Goal: Information Seeking & Learning: Learn about a topic

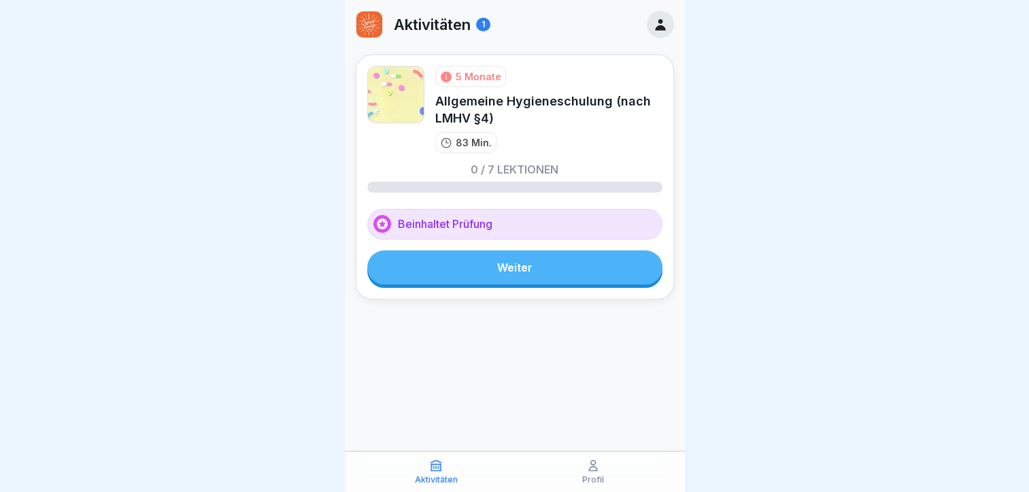
click at [592, 267] on link "Weiter" at bounding box center [514, 267] width 295 height 34
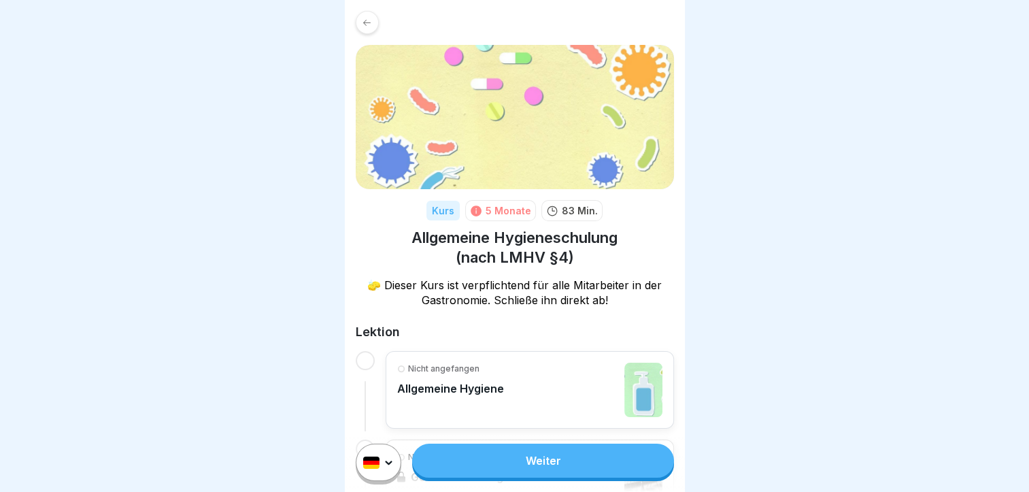
click at [542, 469] on link "Weiter" at bounding box center [542, 461] width 261 height 34
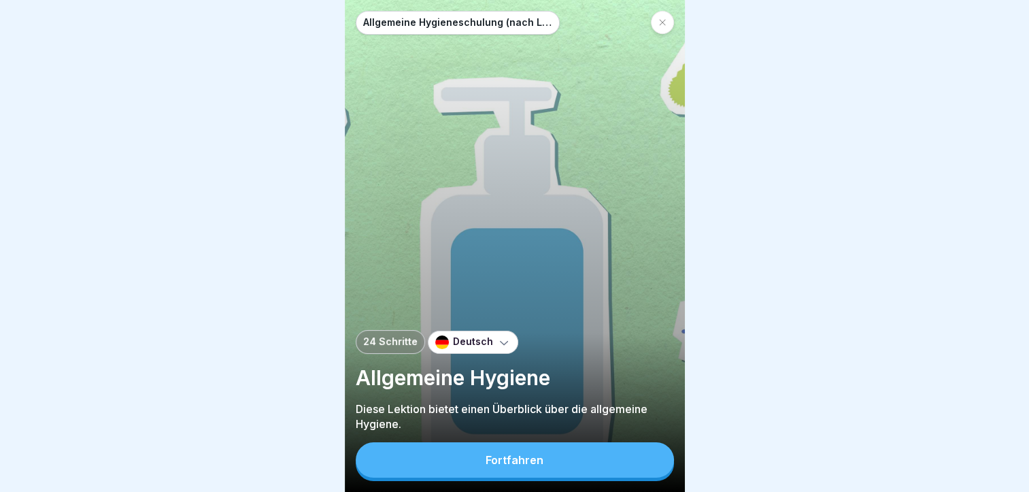
scroll to position [10, 0]
click at [557, 472] on button "Fortfahren" at bounding box center [515, 459] width 318 height 35
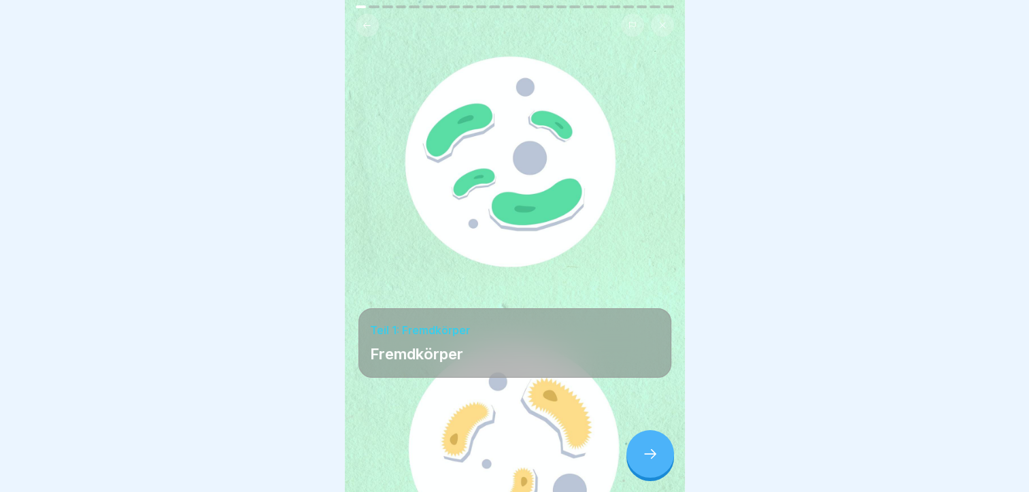
click at [657, 455] on icon at bounding box center [650, 454] width 16 height 16
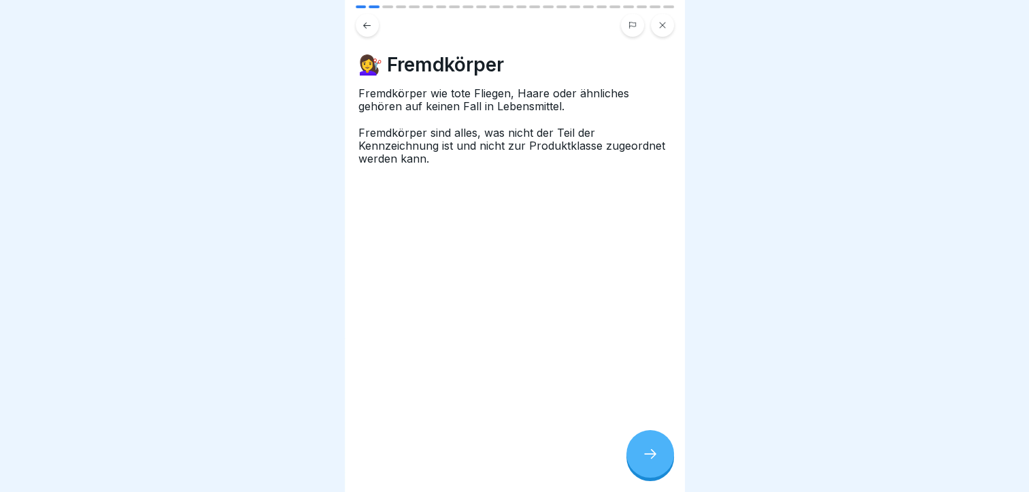
click at [656, 452] on icon at bounding box center [650, 454] width 16 height 16
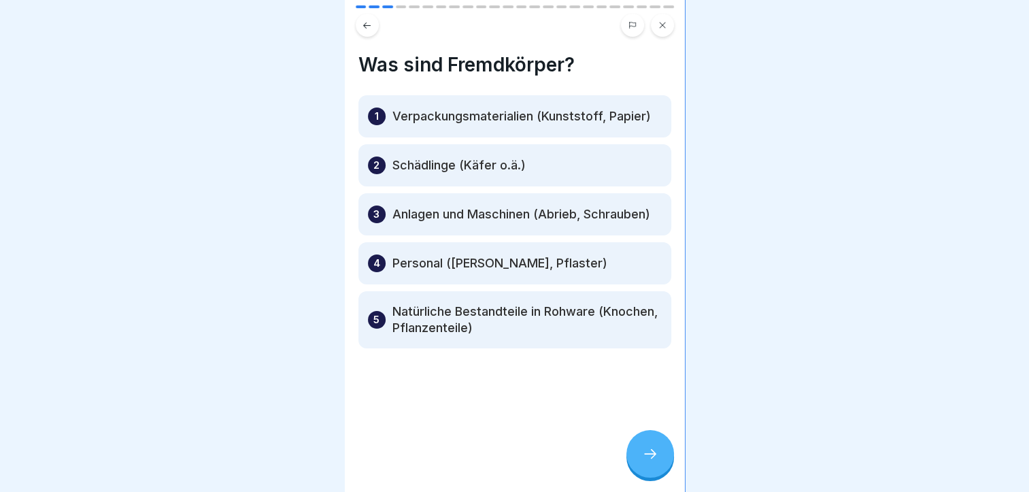
click at [495, 157] on p "Schädlinge (Käfer o.ä.)" at bounding box center [459, 165] width 133 height 16
click at [657, 451] on icon at bounding box center [650, 454] width 16 height 16
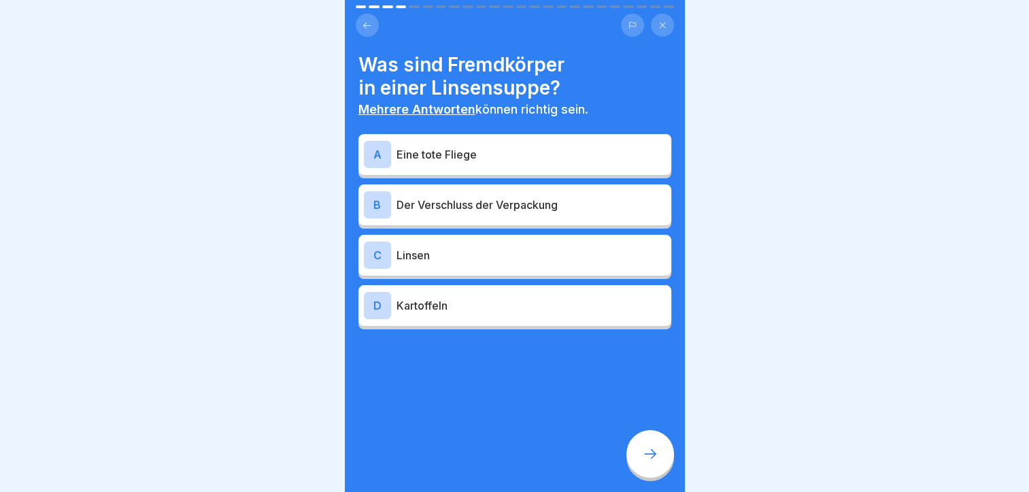
click at [571, 146] on p "Eine tote Fliege" at bounding box center [531, 154] width 269 height 16
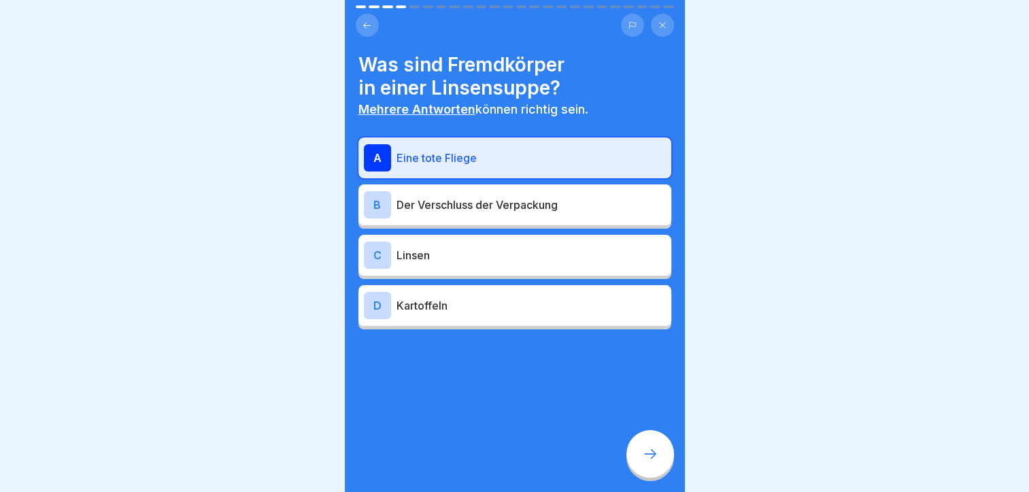
click at [552, 197] on p "Der Verschluss der Verpackung" at bounding box center [531, 205] width 269 height 16
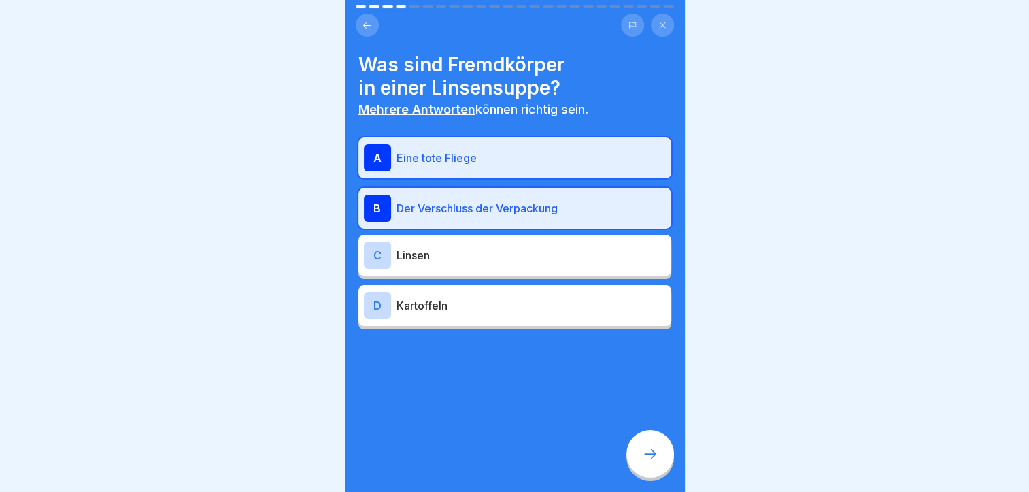
click at [649, 440] on div at bounding box center [651, 454] width 48 height 48
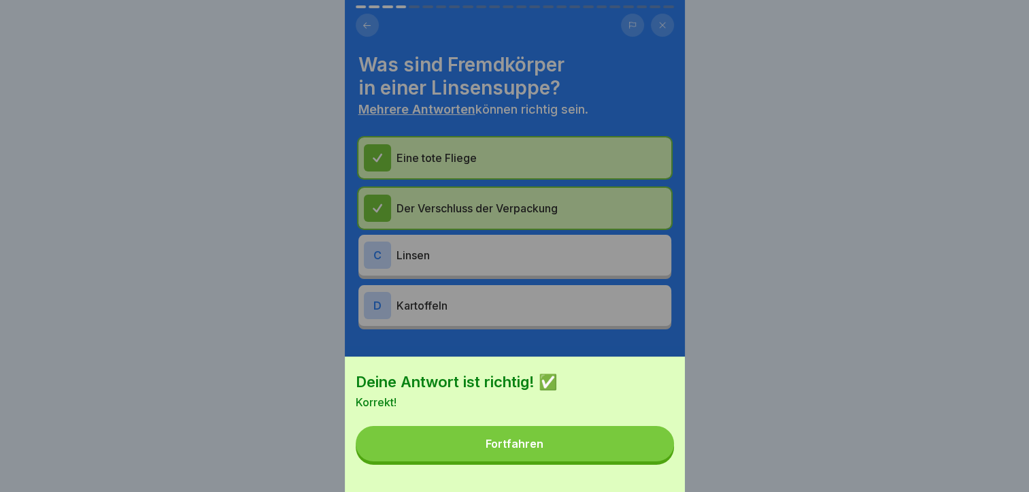
click at [623, 453] on button "Fortfahren" at bounding box center [515, 443] width 318 height 35
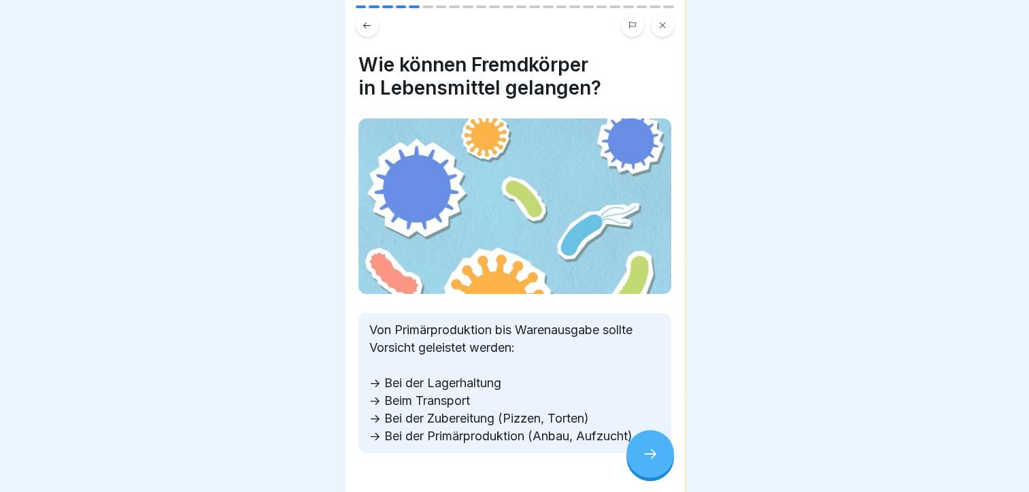
click at [639, 442] on div at bounding box center [651, 454] width 48 height 48
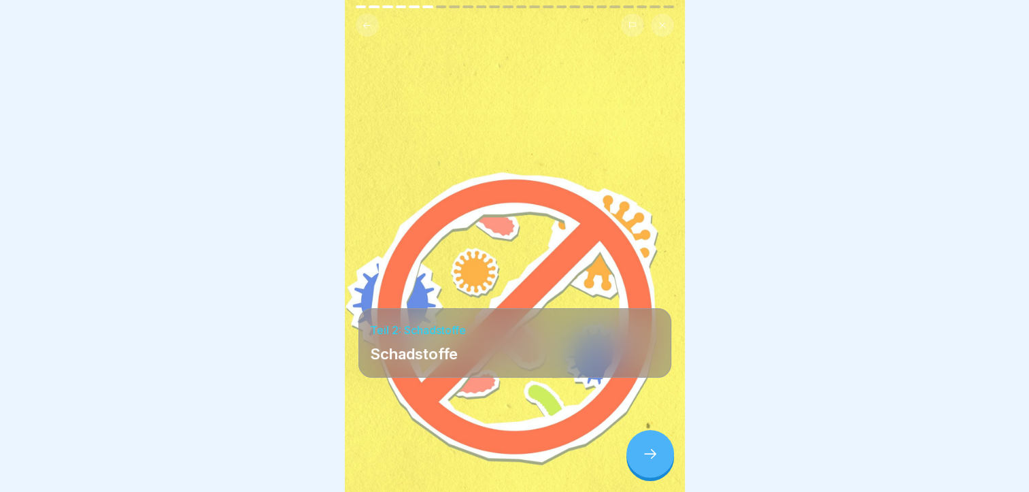
click at [639, 442] on div at bounding box center [651, 454] width 48 height 48
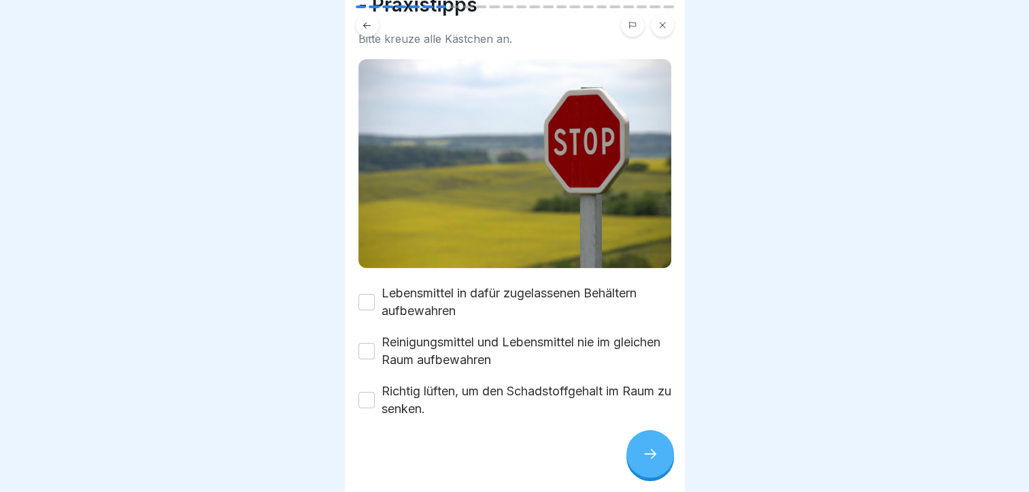
scroll to position [82, 0]
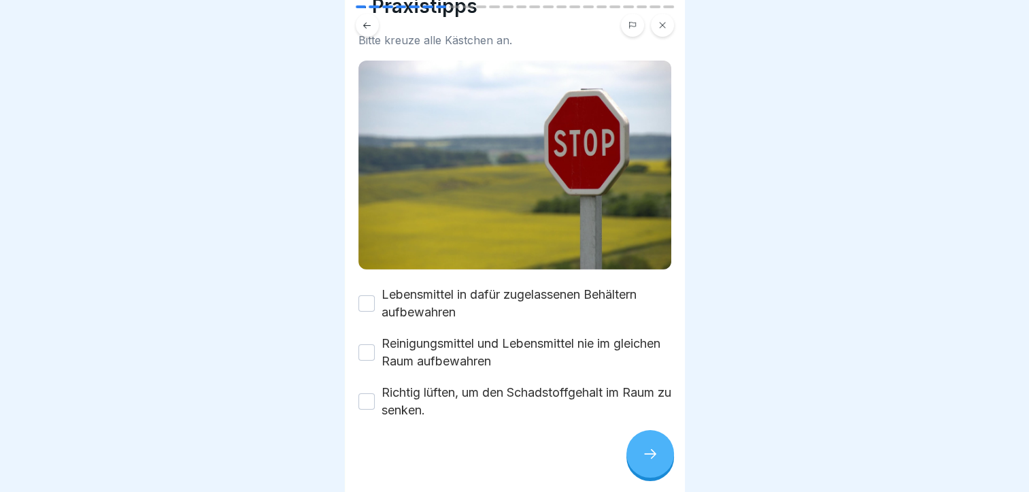
click at [368, 295] on button "Lebensmittel in dafür zugelassenen Behältern aufbewahren" at bounding box center [367, 303] width 16 height 16
click at [361, 344] on button "Reinigungsmittel und Lebensmittel nie im gleichen Raum aufbewahren" at bounding box center [367, 352] width 16 height 16
click at [361, 393] on button "Richtig lüften, um den Schadstoffgehalt im Raum zu senken." at bounding box center [367, 401] width 16 height 16
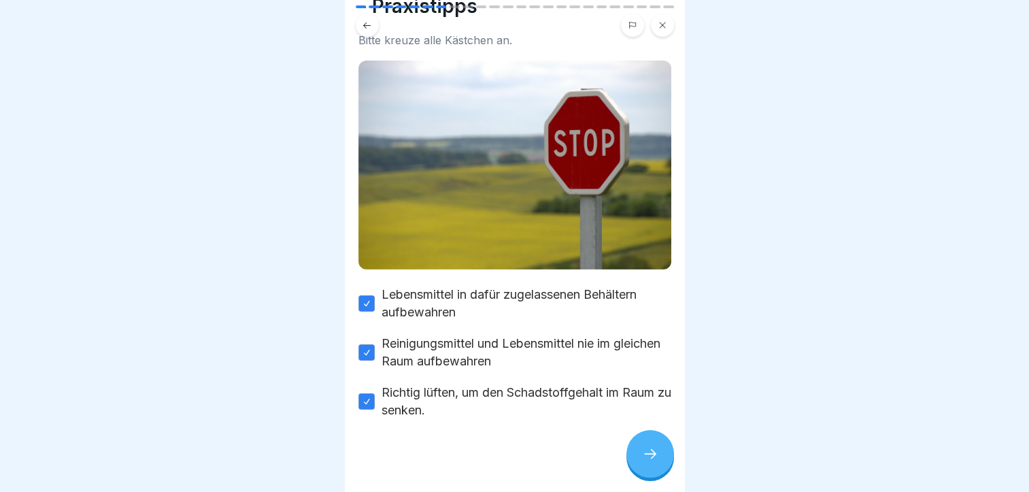
click at [627, 458] on div at bounding box center [651, 454] width 48 height 48
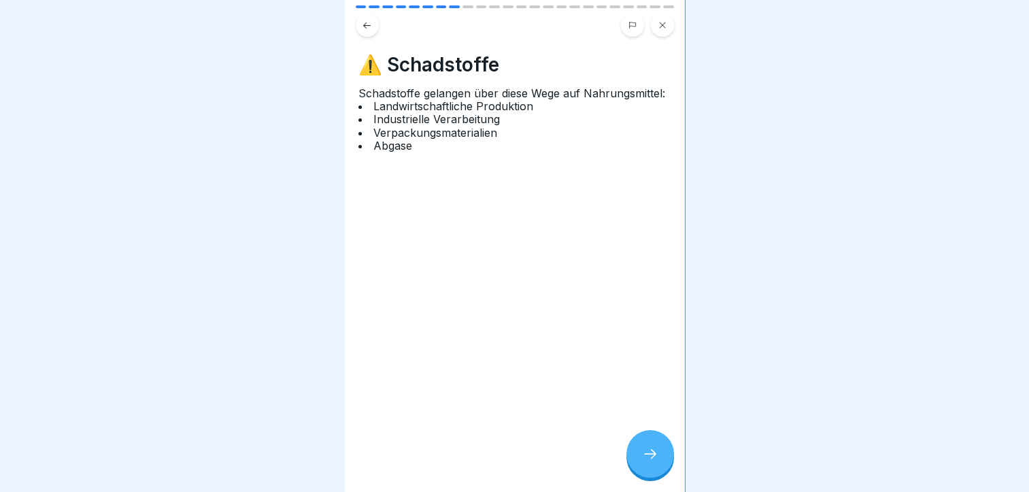
scroll to position [4, 0]
click at [648, 442] on div at bounding box center [651, 454] width 48 height 48
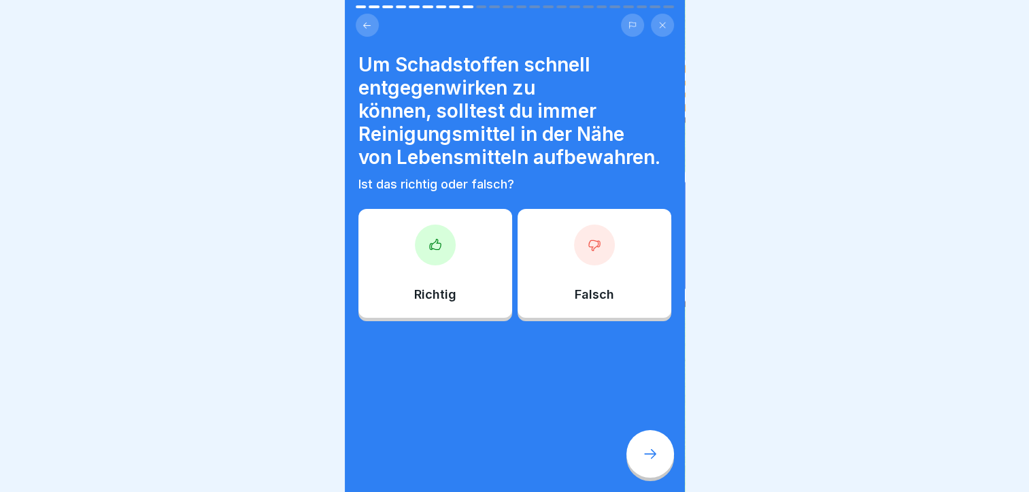
click at [601, 276] on div "Falsch" at bounding box center [595, 263] width 154 height 109
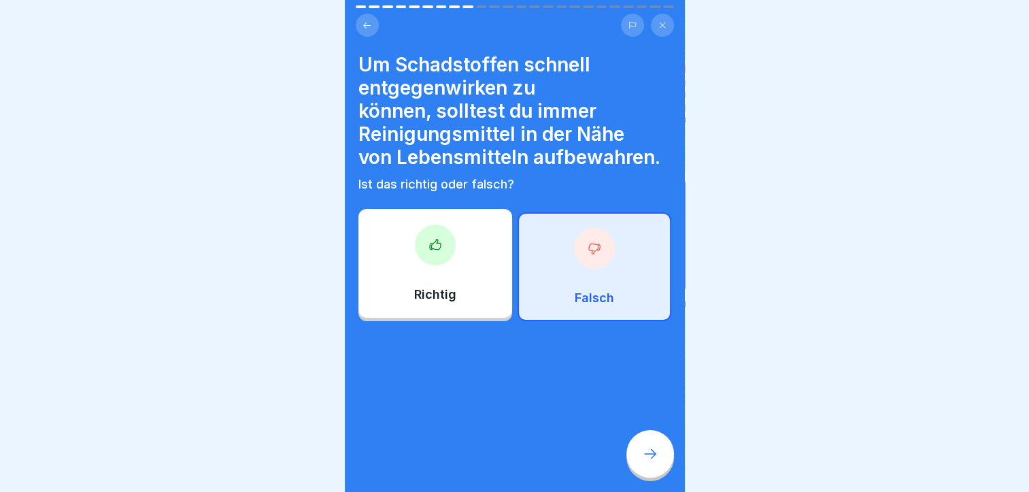
click at [655, 462] on icon at bounding box center [650, 454] width 16 height 16
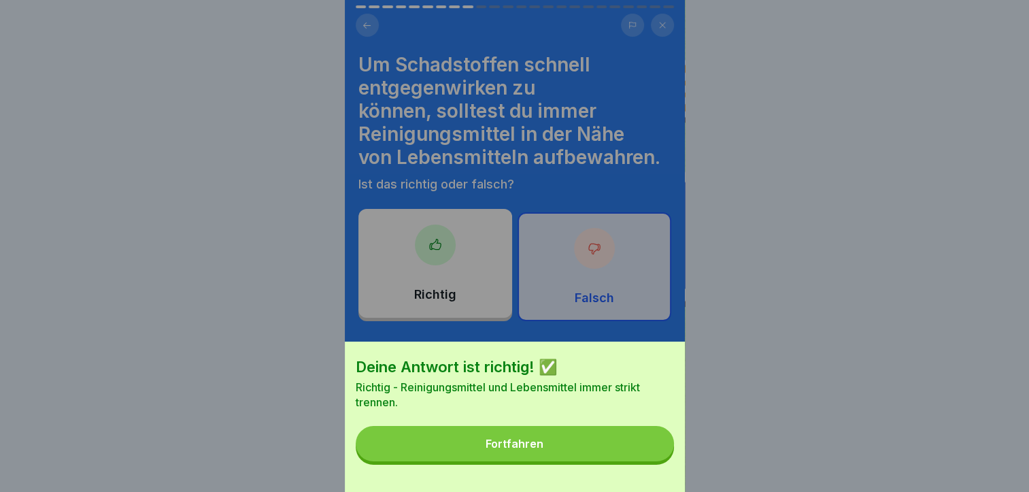
click at [599, 461] on button "Fortfahren" at bounding box center [515, 443] width 318 height 35
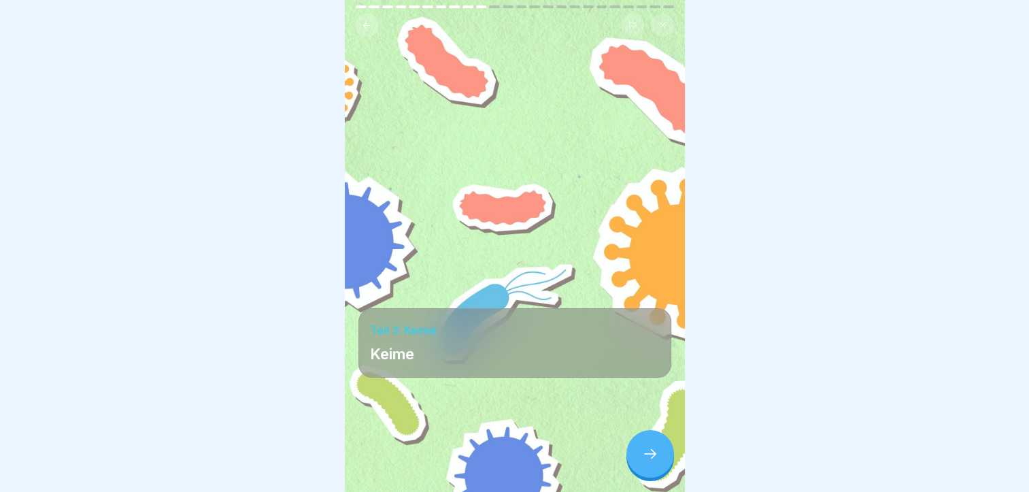
click at [653, 462] on icon at bounding box center [650, 454] width 16 height 16
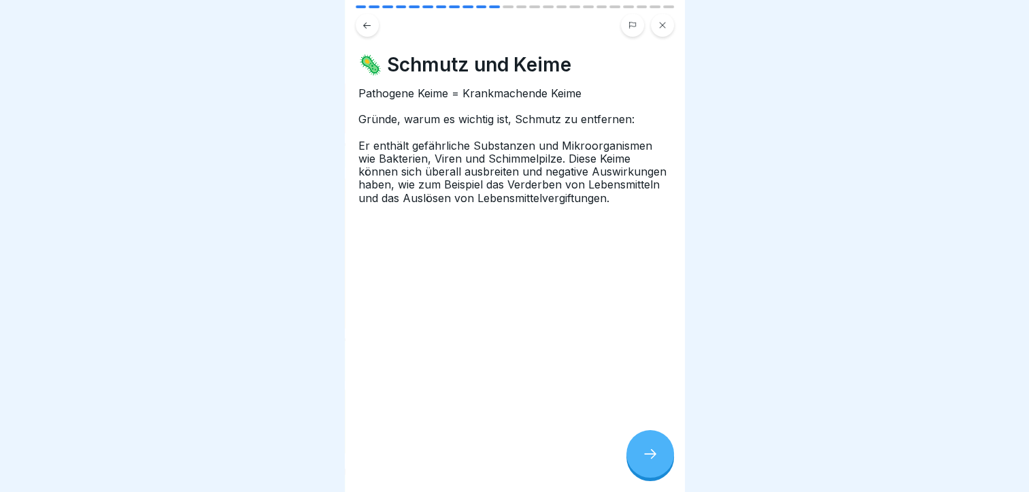
click at [664, 450] on div at bounding box center [651, 454] width 48 height 48
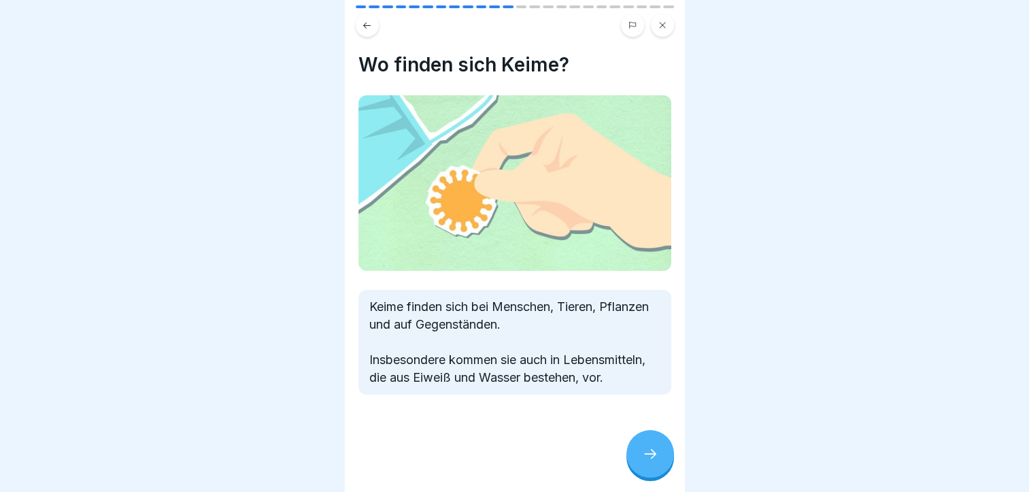
click at [640, 456] on div at bounding box center [651, 454] width 48 height 48
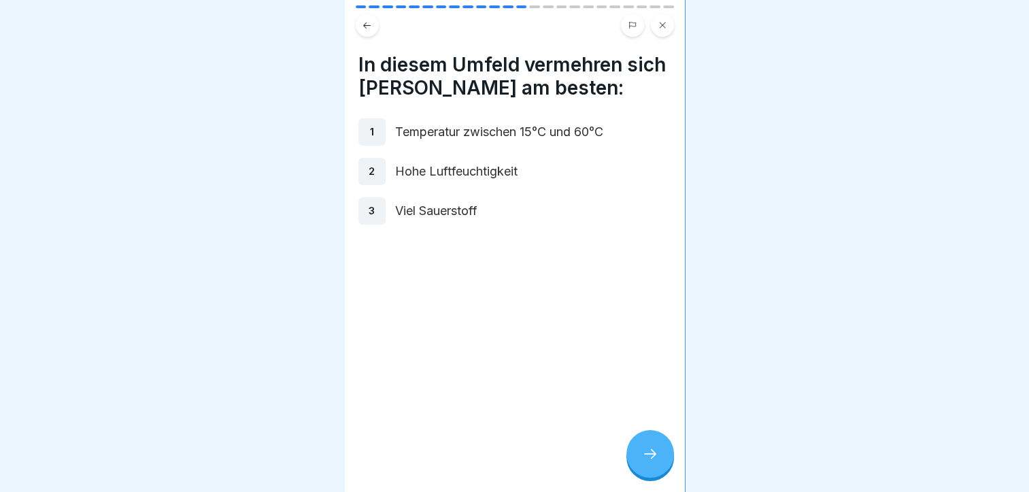
click at [640, 457] on div at bounding box center [651, 454] width 48 height 48
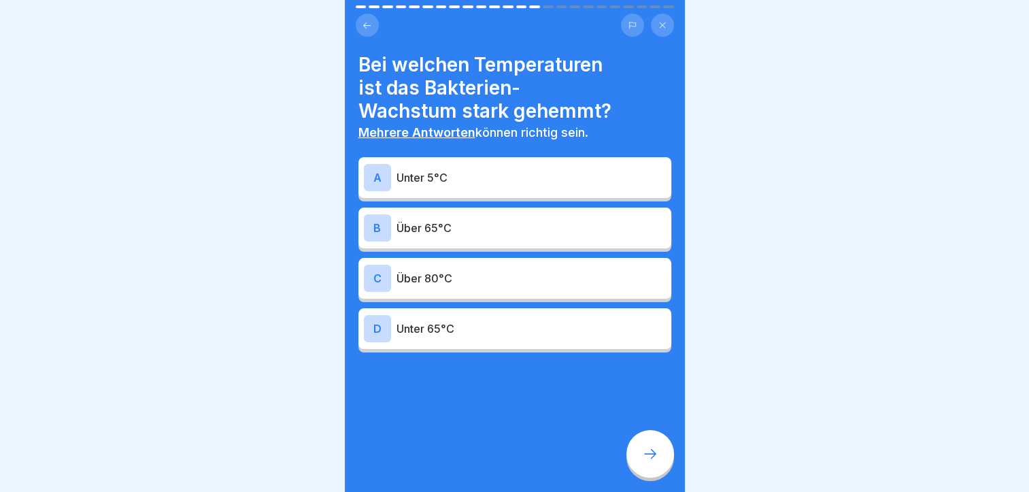
click at [487, 229] on p "Über 65°C" at bounding box center [531, 228] width 269 height 16
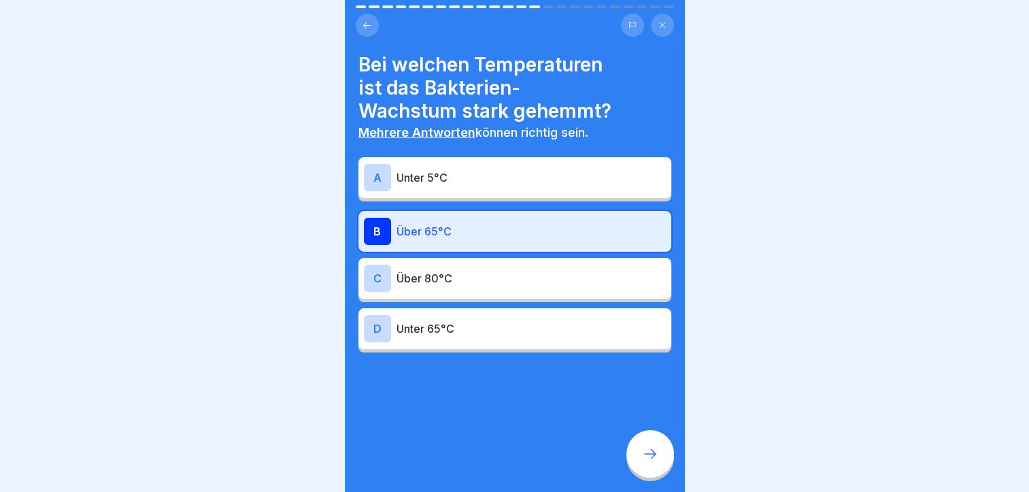
click at [487, 229] on p "Über 65°C" at bounding box center [531, 231] width 269 height 16
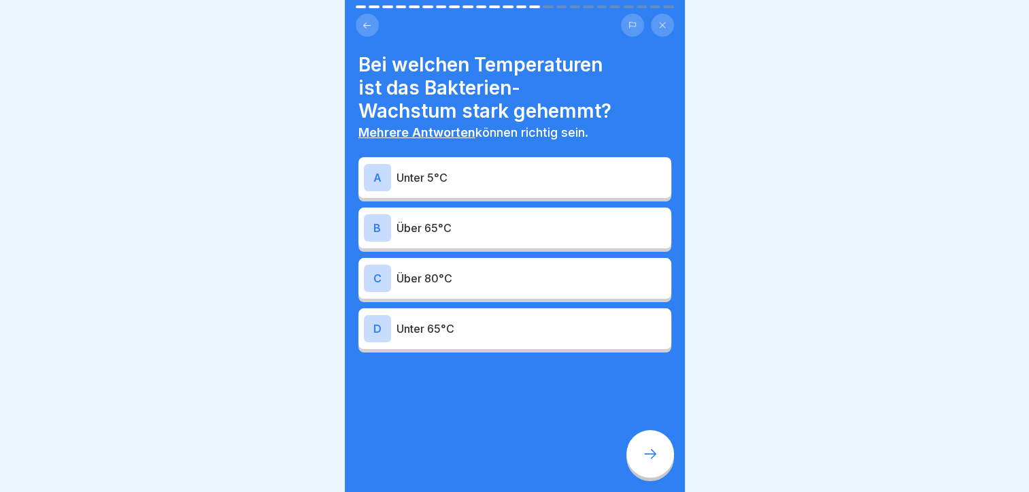
click at [482, 331] on p "Unter 65°C" at bounding box center [531, 328] width 269 height 16
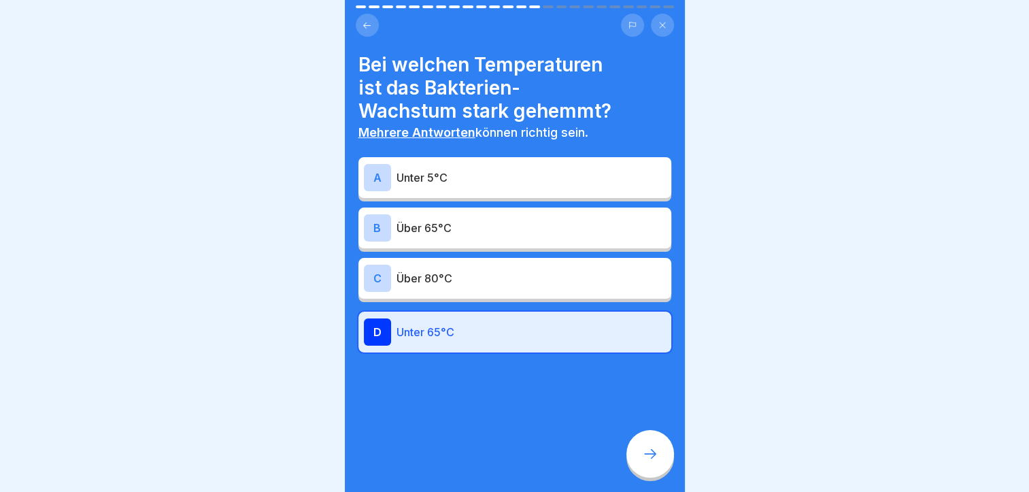
click at [659, 466] on div at bounding box center [651, 454] width 48 height 48
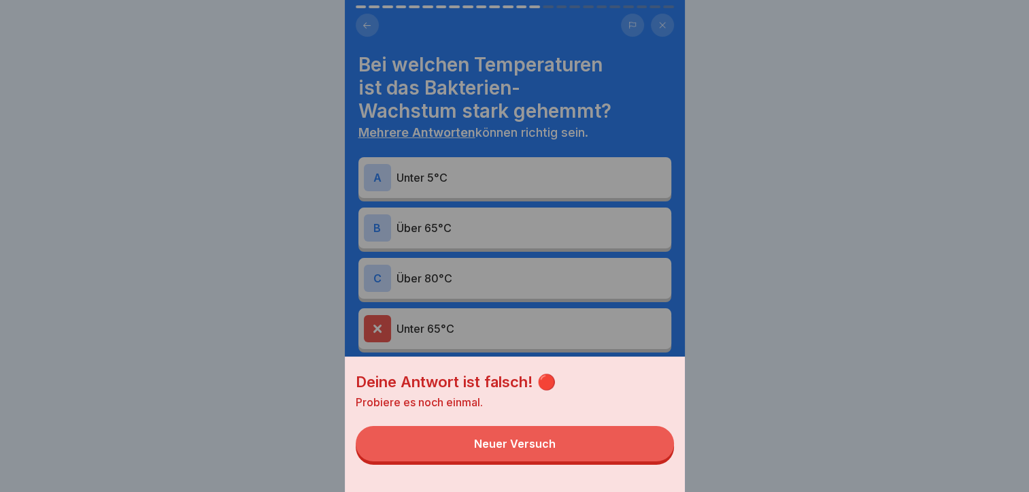
click at [650, 459] on button "Neuer Versuch" at bounding box center [515, 443] width 318 height 35
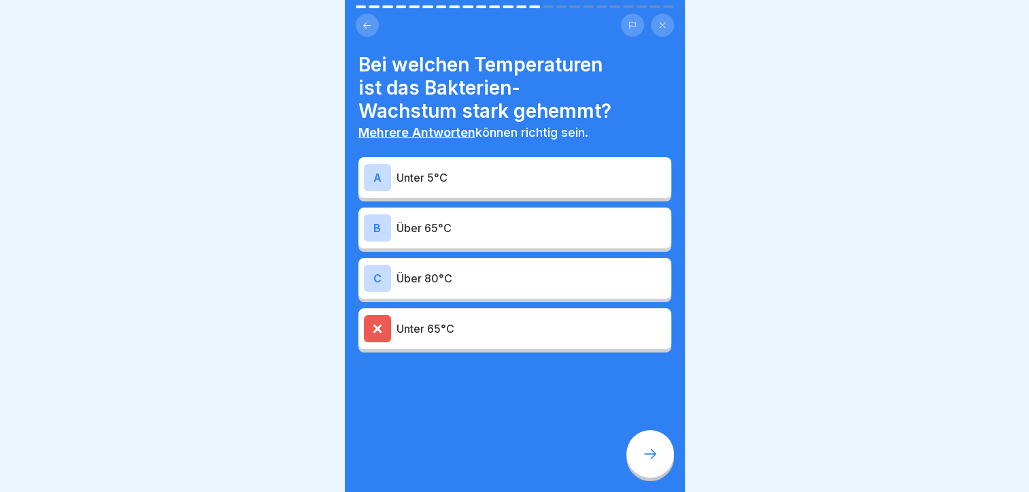
click at [371, 24] on icon at bounding box center [367, 25] width 10 height 10
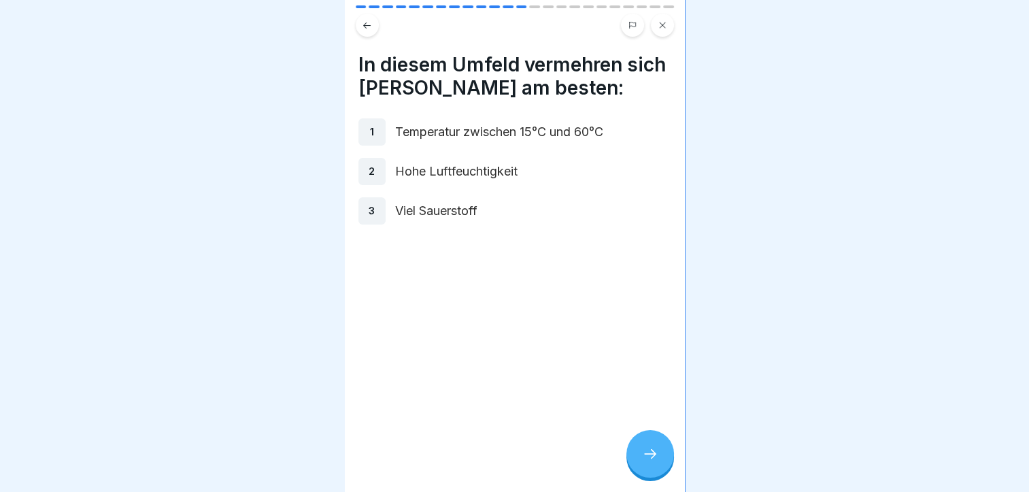
click at [646, 462] on icon at bounding box center [650, 454] width 16 height 16
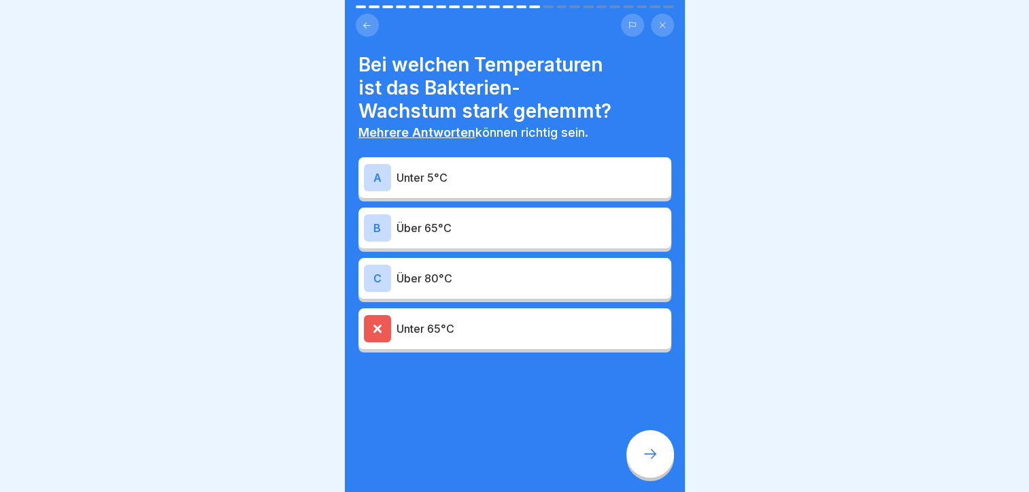
click at [380, 315] on div at bounding box center [377, 328] width 27 height 27
click at [376, 325] on icon at bounding box center [377, 328] width 6 height 6
click at [375, 267] on div "C" at bounding box center [377, 278] width 27 height 27
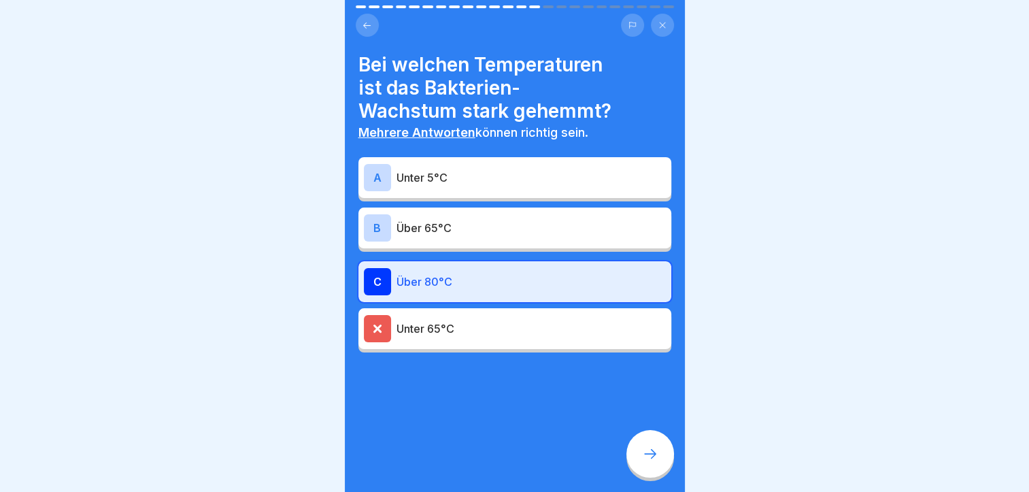
click at [377, 214] on div "B" at bounding box center [377, 227] width 27 height 27
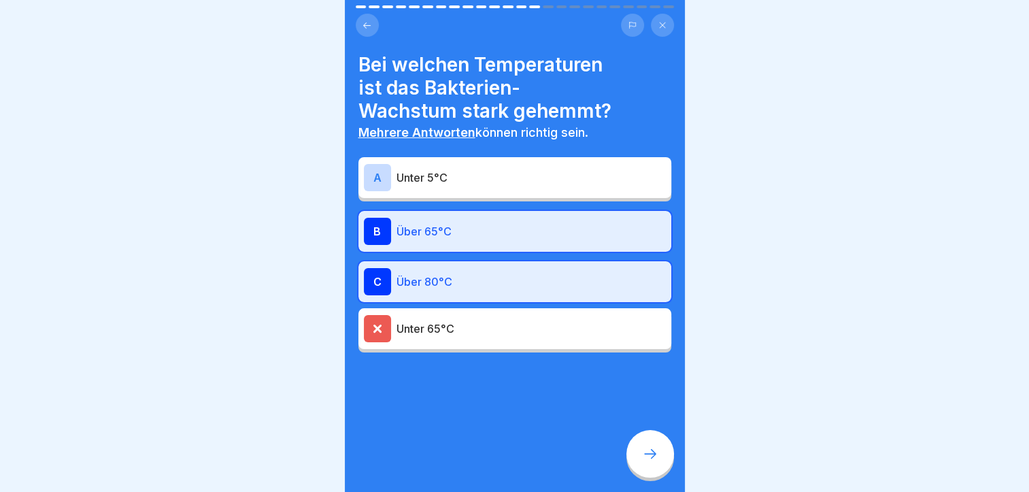
click at [376, 169] on div "A" at bounding box center [377, 177] width 27 height 27
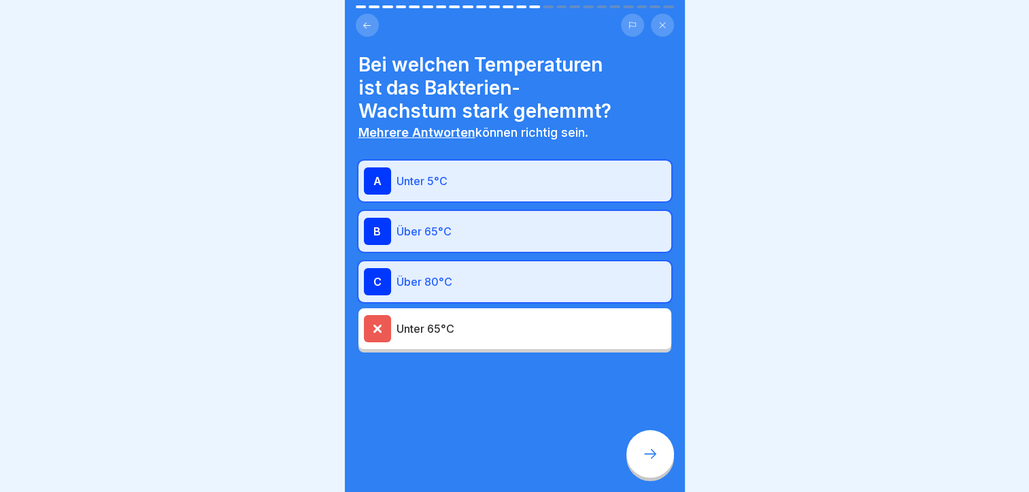
click at [379, 268] on div "C" at bounding box center [377, 281] width 27 height 27
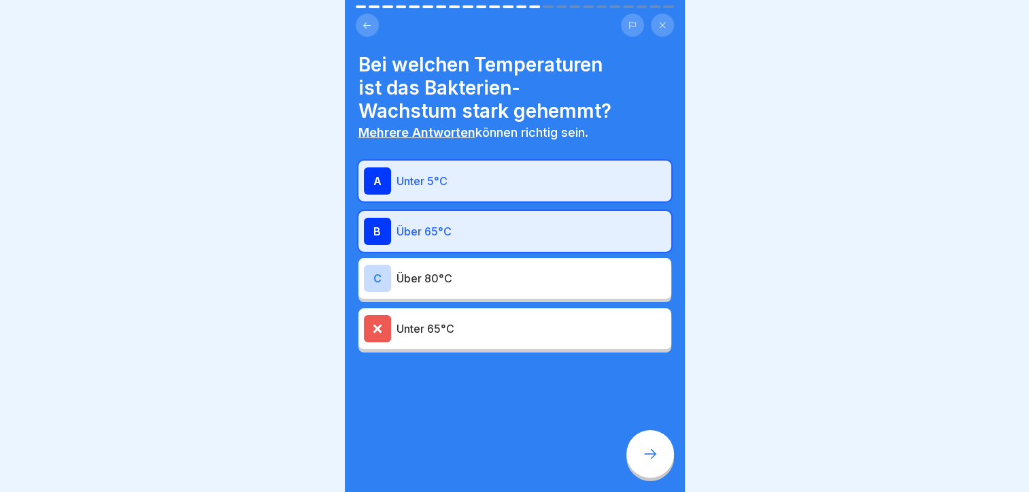
click at [377, 223] on div "B" at bounding box center [377, 231] width 27 height 27
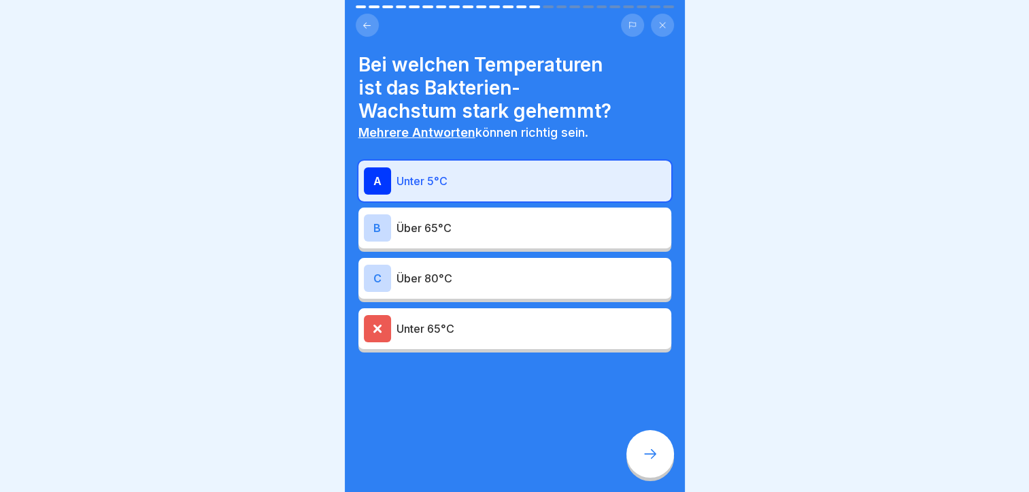
click at [378, 187] on div "A" at bounding box center [377, 180] width 27 height 27
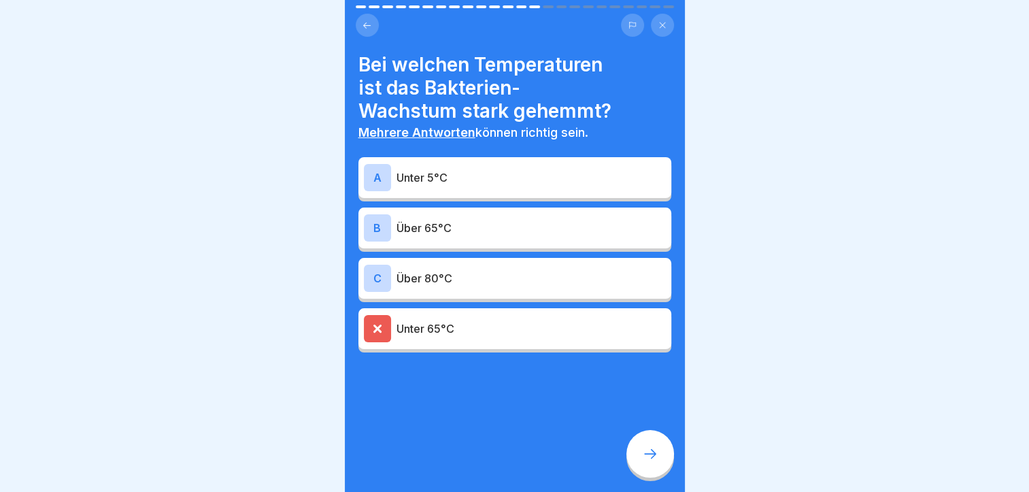
click at [382, 273] on div "C" at bounding box center [377, 278] width 27 height 27
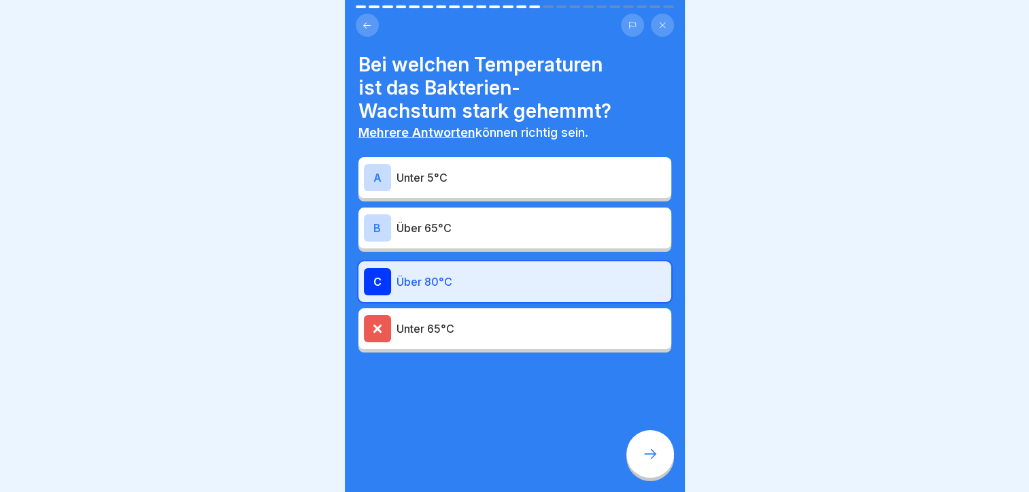
click at [373, 214] on div "B" at bounding box center [377, 227] width 27 height 27
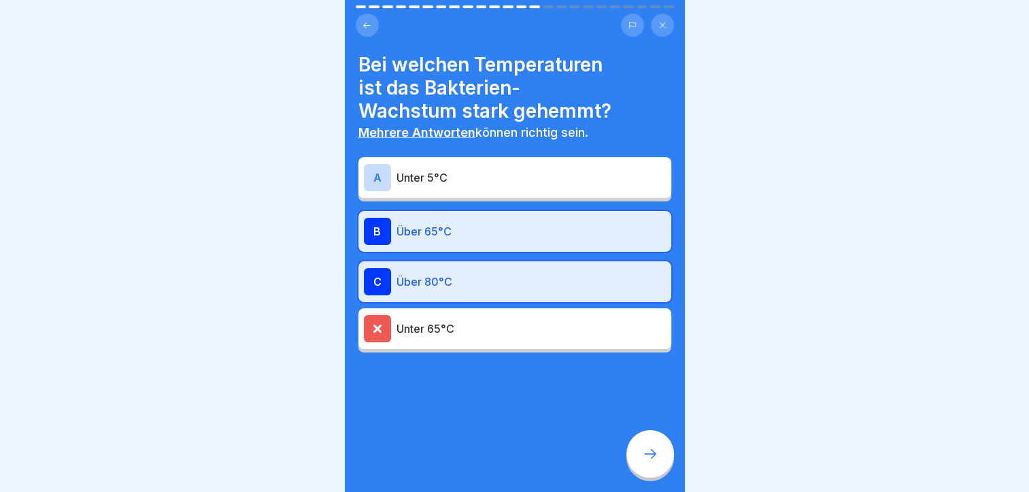
click at [378, 180] on div "A" at bounding box center [377, 177] width 27 height 27
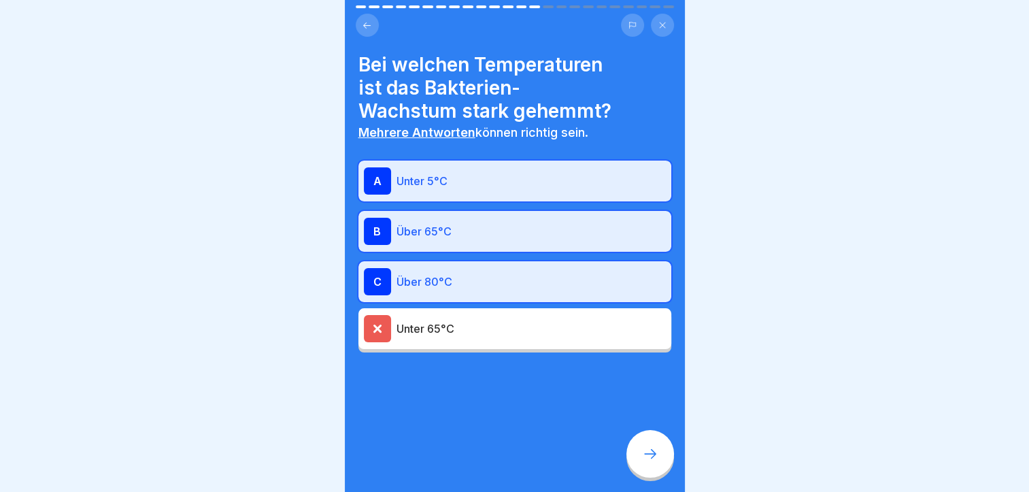
click at [378, 180] on div "A" at bounding box center [377, 180] width 27 height 27
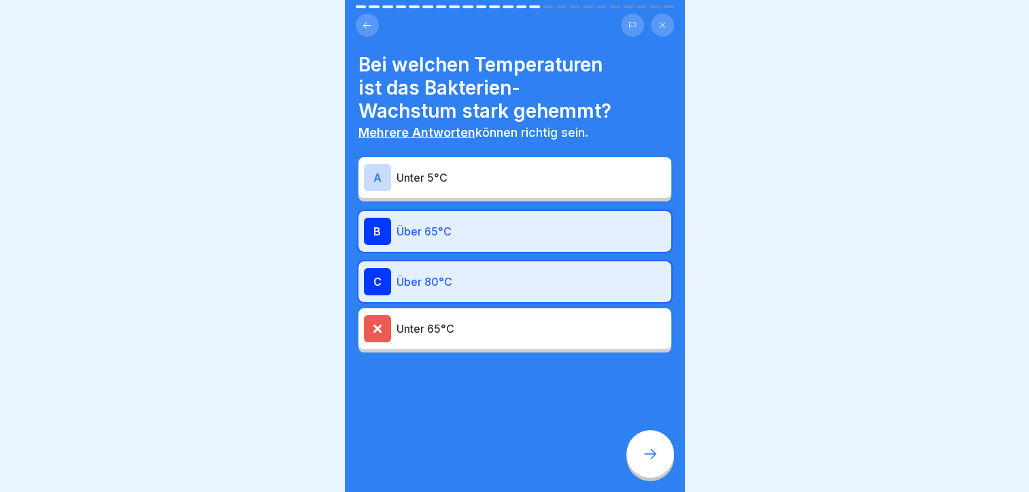
click at [395, 173] on div "A Unter 5°C" at bounding box center [515, 177] width 302 height 27
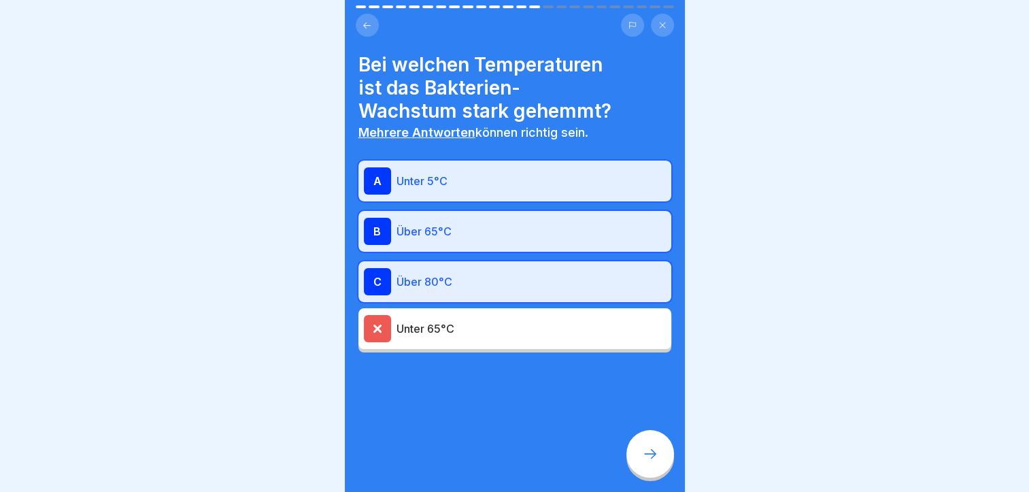
click at [635, 446] on div at bounding box center [651, 454] width 48 height 48
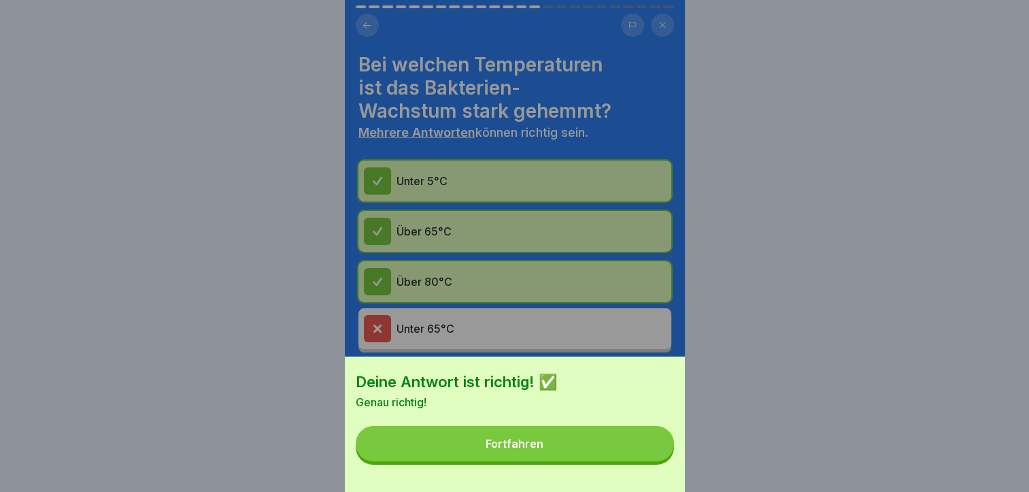
click at [631, 447] on button "Fortfahren" at bounding box center [515, 443] width 318 height 35
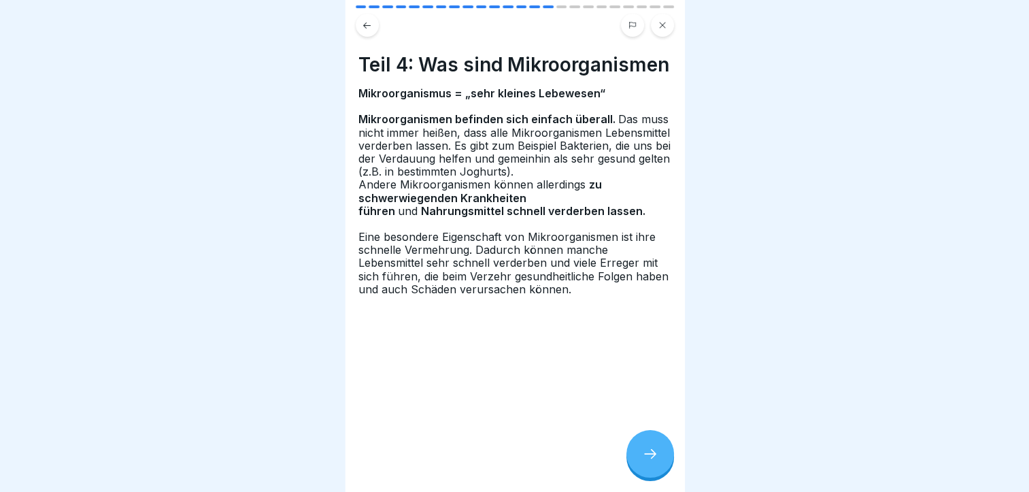
click at [648, 457] on icon at bounding box center [650, 454] width 16 height 16
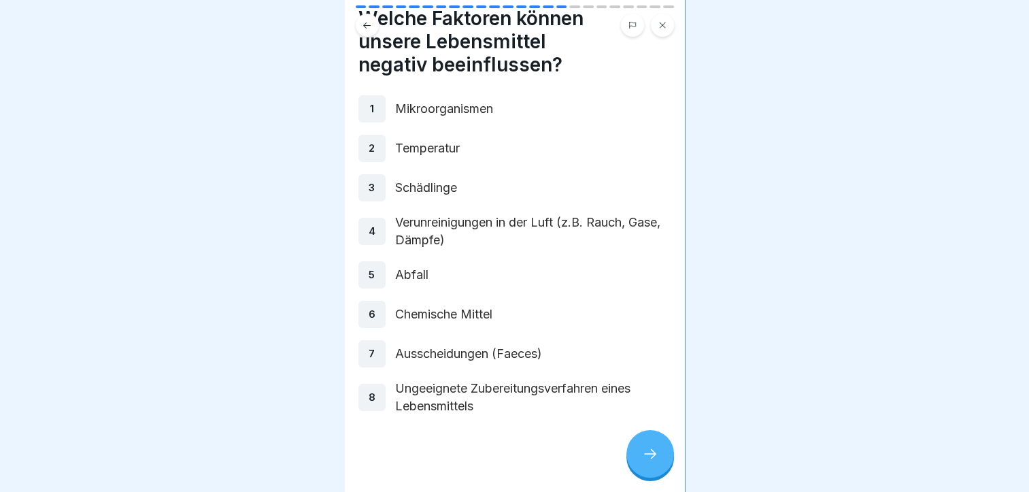
scroll to position [0, 0]
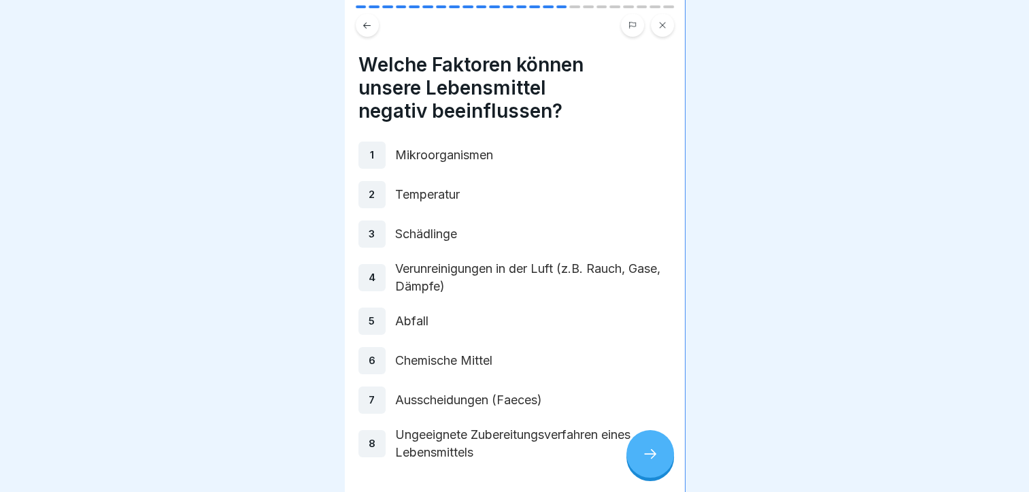
click at [649, 459] on icon at bounding box center [650, 454] width 16 height 16
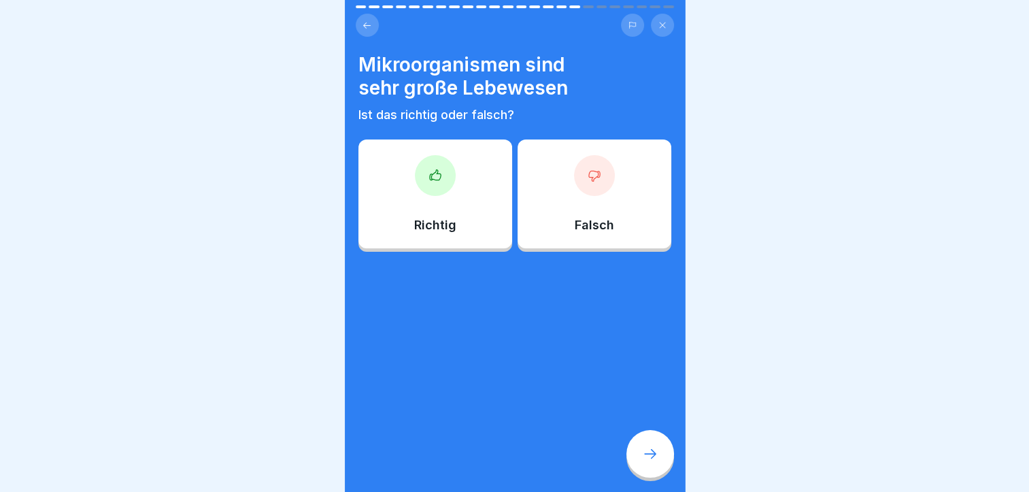
click at [589, 159] on div at bounding box center [594, 175] width 41 height 41
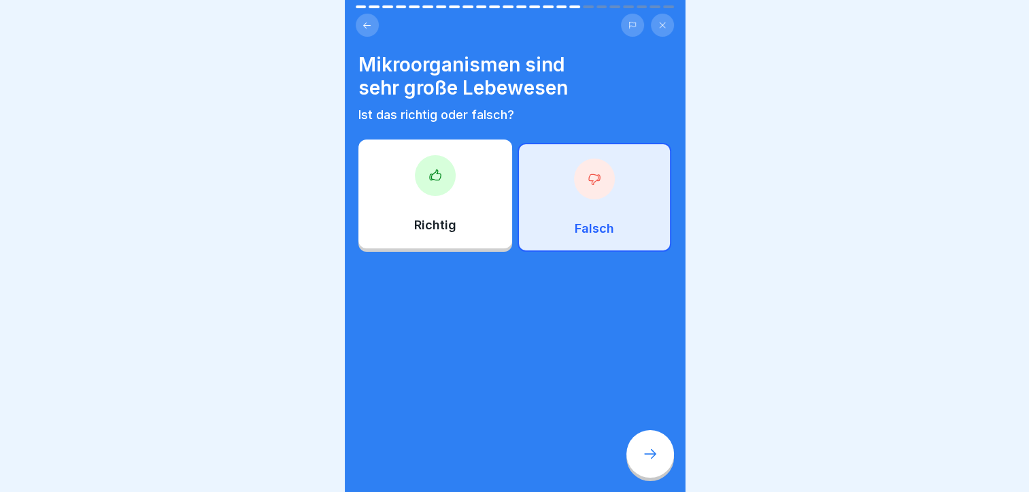
click at [600, 195] on div "Falsch" at bounding box center [595, 197] width 154 height 109
click at [663, 465] on div at bounding box center [651, 454] width 48 height 48
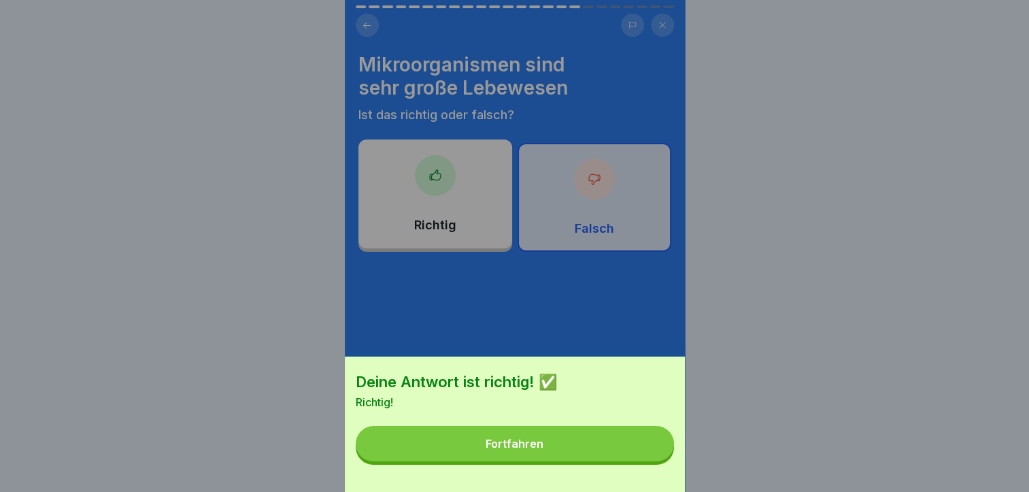
click at [604, 456] on button "Fortfahren" at bounding box center [515, 443] width 318 height 35
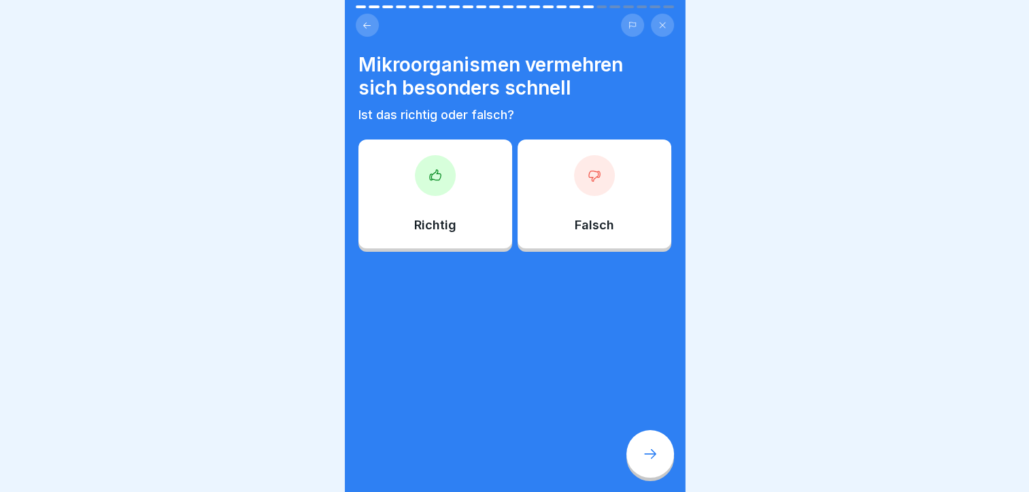
click at [406, 212] on div "Richtig" at bounding box center [436, 193] width 154 height 109
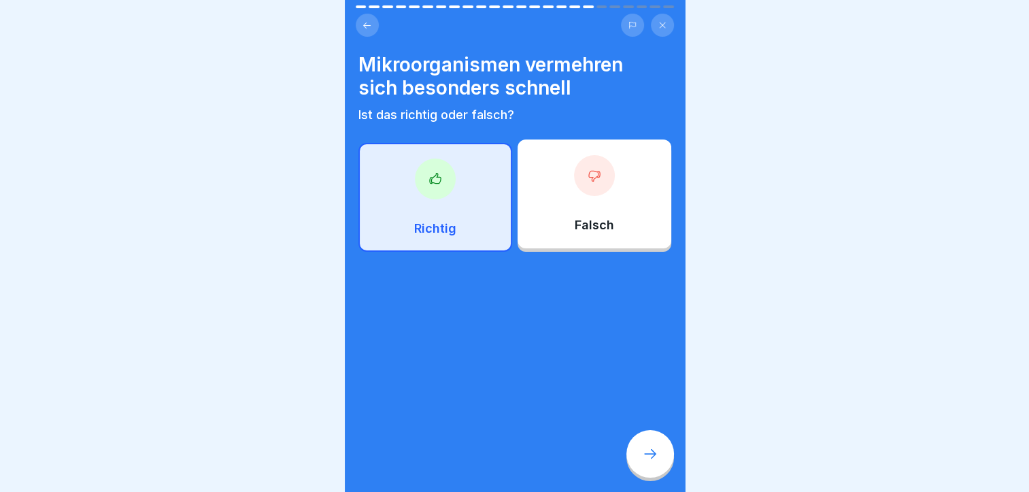
click at [655, 437] on div "Allgemeine Hygieneschulung (nach LMHV §4) 24 Schritte Deutsch Allgemeine Hygien…" at bounding box center [515, 246] width 340 height 492
click at [655, 462] on icon at bounding box center [650, 454] width 16 height 16
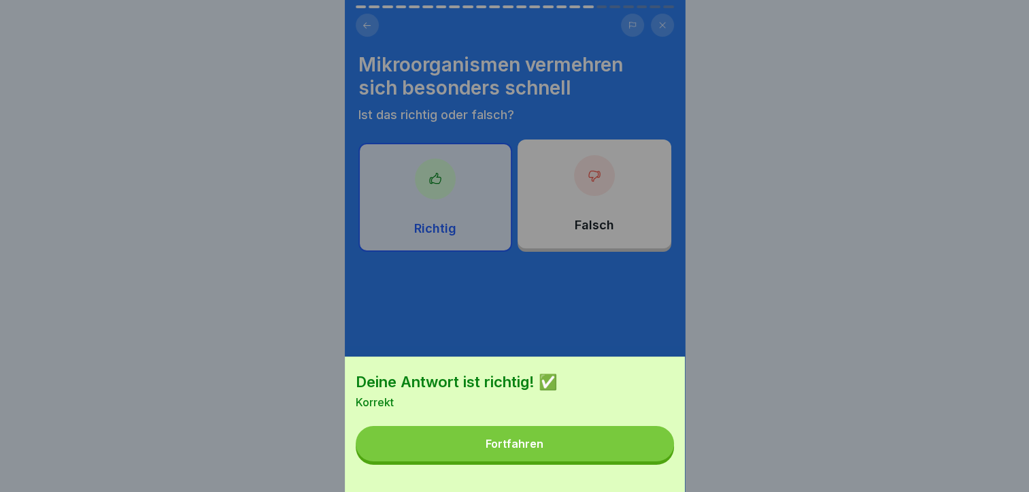
click at [589, 444] on button "Fortfahren" at bounding box center [515, 443] width 318 height 35
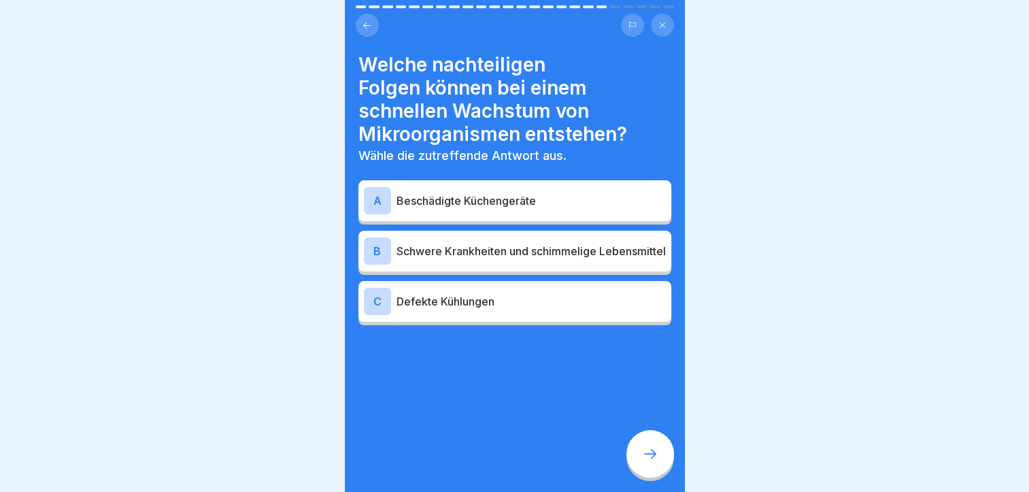
click at [588, 244] on p "Schwere Krankheiten und schimmelige Lebensmittel" at bounding box center [531, 251] width 269 height 16
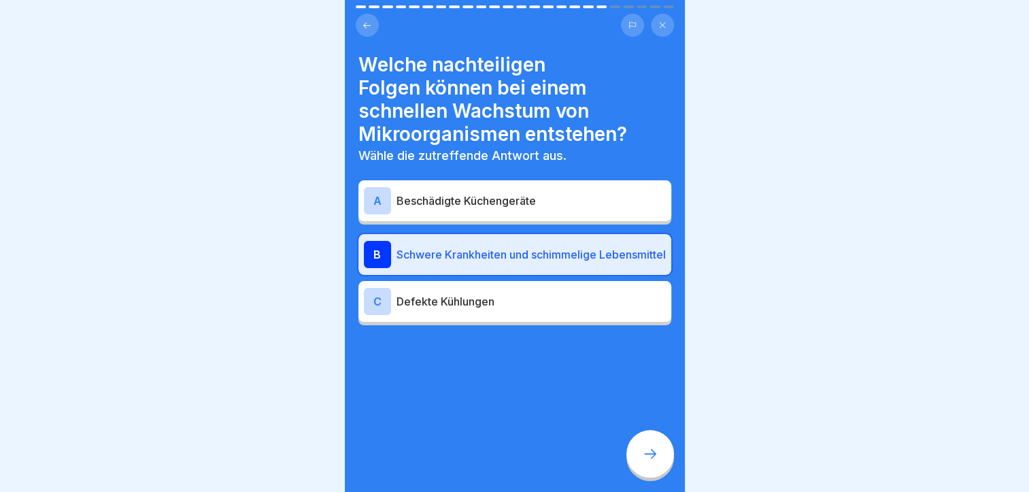
click at [550, 314] on div "C Defekte Kühlungen" at bounding box center [515, 301] width 302 height 27
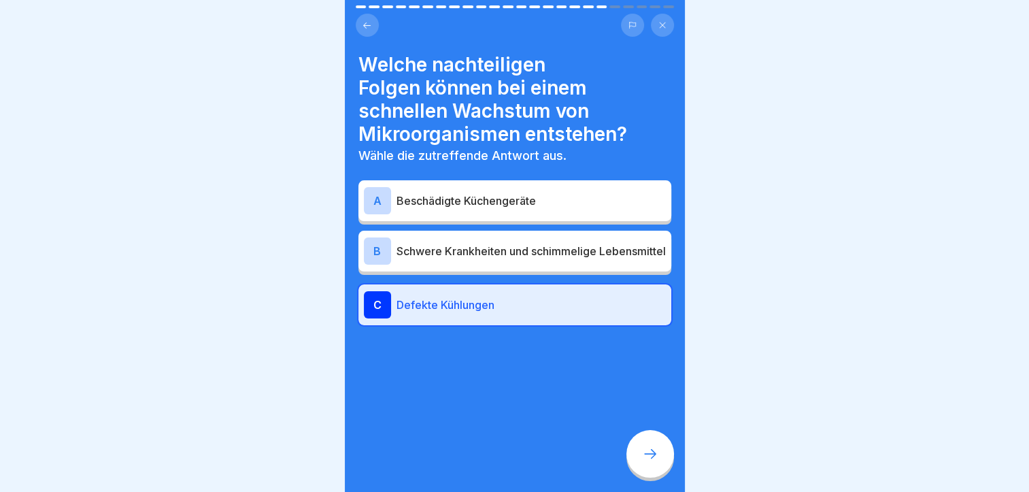
click at [563, 276] on div "A Beschädigte Küchengeräte B Schwere Krankheiten und schimmelige Lebensmittel C…" at bounding box center [515, 255] width 313 height 142
click at [563, 257] on p "Schwere Krankheiten und schimmelige Lebensmittel" at bounding box center [531, 251] width 269 height 16
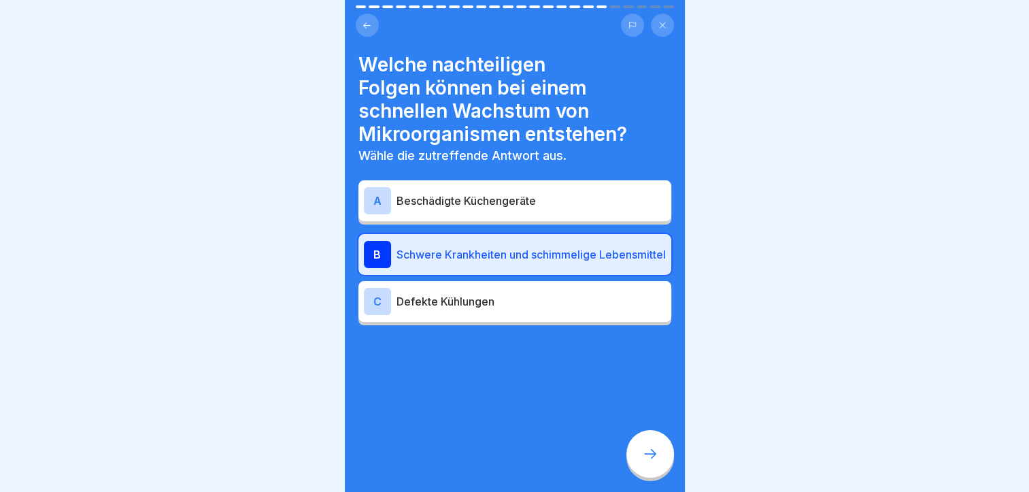
click at [652, 451] on div at bounding box center [651, 454] width 48 height 48
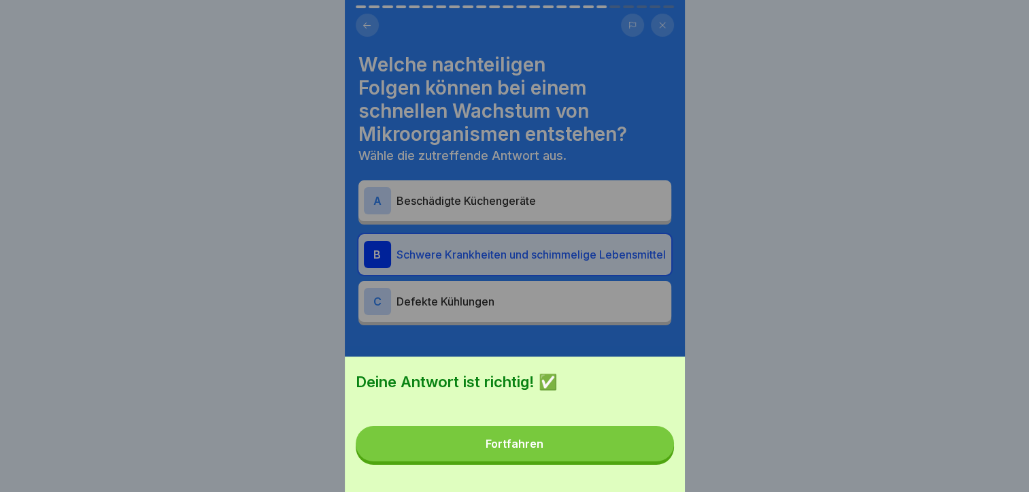
click at [652, 451] on button "Fortfahren" at bounding box center [515, 443] width 318 height 35
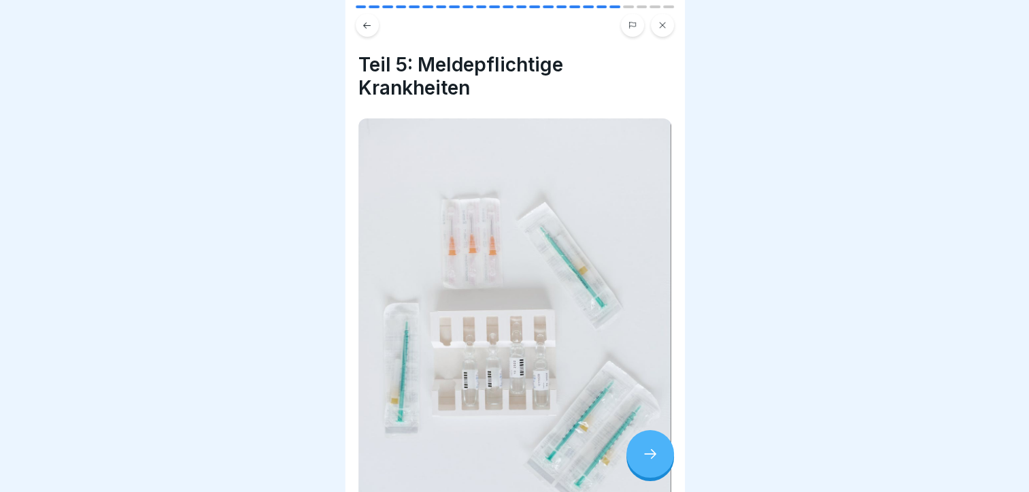
click at [652, 451] on div at bounding box center [651, 454] width 48 height 48
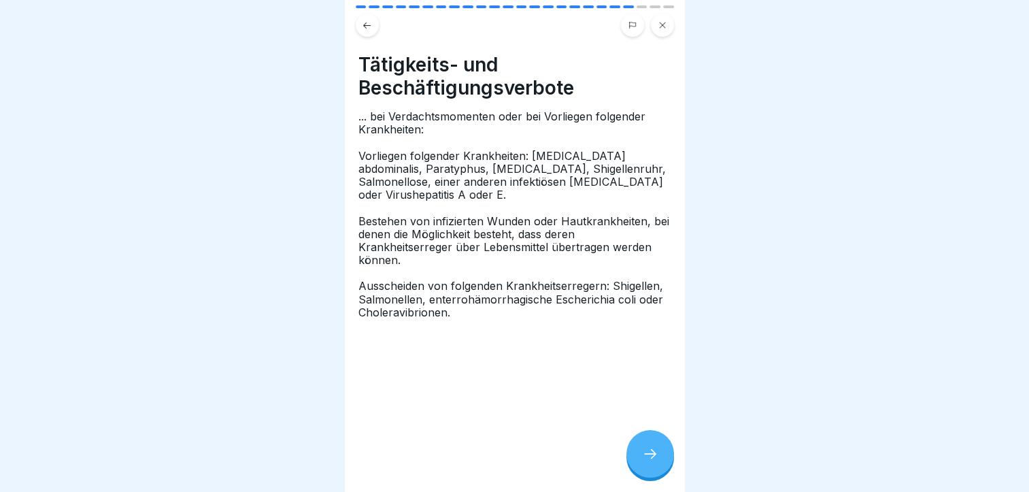
click at [640, 455] on div at bounding box center [651, 454] width 48 height 48
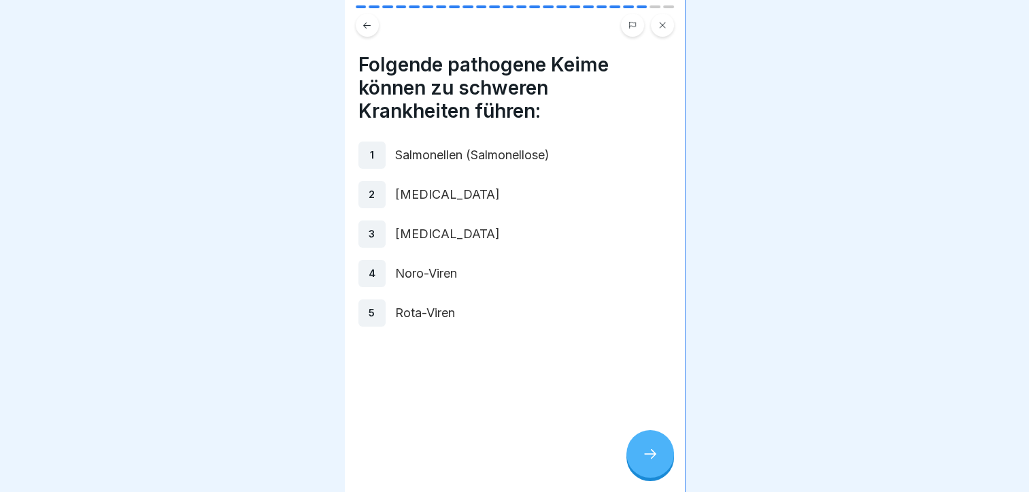
click at [635, 442] on div at bounding box center [651, 454] width 48 height 48
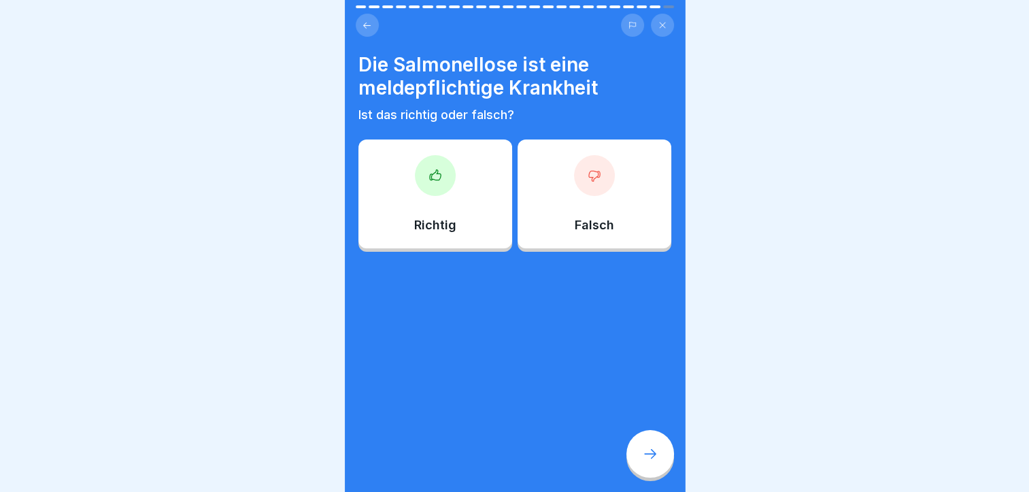
click at [471, 197] on div "Richtig" at bounding box center [436, 193] width 154 height 109
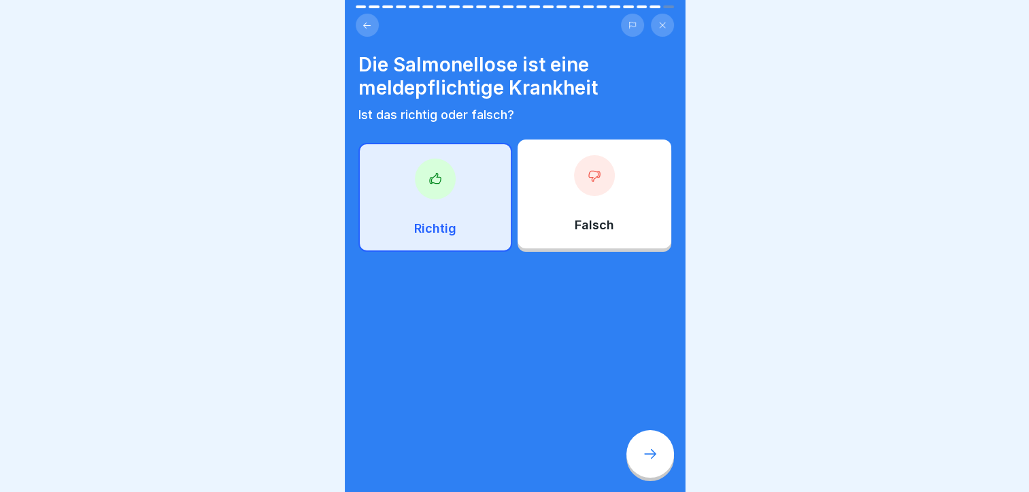
click at [648, 459] on icon at bounding box center [650, 454] width 16 height 16
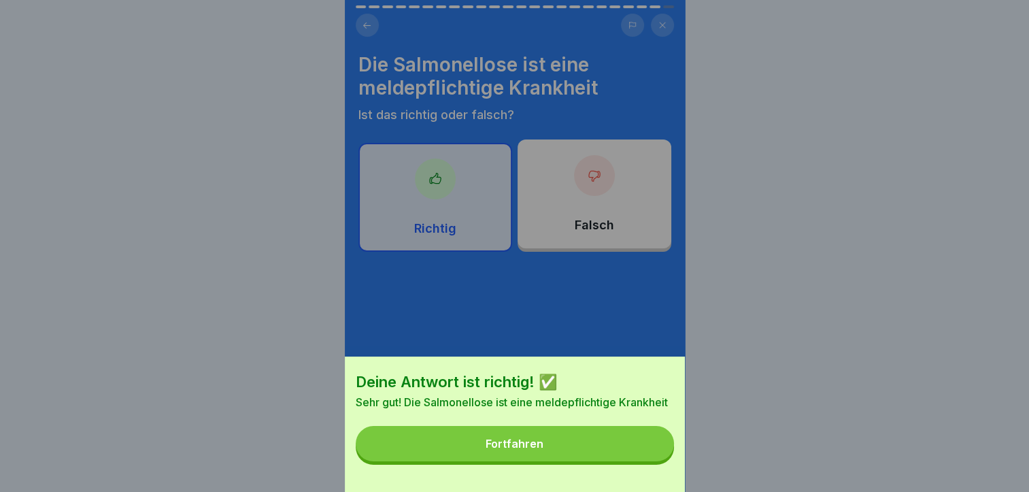
click at [567, 459] on button "Fortfahren" at bounding box center [515, 443] width 318 height 35
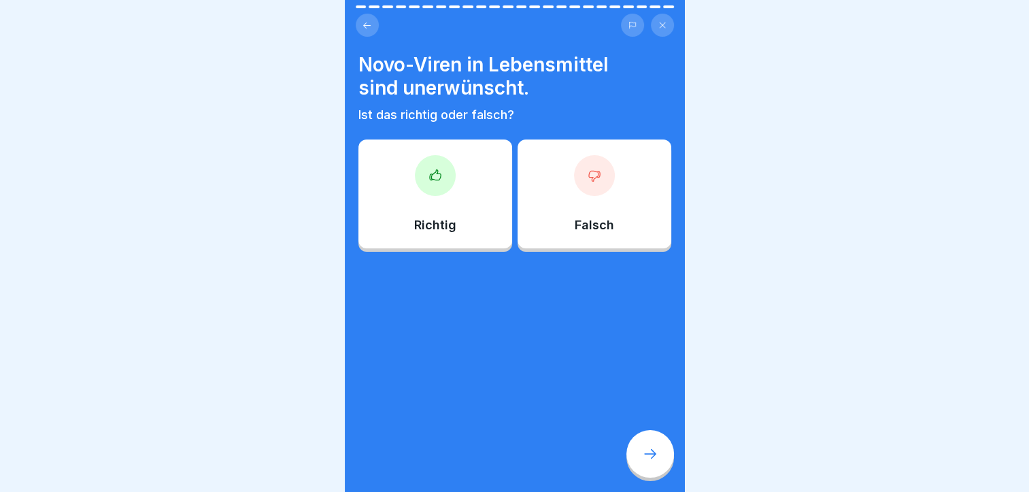
click at [457, 174] on div "Richtig" at bounding box center [436, 193] width 154 height 109
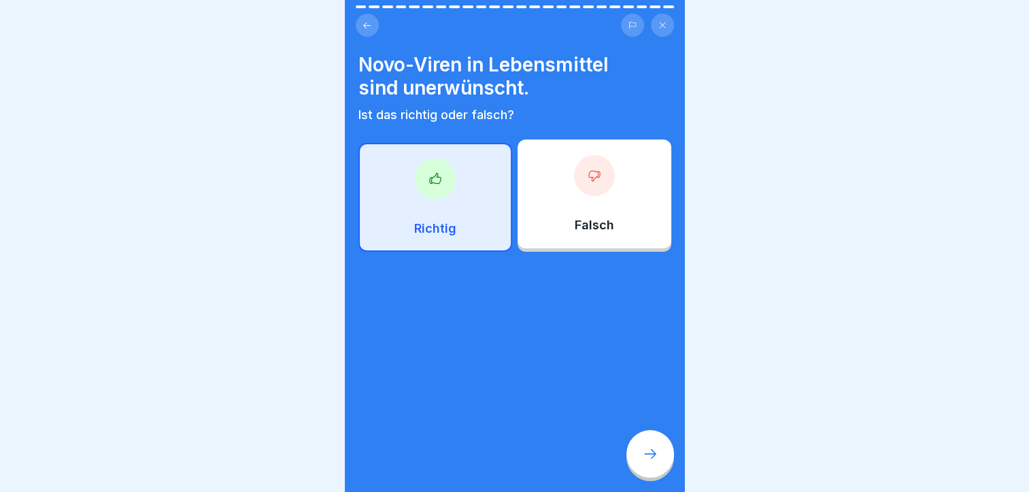
click at [648, 451] on div at bounding box center [651, 454] width 48 height 48
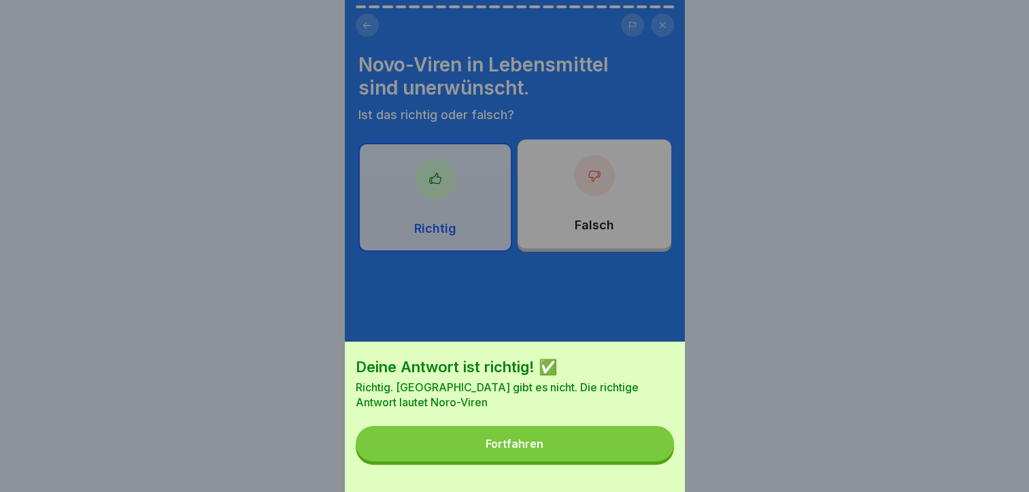
click at [567, 461] on button "Fortfahren" at bounding box center [515, 443] width 318 height 35
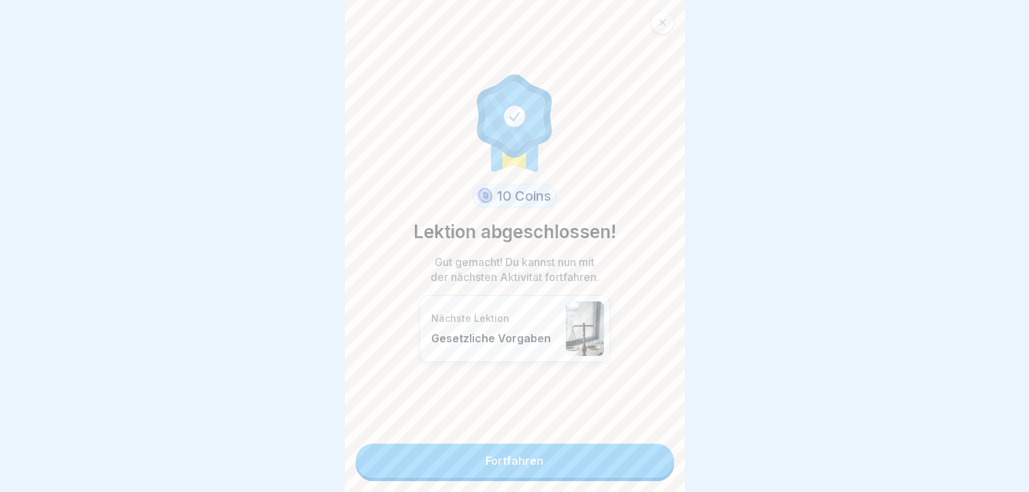
click at [540, 459] on link "Fortfahren" at bounding box center [515, 461] width 318 height 34
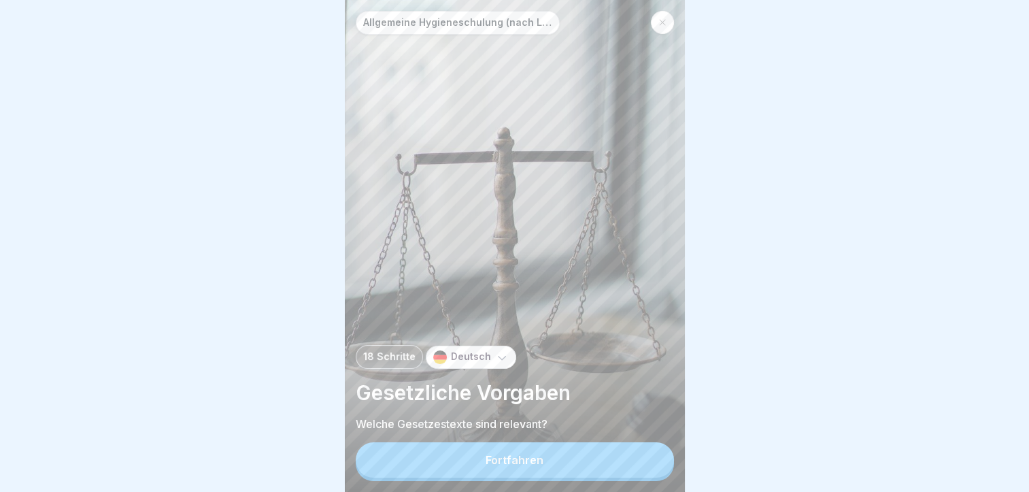
click at [529, 463] on button "Fortfahren" at bounding box center [515, 459] width 318 height 35
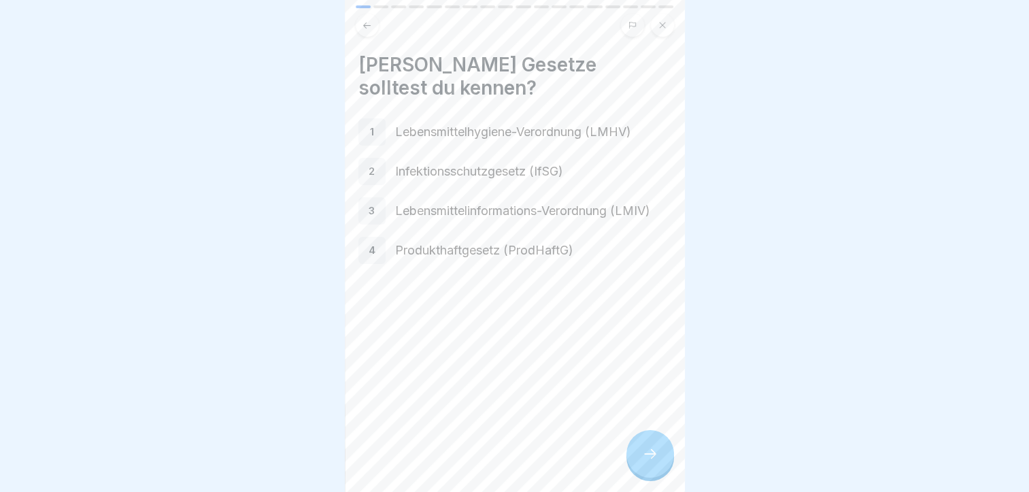
click at [646, 457] on icon at bounding box center [650, 454] width 16 height 16
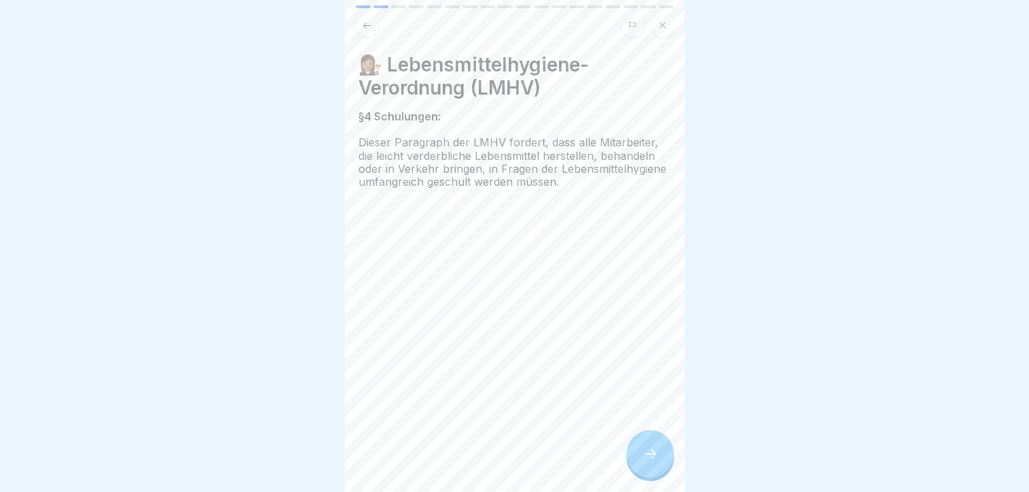
click at [658, 461] on icon at bounding box center [650, 454] width 16 height 16
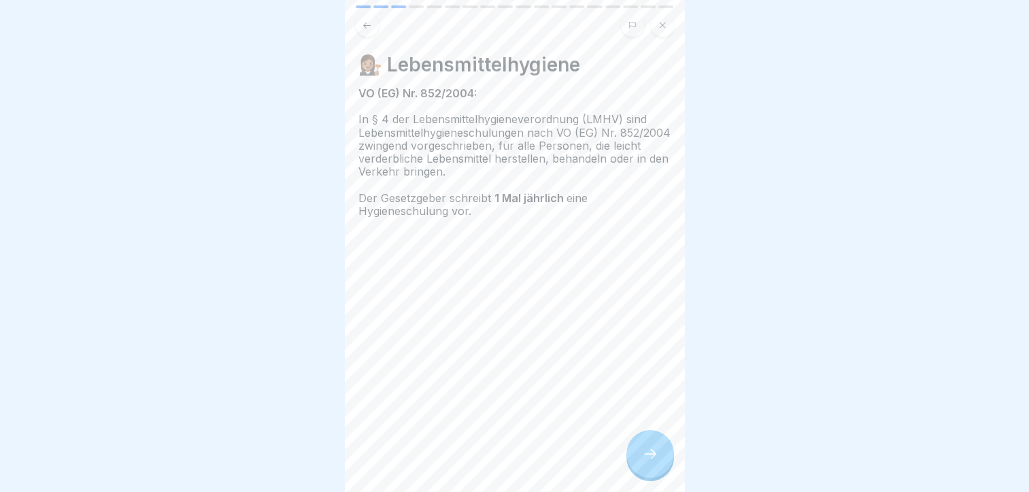
click at [369, 29] on icon at bounding box center [367, 25] width 10 height 10
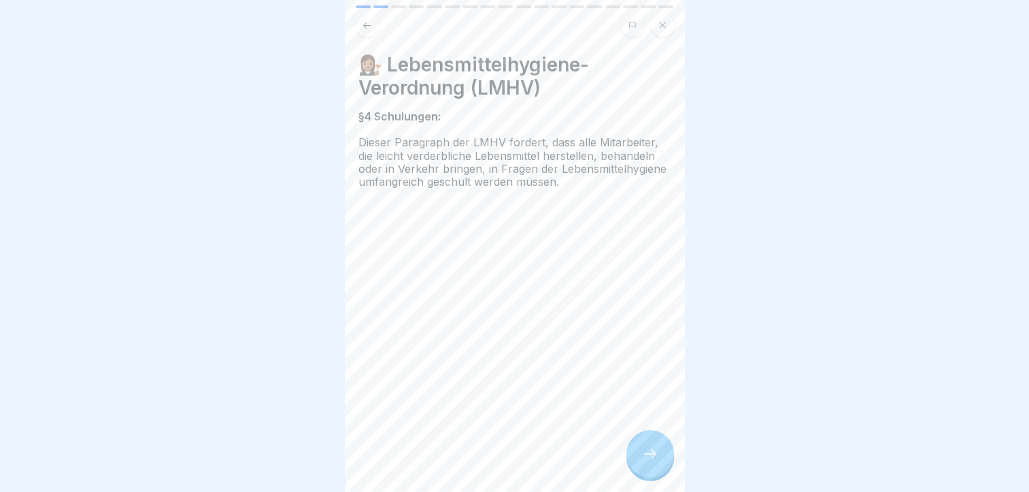
click at [640, 440] on div "👩🏽‍⚖️ Lebensmittelhygiene-Verordnung (LMHV) §4 Schulungen: Dieser Paragraph der…" at bounding box center [515, 246] width 340 height 492
click at [643, 453] on div at bounding box center [651, 454] width 48 height 48
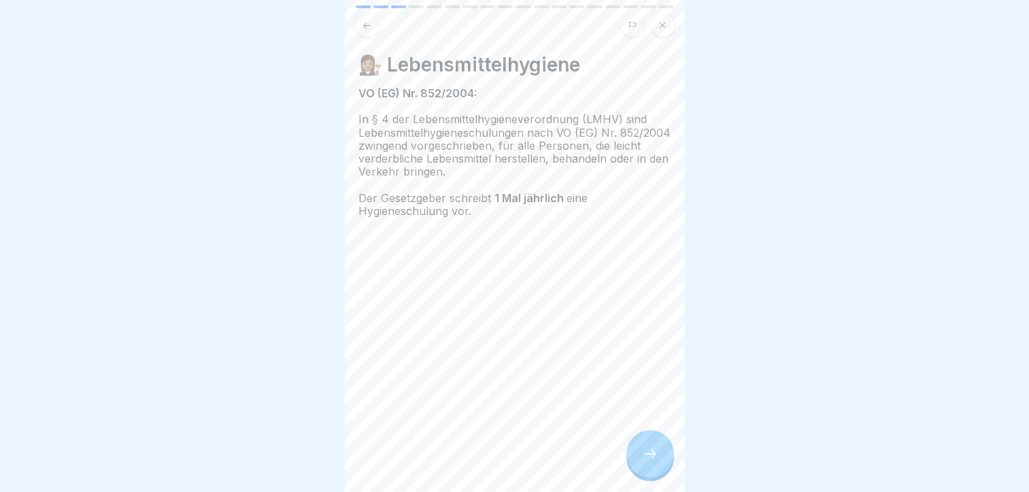
click at [637, 452] on div at bounding box center [651, 454] width 48 height 48
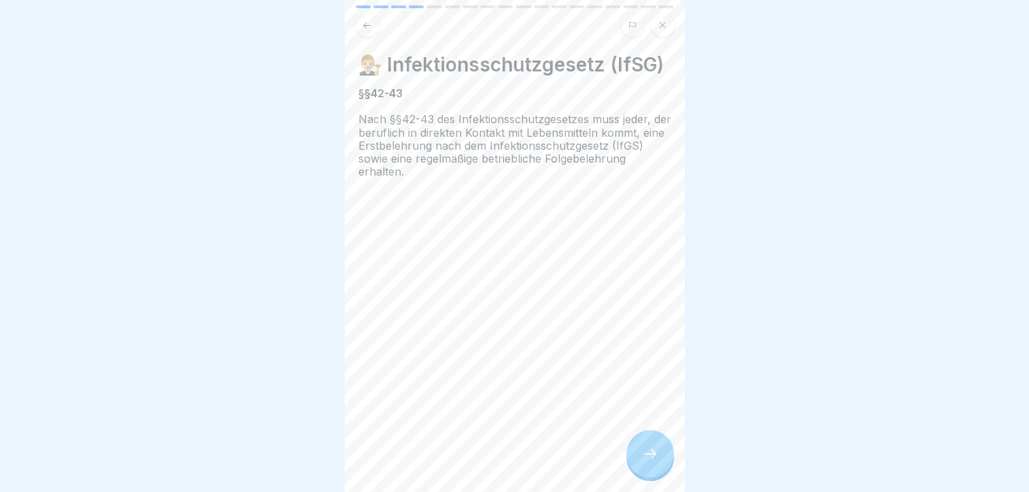
click at [648, 449] on div at bounding box center [651, 454] width 48 height 48
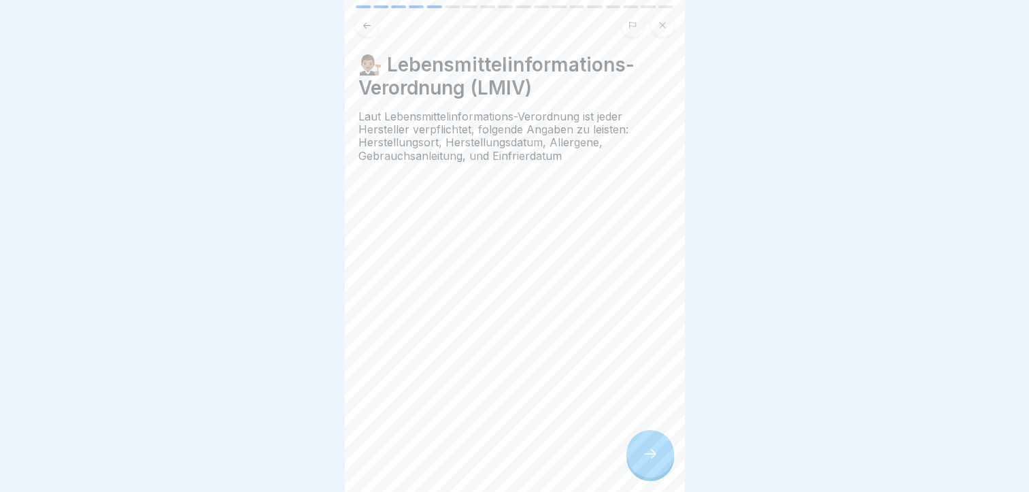
click at [648, 449] on div at bounding box center [651, 454] width 48 height 48
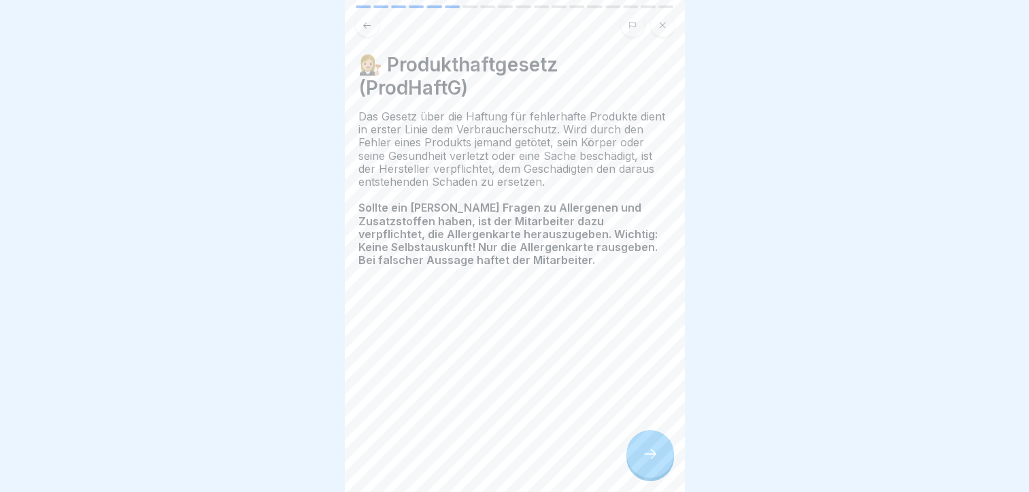
click at [648, 449] on div at bounding box center [651, 454] width 48 height 48
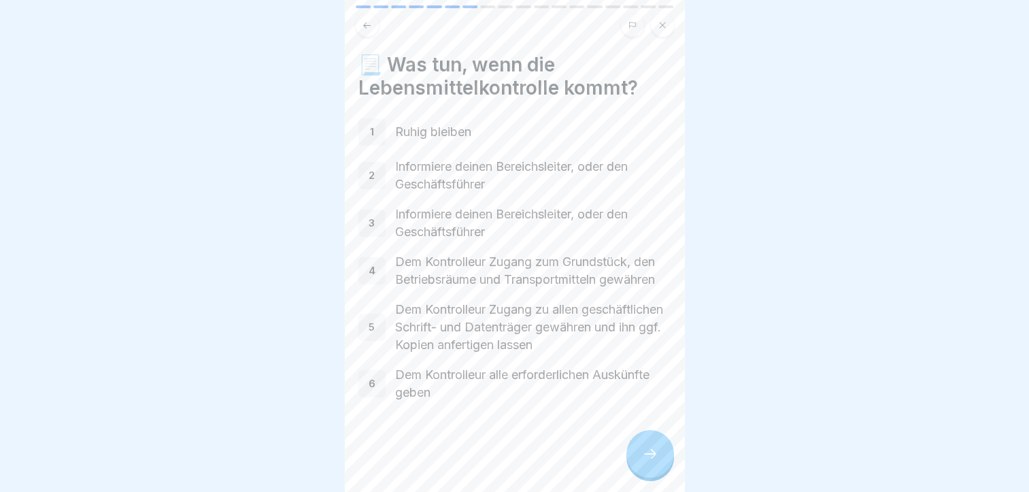
scroll to position [27, 0]
click at [636, 456] on div at bounding box center [651, 454] width 48 height 48
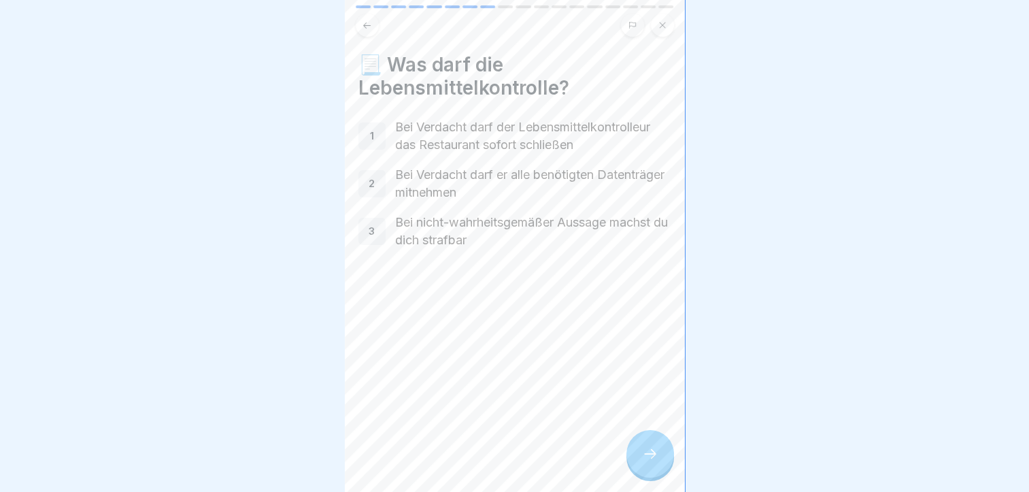
click at [640, 458] on div at bounding box center [651, 454] width 48 height 48
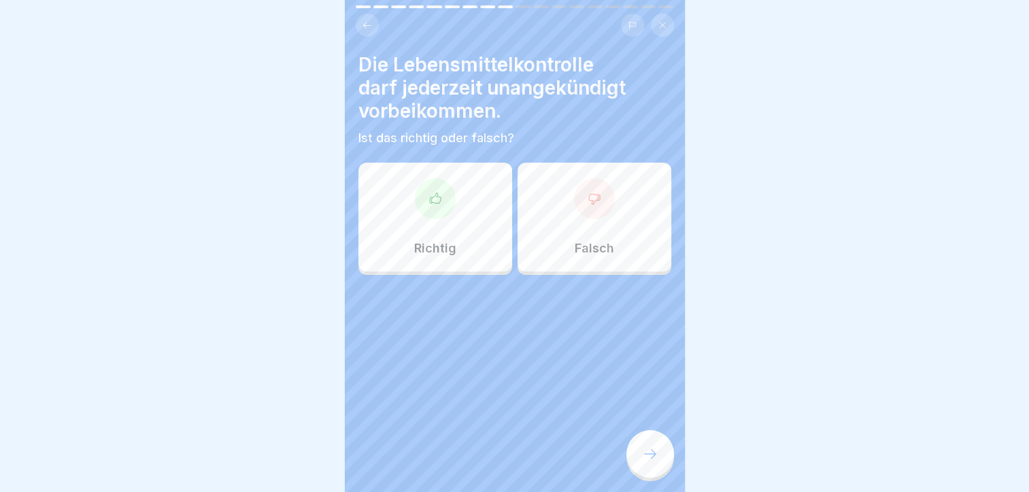
click at [452, 241] on p "Richtig" at bounding box center [435, 248] width 42 height 15
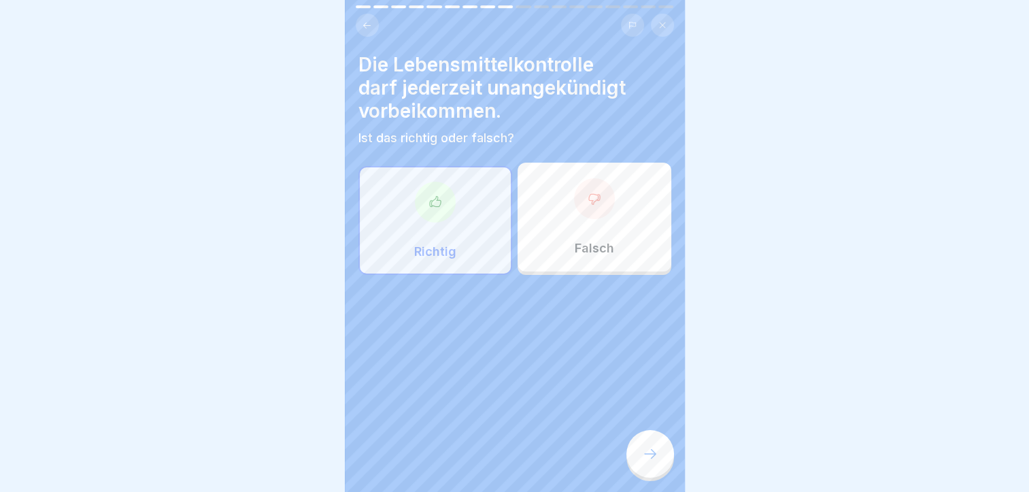
click at [653, 456] on div at bounding box center [651, 454] width 48 height 48
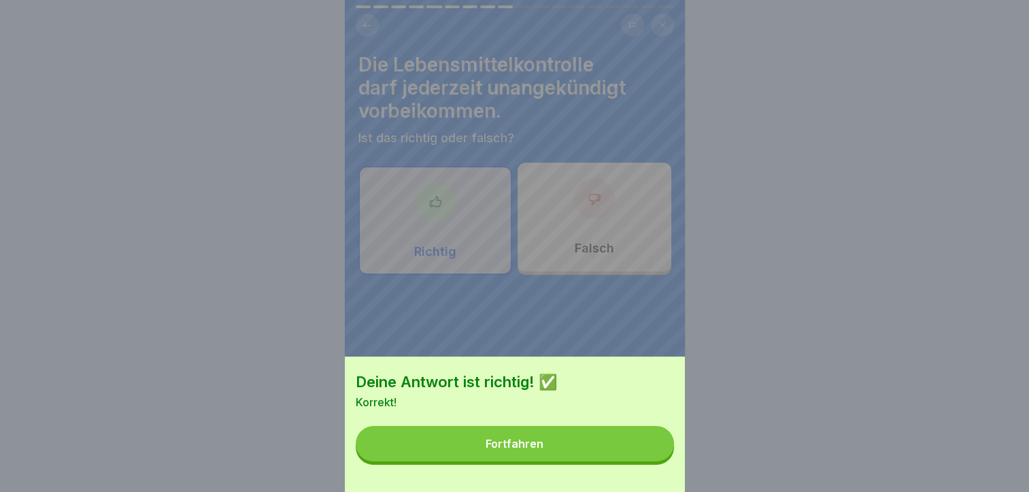
click at [593, 442] on button "Fortfahren" at bounding box center [515, 443] width 318 height 35
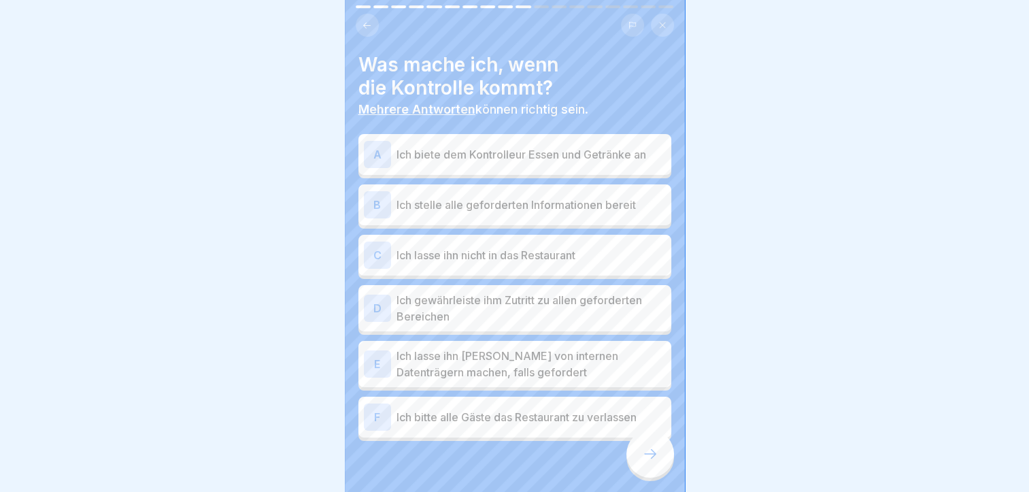
click at [608, 197] on p "Ich stelle alle geforderten Informationen bereit" at bounding box center [531, 205] width 269 height 16
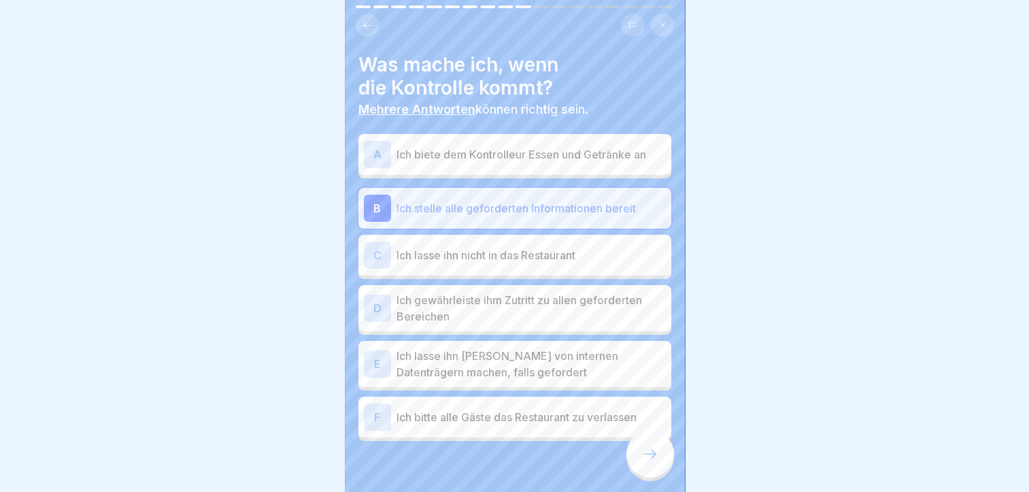
click at [606, 307] on p "Ich gewährleiste ihm Zutritt zu allen geforderten Bereichen" at bounding box center [531, 308] width 269 height 33
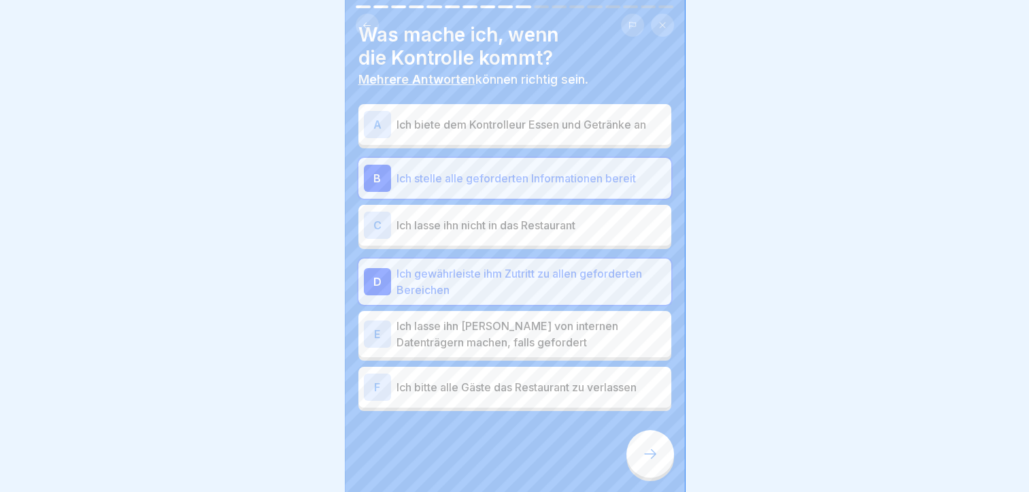
scroll to position [27, 0]
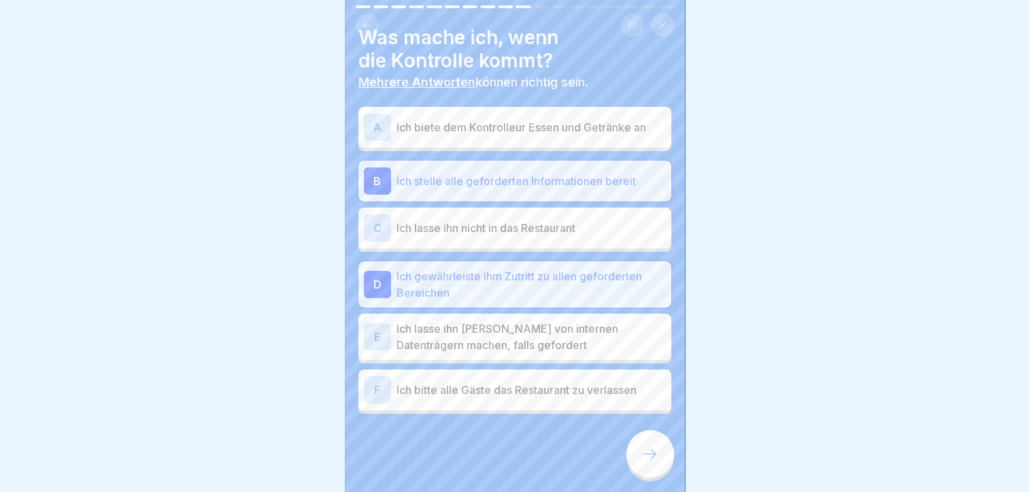
click at [581, 352] on div "E Ich lasse ihn Kopien von internen Datenträgern machen, falls gefordert" at bounding box center [515, 337] width 313 height 46
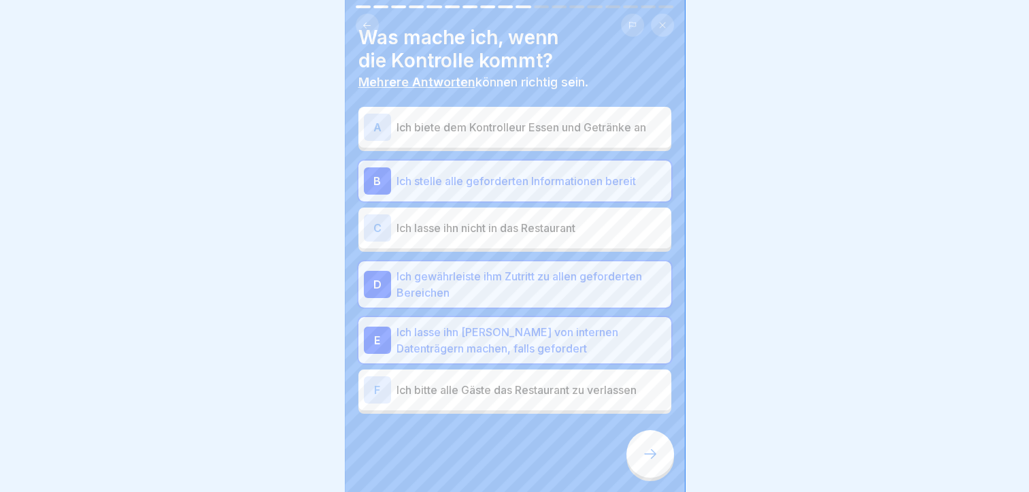
click at [650, 456] on div at bounding box center [651, 454] width 48 height 48
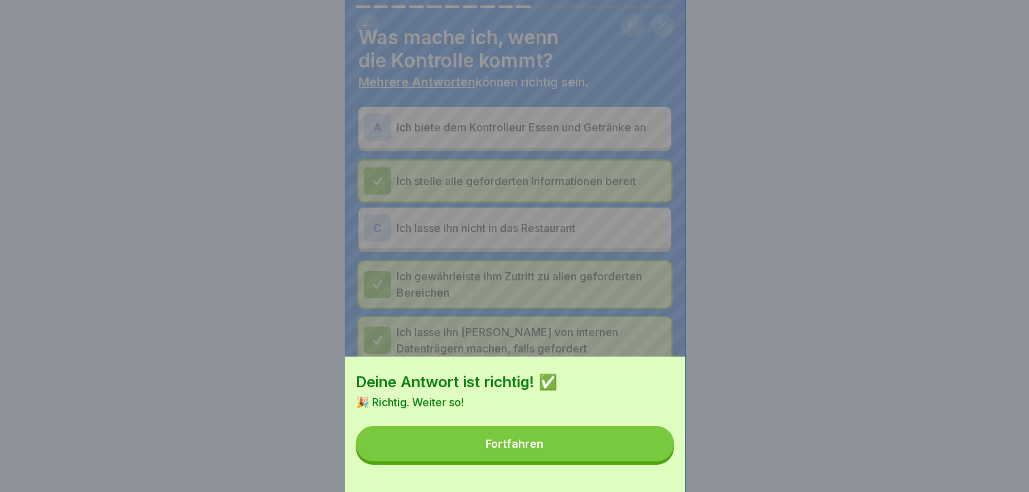
click at [567, 461] on button "Fortfahren" at bounding box center [515, 443] width 318 height 35
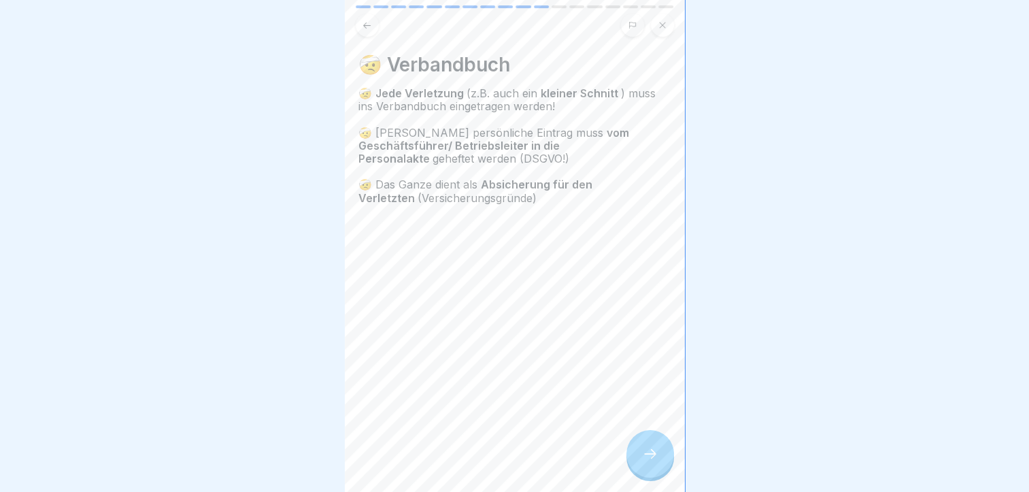
click at [640, 450] on div at bounding box center [651, 454] width 48 height 48
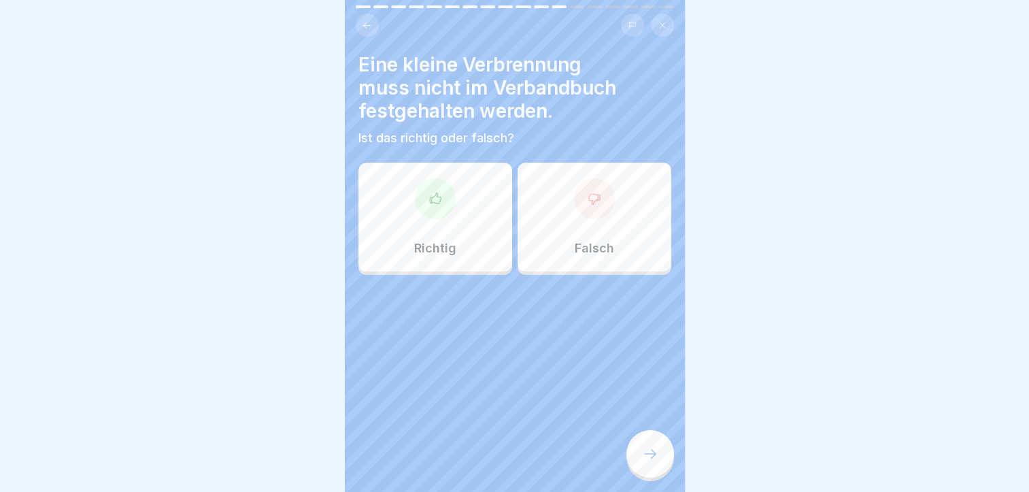
click at [601, 235] on div "Falsch" at bounding box center [595, 217] width 154 height 109
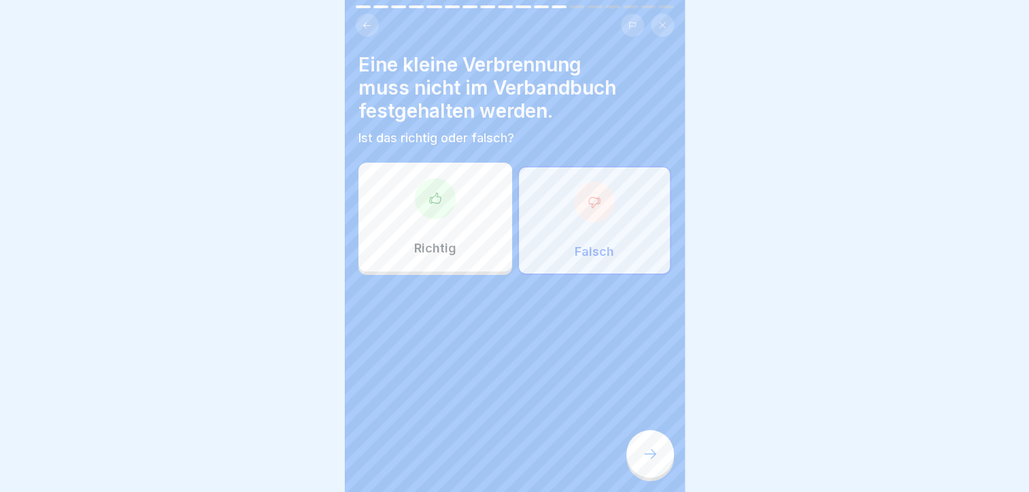
click at [642, 457] on icon at bounding box center [650, 454] width 16 height 16
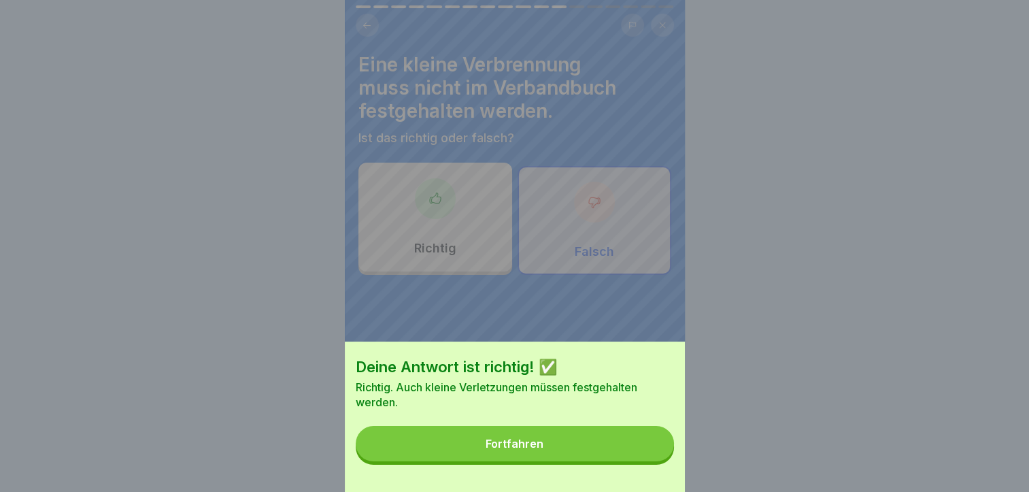
click at [642, 457] on button "Fortfahren" at bounding box center [515, 443] width 318 height 35
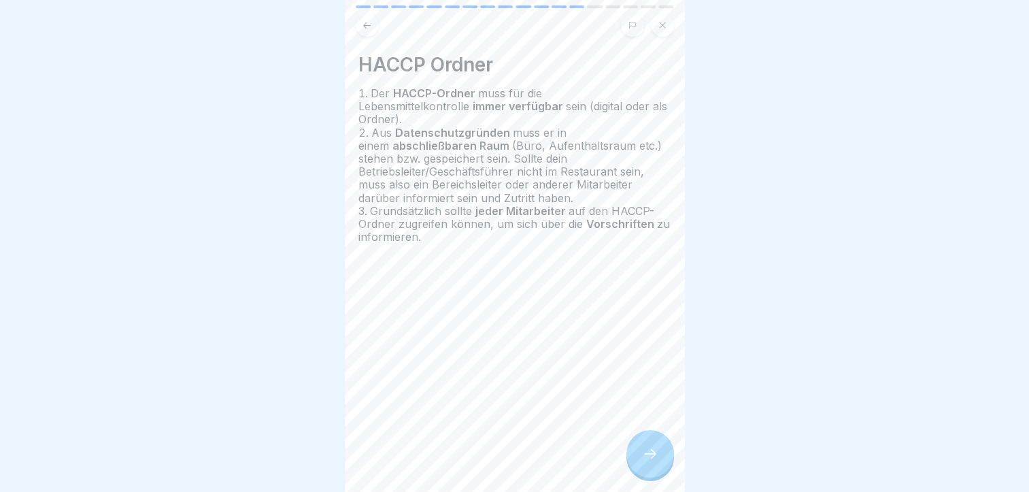
scroll to position [10, 0]
click at [650, 438] on div at bounding box center [651, 454] width 48 height 48
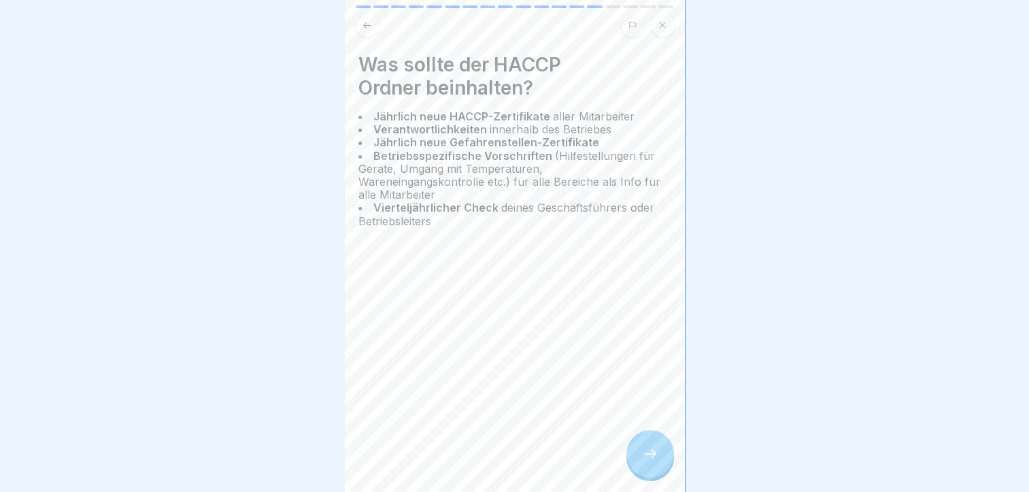
click at [646, 438] on div at bounding box center [651, 454] width 48 height 48
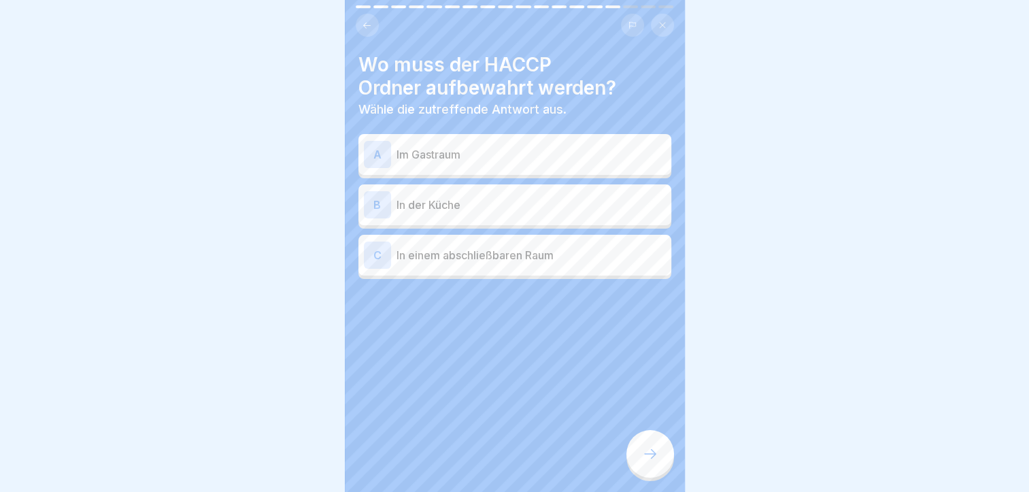
click at [501, 197] on p "In der Küche" at bounding box center [531, 205] width 269 height 16
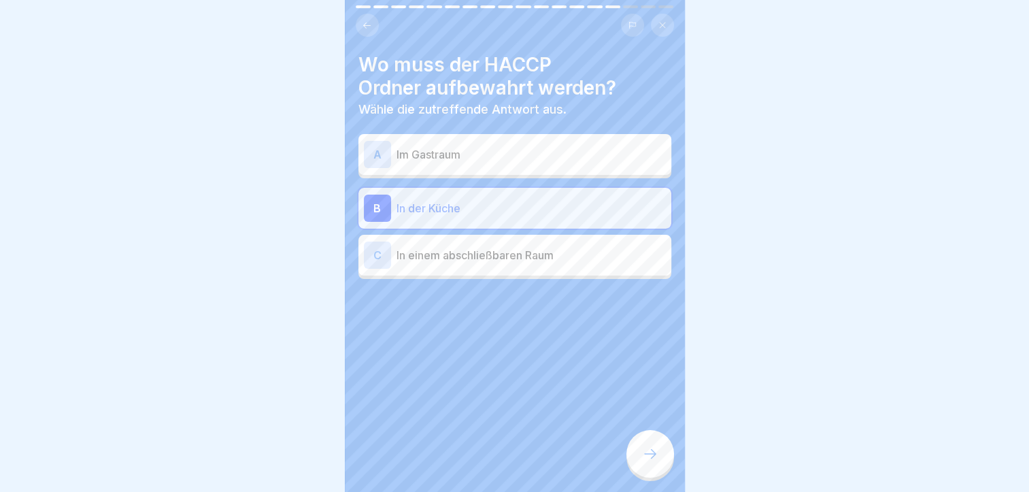
click at [483, 247] on p "In einem abschließbaren Raum" at bounding box center [531, 255] width 269 height 16
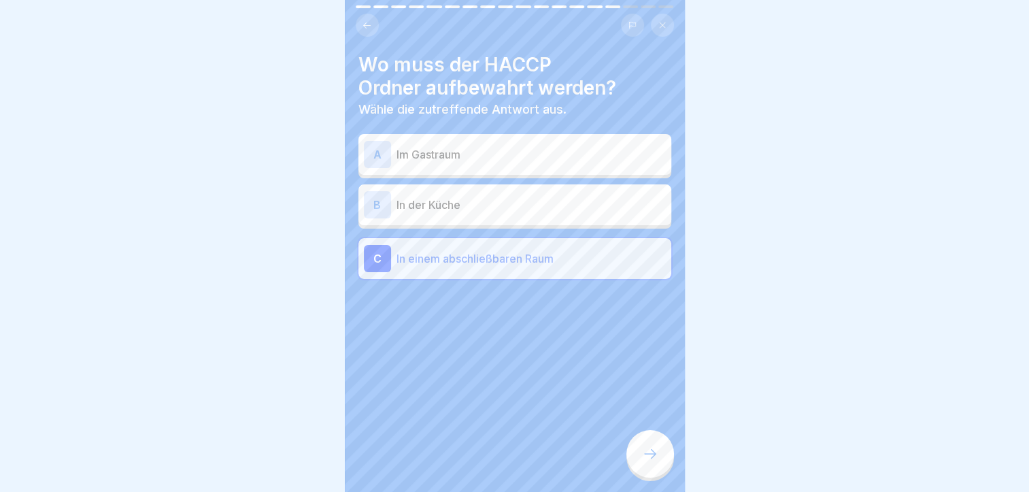
click at [654, 435] on div at bounding box center [651, 454] width 48 height 48
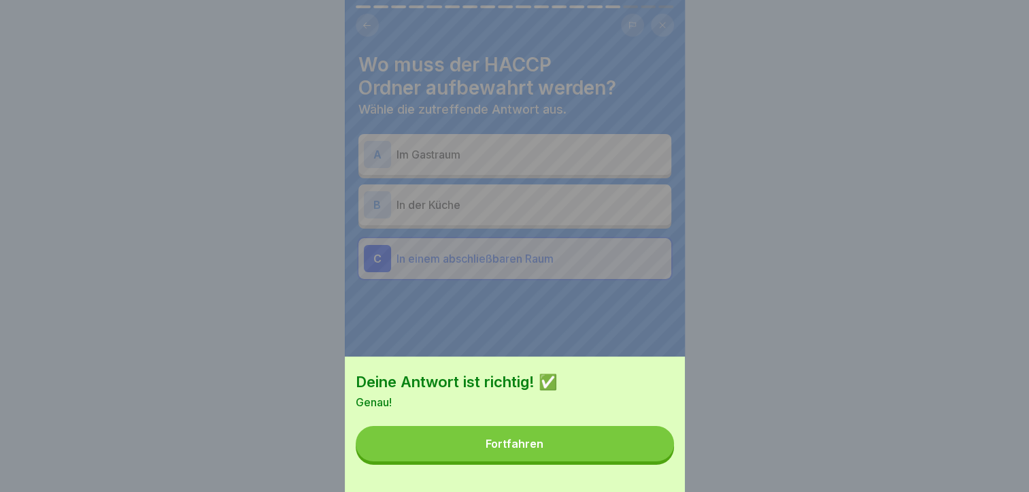
click at [572, 474] on div "Deine Antwort ist richtig! ✅ Genau! Fortfahren" at bounding box center [515, 424] width 340 height 135
click at [574, 461] on button "Fortfahren" at bounding box center [515, 443] width 318 height 35
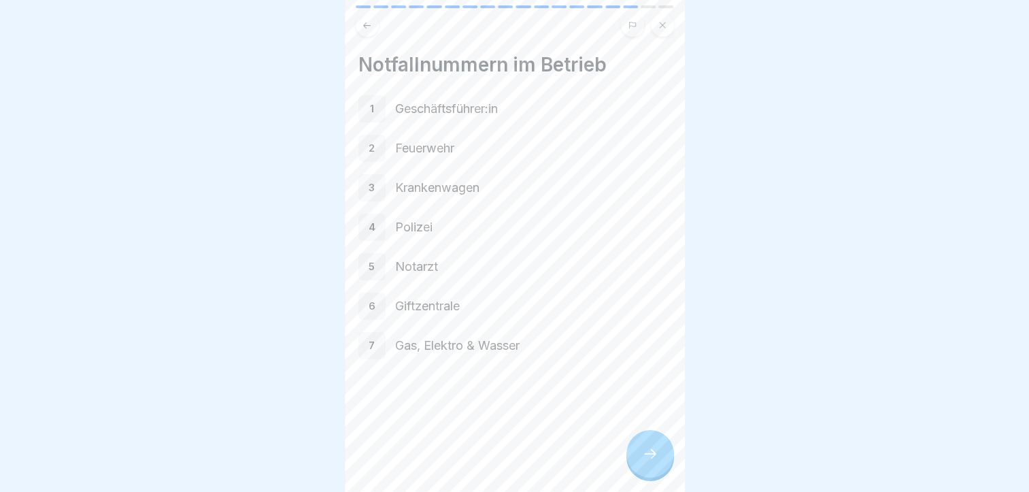
click at [638, 454] on div at bounding box center [651, 454] width 48 height 48
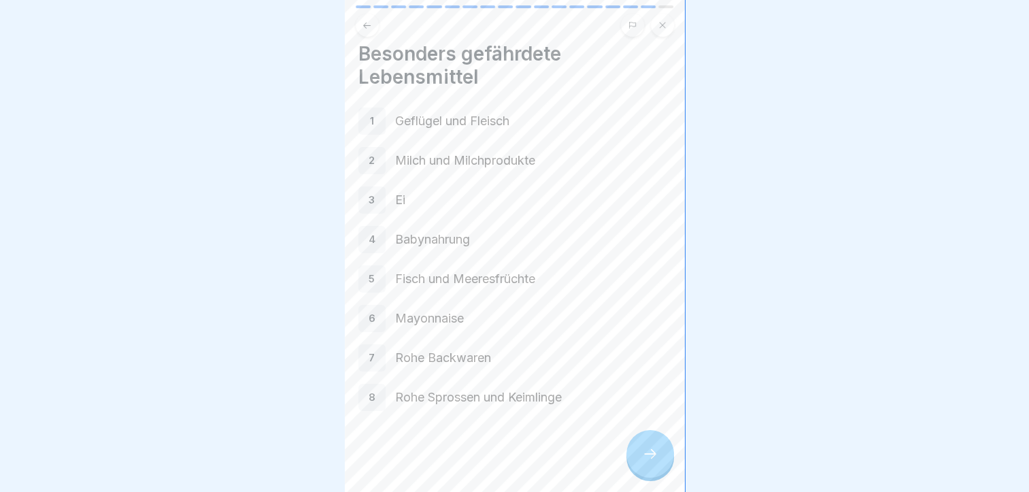
scroll to position [0, 0]
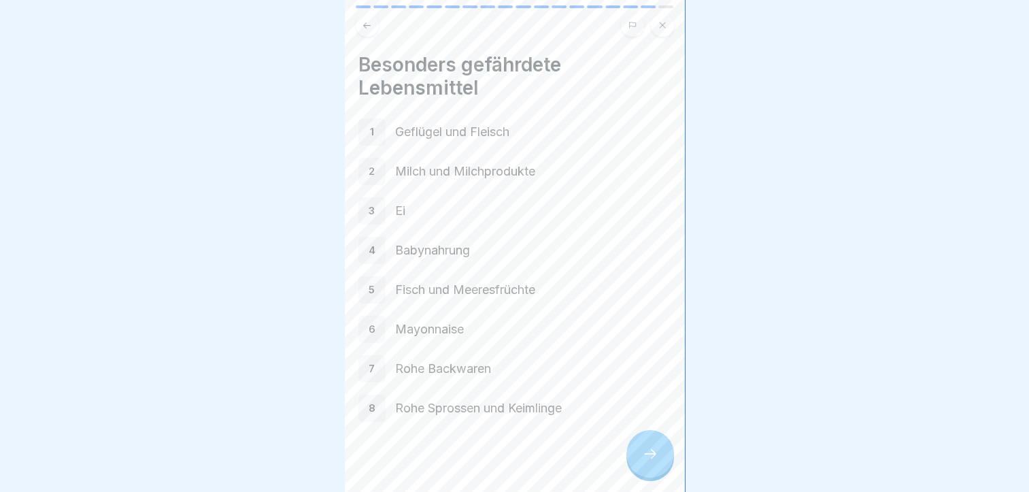
click at [642, 456] on icon at bounding box center [650, 454] width 16 height 16
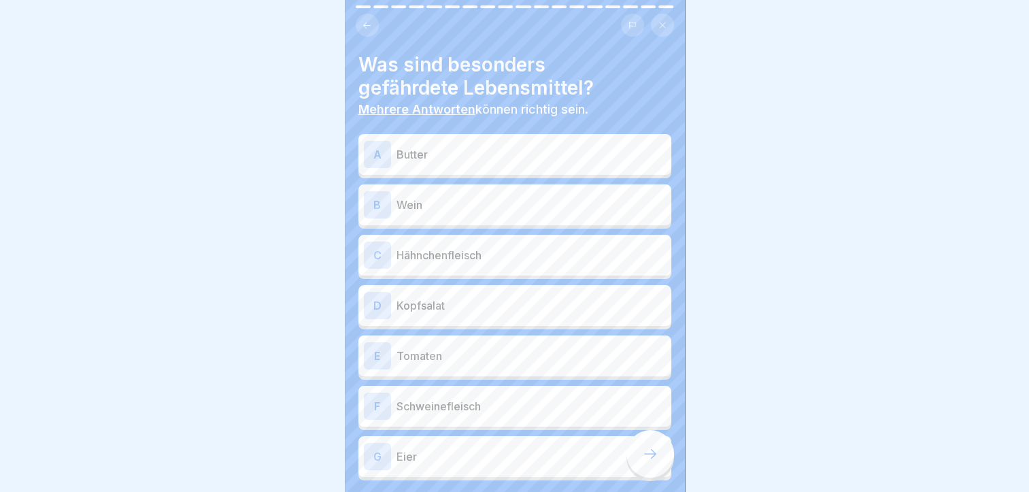
click at [530, 141] on div "A Butter" at bounding box center [515, 154] width 302 height 27
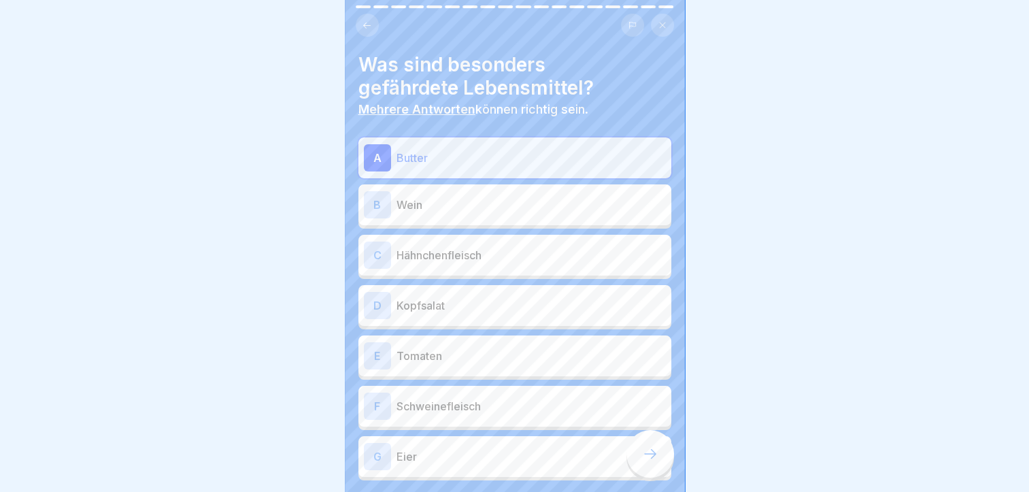
click at [523, 257] on div "C Hähnchenfleisch" at bounding box center [515, 255] width 302 height 27
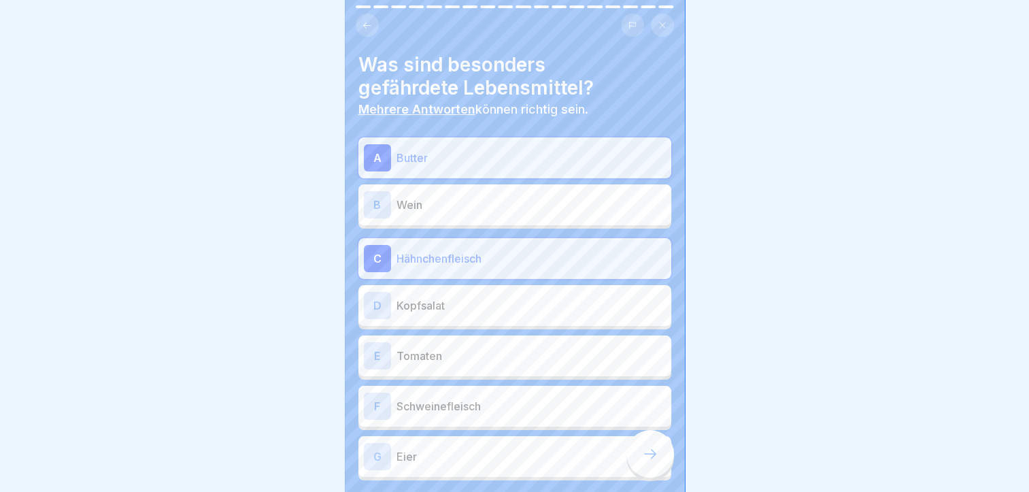
click at [501, 386] on div "F Schweinefleisch" at bounding box center [515, 406] width 313 height 41
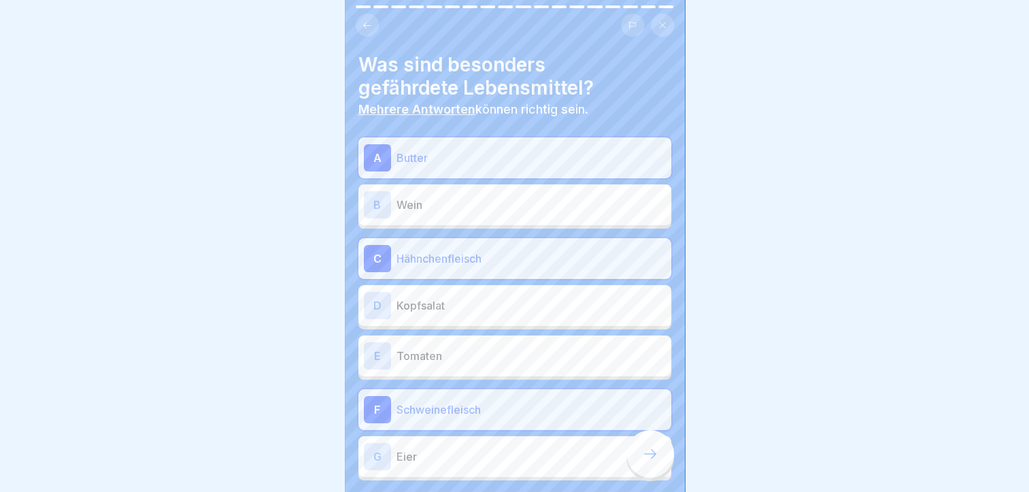
scroll to position [69, 0]
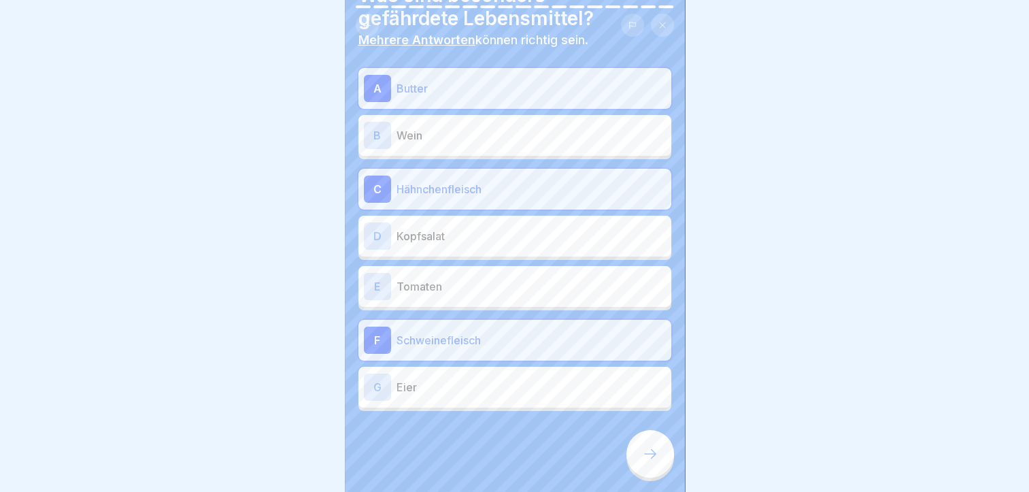
click at [501, 379] on p "Eier" at bounding box center [531, 387] width 269 height 16
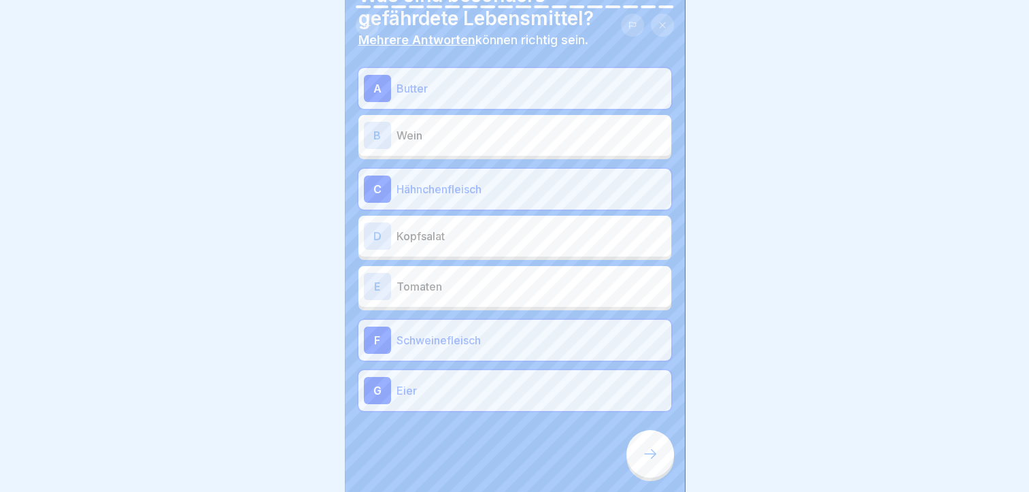
click at [630, 436] on div at bounding box center [515, 452] width 313 height 82
click at [645, 456] on icon at bounding box center [650, 454] width 16 height 16
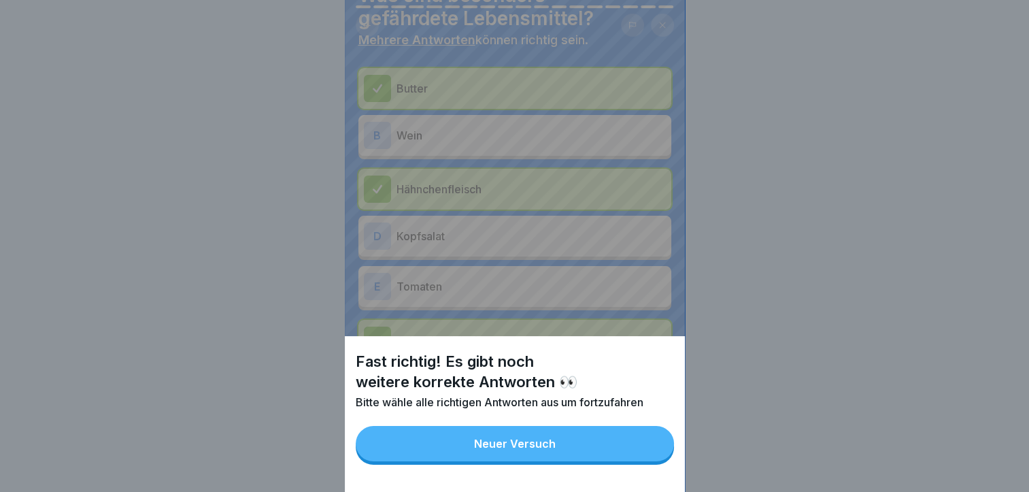
click at [580, 456] on button "Neuer Versuch" at bounding box center [515, 443] width 318 height 35
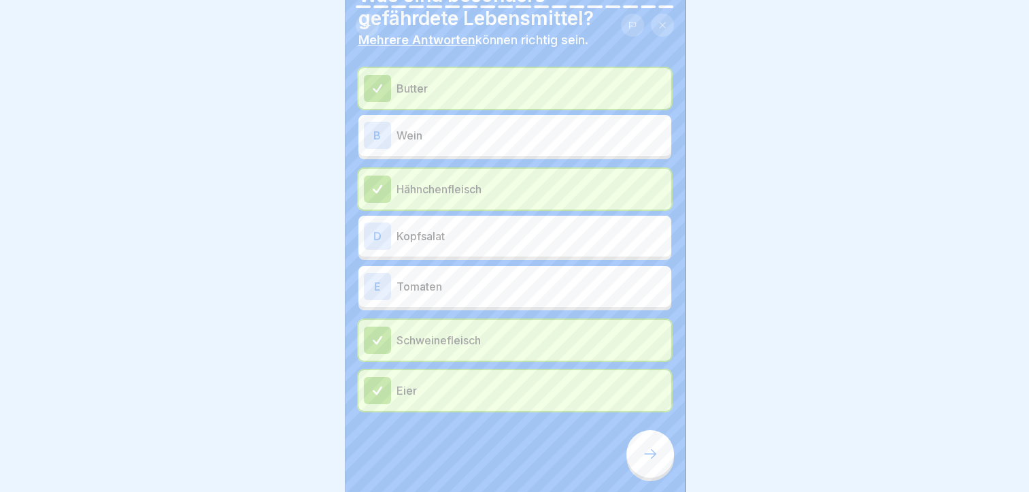
click at [648, 437] on div at bounding box center [651, 454] width 48 height 48
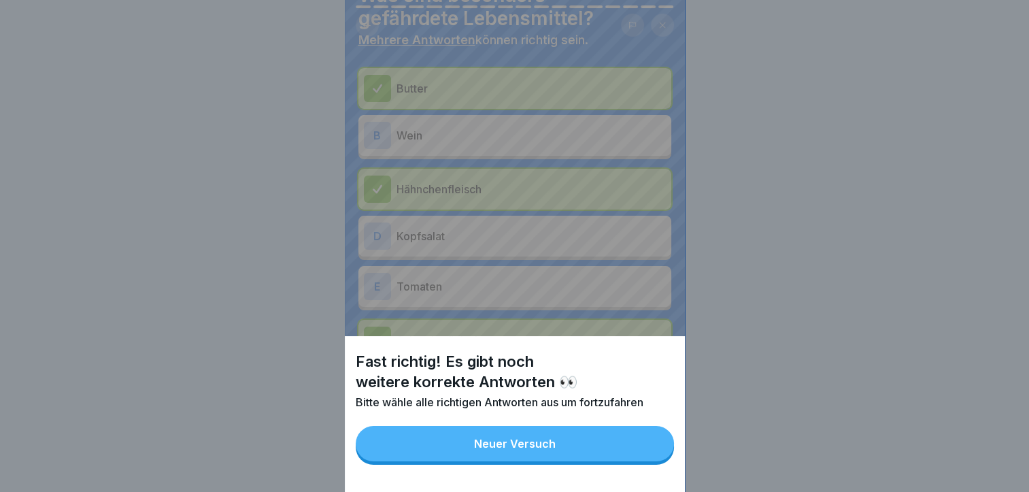
click at [580, 450] on button "Neuer Versuch" at bounding box center [515, 443] width 318 height 35
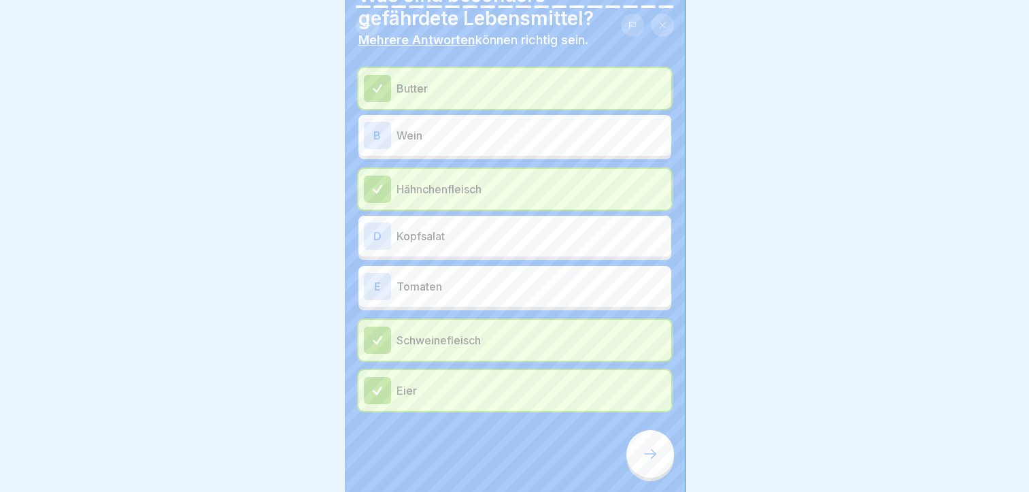
click at [476, 222] on div "D Kopfsalat" at bounding box center [515, 235] width 302 height 27
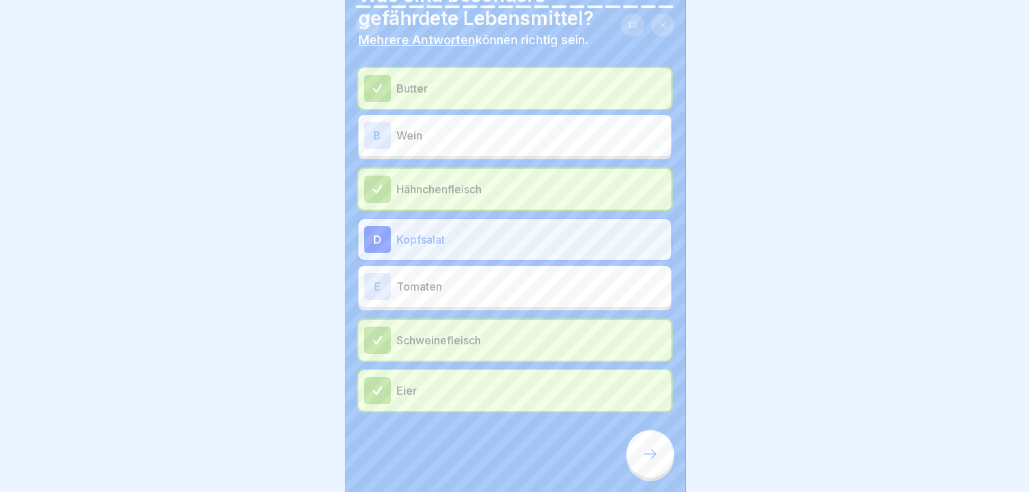
click at [462, 273] on div "E Tomaten" at bounding box center [515, 286] width 302 height 27
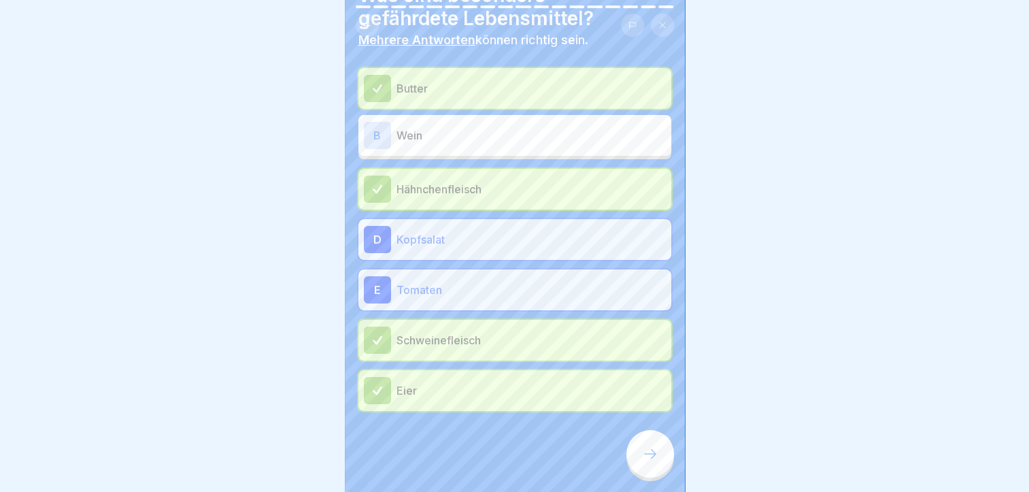
click at [648, 442] on div at bounding box center [651, 454] width 48 height 48
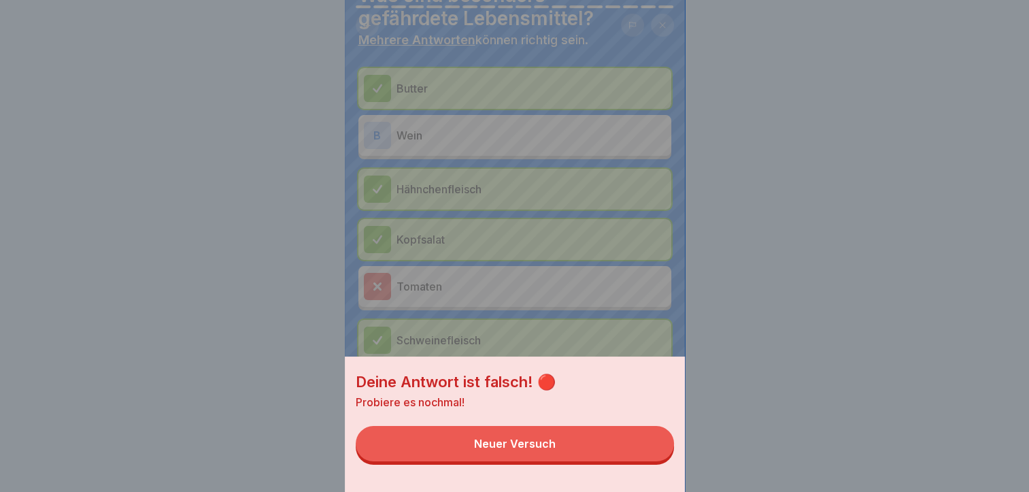
click at [547, 450] on div "Neuer Versuch" at bounding box center [515, 443] width 82 height 12
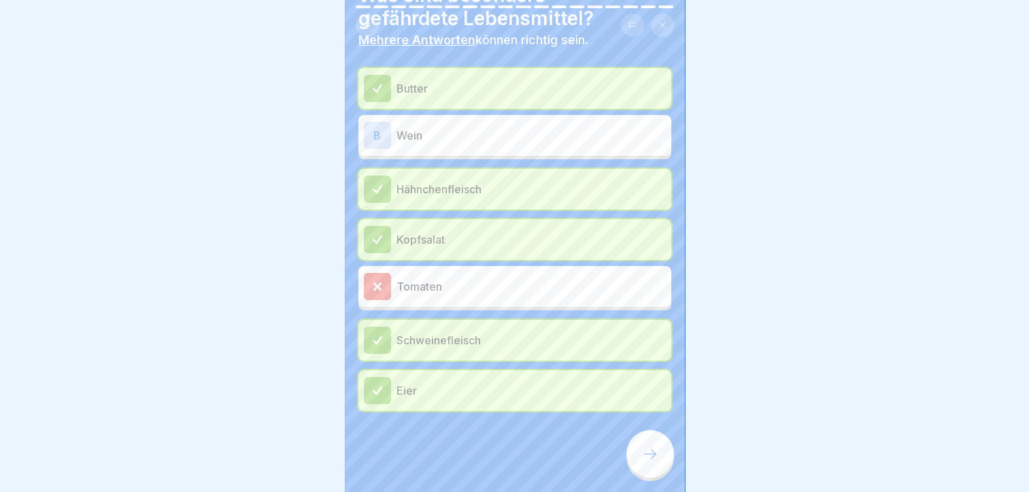
click at [643, 448] on icon at bounding box center [650, 454] width 16 height 16
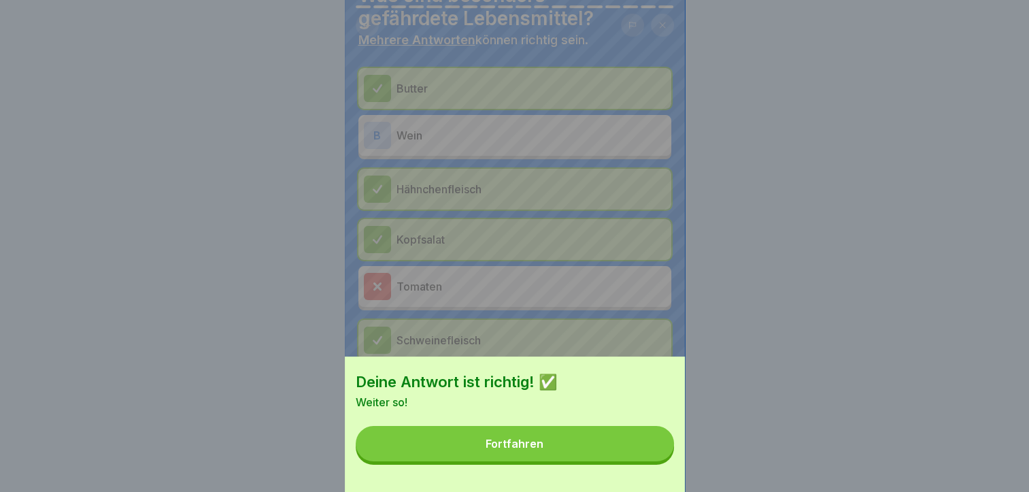
click at [512, 450] on div "Fortfahren" at bounding box center [515, 443] width 58 height 12
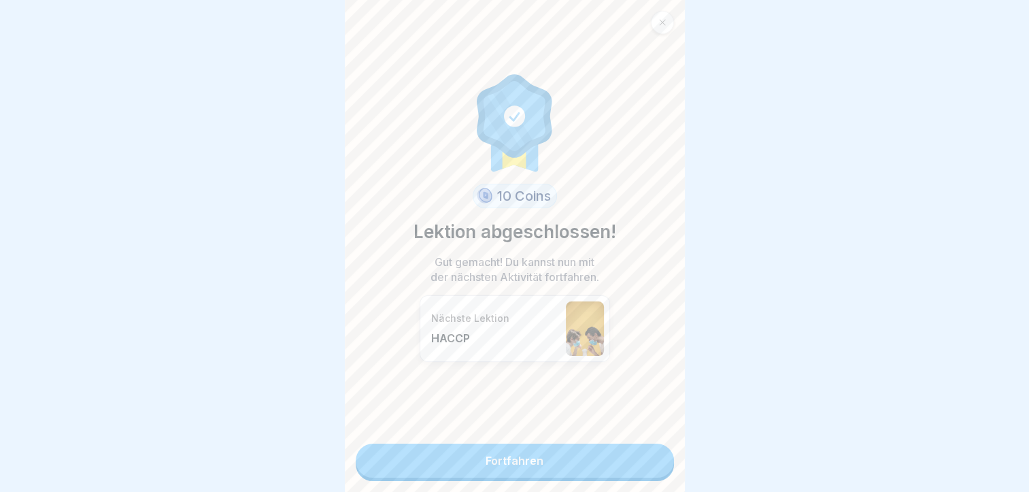
click at [533, 463] on link "Fortfahren" at bounding box center [515, 461] width 318 height 34
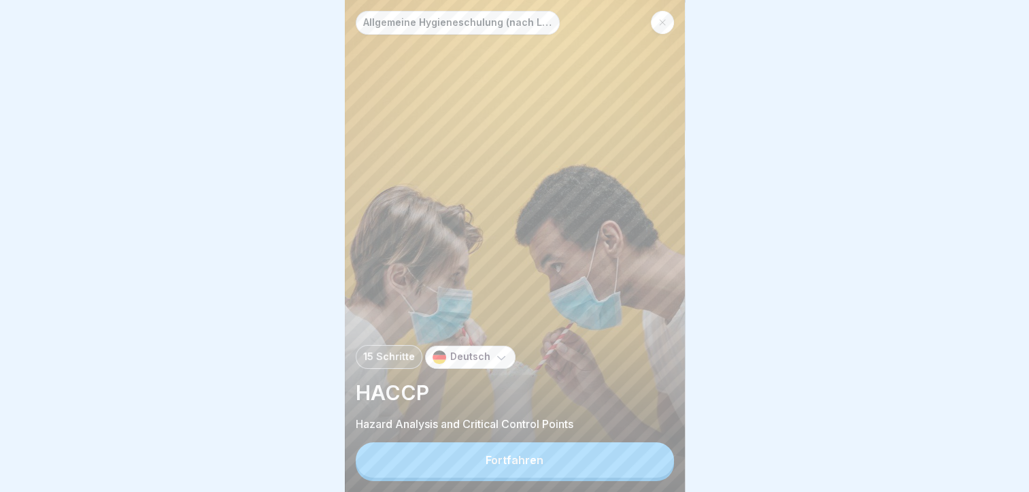
click at [661, 22] on icon at bounding box center [662, 23] width 6 height 6
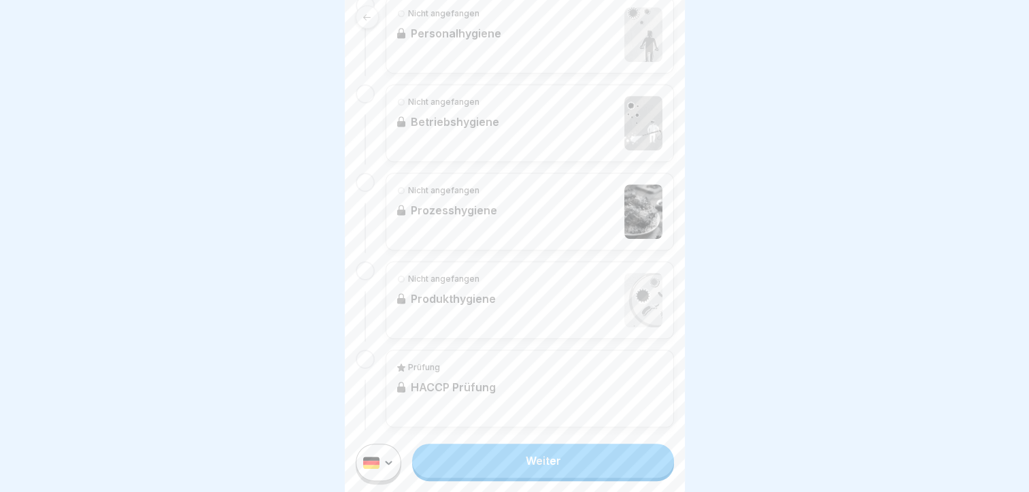
scroll to position [621, 0]
click at [567, 478] on link "Weiter" at bounding box center [542, 461] width 261 height 34
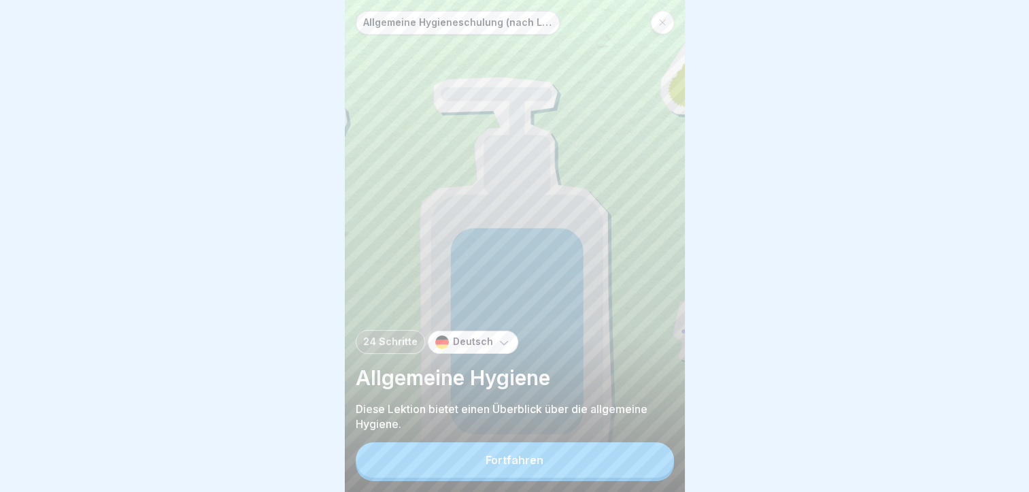
click at [572, 464] on button "Fortfahren" at bounding box center [515, 459] width 318 height 35
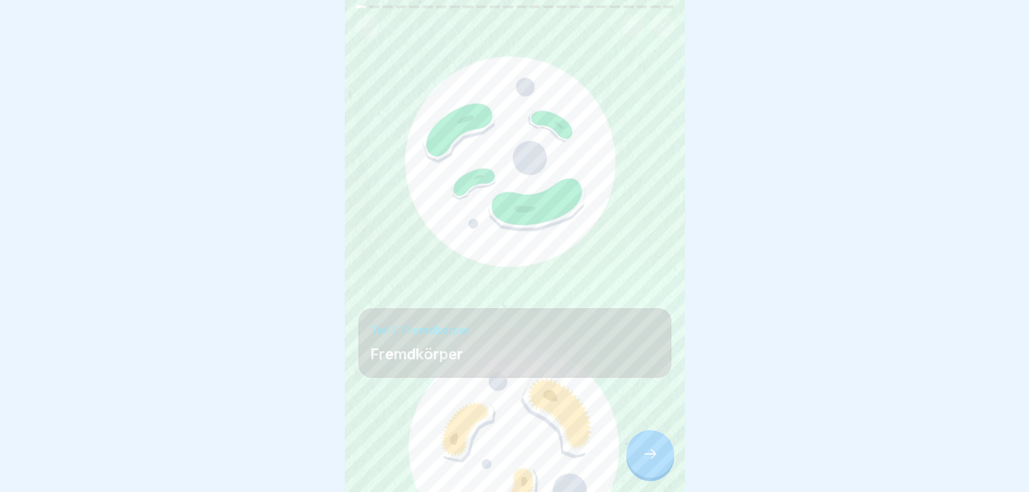
scroll to position [10, 0]
click at [650, 450] on icon at bounding box center [650, 454] width 16 height 16
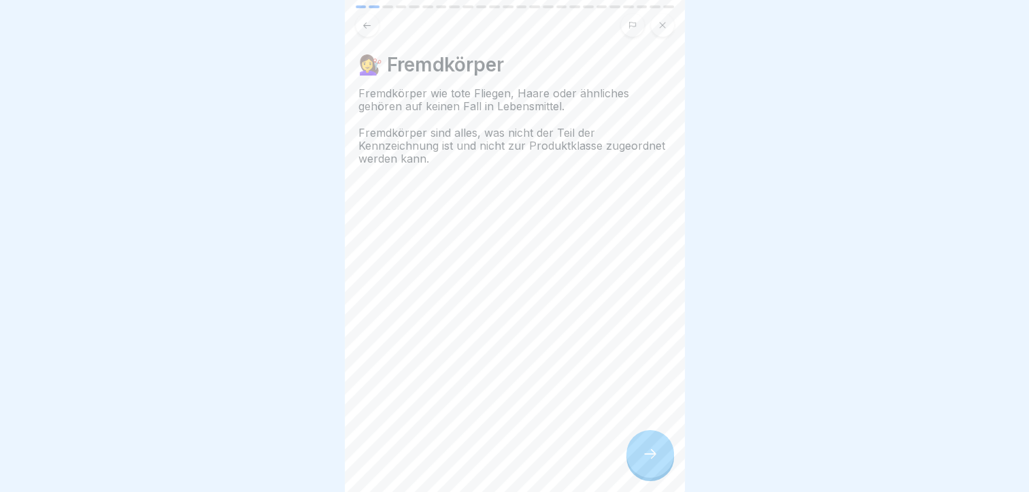
click at [650, 450] on icon at bounding box center [650, 454] width 16 height 16
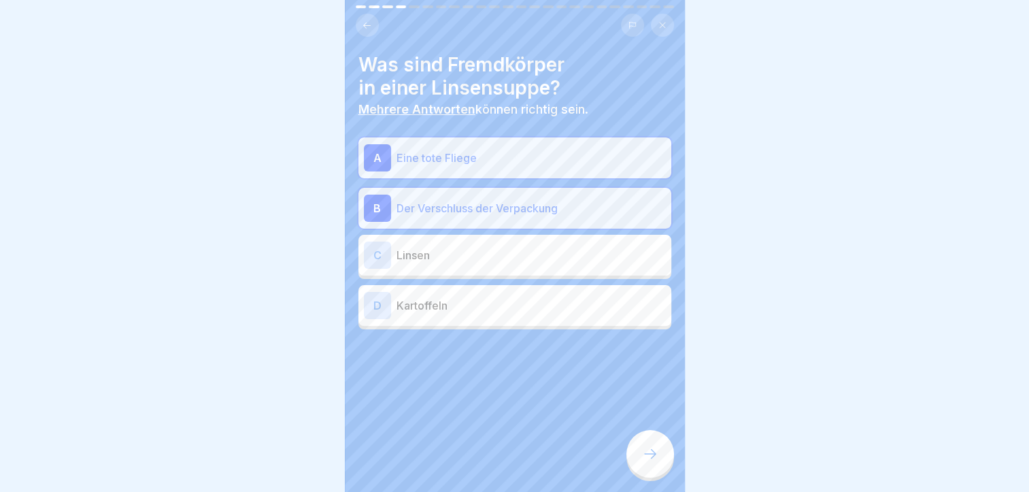
click at [650, 450] on icon at bounding box center [650, 454] width 16 height 16
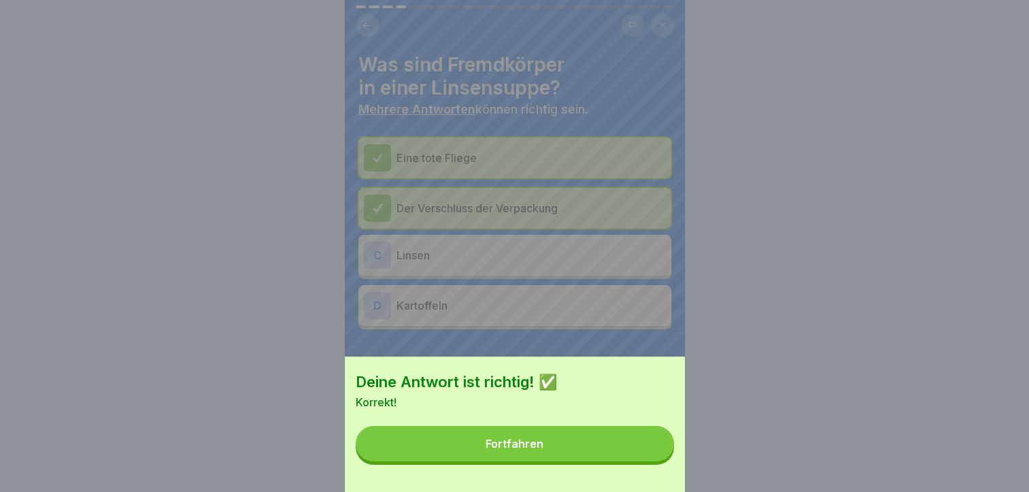
click at [650, 450] on button "Fortfahren" at bounding box center [515, 443] width 318 height 35
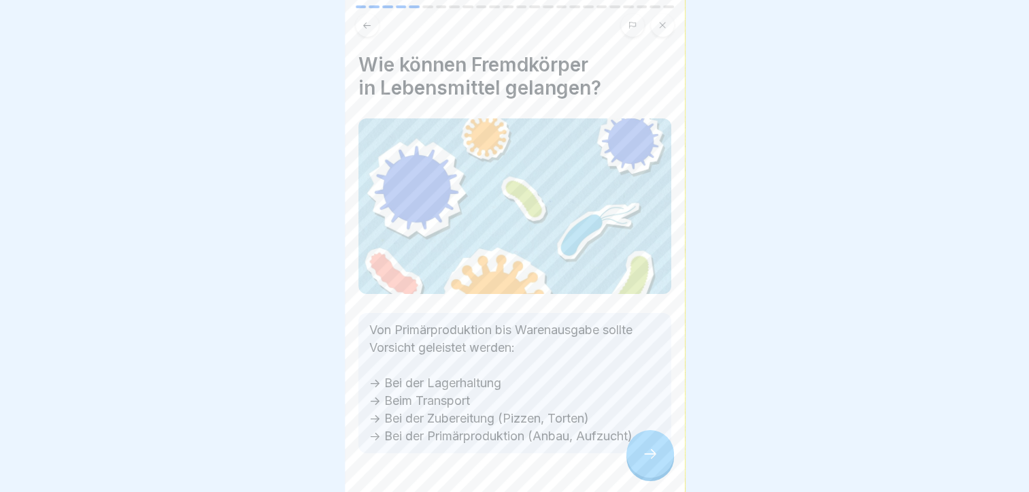
click at [650, 450] on icon at bounding box center [650, 454] width 16 height 16
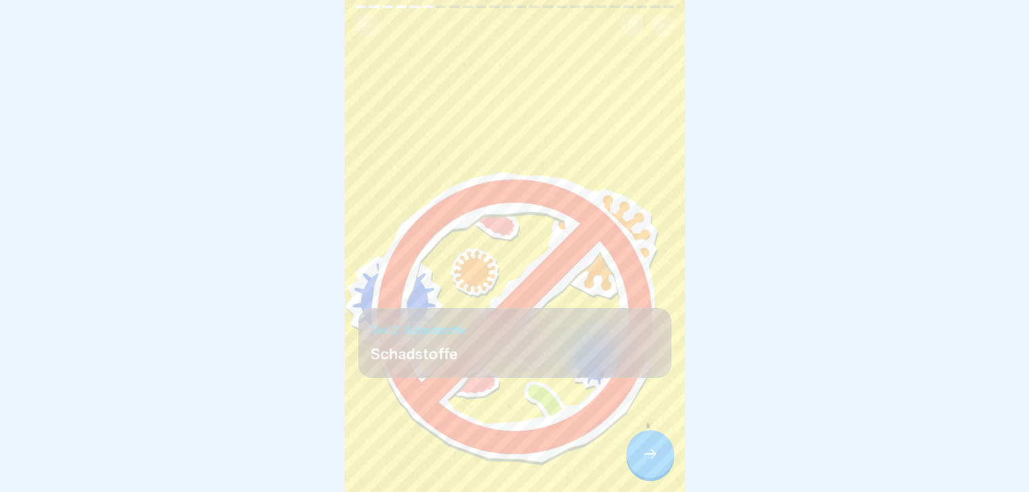
click at [650, 450] on icon at bounding box center [650, 454] width 16 height 16
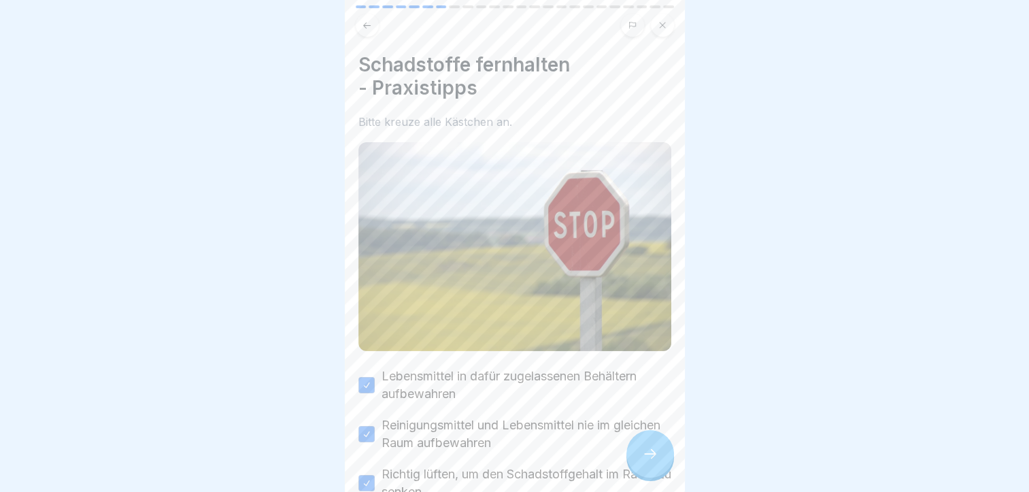
click at [650, 450] on icon at bounding box center [650, 454] width 16 height 16
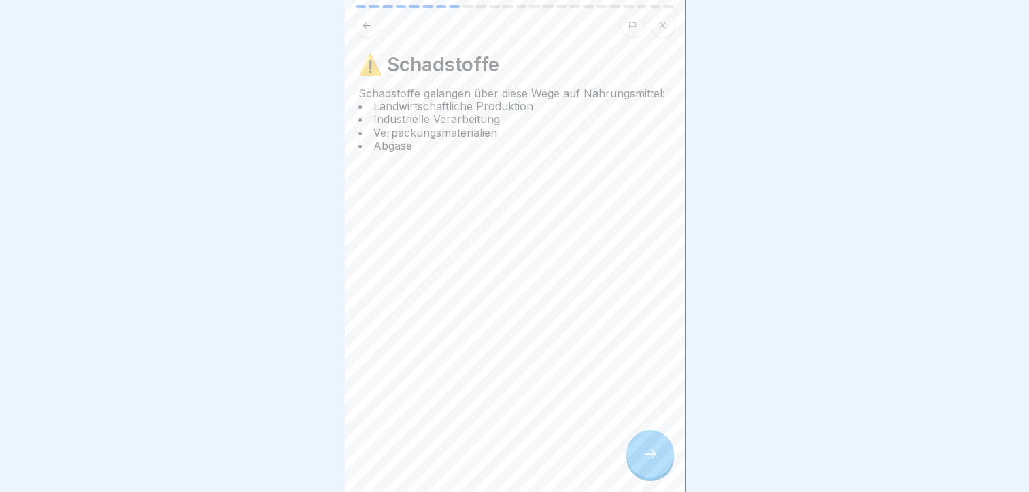
click at [650, 450] on icon at bounding box center [650, 454] width 16 height 16
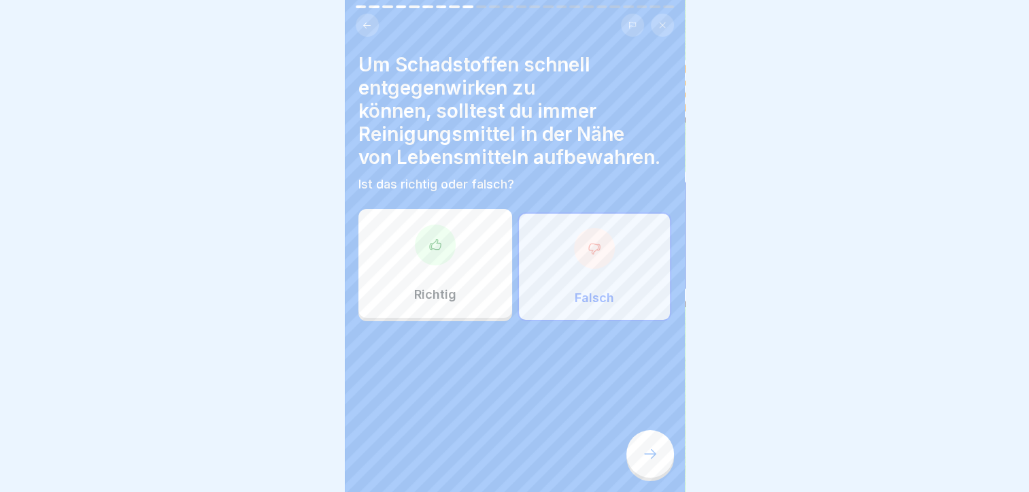
click at [650, 450] on icon at bounding box center [650, 454] width 16 height 16
click at [650, 450] on div "Deine Antwort ist richtig! ✅ Richtig - Reinigungsmittel und Lebensmittel immer …" at bounding box center [514, 246] width 1029 height 492
click at [650, 450] on icon at bounding box center [650, 454] width 16 height 16
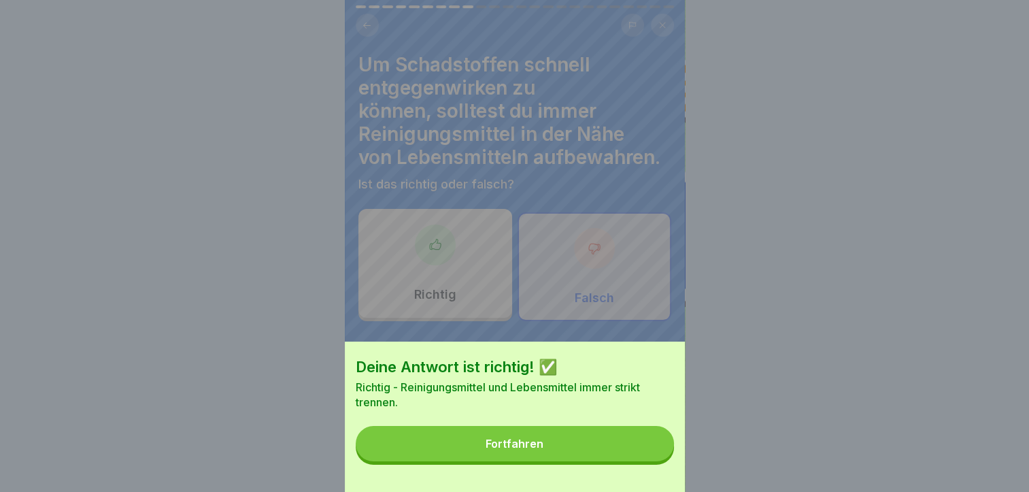
click at [650, 450] on button "Fortfahren" at bounding box center [515, 443] width 318 height 35
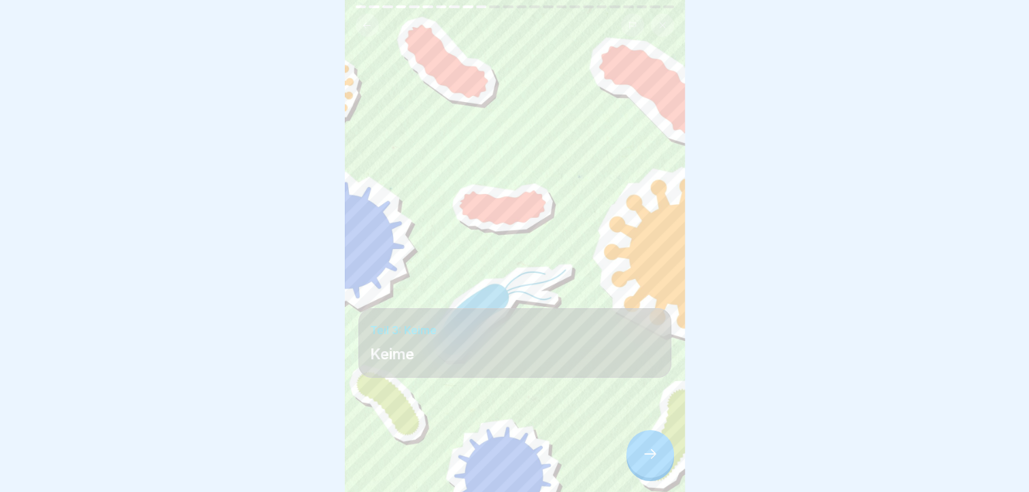
click at [650, 450] on icon at bounding box center [650, 454] width 16 height 16
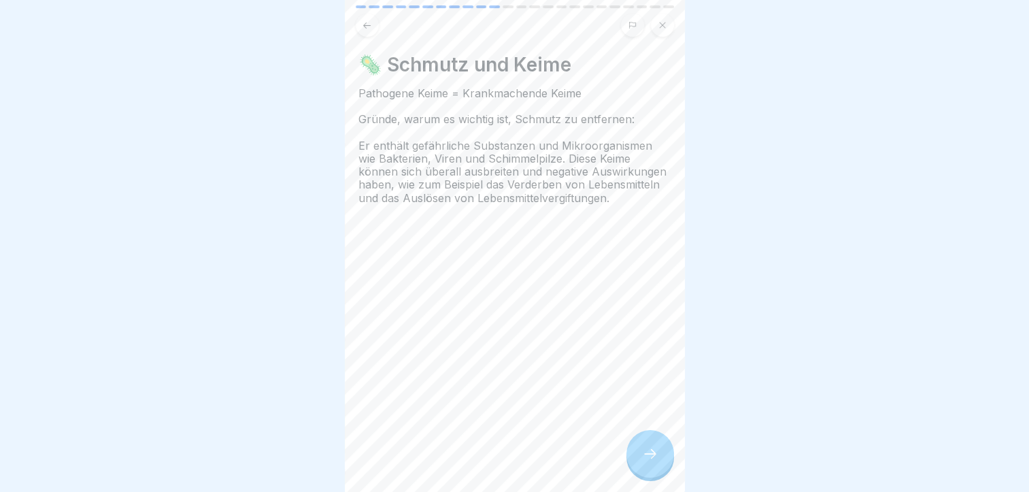
click at [650, 450] on icon at bounding box center [650, 454] width 16 height 16
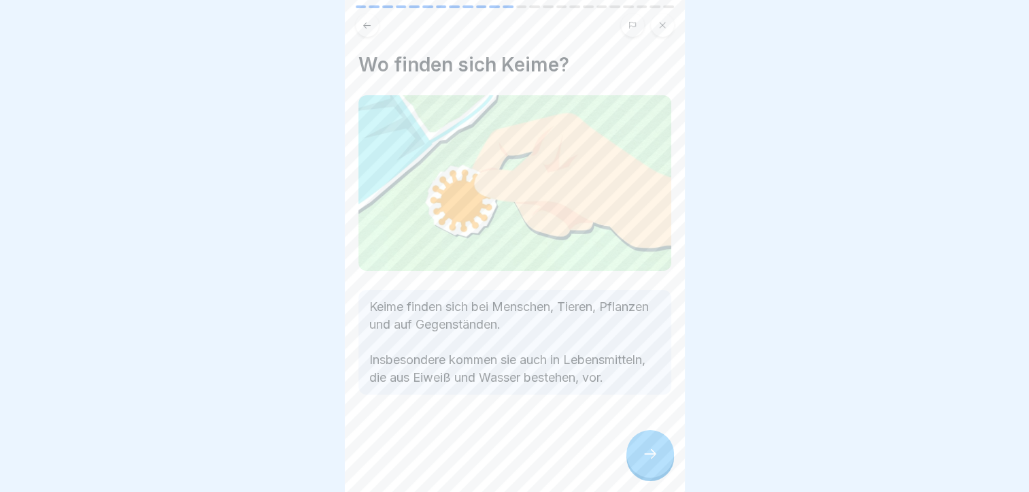
click at [650, 450] on icon at bounding box center [650, 454] width 16 height 16
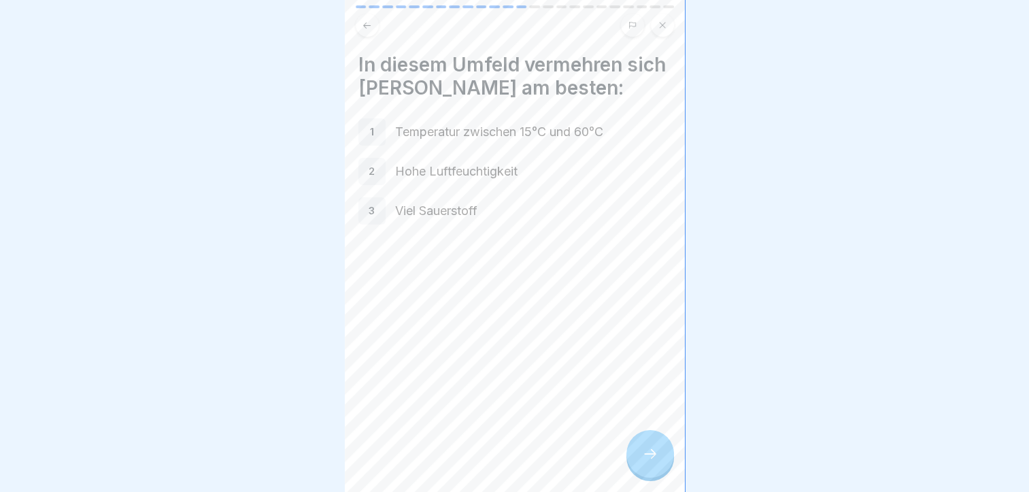
click at [650, 450] on icon at bounding box center [650, 454] width 16 height 16
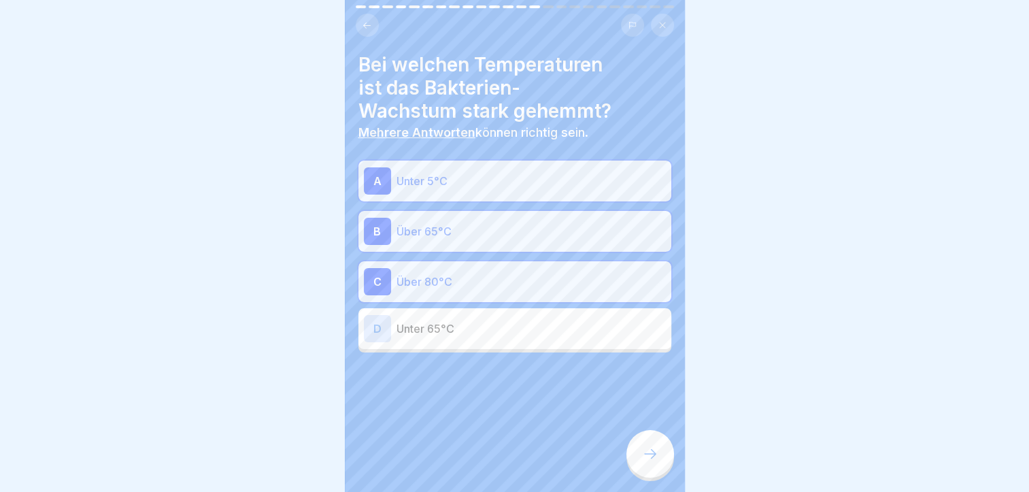
click at [650, 450] on icon at bounding box center [650, 454] width 16 height 16
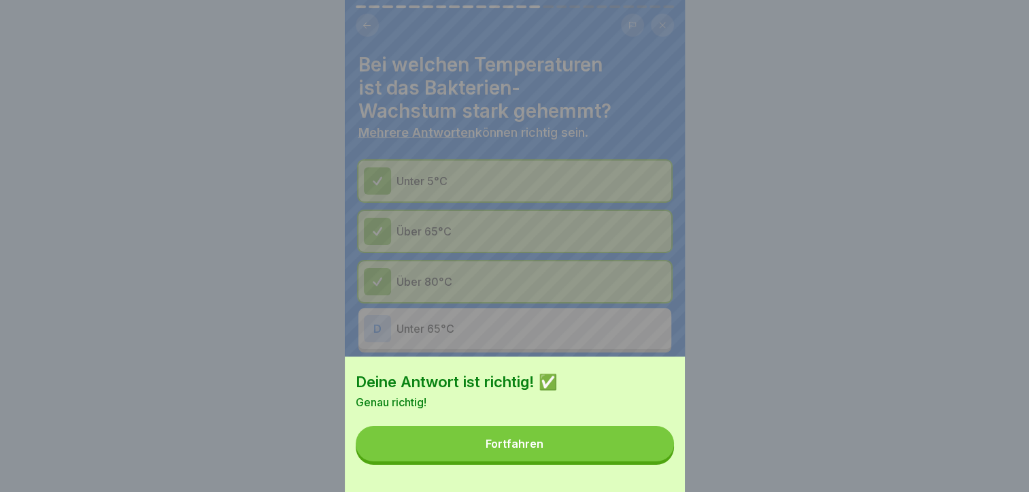
click at [650, 450] on button "Fortfahren" at bounding box center [515, 443] width 318 height 35
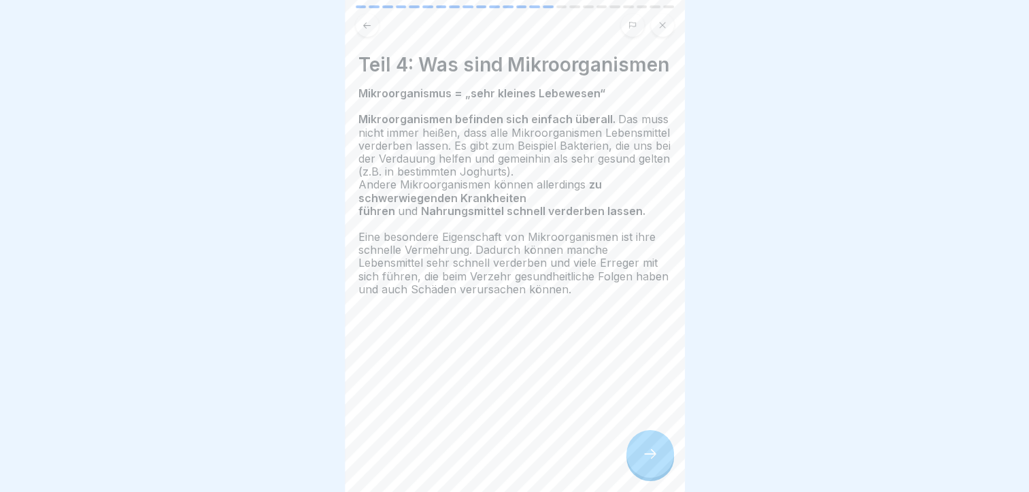
click at [650, 450] on icon at bounding box center [650, 454] width 16 height 16
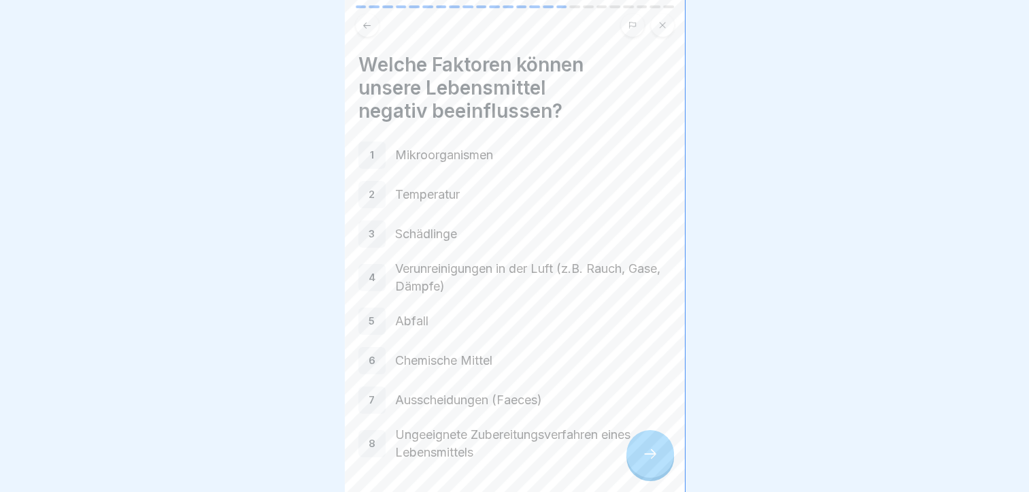
click at [650, 450] on icon at bounding box center [650, 454] width 16 height 16
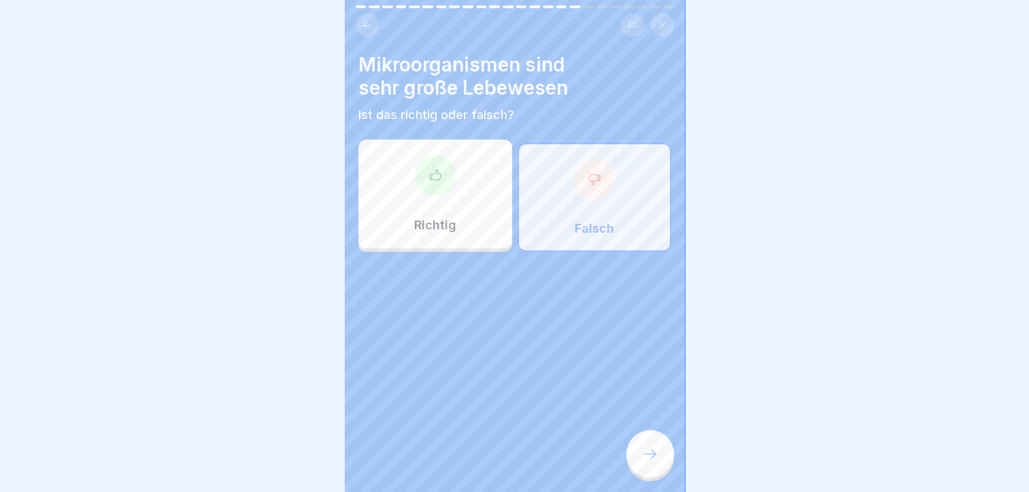
click at [650, 450] on icon at bounding box center [650, 454] width 16 height 16
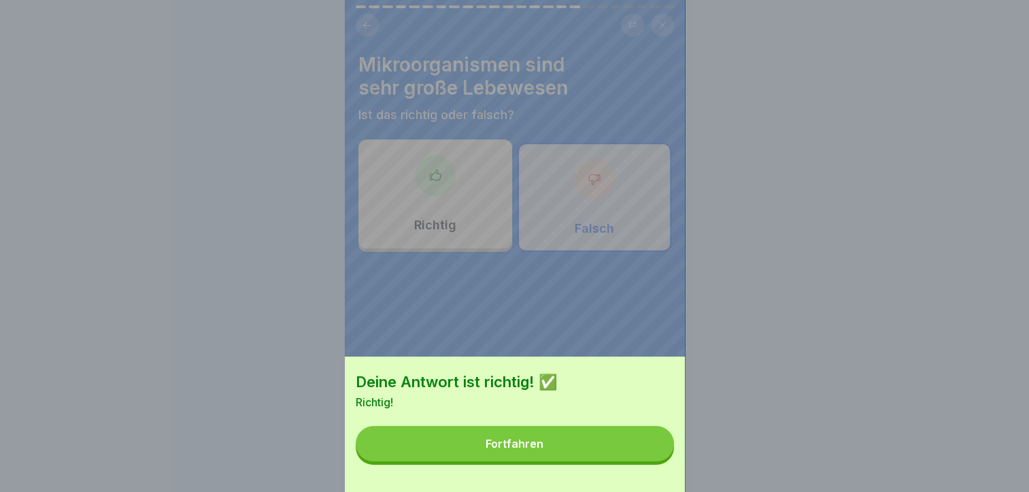
click at [650, 450] on button "Fortfahren" at bounding box center [515, 443] width 318 height 35
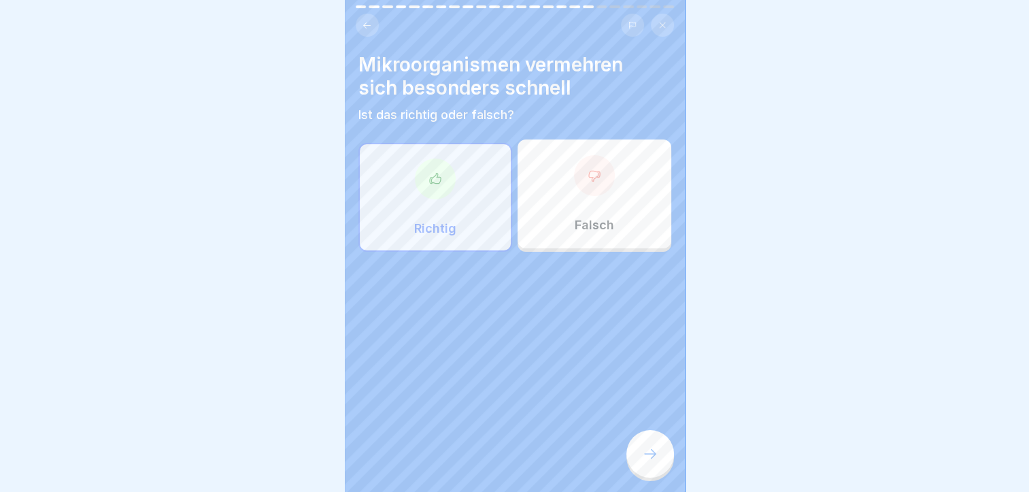
click at [650, 450] on icon at bounding box center [650, 454] width 16 height 16
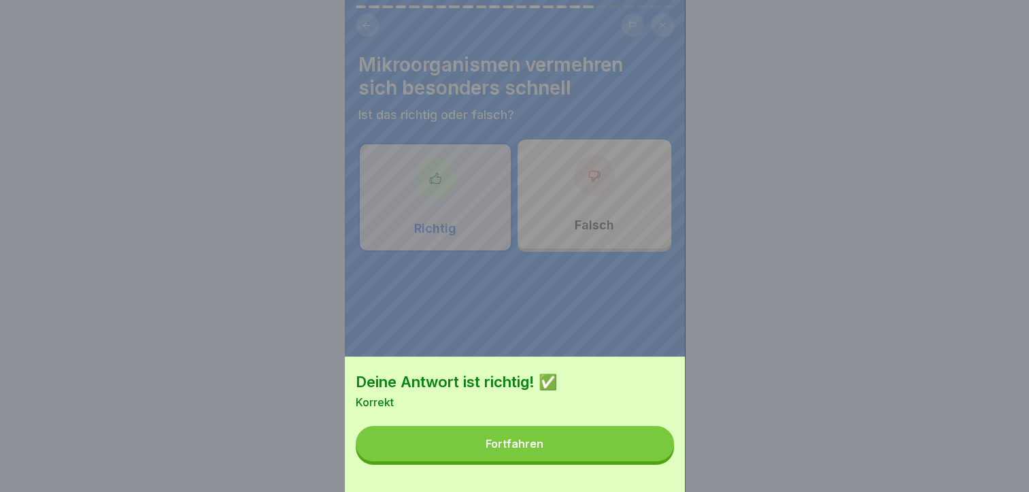
click at [650, 450] on button "Fortfahren" at bounding box center [515, 443] width 318 height 35
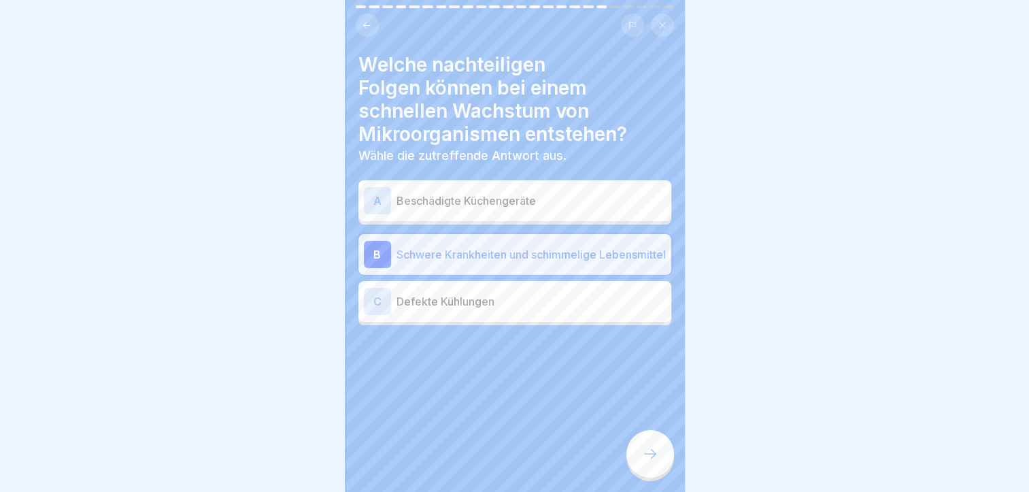
click at [650, 450] on icon at bounding box center [650, 454] width 16 height 16
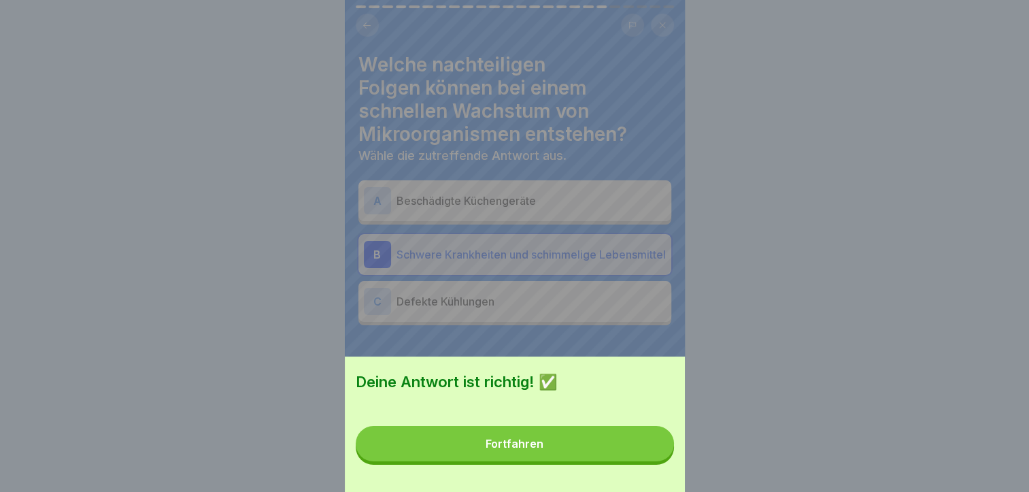
click at [650, 450] on button "Fortfahren" at bounding box center [515, 443] width 318 height 35
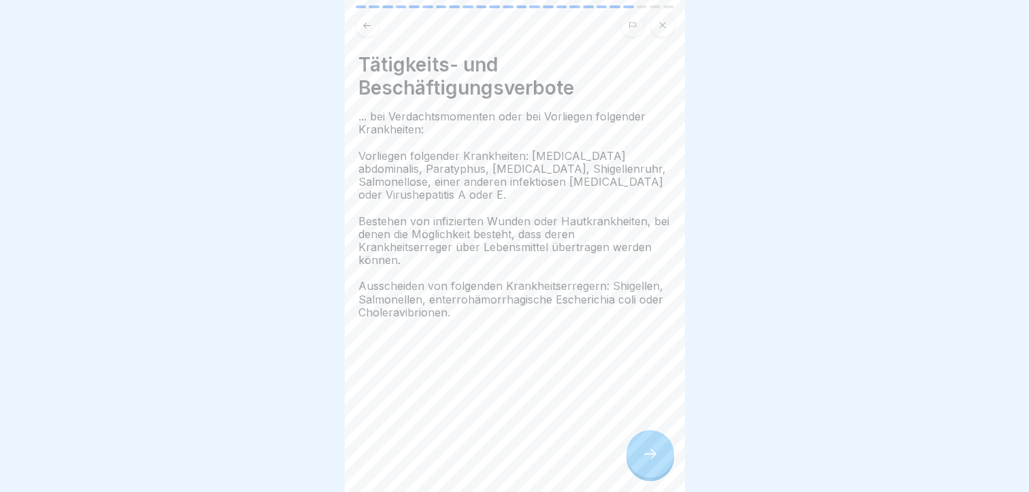
click at [650, 450] on div "Deine Antwort ist richtig! ✅ Fortfahren" at bounding box center [514, 246] width 1029 height 492
click at [650, 450] on icon at bounding box center [650, 454] width 16 height 16
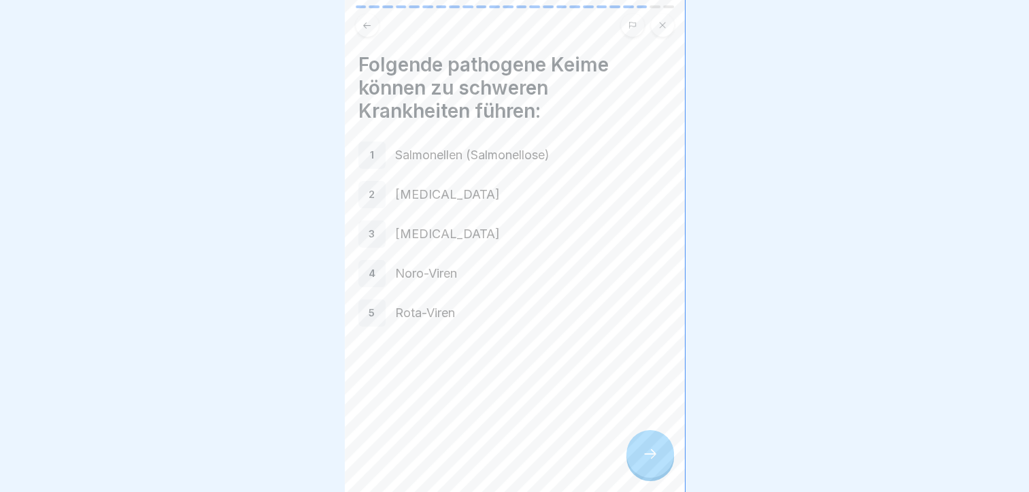
click at [650, 450] on icon at bounding box center [650, 454] width 16 height 16
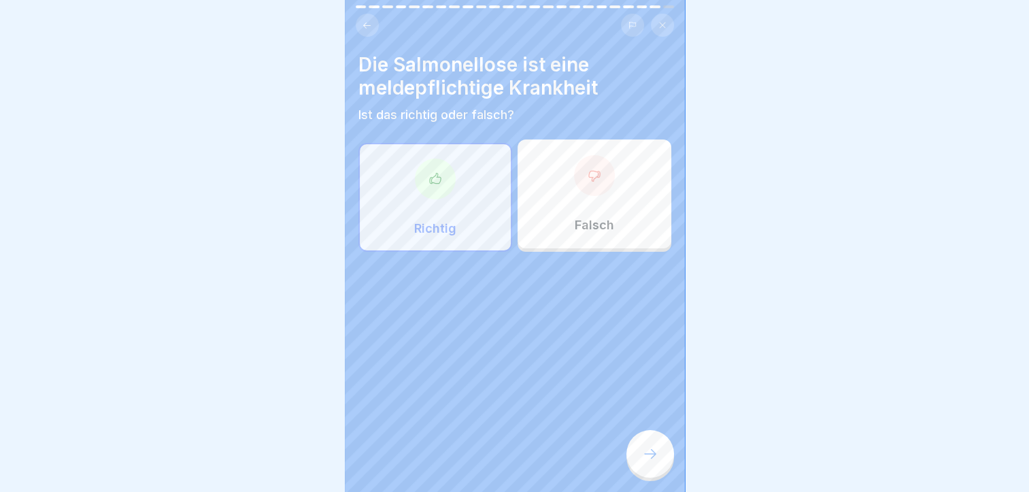
click at [650, 450] on icon at bounding box center [650, 454] width 16 height 16
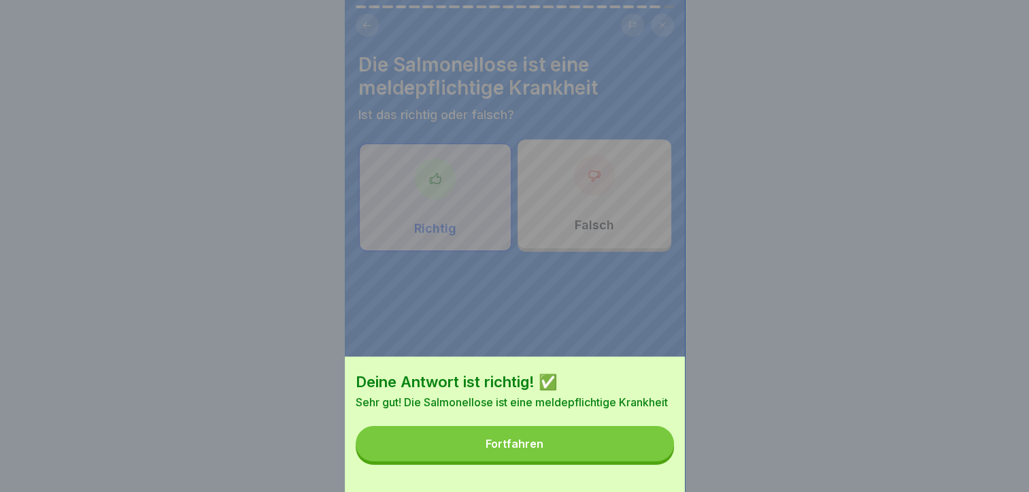
click at [650, 450] on button "Fortfahren" at bounding box center [515, 443] width 318 height 35
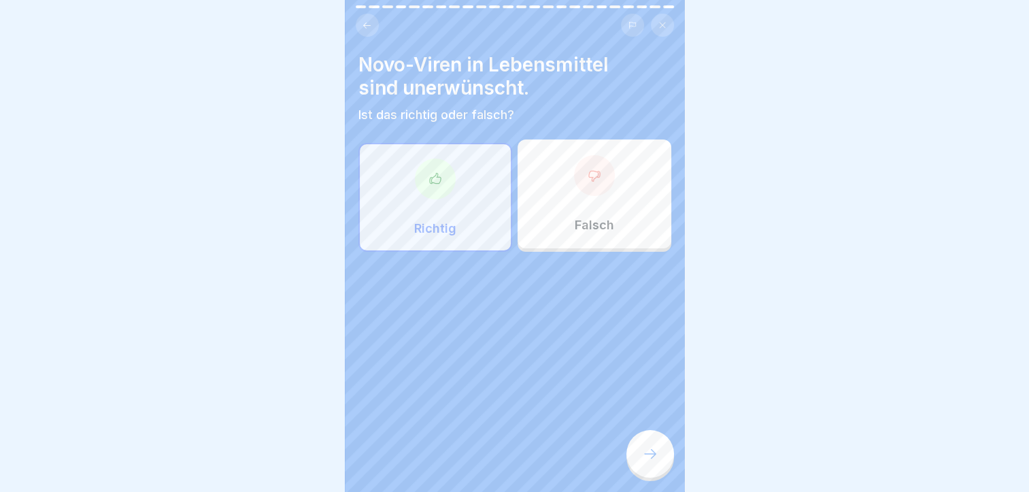
click at [650, 450] on icon at bounding box center [650, 454] width 16 height 16
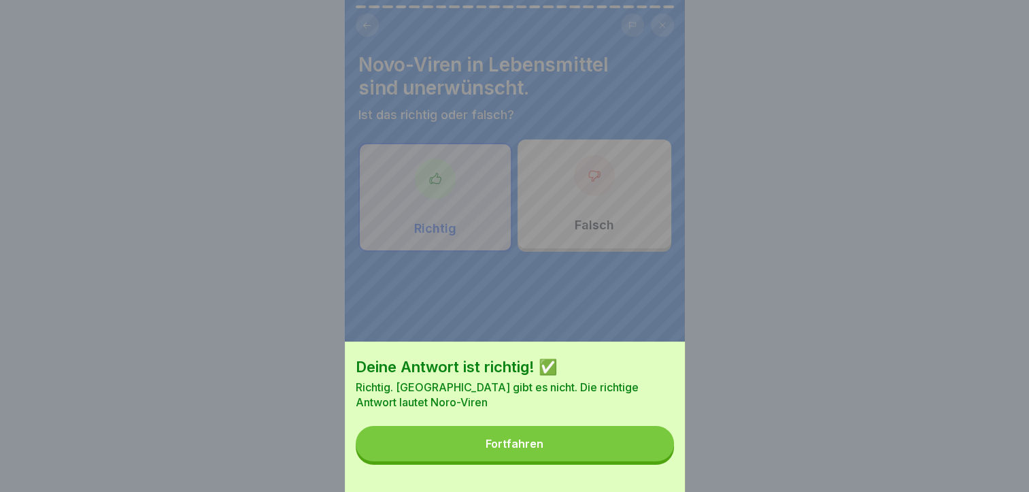
click at [605, 445] on button "Fortfahren" at bounding box center [515, 443] width 318 height 35
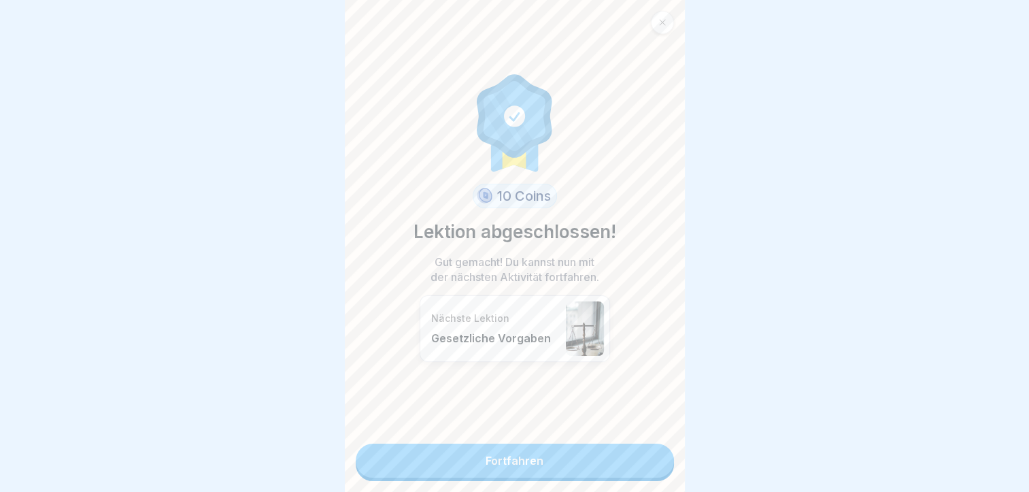
click at [591, 444] on link "Fortfahren" at bounding box center [515, 461] width 318 height 34
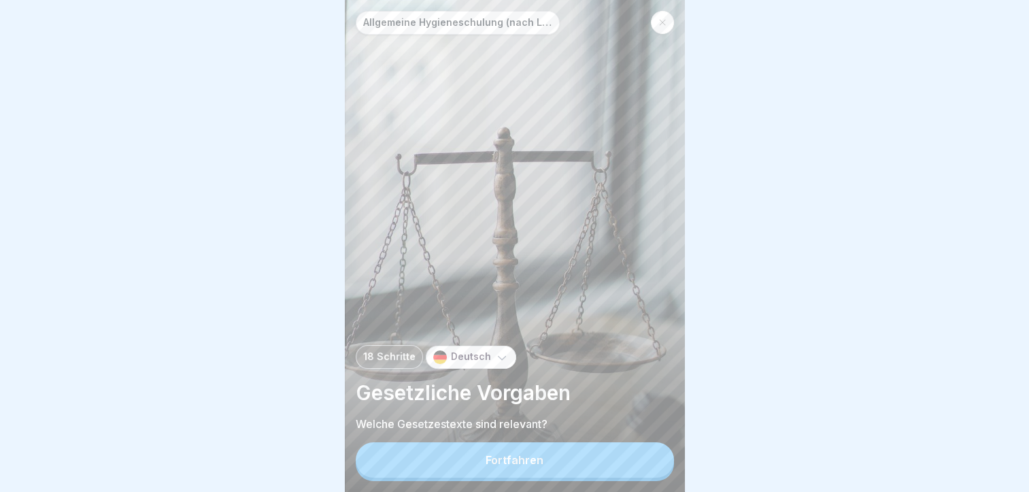
scroll to position [10, 0]
click at [503, 11] on div "Allgemeine Hygieneschulung (nach LMHV §4)" at bounding box center [458, 23] width 204 height 24
click at [627, 473] on button "Fortfahren" at bounding box center [515, 459] width 318 height 35
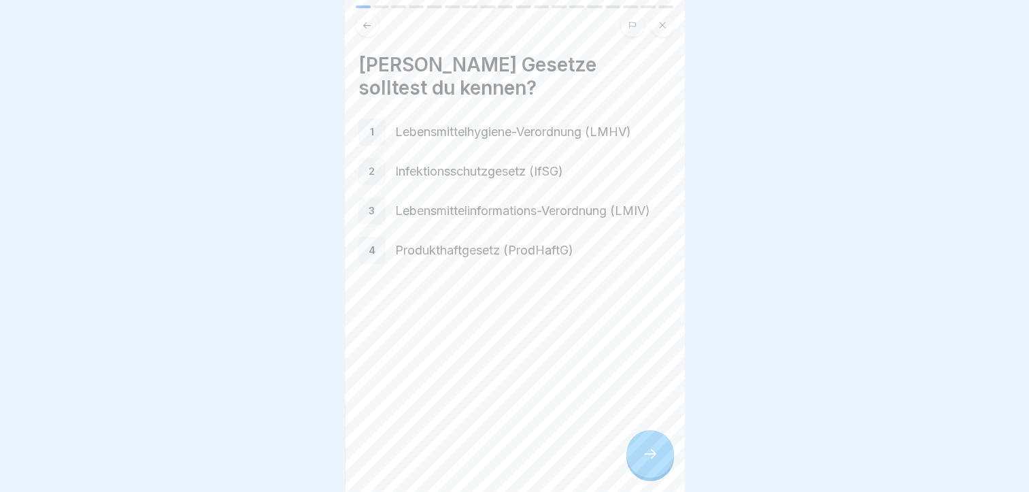
click at [652, 465] on div at bounding box center [651, 454] width 48 height 48
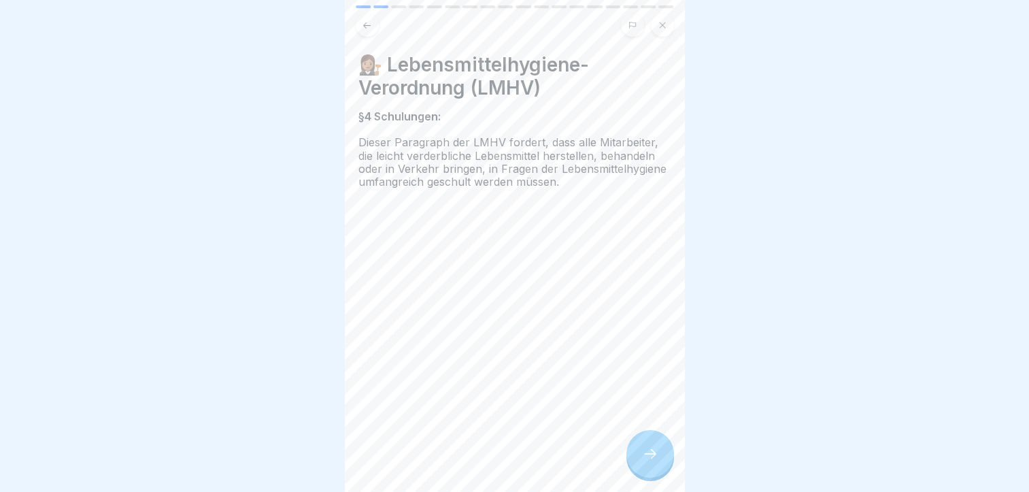
click at [652, 465] on div at bounding box center [651, 454] width 48 height 48
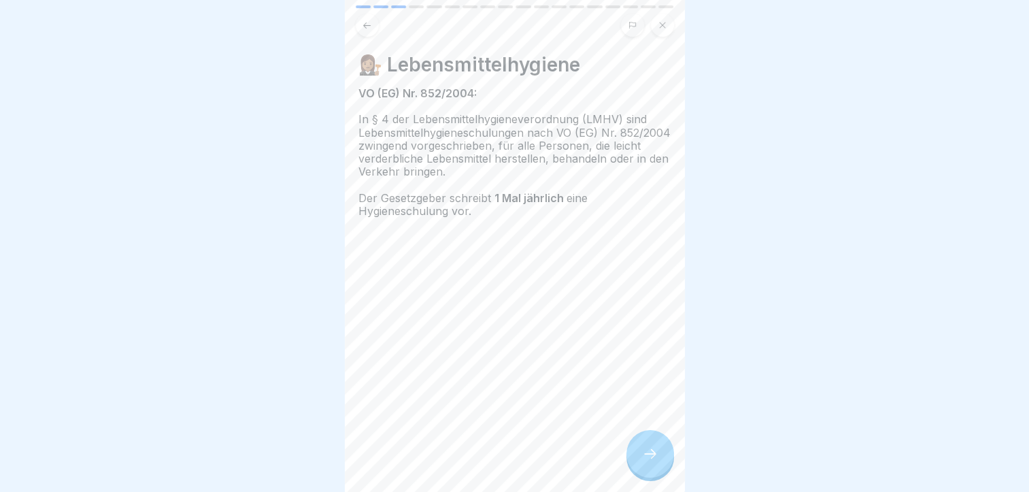
click at [652, 465] on div at bounding box center [651, 454] width 48 height 48
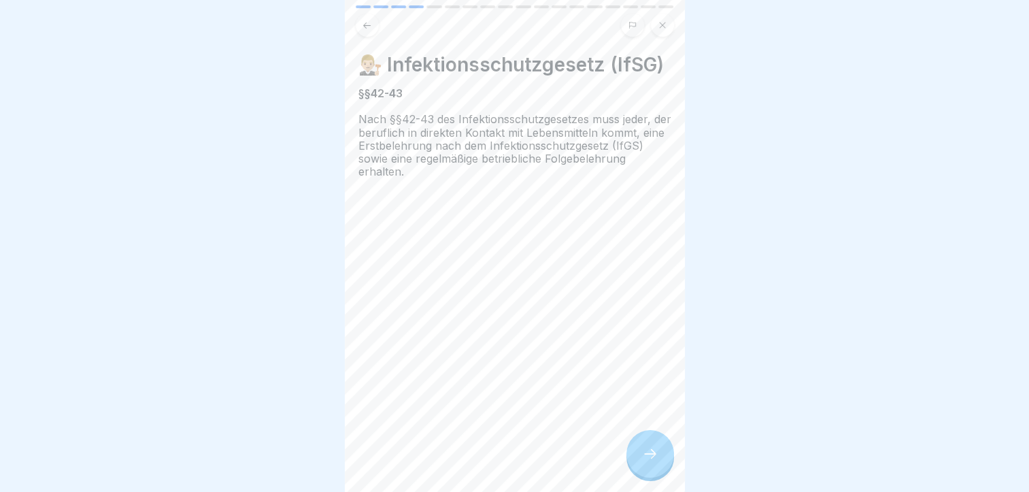
click at [652, 465] on div at bounding box center [651, 454] width 48 height 48
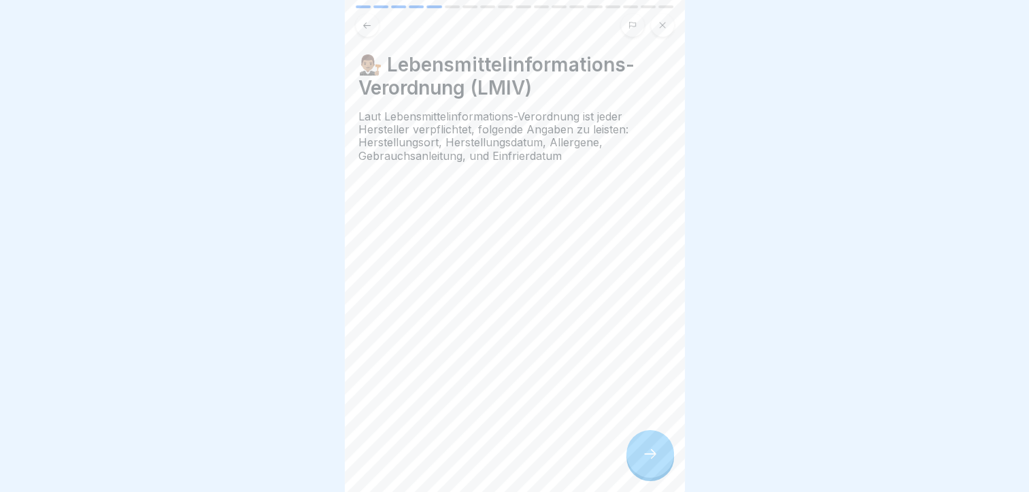
click at [652, 465] on div at bounding box center [651, 454] width 48 height 48
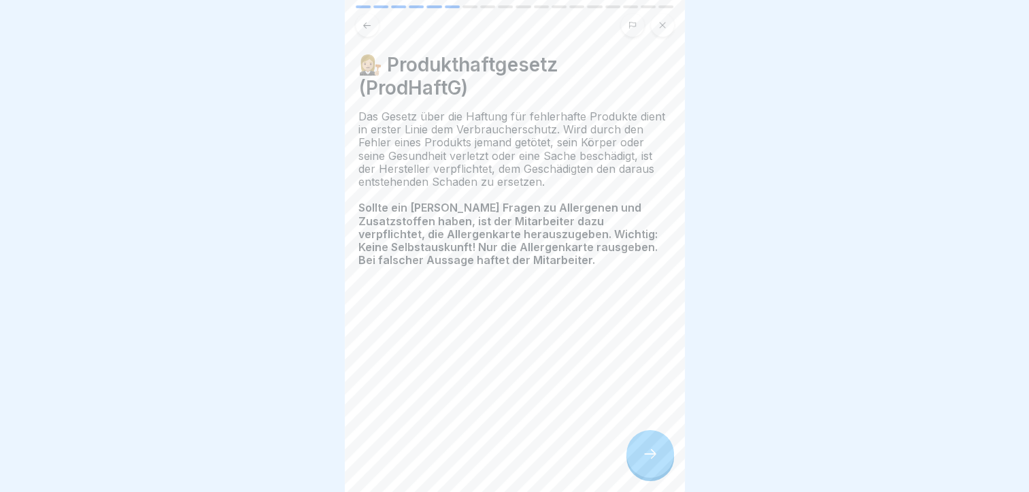
click at [652, 465] on div at bounding box center [651, 454] width 48 height 48
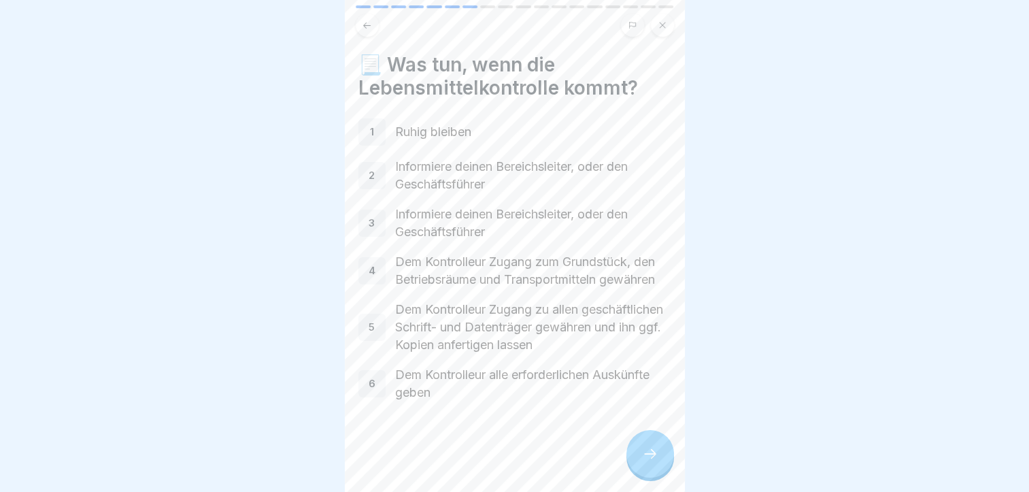
click at [631, 18] on button at bounding box center [632, 25] width 23 height 23
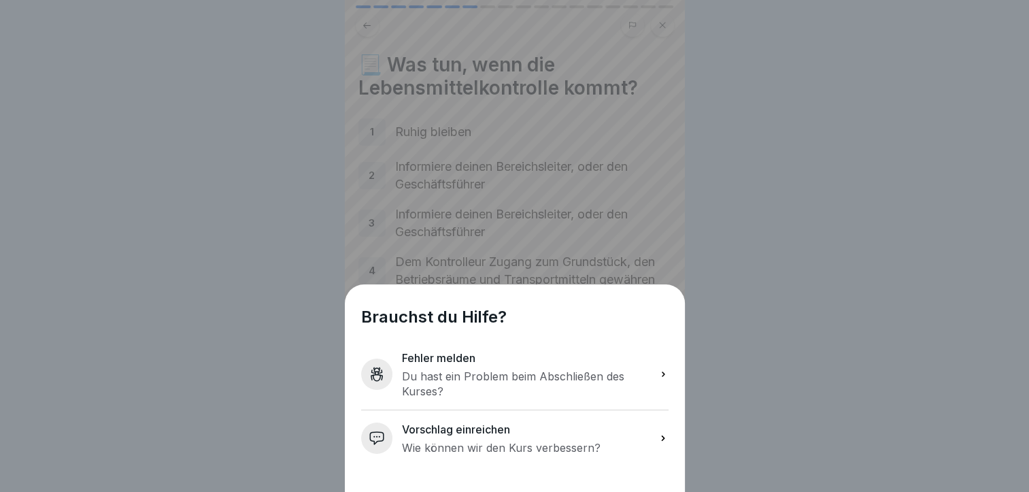
click at [685, 340] on div "Brauchst du Hilfe? Fehler melden Du hast ein Problem beim Abschließen des Kurse…" at bounding box center [515, 388] width 340 height 208
click at [727, 315] on div "Brauchst du Hilfe? Fehler melden Du hast ein Problem beim Abschließen des Kurse…" at bounding box center [514, 246] width 1029 height 492
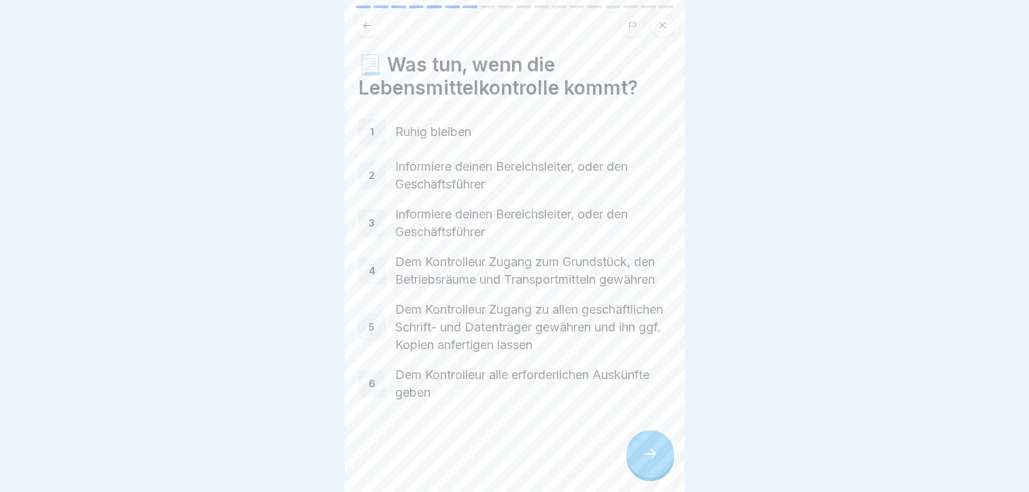
click at [642, 457] on icon at bounding box center [650, 454] width 16 height 16
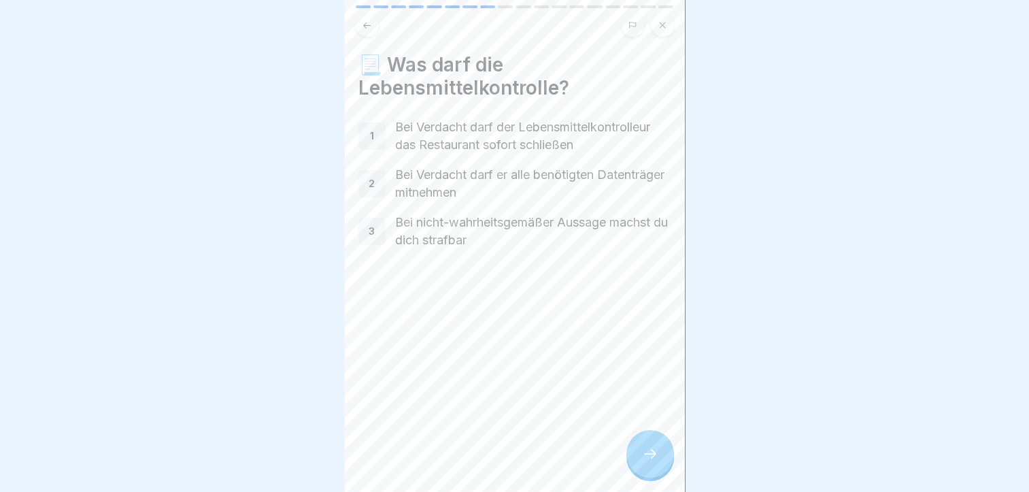
click at [642, 457] on icon at bounding box center [650, 454] width 16 height 16
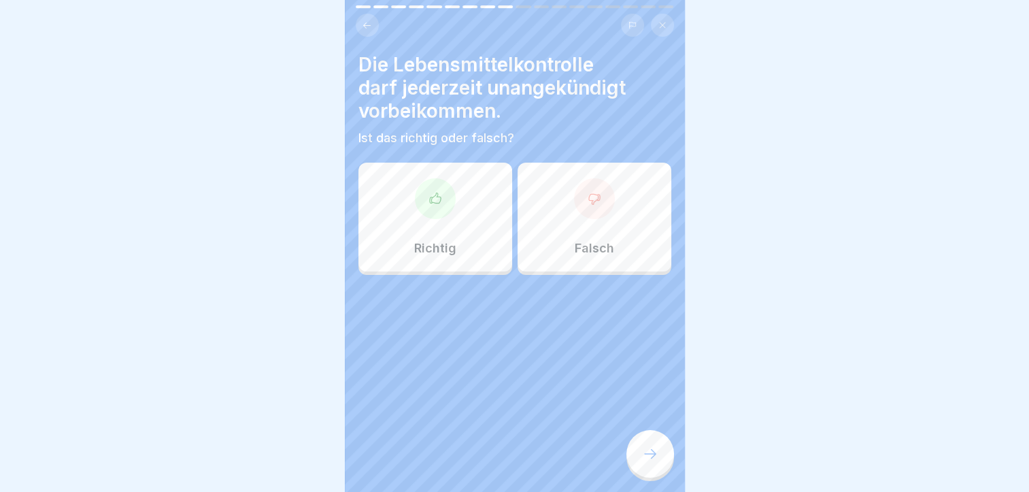
click at [642, 457] on icon at bounding box center [650, 454] width 16 height 16
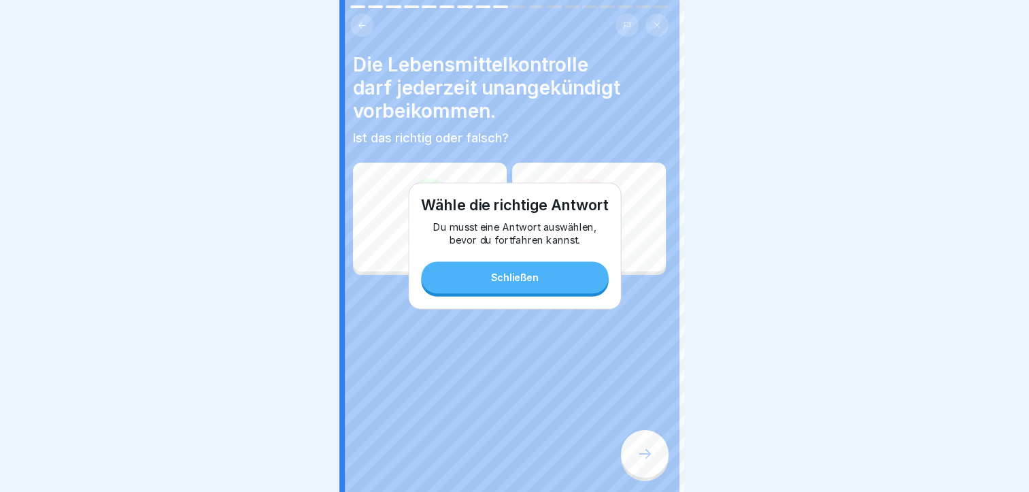
scroll to position [0, 0]
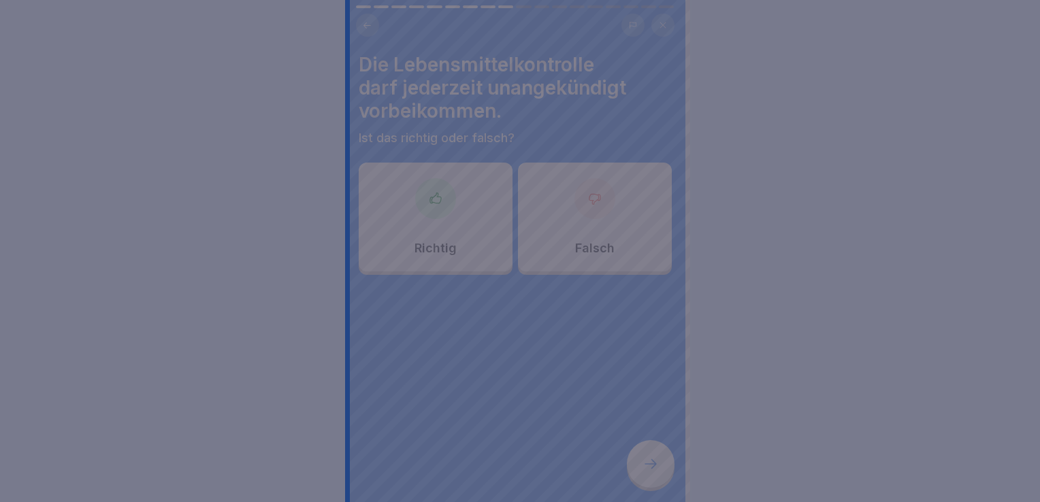
click at [642, 457] on div at bounding box center [520, 251] width 1040 height 502
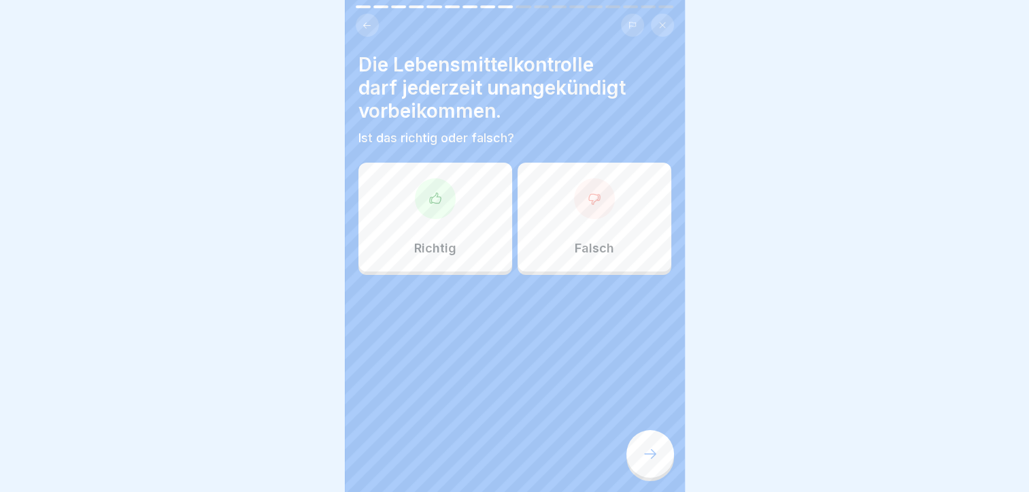
click at [404, 163] on div "Richtig" at bounding box center [436, 217] width 154 height 109
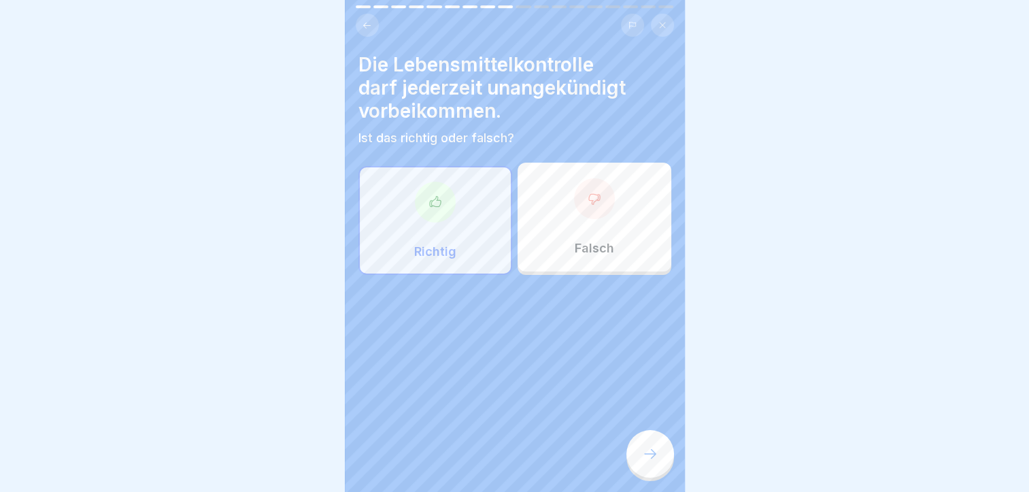
click at [644, 462] on icon at bounding box center [650, 454] width 16 height 16
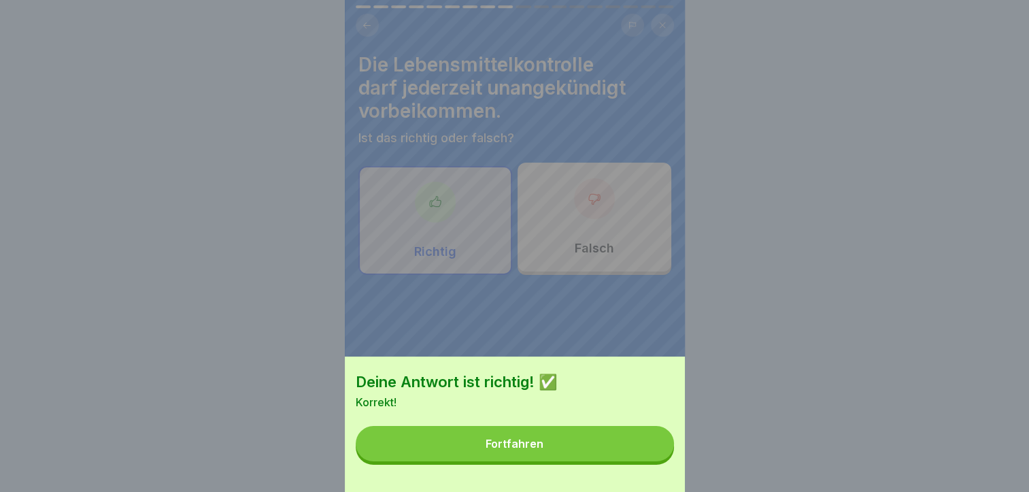
click at [644, 461] on button "Fortfahren" at bounding box center [515, 443] width 318 height 35
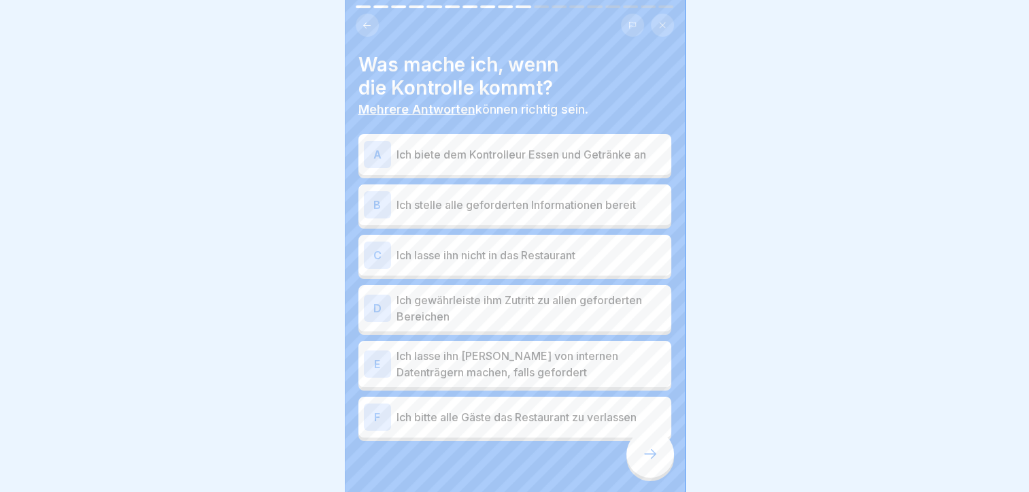
click at [463, 214] on div "A Ich biete dem Kontrolleur Essen und Getränke an B Ich stelle alle geforderten…" at bounding box center [515, 288] width 313 height 303
click at [516, 200] on p "Ich stelle alle geforderten Informationen bereit" at bounding box center [531, 205] width 269 height 16
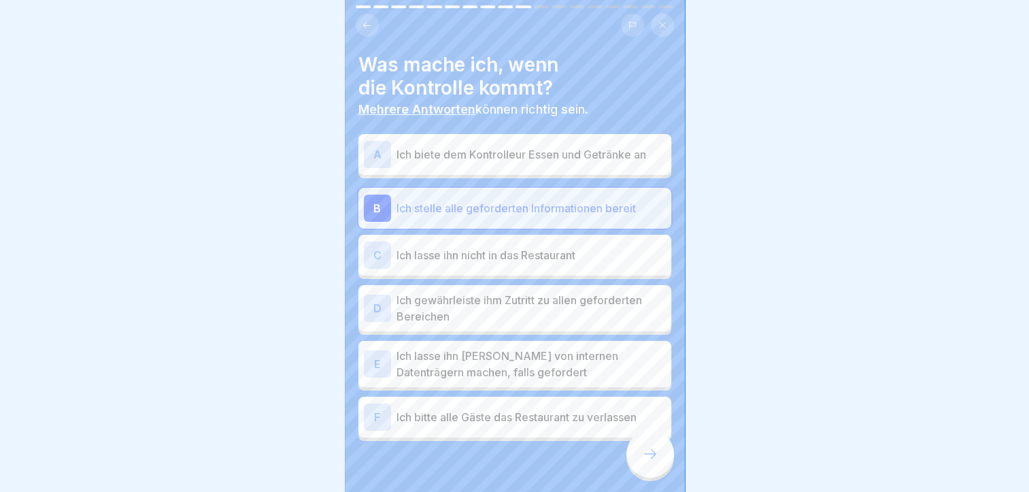
click at [555, 295] on p "Ich gewährleiste ihm Zutritt zu allen geforderten Bereichen" at bounding box center [531, 308] width 269 height 33
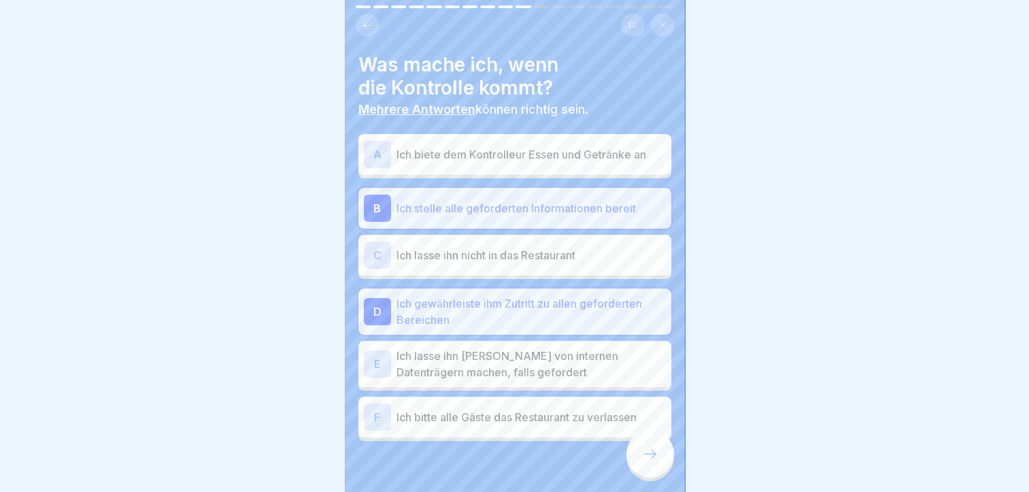
click at [552, 361] on p "Ich lasse ihn [PERSON_NAME] von internen Datenträgern machen, falls gefordert" at bounding box center [531, 364] width 269 height 33
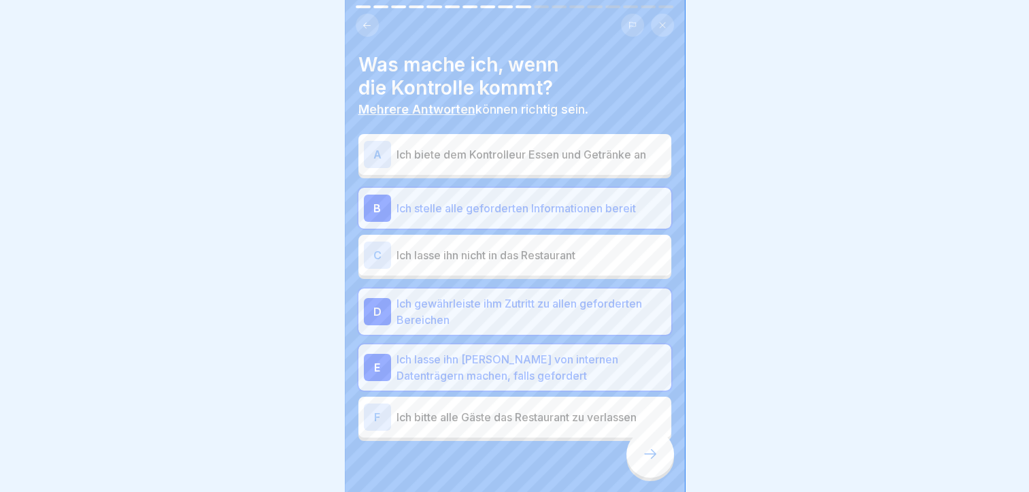
click at [640, 472] on div at bounding box center [651, 454] width 48 height 48
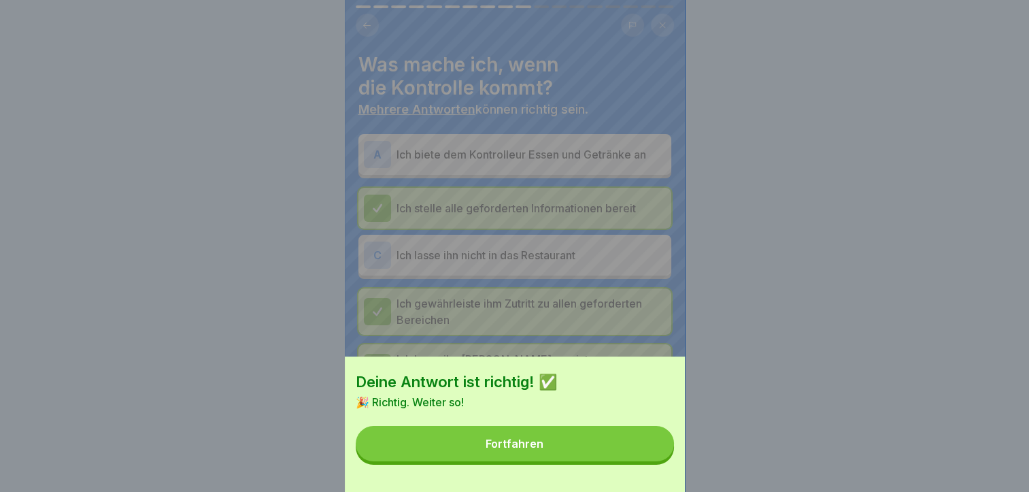
click at [640, 461] on button "Fortfahren" at bounding box center [515, 443] width 318 height 35
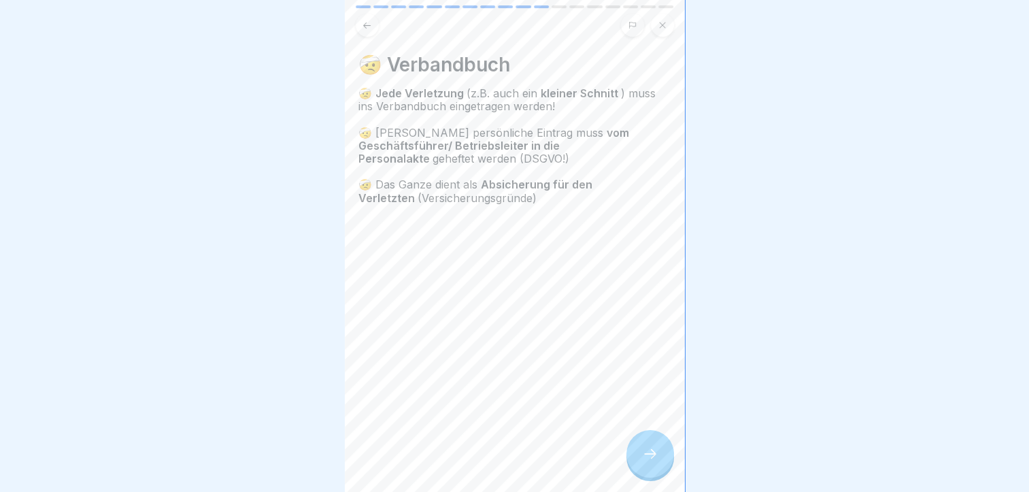
click at [640, 472] on div at bounding box center [651, 454] width 48 height 48
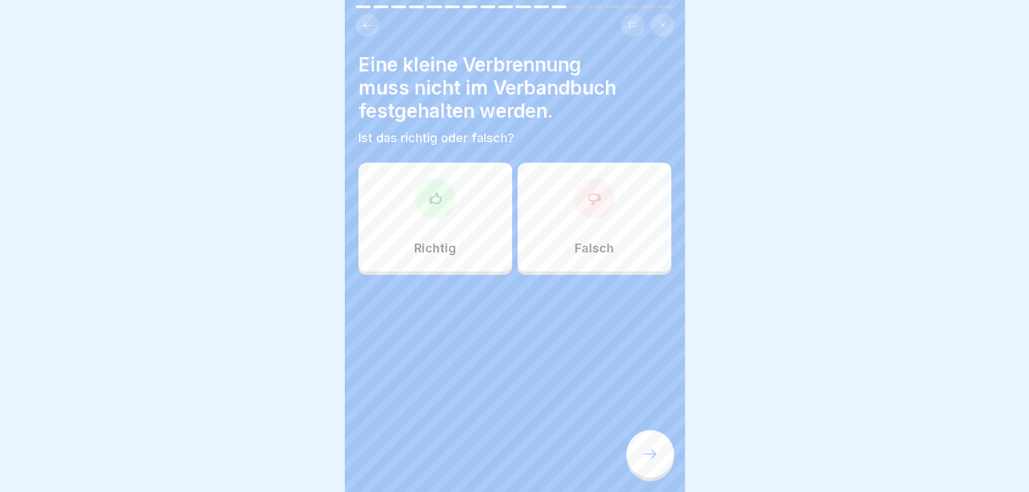
click at [578, 244] on p "Falsch" at bounding box center [594, 248] width 39 height 15
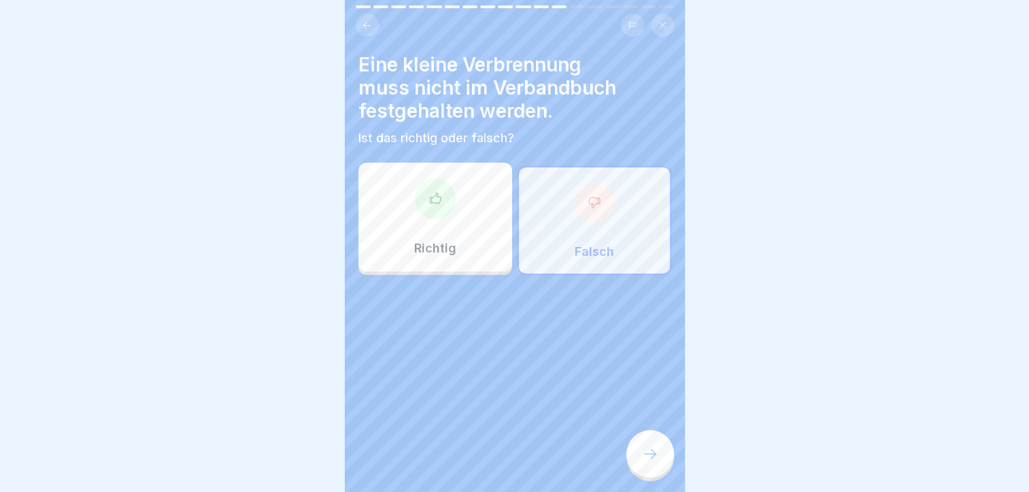
click at [664, 469] on div at bounding box center [651, 454] width 48 height 48
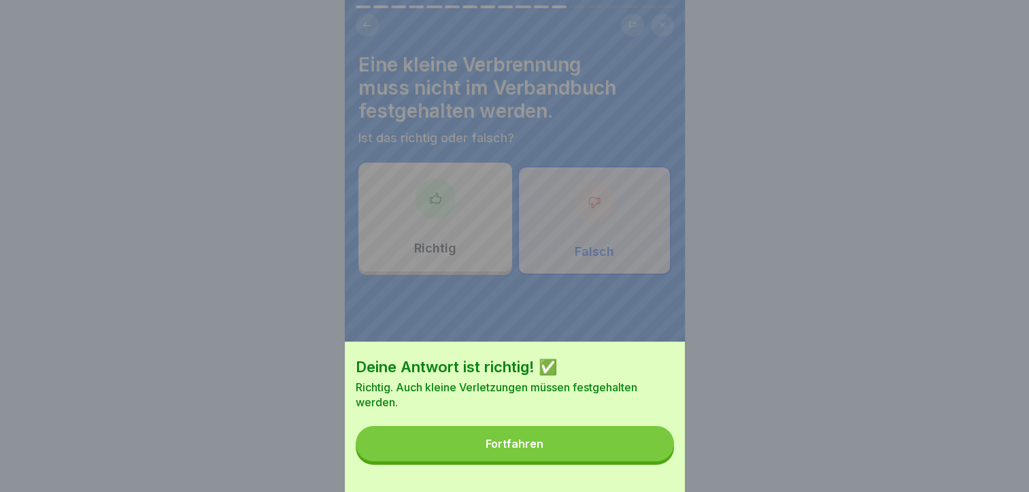
click at [664, 461] on button "Fortfahren" at bounding box center [515, 443] width 318 height 35
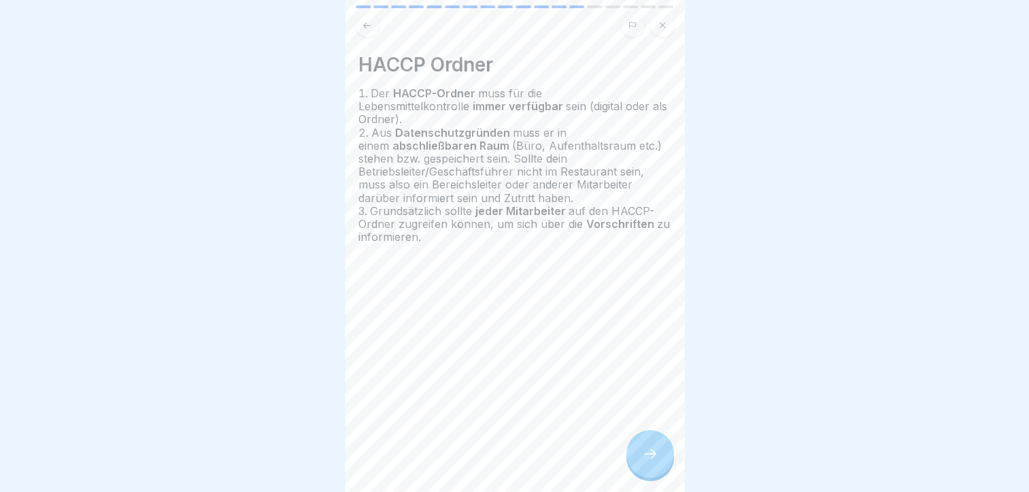
click at [664, 467] on div at bounding box center [651, 454] width 48 height 48
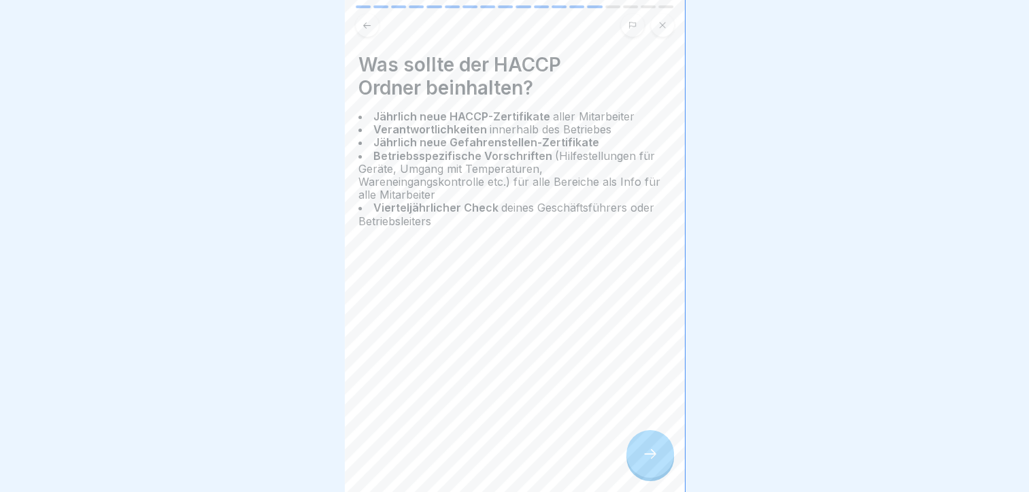
click at [664, 467] on div at bounding box center [651, 454] width 48 height 48
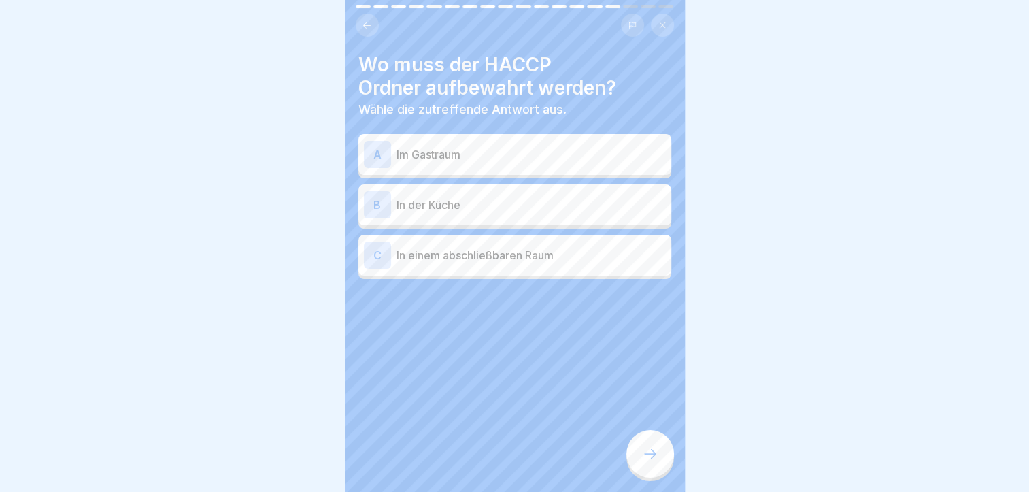
click at [664, 467] on div at bounding box center [651, 454] width 48 height 48
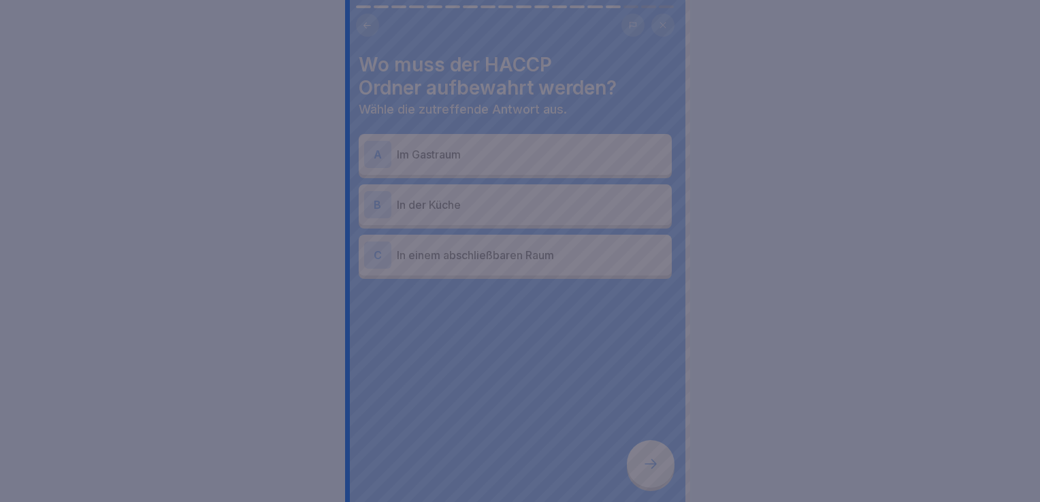
click at [640, 412] on div at bounding box center [520, 251] width 1040 height 502
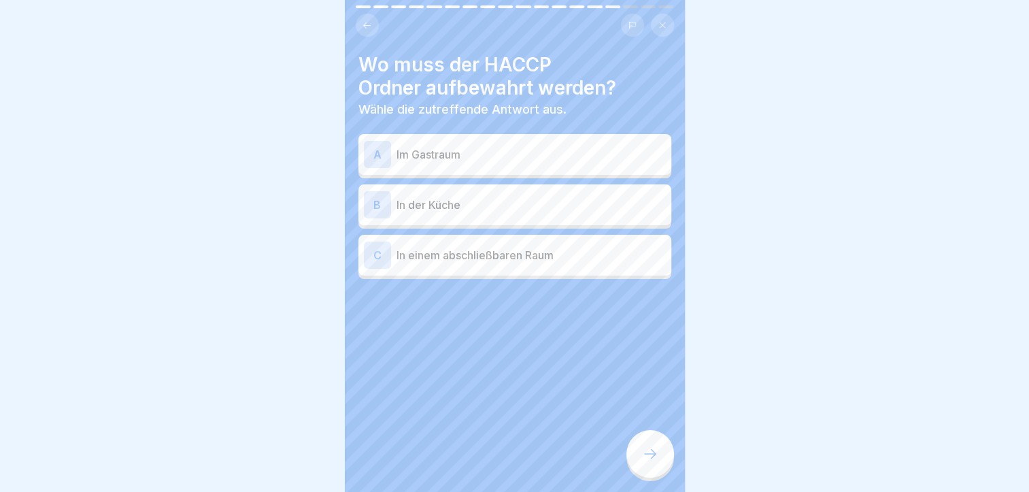
click at [519, 250] on p "In einem abschließbaren Raum" at bounding box center [531, 255] width 269 height 16
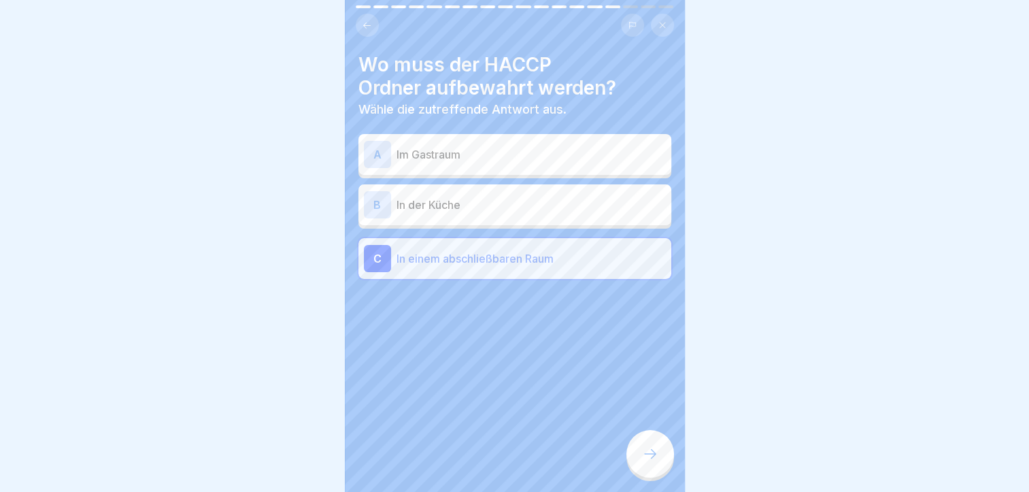
click at [648, 462] on icon at bounding box center [650, 454] width 16 height 16
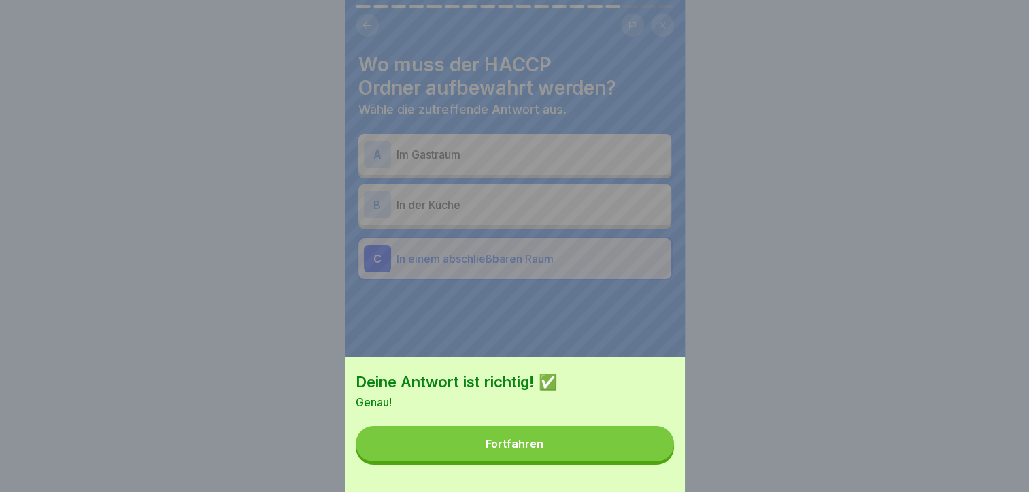
click at [649, 461] on button "Fortfahren" at bounding box center [515, 443] width 318 height 35
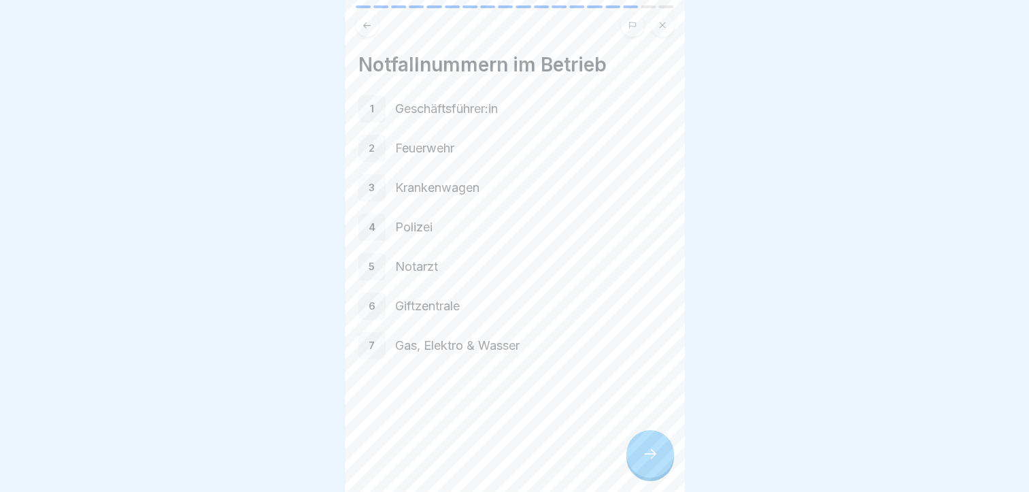
click at [649, 462] on icon at bounding box center [650, 454] width 16 height 16
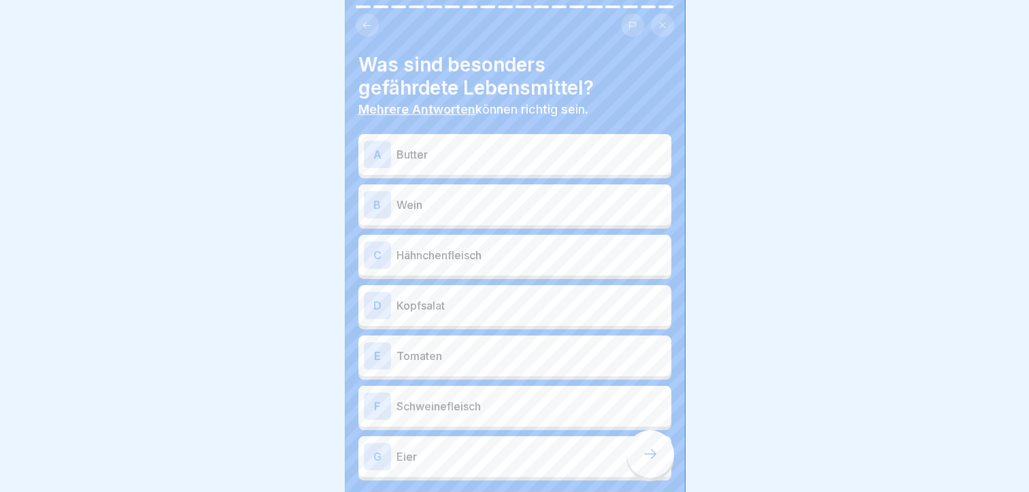
click at [524, 152] on p "Butter" at bounding box center [531, 154] width 269 height 16
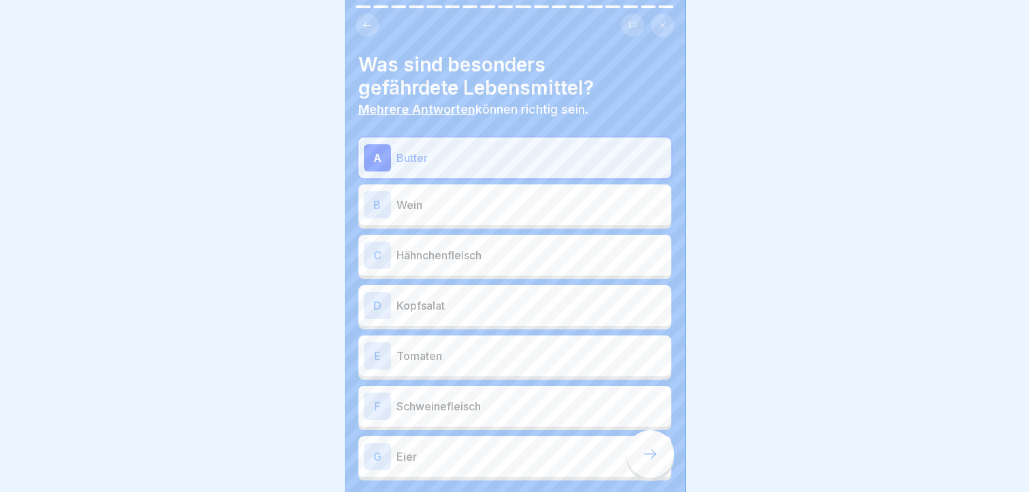
click at [514, 256] on p "Hähnchenfleisch" at bounding box center [531, 255] width 269 height 16
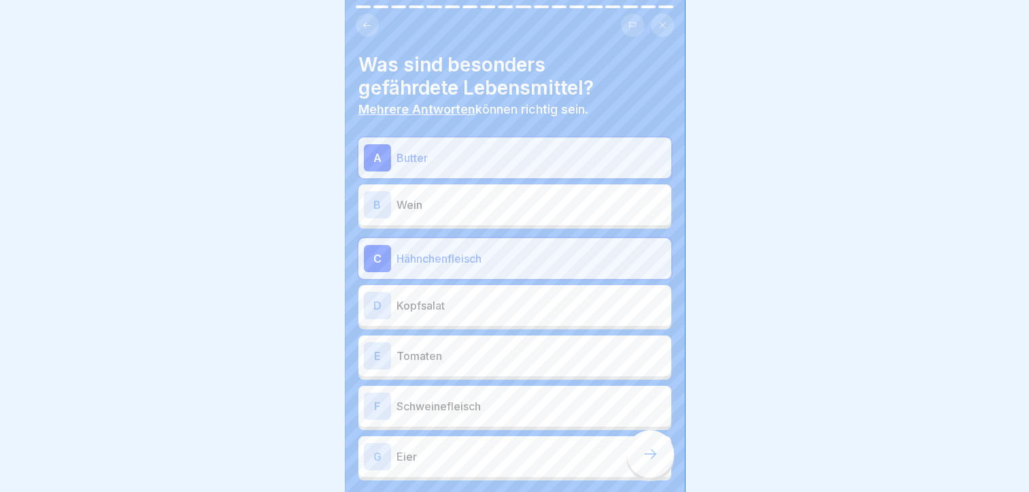
click at [493, 310] on p "Kopfsalat" at bounding box center [531, 305] width 269 height 16
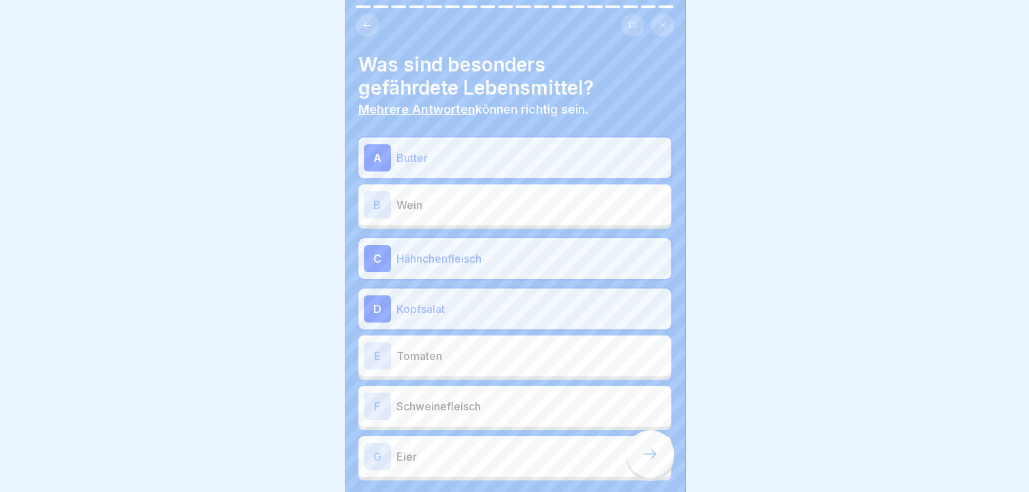
click at [493, 310] on p "Kopfsalat" at bounding box center [531, 309] width 269 height 16
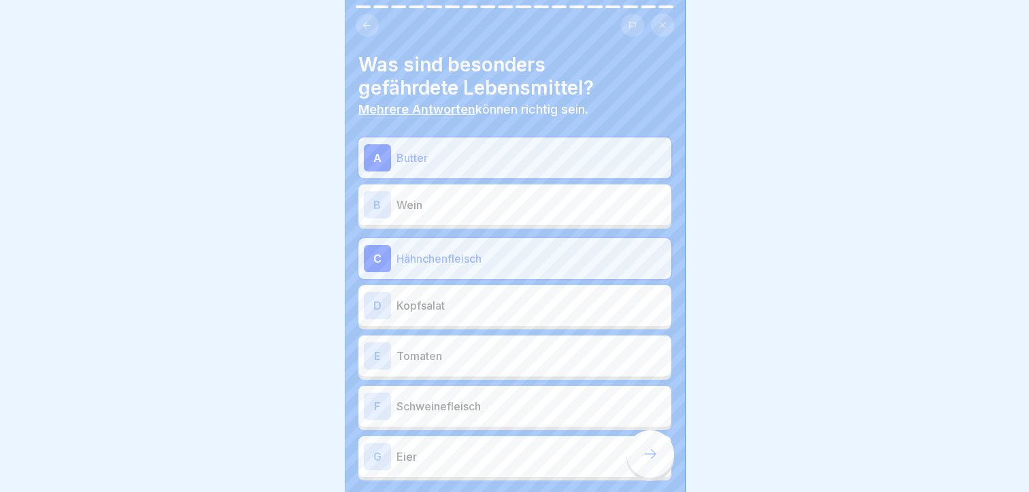
click at [491, 301] on p "Kopfsalat" at bounding box center [531, 305] width 269 height 16
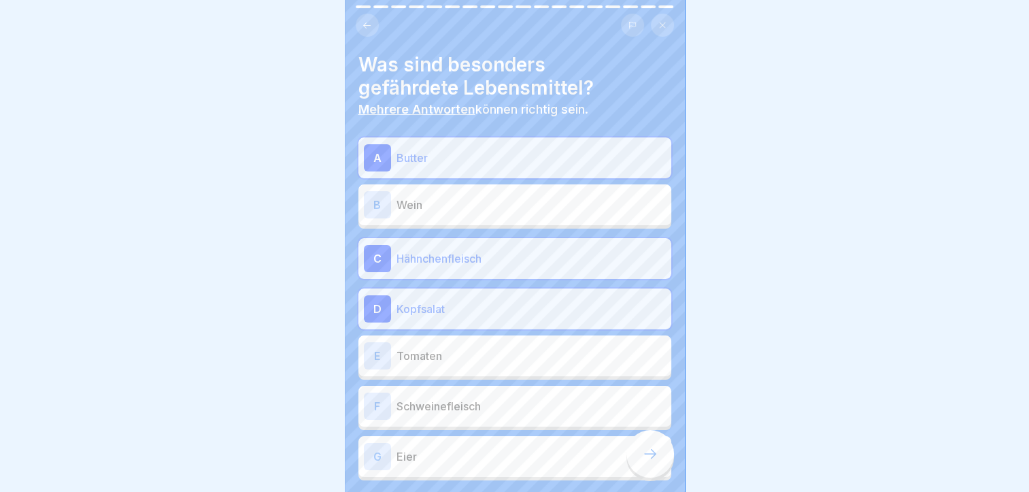
click at [470, 414] on div "F Schweinefleisch" at bounding box center [515, 406] width 302 height 27
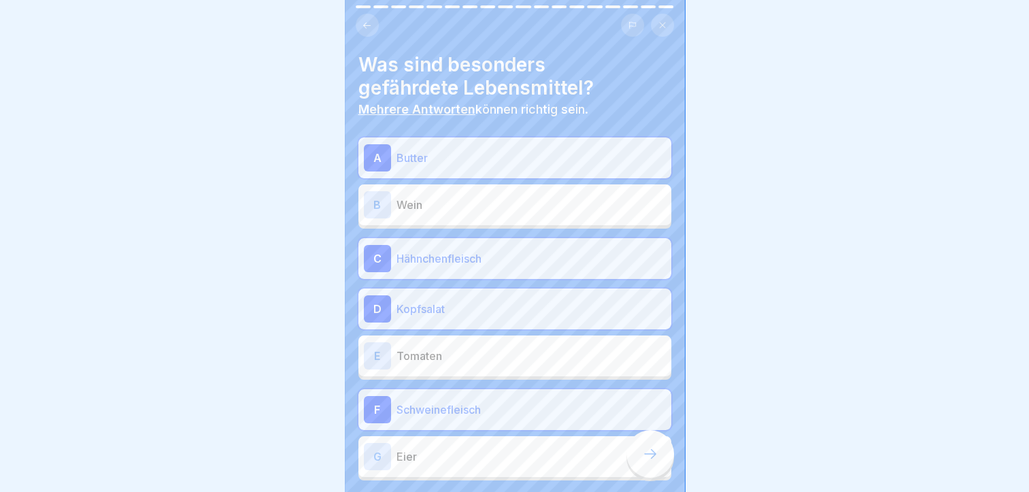
click at [446, 467] on div "G Eier" at bounding box center [515, 456] width 302 height 27
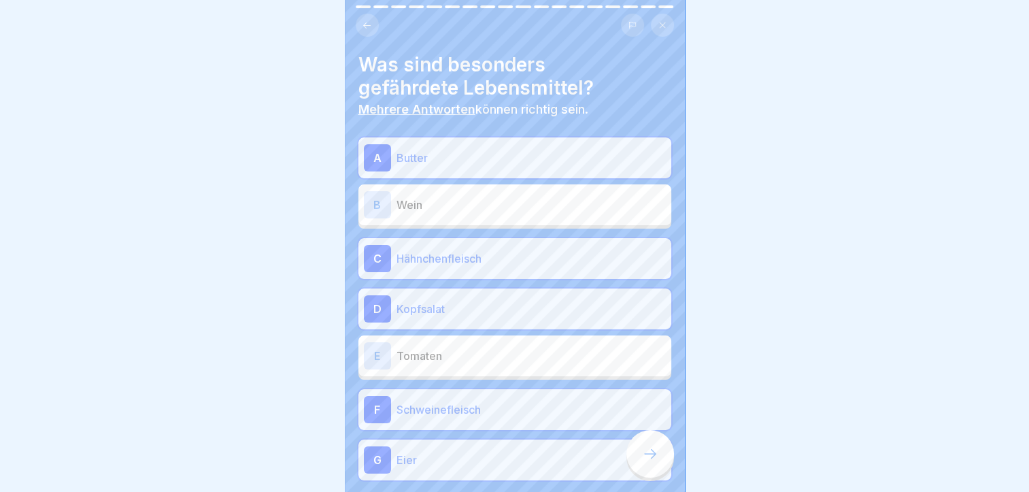
click at [610, 473] on div "G Eier" at bounding box center [515, 460] width 313 height 41
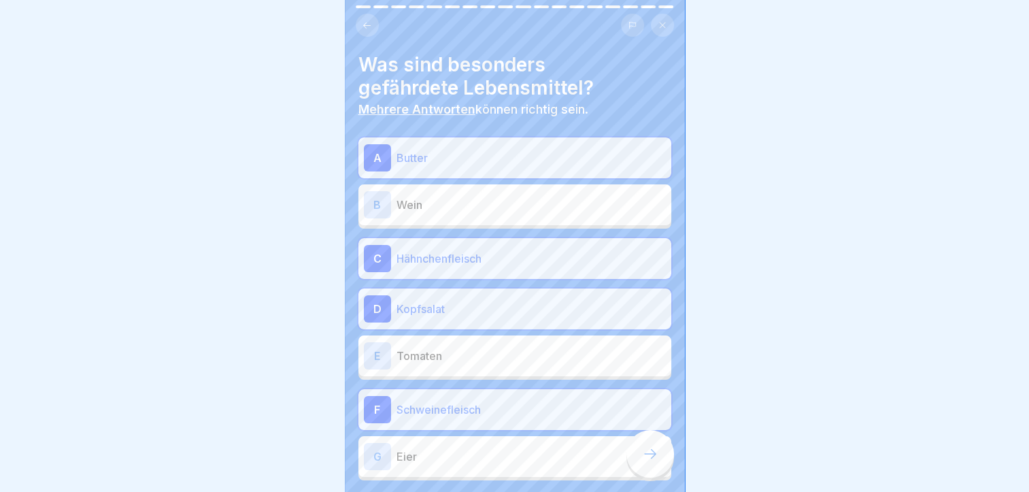
click at [635, 469] on div at bounding box center [651, 454] width 48 height 48
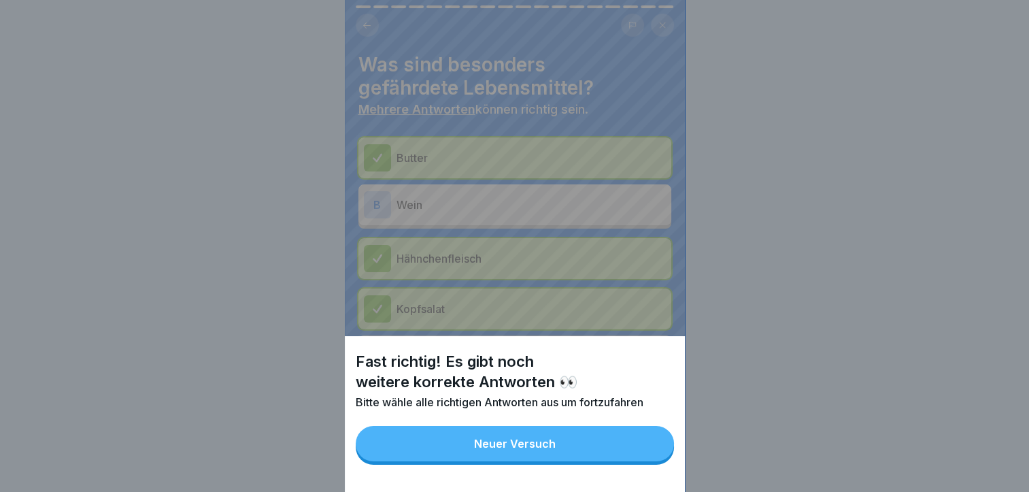
click at [506, 450] on div "Neuer Versuch" at bounding box center [515, 443] width 82 height 12
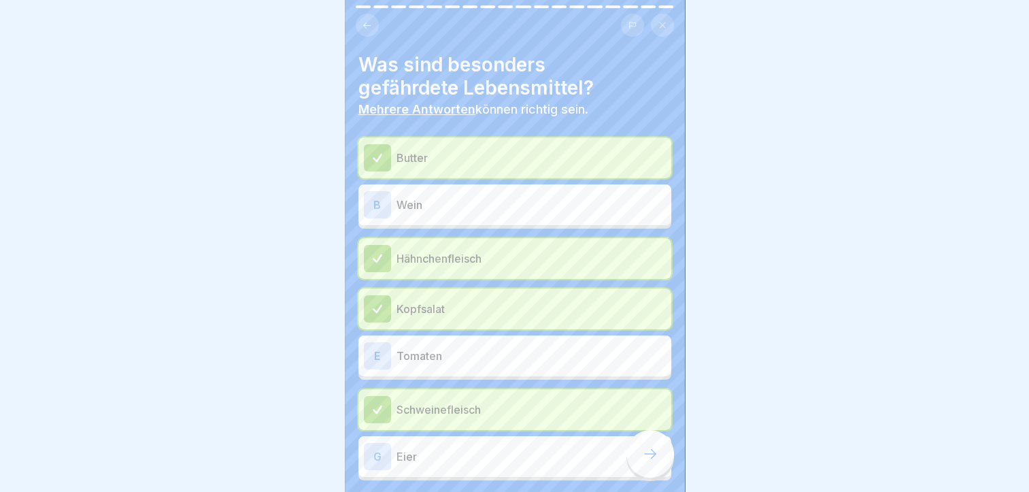
click at [502, 459] on p "Eier" at bounding box center [531, 456] width 269 height 16
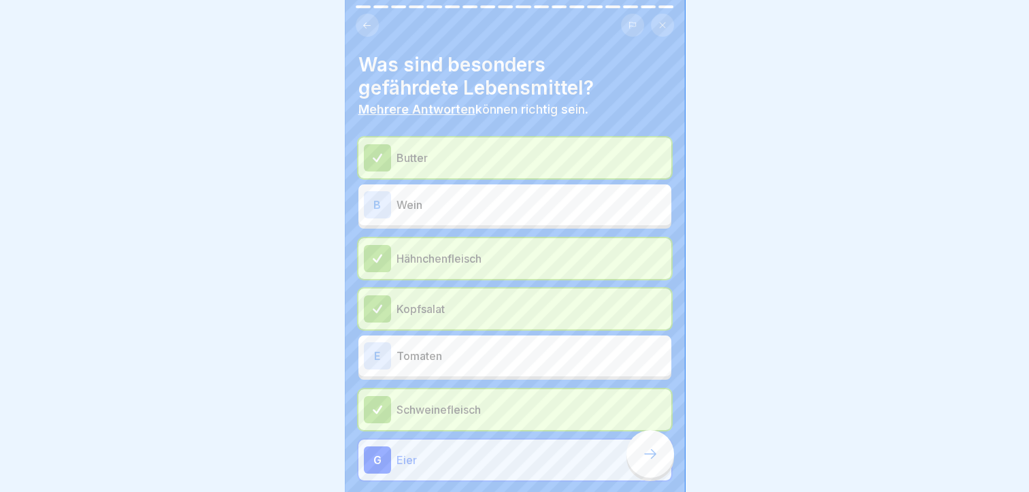
click at [644, 475] on div at bounding box center [651, 454] width 48 height 48
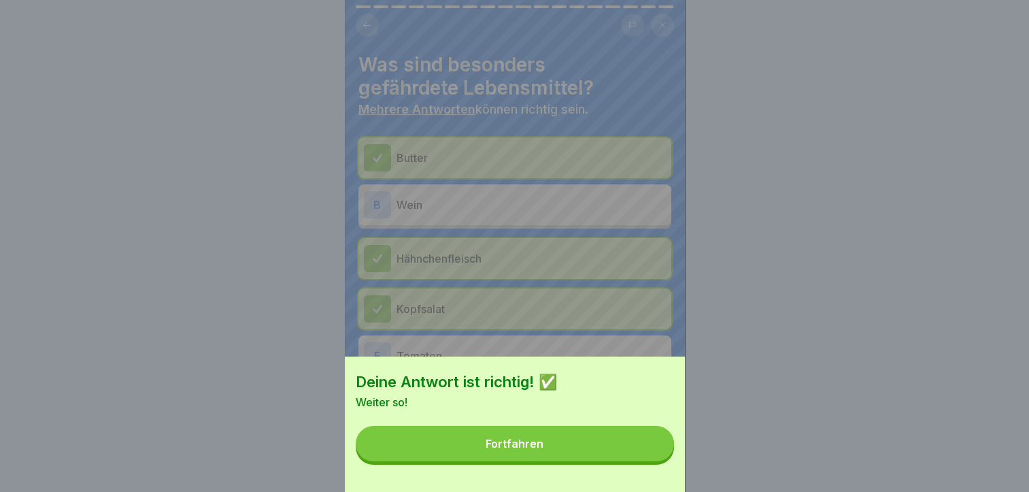
click at [644, 475] on div "Deine Antwort ist richtig! ✅ Weiter so! Fortfahren" at bounding box center [515, 424] width 340 height 135
click at [642, 456] on button "Fortfahren" at bounding box center [515, 443] width 318 height 35
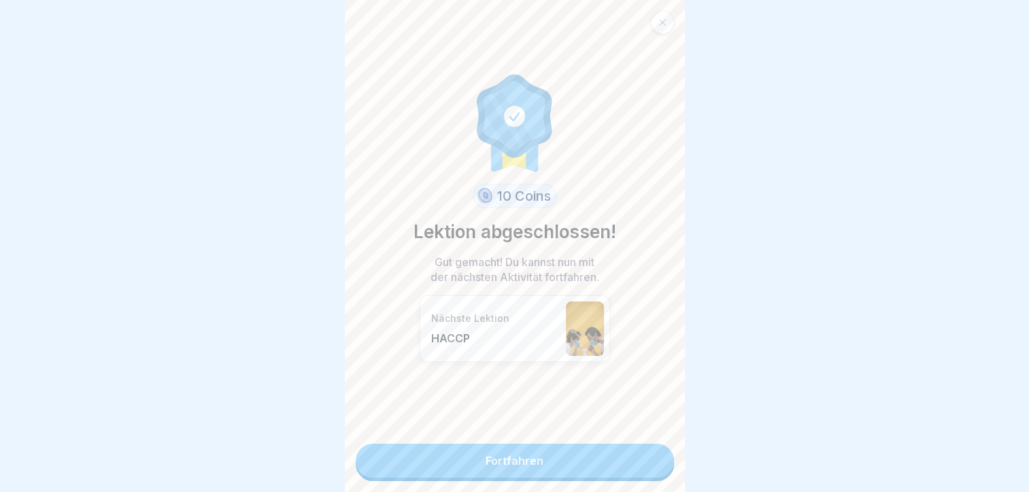
click at [600, 461] on link "Fortfahren" at bounding box center [515, 461] width 318 height 34
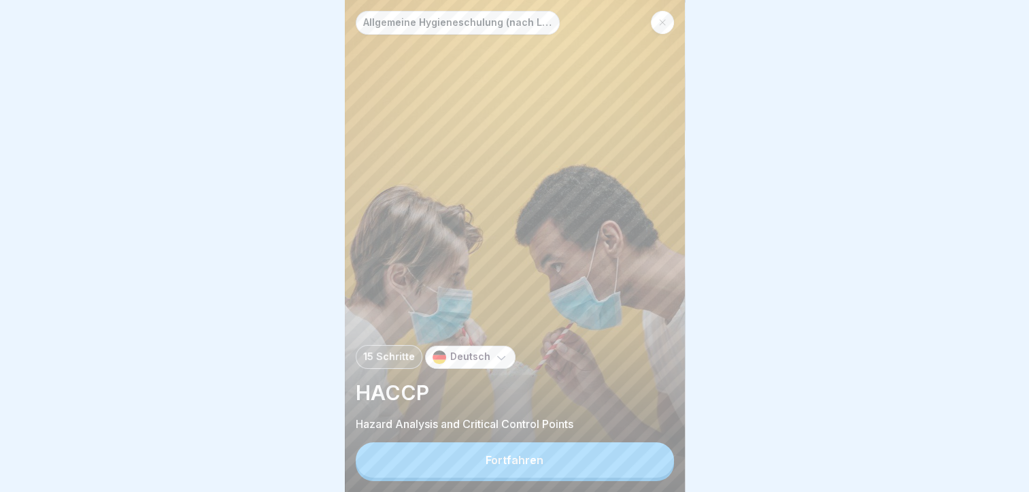
click at [592, 458] on button "Fortfahren" at bounding box center [515, 459] width 318 height 35
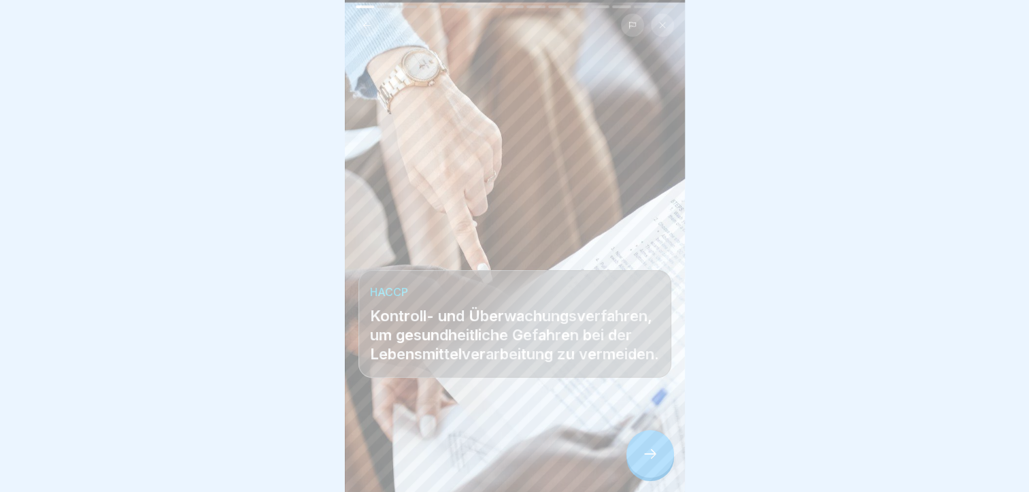
scroll to position [7, 0]
click at [635, 456] on div at bounding box center [651, 454] width 48 height 48
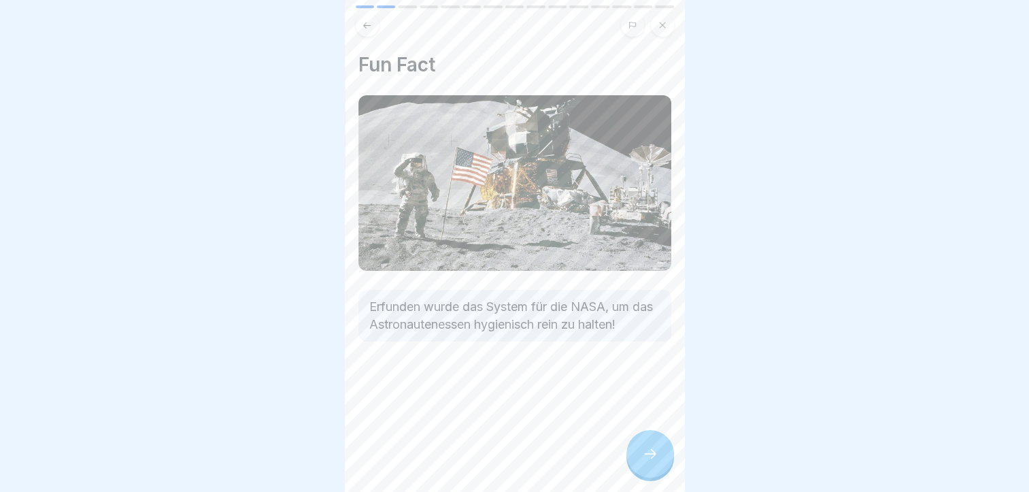
scroll to position [1, 0]
click at [648, 459] on icon at bounding box center [650, 454] width 16 height 16
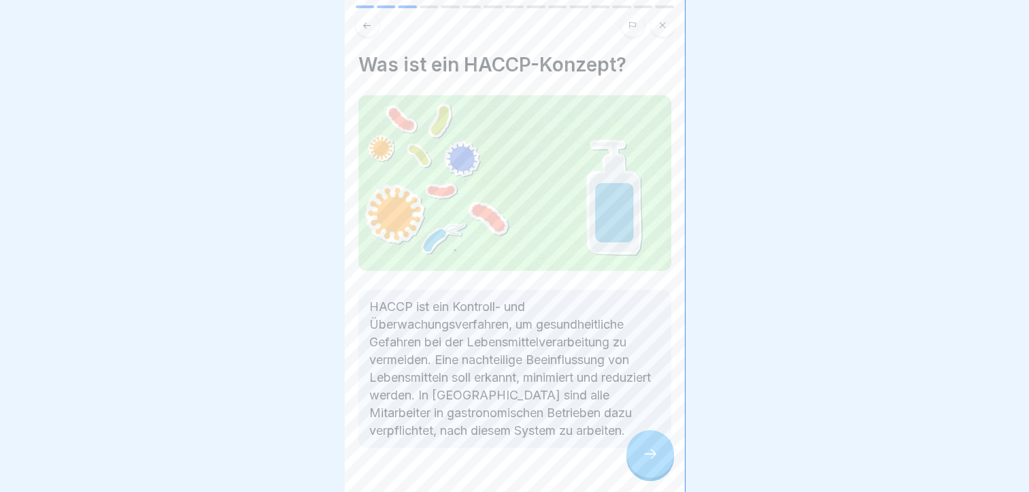
click at [640, 446] on div at bounding box center [651, 454] width 48 height 48
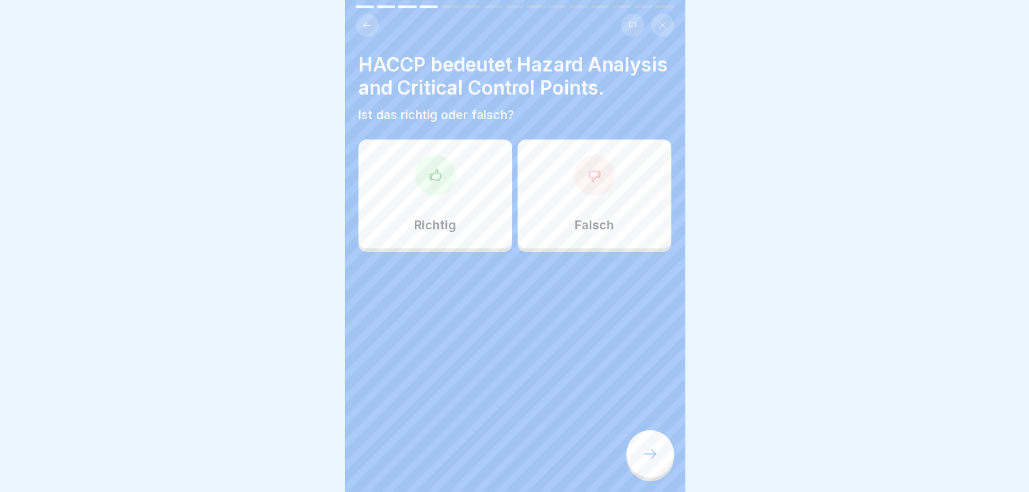
click at [368, 20] on icon at bounding box center [367, 25] width 10 height 10
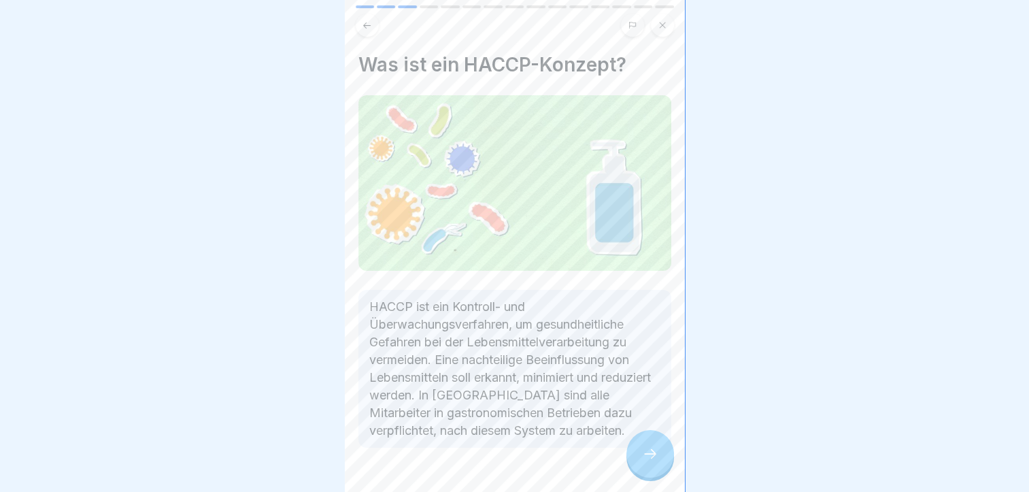
click at [368, 20] on icon at bounding box center [367, 25] width 10 height 10
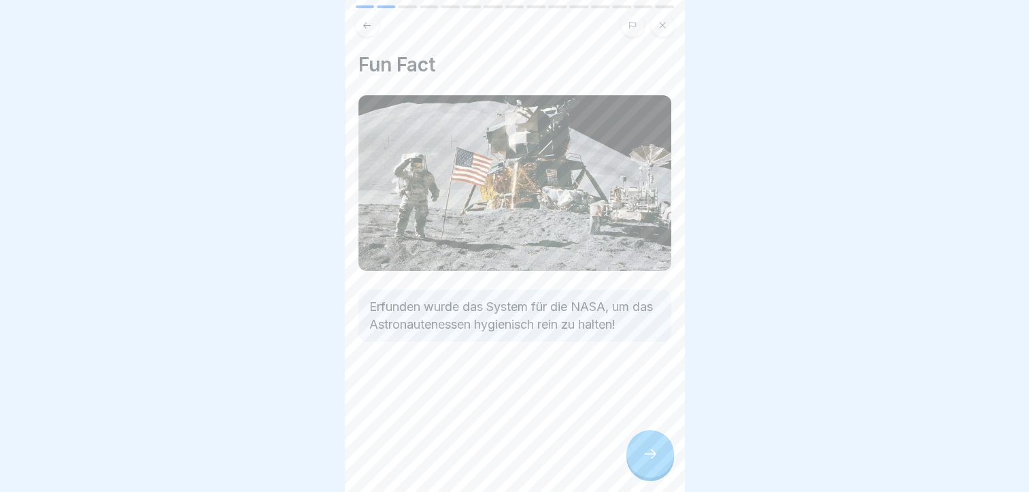
click at [368, 20] on icon at bounding box center [367, 25] width 10 height 10
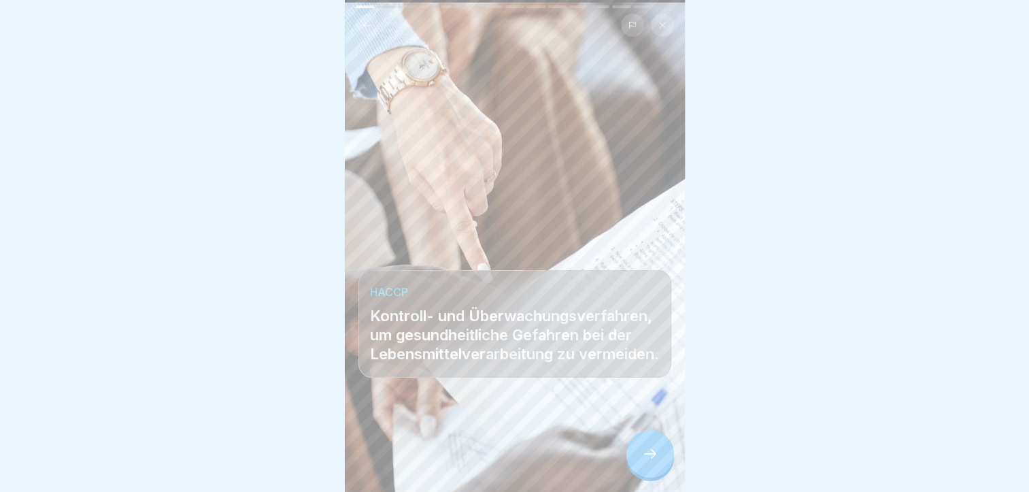
click at [665, 452] on div at bounding box center [651, 454] width 48 height 48
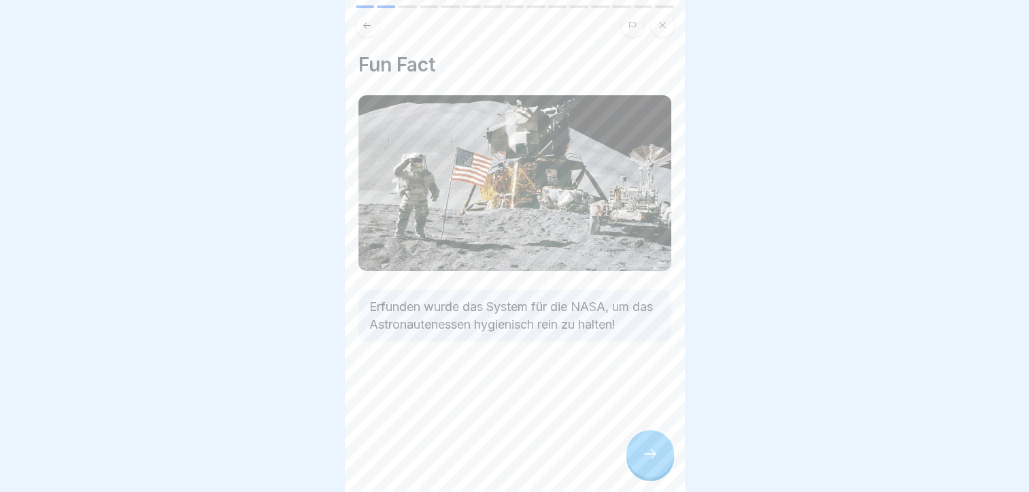
click at [665, 452] on div at bounding box center [651, 454] width 48 height 48
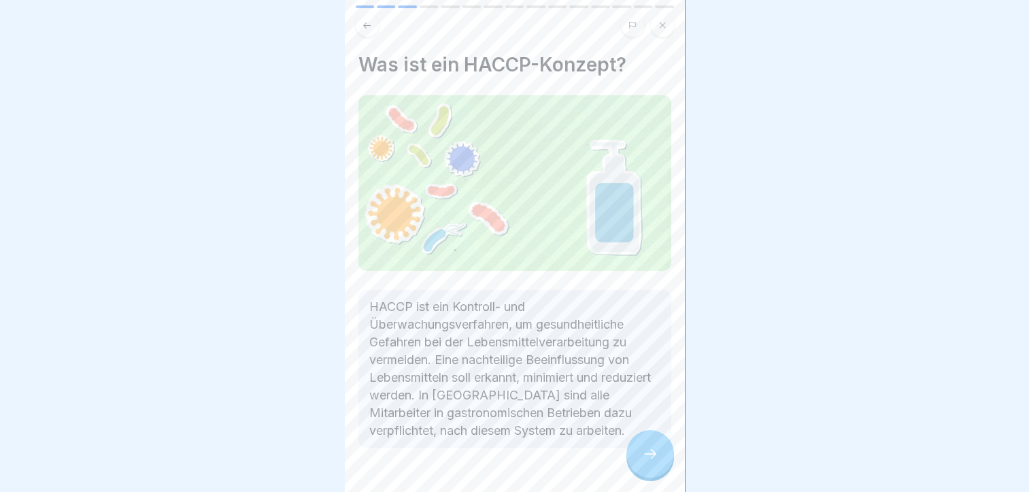
click at [665, 452] on div at bounding box center [651, 454] width 48 height 48
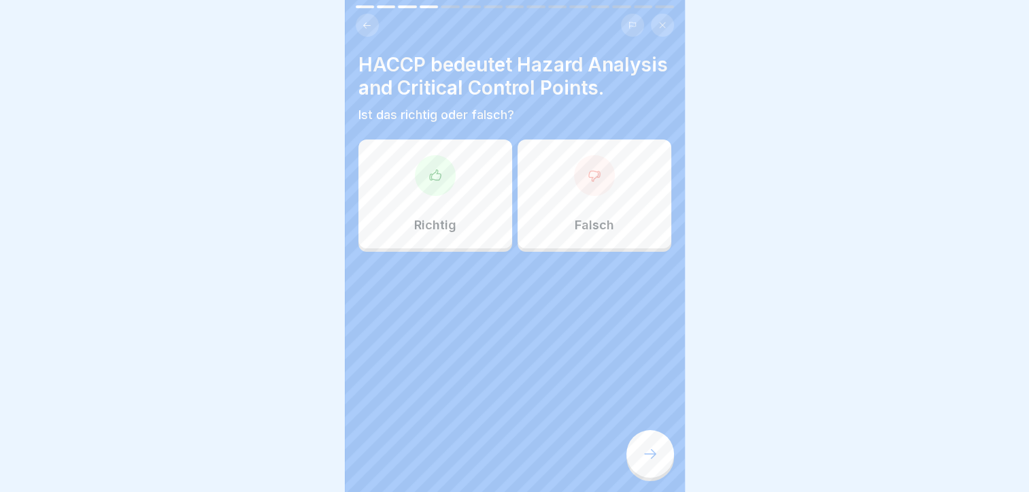
click at [665, 452] on div at bounding box center [651, 454] width 48 height 48
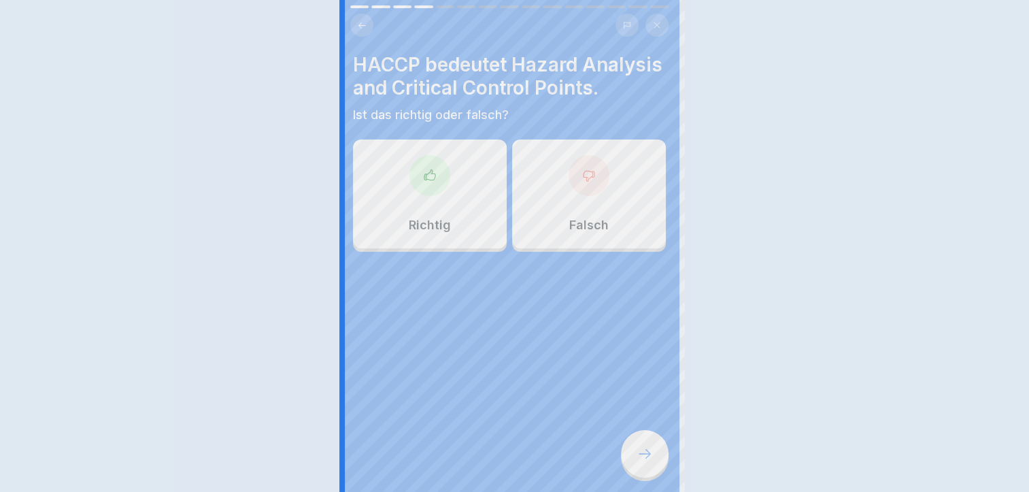
scroll to position [0, 0]
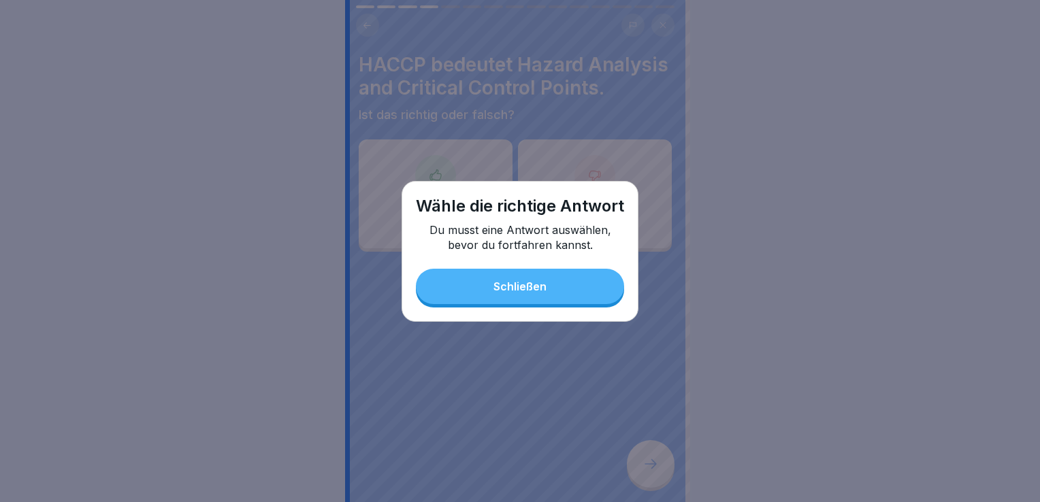
click at [572, 282] on button "Schließen" at bounding box center [520, 286] width 208 height 35
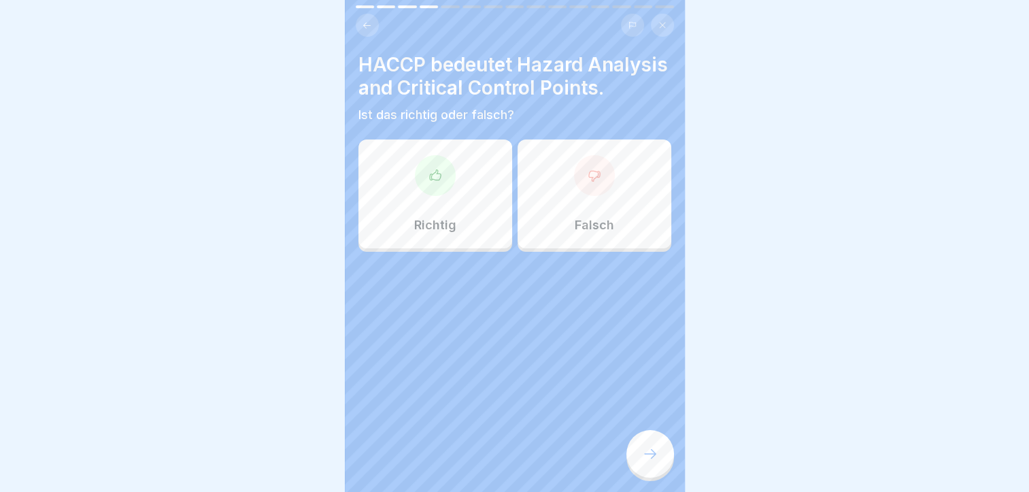
click at [459, 223] on div "Richtig" at bounding box center [436, 193] width 154 height 109
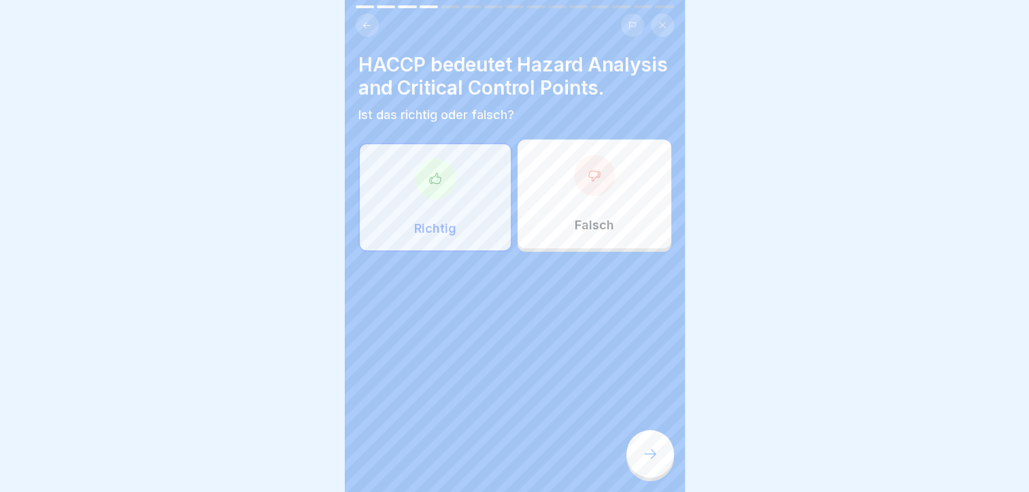
click at [642, 447] on div at bounding box center [651, 454] width 48 height 48
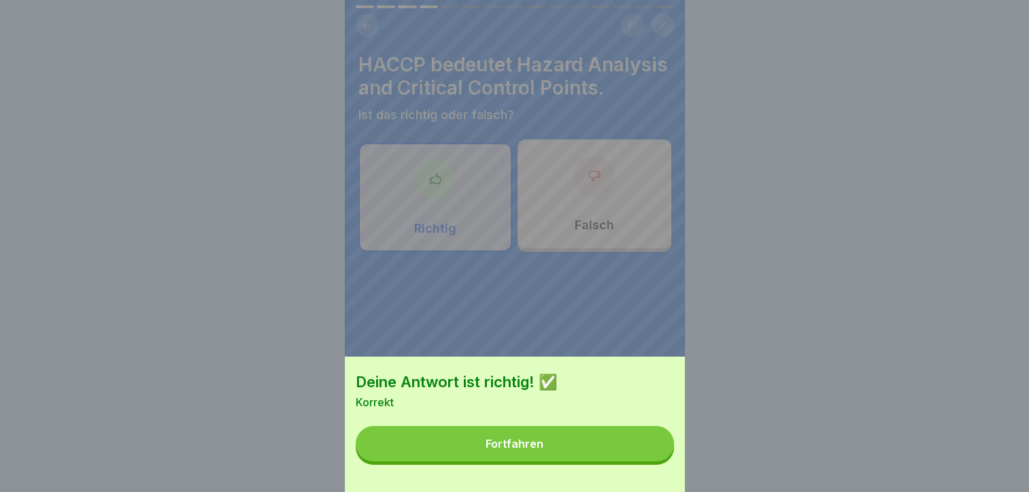
click at [585, 461] on button "Fortfahren" at bounding box center [515, 443] width 318 height 35
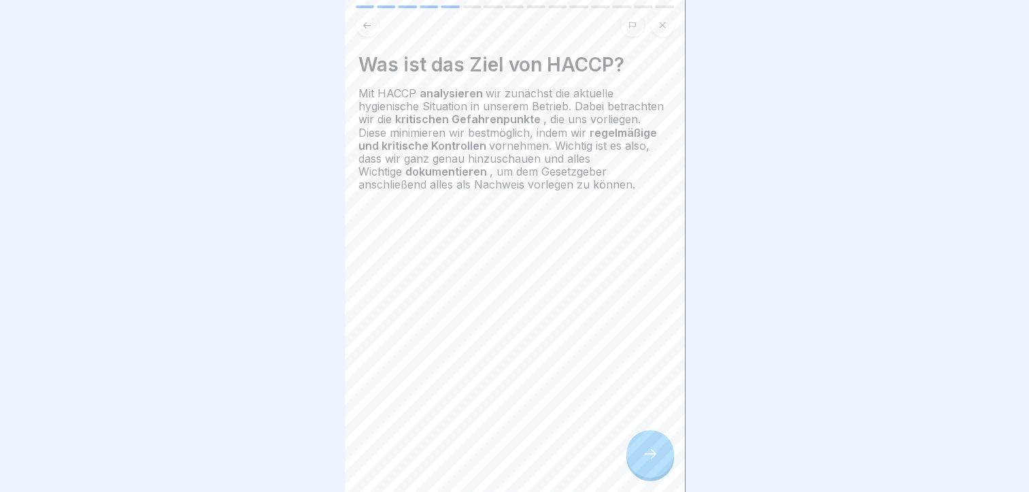
click at [656, 437] on div "Was ist das Ziel von HACCP? Mit HACCP analysieren wir zunächst die aktuelle hyg…" at bounding box center [515, 246] width 340 height 492
click at [655, 462] on icon at bounding box center [650, 454] width 16 height 16
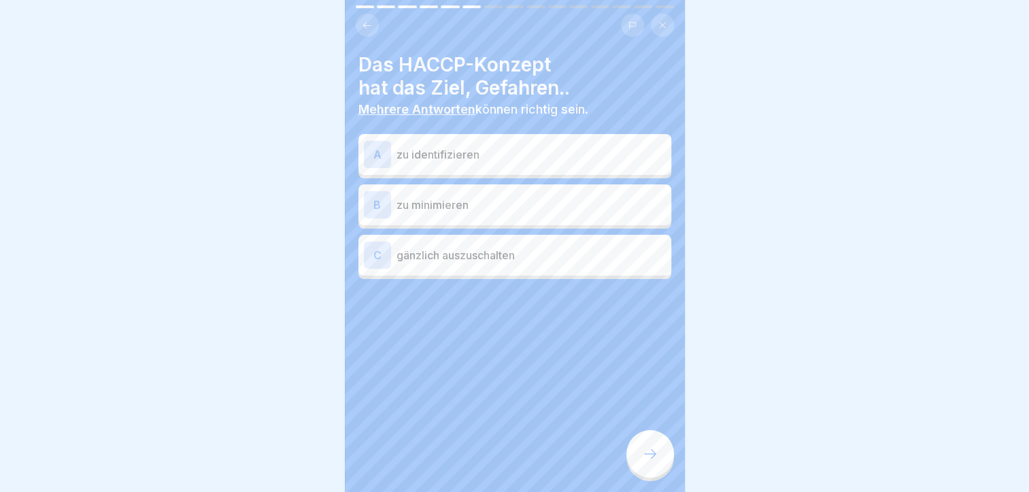
click at [552, 159] on p "zu identifizieren" at bounding box center [531, 154] width 269 height 16
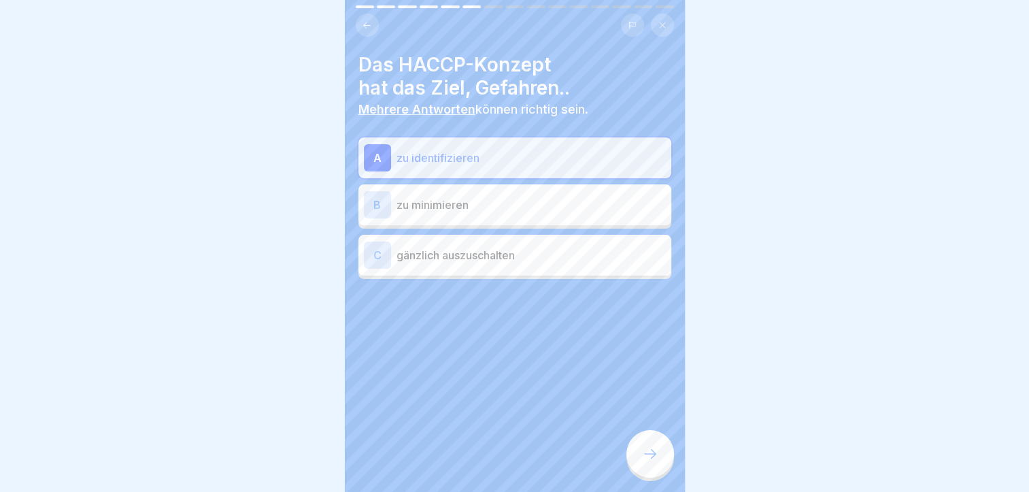
click at [536, 208] on p "zu minimieren" at bounding box center [531, 205] width 269 height 16
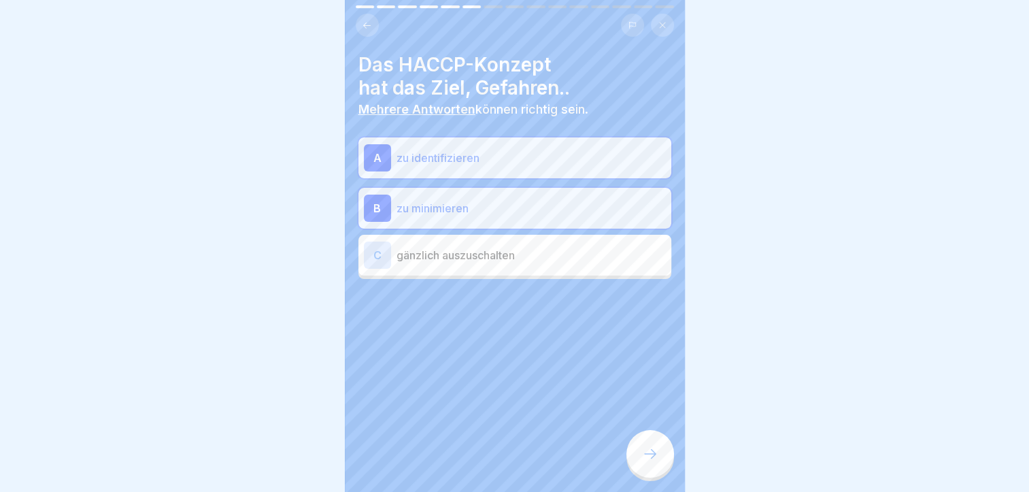
click at [522, 235] on div "C gänzlich auszuschalten" at bounding box center [515, 255] width 313 height 41
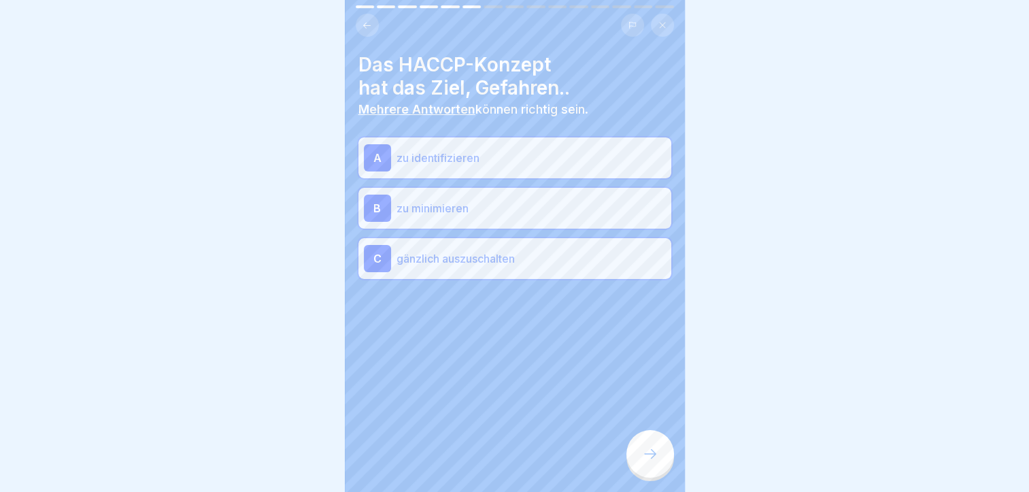
click at [626, 440] on div "Das HACCP-Konzept hat das Ziel, Gefahren.. Mehrere Antworten können richtig sei…" at bounding box center [515, 246] width 340 height 492
click at [638, 450] on div at bounding box center [651, 454] width 48 height 48
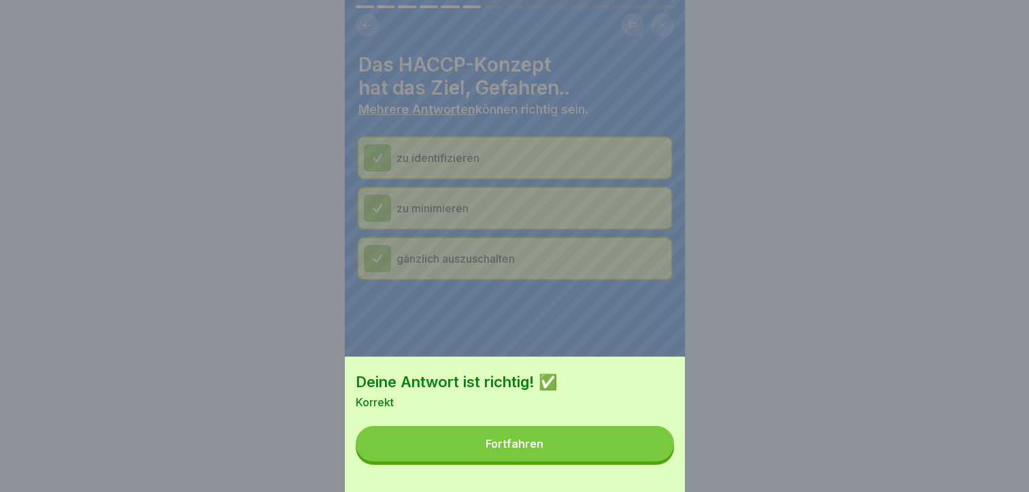
click at [616, 452] on button "Fortfahren" at bounding box center [515, 443] width 318 height 35
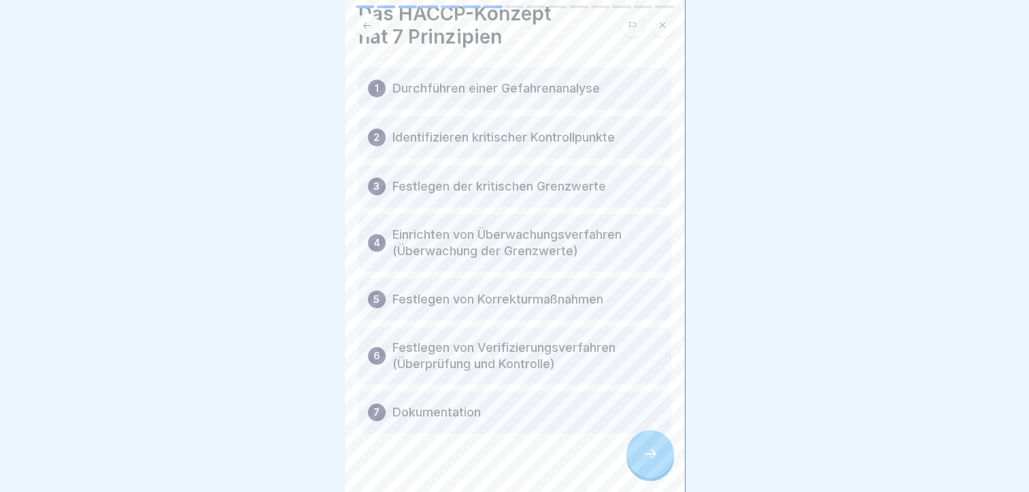
scroll to position [50, 0]
click at [645, 452] on div at bounding box center [651, 454] width 48 height 48
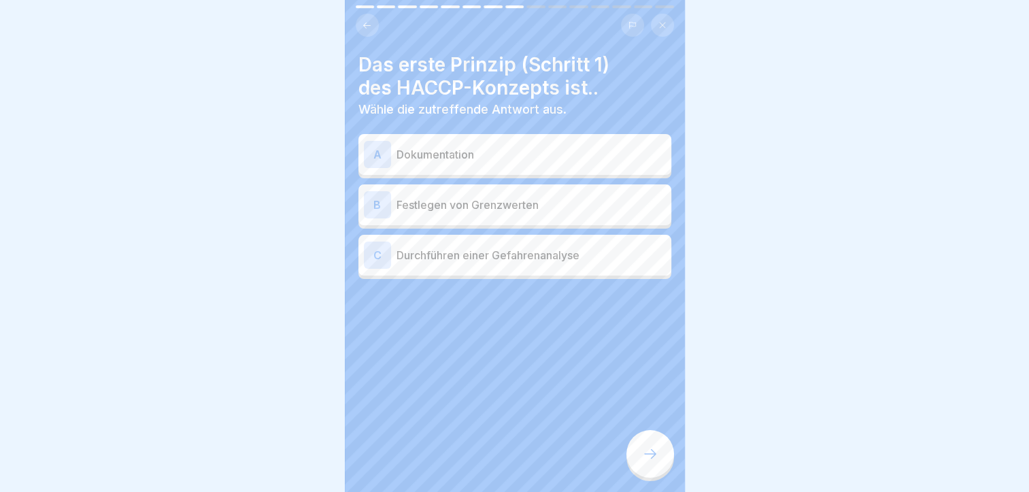
click at [567, 139] on div "A Dokumentation" at bounding box center [515, 154] width 313 height 41
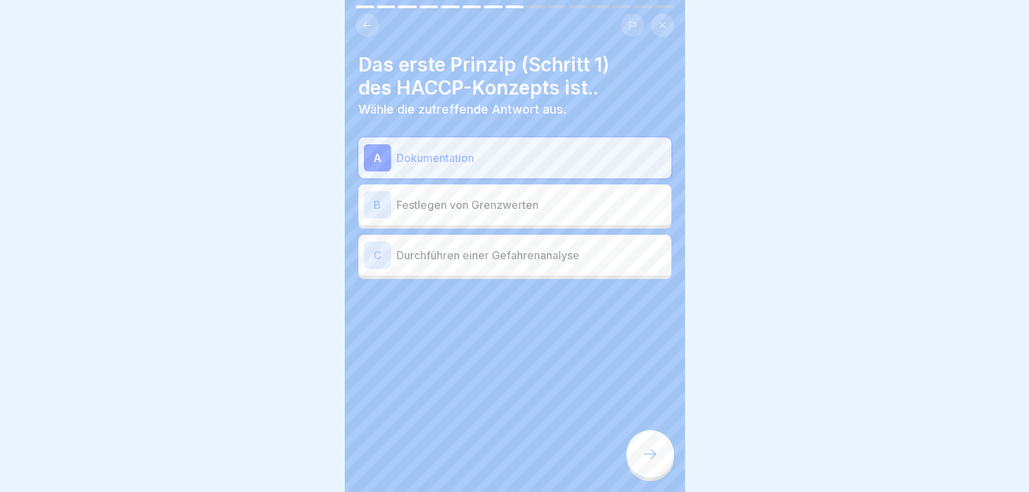
click at [525, 208] on p "Festlegen von Grenzwerten" at bounding box center [531, 205] width 269 height 16
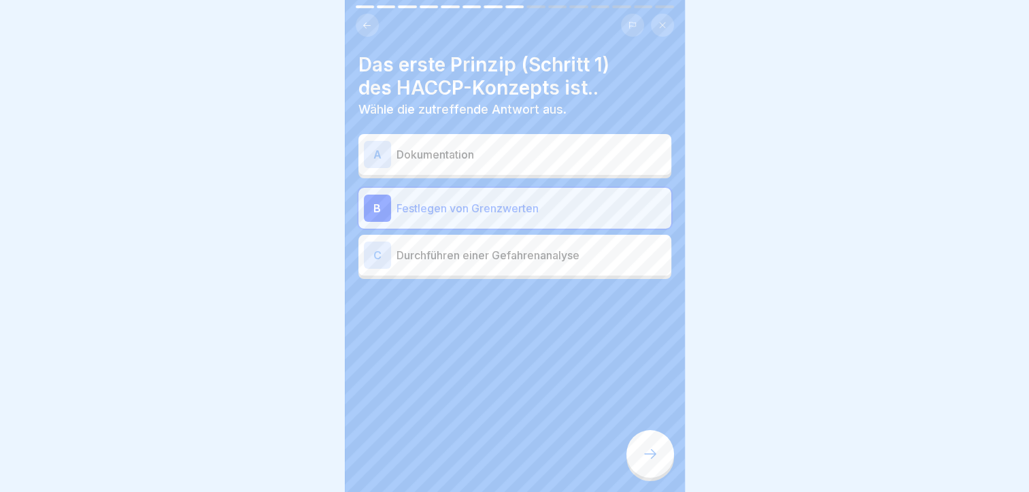
click at [523, 161] on p "Dokumentation" at bounding box center [531, 154] width 269 height 16
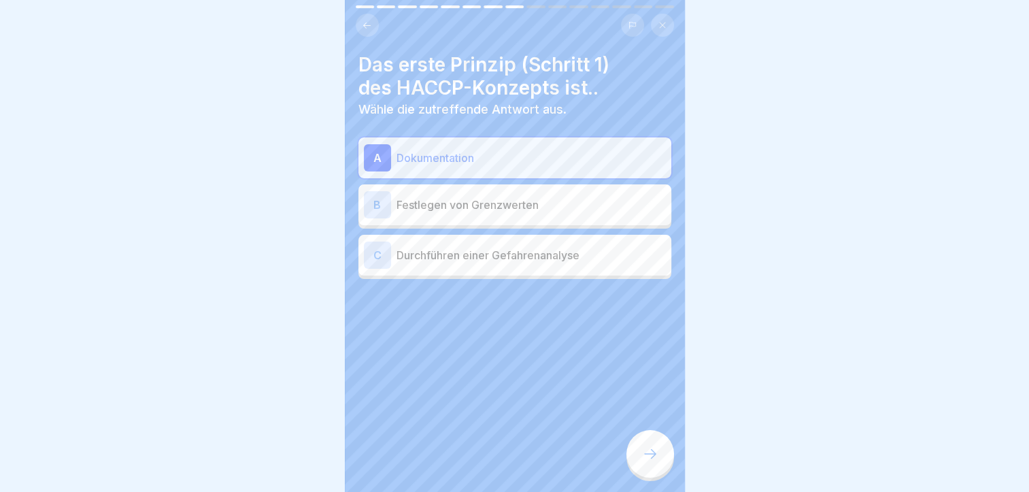
click at [655, 452] on div at bounding box center [651, 454] width 48 height 48
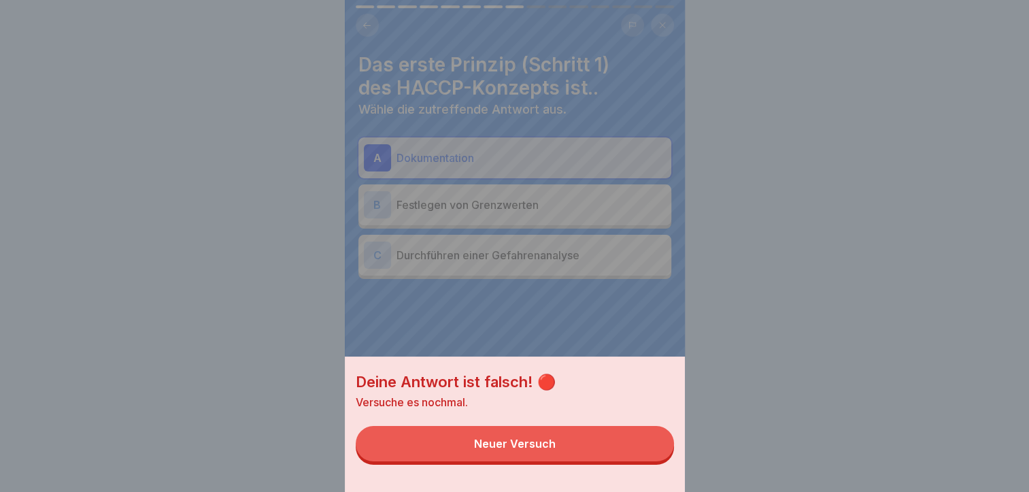
click at [635, 440] on button "Neuer Versuch" at bounding box center [515, 443] width 318 height 35
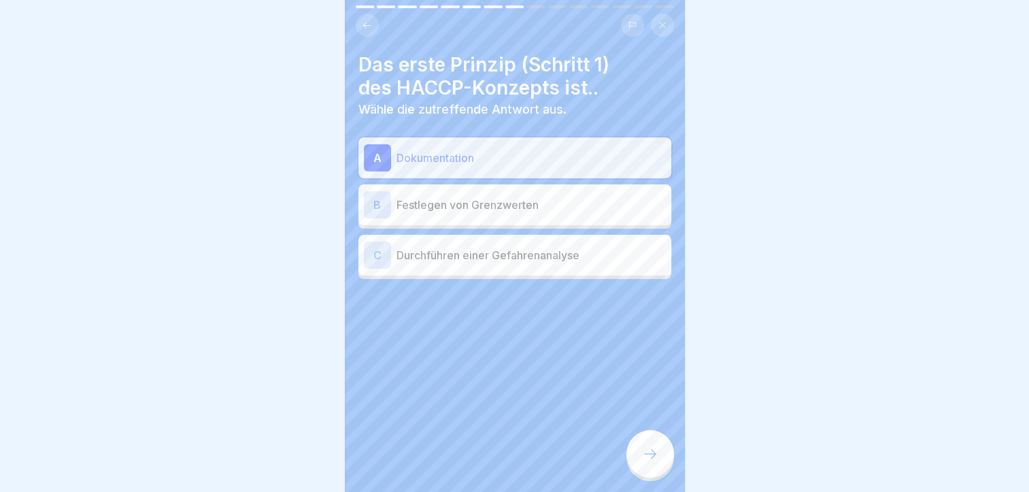
click at [517, 215] on div "B Festlegen von Grenzwerten" at bounding box center [515, 204] width 302 height 27
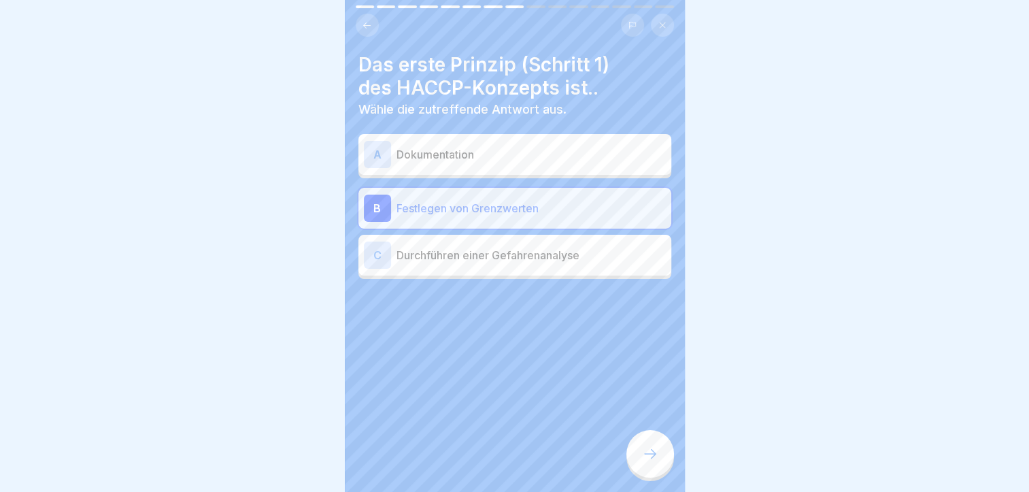
click at [648, 462] on icon at bounding box center [650, 454] width 16 height 16
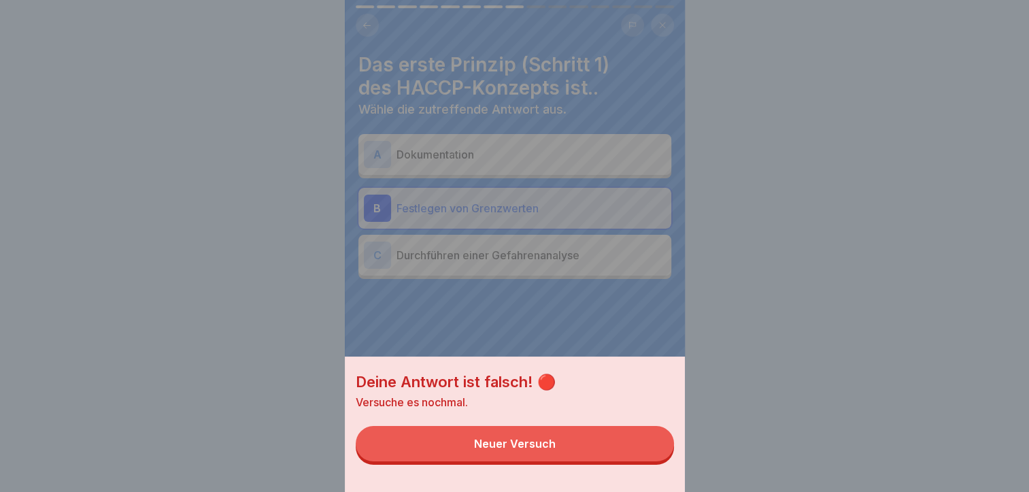
click at [644, 460] on button "Neuer Versuch" at bounding box center [515, 443] width 318 height 35
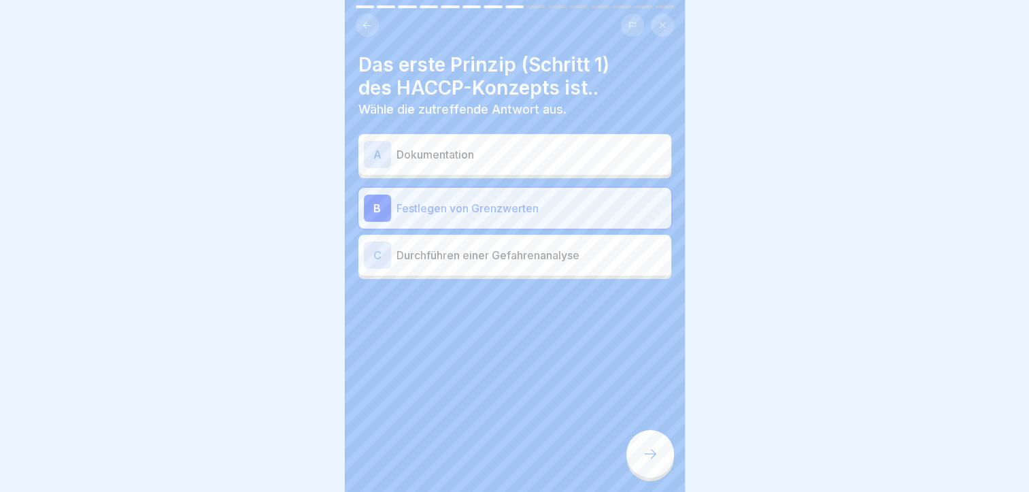
click at [544, 265] on div "C Durchführen einer Gefahrenanalyse" at bounding box center [515, 255] width 302 height 27
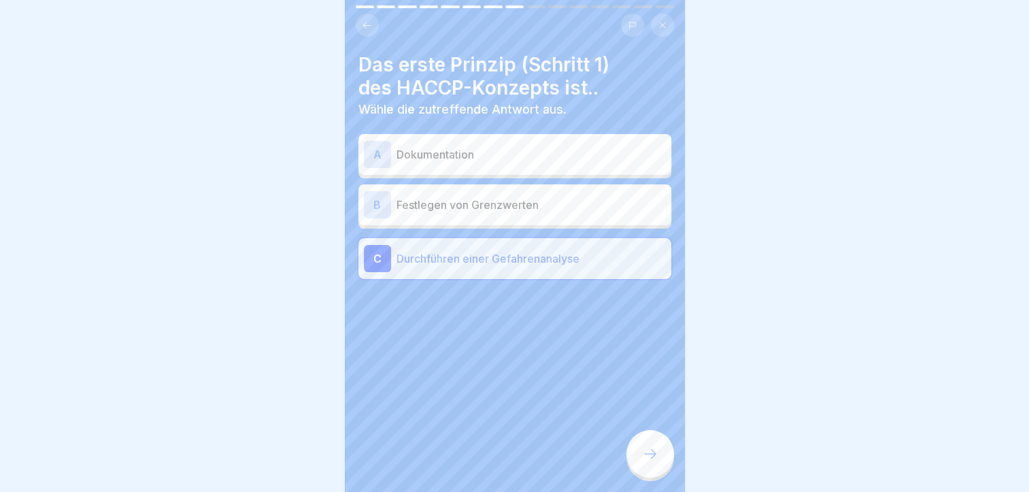
click at [644, 435] on div "Das erste Prinzip (Schritt 1) des HACCP-Konzepts ist.. Wähle die zutreffende An…" at bounding box center [515, 246] width 340 height 492
click at [646, 454] on div at bounding box center [651, 454] width 48 height 48
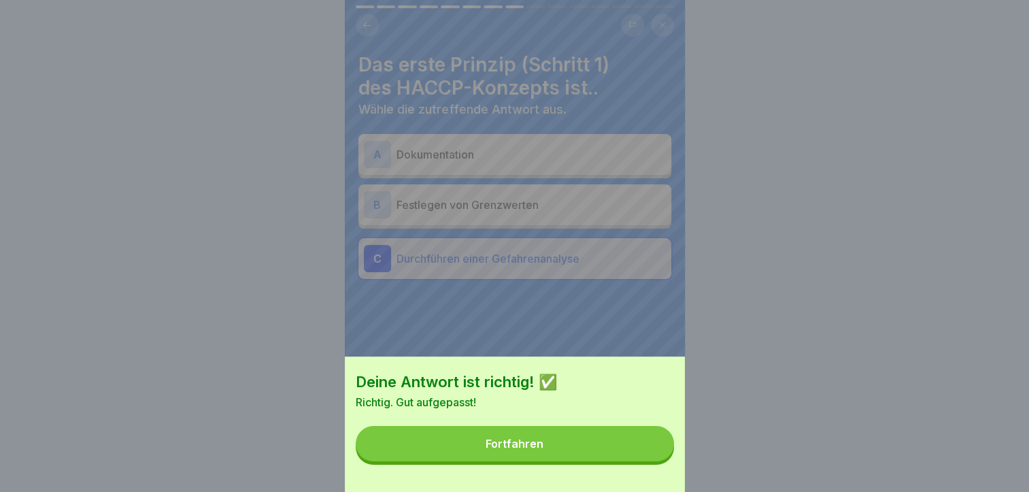
click at [630, 453] on button "Fortfahren" at bounding box center [515, 443] width 318 height 35
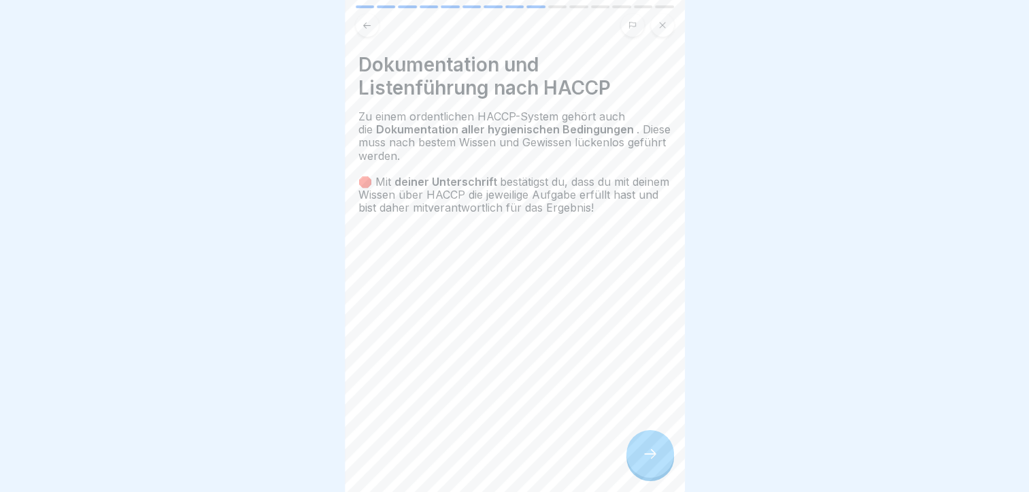
click at [648, 446] on div at bounding box center [651, 454] width 48 height 48
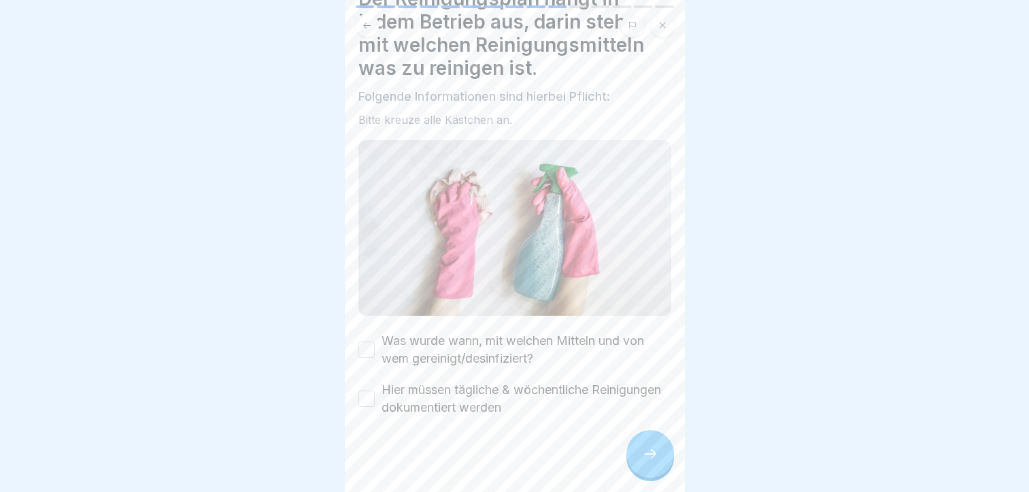
scroll to position [66, 0]
click at [367, 342] on button "Was wurde wann, mit welchen Mitteln und von wem gereinigt/desinfiziert?" at bounding box center [367, 350] width 16 height 16
click at [362, 391] on button "Hier müssen tägliche & wöchentliche Reinigungen dokumentiert werden" at bounding box center [367, 399] width 16 height 16
click at [648, 458] on icon at bounding box center [650, 454] width 16 height 16
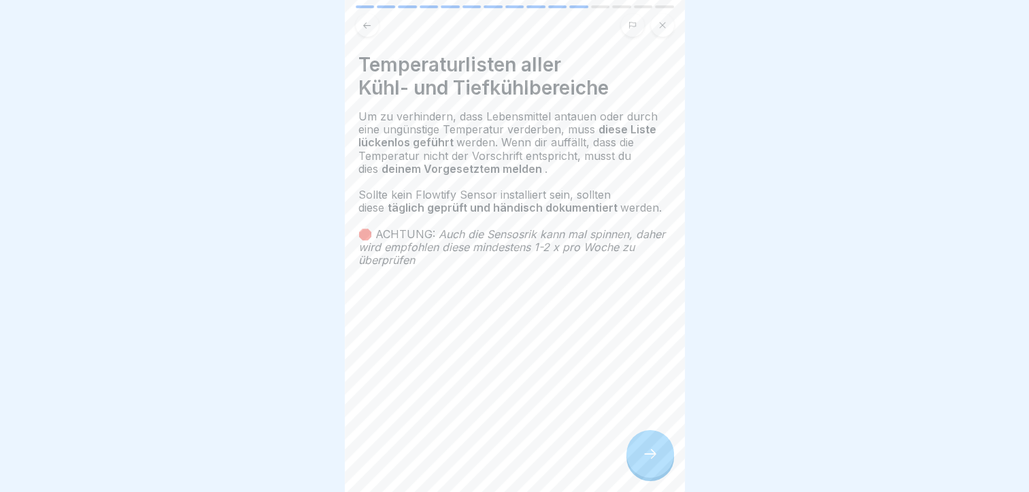
click at [658, 443] on div at bounding box center [651, 454] width 48 height 48
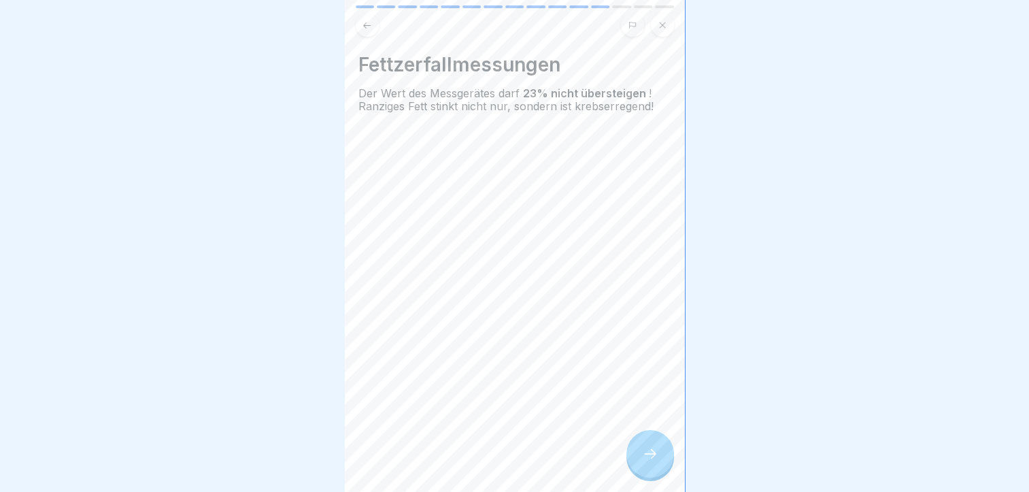
click at [649, 458] on icon at bounding box center [650, 454] width 16 height 16
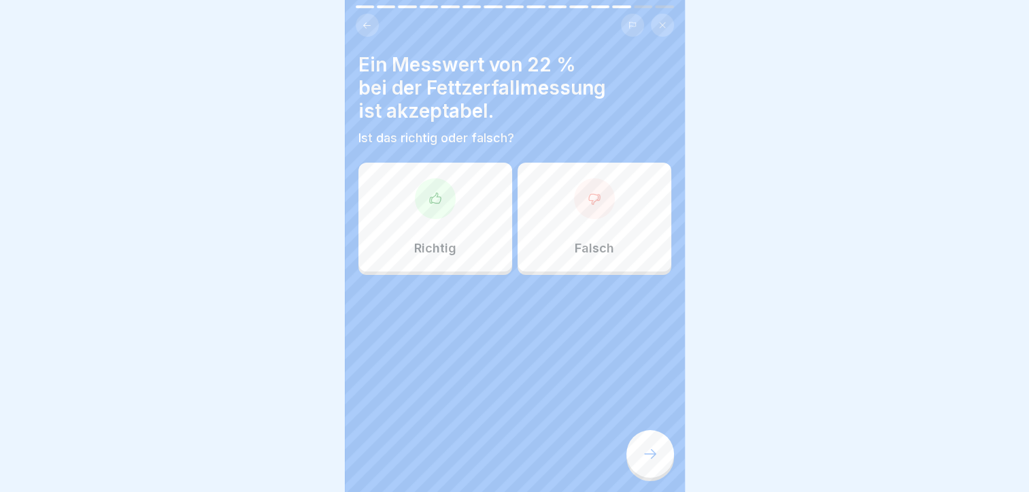
click at [463, 208] on div "Richtig" at bounding box center [436, 217] width 154 height 109
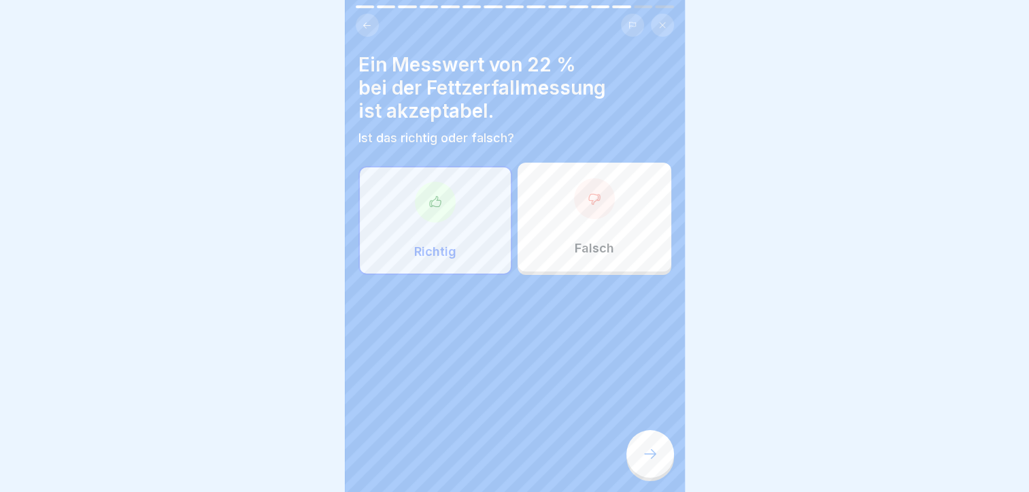
click at [646, 462] on icon at bounding box center [650, 454] width 16 height 16
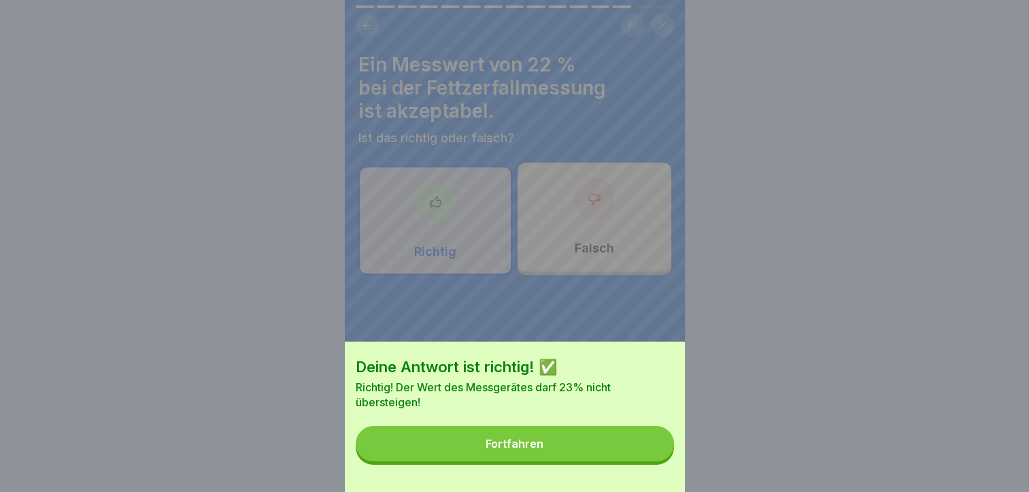
click at [646, 461] on button "Fortfahren" at bounding box center [515, 443] width 318 height 35
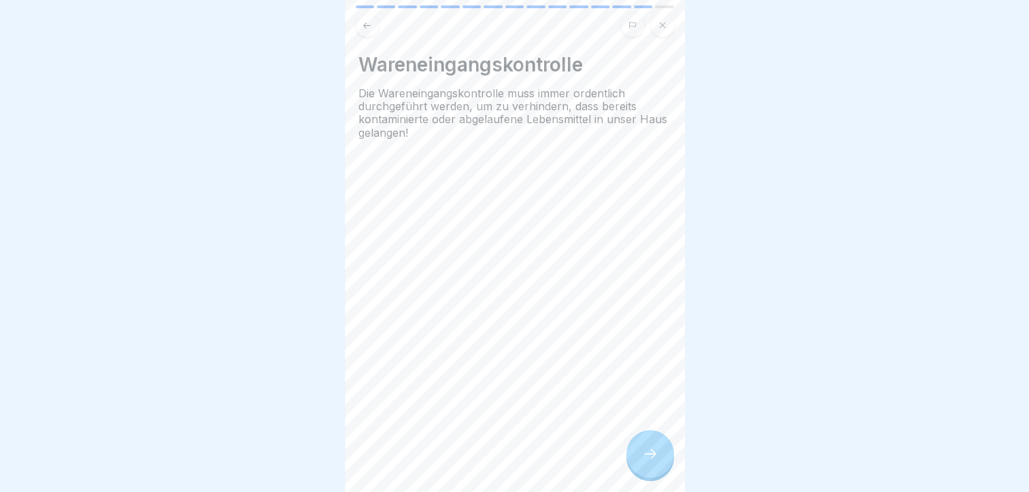
click at [650, 457] on div at bounding box center [651, 454] width 48 height 48
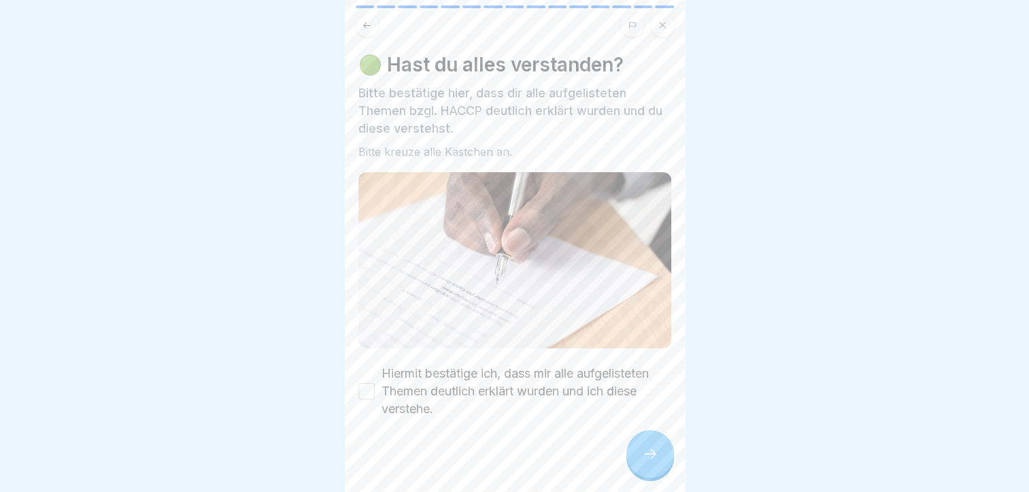
click at [370, 393] on button "Hiermit bestätige ich, dass mir alle aufgelisteten Themen deutlich erklärt wurd…" at bounding box center [367, 391] width 16 height 16
click at [667, 470] on div at bounding box center [651, 454] width 48 height 48
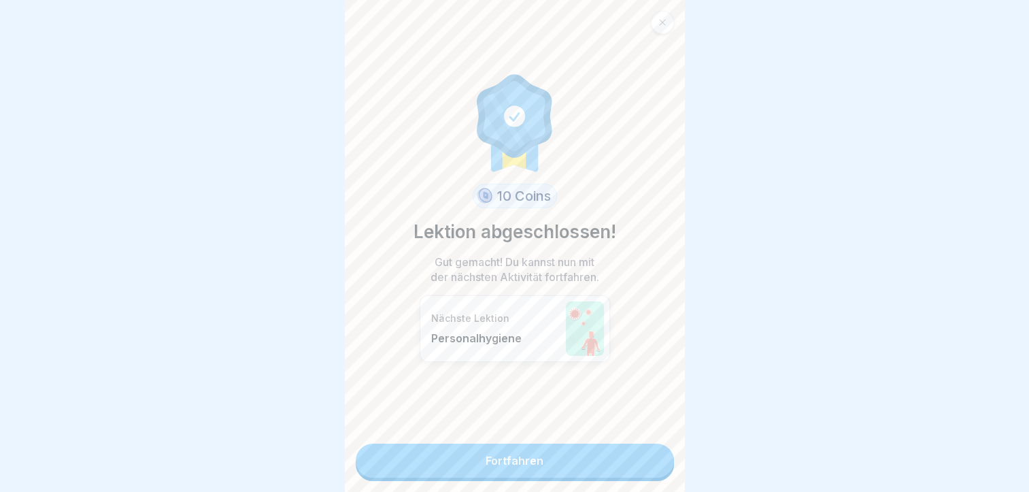
click at [572, 458] on link "Fortfahren" at bounding box center [515, 461] width 318 height 34
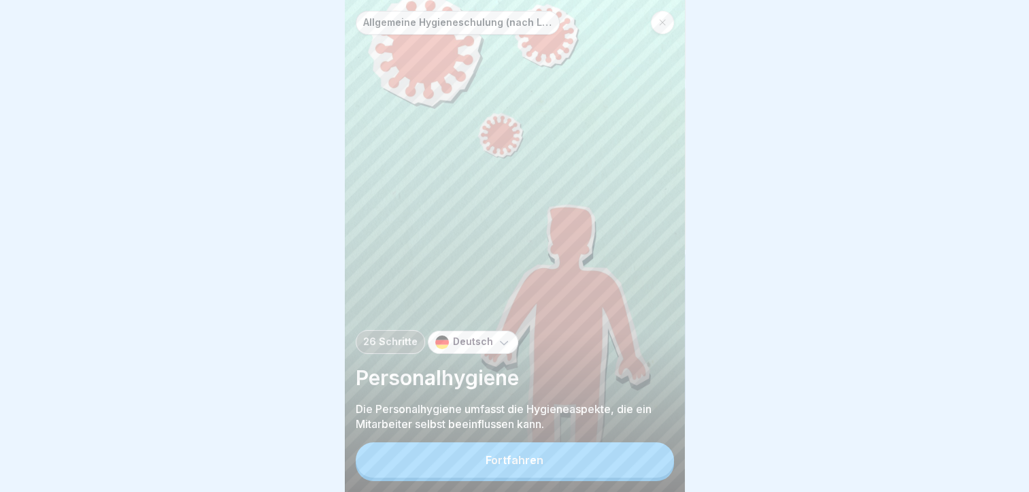
click at [533, 461] on button "Fortfahren" at bounding box center [515, 459] width 318 height 35
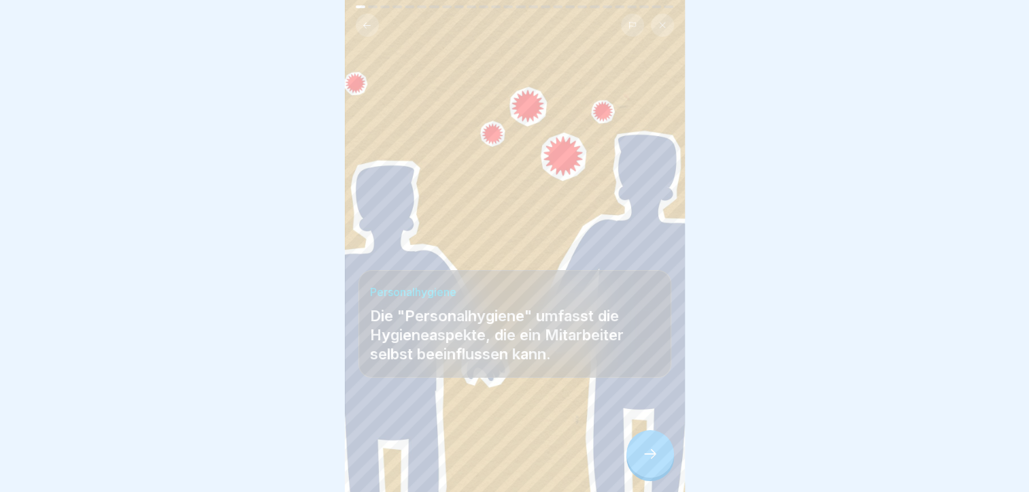
click at [647, 451] on div at bounding box center [651, 454] width 48 height 48
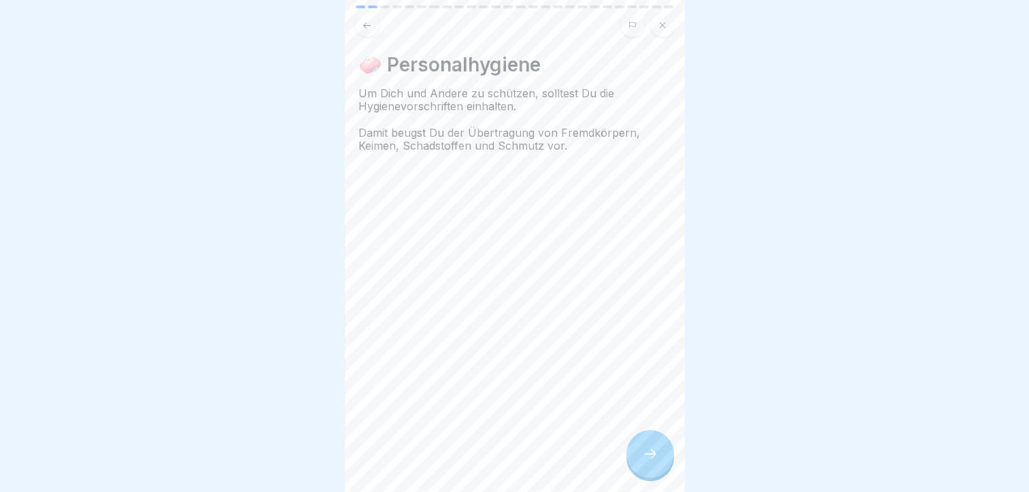
click at [649, 448] on div at bounding box center [651, 454] width 48 height 48
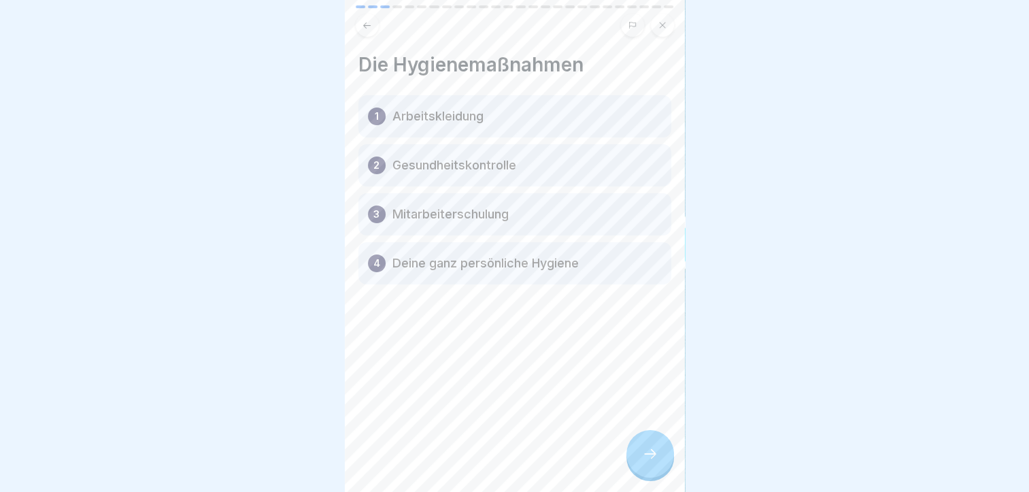
click at [648, 448] on div at bounding box center [651, 454] width 48 height 48
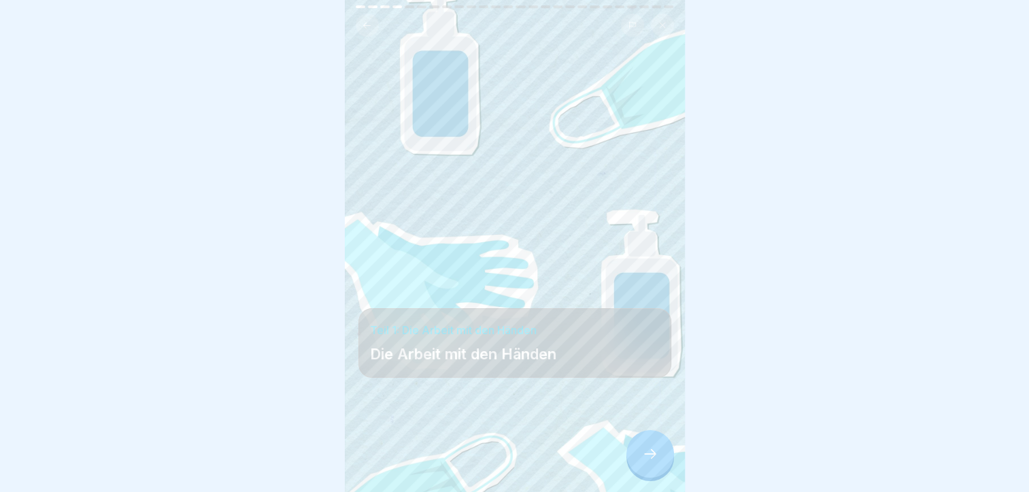
click at [648, 448] on div at bounding box center [651, 454] width 48 height 48
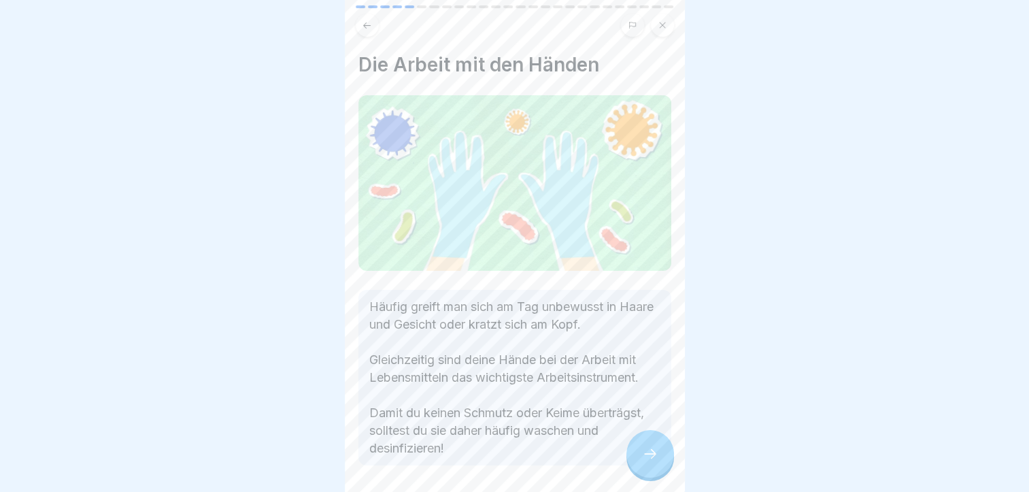
scroll to position [67, 0]
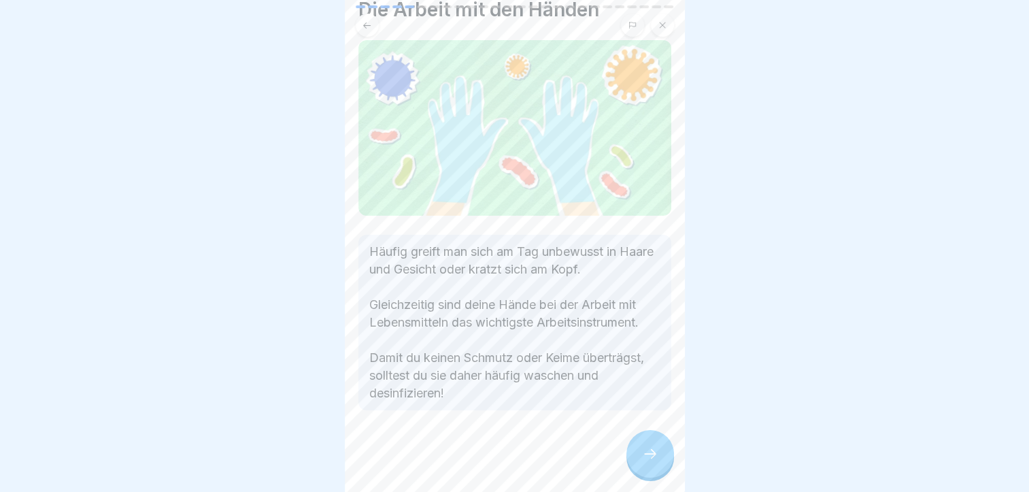
click at [659, 478] on div at bounding box center [651, 454] width 48 height 48
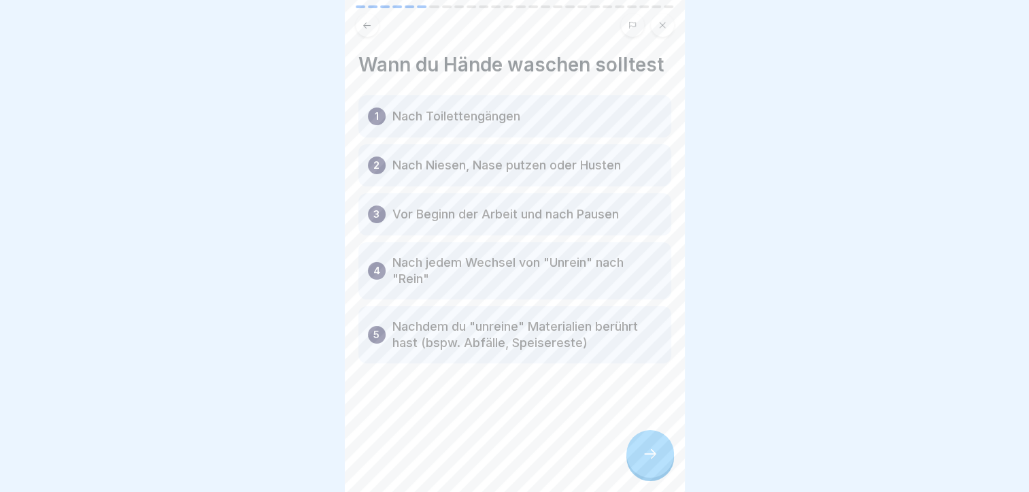
click at [664, 486] on div "Wann du Hände waschen solltest 1 Nach Toilettengängen 2 Nach Niesen, Nase putze…" at bounding box center [515, 246] width 340 height 492
click at [659, 466] on div at bounding box center [651, 454] width 48 height 48
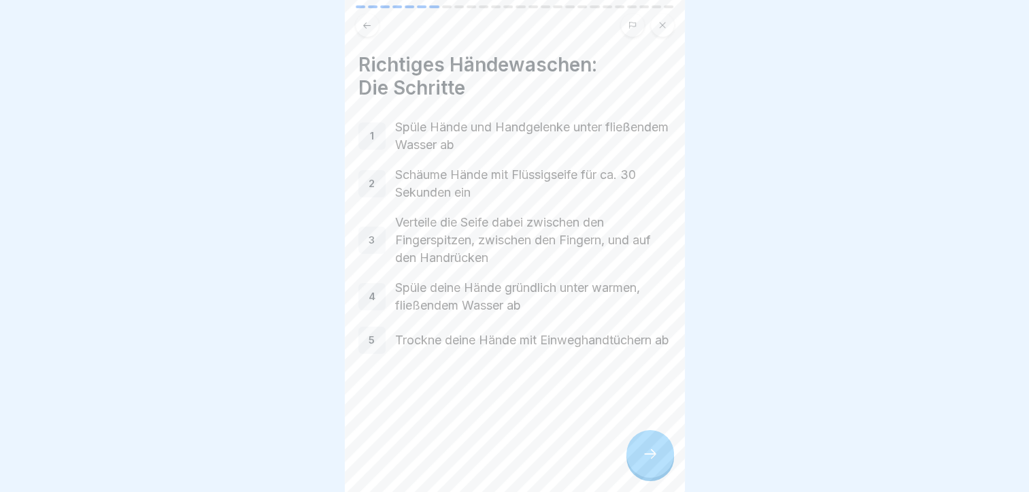
click at [653, 477] on div at bounding box center [651, 454] width 48 height 48
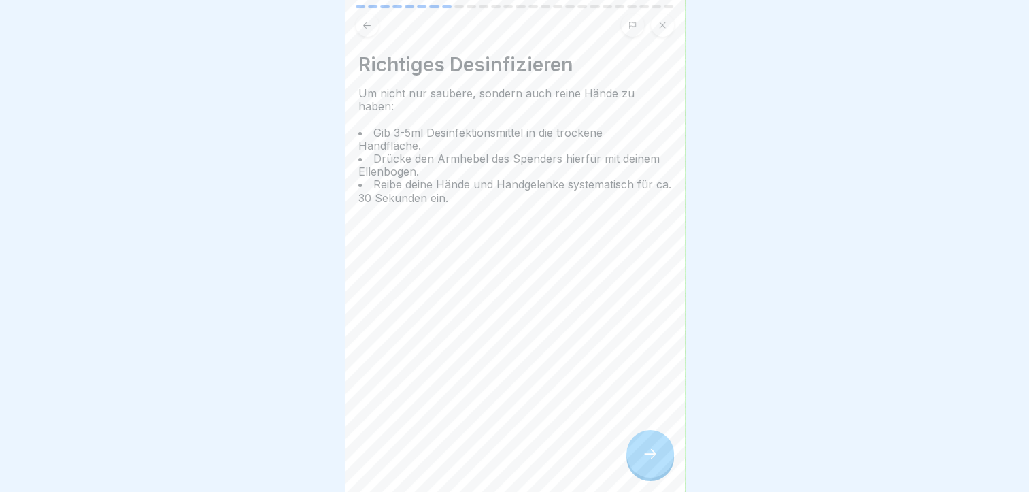
click at [639, 450] on div at bounding box center [651, 454] width 48 height 48
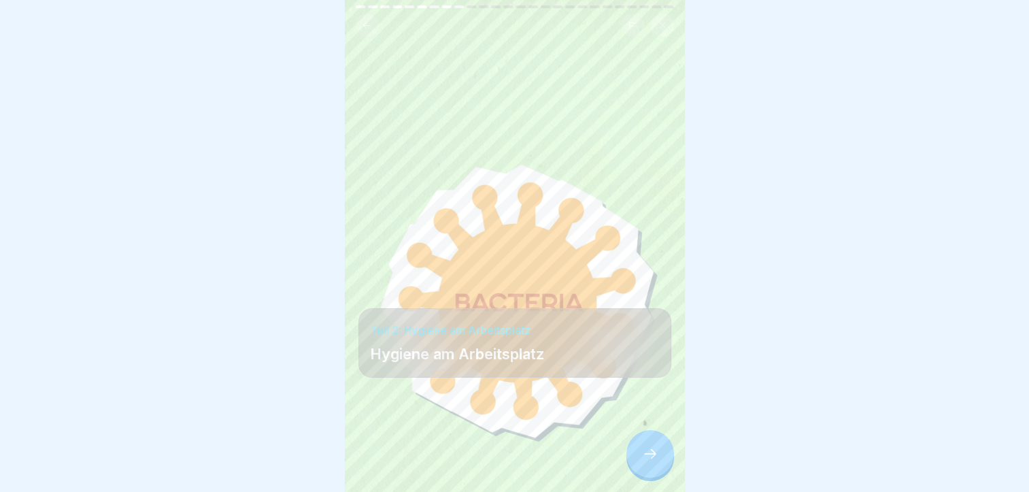
click at [648, 451] on div at bounding box center [651, 454] width 48 height 48
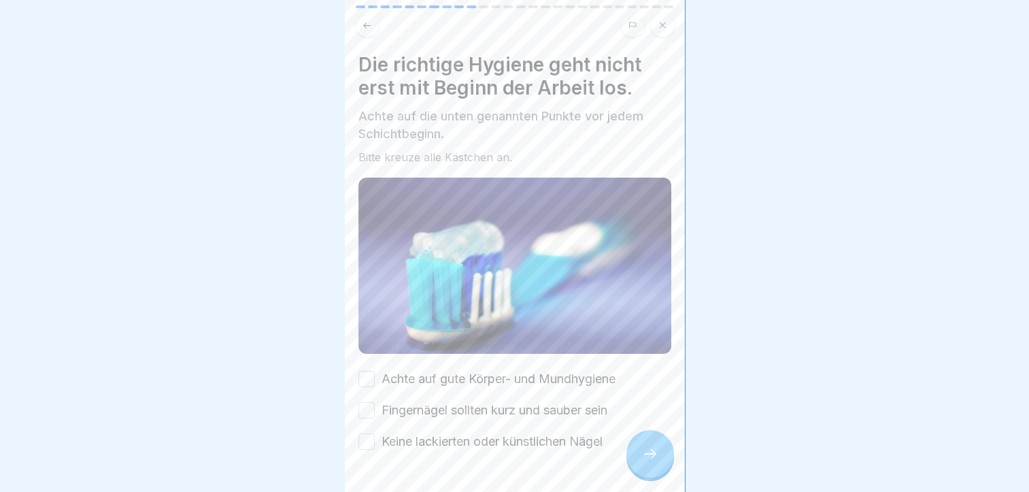
click at [372, 371] on button "Achte auf gute Körper- und Mundhygiene" at bounding box center [367, 379] width 16 height 16
click at [369, 405] on button "Fingernägel sollten kurz und sauber sein" at bounding box center [367, 410] width 16 height 16
click at [362, 435] on button "Keine lackierten oder künstlichen Nägel" at bounding box center [367, 441] width 16 height 16
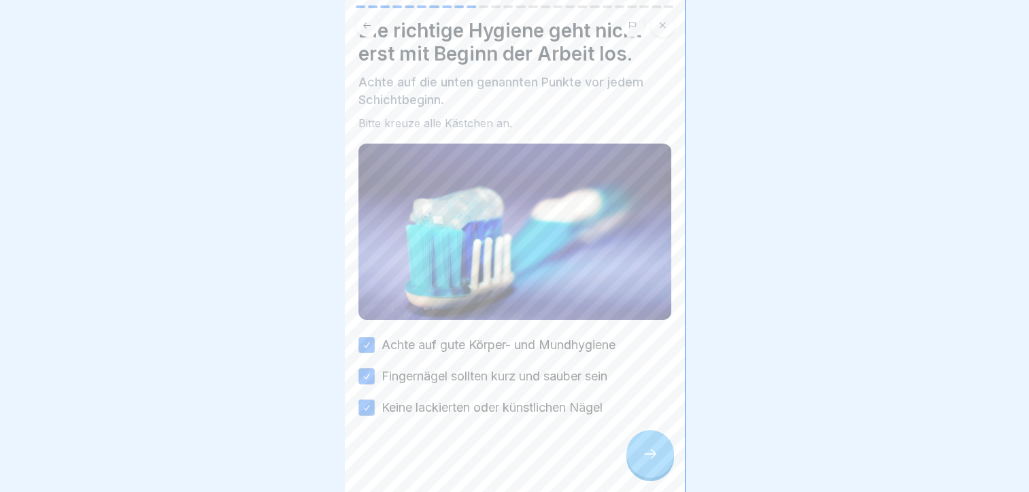
click at [631, 465] on div at bounding box center [651, 454] width 48 height 48
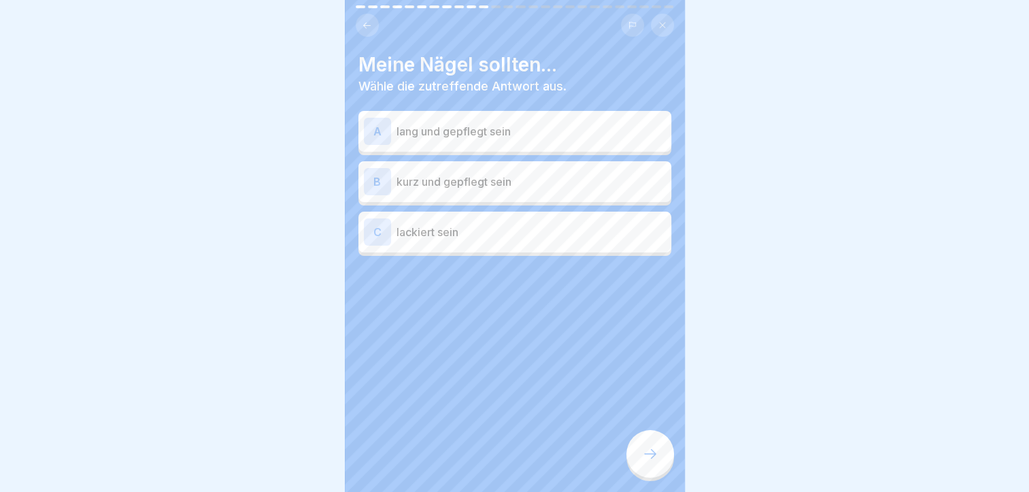
click at [542, 189] on p "kurz und gepflegt sein" at bounding box center [531, 182] width 269 height 16
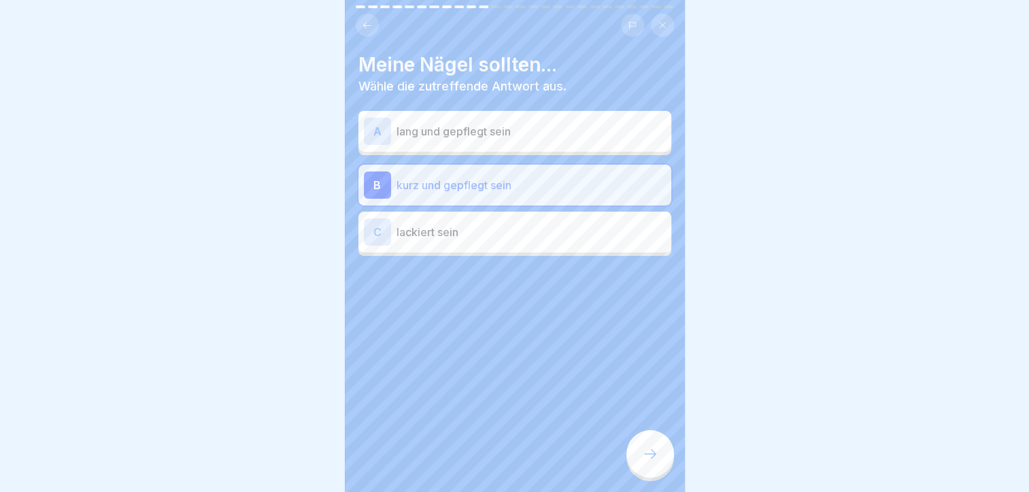
click at [648, 459] on icon at bounding box center [650, 454] width 16 height 16
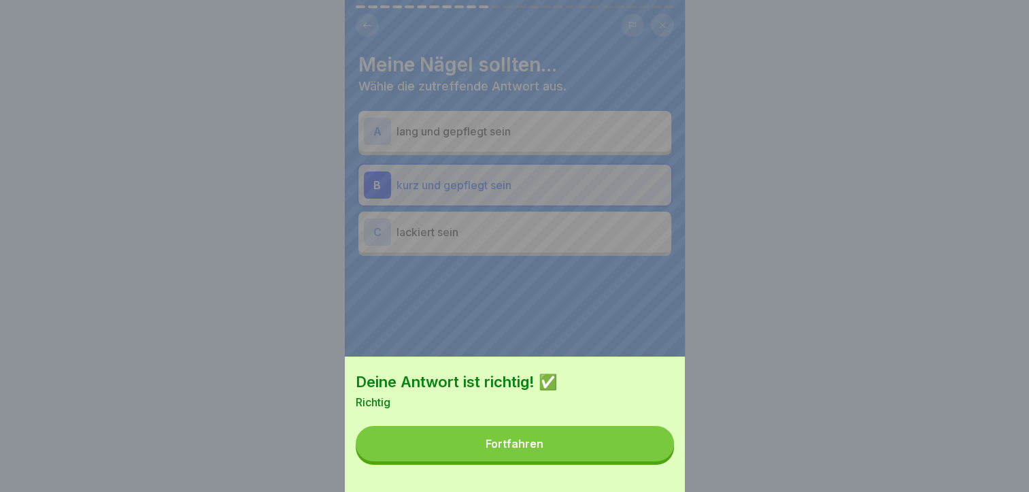
click at [586, 461] on button "Fortfahren" at bounding box center [515, 443] width 318 height 35
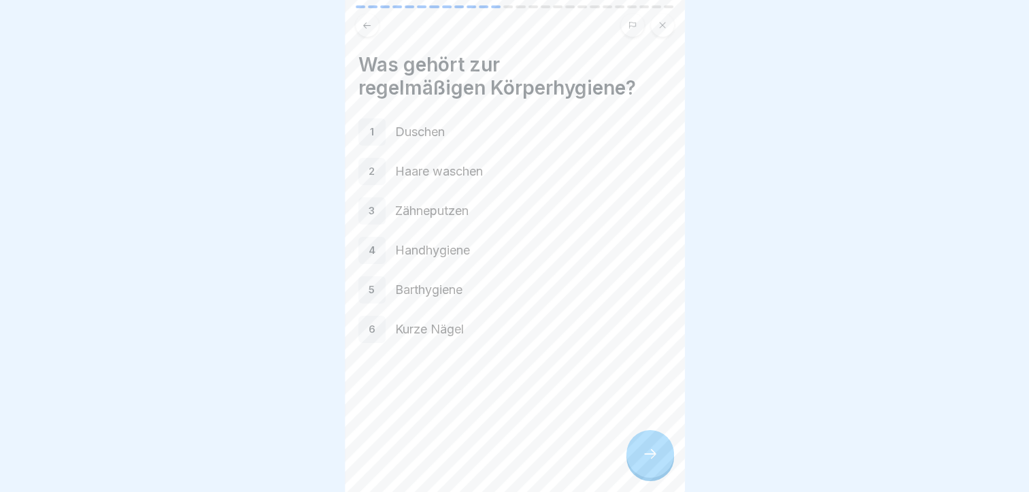
click at [627, 433] on div "Was gehört zur regelmäßigen Körperhygiene? 1 Duschen 2 Haare waschen 3 Zähneput…" at bounding box center [515, 246] width 340 height 492
click at [642, 462] on icon at bounding box center [650, 454] width 16 height 16
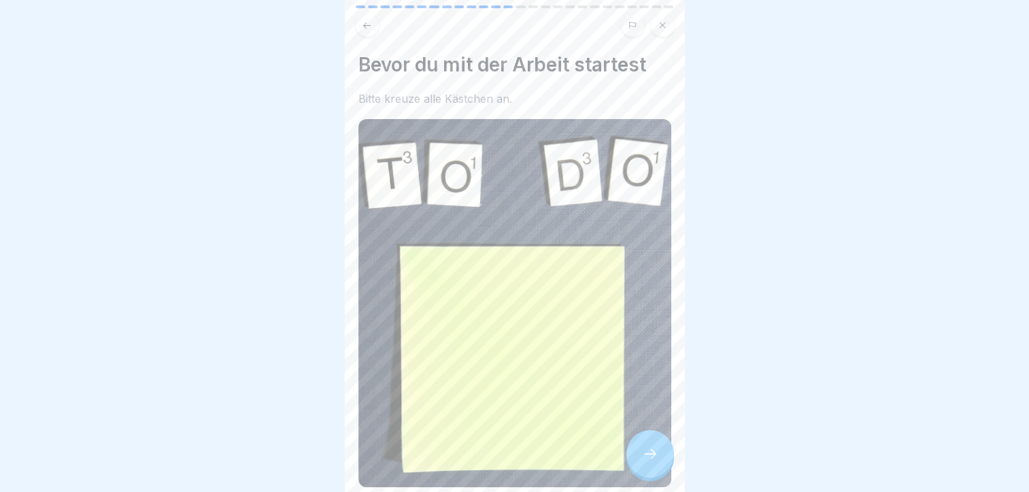
click at [623, 333] on img at bounding box center [515, 303] width 313 height 368
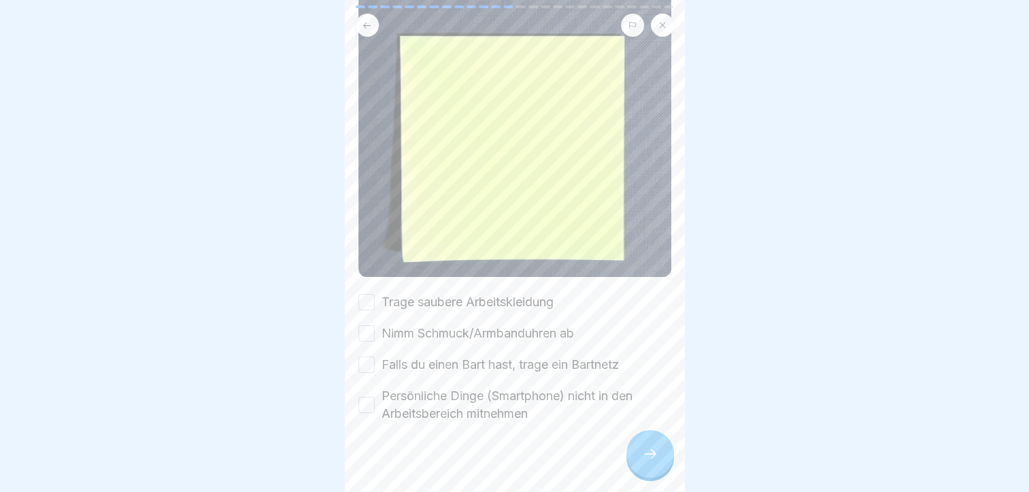
click at [368, 294] on button "Trage saubere Arbeitskleidung" at bounding box center [367, 302] width 16 height 16
click at [364, 325] on button "Nimm Schmuck/Armbanduhren ab" at bounding box center [367, 333] width 16 height 16
click at [363, 357] on button "Falls du einen Bart hast, trage ein Bartnetz" at bounding box center [367, 365] width 16 height 16
click at [361, 397] on button "Persönliche Dinge (Smartphone) nicht in den Arbeitsbereich mitnehmen" at bounding box center [367, 405] width 16 height 16
click at [661, 453] on div at bounding box center [651, 454] width 48 height 48
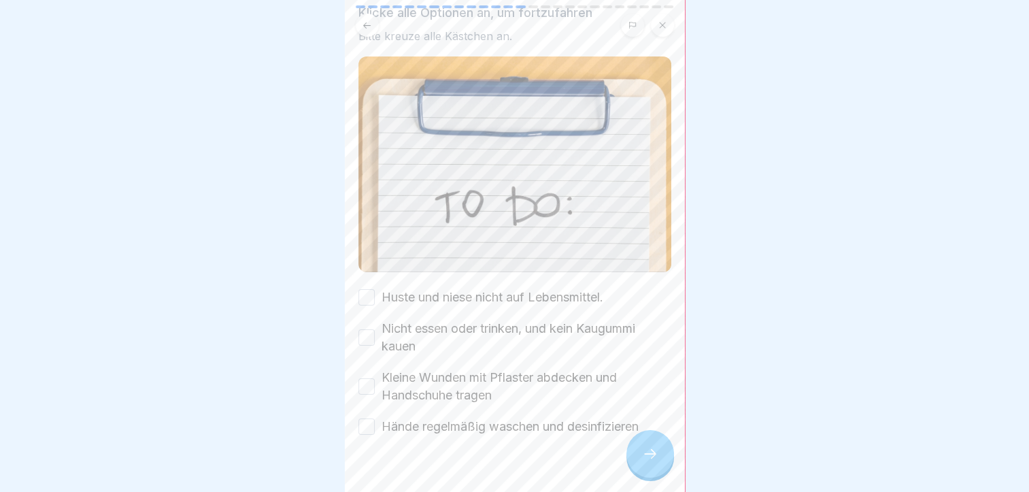
scroll to position [79, 0]
click at [359, 291] on button "Huste und niese nicht auf Lebensmittel." at bounding box center [367, 299] width 16 height 16
click at [370, 331] on button "Nicht essen oder trinken, und kein Kaugummi kauen" at bounding box center [367, 339] width 16 height 16
click at [355, 374] on div "Während der Arbeit Klicke alle Optionen an, um fortzufahren Bitte kreuze alle K…" at bounding box center [515, 246] width 340 height 492
click at [365, 380] on button "Kleine Wunden mit Pflaster abdecken und Handschuhe tragen" at bounding box center [367, 388] width 16 height 16
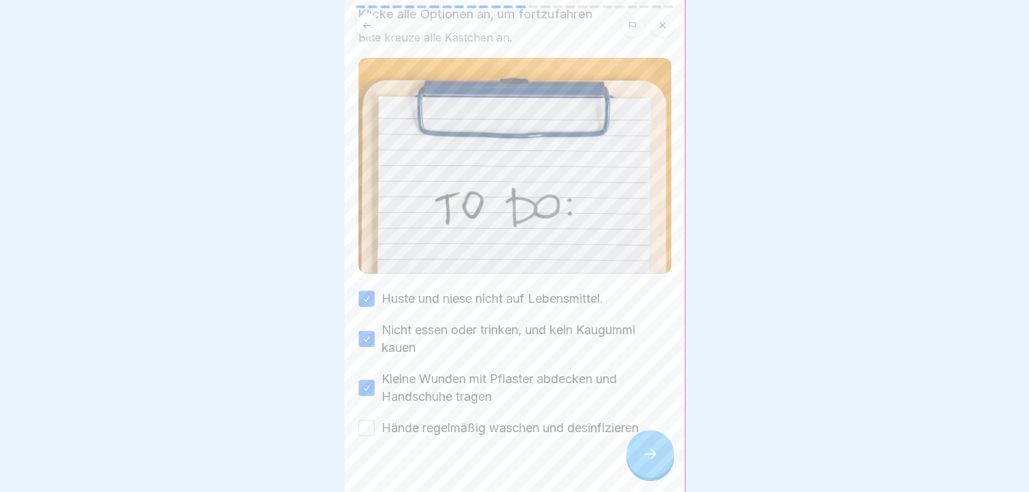
click at [366, 420] on button "Hände regelmäßig waschen und desinfizieren" at bounding box center [367, 428] width 16 height 16
click at [640, 448] on div at bounding box center [651, 454] width 48 height 48
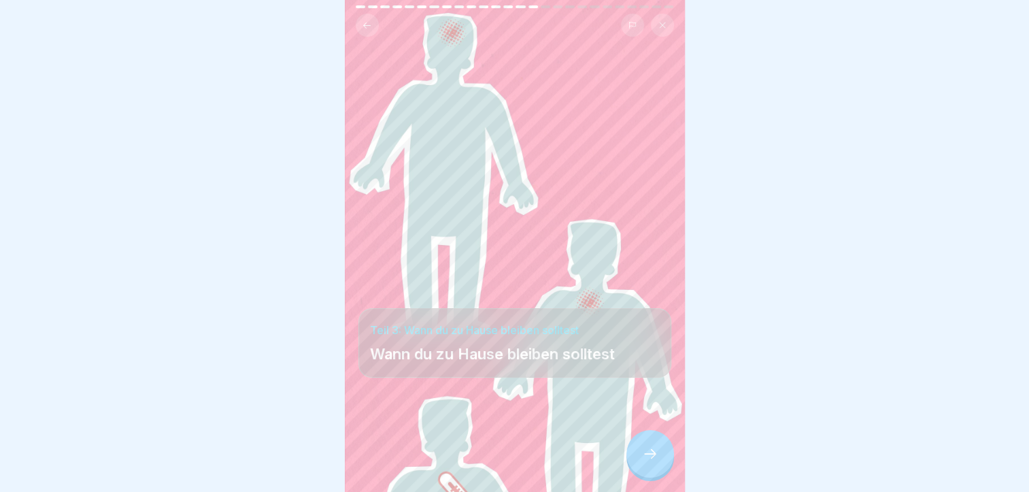
scroll to position [9, 0]
click at [656, 442] on div at bounding box center [651, 454] width 48 height 48
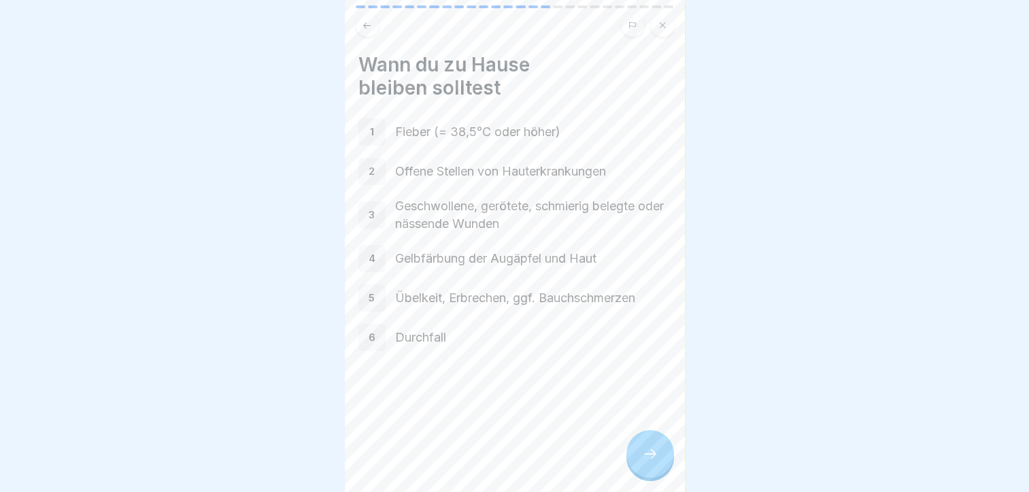
click at [646, 435] on div at bounding box center [651, 454] width 48 height 48
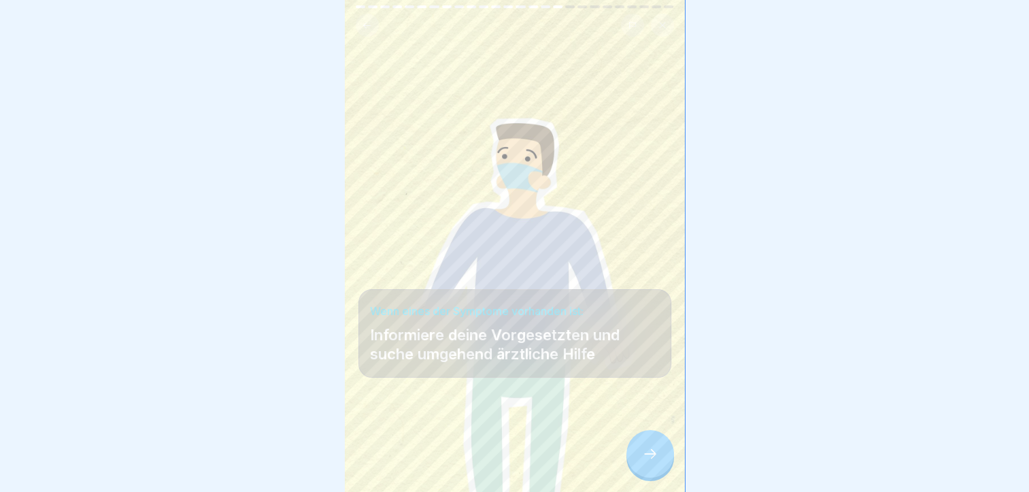
click at [646, 435] on div at bounding box center [651, 454] width 48 height 48
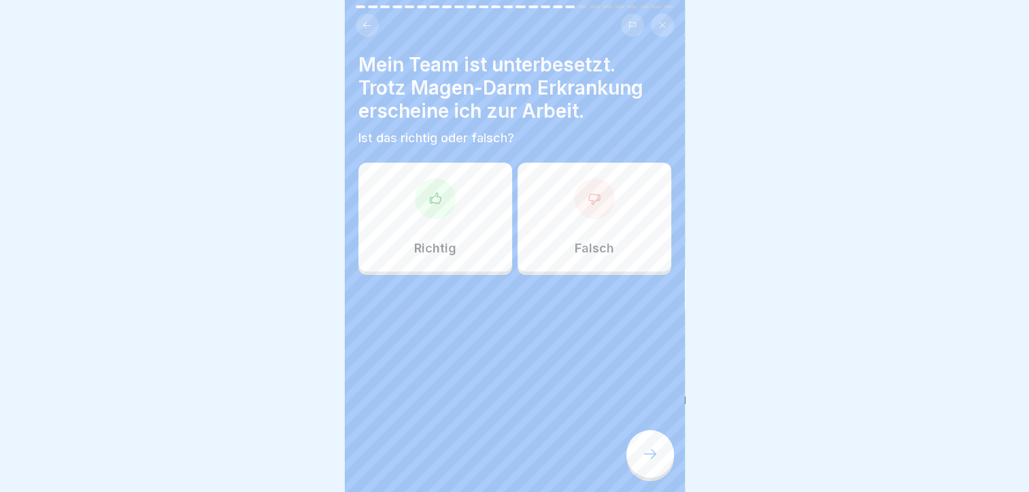
scroll to position [10, 0]
click at [618, 262] on div "Richtig Falsch" at bounding box center [515, 220] width 313 height 109
click at [612, 227] on div "Falsch" at bounding box center [595, 217] width 154 height 109
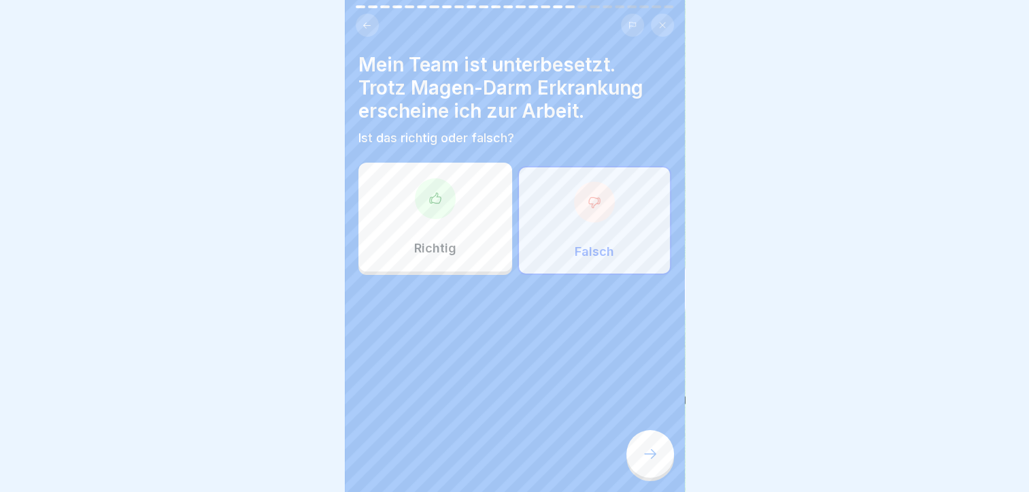
click at [645, 448] on div at bounding box center [651, 454] width 48 height 48
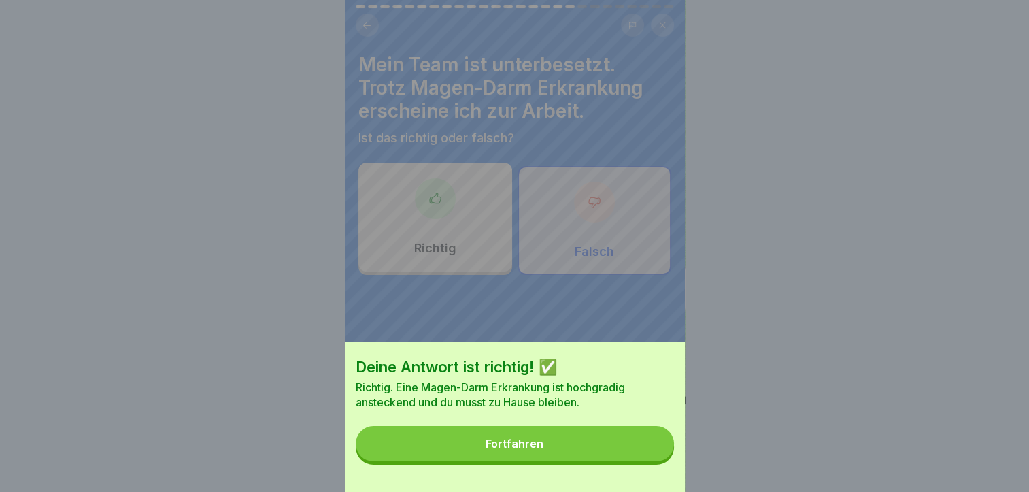
click at [566, 461] on button "Fortfahren" at bounding box center [515, 443] width 318 height 35
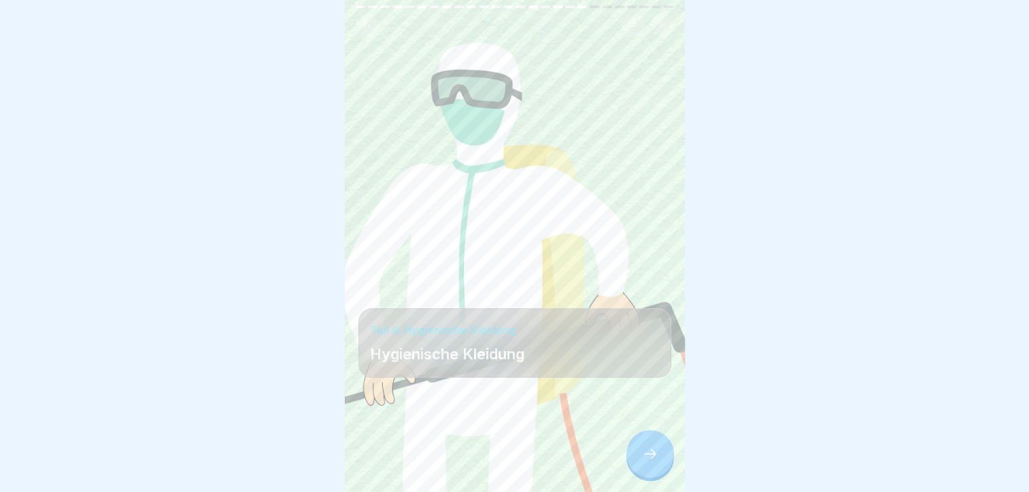
click at [664, 470] on div at bounding box center [651, 454] width 48 height 48
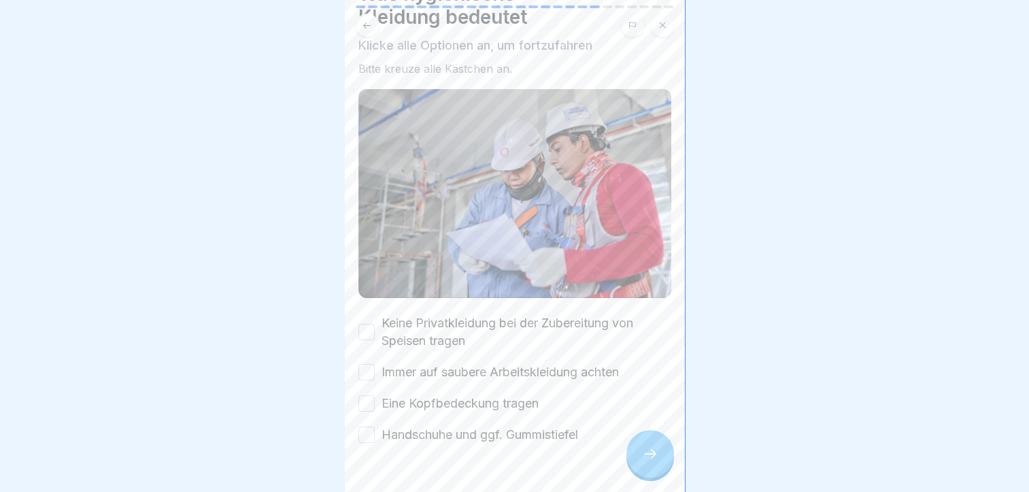
scroll to position [71, 0]
click at [351, 306] on div "Was hygienische Kleidung bedeutet Klicke alle Optionen an, um fortzufahren Bitt…" at bounding box center [515, 246] width 340 height 492
click at [368, 324] on button "Keine Privatkleidung bei der Zubereitung von Speisen tragen" at bounding box center [367, 332] width 16 height 16
click at [371, 364] on button "Immer auf saubere Arbeitskleidung achten" at bounding box center [367, 372] width 16 height 16
click at [365, 396] on div "Keine Privatkleidung bei der Zubereitung von Speisen tragen Immer auf saubere A…" at bounding box center [515, 378] width 313 height 129
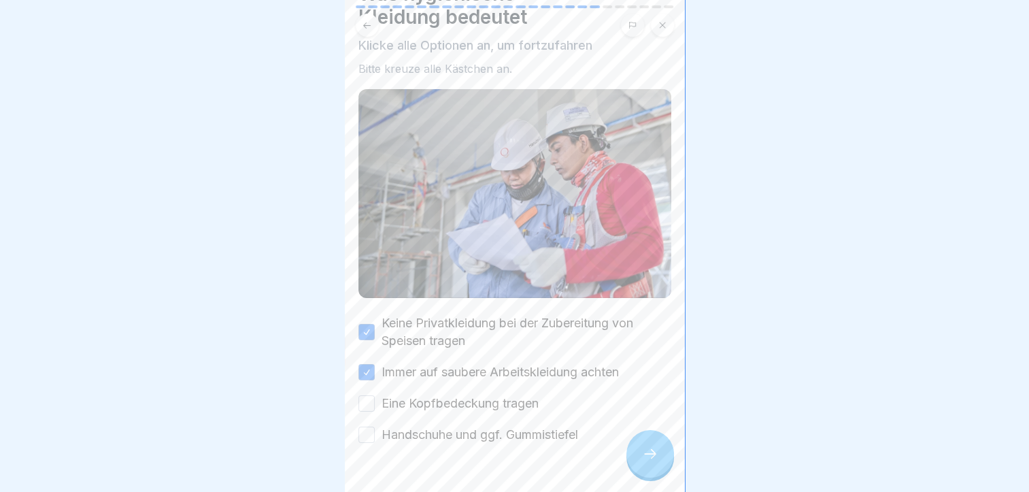
click at [365, 395] on button "Eine Kopfbedeckung tragen" at bounding box center [367, 403] width 16 height 16
click at [371, 427] on button "Handschuhe und ggf. Gummistiefel" at bounding box center [367, 435] width 16 height 16
click at [659, 453] on div at bounding box center [651, 454] width 48 height 48
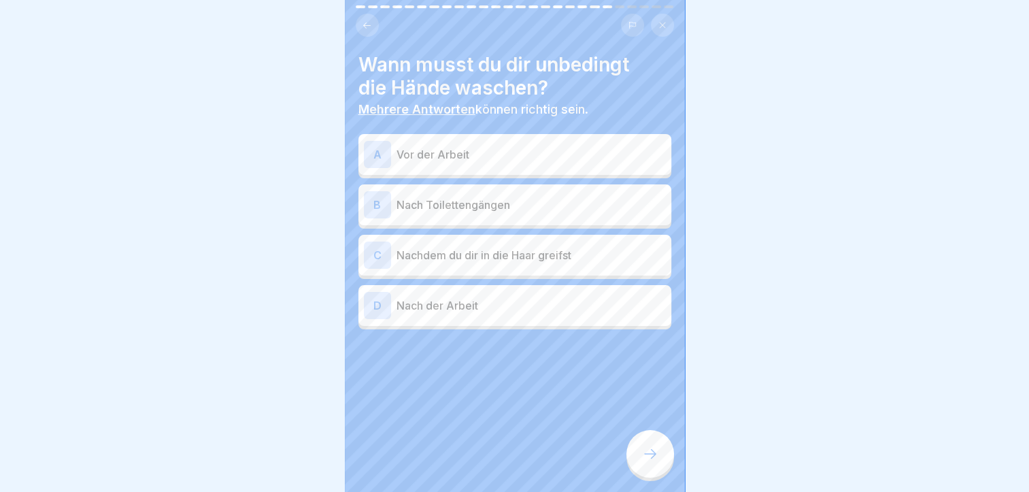
click at [556, 148] on p "Vor der Arbeit" at bounding box center [531, 154] width 269 height 16
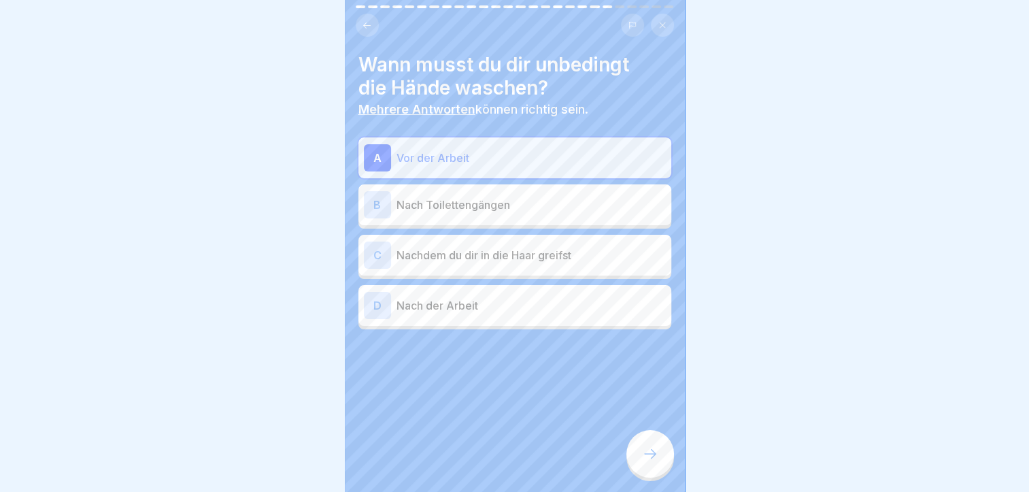
click at [531, 235] on div "C Nachdem du dir in die Haar greifst" at bounding box center [515, 255] width 313 height 41
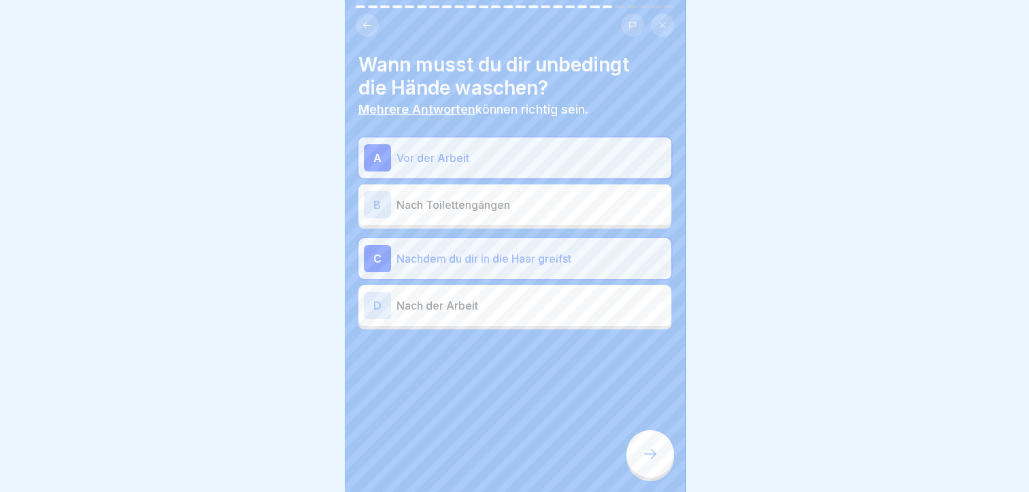
click at [528, 198] on p "Nach Toilettengängen" at bounding box center [531, 205] width 269 height 16
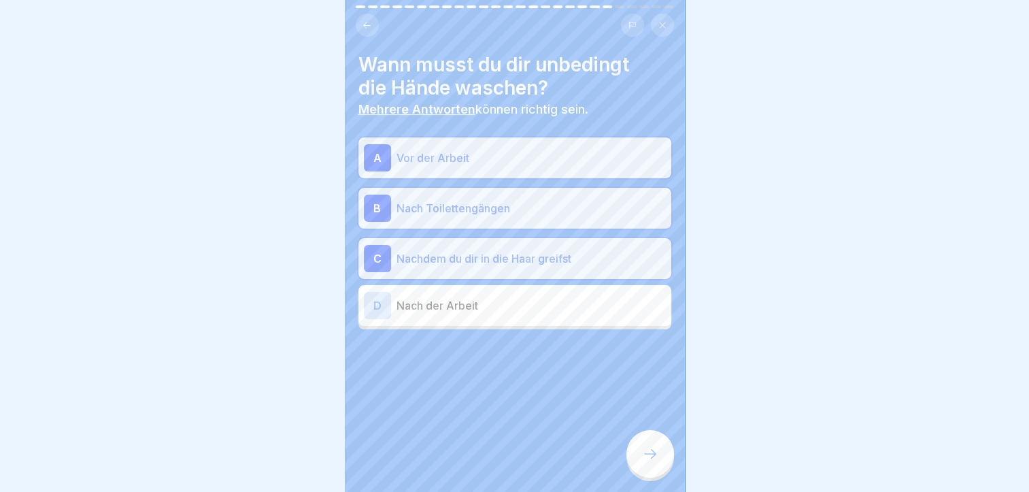
click at [513, 297] on p "Nach der Arbeit" at bounding box center [531, 305] width 269 height 16
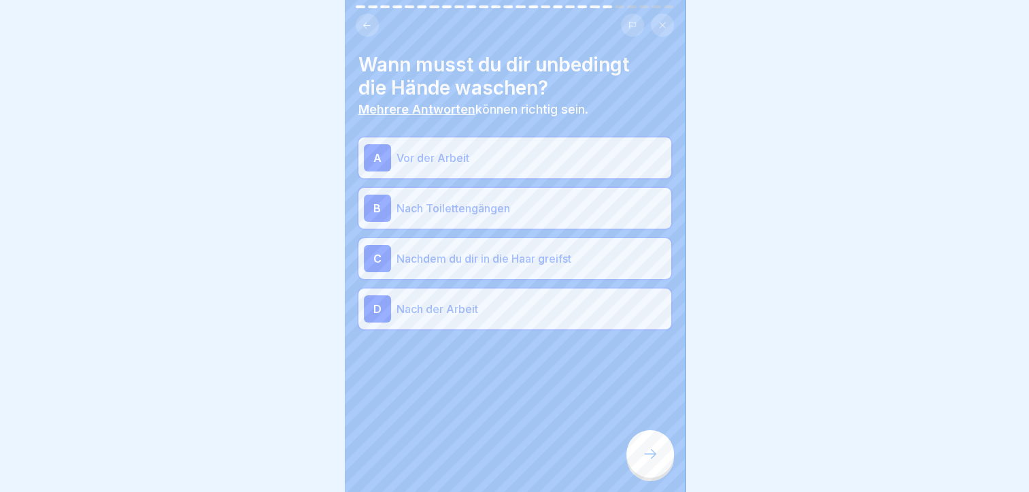
click at [650, 474] on div at bounding box center [651, 454] width 48 height 48
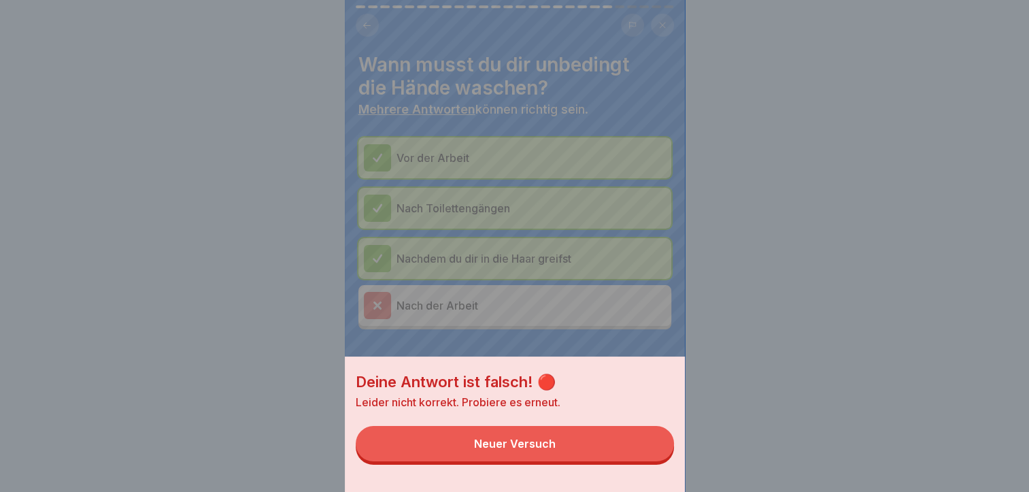
click at [614, 450] on button "Neuer Versuch" at bounding box center [515, 443] width 318 height 35
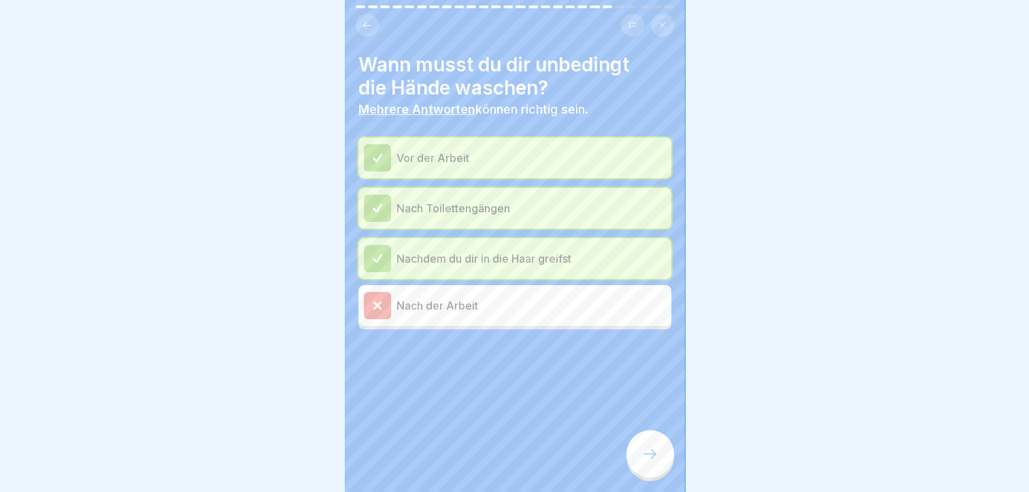
click at [656, 459] on icon at bounding box center [650, 454] width 16 height 16
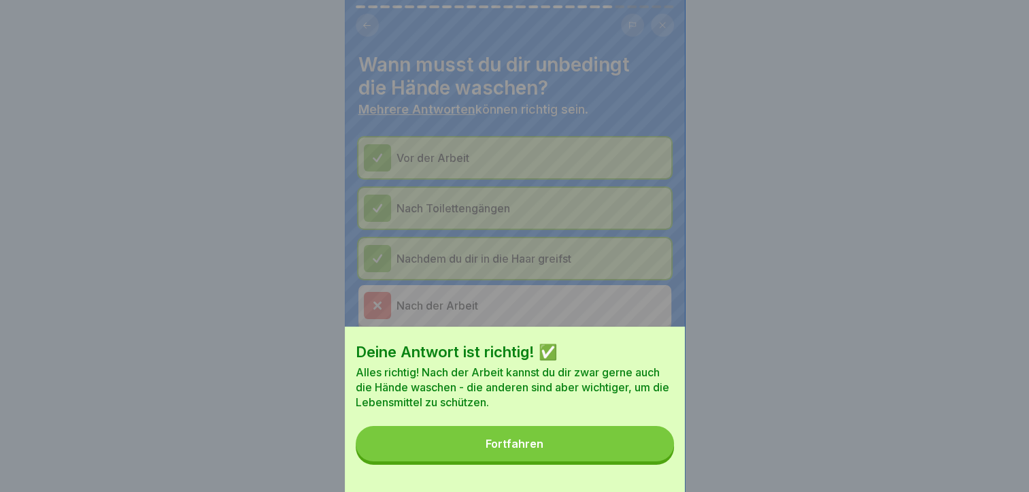
click at [574, 441] on button "Fortfahren" at bounding box center [515, 443] width 318 height 35
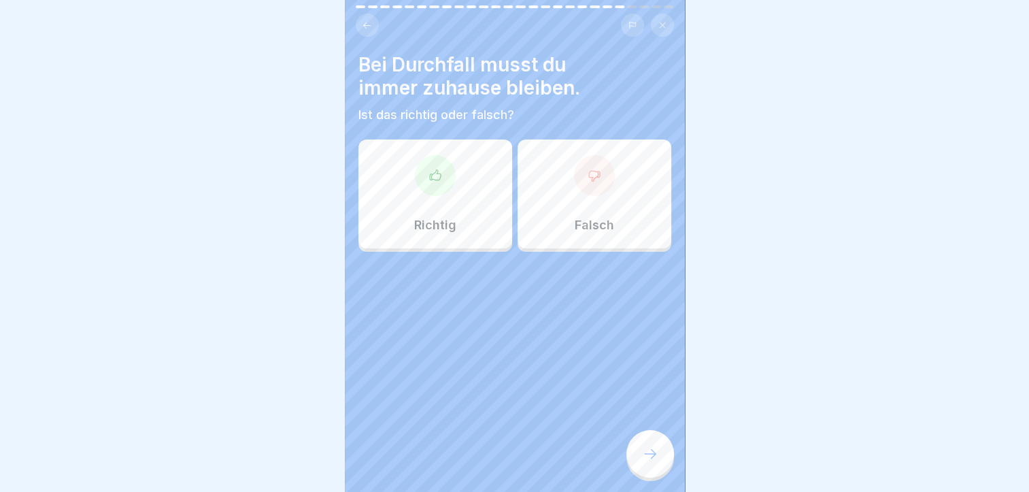
click at [474, 169] on div "Bei Durchfall musst du immer zuhause bleiben. Ist das richtig oder falsch? Rich…" at bounding box center [515, 246] width 340 height 492
click at [474, 169] on div "Richtig" at bounding box center [436, 193] width 154 height 109
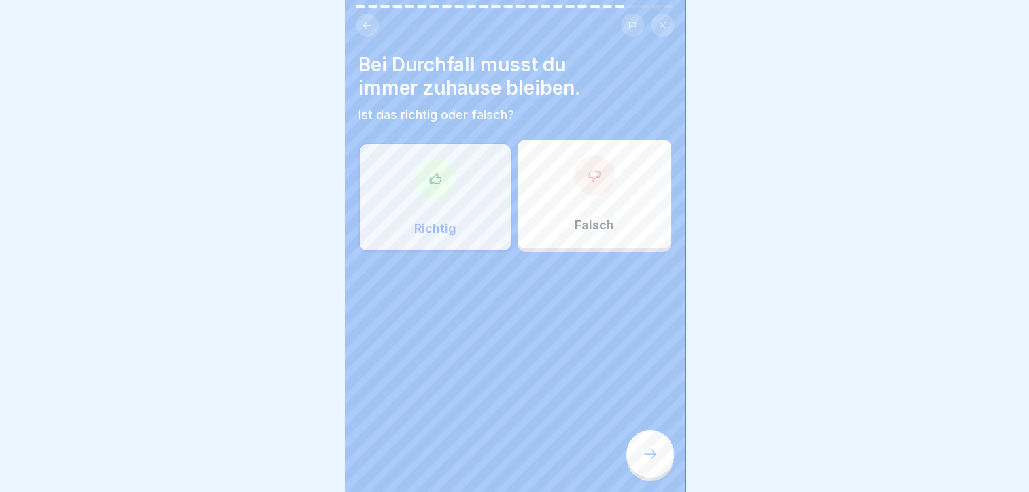
click at [667, 470] on div "Bei Durchfall musst du immer zuhause bleiben. Ist das richtig oder falsch? Rich…" at bounding box center [515, 246] width 340 height 492
click at [663, 456] on div at bounding box center [651, 454] width 48 height 48
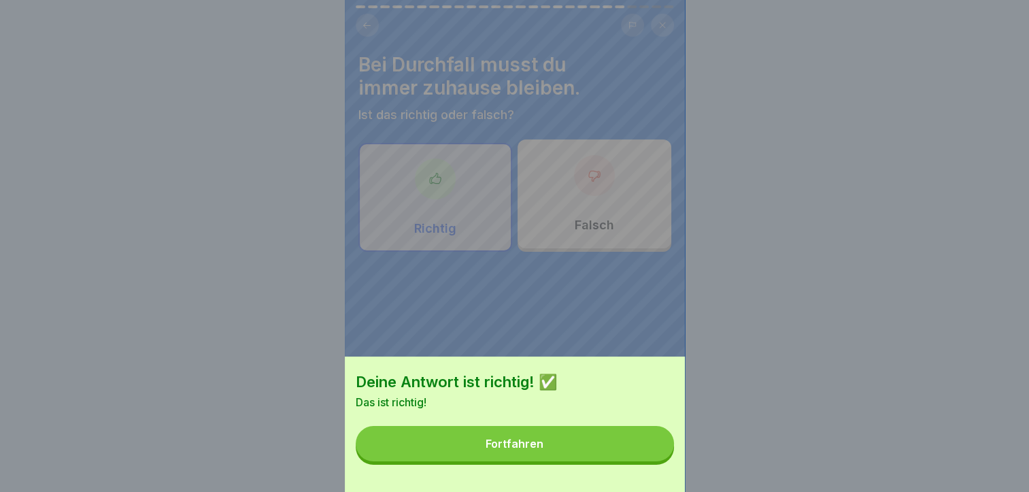
click at [580, 435] on div "Deine Antwort ist richtig! ✅ Das ist richtig! Fortfahren" at bounding box center [515, 424] width 340 height 135
click at [565, 461] on button "Fortfahren" at bounding box center [515, 443] width 318 height 35
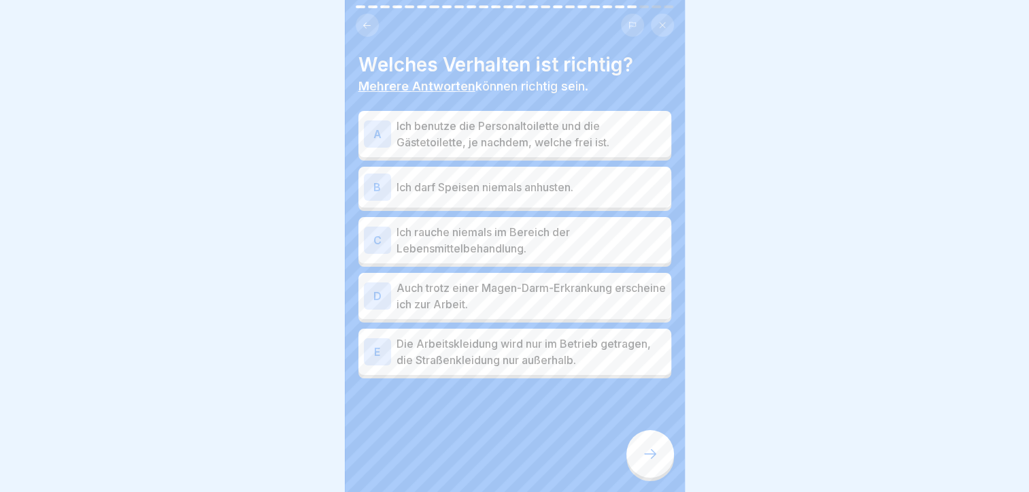
click at [603, 186] on div "B Ich darf Speisen niemals anhusten." at bounding box center [515, 187] width 302 height 27
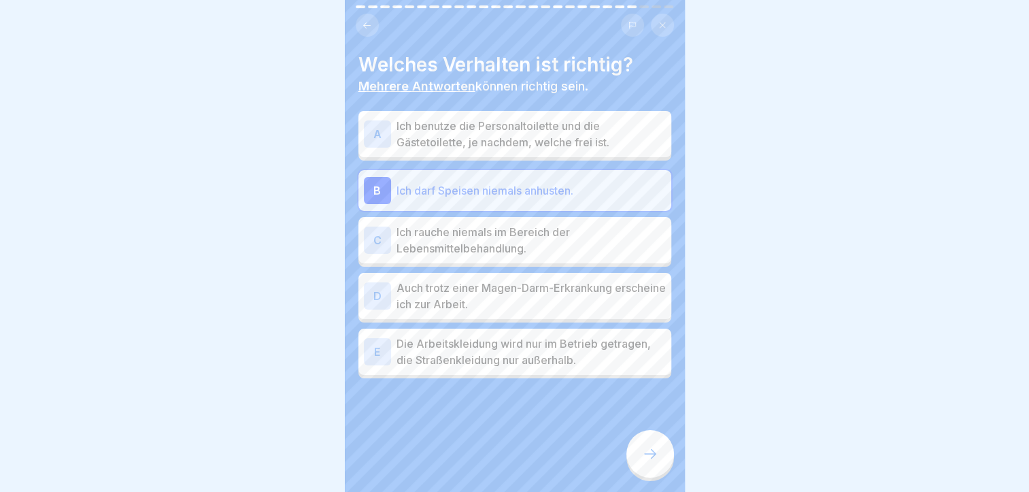
click at [601, 232] on p "Ich rauche niemals im Bereich der Lebensmittelbehandlung." at bounding box center [531, 240] width 269 height 33
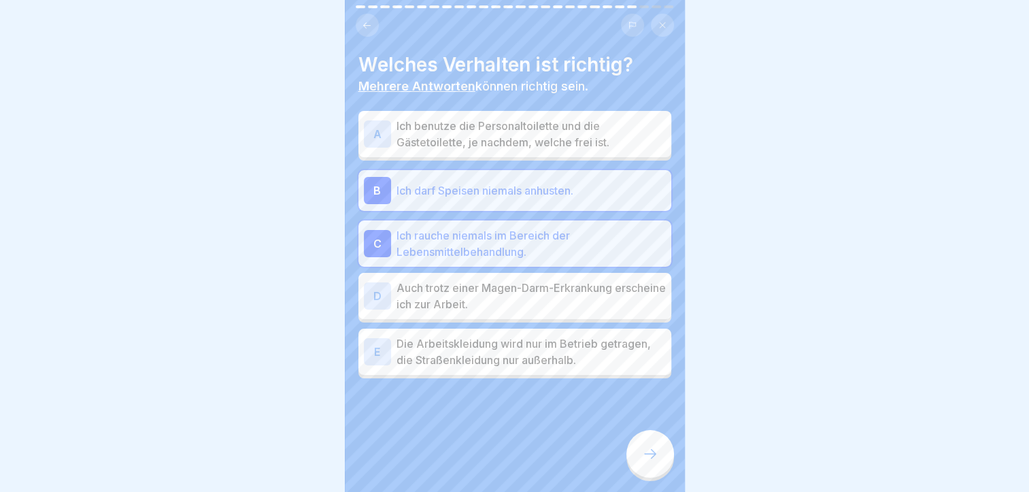
scroll to position [10, 0]
click at [577, 353] on p "Die Arbeitskleidung wird nur im Betrieb getragen, die Straßenkleidung nur außer…" at bounding box center [531, 351] width 269 height 33
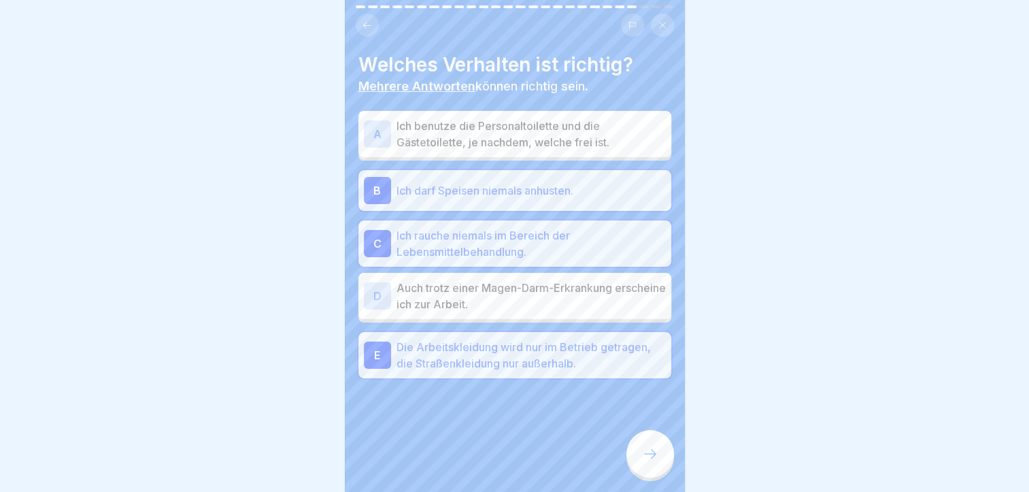
click at [577, 353] on p "Die Arbeitskleidung wird nur im Betrieb getragen, die Straßenkleidung nur außer…" at bounding box center [531, 355] width 269 height 33
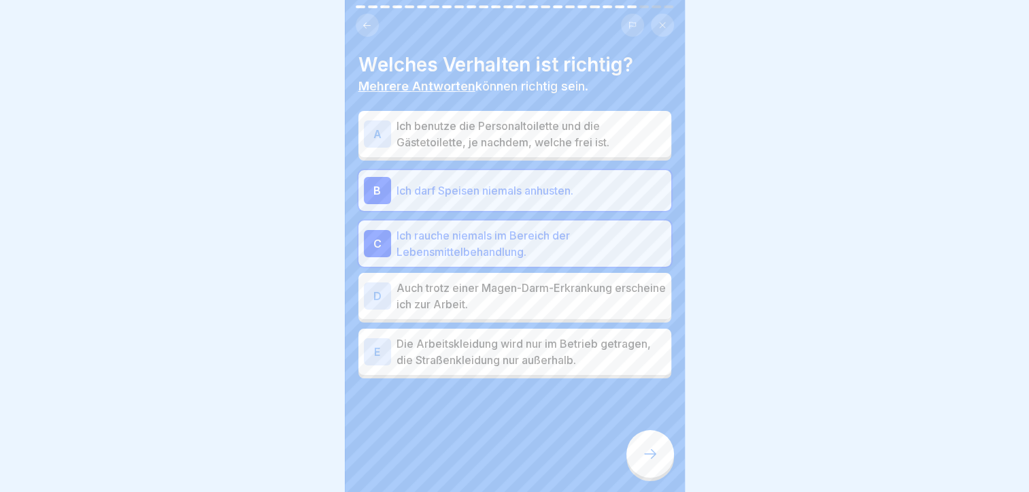
click at [577, 353] on p "Die Arbeitskleidung wird nur im Betrieb getragen, die Straßenkleidung nur außer…" at bounding box center [531, 351] width 269 height 33
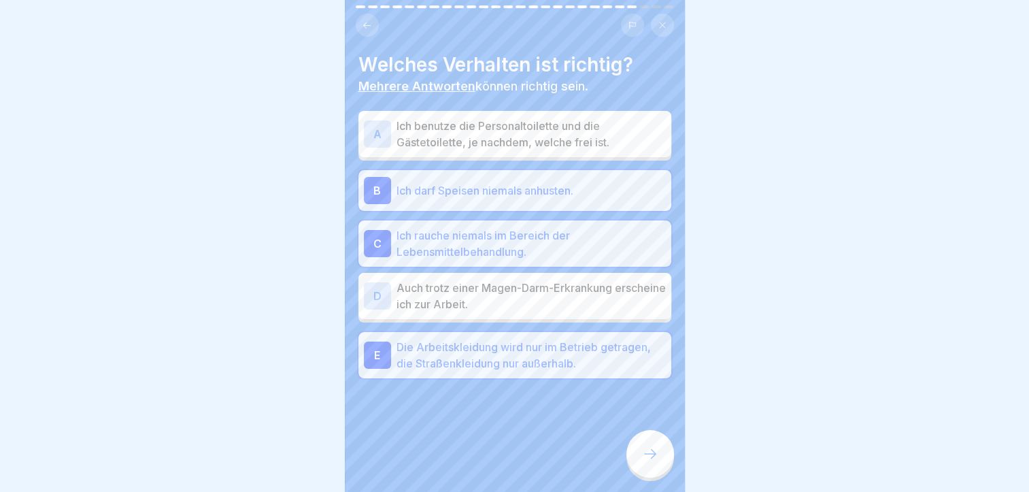
click at [645, 456] on icon at bounding box center [650, 454] width 16 height 16
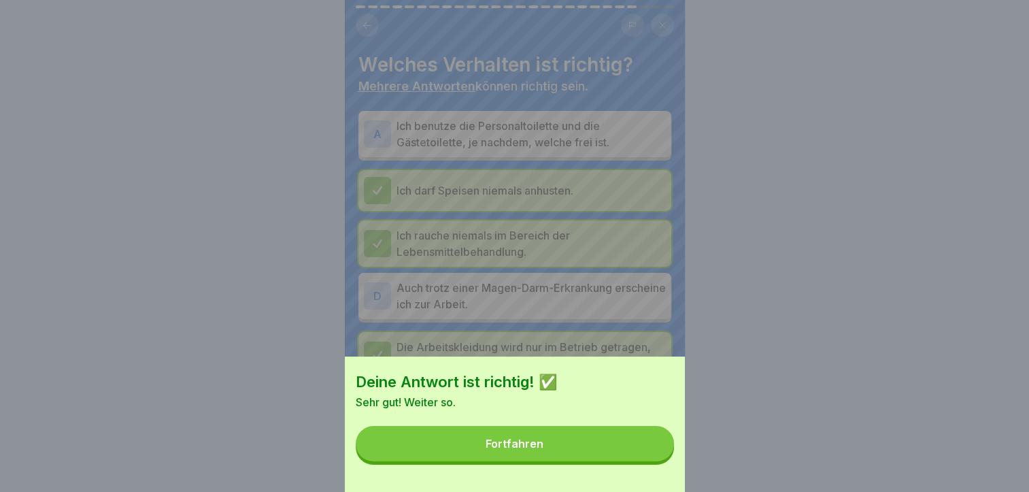
click at [645, 456] on button "Fortfahren" at bounding box center [515, 443] width 318 height 35
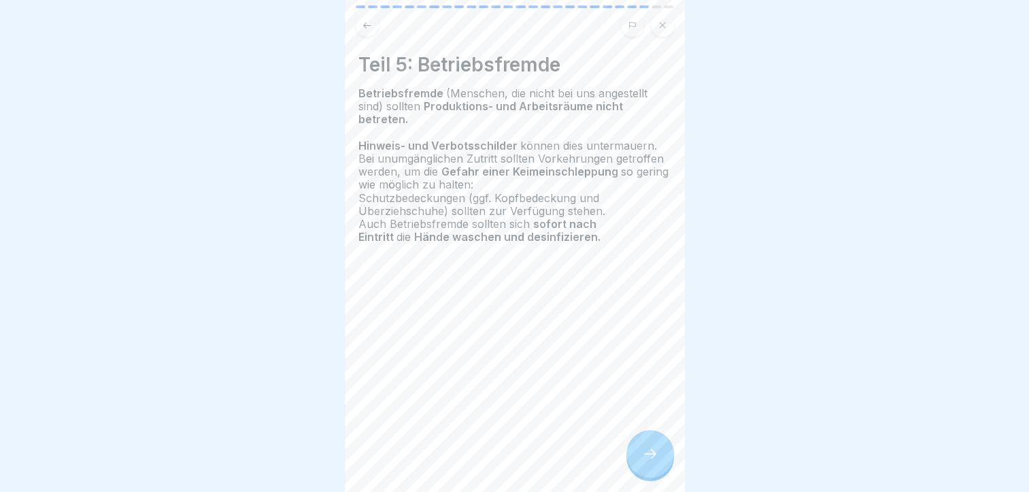
scroll to position [9, 0]
click at [672, 442] on div "Teil 5: Betriebsfremde Betriebsfremde (Menschen, die nicht bei uns angestellt s…" at bounding box center [515, 246] width 340 height 492
click at [645, 452] on icon at bounding box center [650, 454] width 16 height 16
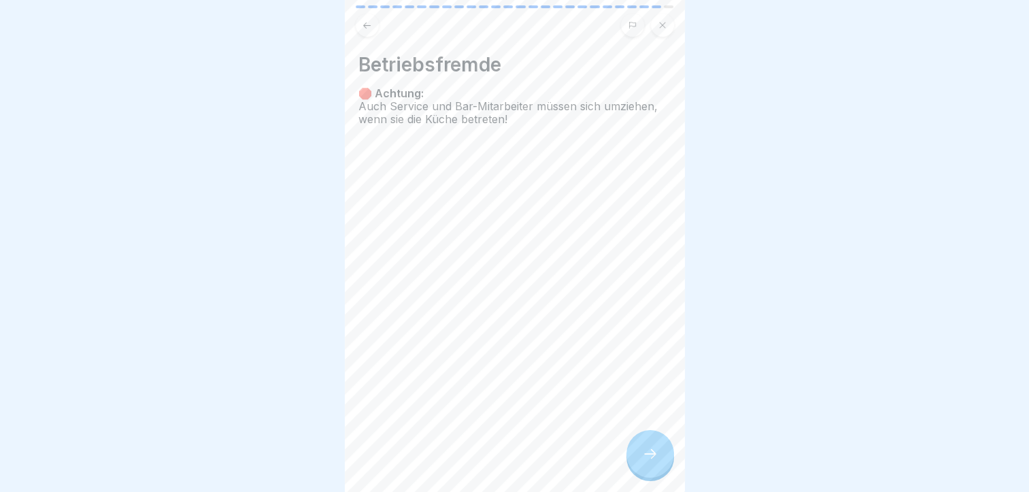
click at [661, 448] on div at bounding box center [651, 454] width 48 height 48
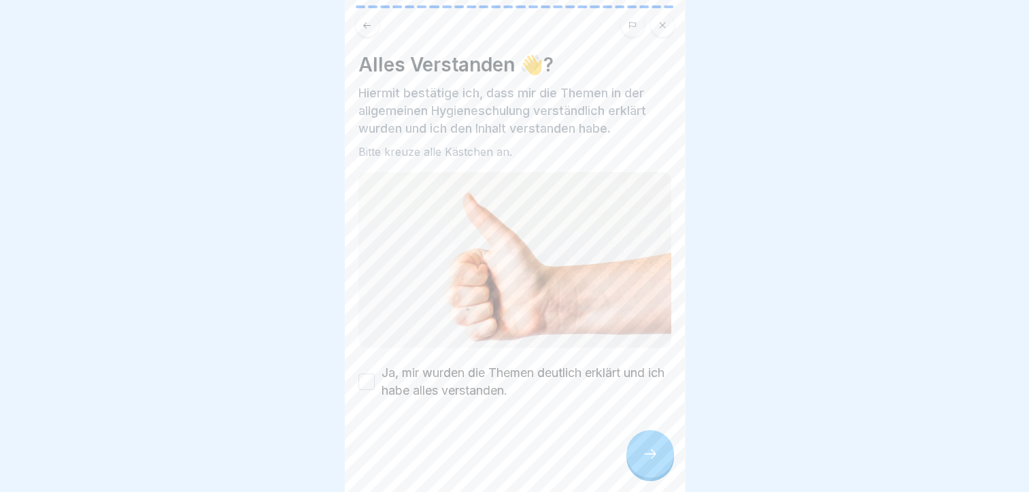
click at [370, 374] on button "Ja, mir wurden die Themen deutlich erklärt und ich habe alles verstanden." at bounding box center [367, 382] width 16 height 16
click at [650, 446] on div at bounding box center [651, 454] width 48 height 48
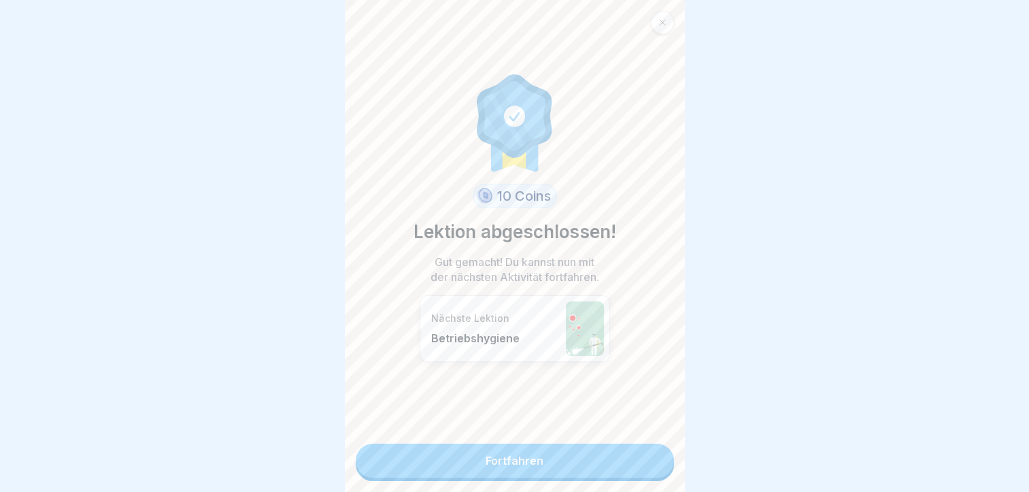
click at [569, 446] on link "Fortfahren" at bounding box center [515, 461] width 318 height 34
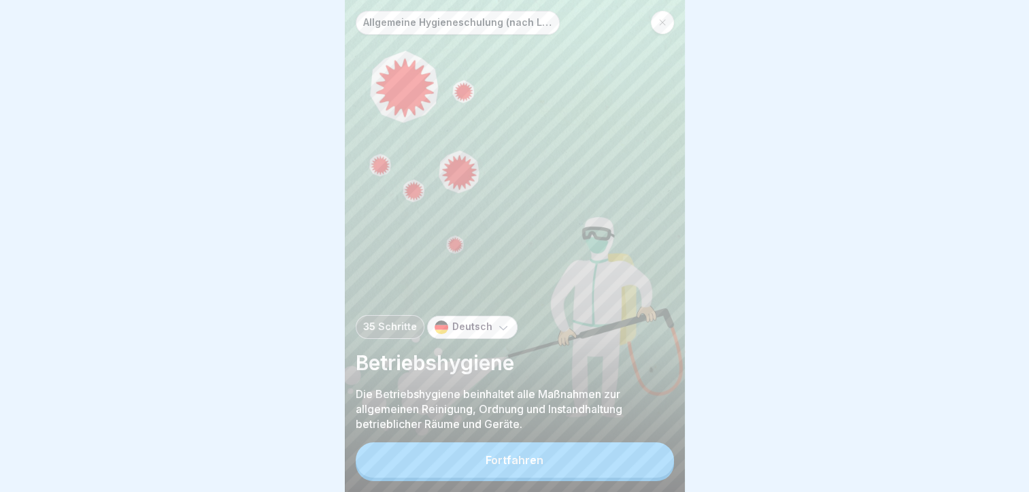
scroll to position [10, 0]
click at [627, 454] on button "Fortfahren" at bounding box center [515, 459] width 318 height 35
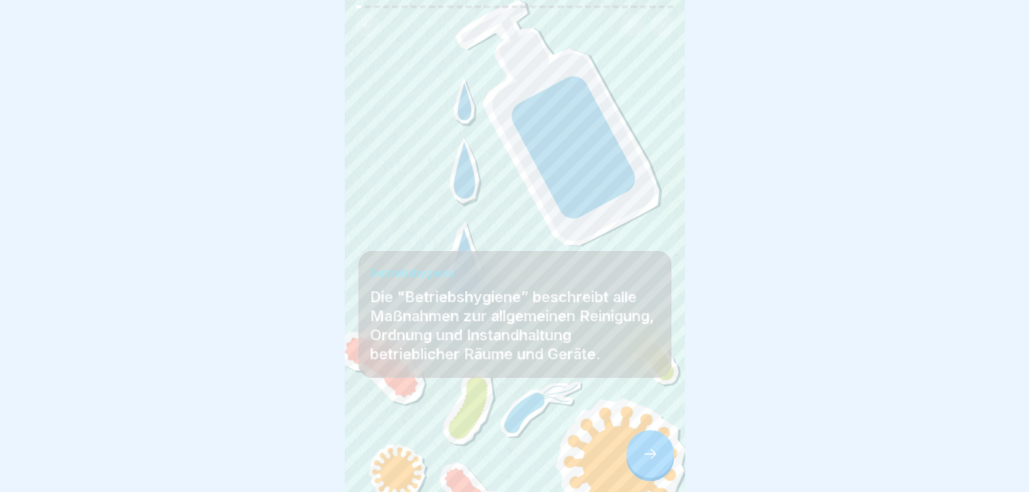
click at [650, 450] on icon at bounding box center [650, 454] width 16 height 16
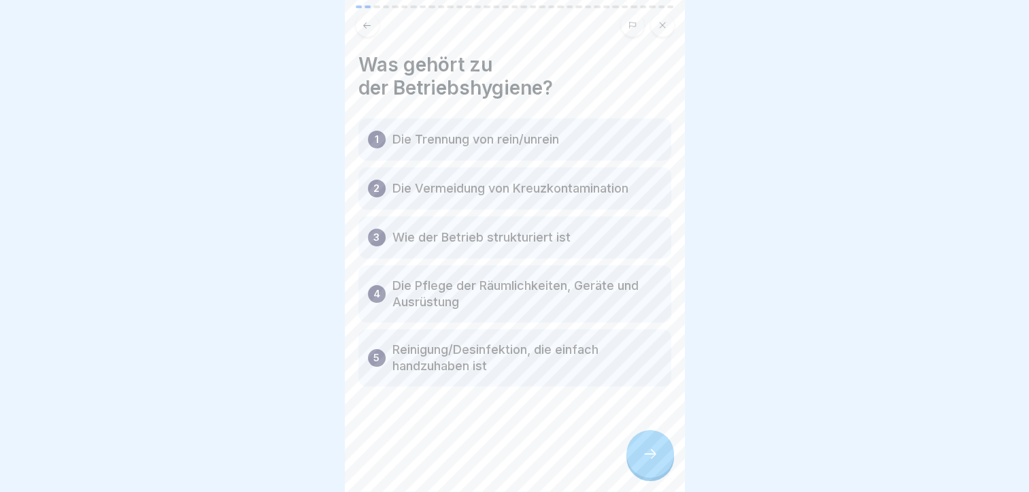
click at [646, 442] on div at bounding box center [651, 454] width 48 height 48
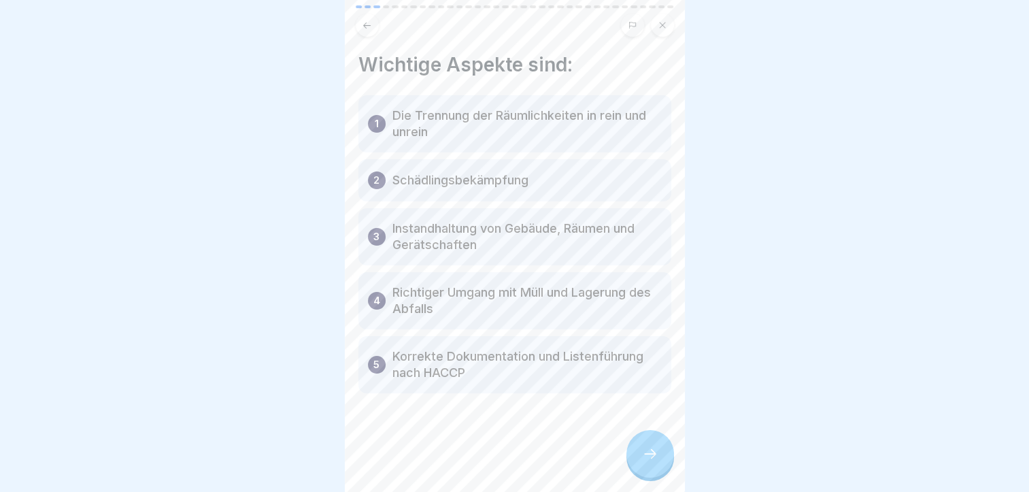
click at [646, 442] on div at bounding box center [651, 454] width 48 height 48
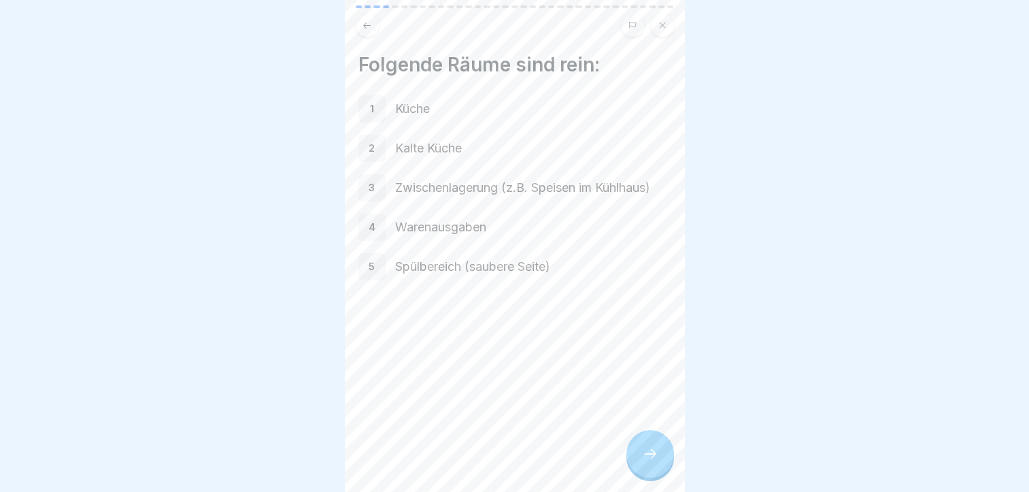
click at [371, 5] on div at bounding box center [515, 20] width 340 height 31
click at [365, 23] on button at bounding box center [367, 25] width 23 height 23
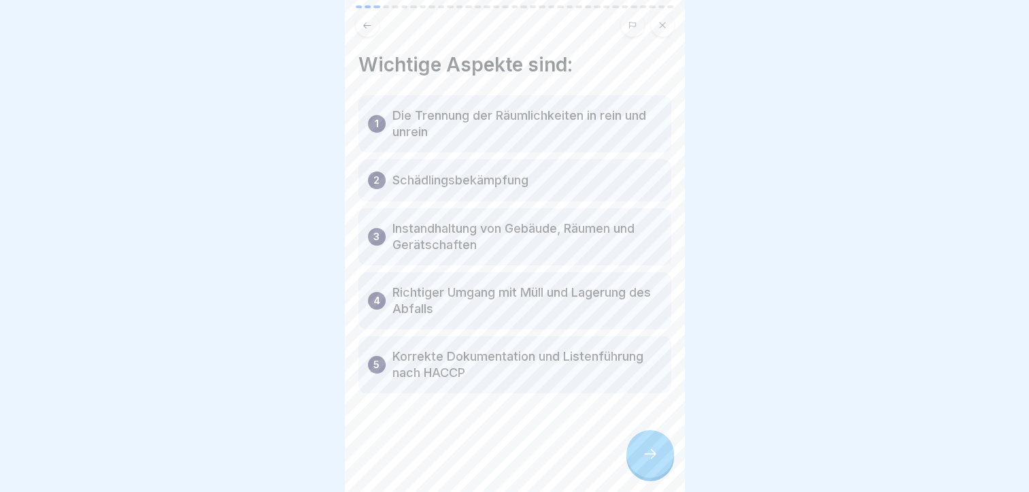
click at [365, 23] on button at bounding box center [367, 25] width 23 height 23
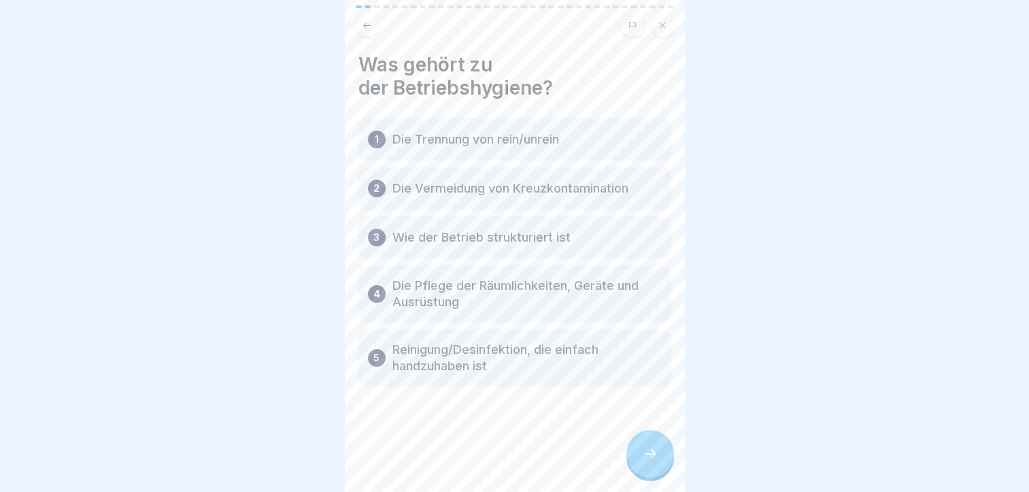
click at [650, 446] on div at bounding box center [651, 454] width 48 height 48
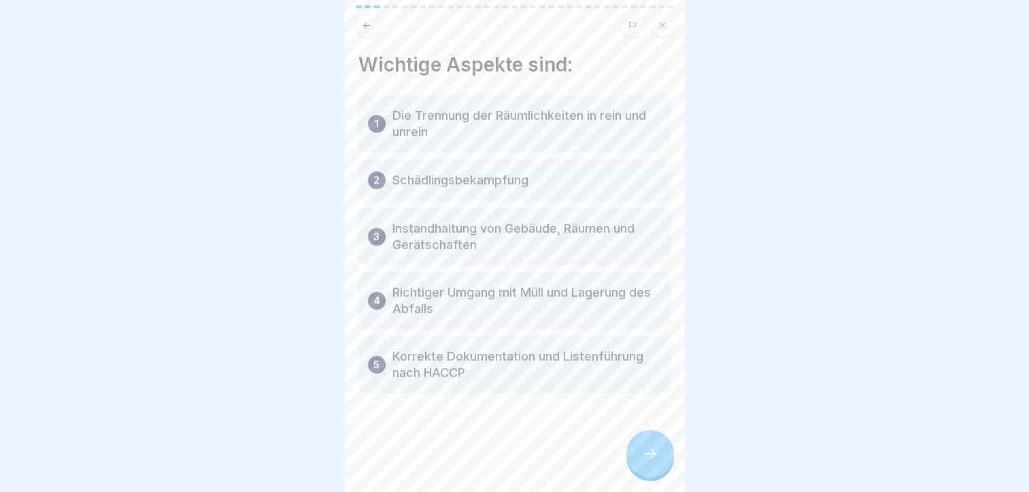
click at [650, 446] on div at bounding box center [651, 454] width 48 height 48
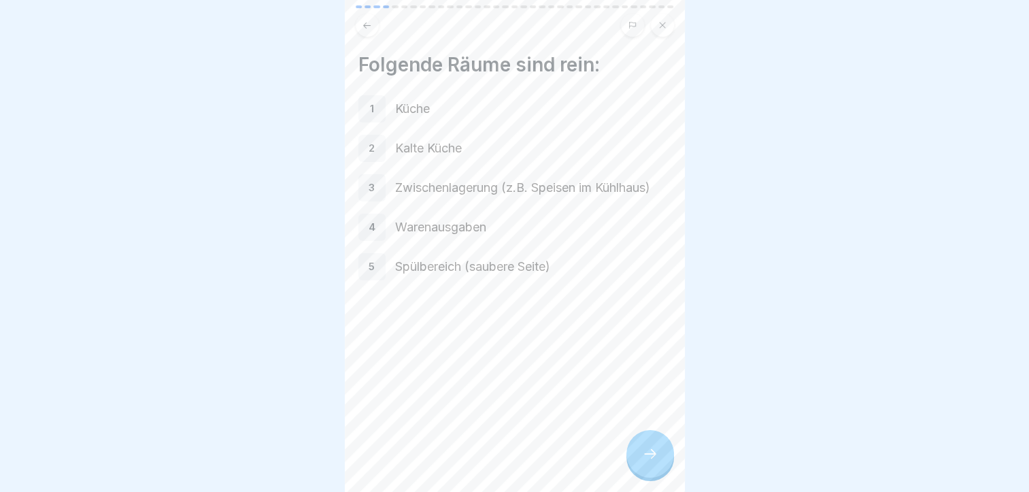
click at [650, 446] on div at bounding box center [651, 454] width 48 height 48
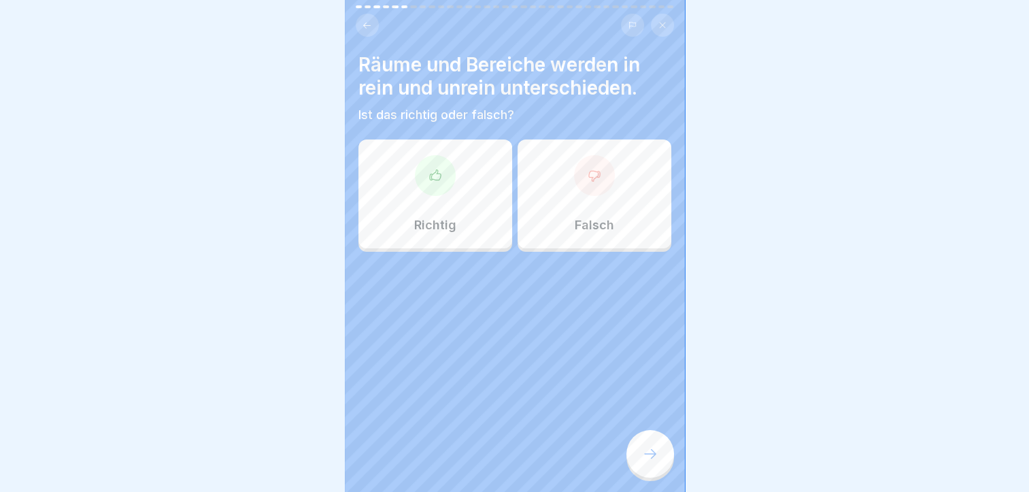
click at [430, 195] on div "Richtig" at bounding box center [436, 193] width 154 height 109
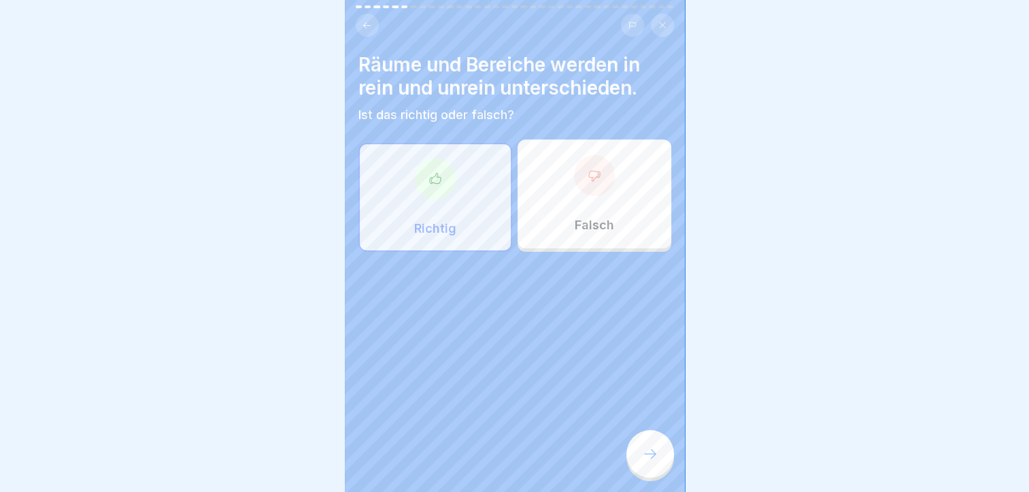
click at [644, 438] on div at bounding box center [651, 454] width 48 height 48
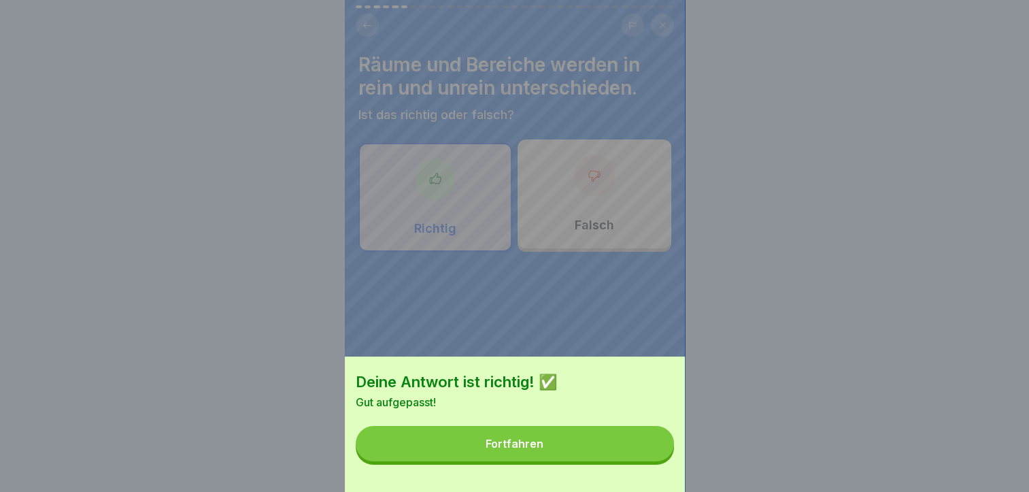
click at [610, 450] on button "Fortfahren" at bounding box center [515, 443] width 318 height 35
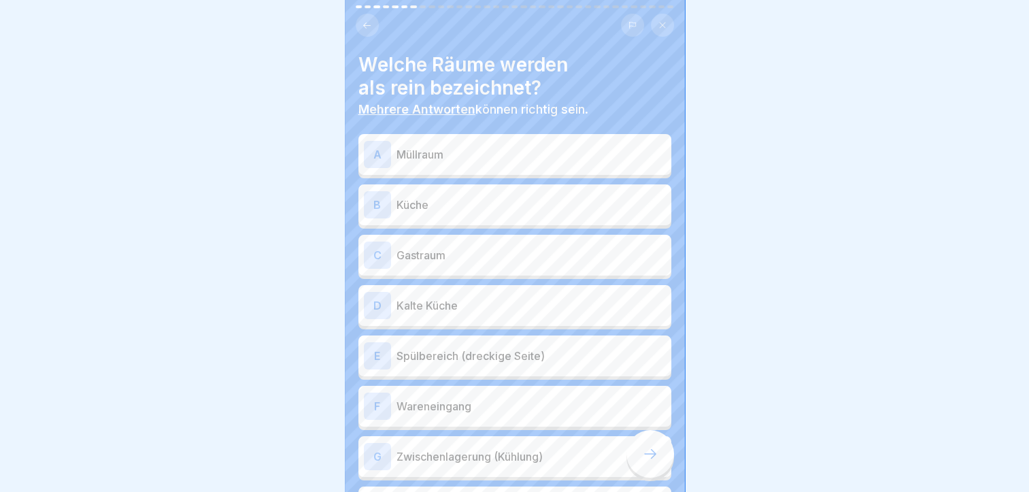
click at [511, 197] on p "Küche" at bounding box center [531, 205] width 269 height 16
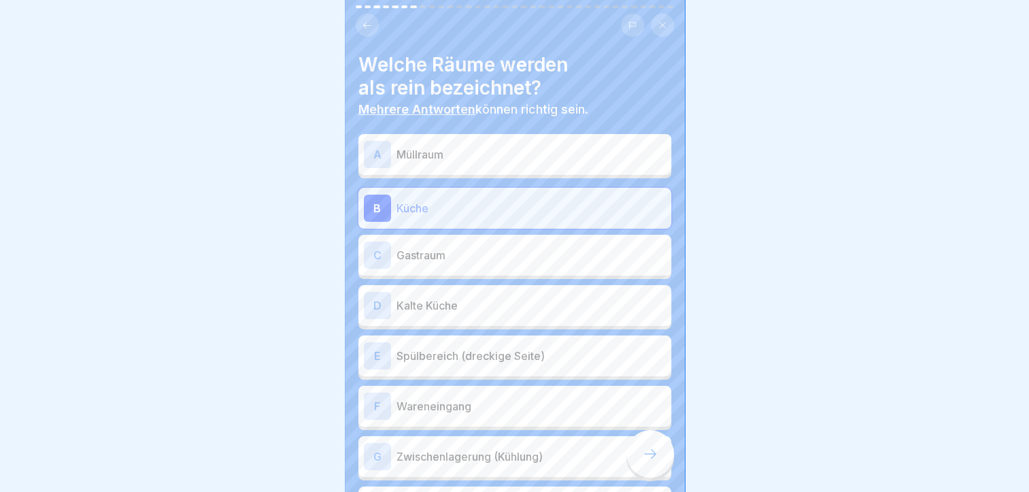
click at [500, 297] on p "Kalte Küche" at bounding box center [531, 305] width 269 height 16
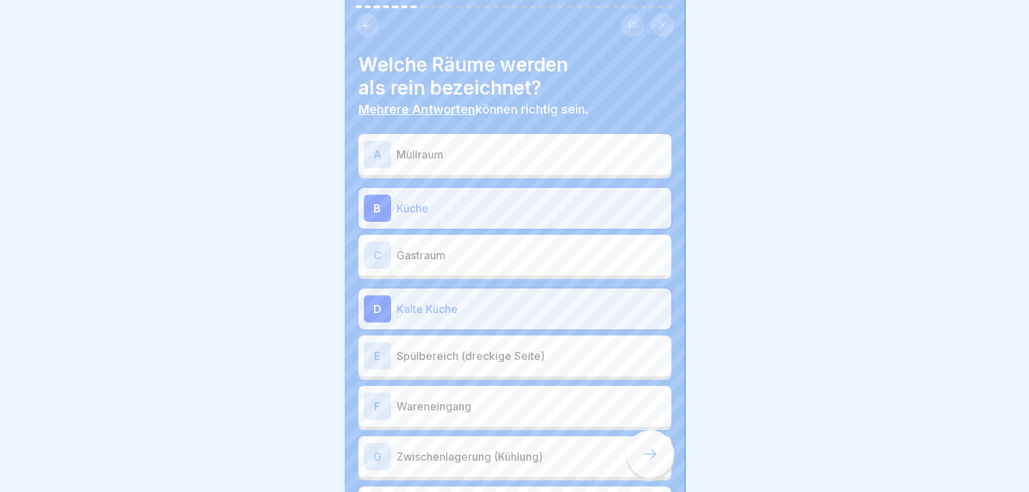
click at [494, 348] on p "Spülbereich (dreckige Seite)" at bounding box center [531, 356] width 269 height 16
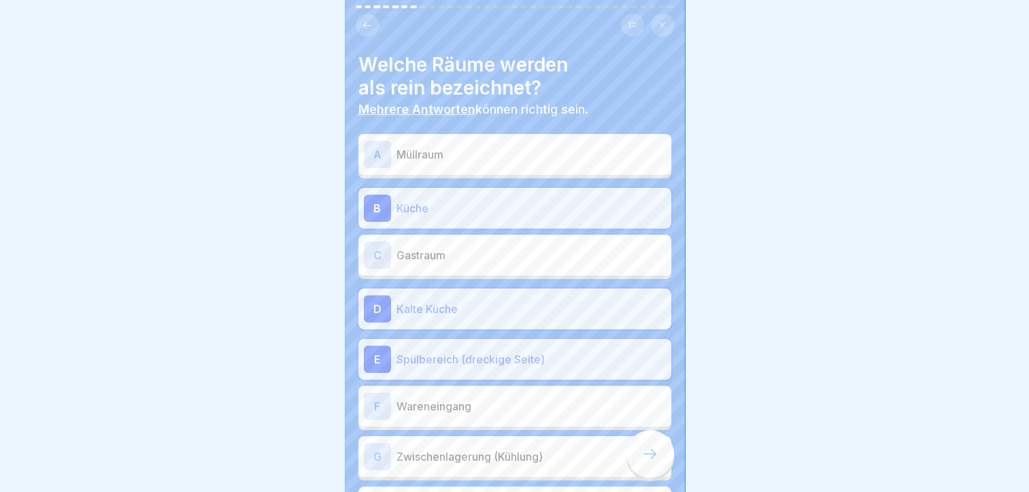
click at [493, 398] on p "Wareneingang" at bounding box center [531, 406] width 269 height 16
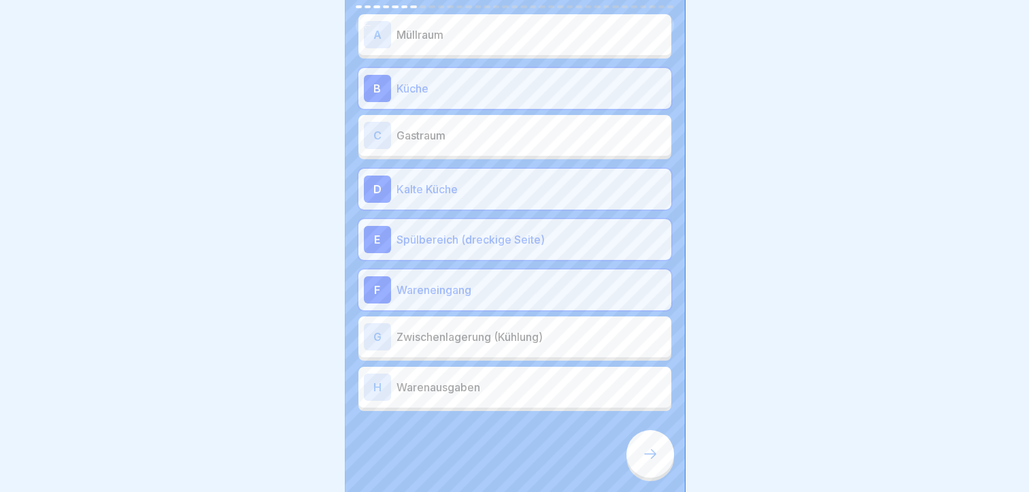
scroll to position [120, 0]
click at [493, 331] on p "Zwischenlagerung (Kühlung)" at bounding box center [531, 337] width 269 height 16
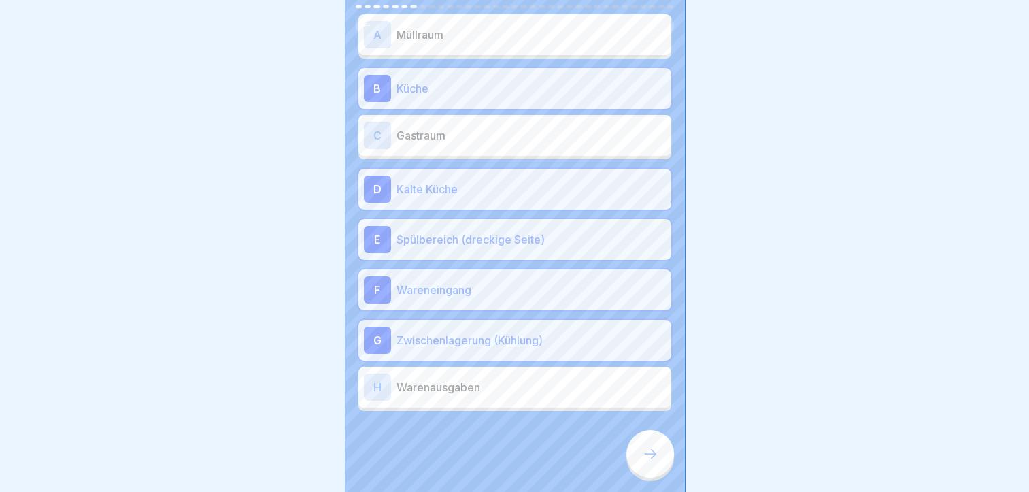
click at [482, 282] on p "Wareneingang" at bounding box center [531, 290] width 269 height 16
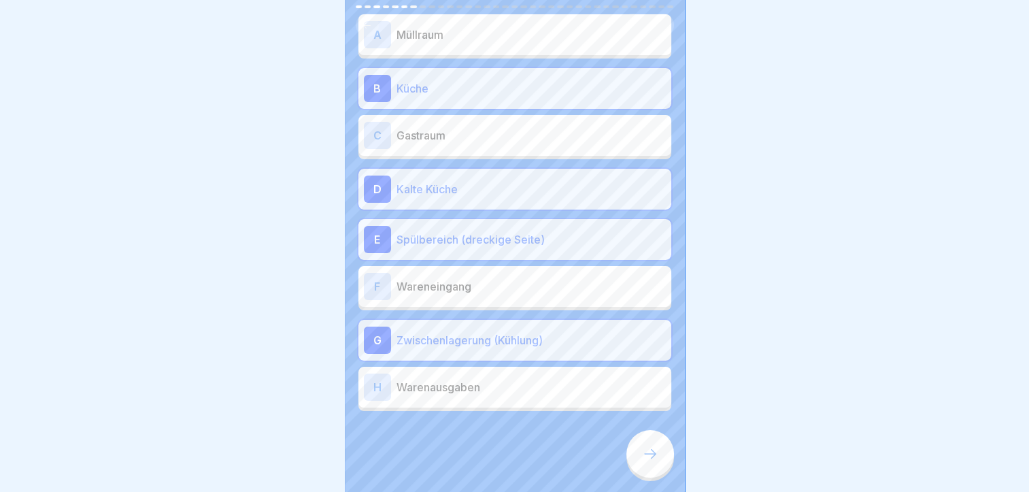
click at [487, 379] on p "Warenausgaben" at bounding box center [531, 387] width 269 height 16
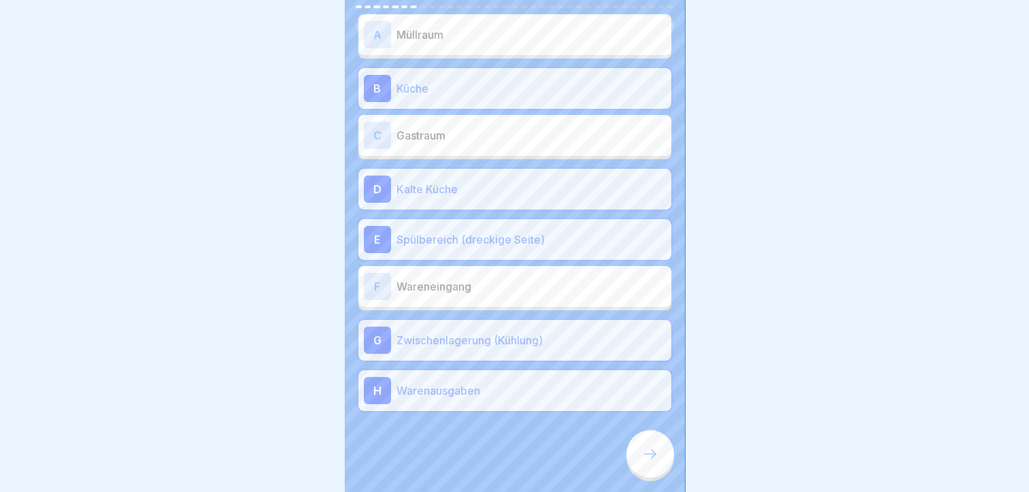
click at [637, 457] on div at bounding box center [651, 454] width 48 height 48
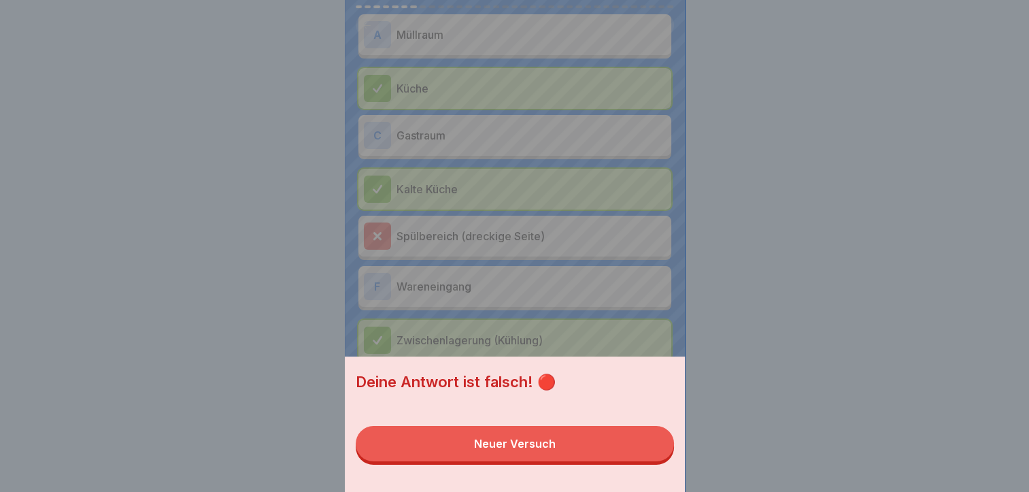
click at [585, 223] on div "Deine Antwort ist falsch! 🔴 Neuer Versuch" at bounding box center [515, 246] width 340 height 492
click at [585, 223] on div "Deine Antwort ist falsch! 🔴 Neuer Versuch" at bounding box center [514, 246] width 1029 height 492
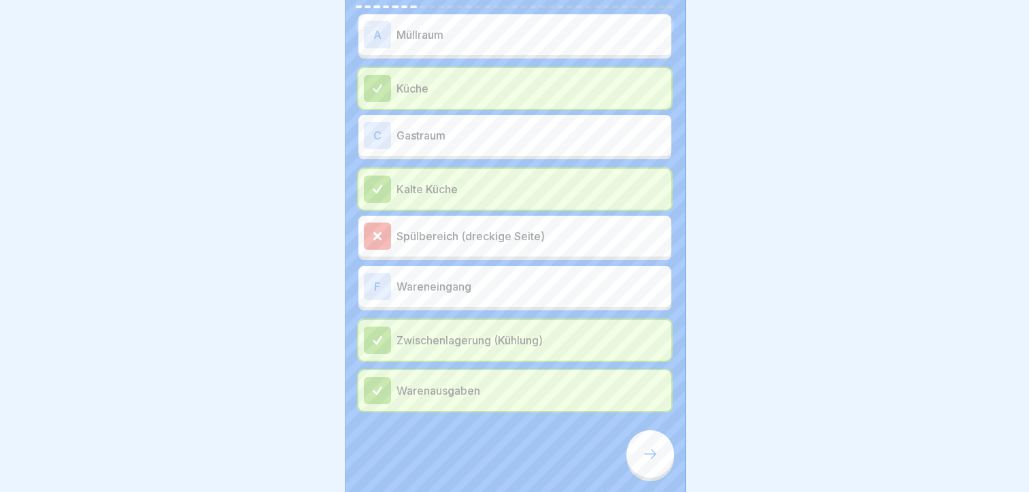
click at [653, 445] on div at bounding box center [651, 454] width 48 height 48
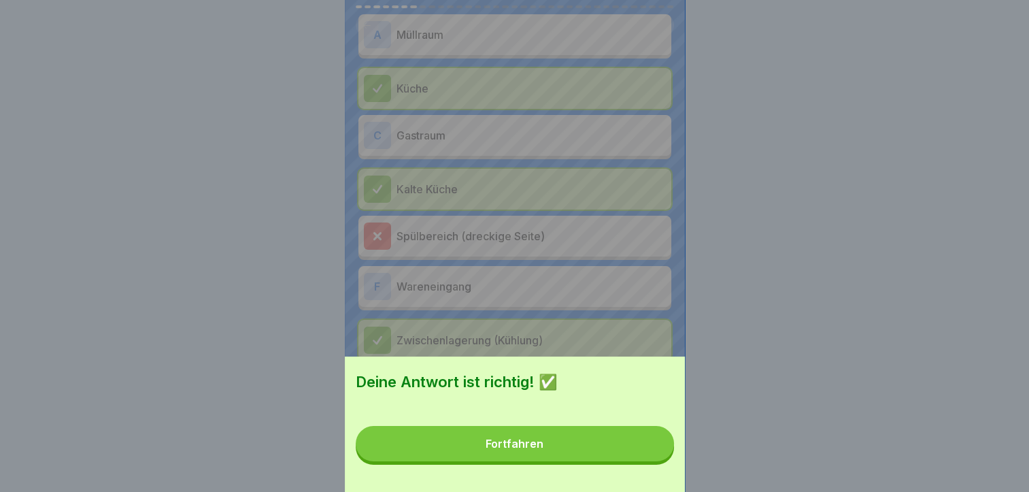
click at [542, 450] on div "Fortfahren" at bounding box center [515, 443] width 58 height 12
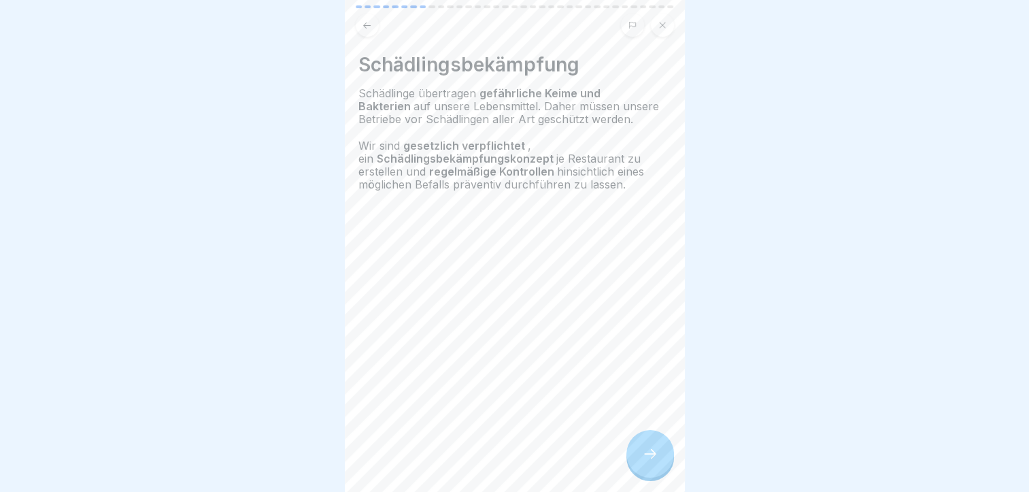
scroll to position [0, 0]
click at [657, 462] on icon at bounding box center [650, 454] width 16 height 16
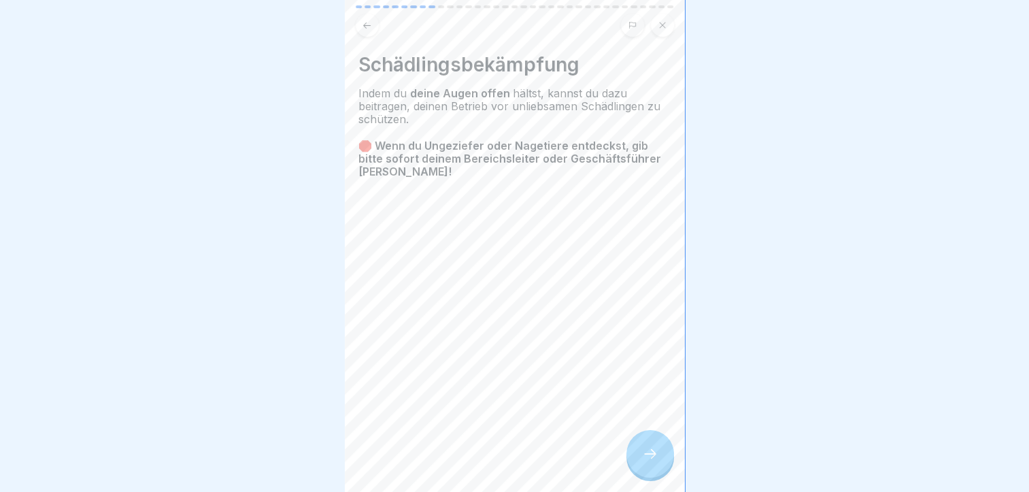
click at [642, 449] on div at bounding box center [651, 454] width 48 height 48
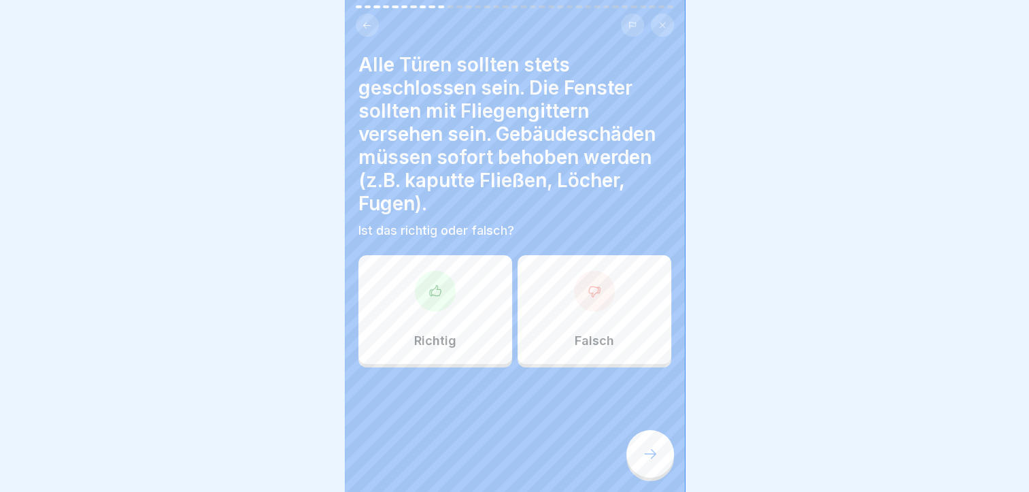
click at [417, 298] on div at bounding box center [435, 291] width 41 height 41
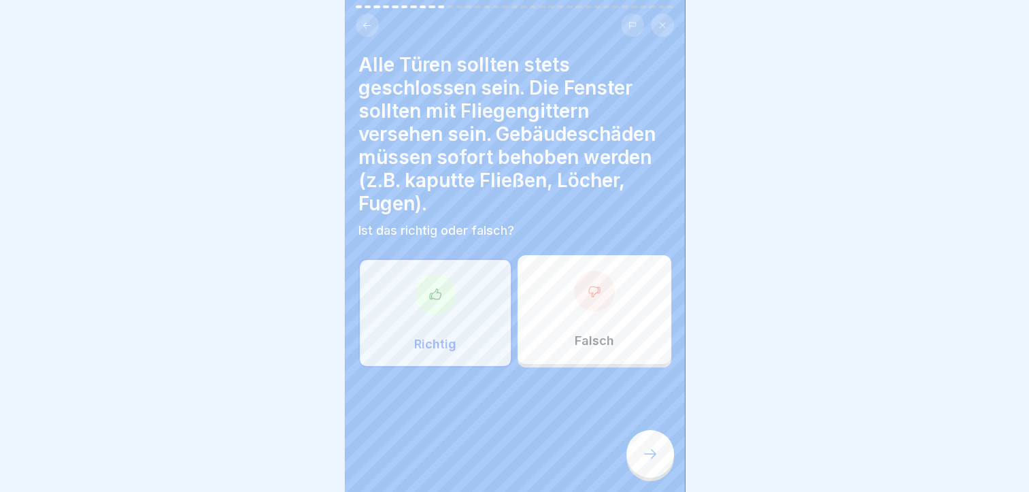
click at [646, 450] on div at bounding box center [651, 454] width 48 height 48
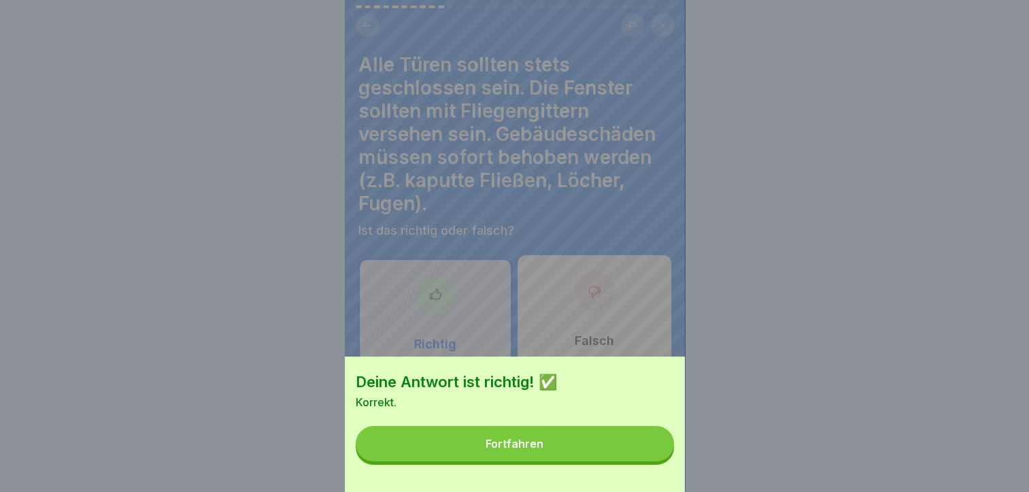
click at [646, 450] on button "Fortfahren" at bounding box center [515, 443] width 318 height 35
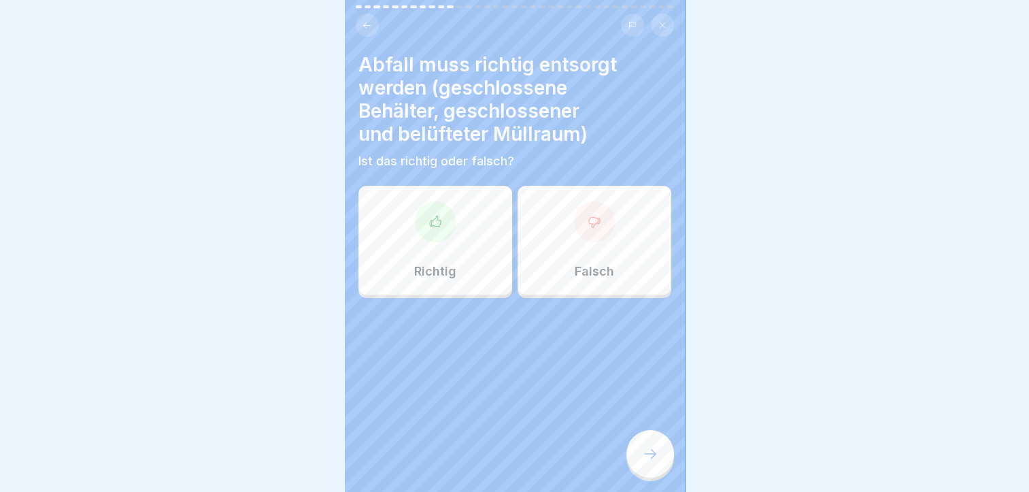
click at [433, 234] on div at bounding box center [435, 221] width 41 height 41
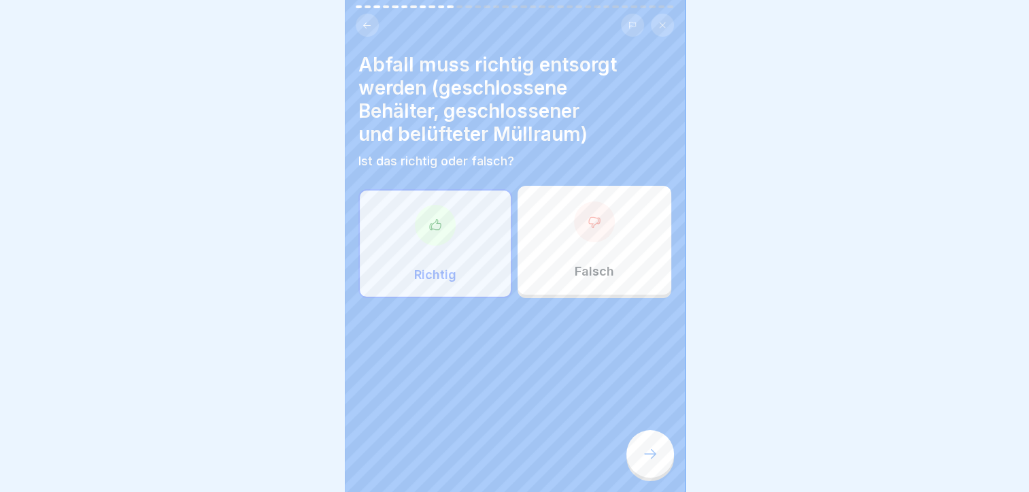
click at [640, 456] on div at bounding box center [651, 454] width 48 height 48
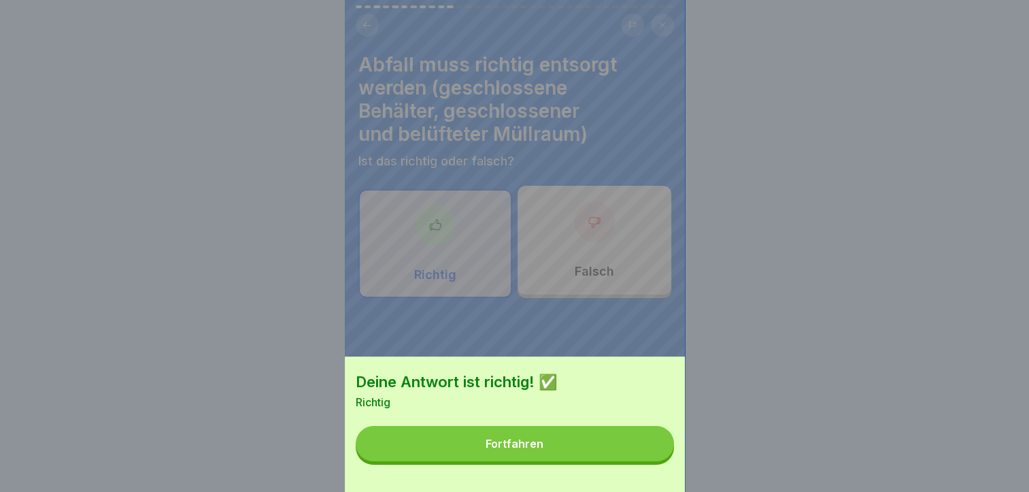
click at [629, 460] on button "Fortfahren" at bounding box center [515, 443] width 318 height 35
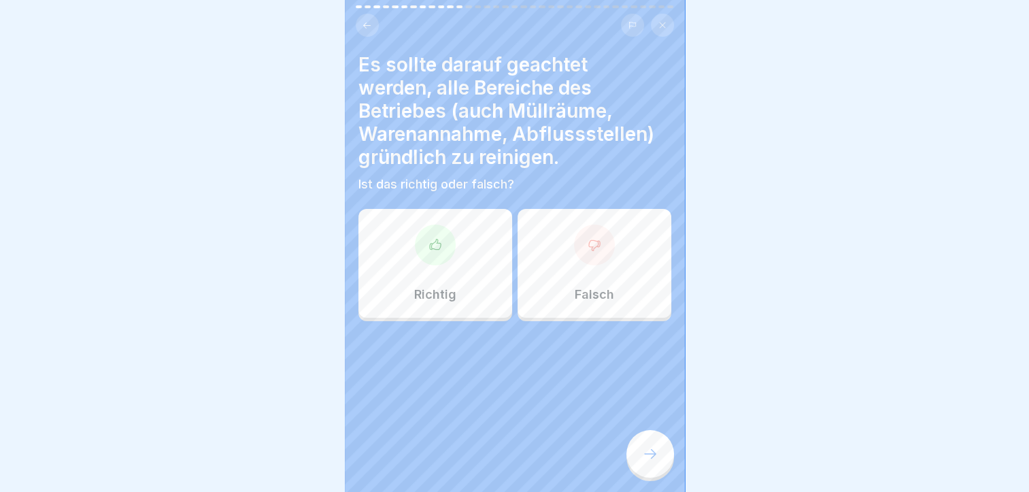
click at [440, 285] on div "Richtig" at bounding box center [436, 263] width 154 height 109
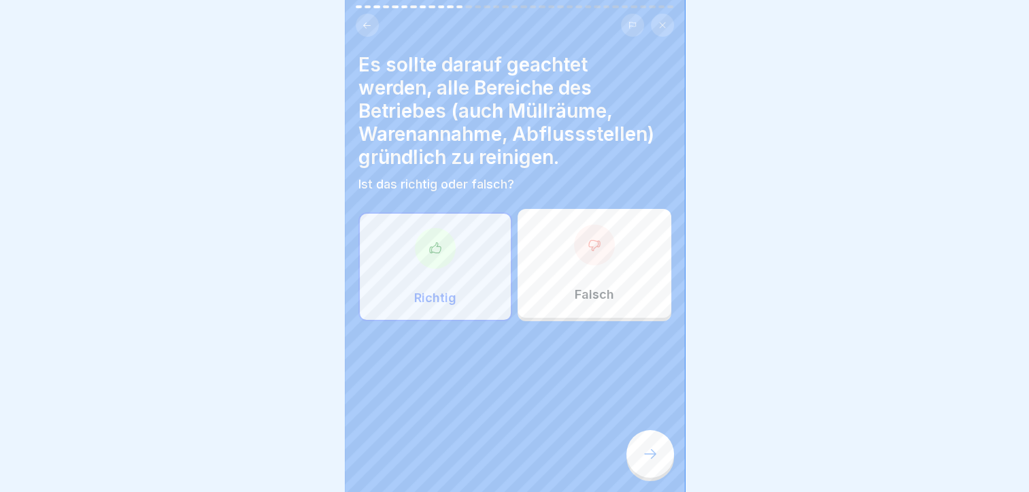
click at [640, 464] on div at bounding box center [651, 454] width 48 height 48
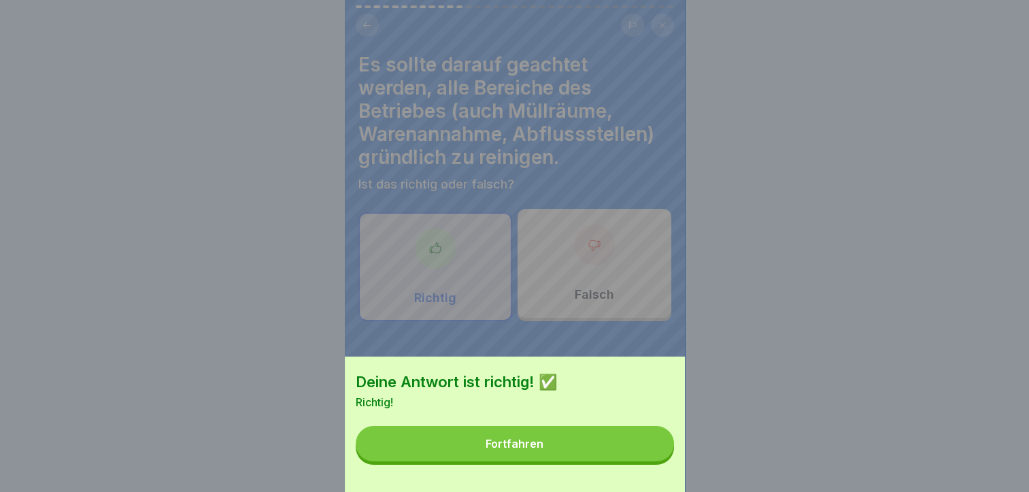
click at [601, 455] on button "Fortfahren" at bounding box center [515, 443] width 318 height 35
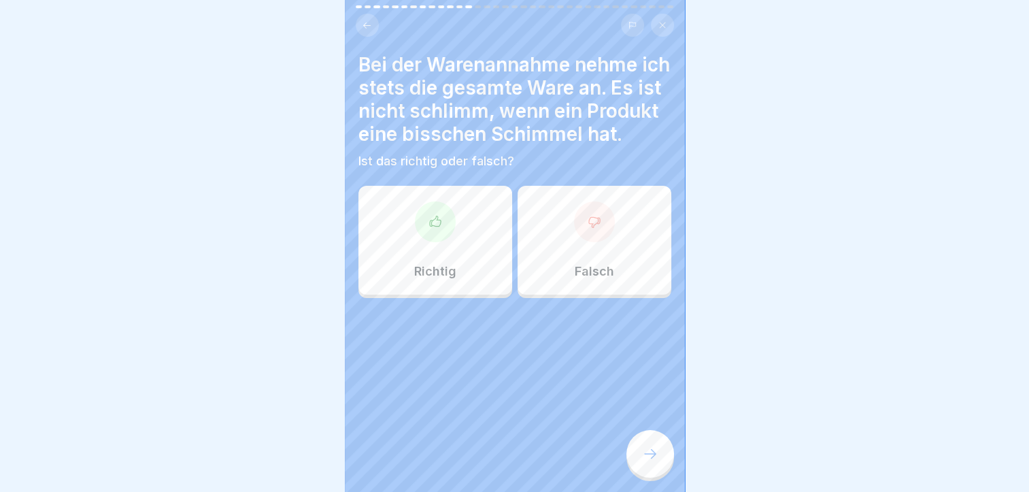
click at [612, 257] on div "Falsch" at bounding box center [595, 240] width 154 height 109
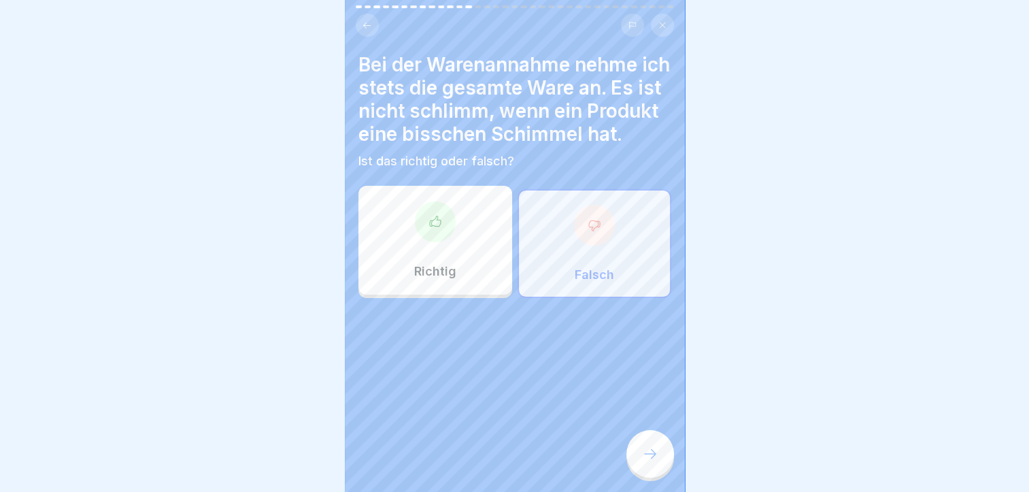
click at [657, 444] on div at bounding box center [651, 454] width 48 height 48
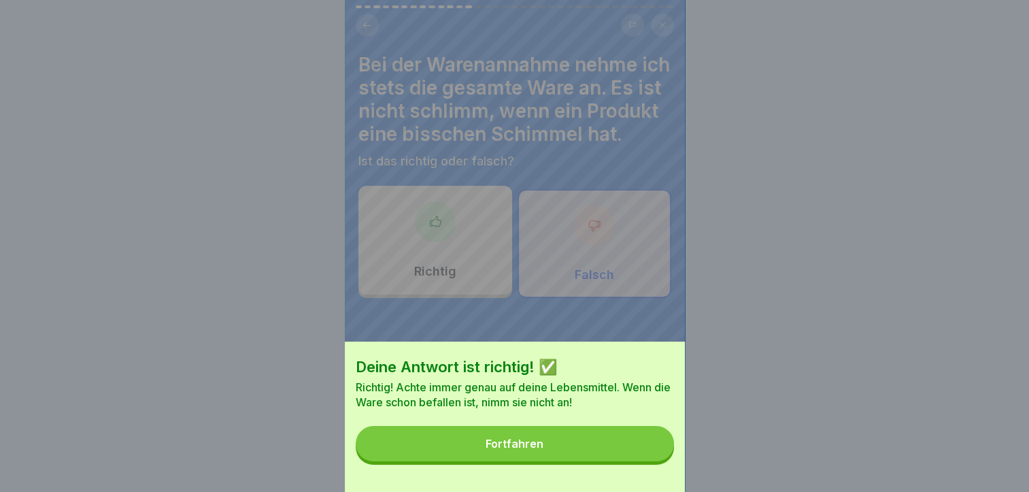
click at [604, 452] on button "Fortfahren" at bounding box center [515, 443] width 318 height 35
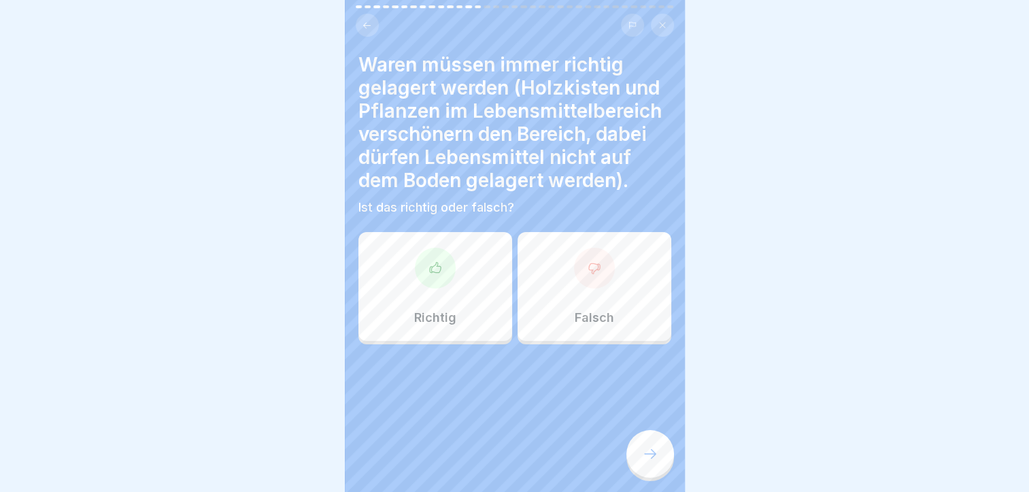
click at [604, 292] on div "Falsch" at bounding box center [595, 286] width 154 height 109
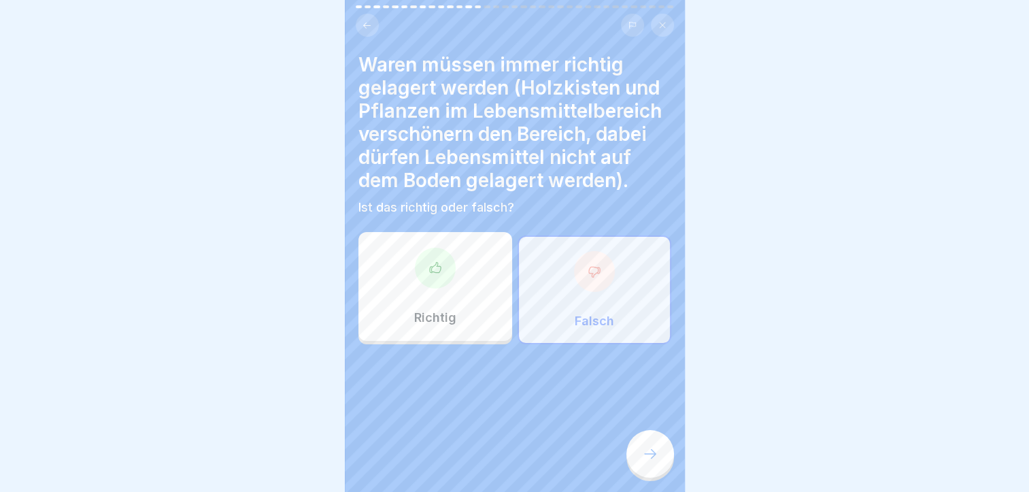
click at [627, 416] on div at bounding box center [515, 385] width 313 height 82
click at [643, 448] on div at bounding box center [651, 454] width 48 height 48
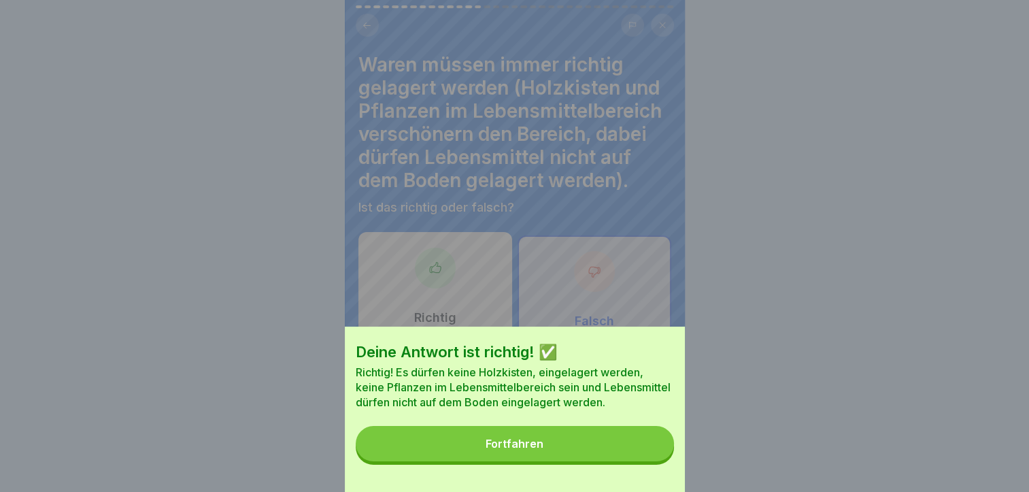
click at [618, 431] on div "Deine Antwort ist richtig! ✅ Richtig! Es dürfen keine Holzkisten, eingelagert w…" at bounding box center [515, 409] width 340 height 165
click at [608, 448] on button "Fortfahren" at bounding box center [515, 443] width 318 height 35
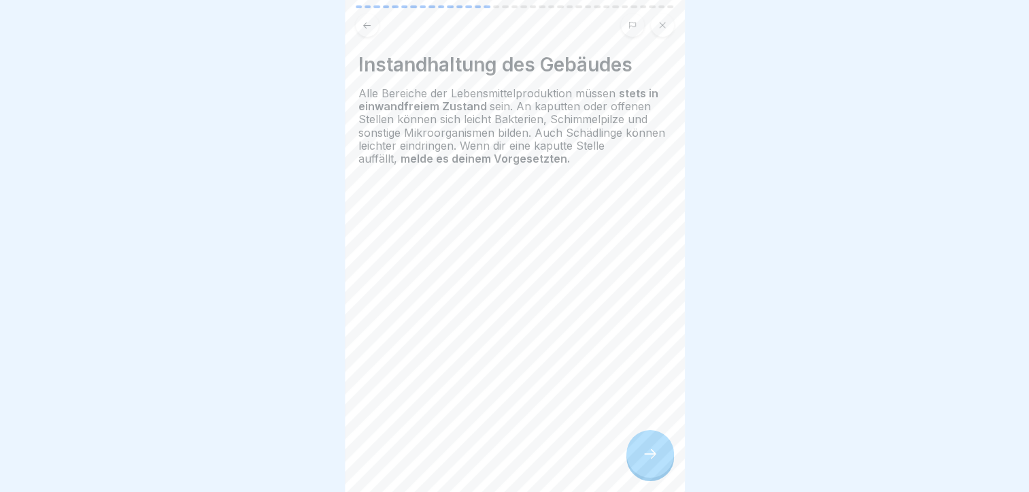
click at [650, 452] on div at bounding box center [651, 454] width 48 height 48
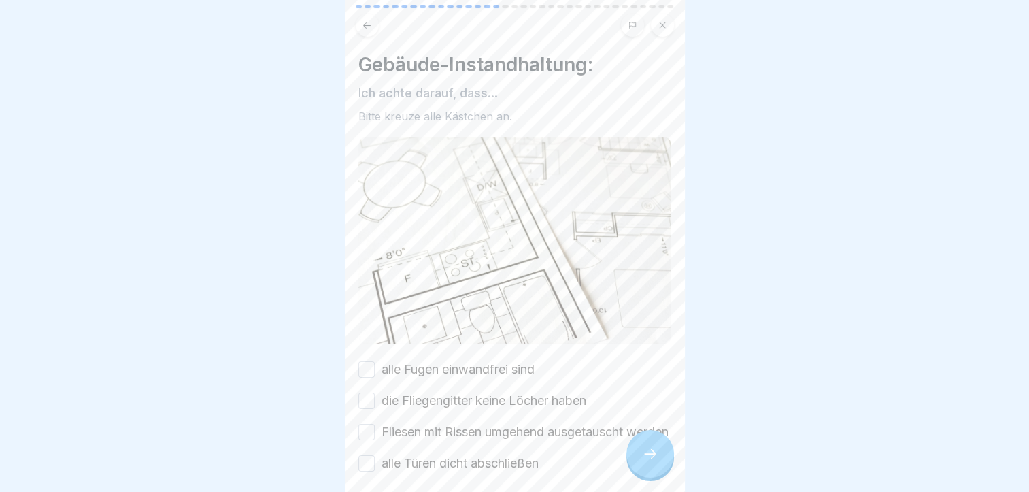
click at [410, 350] on div "Gebäude-Instandhaltung: Ich achte darauf, dass... Bitte kreuze alle Kästchen an…" at bounding box center [515, 262] width 313 height 419
click at [366, 366] on button "alle Fugen einwandfrei sind" at bounding box center [367, 369] width 16 height 16
click at [369, 393] on button "die Fliegengitter keine Löcher haben" at bounding box center [367, 401] width 16 height 16
click at [369, 345] on div "Gebäude-Instandhaltung: Ich achte darauf, dass... Bitte kreuze alle Kästchen an…" at bounding box center [515, 262] width 313 height 419
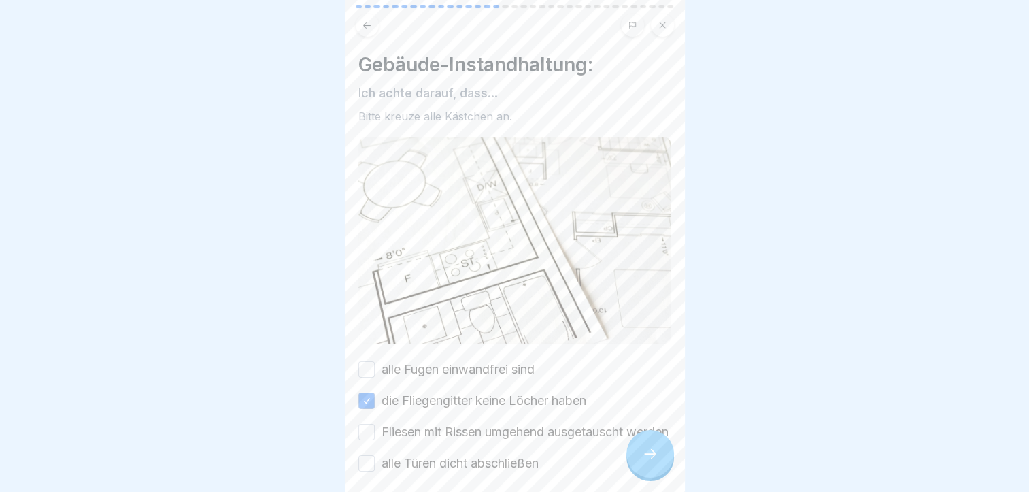
click at [366, 361] on button "alle Fugen einwandfrei sind" at bounding box center [367, 369] width 16 height 16
click at [364, 431] on button "Fliesen mit Rissen umgehend ausgetauscht werden" at bounding box center [367, 432] width 16 height 16
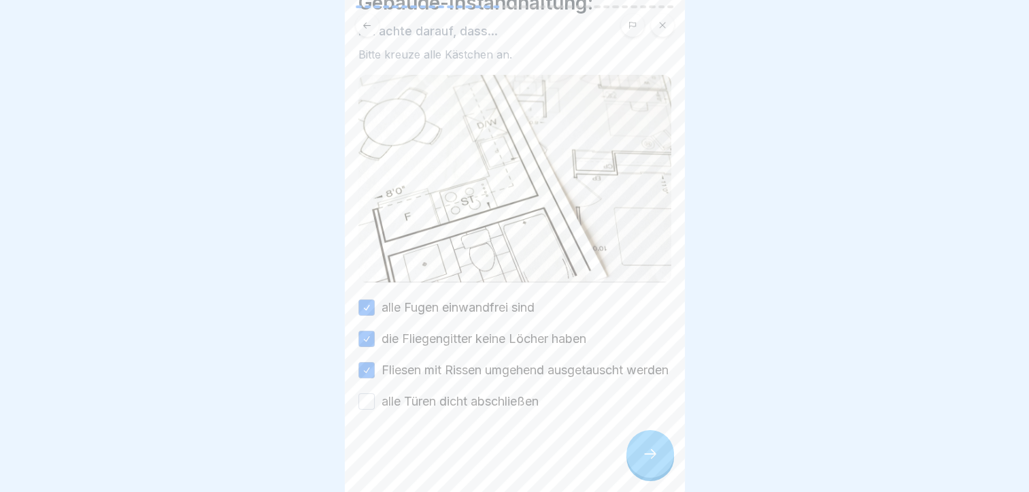
click at [357, 408] on div "Gebäude-Instandhaltung: Ich achte darauf, dass... Bitte kreuze alle Kästchen an…" at bounding box center [515, 246] width 340 height 492
click at [357, 396] on div "Gebäude-Instandhaltung: Ich achte darauf, dass... Bitte kreuze alle Kästchen an…" at bounding box center [515, 246] width 340 height 492
click at [366, 398] on button "alle Türen dicht abschließen" at bounding box center [367, 401] width 16 height 16
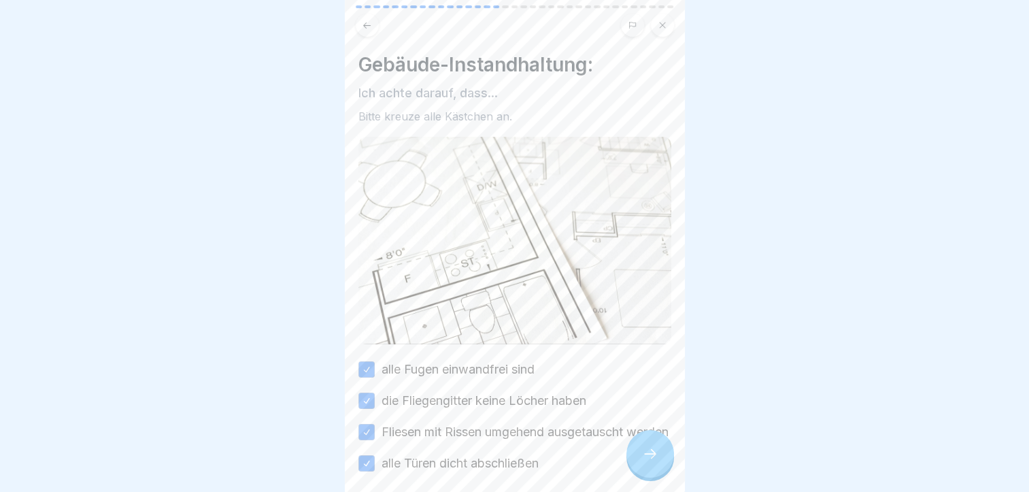
scroll to position [0, 0]
click at [631, 448] on div "Allgemeine Hygieneschulung (nach LMHV §4) 35 Schritte Deutsch Betriebshygiene D…" at bounding box center [515, 246] width 340 height 492
click at [638, 450] on div at bounding box center [651, 454] width 48 height 48
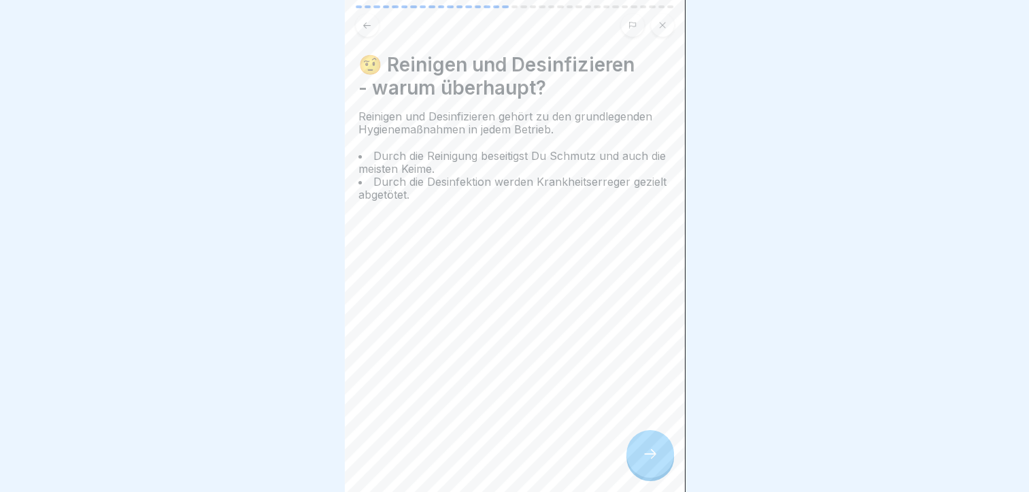
click at [633, 452] on div at bounding box center [651, 454] width 48 height 48
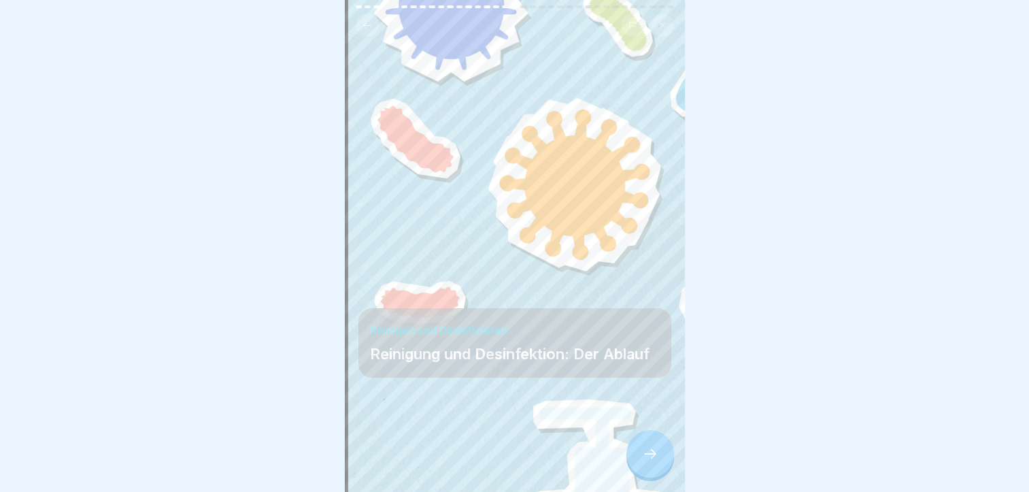
click at [633, 452] on div at bounding box center [651, 454] width 48 height 48
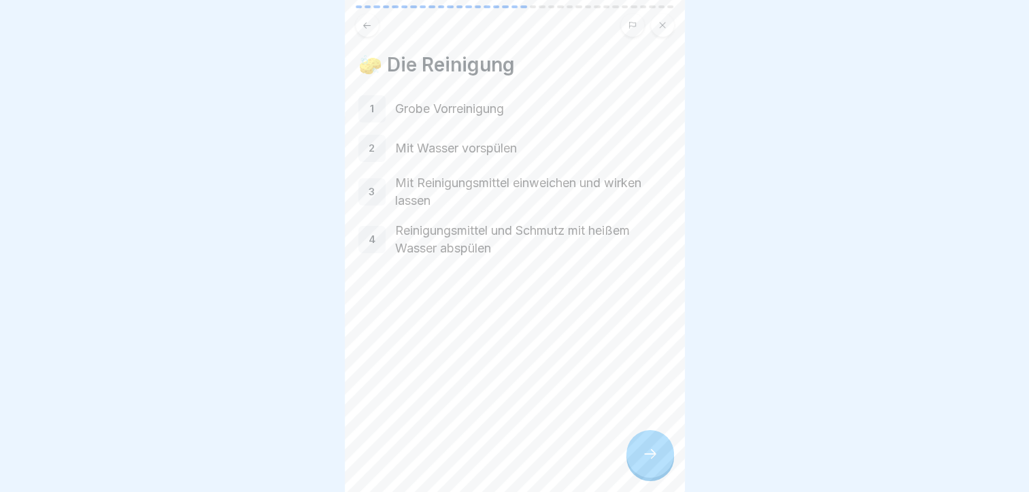
click at [633, 452] on div at bounding box center [651, 454] width 48 height 48
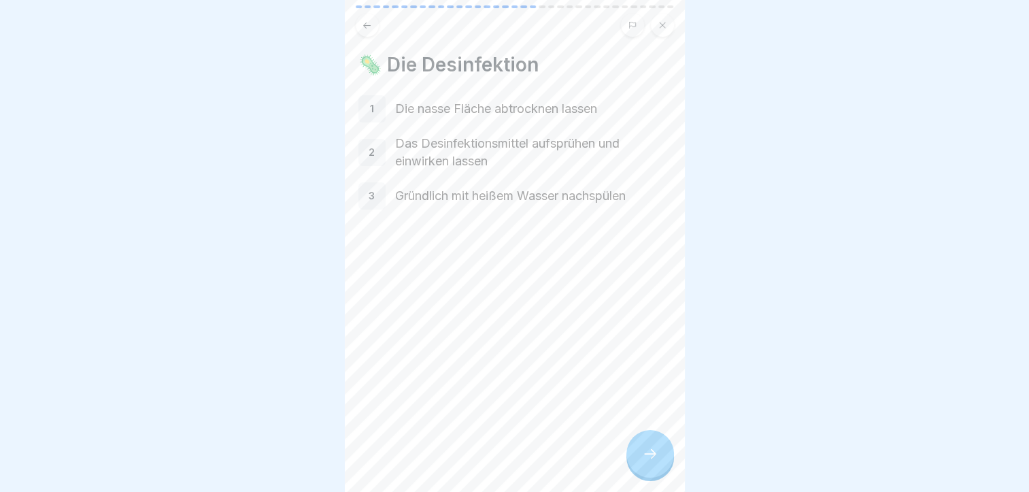
click at [633, 452] on div at bounding box center [651, 454] width 48 height 48
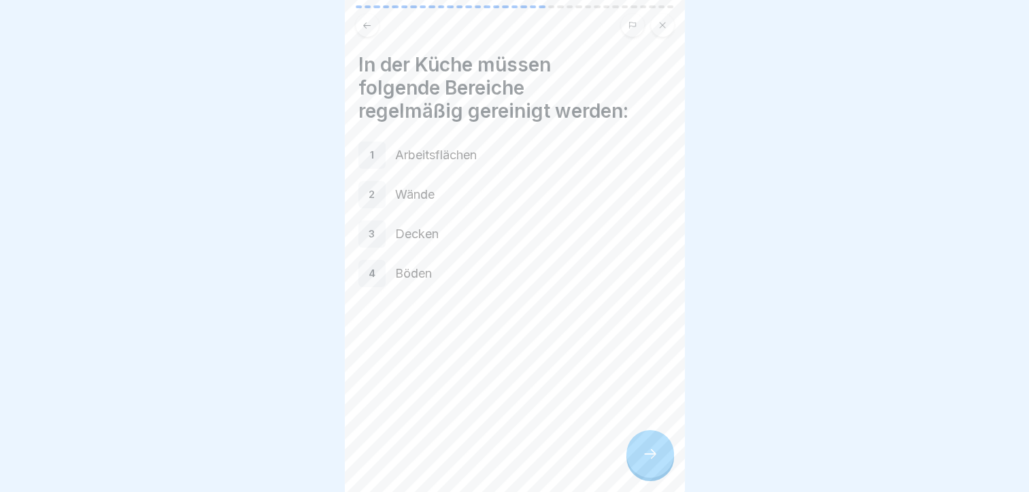
click at [633, 452] on div at bounding box center [651, 454] width 48 height 48
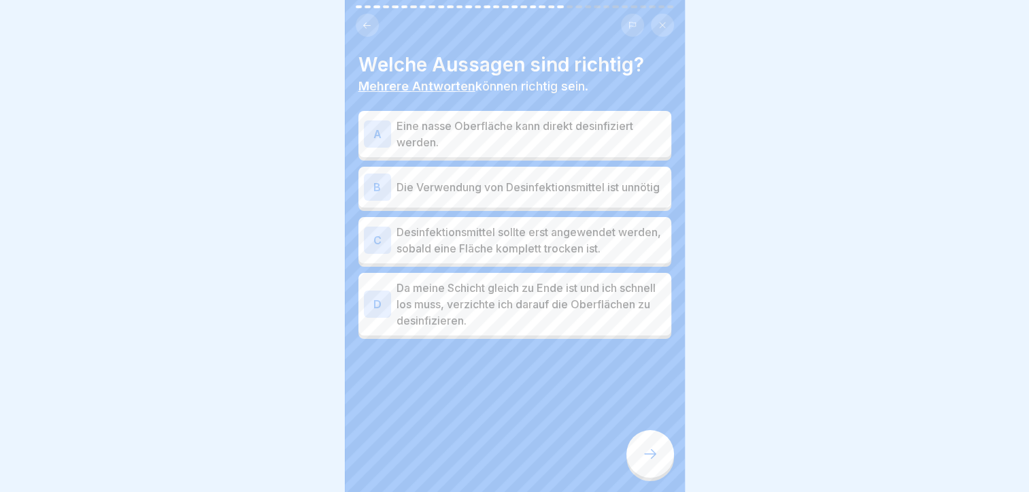
click at [548, 244] on p "Desinfektionsmittel sollte erst angewendet werden, sobald eine Fläche komplett …" at bounding box center [531, 240] width 269 height 33
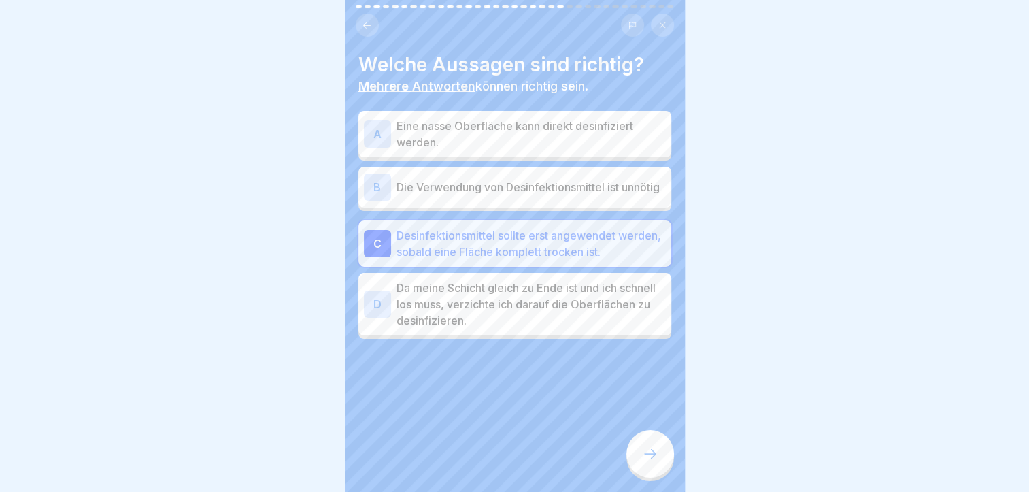
click at [643, 444] on div at bounding box center [651, 454] width 48 height 48
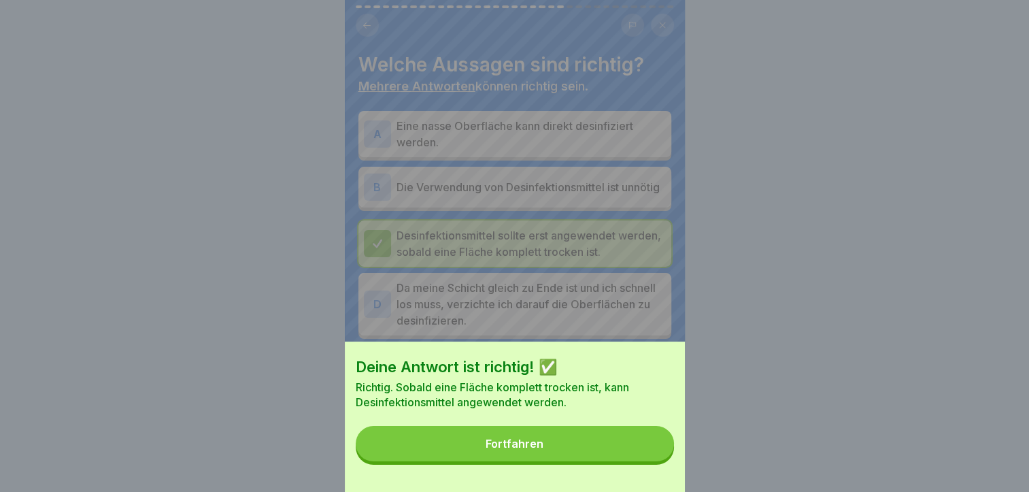
click at [618, 459] on button "Fortfahren" at bounding box center [515, 443] width 318 height 35
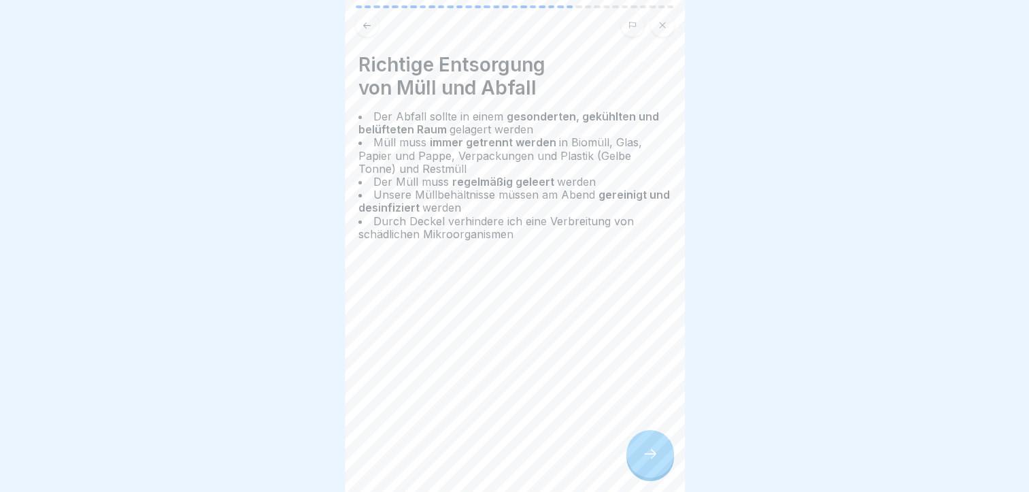
click at [653, 453] on div at bounding box center [651, 454] width 48 height 48
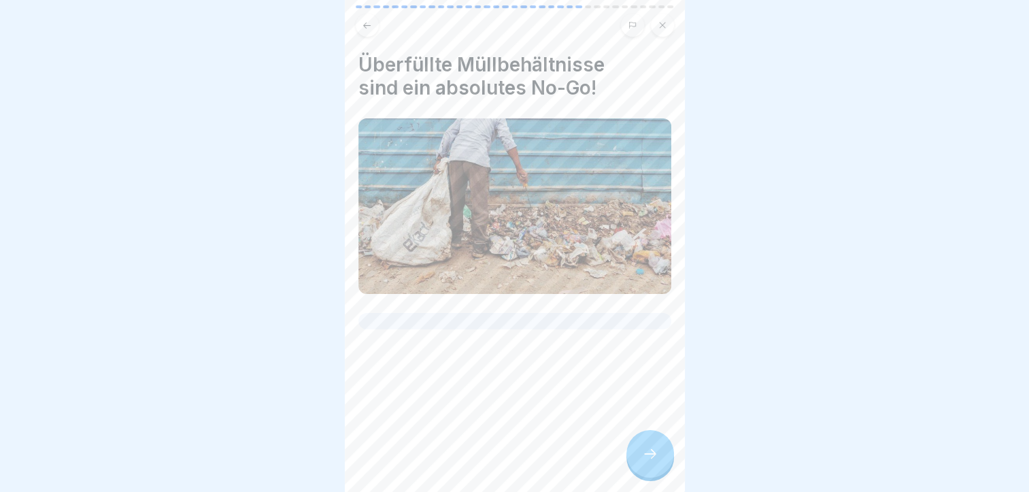
scroll to position [2, 0]
click at [642, 457] on icon at bounding box center [650, 454] width 16 height 16
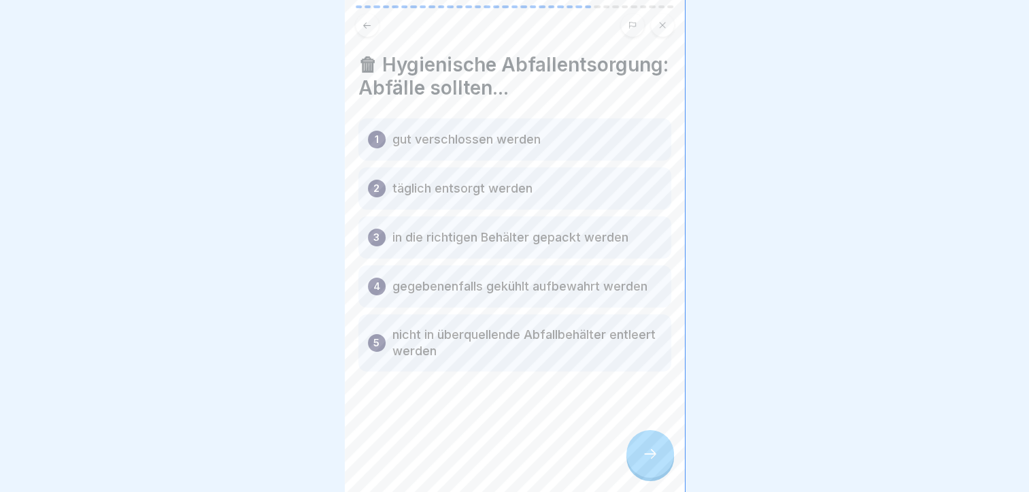
click at [640, 455] on div at bounding box center [651, 454] width 48 height 48
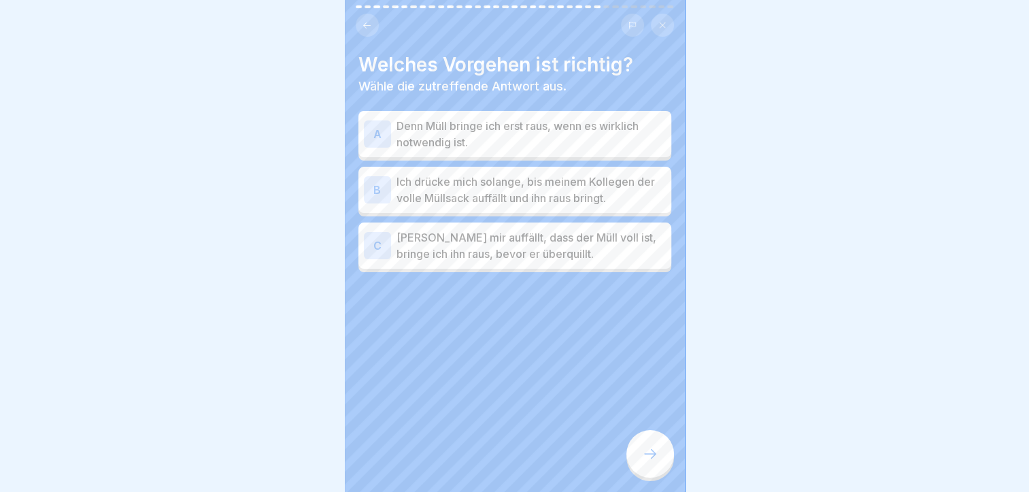
click at [588, 125] on p "Denn Müll bringe ich erst raus, wenn es wirklich notwendig ist." at bounding box center [531, 134] width 269 height 33
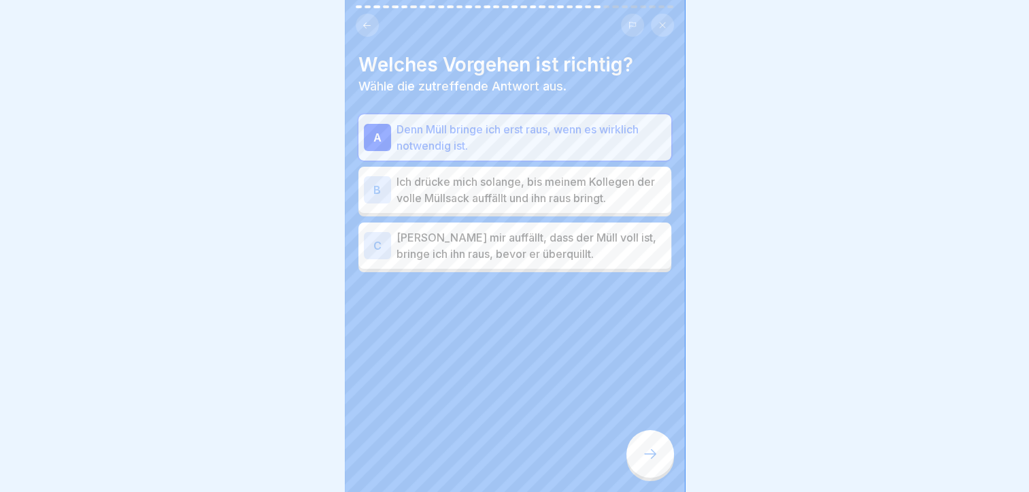
click at [601, 248] on p "[PERSON_NAME] mir auffällt, dass der Müll voll ist, bringe ich ihn raus, bevor …" at bounding box center [531, 245] width 269 height 33
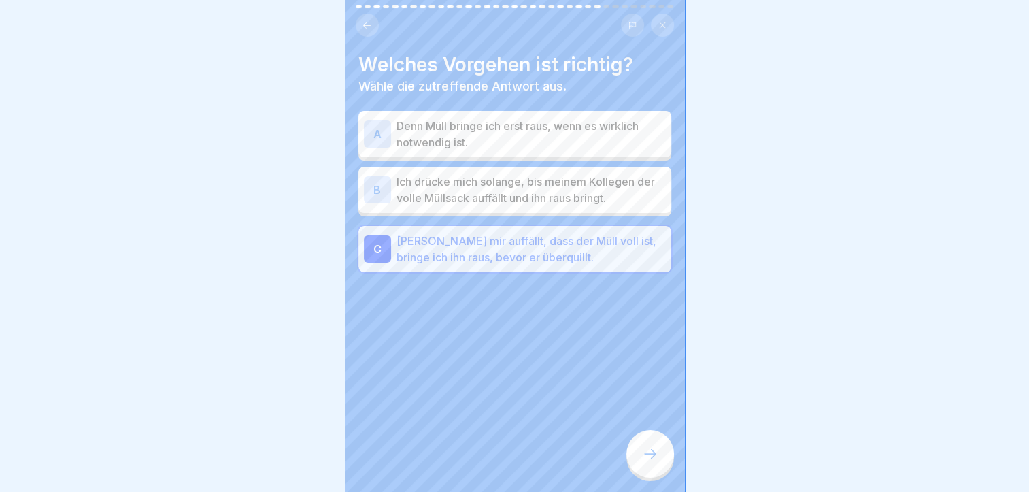
click at [648, 445] on div at bounding box center [651, 454] width 48 height 48
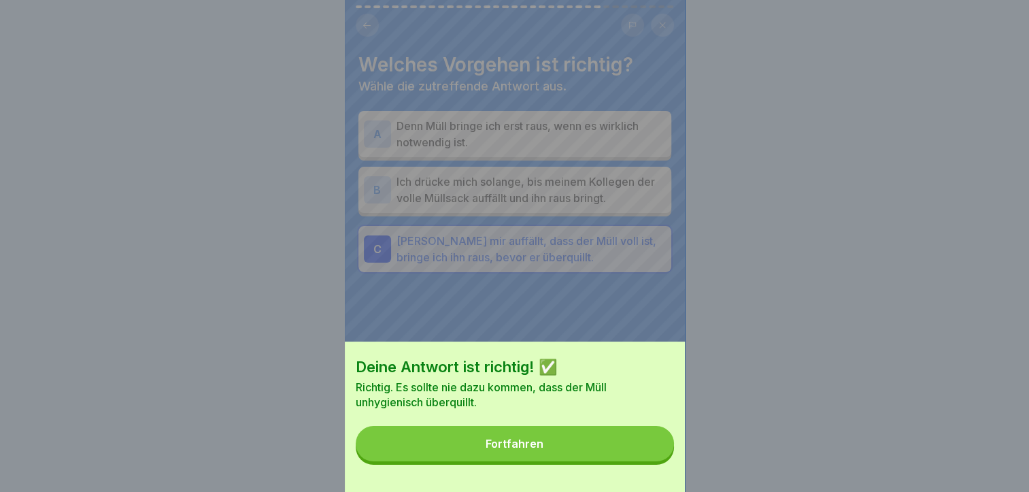
click at [648, 445] on button "Fortfahren" at bounding box center [515, 443] width 318 height 35
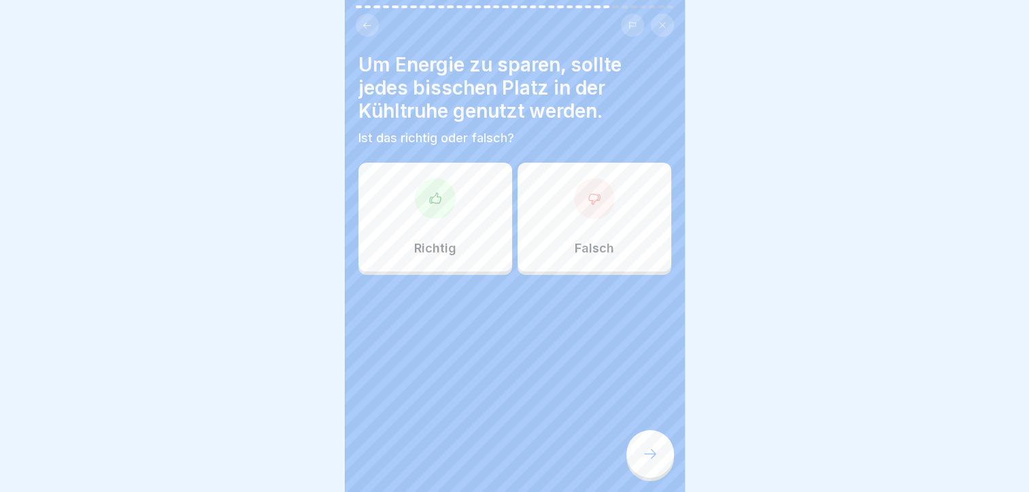
click at [535, 260] on div "Falsch" at bounding box center [595, 217] width 154 height 109
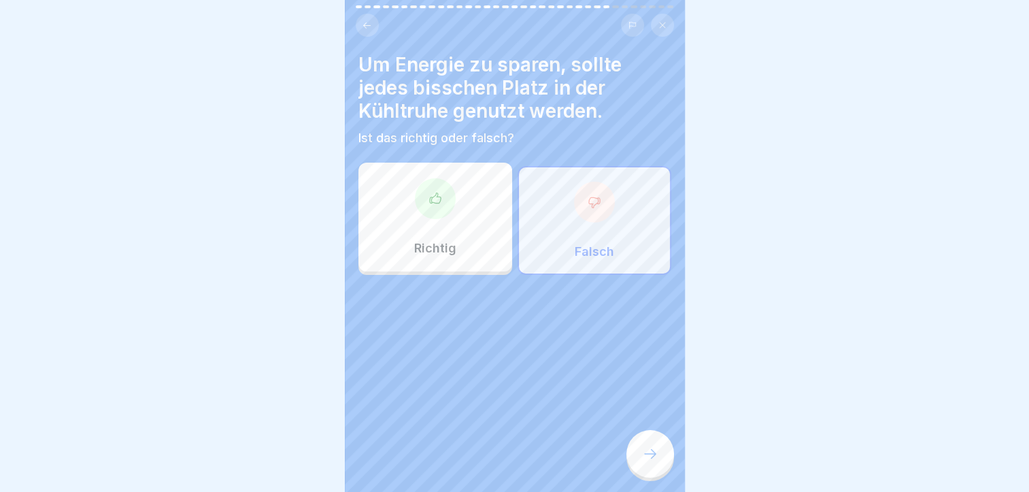
click at [642, 455] on div at bounding box center [651, 454] width 48 height 48
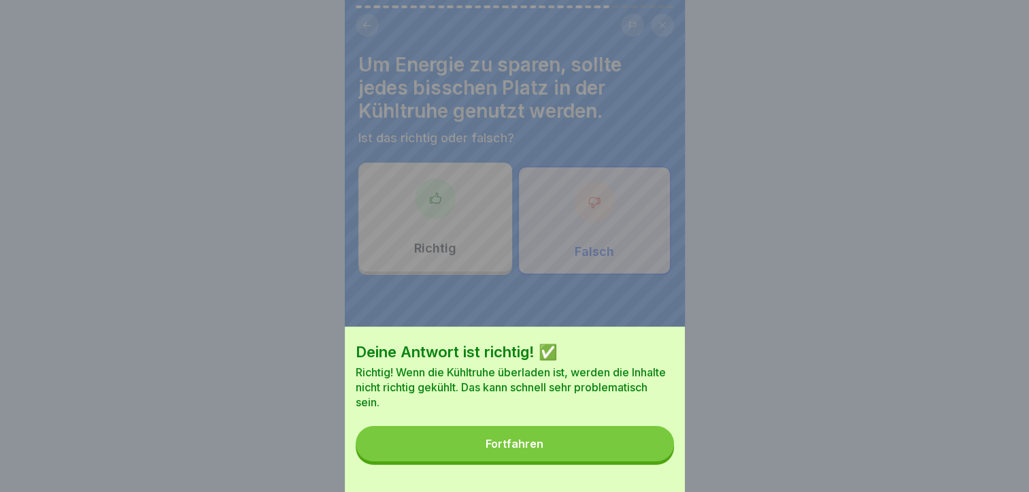
click at [616, 452] on button "Fortfahren" at bounding box center [515, 443] width 318 height 35
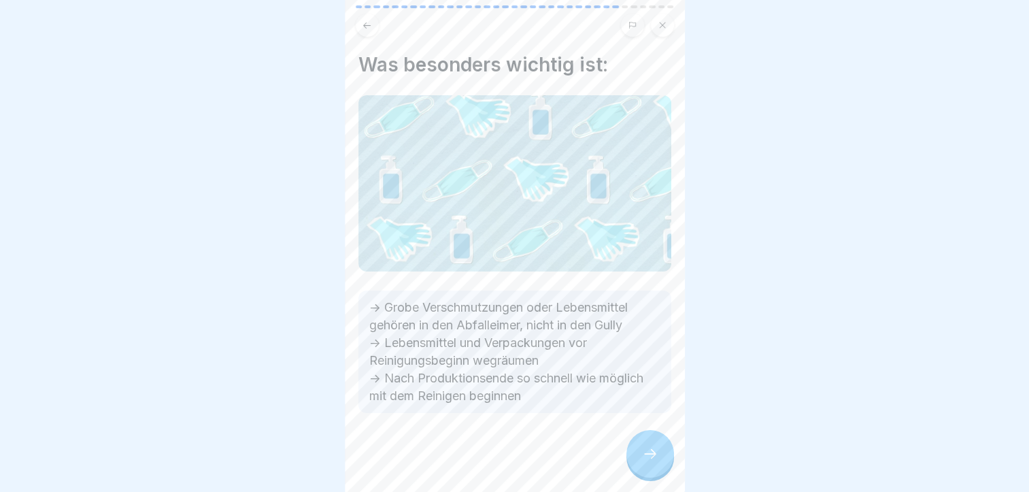
click at [642, 450] on div at bounding box center [651, 454] width 48 height 48
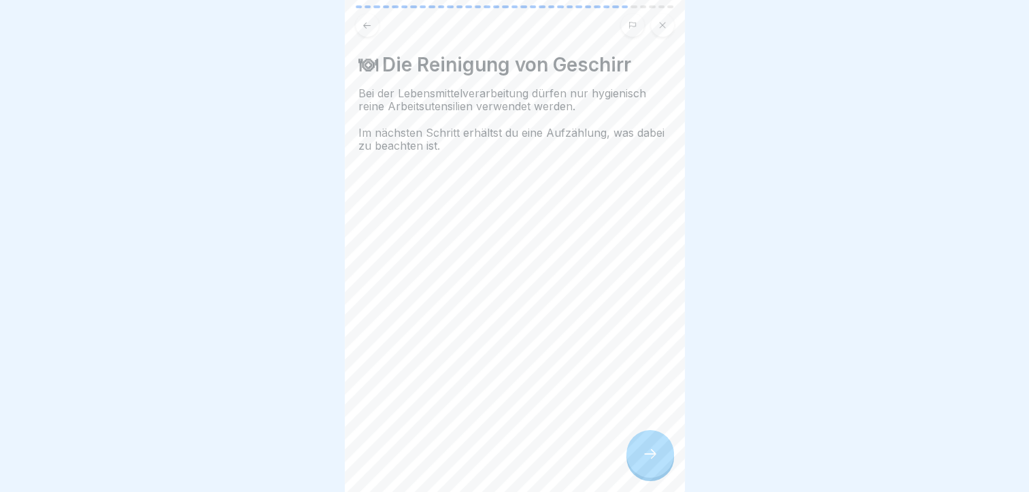
click at [642, 450] on div at bounding box center [651, 454] width 48 height 48
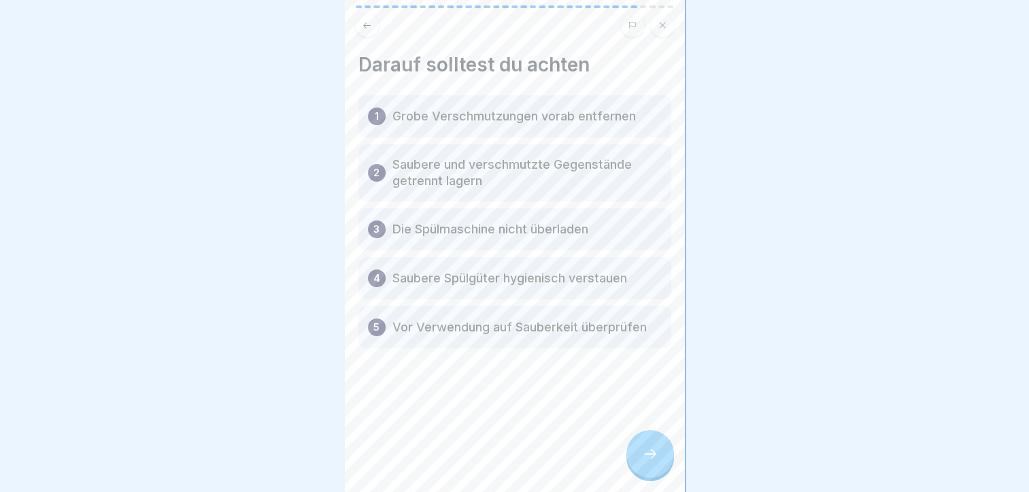
click at [642, 450] on div at bounding box center [651, 454] width 48 height 48
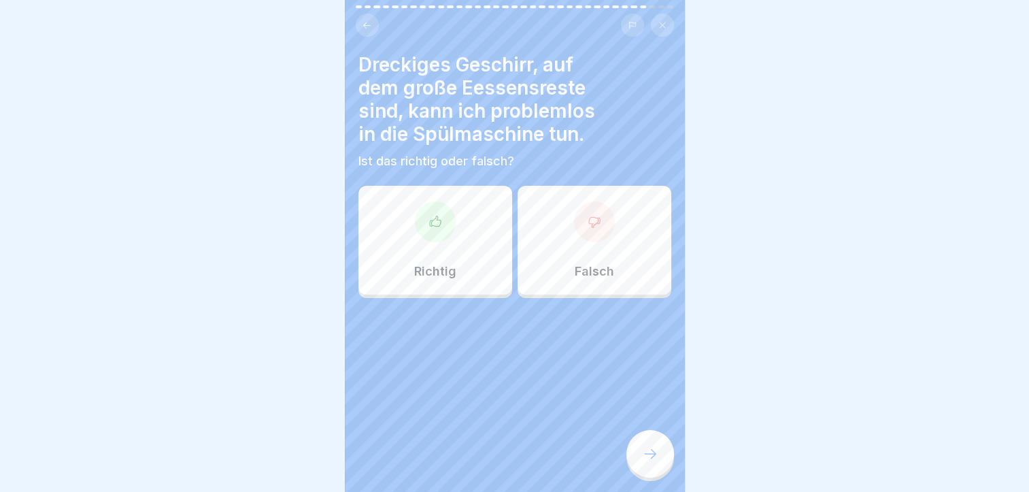
click at [587, 264] on p "Falsch" at bounding box center [594, 271] width 39 height 15
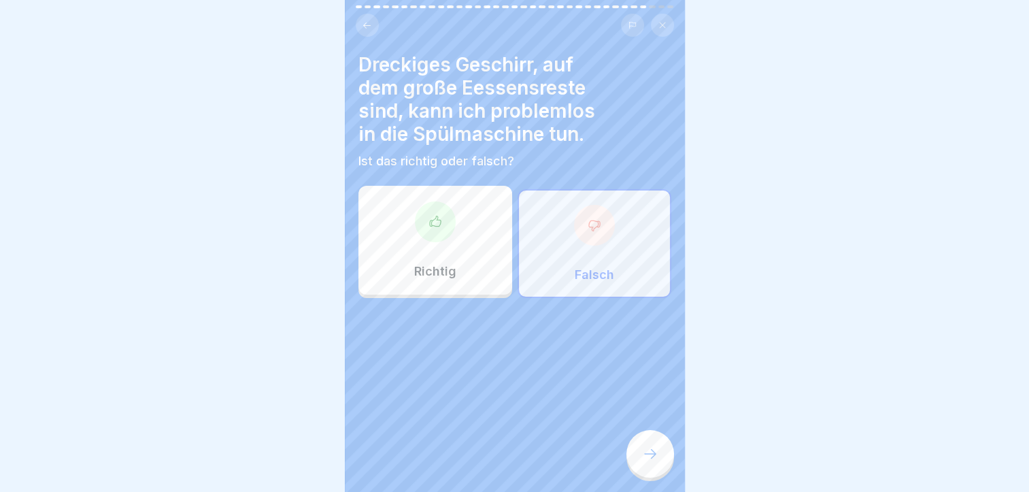
click at [656, 461] on icon at bounding box center [650, 454] width 16 height 16
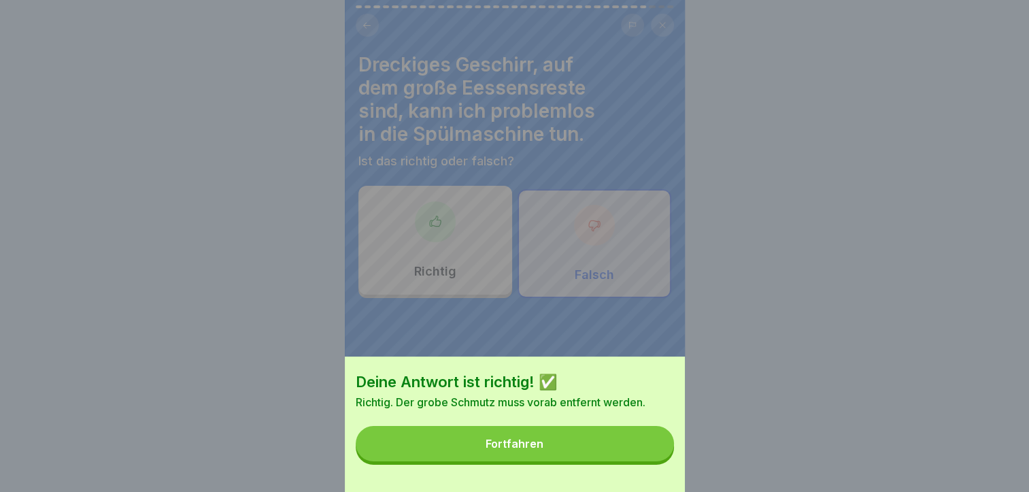
click at [579, 445] on button "Fortfahren" at bounding box center [515, 443] width 318 height 35
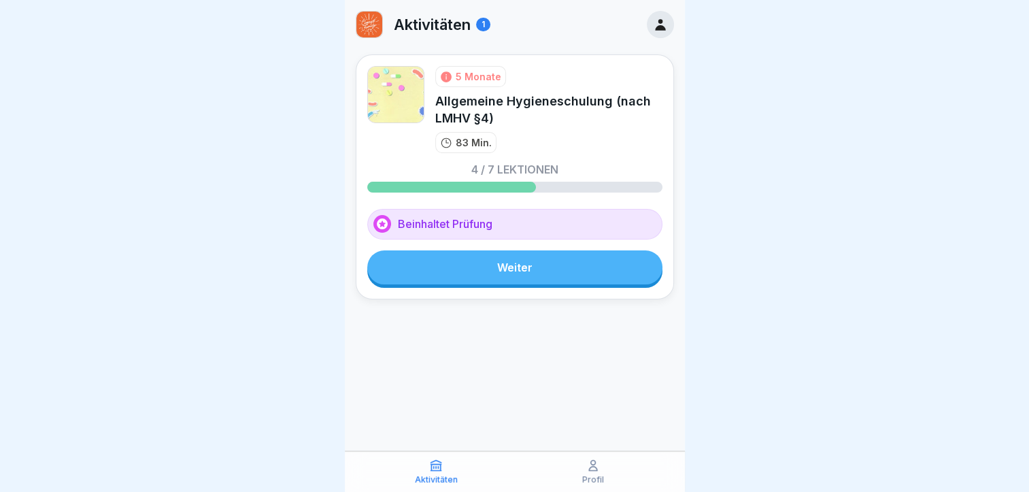
click at [573, 269] on link "Weiter" at bounding box center [514, 267] width 295 height 34
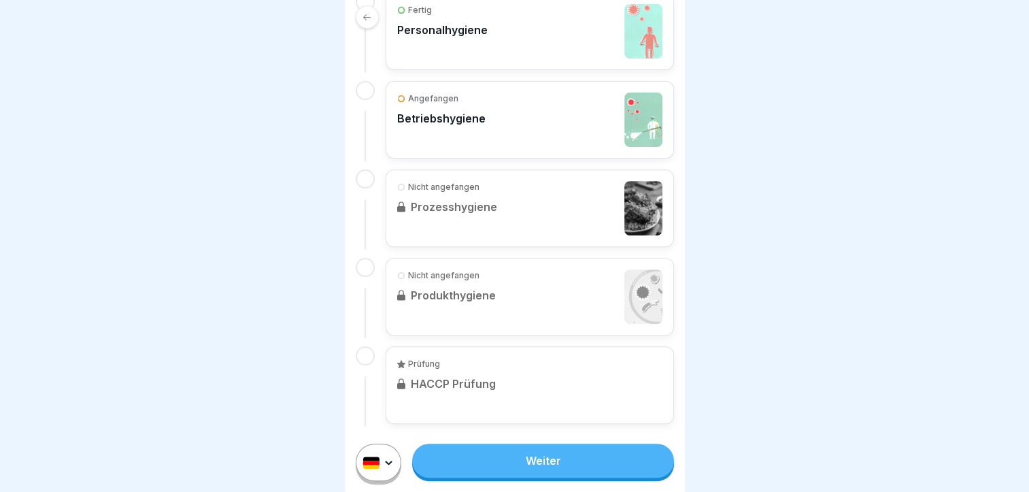
scroll to position [623, 0]
click at [580, 108] on div "Angefangen Betriebshygiene" at bounding box center [529, 120] width 265 height 54
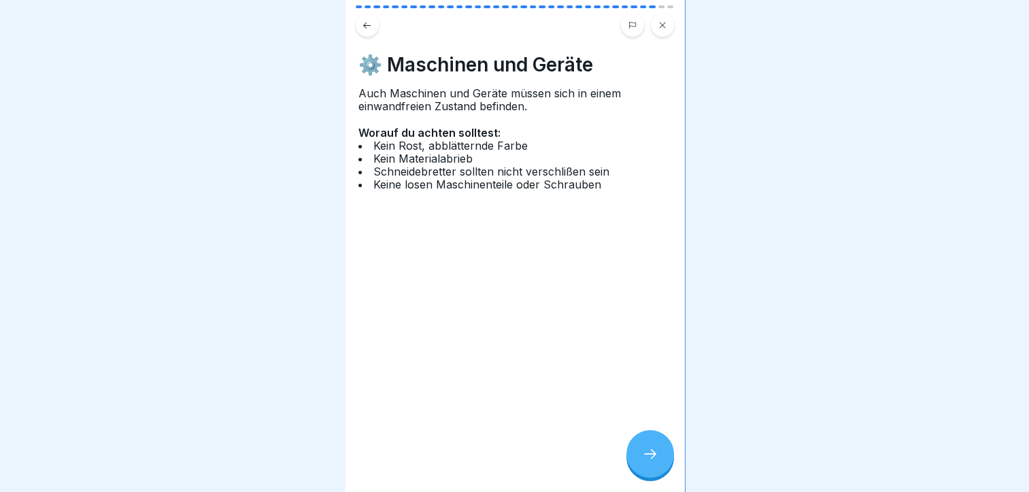
click at [648, 452] on div at bounding box center [651, 454] width 48 height 48
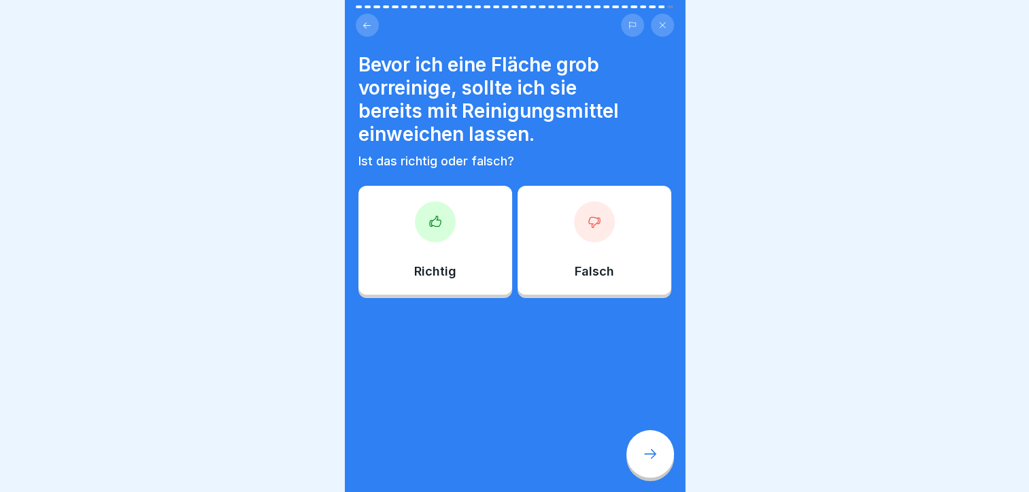
click at [597, 267] on p "Falsch" at bounding box center [594, 271] width 39 height 15
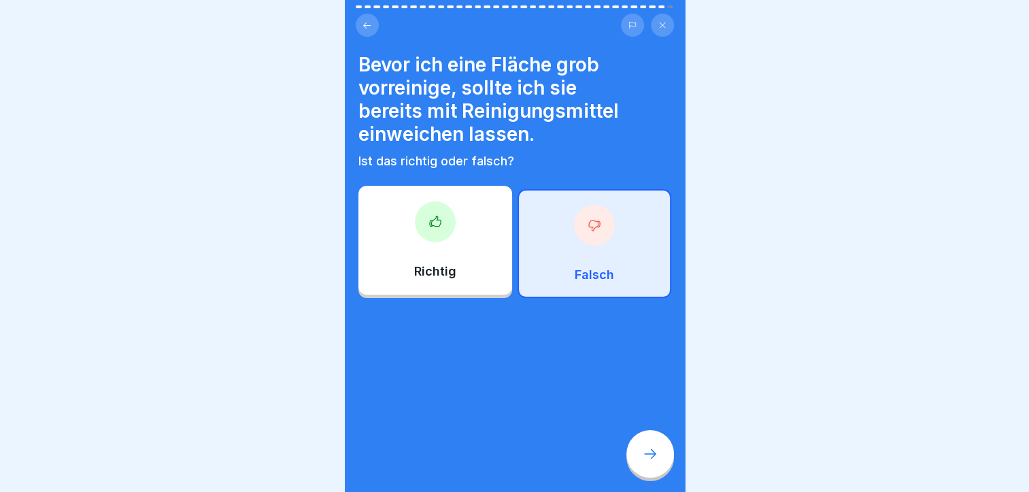
click at [646, 461] on icon at bounding box center [650, 454] width 16 height 16
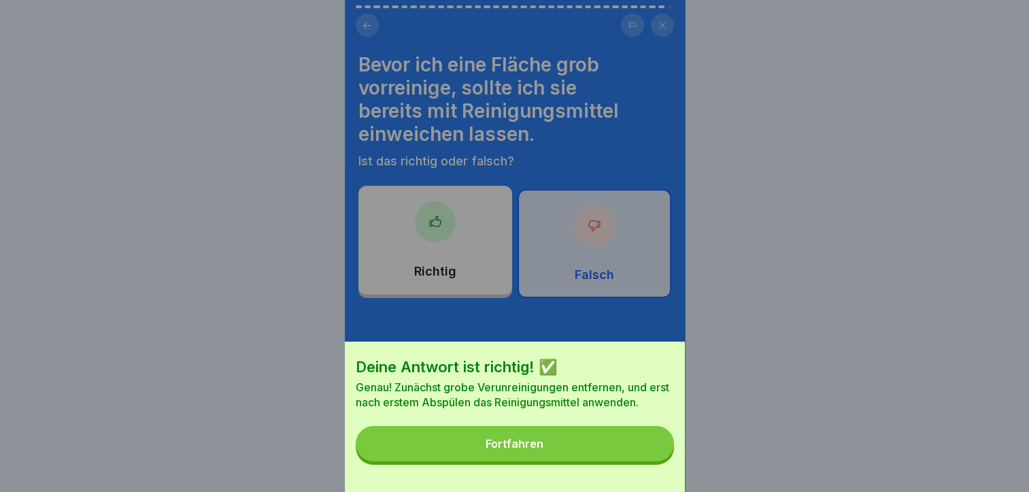
click at [584, 457] on button "Fortfahren" at bounding box center [515, 443] width 318 height 35
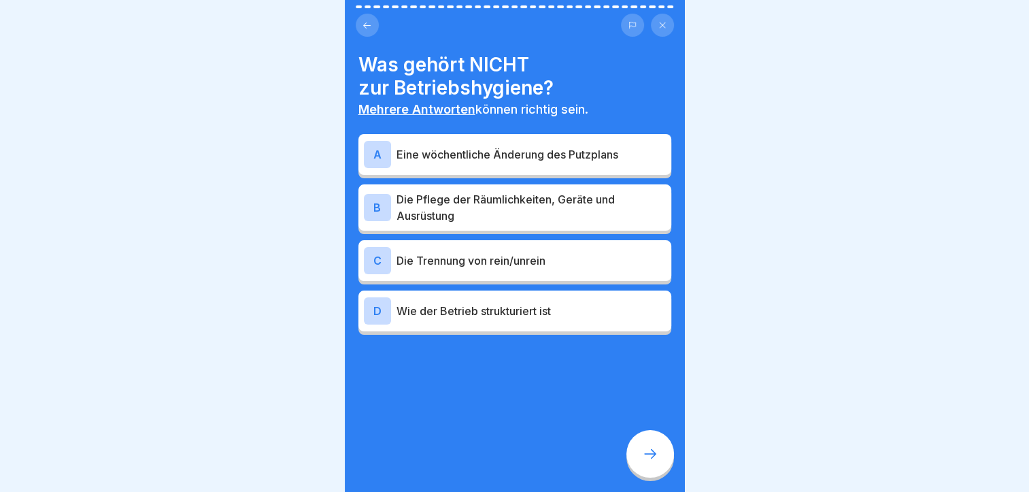
click at [582, 307] on p "Wie der Betrieb strukturiert ist" at bounding box center [531, 311] width 269 height 16
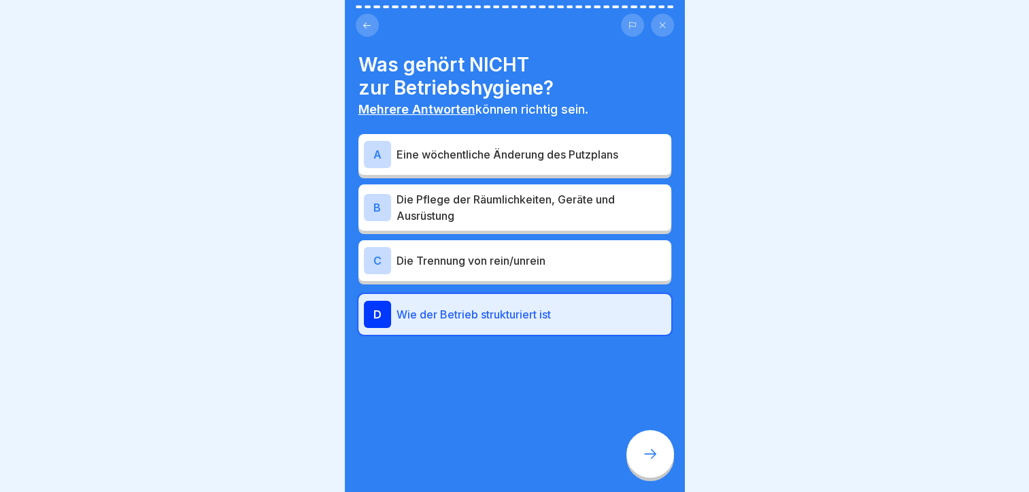
click at [634, 448] on div at bounding box center [651, 454] width 48 height 48
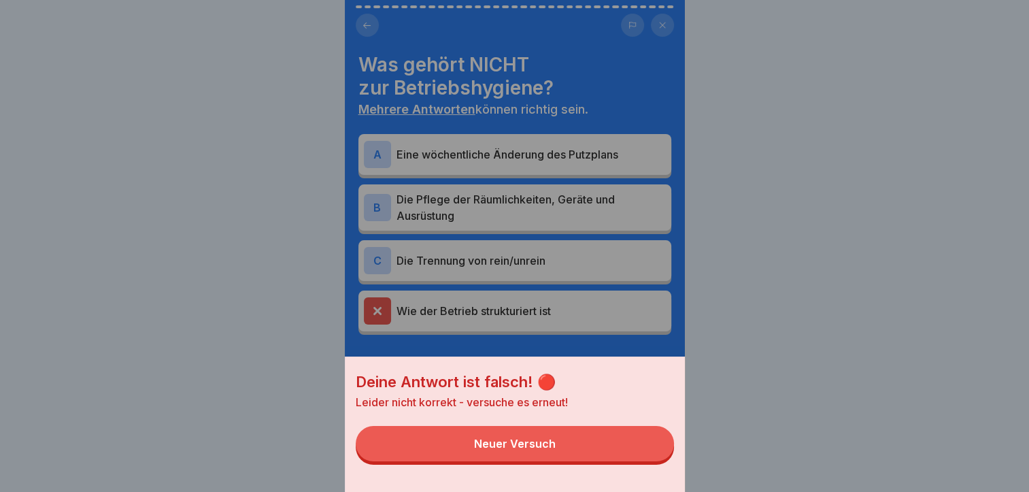
click at [613, 455] on button "Neuer Versuch" at bounding box center [515, 443] width 318 height 35
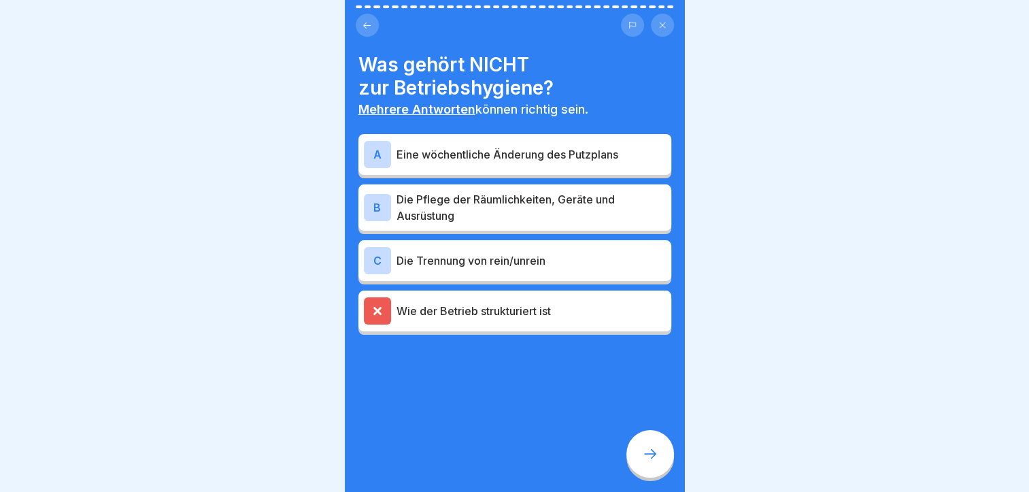
click at [605, 157] on p "Eine wöchentliche Änderung des Putzplans" at bounding box center [531, 154] width 269 height 16
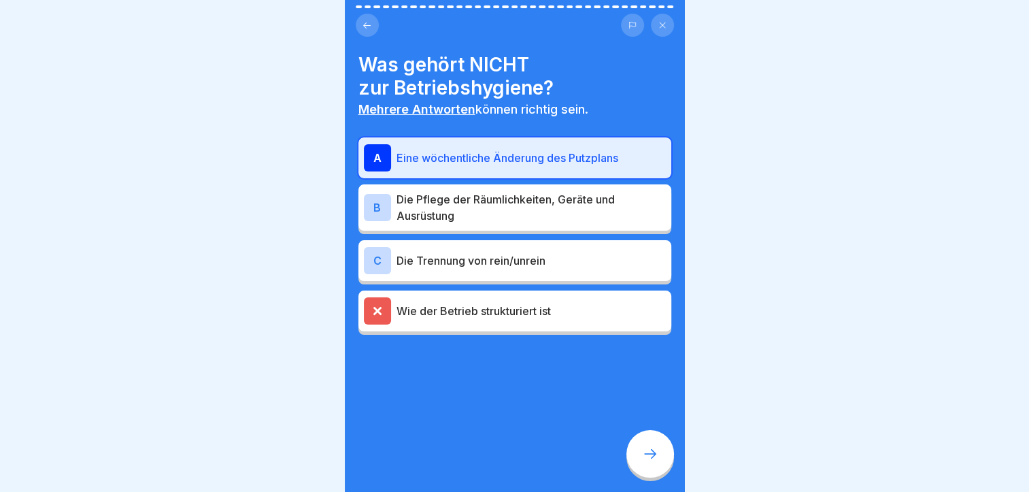
click at [651, 478] on div at bounding box center [651, 454] width 48 height 48
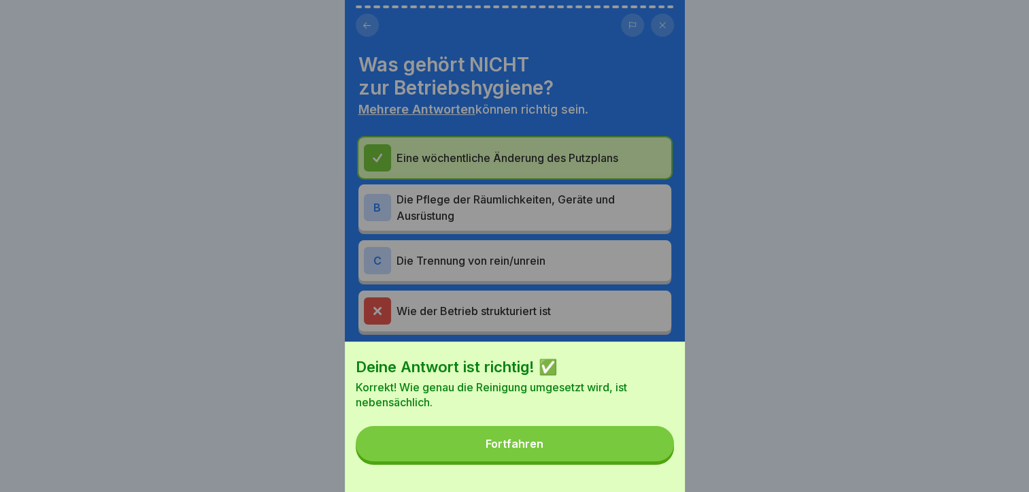
click at [606, 442] on button "Fortfahren" at bounding box center [515, 443] width 318 height 35
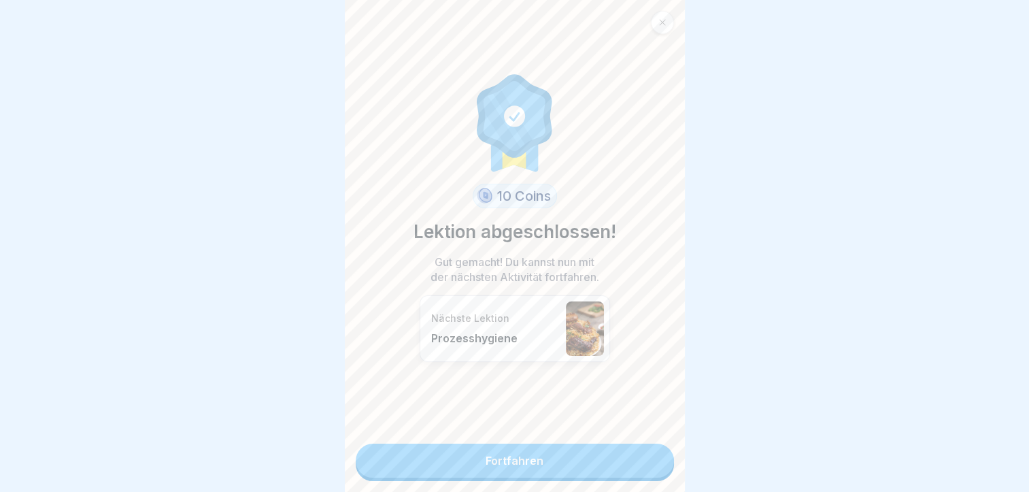
click at [562, 461] on link "Fortfahren" at bounding box center [515, 461] width 318 height 34
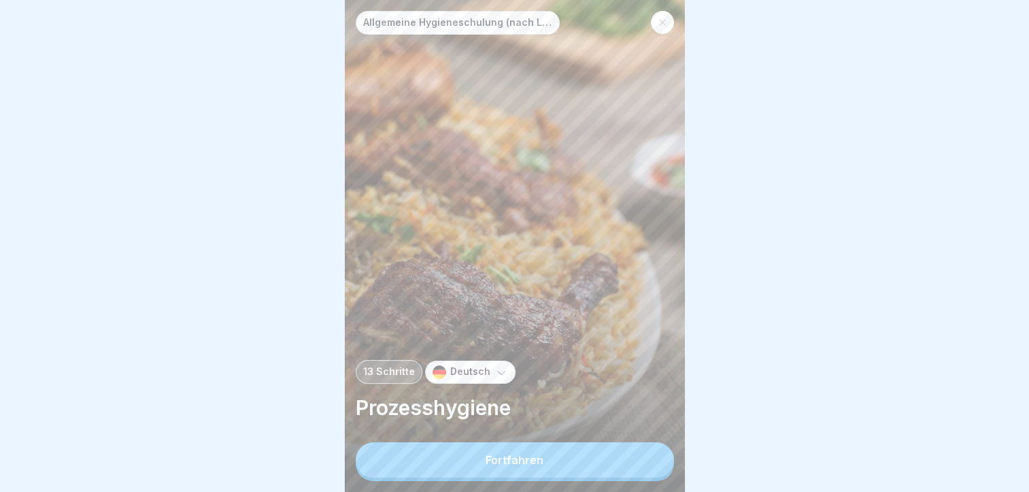
click at [562, 460] on button "Fortfahren" at bounding box center [515, 459] width 318 height 35
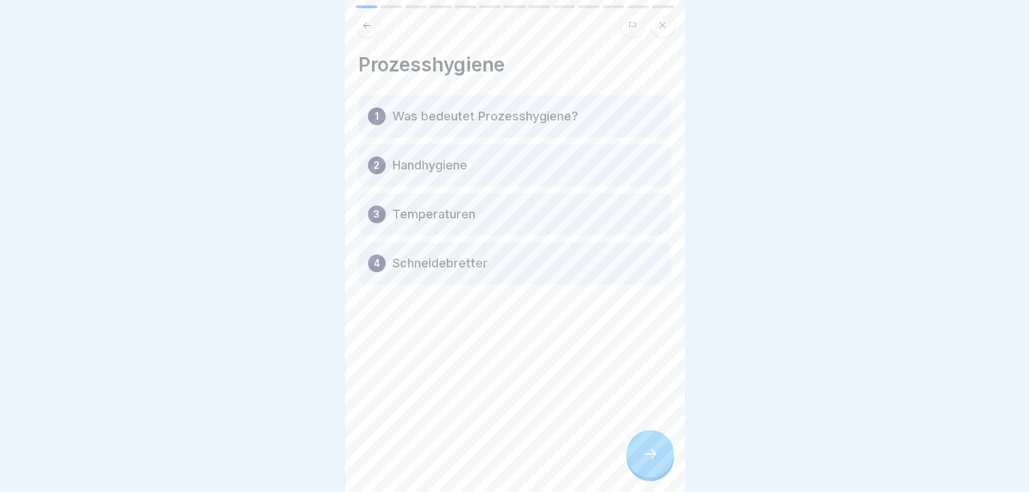
click at [636, 452] on div at bounding box center [651, 454] width 48 height 48
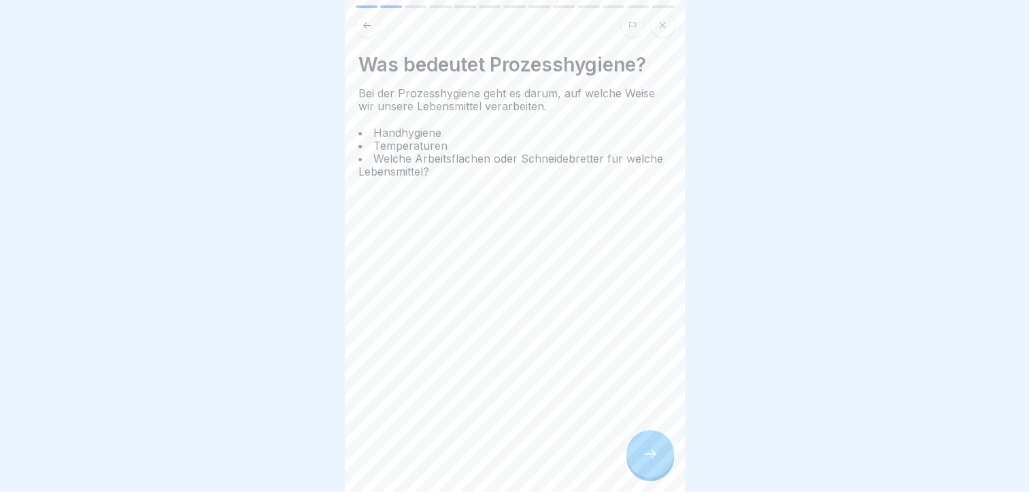
click at [636, 452] on div at bounding box center [651, 454] width 48 height 48
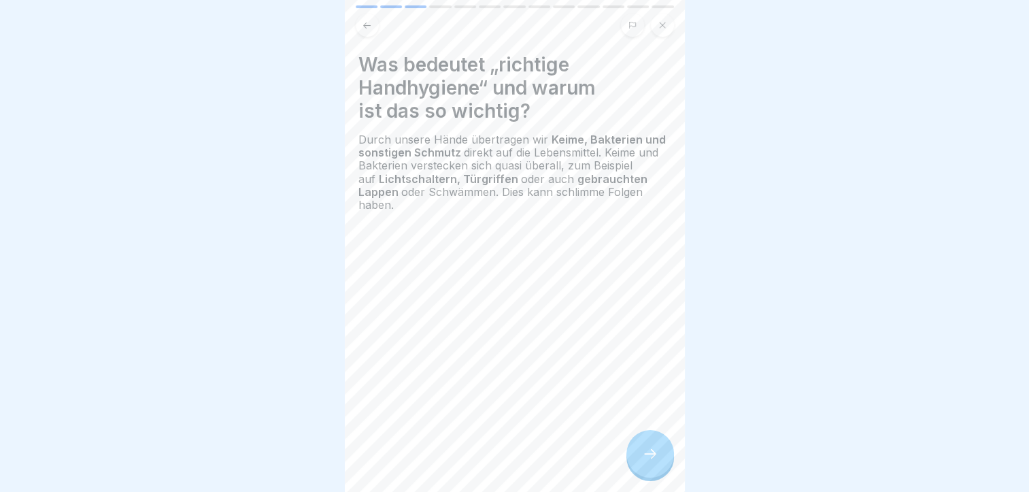
click at [670, 455] on div at bounding box center [651, 454] width 48 height 48
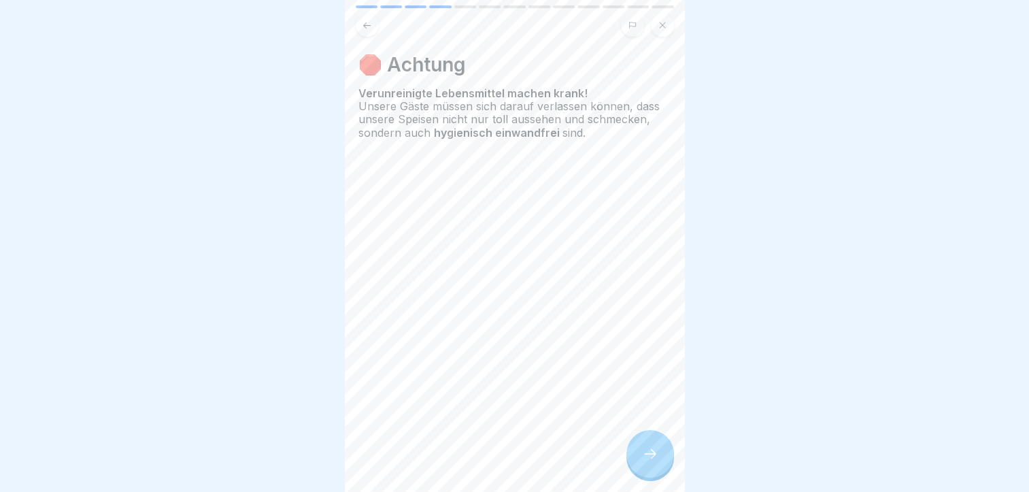
click at [670, 455] on div at bounding box center [651, 454] width 48 height 48
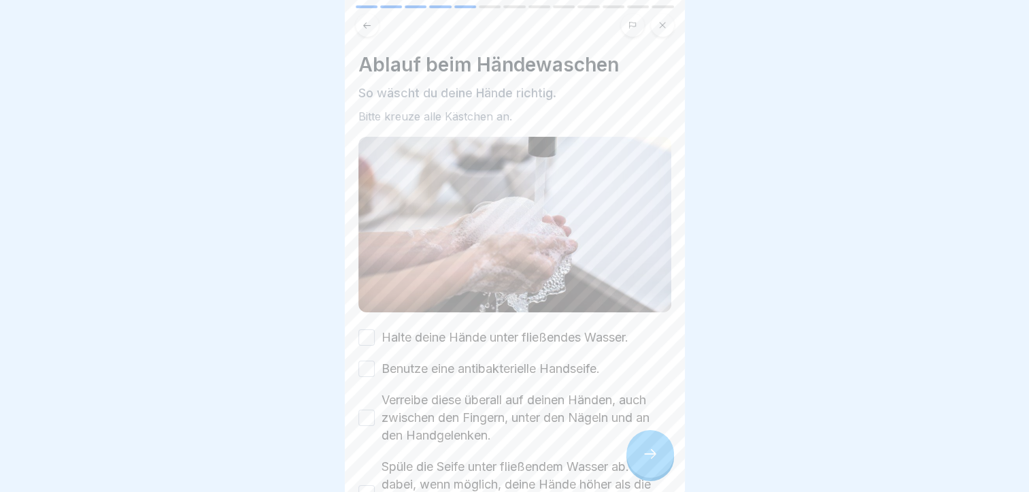
click at [374, 329] on div "Halte deine Hände unter fließendes Wasser." at bounding box center [494, 338] width 270 height 18
click at [370, 329] on button "Halte deine Hände unter fließendes Wasser." at bounding box center [367, 337] width 16 height 16
click at [360, 364] on button "Benutze eine antibakterielle Handseife." at bounding box center [367, 369] width 16 height 16
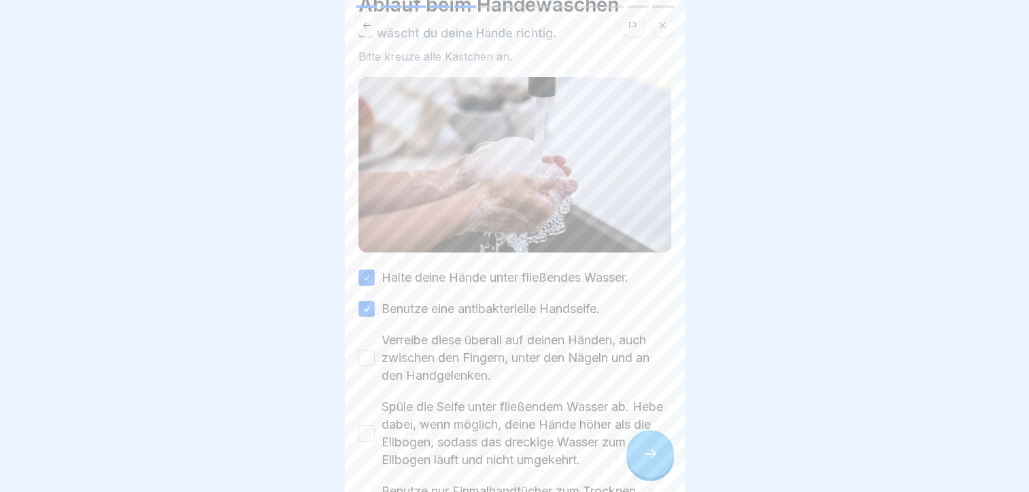
scroll to position [79, 0]
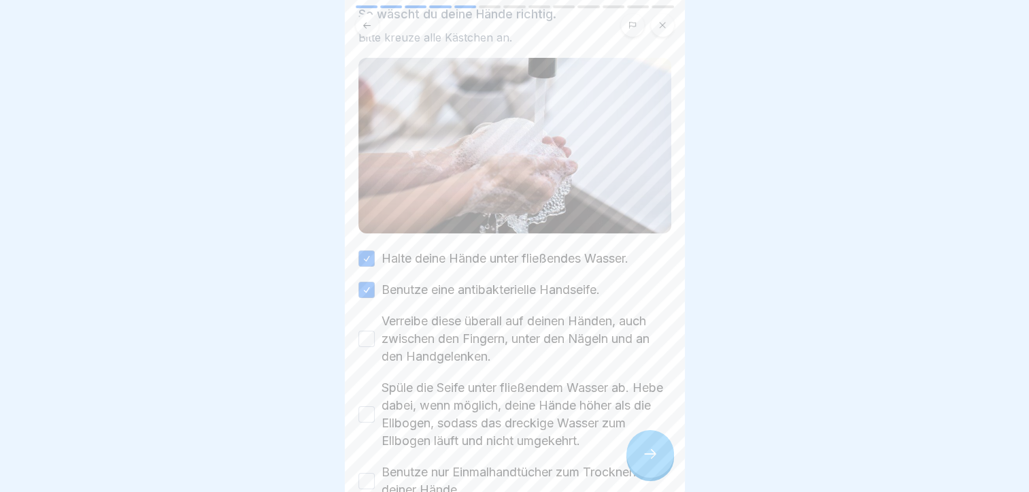
click at [367, 336] on button "Verreibe diese überall auf deinen Händen, auch zwischen den Fingern, unter den …" at bounding box center [367, 339] width 16 height 16
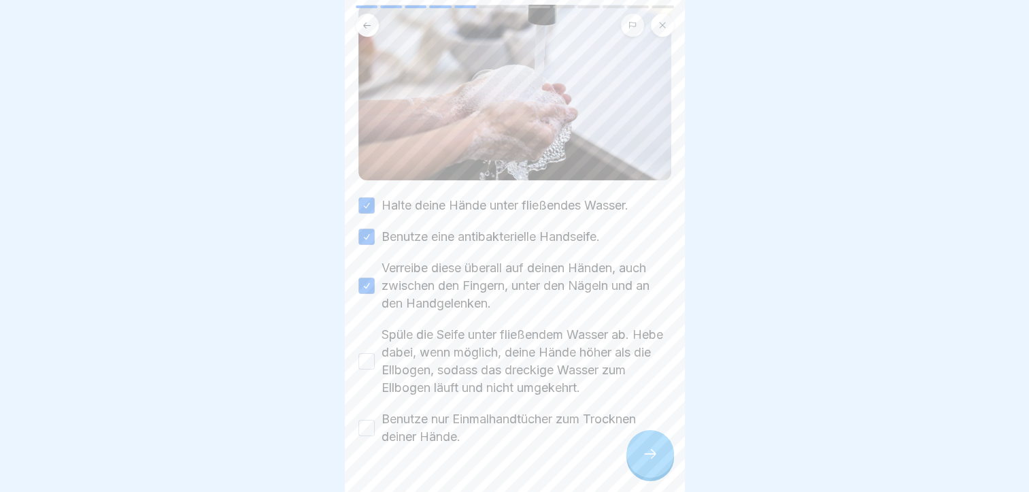
scroll to position [141, 0]
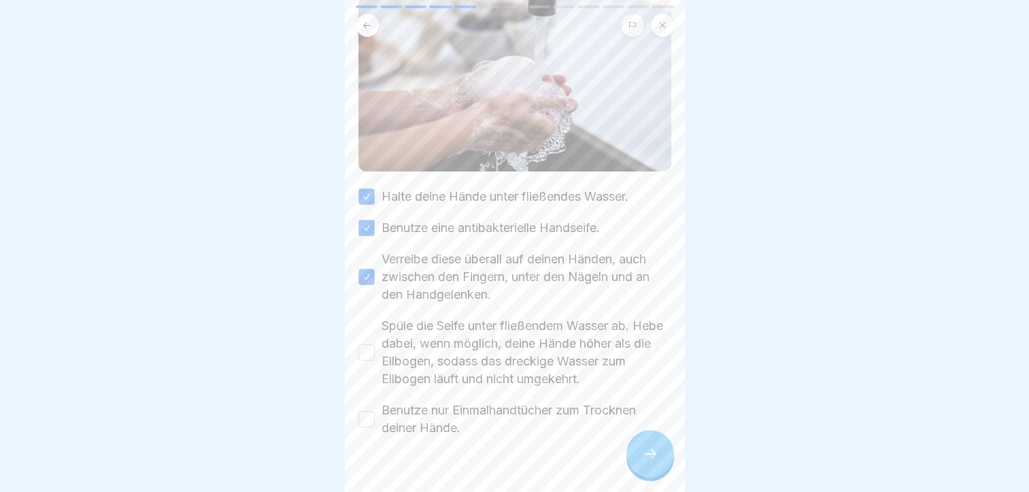
click at [367, 336] on div "Spüle die Seife unter fließendem Wasser ab. Hebe dabei, wenn möglich, deine Hän…" at bounding box center [515, 352] width 313 height 71
click at [365, 344] on button "Spüle die Seife unter fließendem Wasser ab. Hebe dabei, wenn möglich, deine Hän…" at bounding box center [367, 352] width 16 height 16
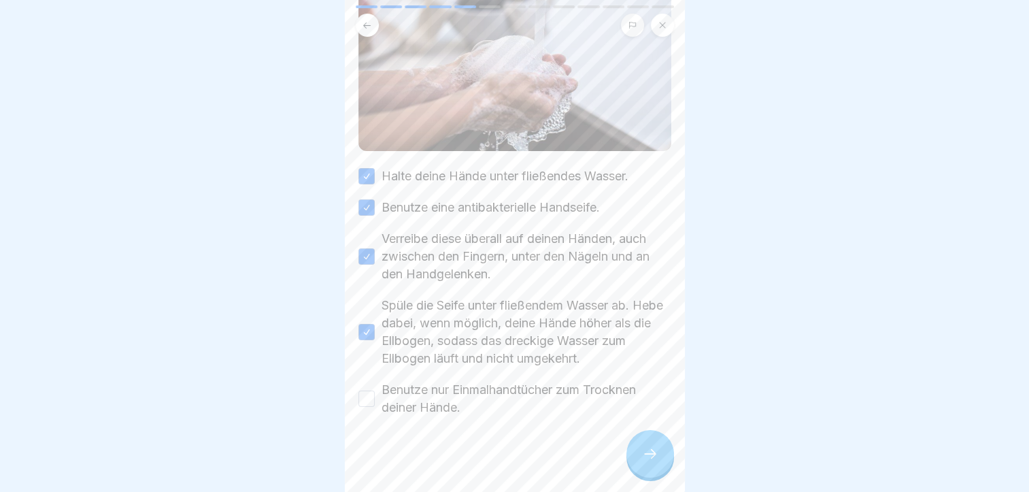
click at [367, 382] on div "Benutze nur Einmalhandtücher zum Trocknen deiner Hände." at bounding box center [515, 398] width 313 height 35
click at [367, 391] on button "Benutze nur Einmalhandtücher zum Trocknen deiner Hände." at bounding box center [367, 399] width 16 height 16
click at [652, 455] on div at bounding box center [651, 454] width 48 height 48
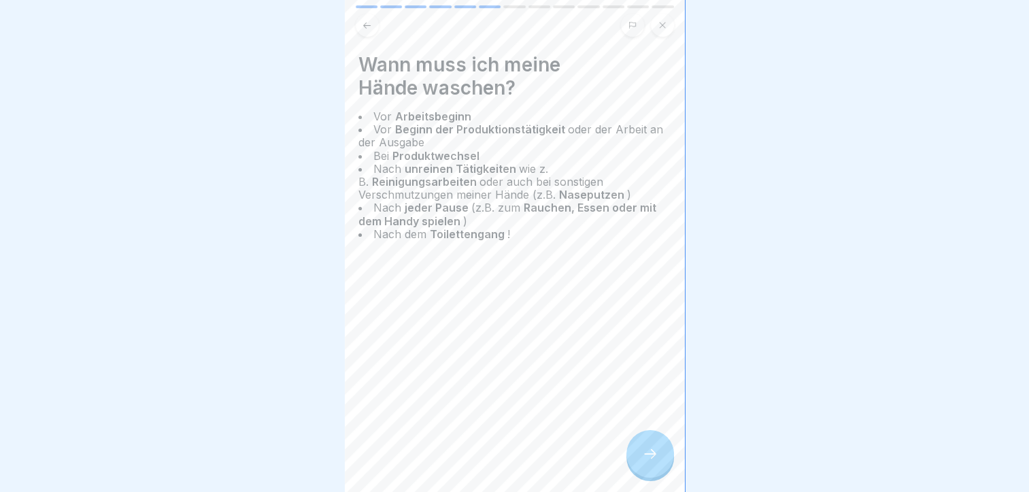
click at [659, 465] on div at bounding box center [651, 454] width 48 height 48
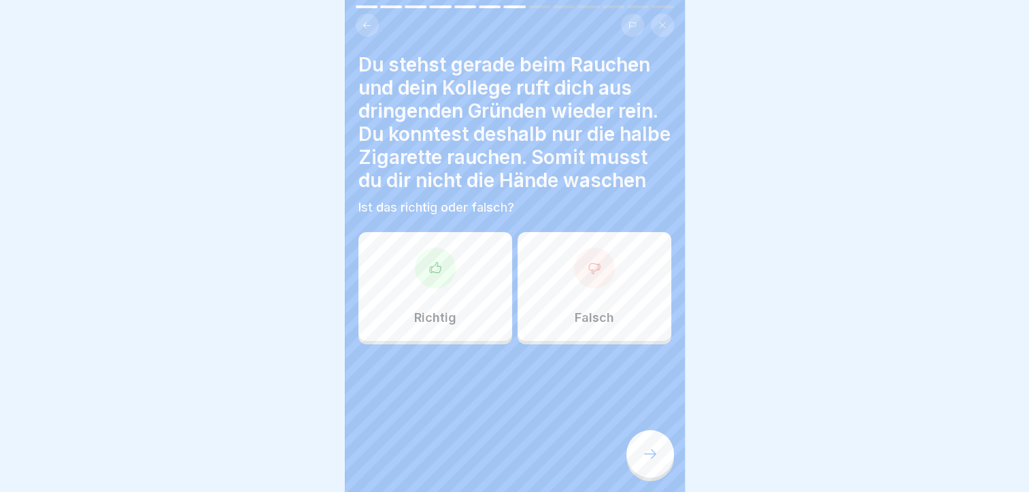
click at [574, 288] on div at bounding box center [594, 268] width 41 height 41
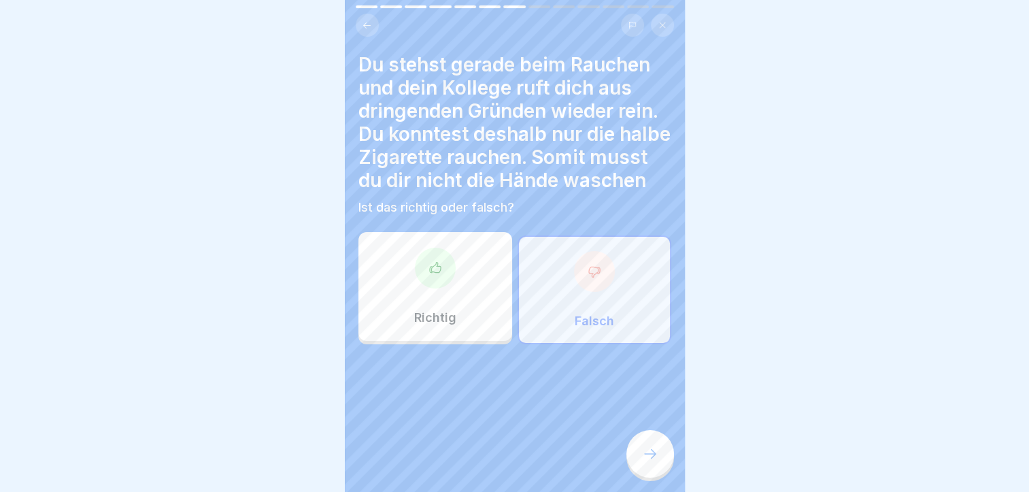
click at [657, 459] on icon at bounding box center [650, 454] width 16 height 16
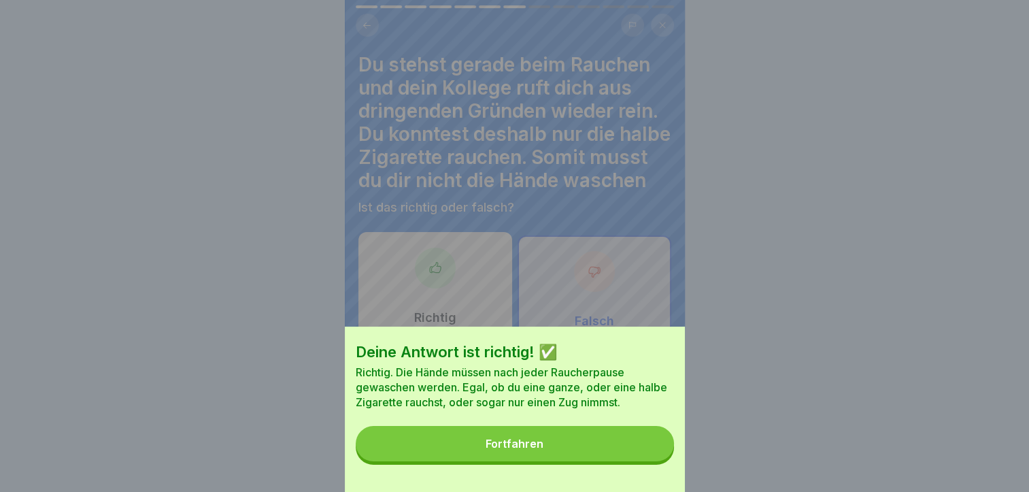
click at [584, 448] on button "Fortfahren" at bounding box center [515, 443] width 318 height 35
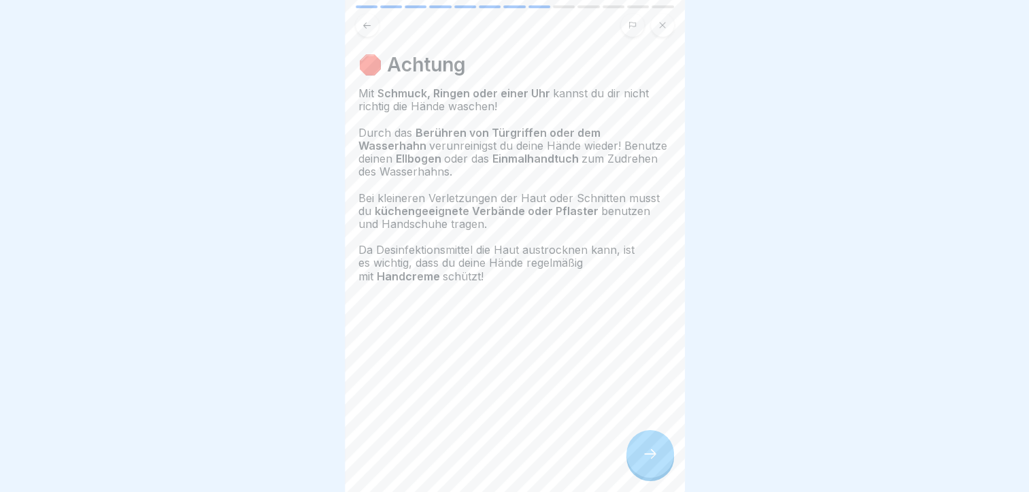
click at [646, 451] on div at bounding box center [651, 454] width 48 height 48
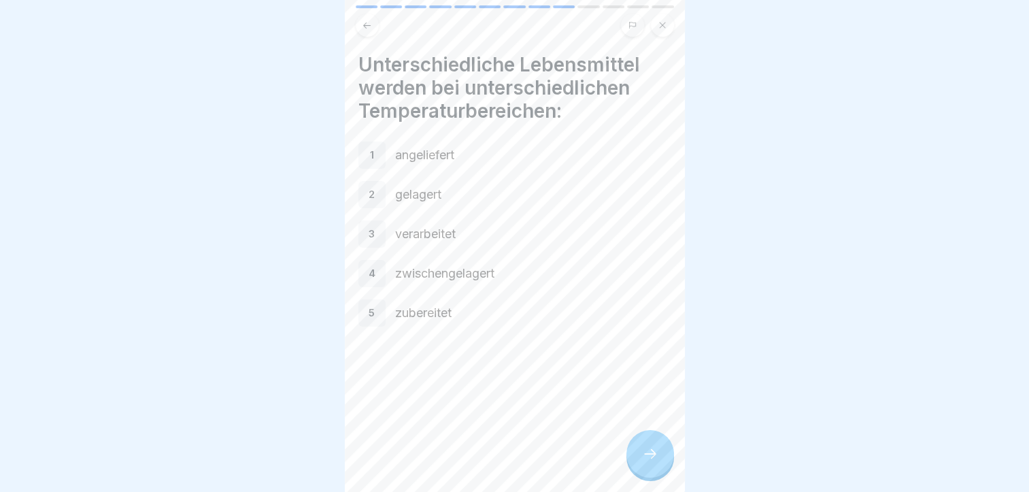
click at [646, 451] on div at bounding box center [651, 454] width 48 height 48
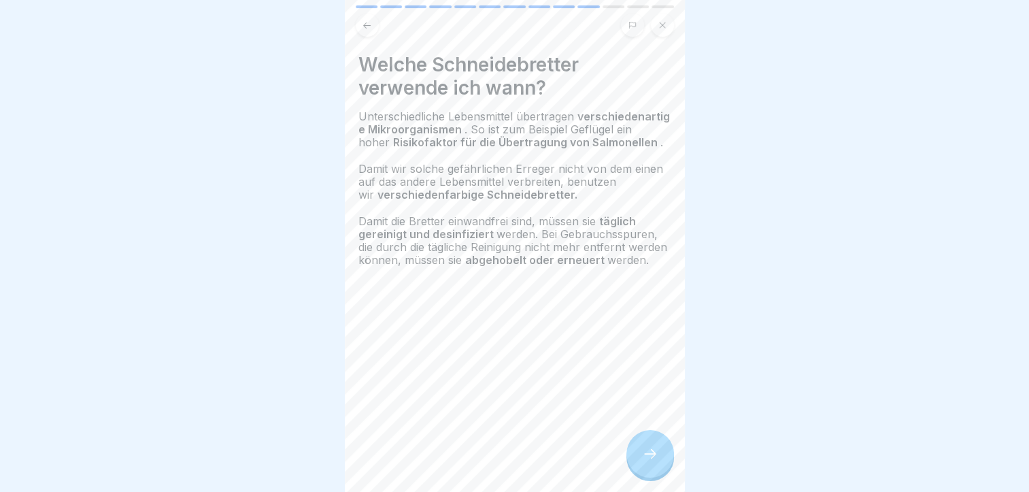
click at [646, 450] on div at bounding box center [651, 454] width 48 height 48
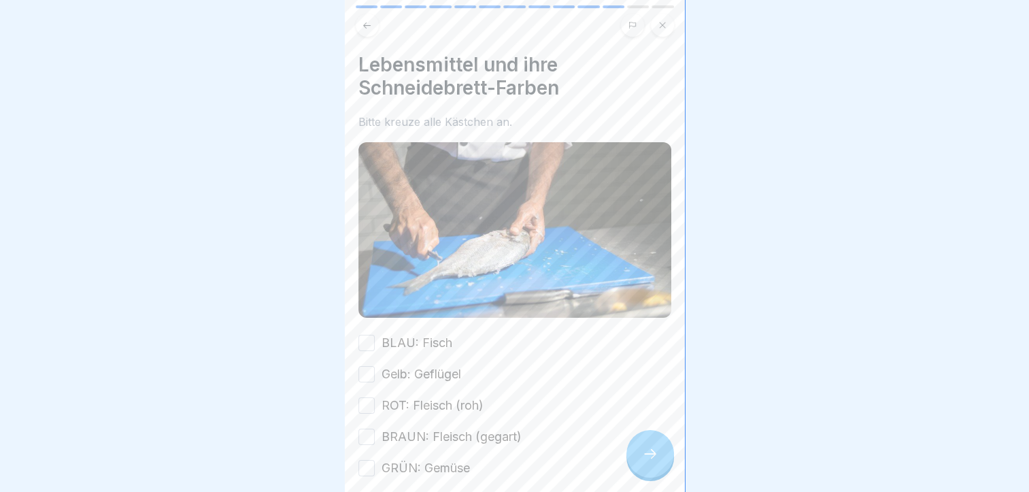
click at [646, 450] on div at bounding box center [651, 454] width 48 height 48
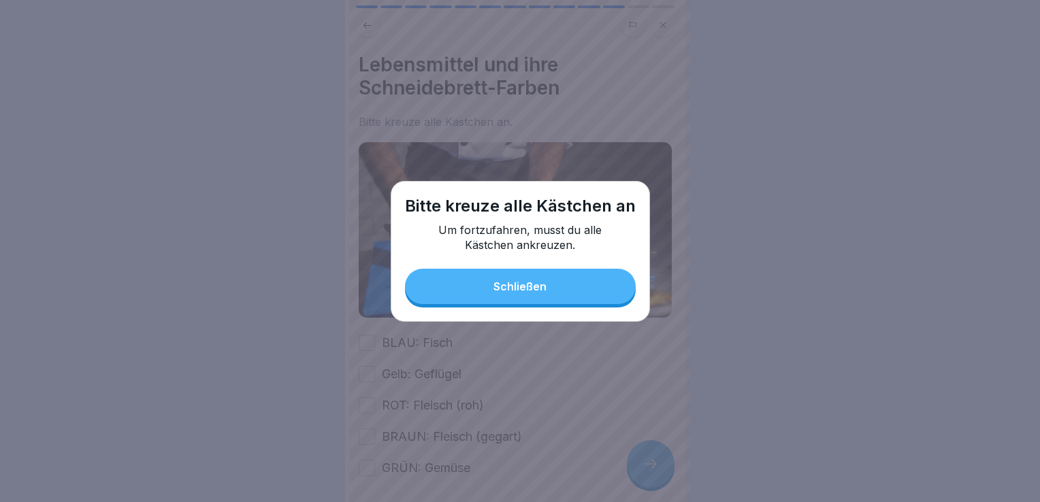
click at [550, 289] on button "Schließen" at bounding box center [520, 286] width 231 height 35
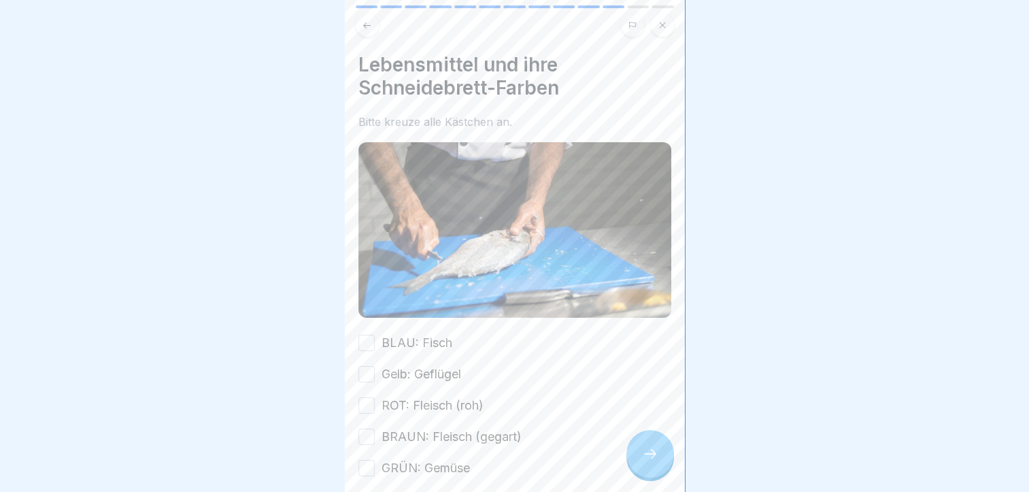
click at [369, 336] on button "BLAU: Fisch" at bounding box center [367, 343] width 16 height 16
click at [365, 366] on button "Gelb: Geflügel" at bounding box center [367, 374] width 16 height 16
click at [361, 410] on div "BLAU: Fisch Gelb: Geflügel ROT: Fleisch (roh) BRAUN: Fleisch (gegart) GRÜN: Gem…" at bounding box center [515, 405] width 313 height 143
click at [367, 399] on button "ROT: Fleisch (roh)" at bounding box center [367, 405] width 16 height 16
click at [363, 430] on button "BRAUN: Fleisch (gegart)" at bounding box center [367, 437] width 16 height 16
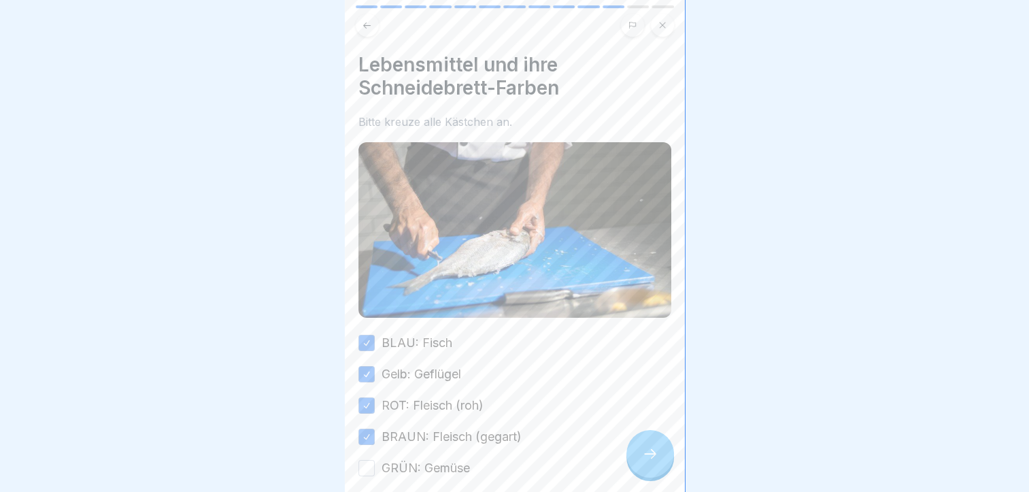
click at [363, 460] on button "GRÜN: Gemüse" at bounding box center [367, 468] width 16 height 16
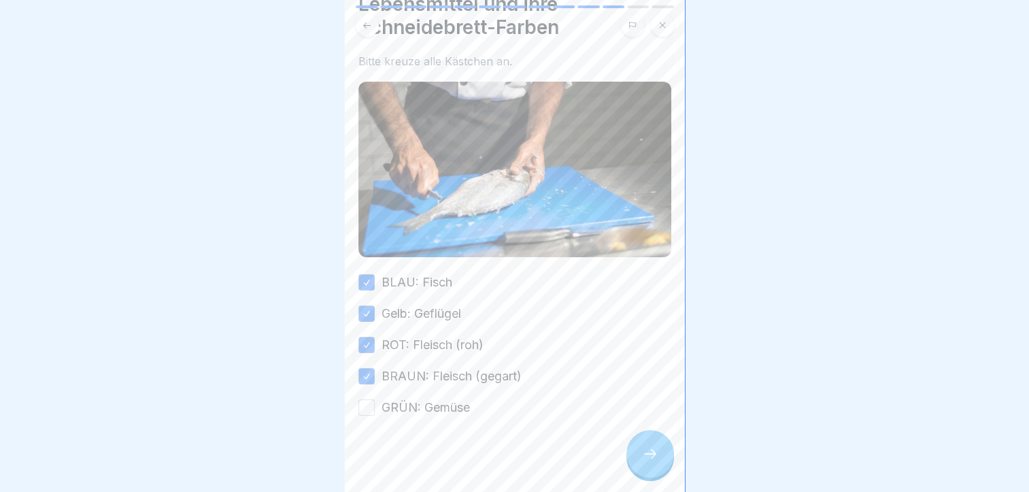
click at [367, 399] on button "GRÜN: Gemüse" at bounding box center [367, 407] width 16 height 16
click at [371, 407] on button "GRÜN: Gemüse" at bounding box center [367, 407] width 16 height 16
click at [654, 472] on div at bounding box center [651, 454] width 48 height 48
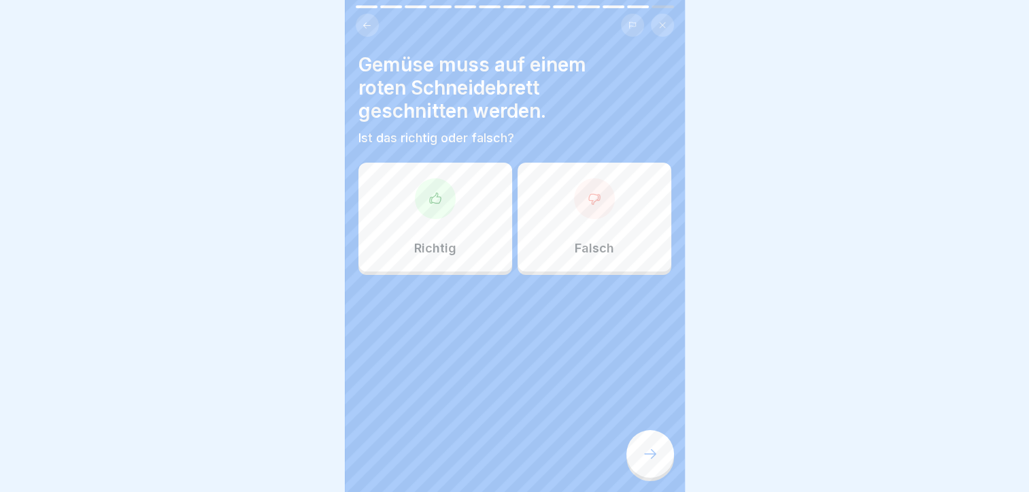
click at [618, 176] on div "Falsch" at bounding box center [595, 217] width 154 height 109
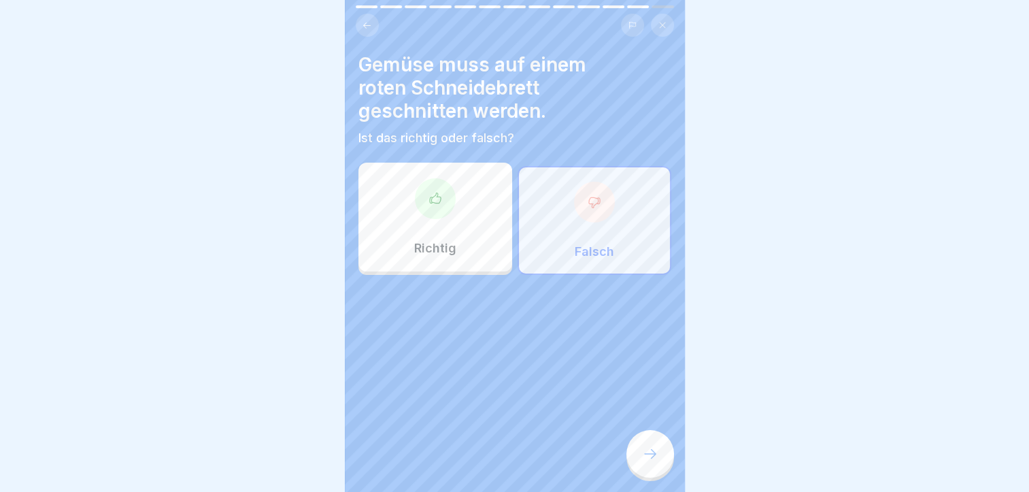
click at [661, 466] on div at bounding box center [651, 454] width 48 height 48
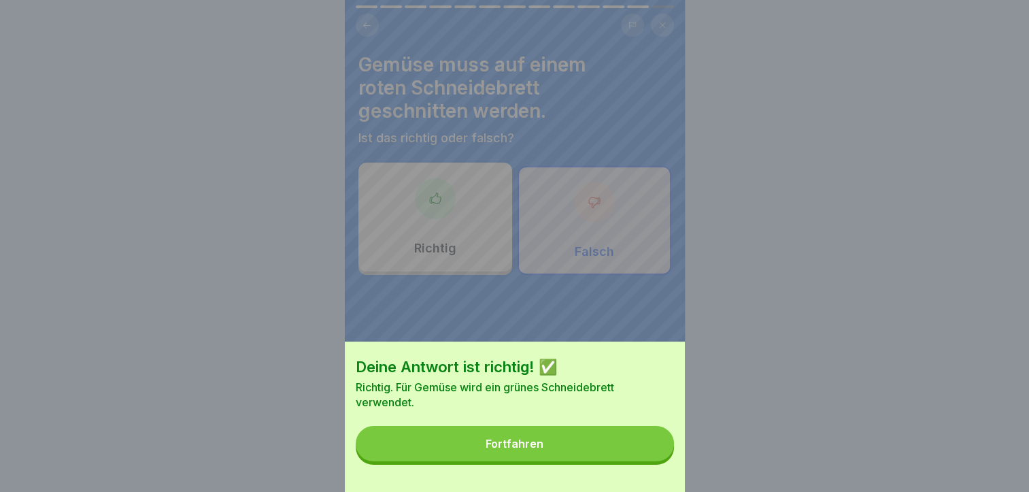
click at [564, 444] on button "Fortfahren" at bounding box center [515, 443] width 318 height 35
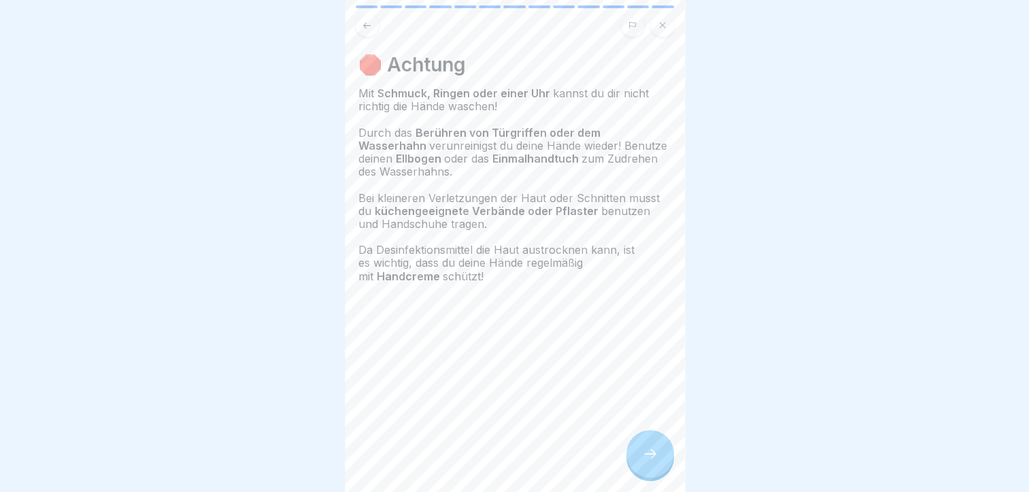
click at [509, 342] on div at bounding box center [515, 324] width 313 height 82
click at [659, 461] on div at bounding box center [651, 454] width 48 height 48
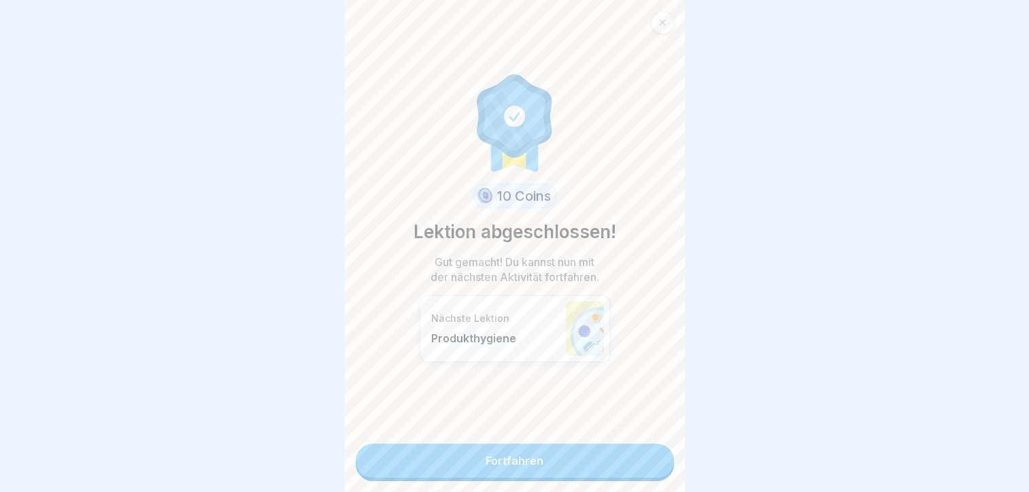
click at [618, 463] on link "Fortfahren" at bounding box center [515, 461] width 318 height 34
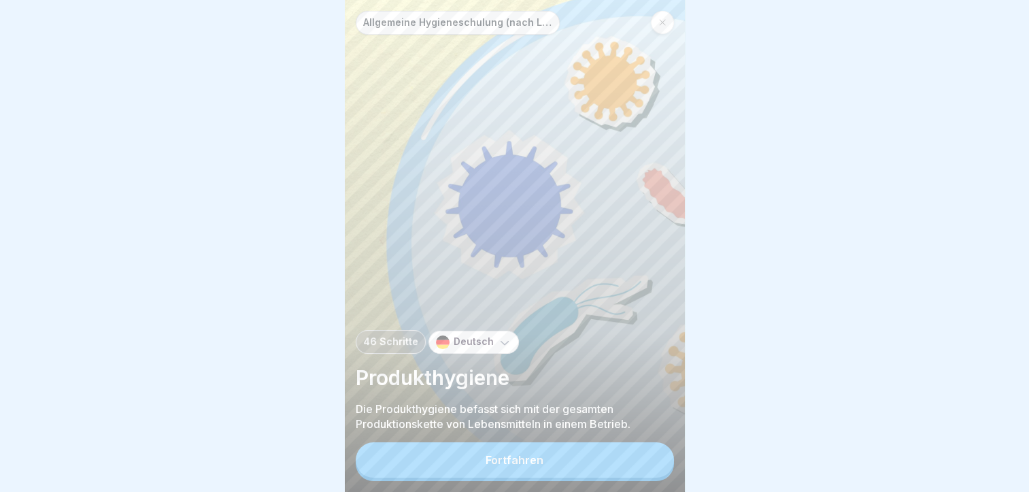
scroll to position [10, 0]
click at [580, 444] on button "Fortfahren" at bounding box center [515, 459] width 318 height 35
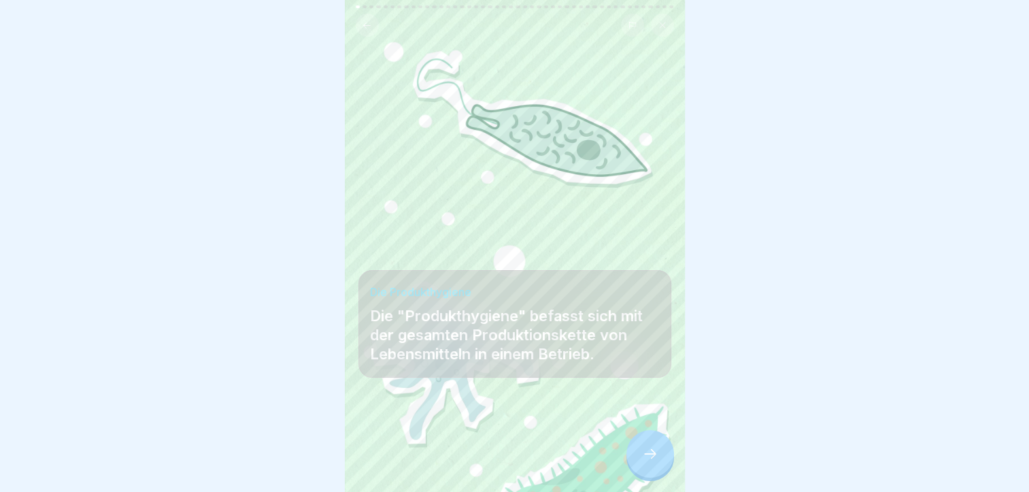
click at [585, 450] on div at bounding box center [515, 451] width 313 height 82
click at [670, 440] on div "Allgemeine Hygieneschulung (nach LMHV §4) 46 Schritte Deutsch Produkthygiene Di…" at bounding box center [515, 246] width 340 height 492
click at [661, 448] on div at bounding box center [651, 454] width 48 height 48
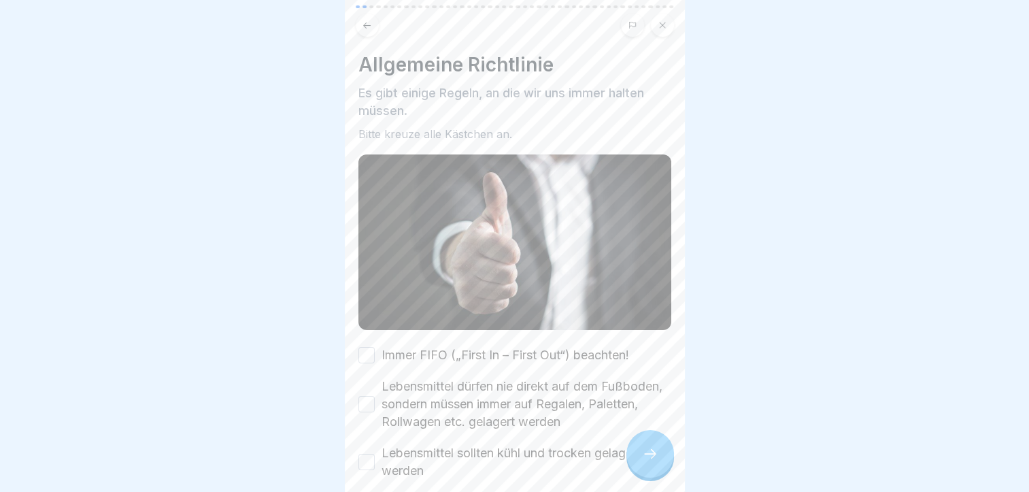
scroll to position [10, 0]
click at [359, 329] on div "Allgemeine Richtlinie Es gibt einige Regeln, an die wir uns immer halten müssen…" at bounding box center [515, 282] width 313 height 458
click at [362, 347] on button "Immer FIFO („First In – First Out“) beachten!" at bounding box center [367, 355] width 16 height 16
click at [370, 396] on button "Lebensmittel dürfen nie direkt auf dem Fußboden, sondern müssen immer auf Regal…" at bounding box center [367, 404] width 16 height 16
click at [365, 454] on button "Lebensmittel sollten kühl und trocken gelagert werden" at bounding box center [367, 462] width 16 height 16
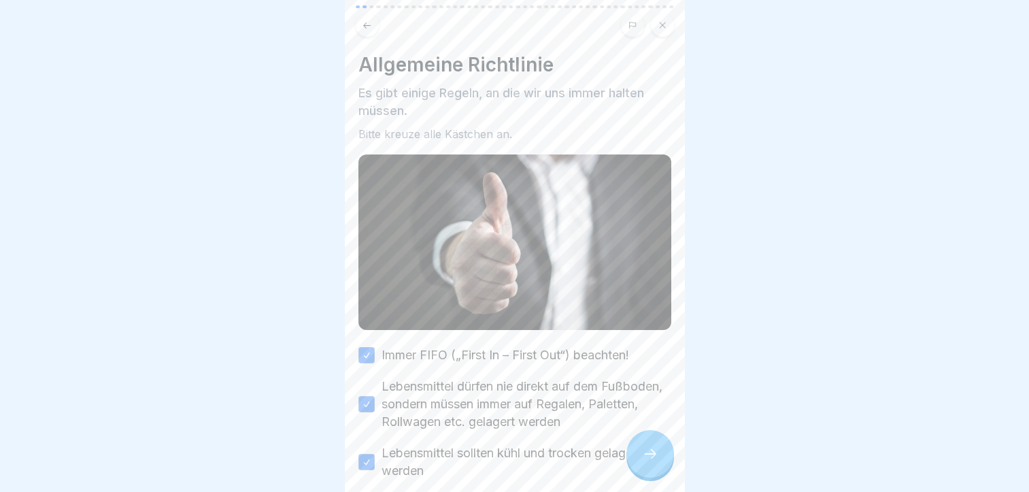
scroll to position [95, 0]
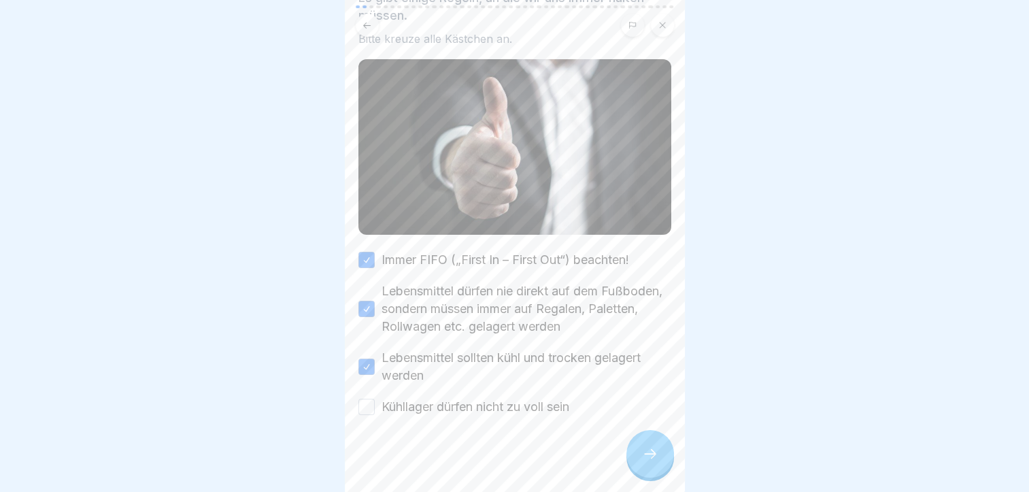
click at [371, 399] on button "Kühllager dürfen nicht zu voll sein" at bounding box center [367, 407] width 16 height 16
click at [642, 442] on div at bounding box center [651, 454] width 48 height 48
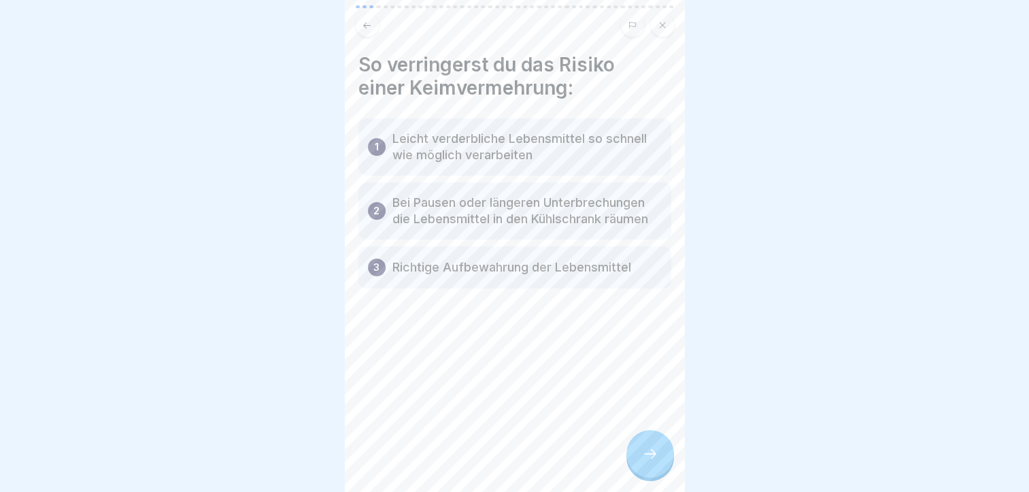
click at [642, 442] on div at bounding box center [651, 454] width 48 height 48
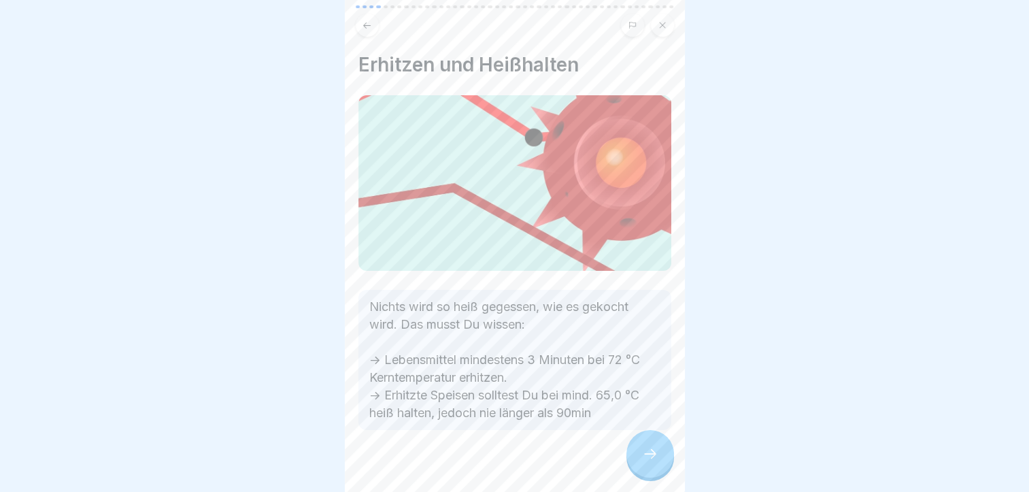
click at [638, 448] on div at bounding box center [651, 454] width 48 height 48
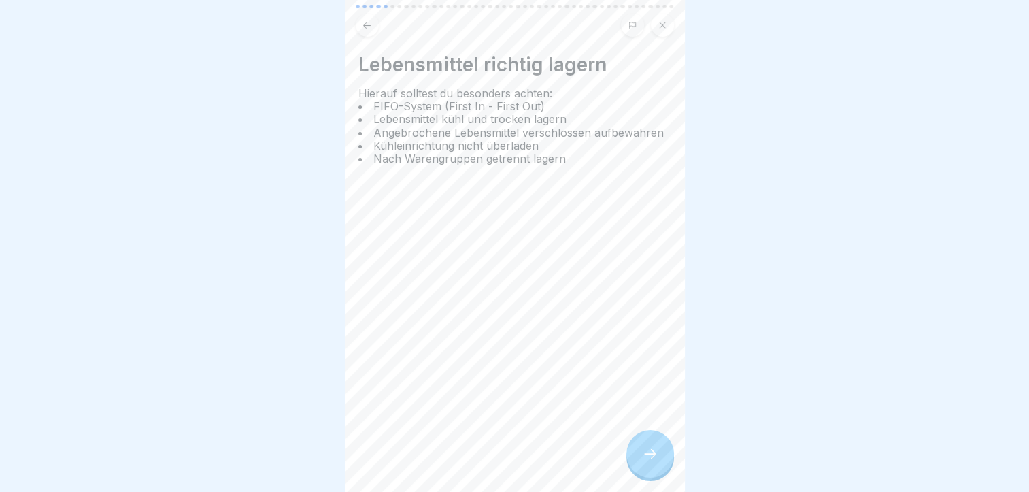
click at [648, 440] on div at bounding box center [651, 454] width 48 height 48
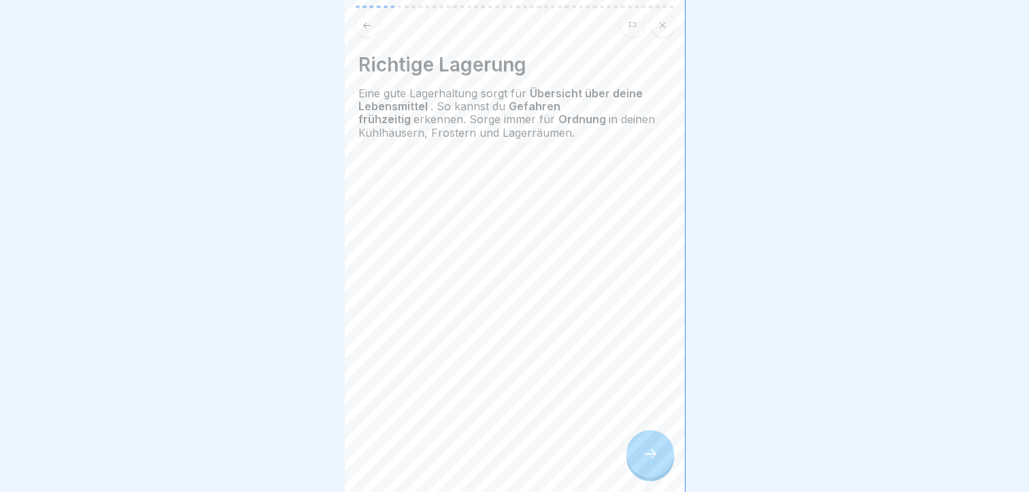
click at [648, 440] on div at bounding box center [651, 454] width 48 height 48
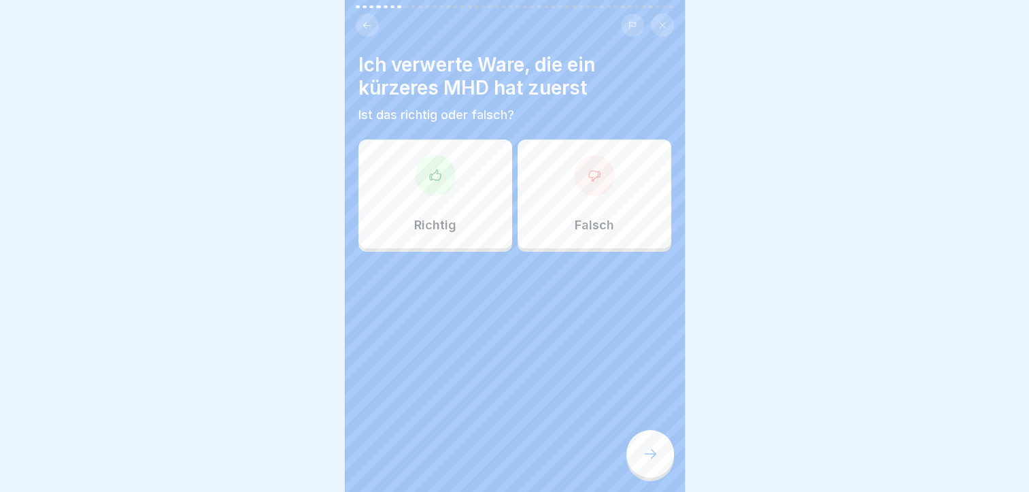
click at [461, 231] on div "Richtig" at bounding box center [436, 193] width 154 height 109
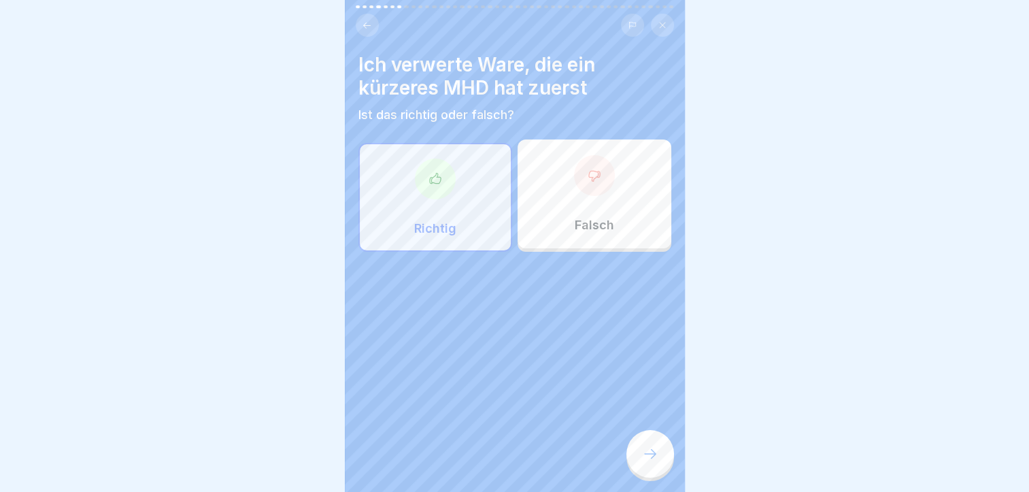
click at [648, 456] on icon at bounding box center [650, 454] width 16 height 16
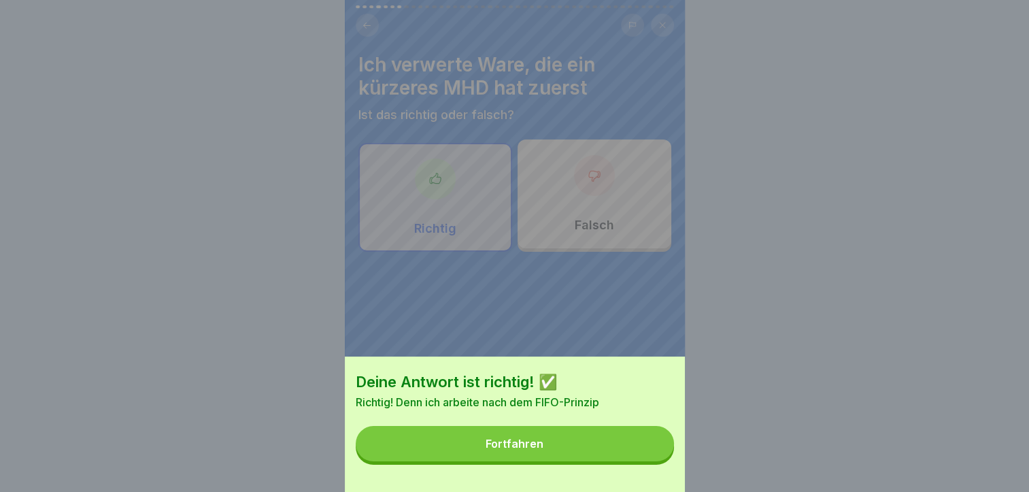
click at [601, 455] on button "Fortfahren" at bounding box center [515, 443] width 318 height 35
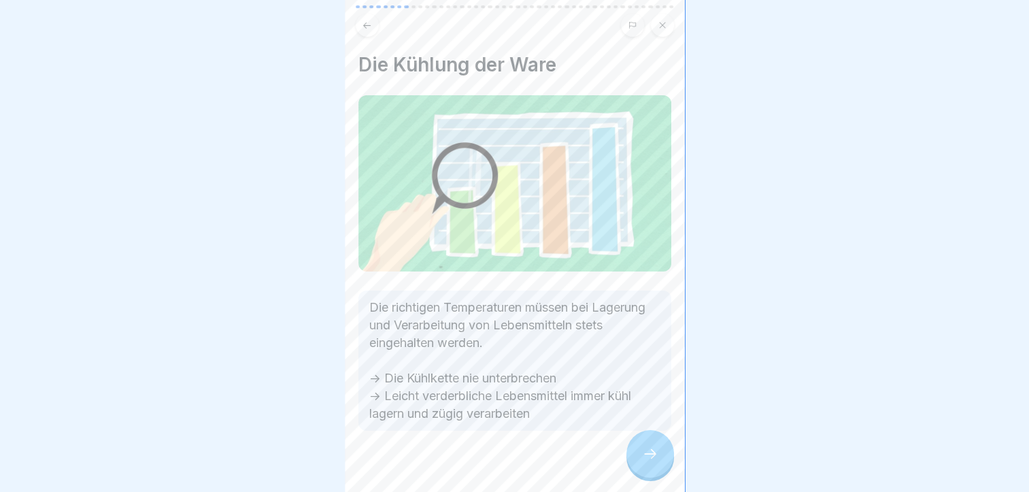
click at [654, 458] on icon at bounding box center [650, 454] width 16 height 16
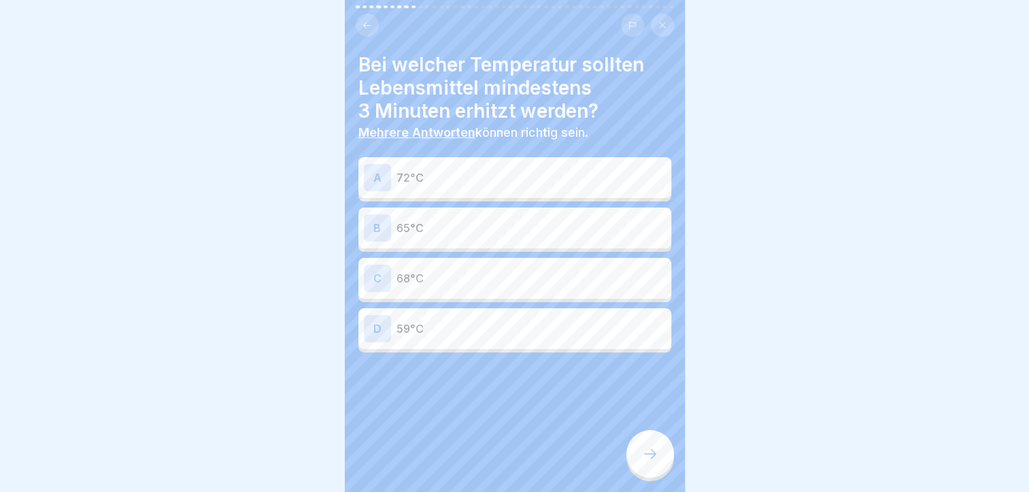
click at [561, 185] on div "A 72°C" at bounding box center [515, 177] width 313 height 41
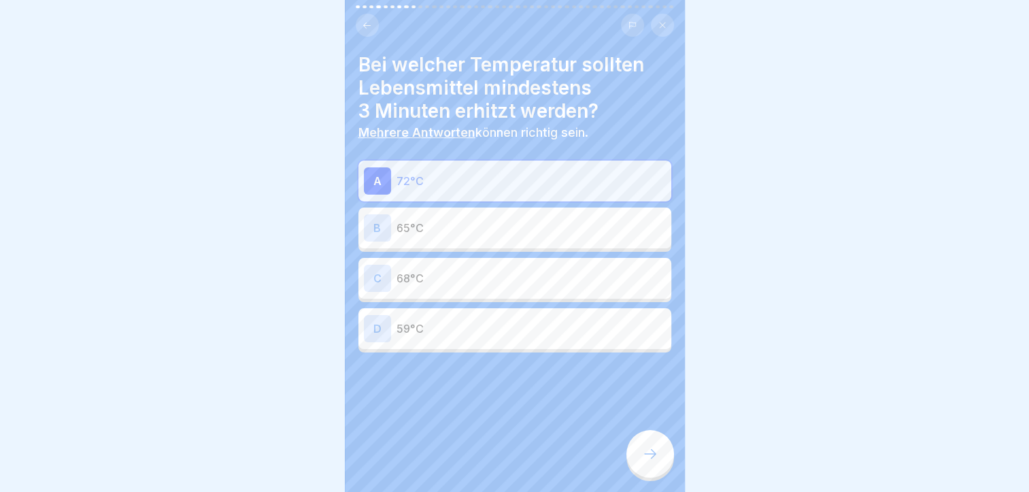
click at [661, 450] on div at bounding box center [651, 454] width 48 height 48
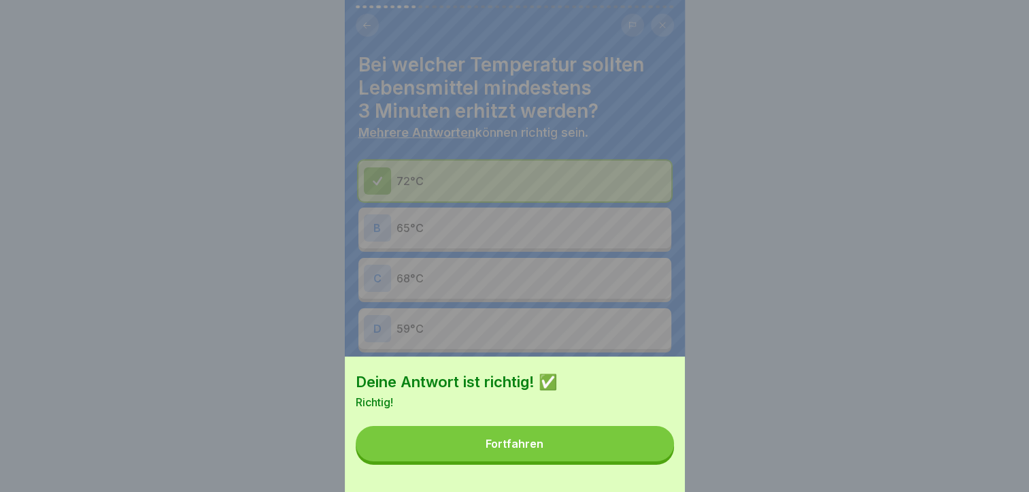
click at [661, 450] on button "Fortfahren" at bounding box center [515, 443] width 318 height 35
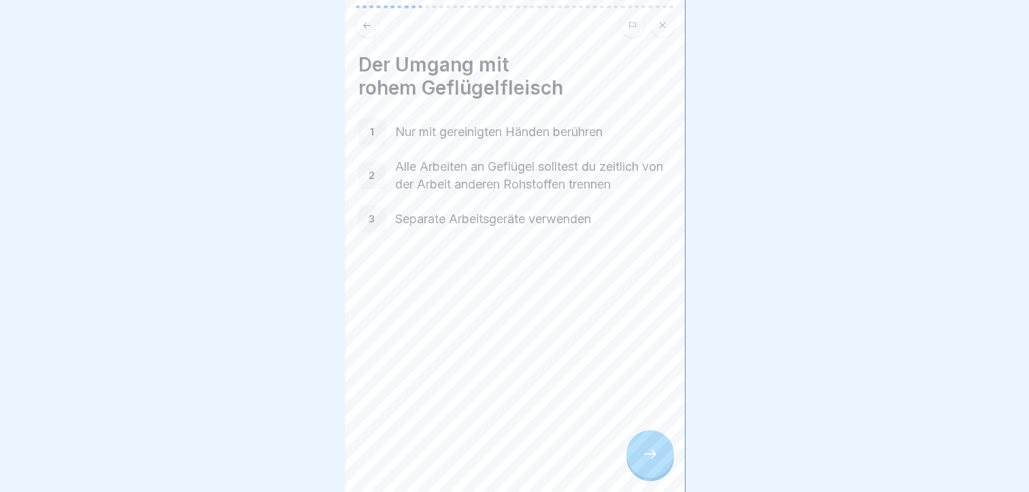
click at [655, 461] on icon at bounding box center [650, 454] width 16 height 16
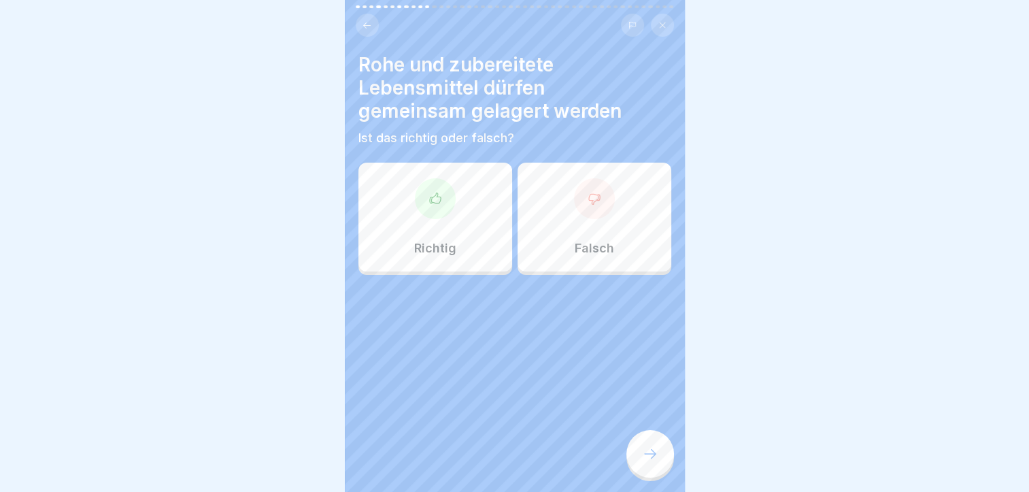
click at [596, 241] on p "Falsch" at bounding box center [594, 248] width 39 height 15
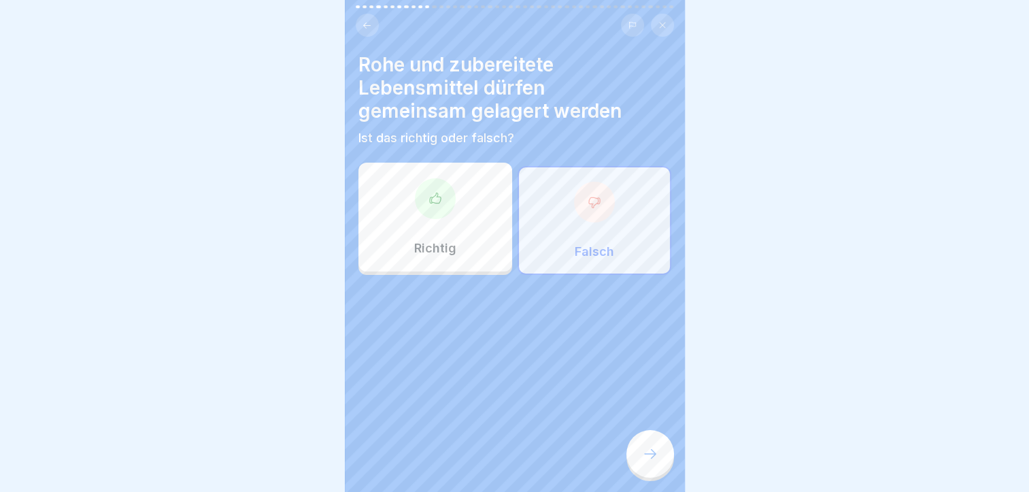
click at [650, 444] on div at bounding box center [651, 454] width 48 height 48
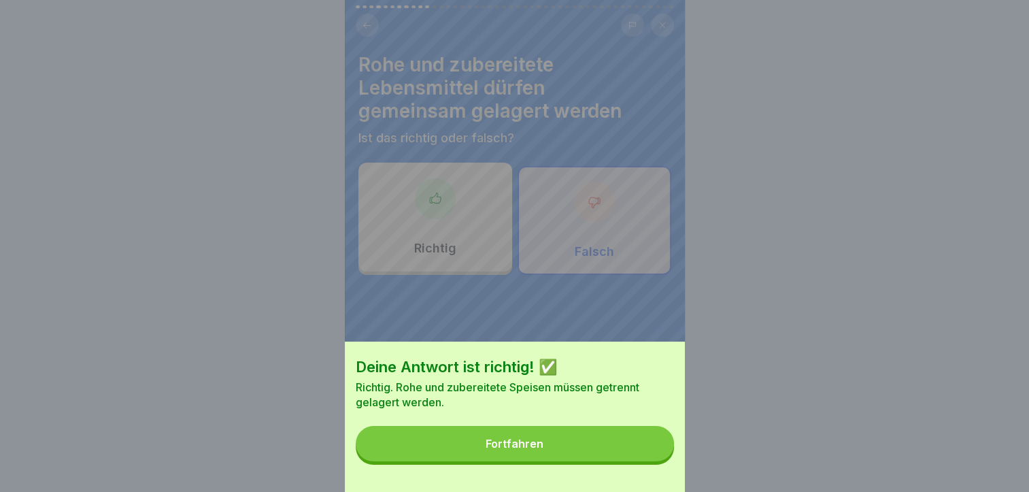
click at [614, 303] on div "Deine Antwort ist richtig! ✅ Richtig. Rohe und zubereitete Speisen müssen getre…" at bounding box center [515, 246] width 340 height 492
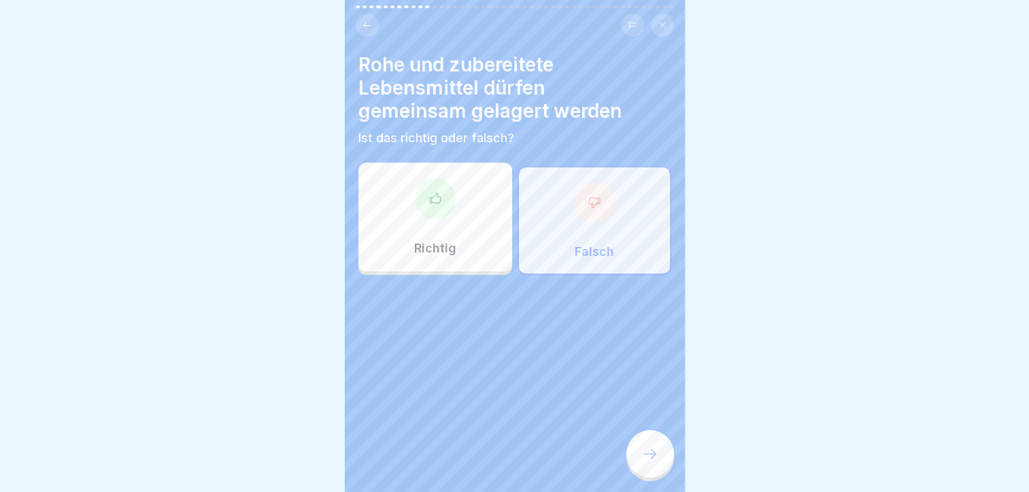
click at [645, 442] on div at bounding box center [651, 454] width 48 height 48
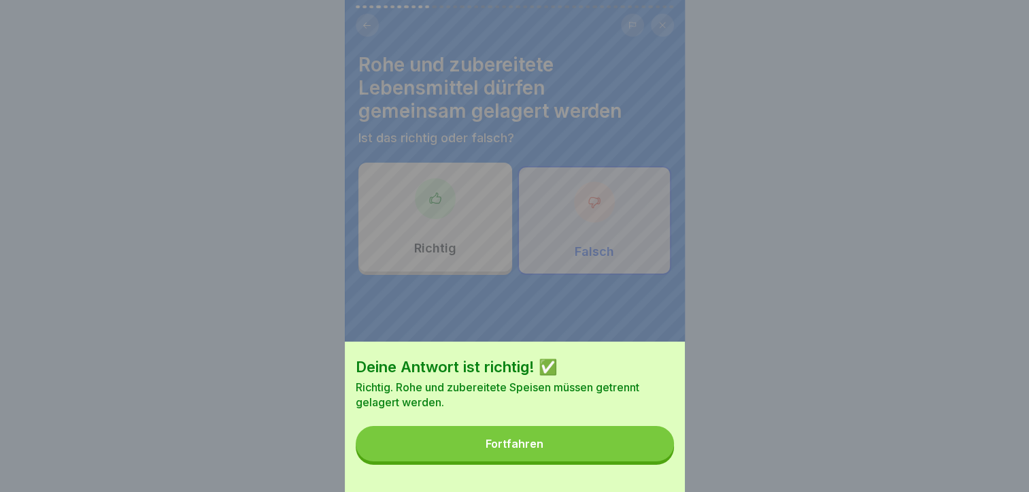
click at [634, 448] on button "Fortfahren" at bounding box center [515, 443] width 318 height 35
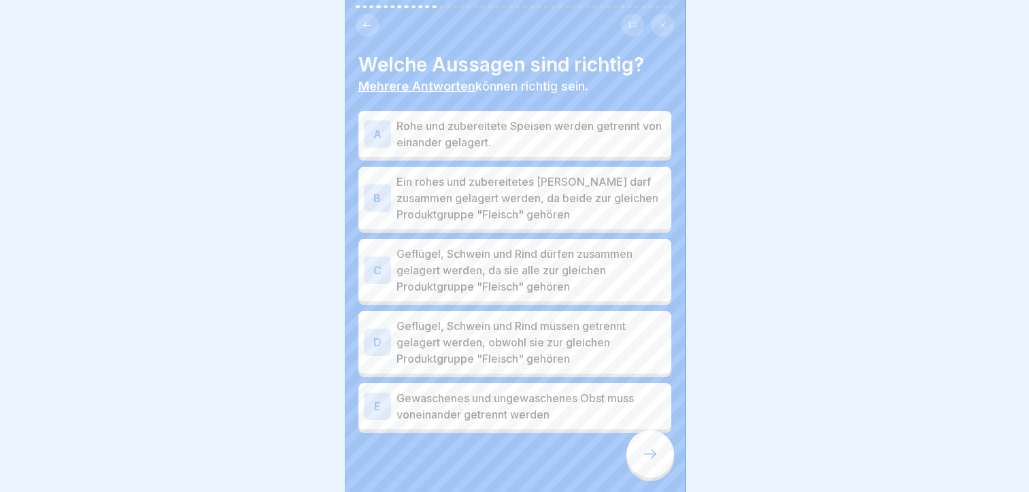
click at [608, 121] on p "Rohe und zubereitete Speisen werden getrennt von einander gelagert." at bounding box center [531, 134] width 269 height 33
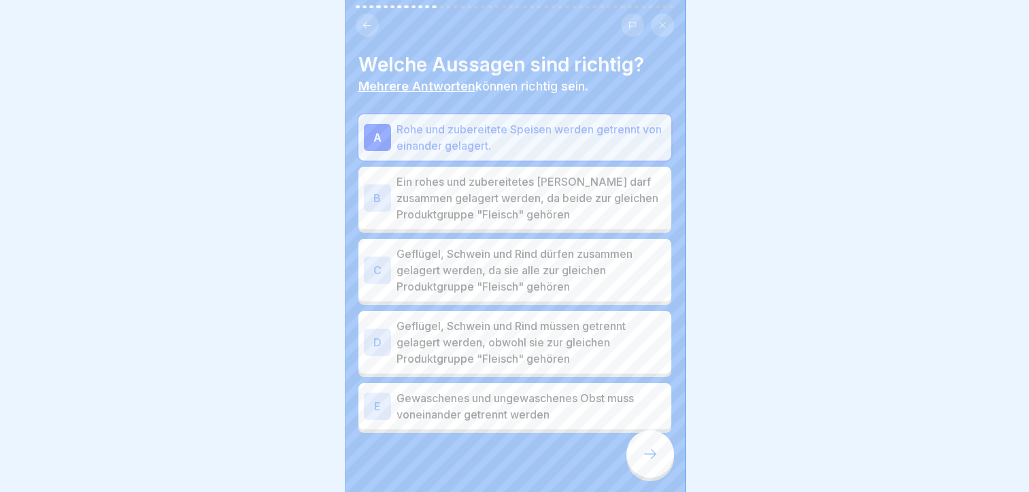
click at [588, 337] on p "Geflügel, Schwein und Rind müssen getrennt gelagert werden, obwohl sie zur glei…" at bounding box center [531, 342] width 269 height 49
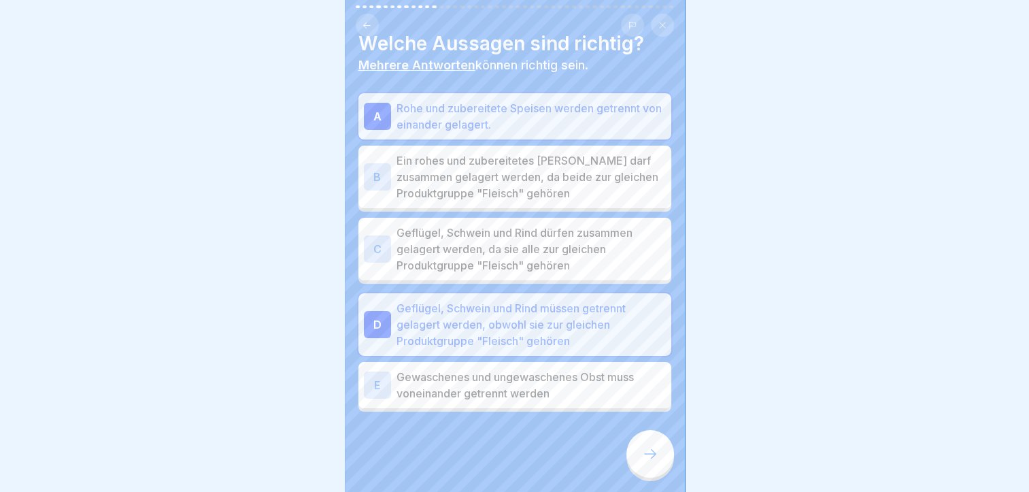
scroll to position [20, 0]
click at [576, 386] on p "Gewaschenes und ungewaschenes Obst muss voneinander getrennt werden" at bounding box center [531, 386] width 269 height 33
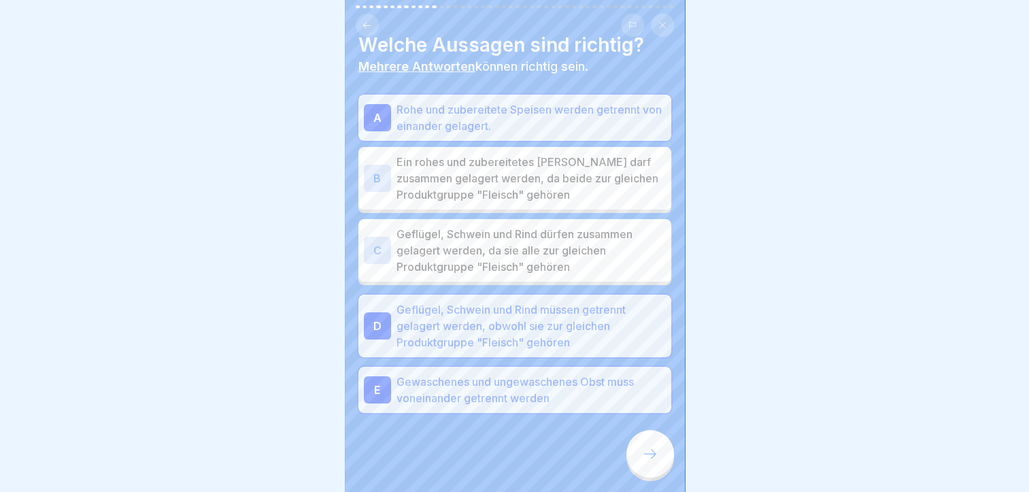
click at [651, 451] on icon at bounding box center [650, 454] width 16 height 16
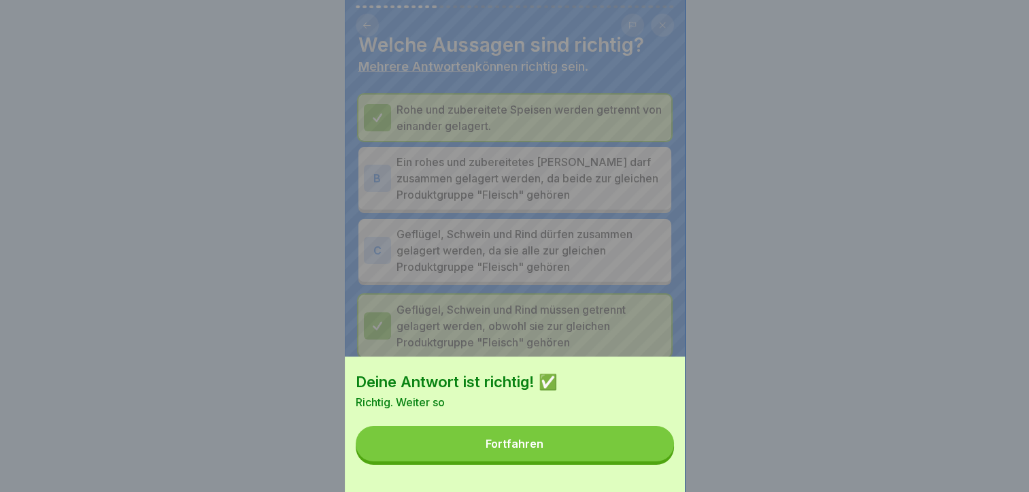
click at [576, 456] on button "Fortfahren" at bounding box center [515, 443] width 318 height 35
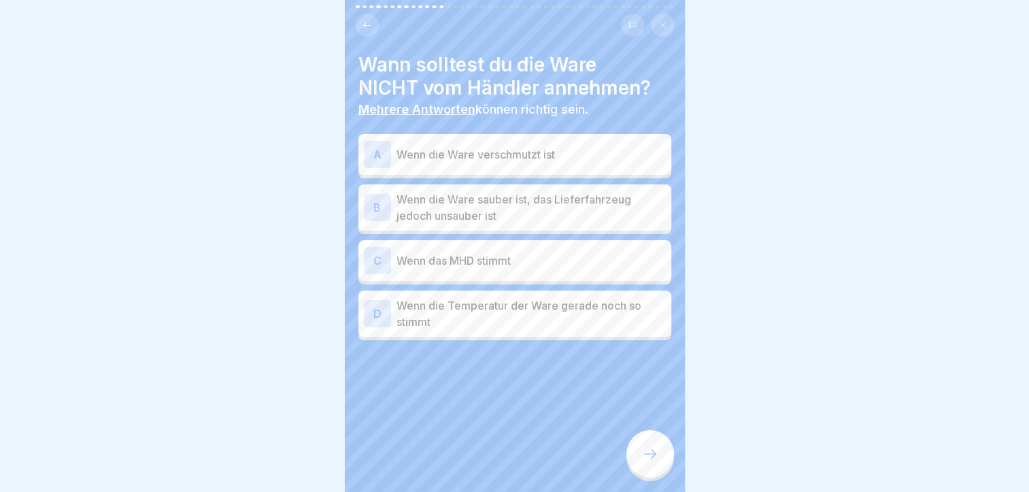
click at [584, 156] on div "A Wenn die Ware verschmutzt ist" at bounding box center [515, 154] width 302 height 27
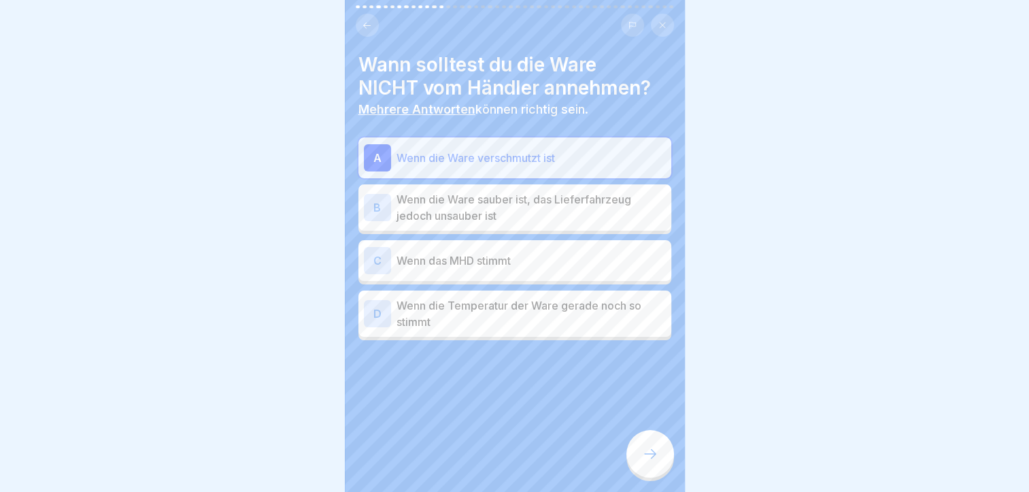
click at [561, 205] on p "Wenn die Ware sauber ist, das Lieferfahrzeug jedoch unsauber ist" at bounding box center [531, 207] width 269 height 33
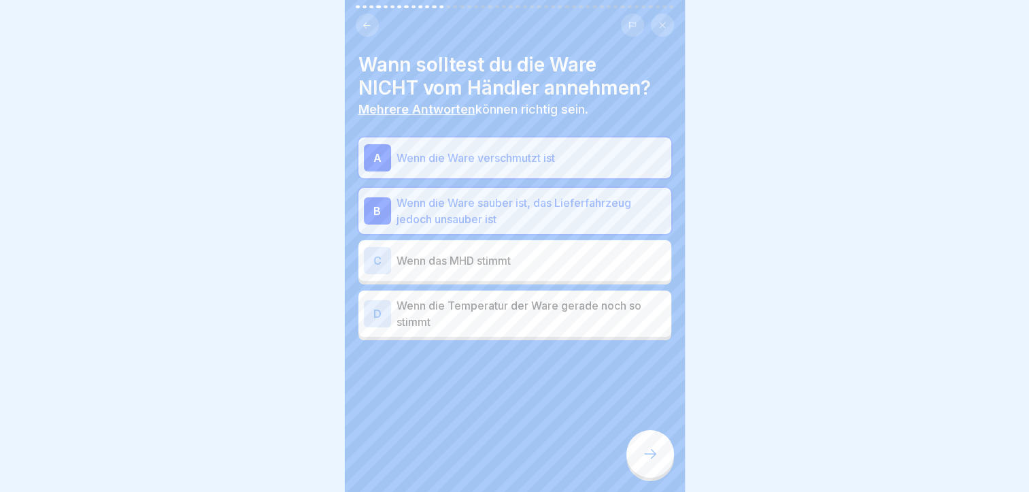
click at [553, 252] on p "Wenn das MHD stimmt" at bounding box center [531, 260] width 269 height 16
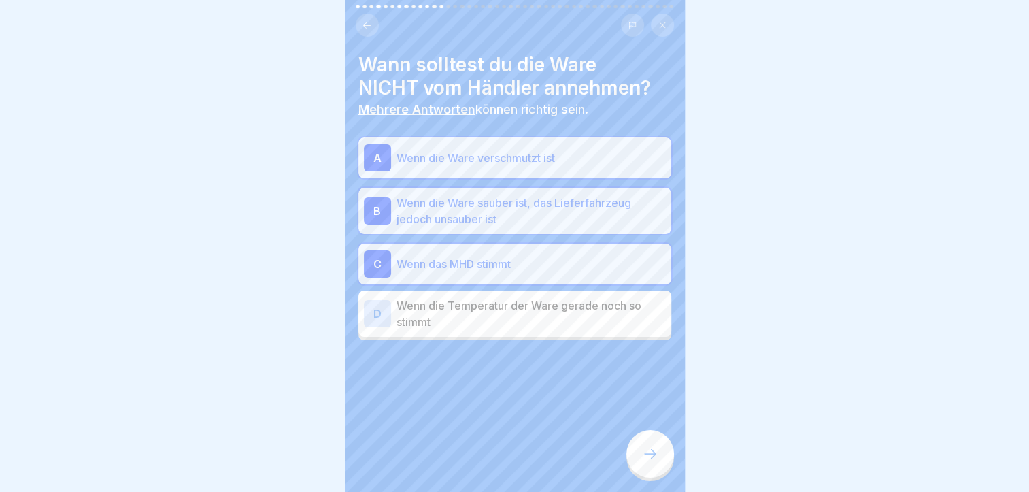
click at [553, 256] on p "Wenn das MHD stimmt" at bounding box center [531, 264] width 269 height 16
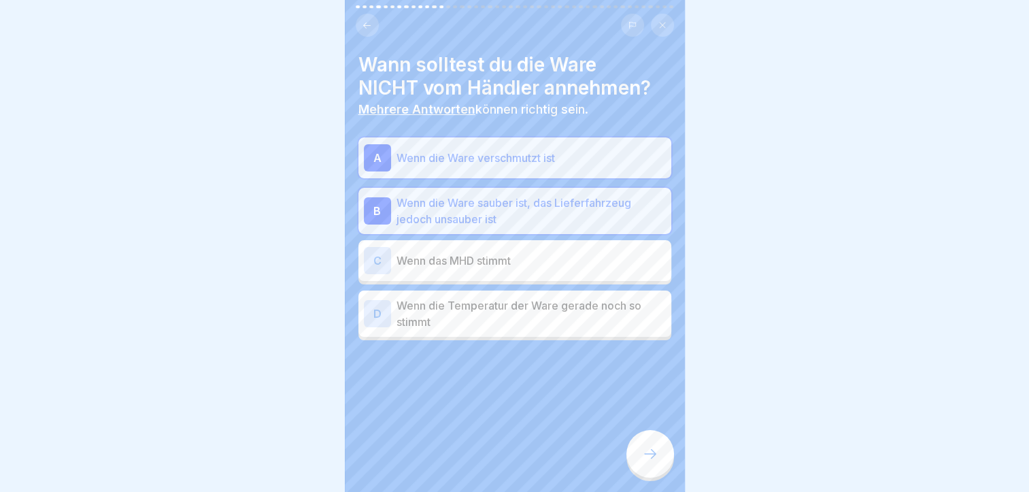
click at [656, 458] on icon at bounding box center [650, 454] width 16 height 16
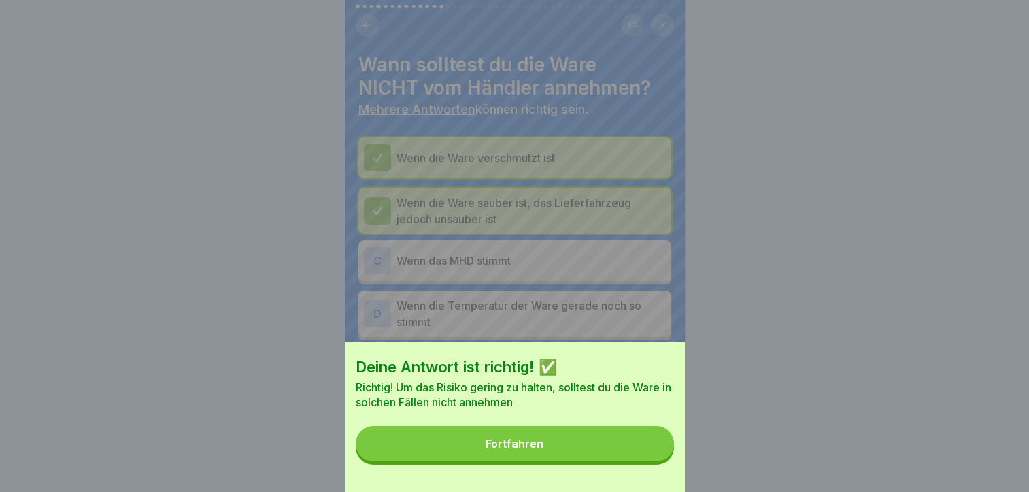
click at [656, 458] on button "Fortfahren" at bounding box center [515, 443] width 318 height 35
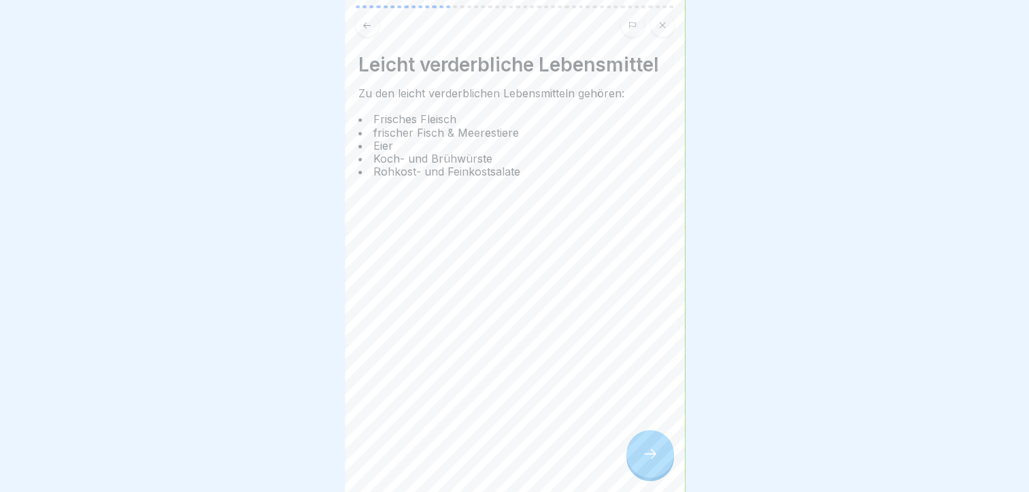
click at [656, 458] on icon at bounding box center [650, 454] width 16 height 16
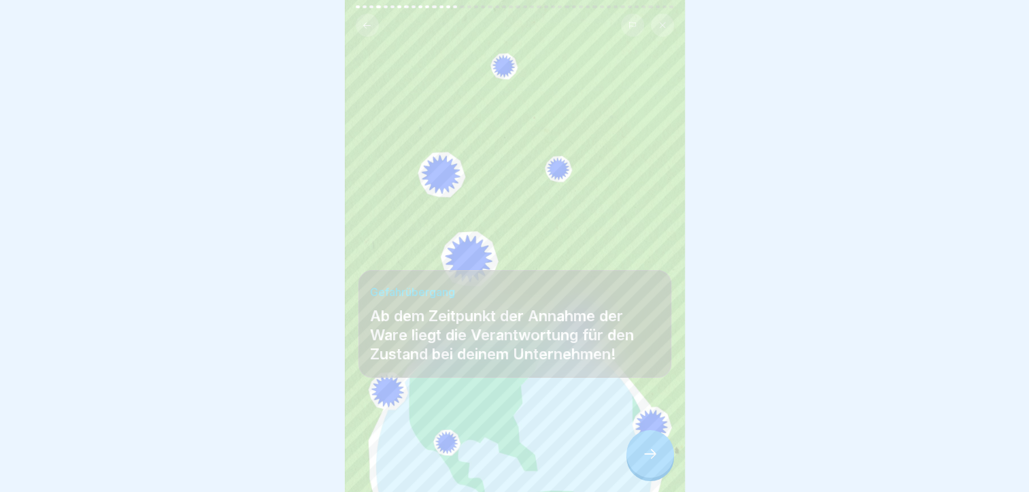
click at [656, 458] on icon at bounding box center [650, 454] width 16 height 16
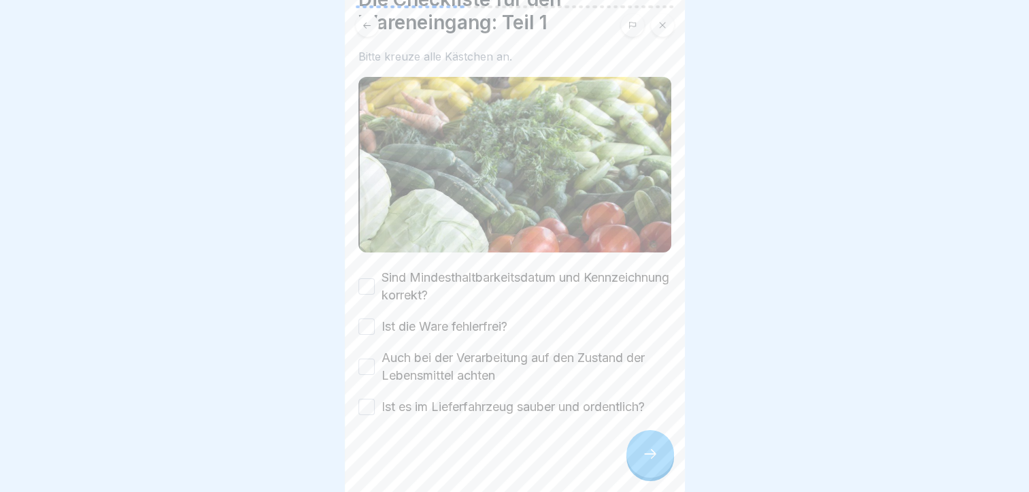
scroll to position [65, 0]
click at [368, 279] on button "Sind Mindesthaltbarkeitsdatum und Kennzeichnung korrekt?" at bounding box center [367, 287] width 16 height 16
click at [373, 319] on button "Ist die Ware fehlerfrei?" at bounding box center [367, 327] width 16 height 16
click at [371, 359] on button "Auch bei der Verarbeitung auf den Zustand der Lebensmittel achten" at bounding box center [367, 367] width 16 height 16
click at [365, 399] on button "Ist es im Lieferfahrzeug sauber und ordentlich?" at bounding box center [367, 407] width 16 height 16
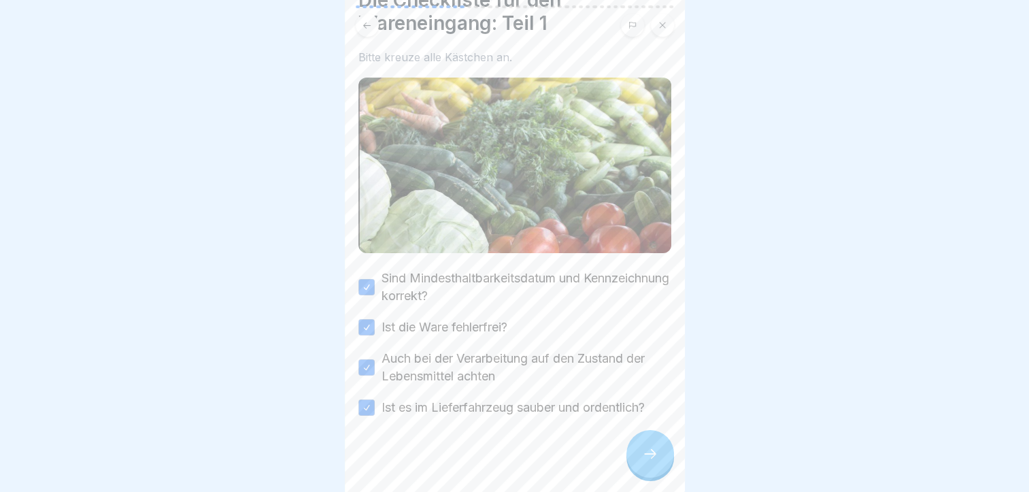
click at [648, 445] on div at bounding box center [651, 454] width 48 height 48
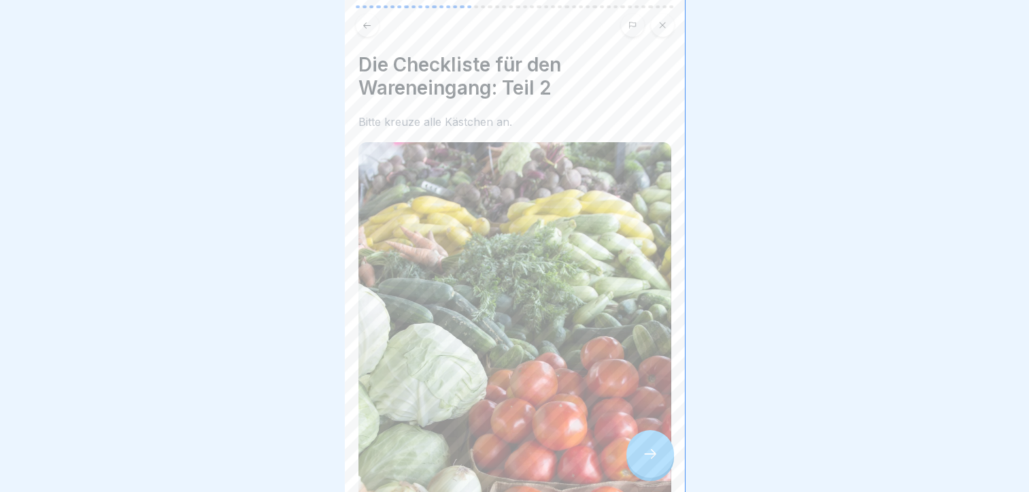
scroll to position [299, 0]
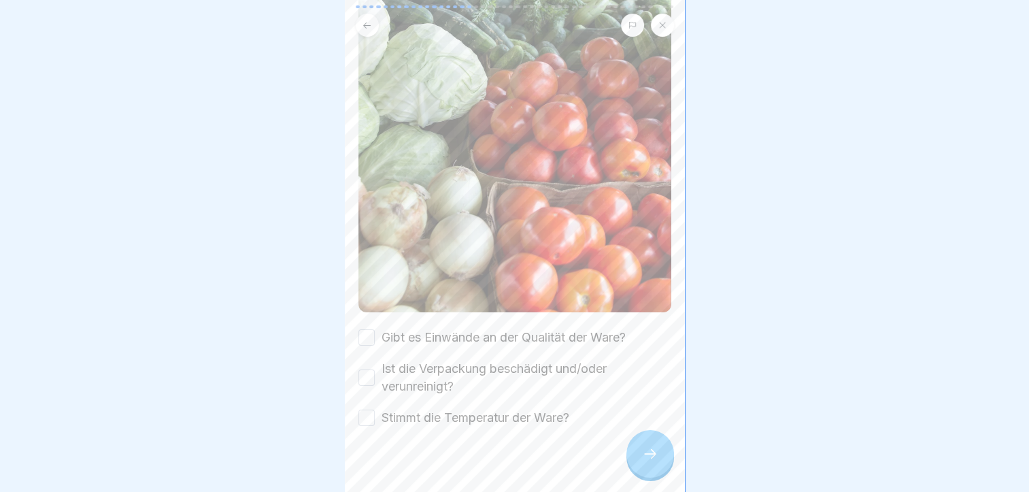
click at [374, 329] on div "Gibt es Einwände an der Qualität der Ware?" at bounding box center [492, 338] width 267 height 18
click at [367, 329] on button "Gibt es Einwände an der Qualität der Ware?" at bounding box center [367, 337] width 16 height 16
click at [365, 369] on button "Ist die Verpackung beschädigt und/oder verunreinigt?" at bounding box center [367, 377] width 16 height 16
click at [368, 427] on div at bounding box center [515, 468] width 313 height 82
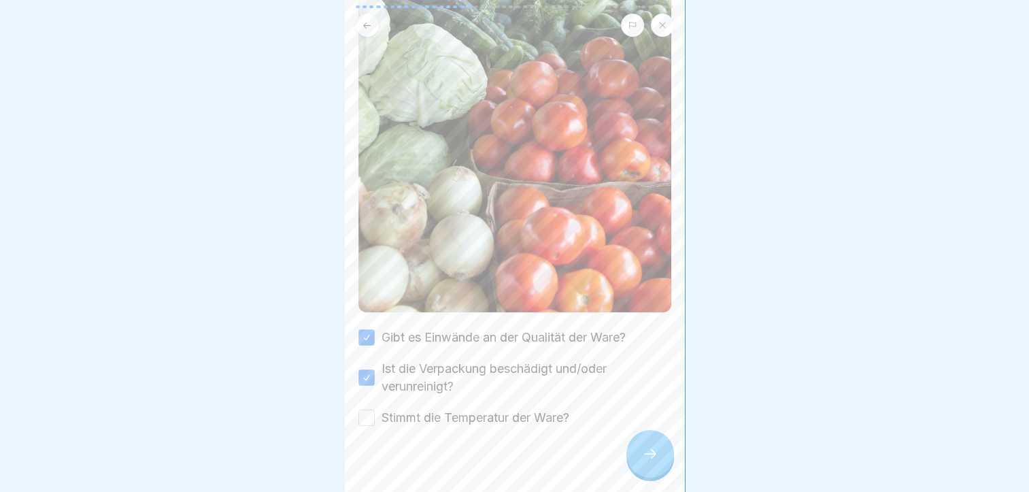
click at [365, 410] on button "Stimmt die Temperatur der Ware?" at bounding box center [367, 418] width 16 height 16
click at [633, 449] on div at bounding box center [651, 454] width 48 height 48
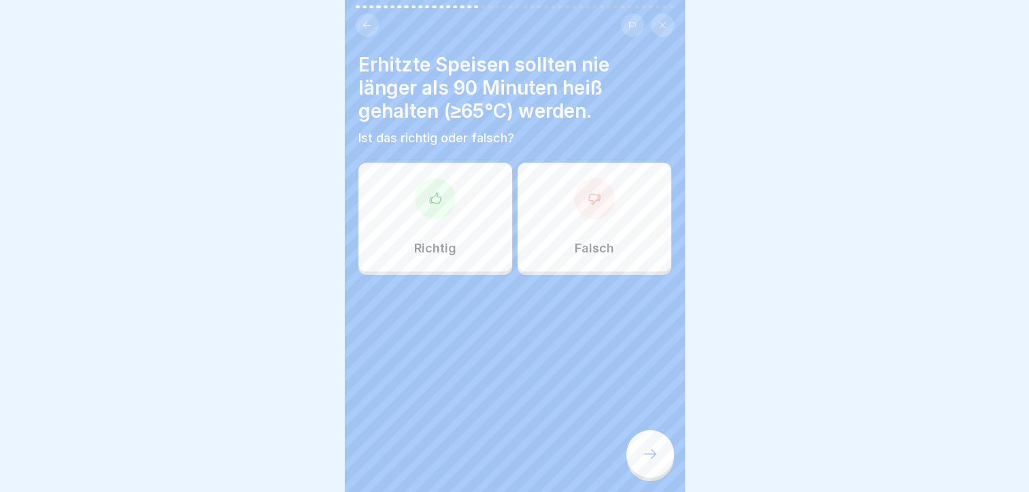
click at [442, 205] on div at bounding box center [435, 198] width 41 height 41
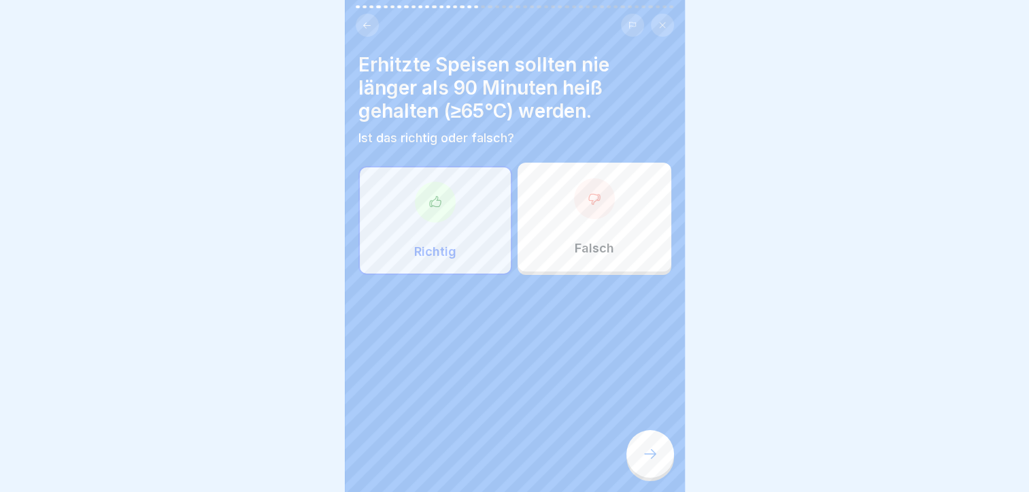
click at [668, 460] on div at bounding box center [651, 454] width 48 height 48
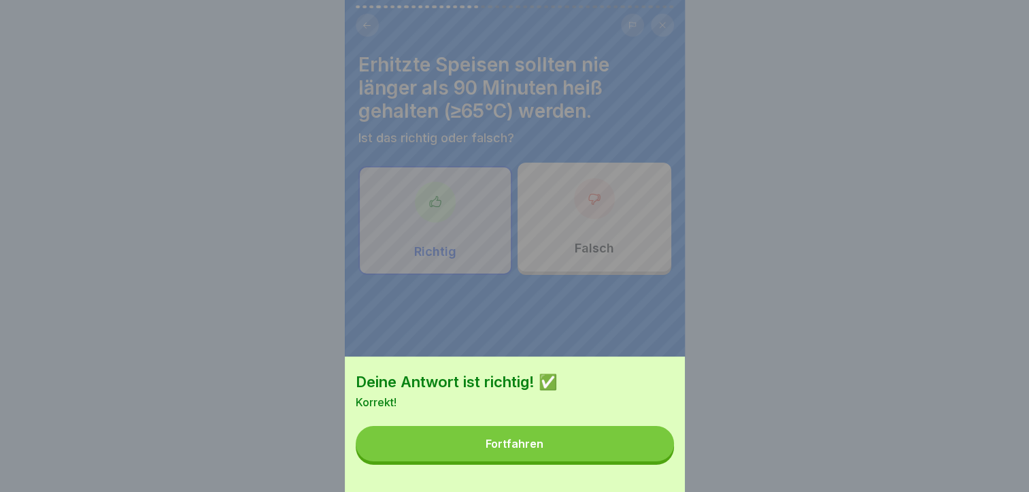
click at [600, 437] on div "Deine Antwort ist richtig! ✅ Korrekt! Fortfahren" at bounding box center [515, 424] width 340 height 135
click at [583, 455] on button "Fortfahren" at bounding box center [515, 443] width 318 height 35
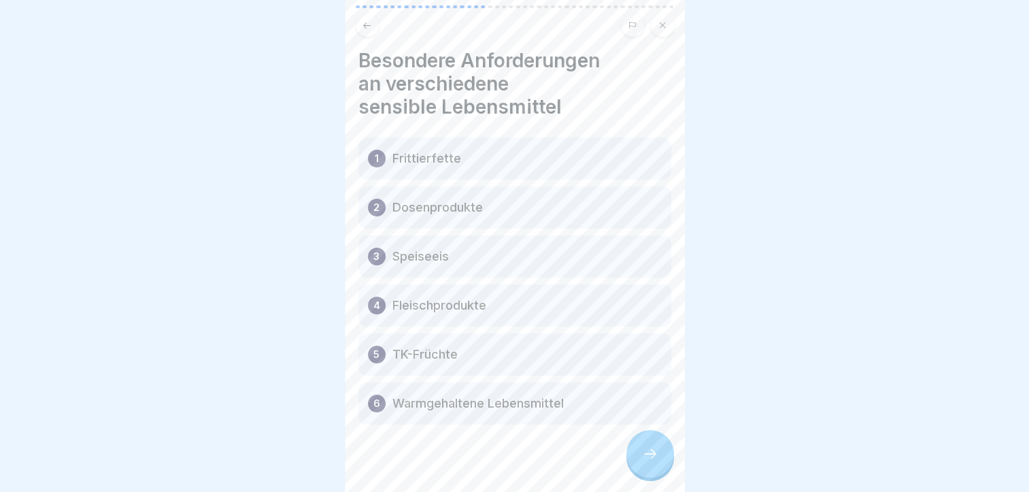
scroll to position [18, 0]
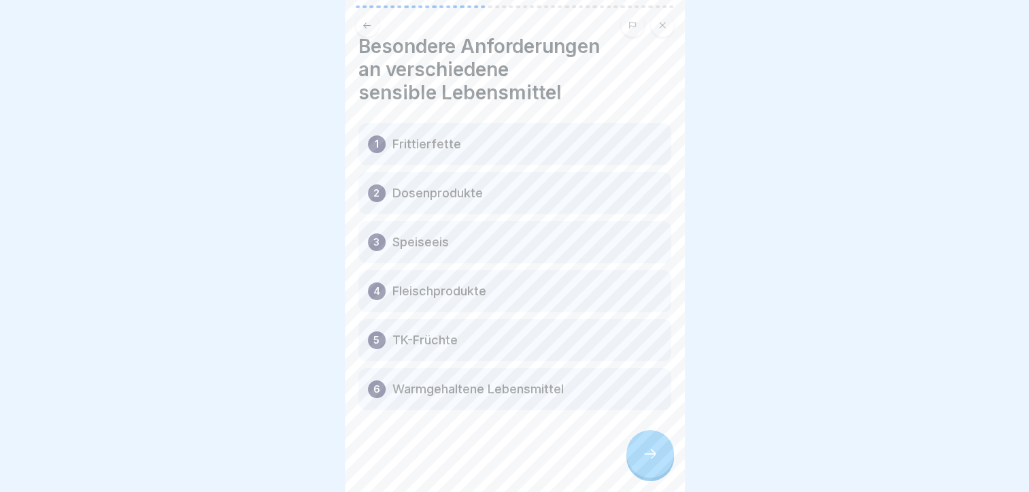
click at [629, 442] on div "Allgemeine Hygieneschulung (nach LMHV §4) 46 Schritte Deutsch Produkthygiene Di…" at bounding box center [515, 246] width 340 height 492
click at [658, 454] on icon at bounding box center [650, 454] width 16 height 16
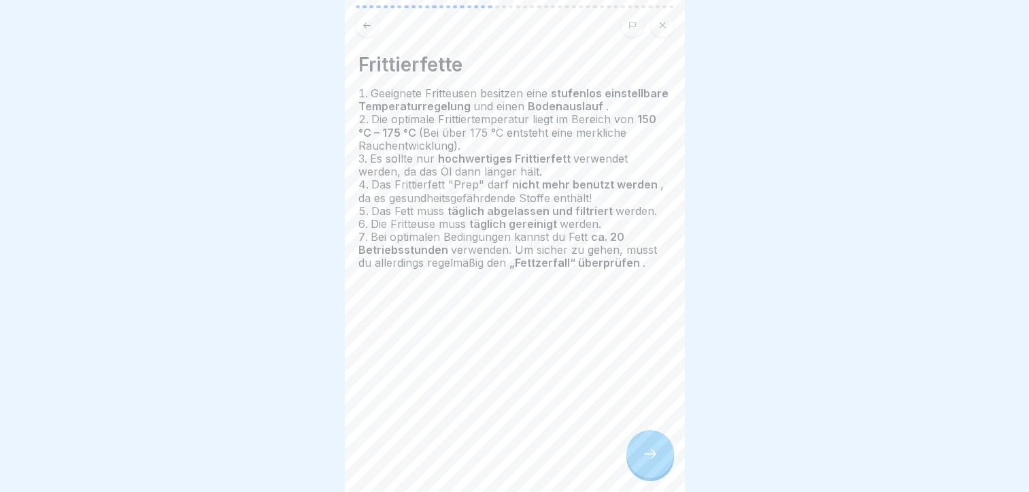
scroll to position [10, 0]
click at [657, 442] on div at bounding box center [651, 454] width 48 height 48
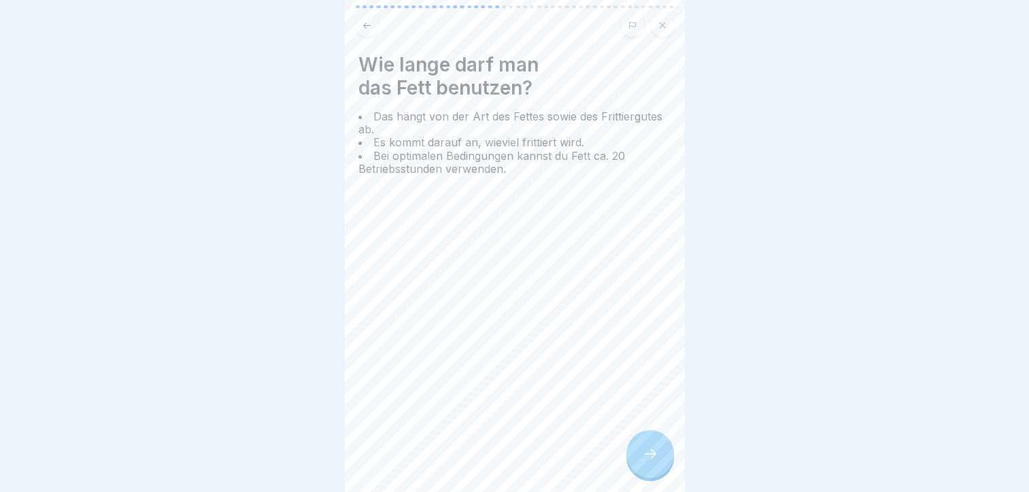
click at [657, 442] on div at bounding box center [651, 454] width 48 height 48
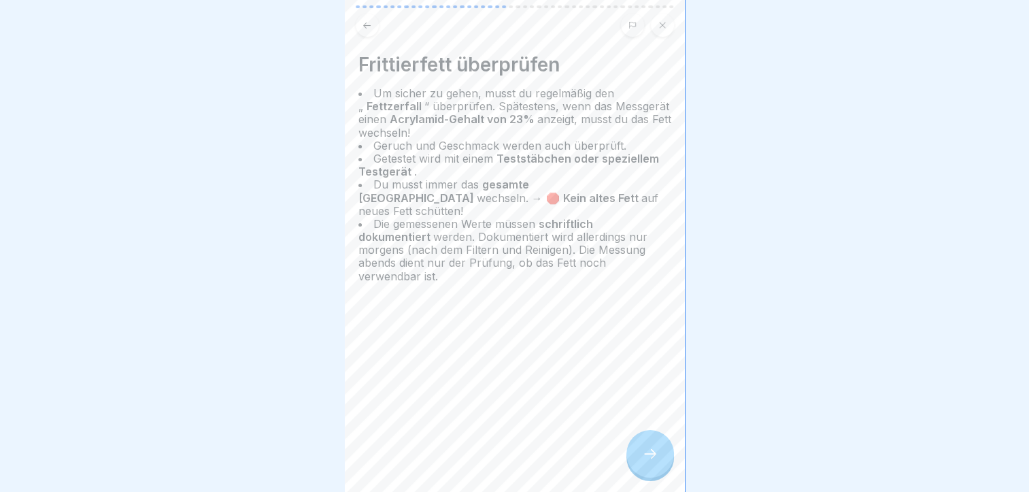
click at [648, 448] on div at bounding box center [651, 454] width 48 height 48
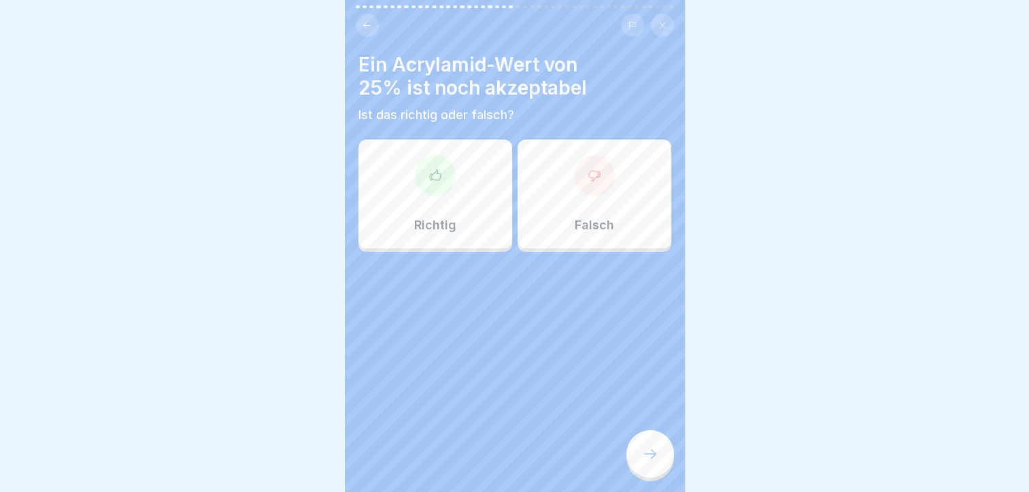
click at [576, 218] on p "Falsch" at bounding box center [594, 225] width 39 height 15
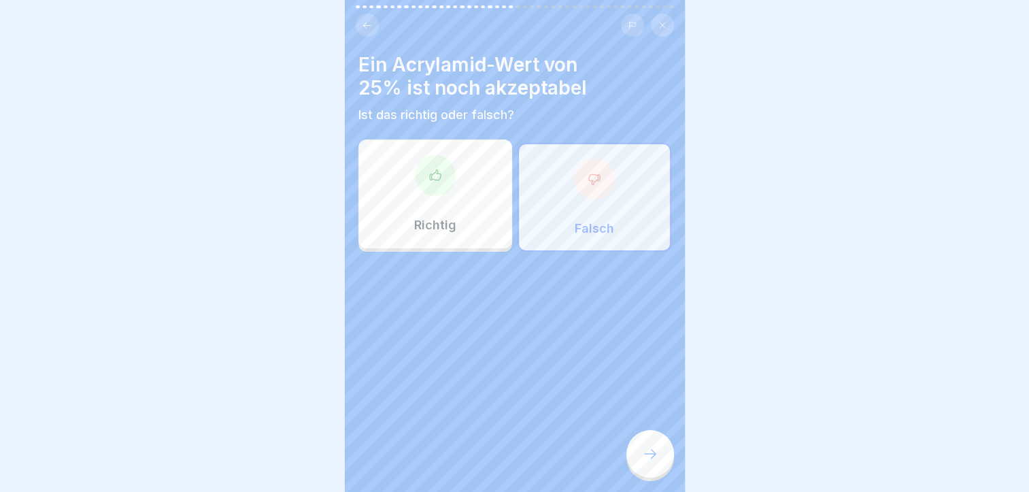
click at [646, 467] on div at bounding box center [651, 454] width 48 height 48
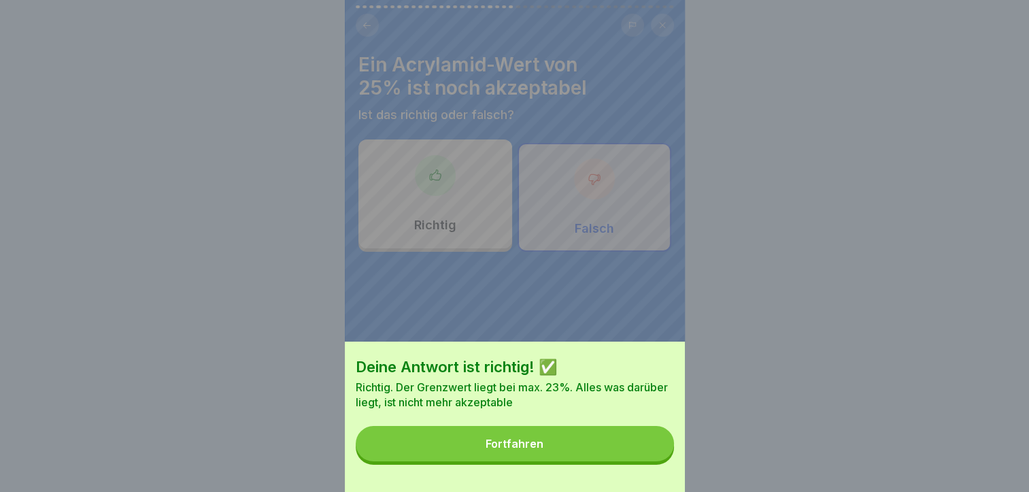
click at [646, 461] on button "Fortfahren" at bounding box center [515, 443] width 318 height 35
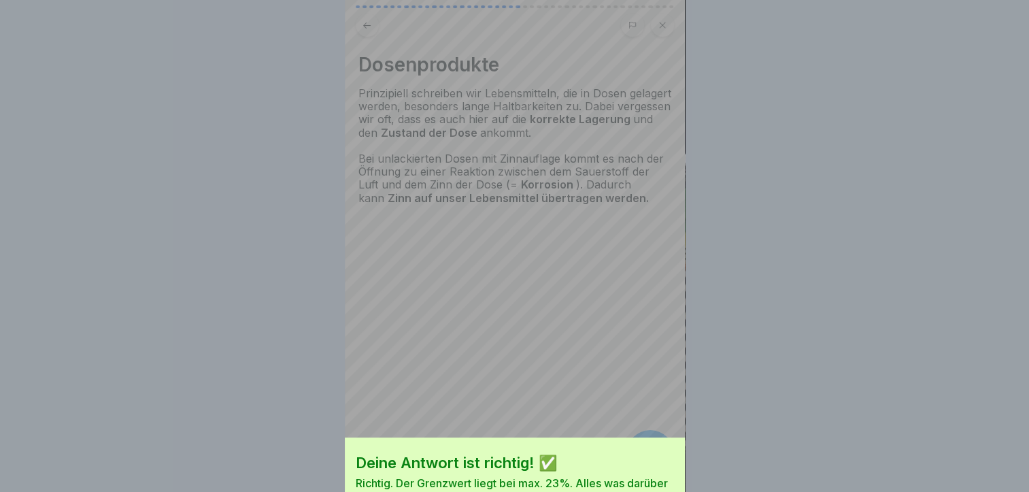
click at [646, 467] on div "Deine Antwort ist richtig! ✅ Richtig. Der Grenzwert liegt bei max. 23%. Alles w…" at bounding box center [515, 342] width 340 height 492
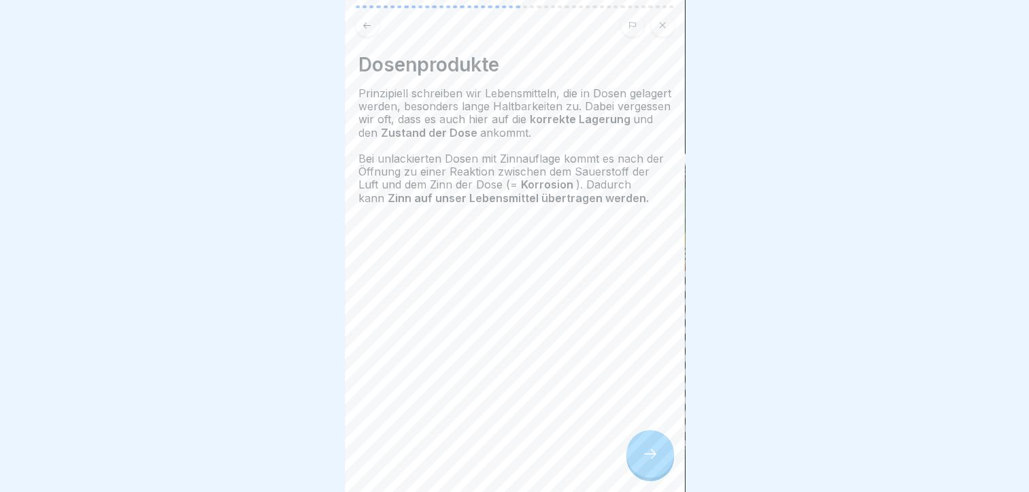
click at [636, 441] on div at bounding box center [651, 454] width 48 height 48
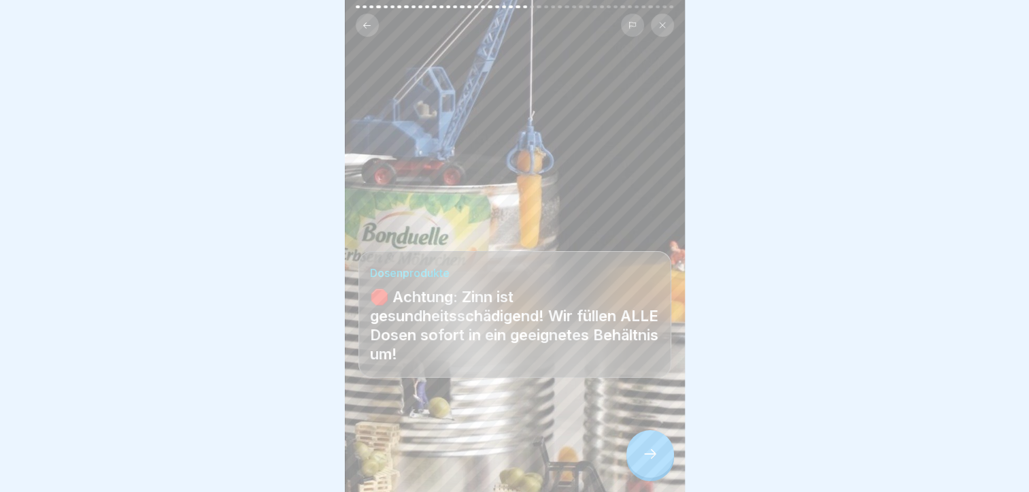
scroll to position [10, 0]
click at [657, 434] on div at bounding box center [651, 454] width 48 height 48
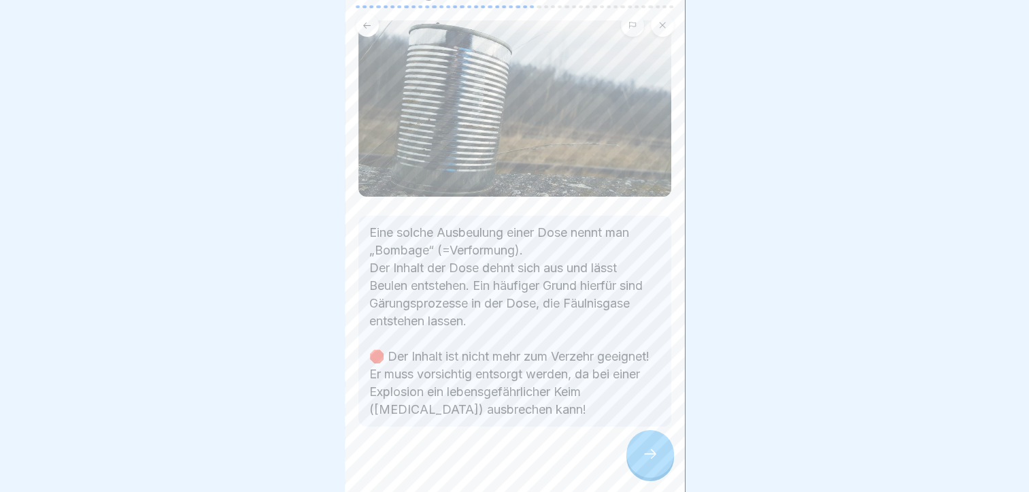
scroll to position [76, 0]
click at [648, 456] on icon at bounding box center [650, 454] width 16 height 16
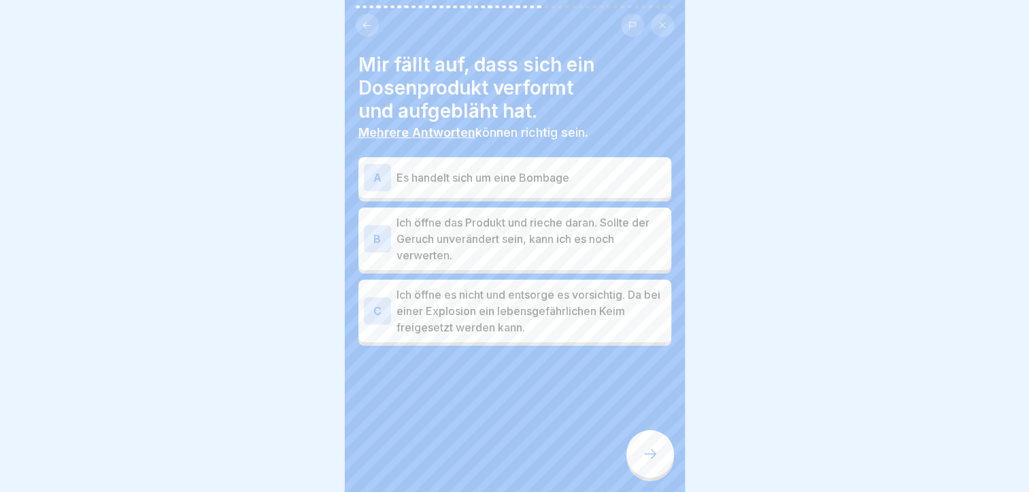
click at [587, 169] on p "Es handelt sich um eine Bombage" at bounding box center [531, 177] width 269 height 16
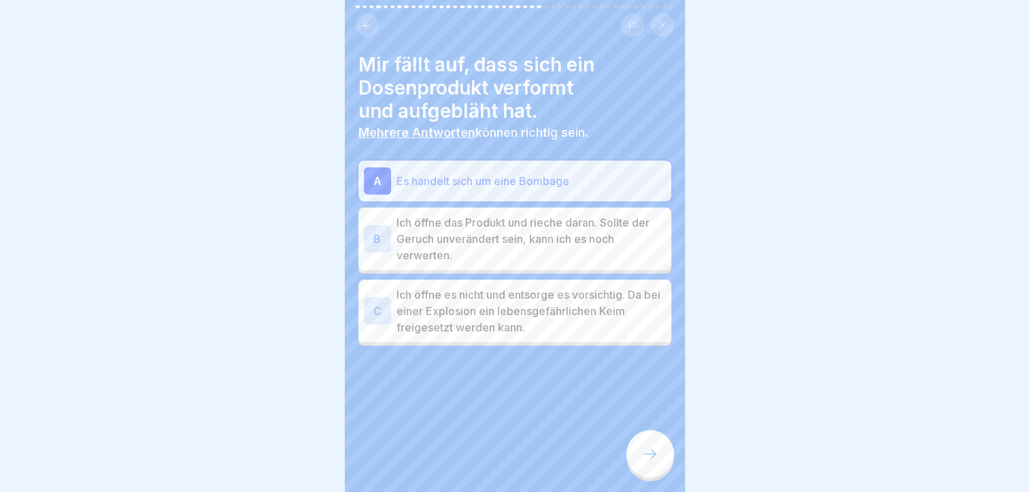
click at [555, 291] on p "Ich öffne es nicht und entsorge es vorsichtig. Da bei einer Explosion ein leben…" at bounding box center [531, 310] width 269 height 49
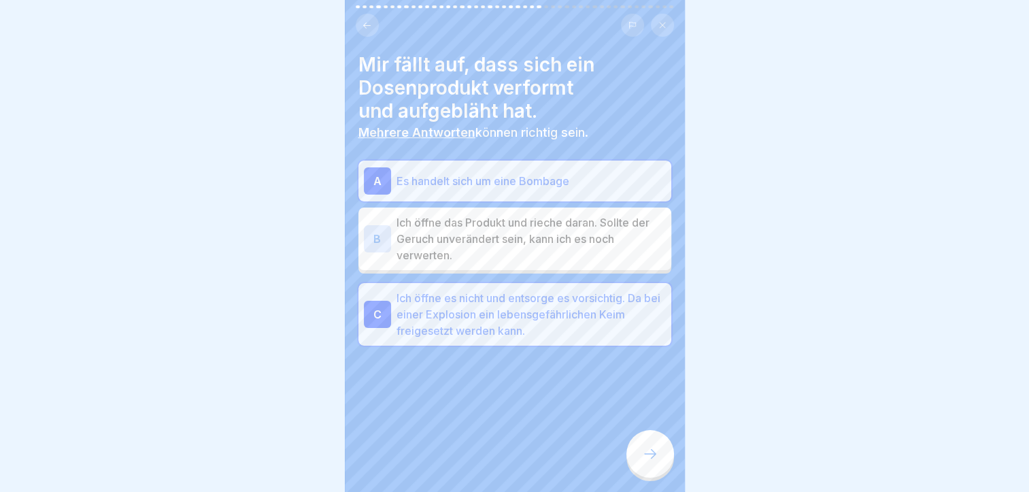
click at [652, 440] on div at bounding box center [651, 454] width 48 height 48
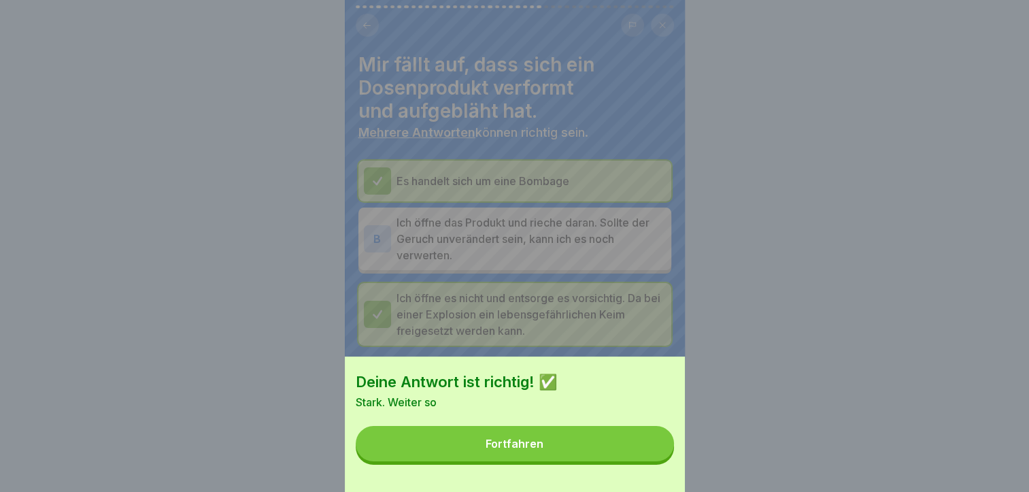
click at [642, 452] on button "Fortfahren" at bounding box center [515, 443] width 318 height 35
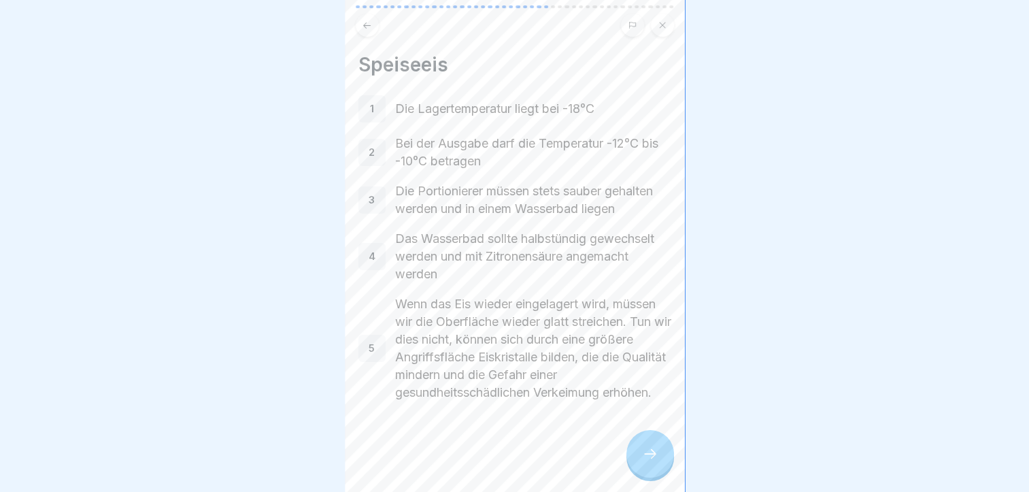
click at [640, 453] on div at bounding box center [651, 454] width 48 height 48
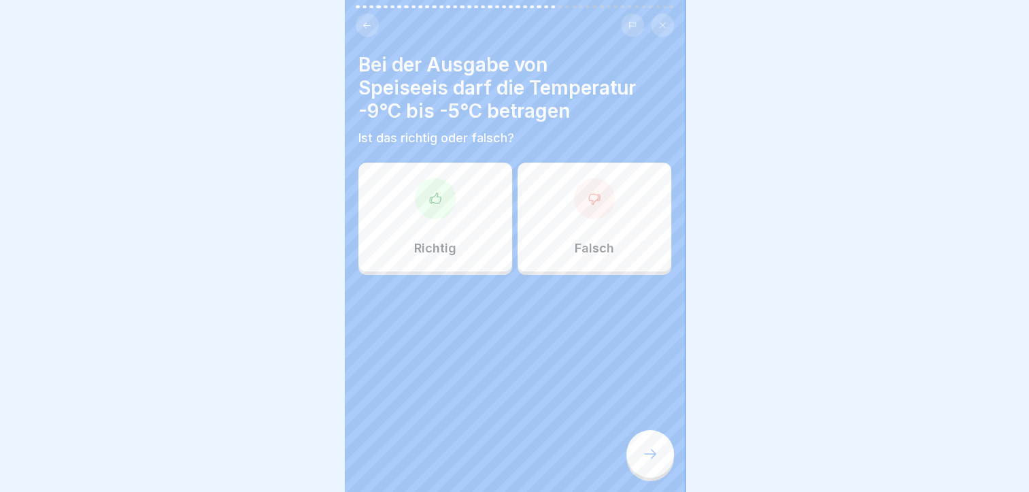
click at [587, 210] on div "Falsch" at bounding box center [595, 217] width 154 height 109
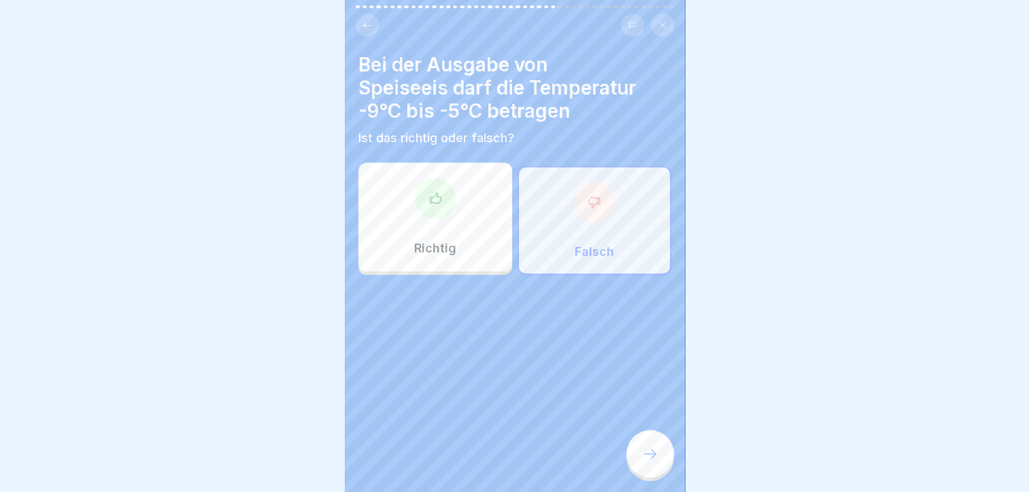
click at [664, 450] on div at bounding box center [651, 454] width 48 height 48
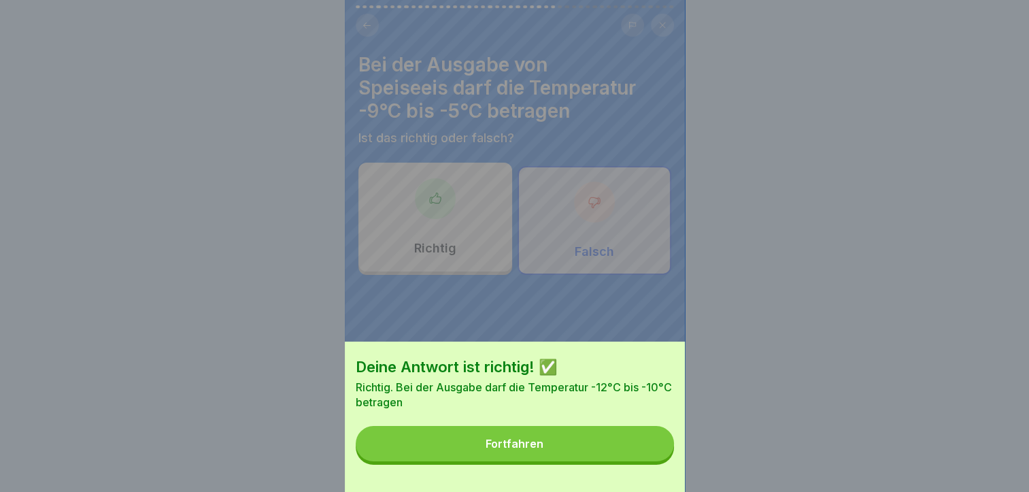
click at [600, 446] on button "Fortfahren" at bounding box center [515, 443] width 318 height 35
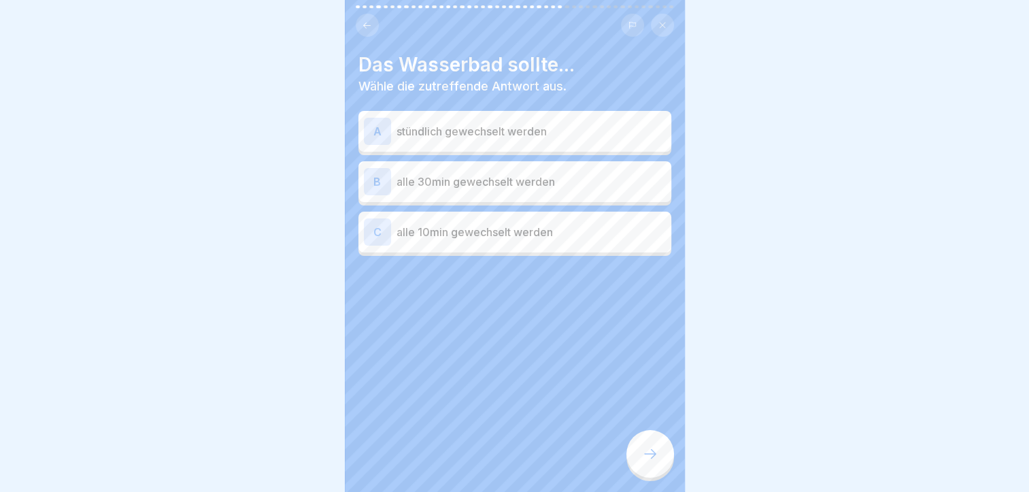
click at [550, 123] on p "stündlich gewechselt werden" at bounding box center [531, 131] width 269 height 16
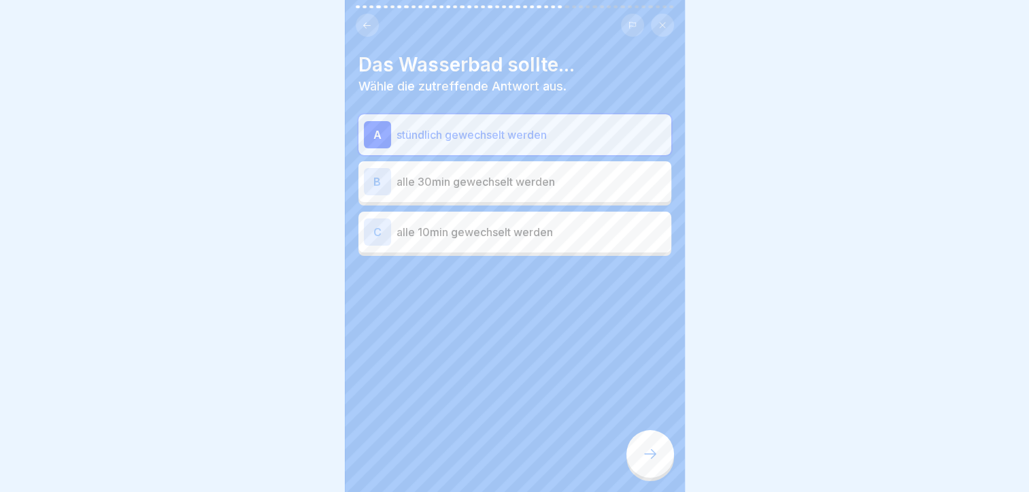
click at [658, 457] on icon at bounding box center [650, 454] width 16 height 16
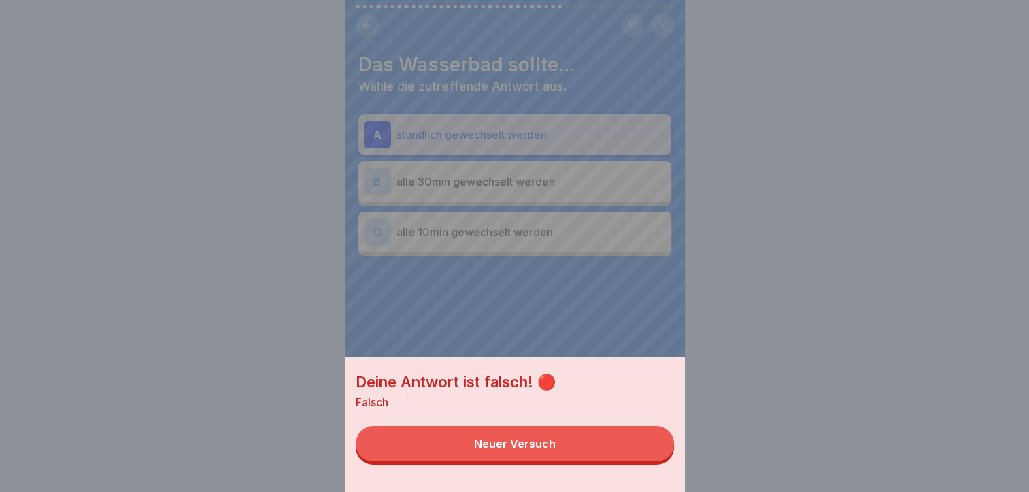
click at [658, 457] on button "Neuer Versuch" at bounding box center [515, 443] width 318 height 35
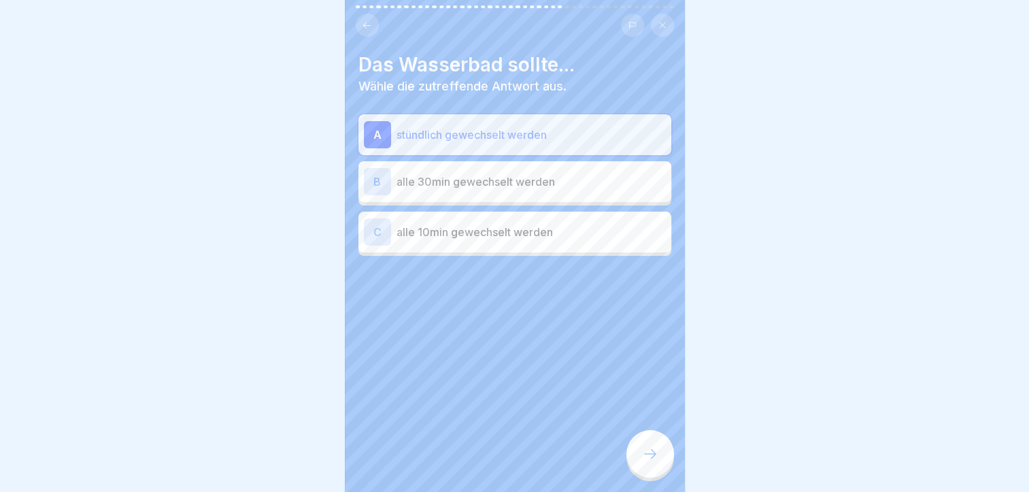
click at [476, 181] on div "B alle 30min gewechselt werden" at bounding box center [515, 181] width 302 height 27
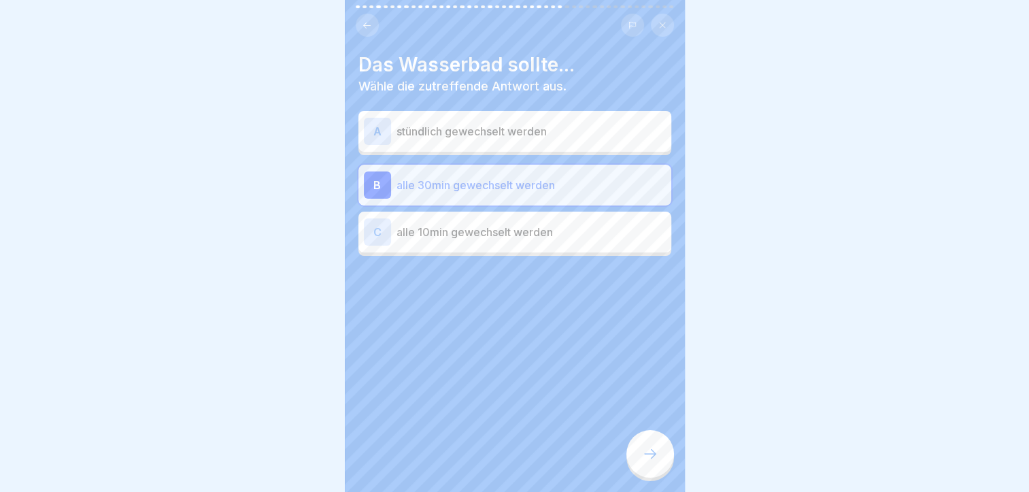
click at [653, 462] on div at bounding box center [651, 454] width 48 height 48
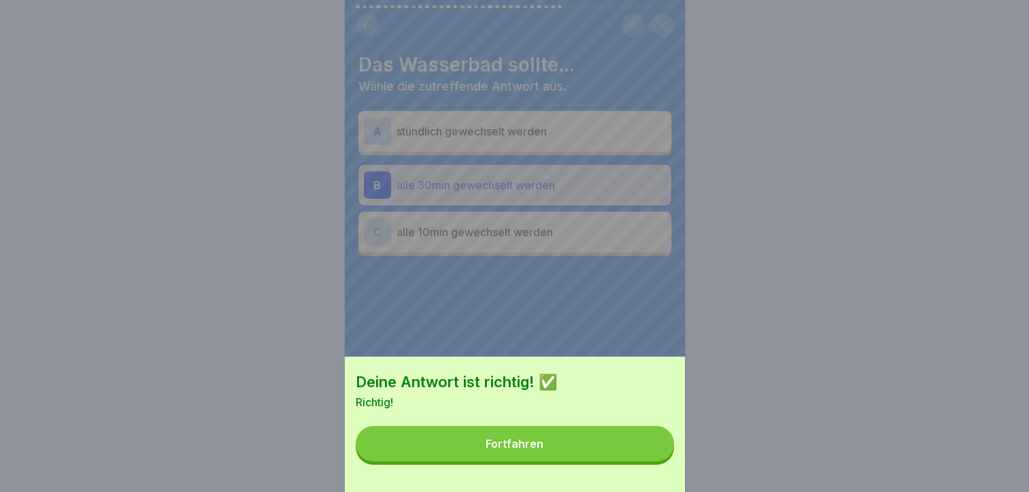
click at [653, 461] on button "Fortfahren" at bounding box center [515, 443] width 318 height 35
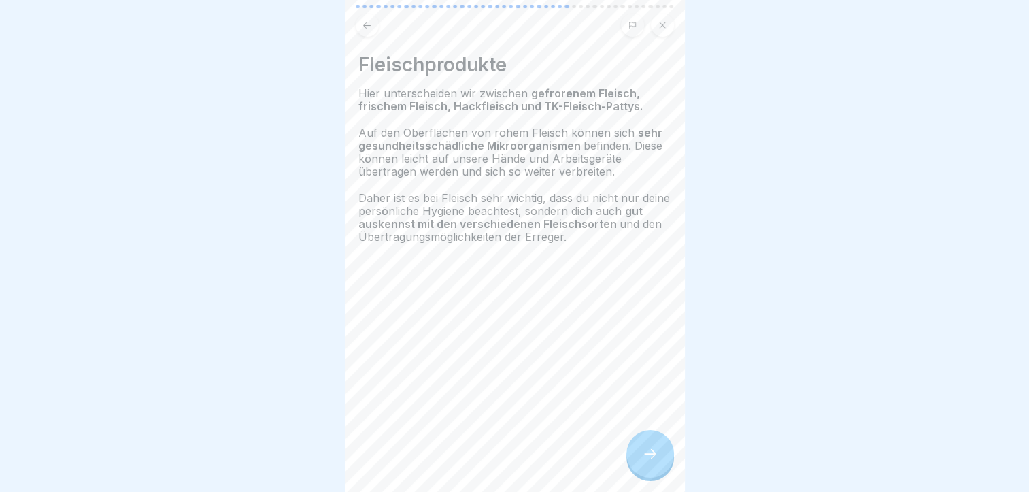
click at [659, 463] on div at bounding box center [651, 454] width 48 height 48
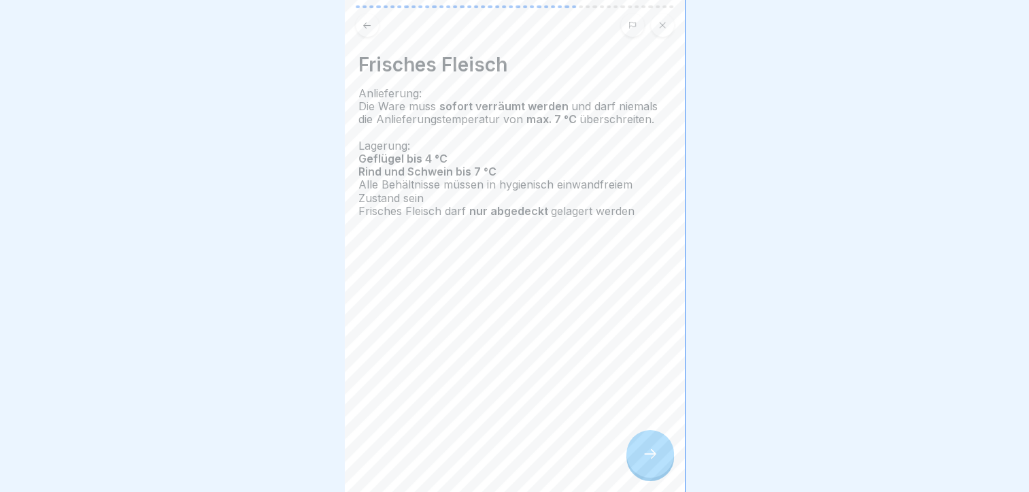
click at [659, 463] on div at bounding box center [651, 454] width 48 height 48
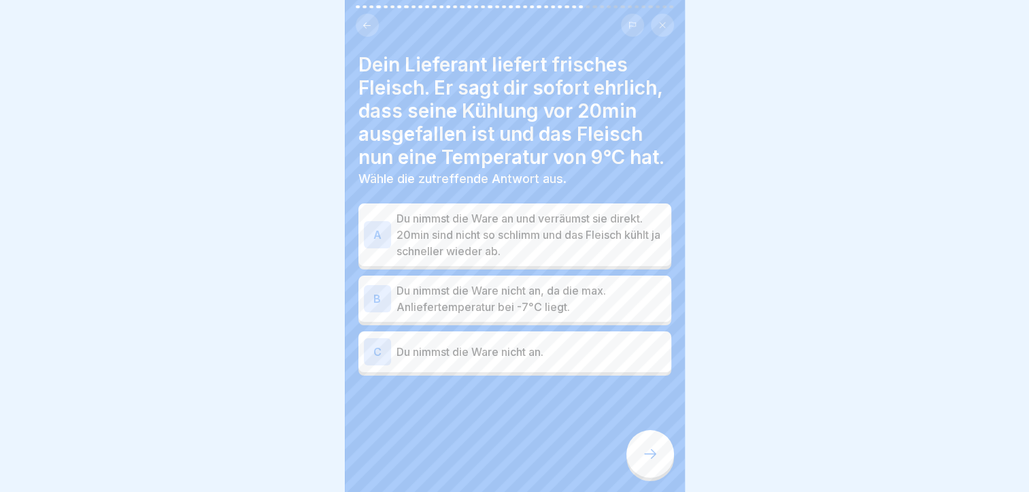
click at [595, 315] on p "Du nimmst die Ware nicht an, da die max. Anliefertemperatur bei -7°C liegt." at bounding box center [531, 298] width 269 height 33
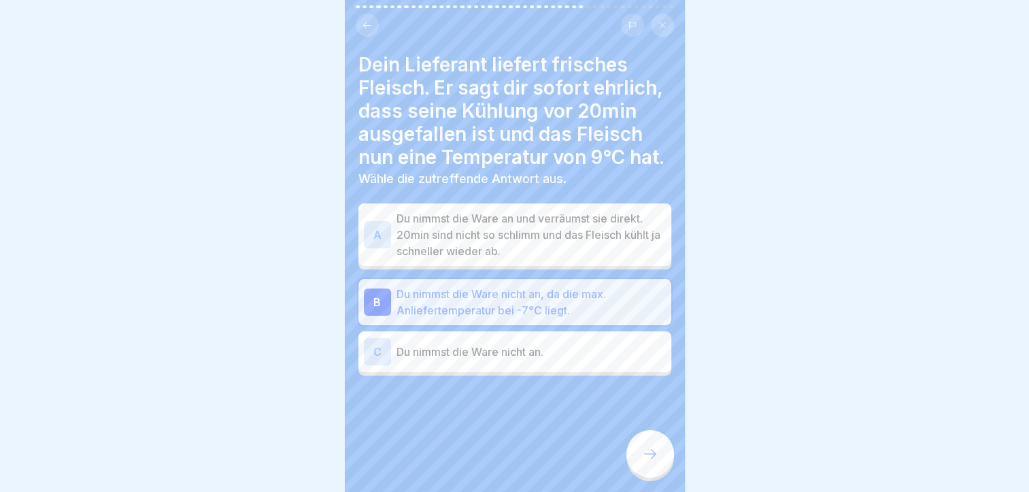
click at [595, 318] on p "Du nimmst die Ware nicht an, da die max. Anliefertemperatur bei -7°C liegt." at bounding box center [531, 302] width 269 height 33
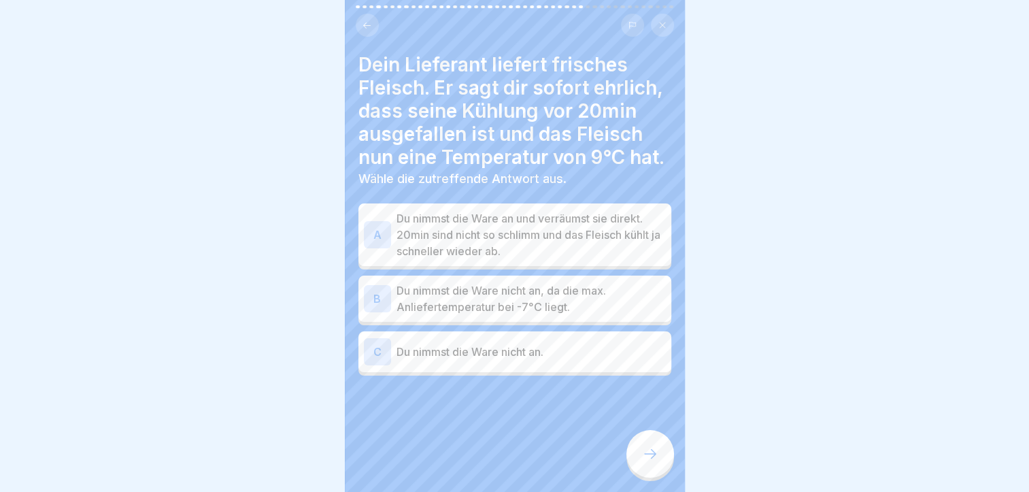
click at [577, 351] on div "C Du nimmst die Ware nicht an." at bounding box center [515, 351] width 302 height 27
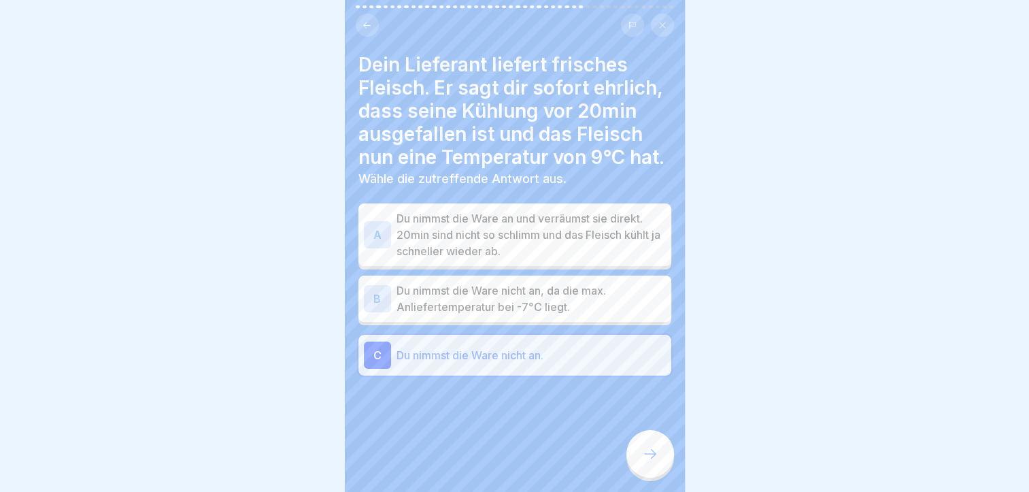
click at [656, 466] on div at bounding box center [651, 454] width 48 height 48
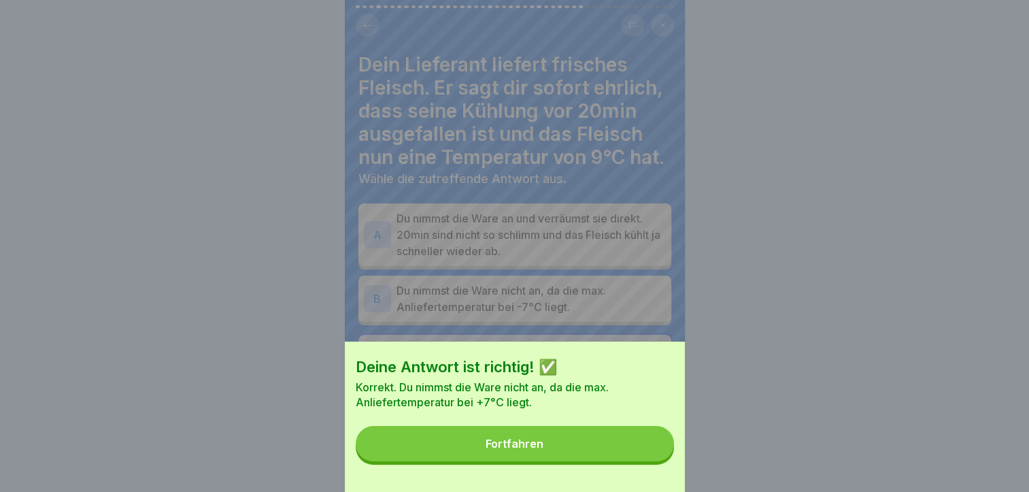
click at [656, 461] on button "Fortfahren" at bounding box center [515, 443] width 318 height 35
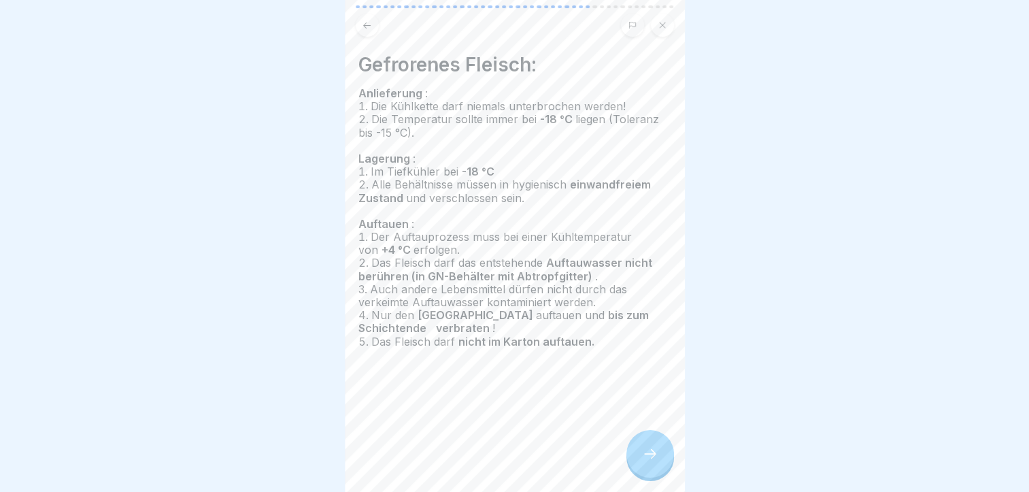
click at [640, 435] on div at bounding box center [651, 454] width 48 height 48
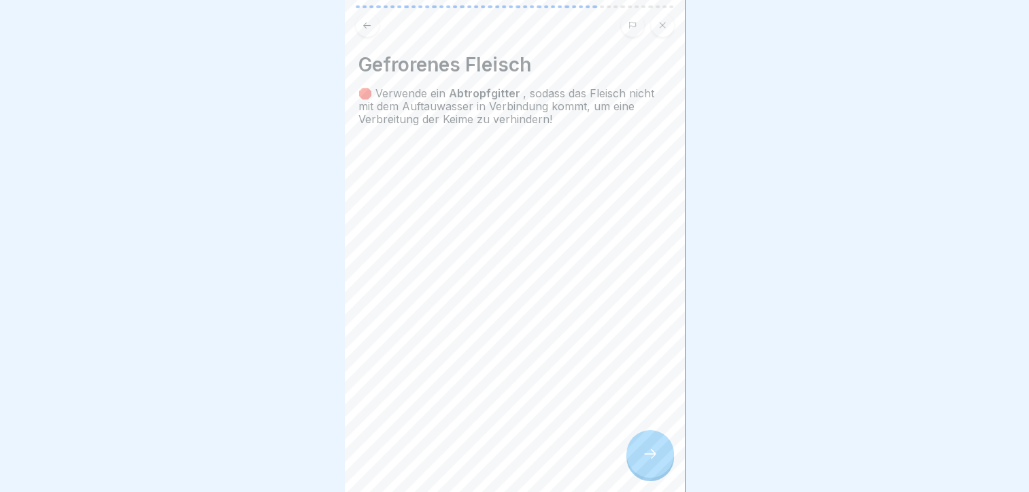
click at [641, 440] on div at bounding box center [651, 454] width 48 height 48
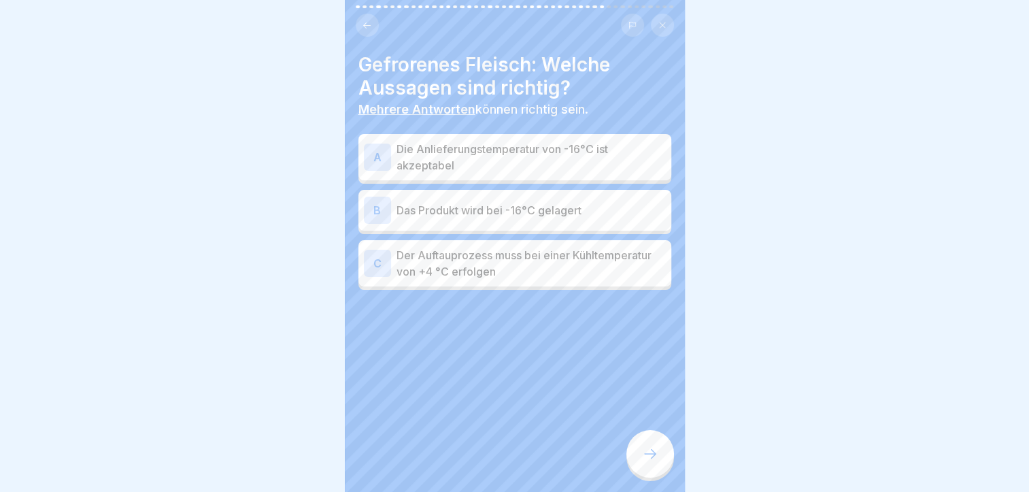
click at [604, 141] on p "Die Anlieferungstemperatur von -16°C ist akzeptabel" at bounding box center [531, 157] width 269 height 33
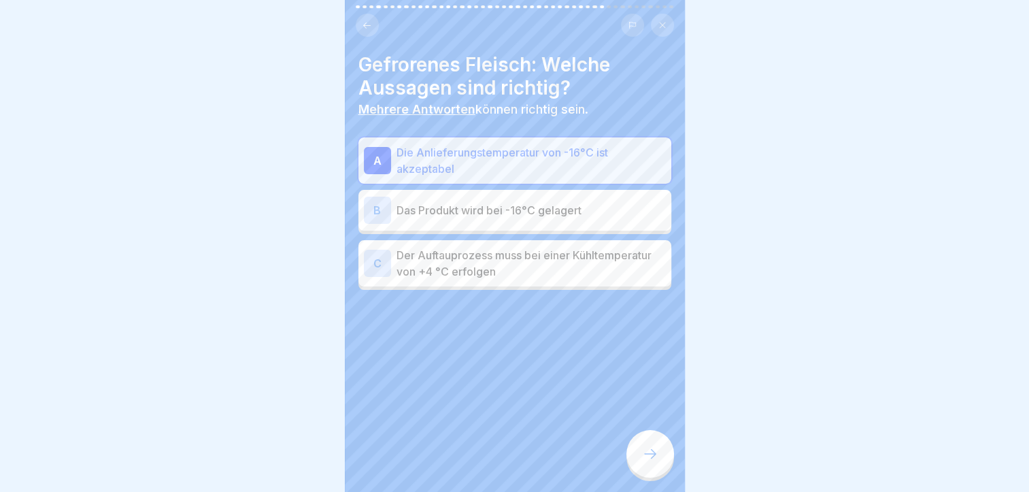
click at [606, 247] on p "Der Auftauprozess muss bei einer Kühltemperatur von +4 °C erfolgen" at bounding box center [531, 263] width 269 height 33
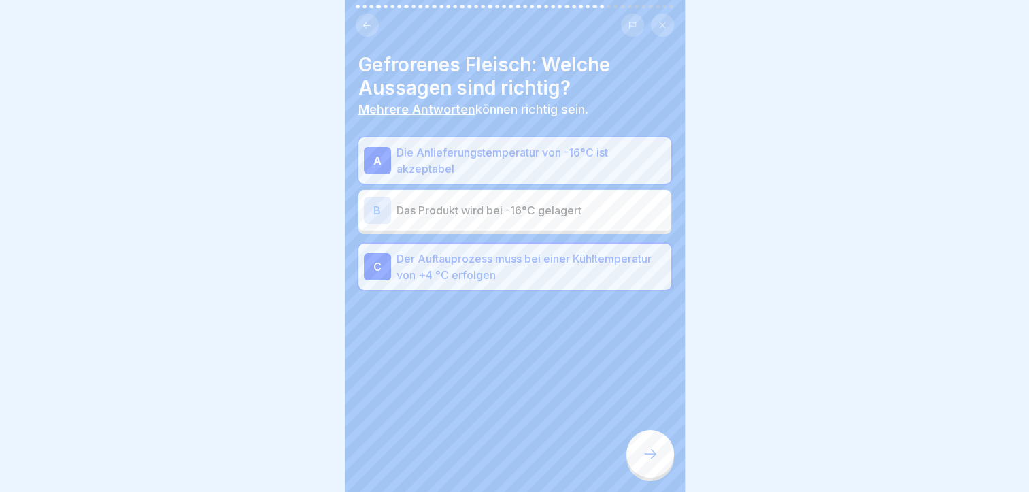
click at [653, 450] on icon at bounding box center [650, 454] width 16 height 16
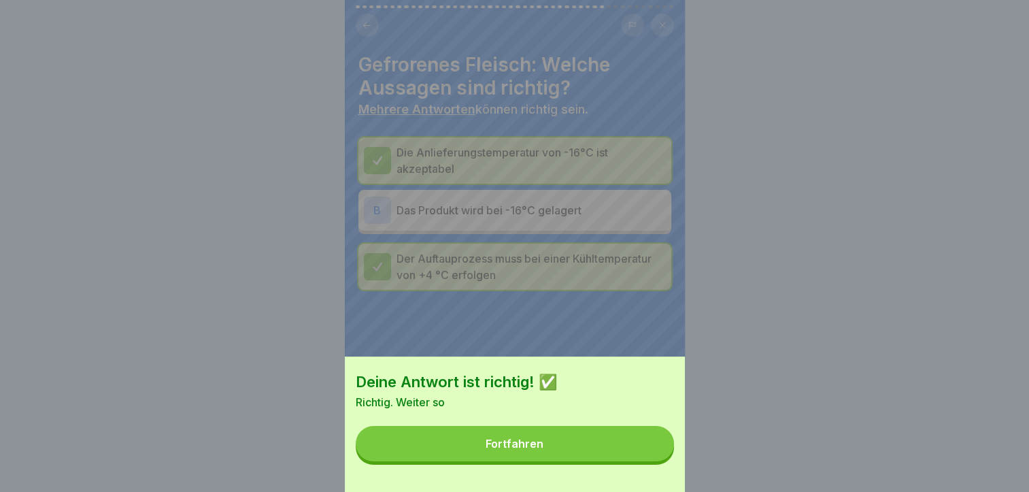
click at [653, 450] on button "Fortfahren" at bounding box center [515, 443] width 318 height 35
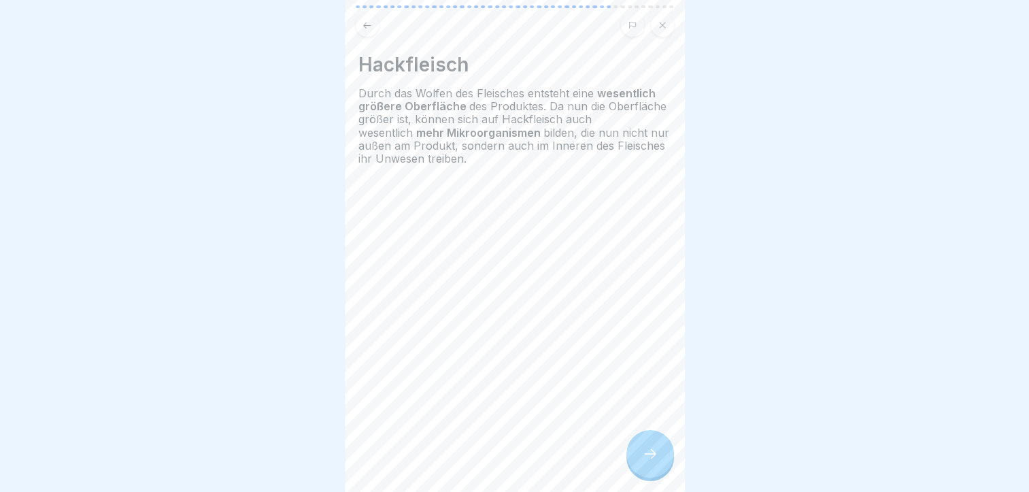
click at [650, 452] on icon at bounding box center [650, 454] width 16 height 16
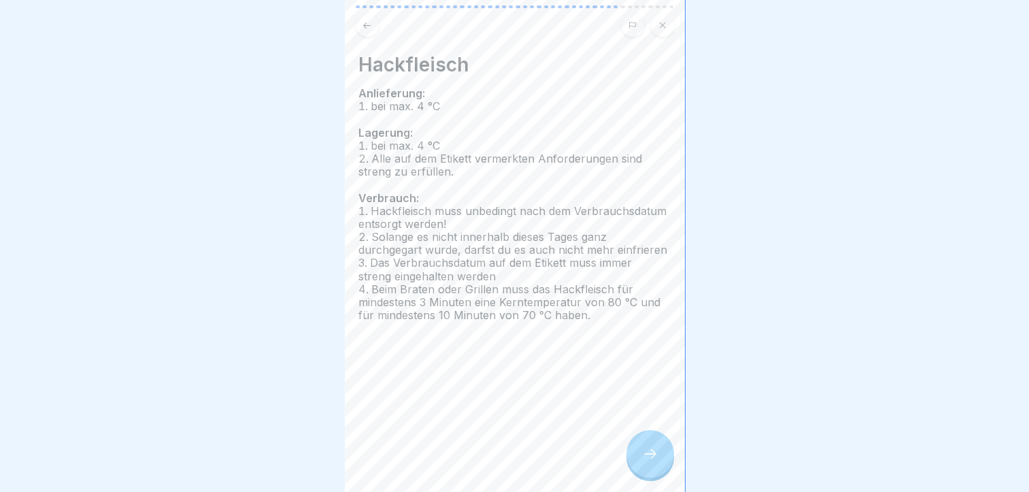
click at [639, 437] on div at bounding box center [651, 454] width 48 height 48
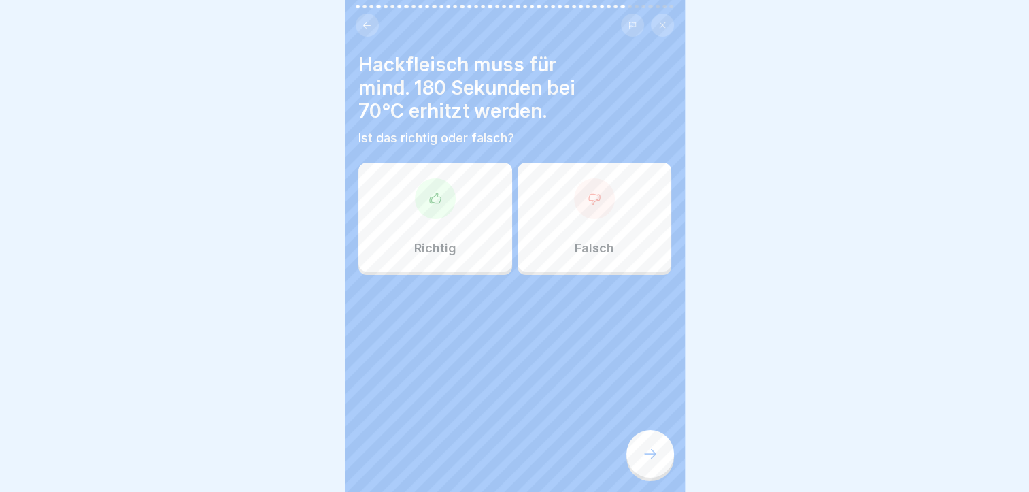
click at [588, 178] on div at bounding box center [594, 198] width 41 height 41
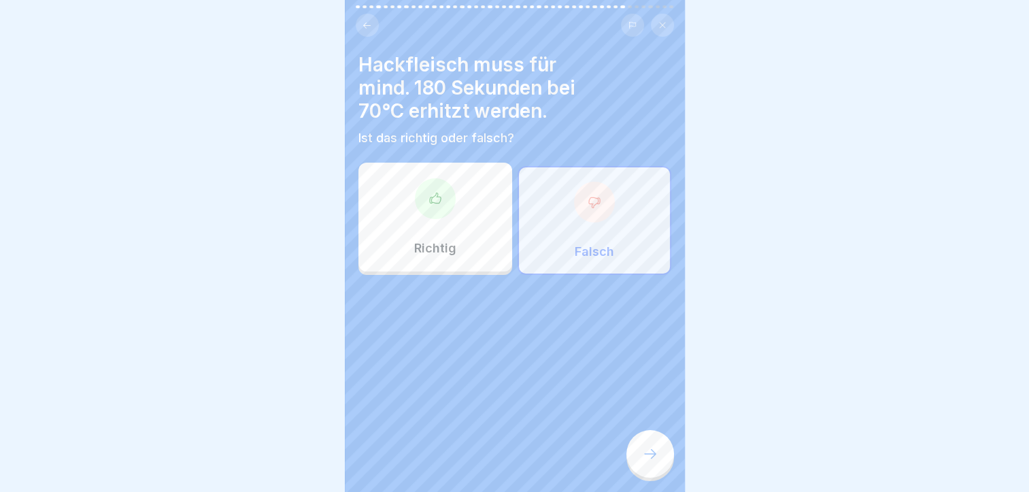
click at [574, 222] on div "Falsch" at bounding box center [595, 220] width 154 height 109
click at [643, 456] on icon at bounding box center [650, 454] width 16 height 16
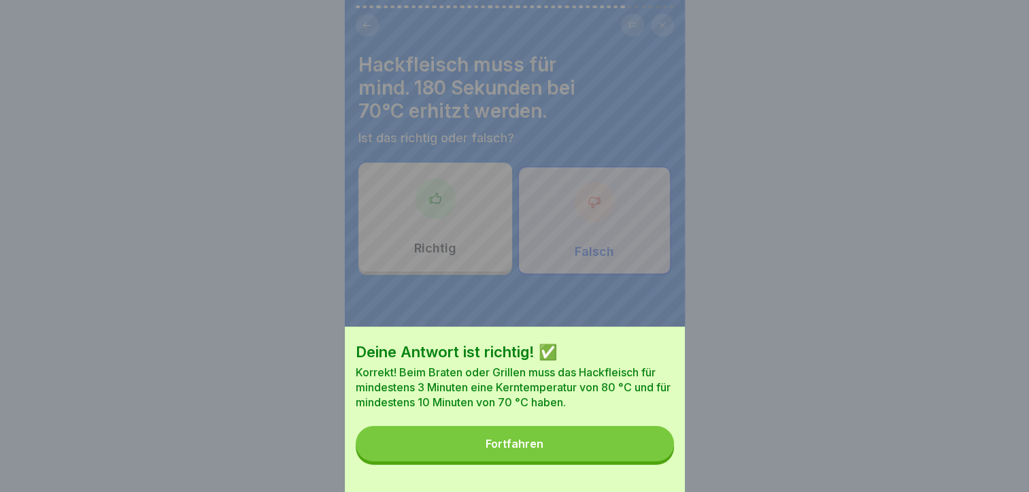
click at [582, 442] on button "Fortfahren" at bounding box center [515, 443] width 318 height 35
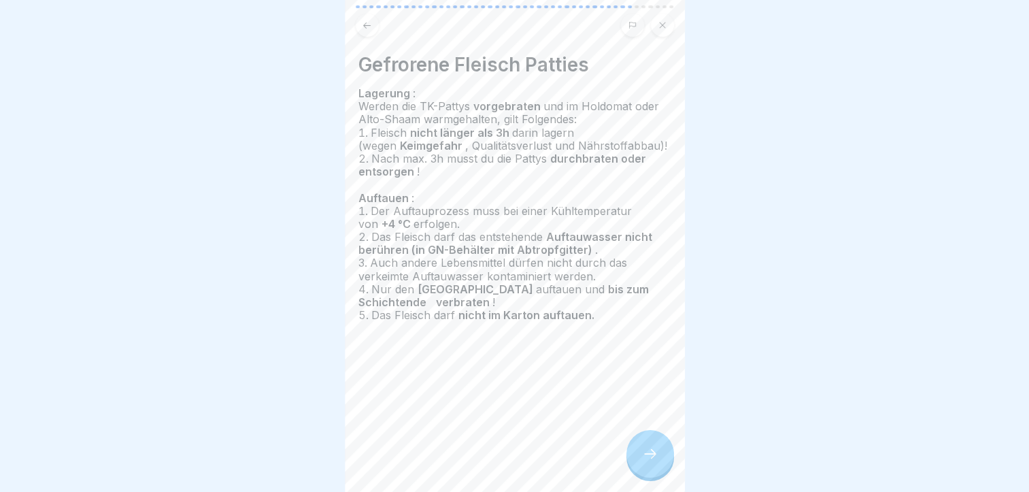
scroll to position [10, 0]
click at [648, 437] on div at bounding box center [651, 454] width 48 height 48
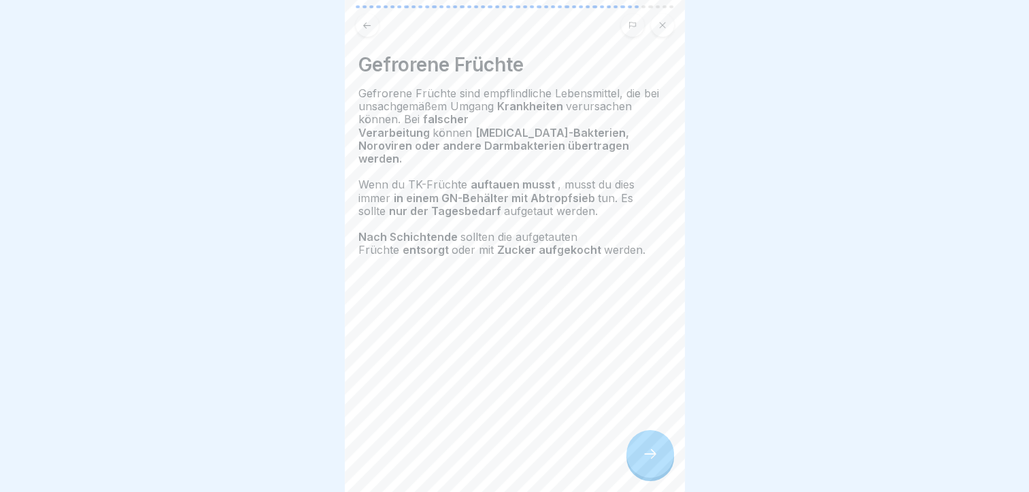
click at [656, 451] on icon at bounding box center [650, 454] width 16 height 16
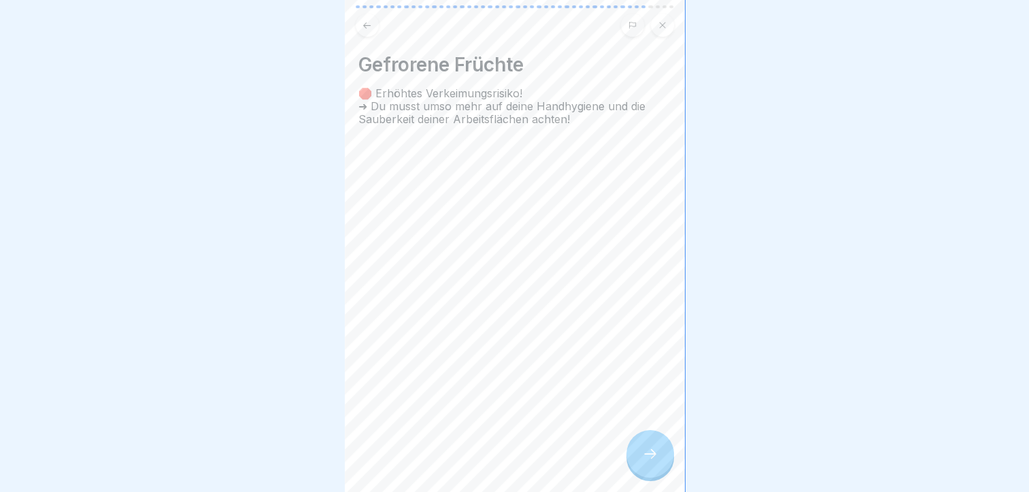
click at [655, 451] on icon at bounding box center [650, 454] width 16 height 16
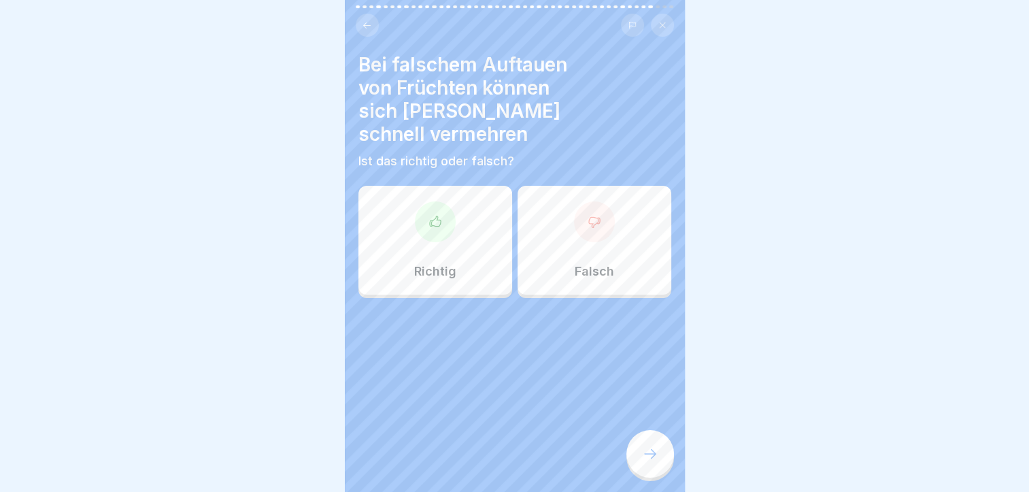
click at [610, 252] on div "Falsch" at bounding box center [595, 240] width 154 height 109
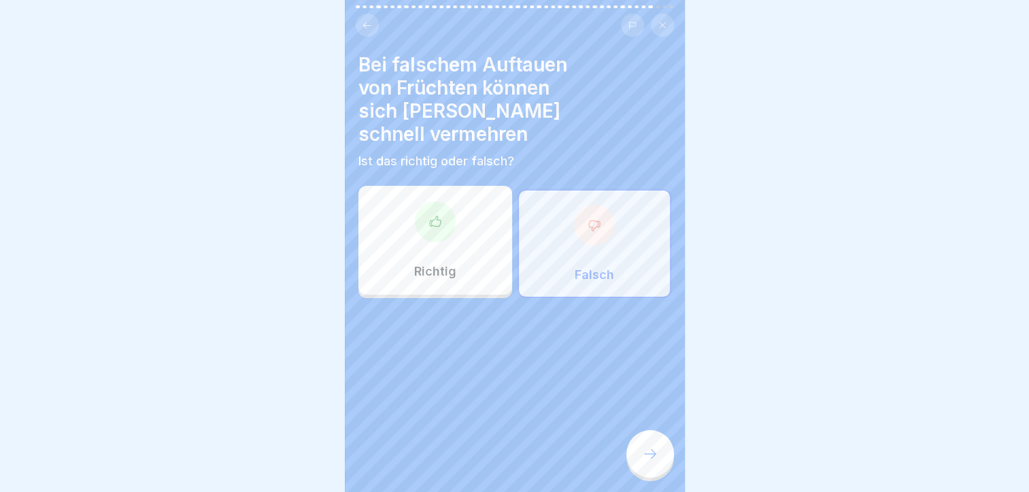
click at [409, 205] on div "Richtig" at bounding box center [436, 240] width 154 height 109
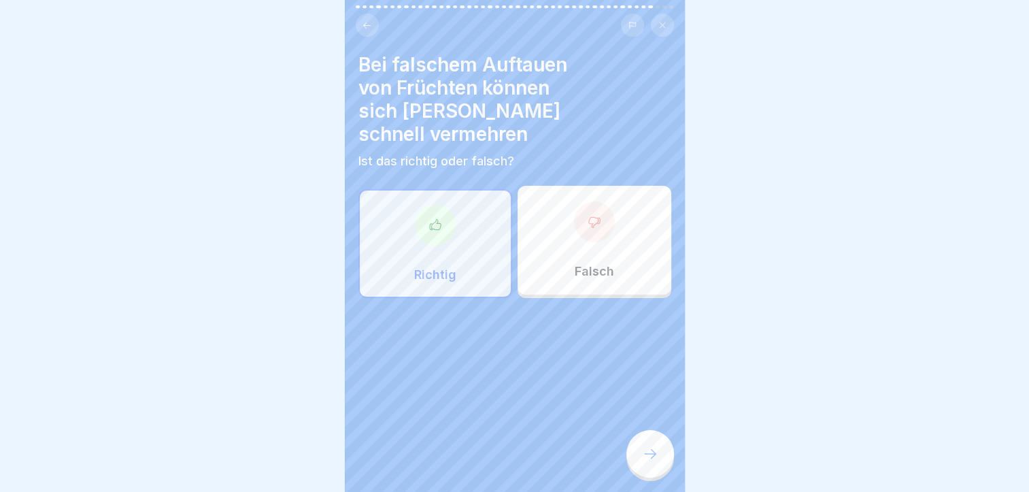
click at [650, 437] on div at bounding box center [651, 454] width 48 height 48
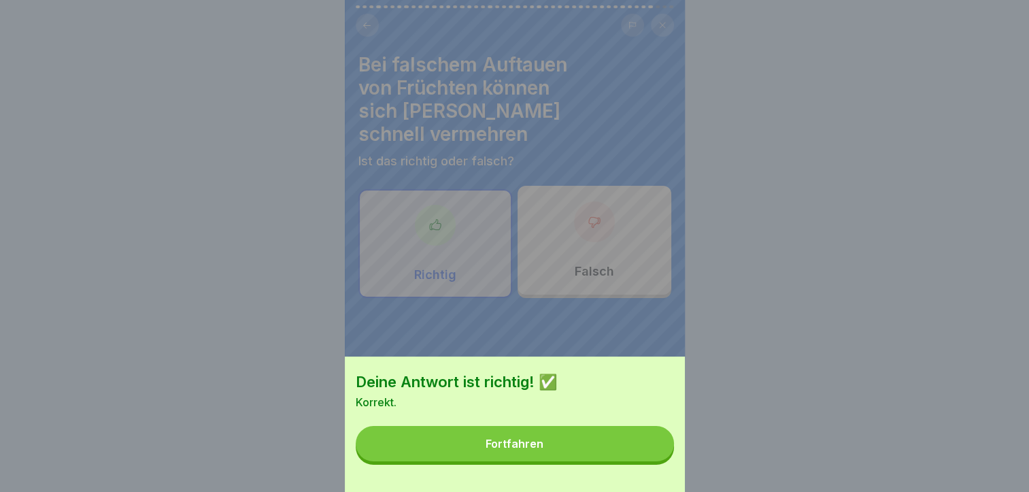
click at [650, 437] on button "Fortfahren" at bounding box center [515, 443] width 318 height 35
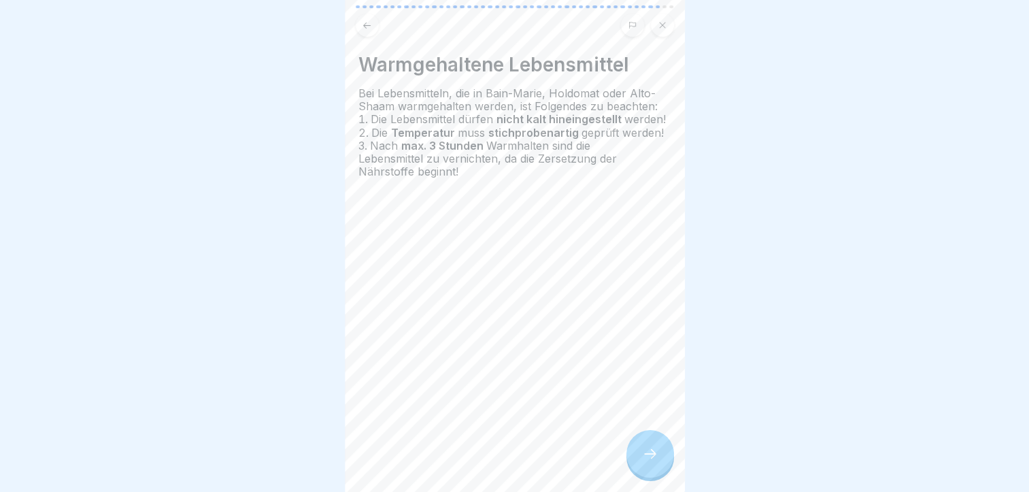
click at [656, 443] on div at bounding box center [651, 454] width 48 height 48
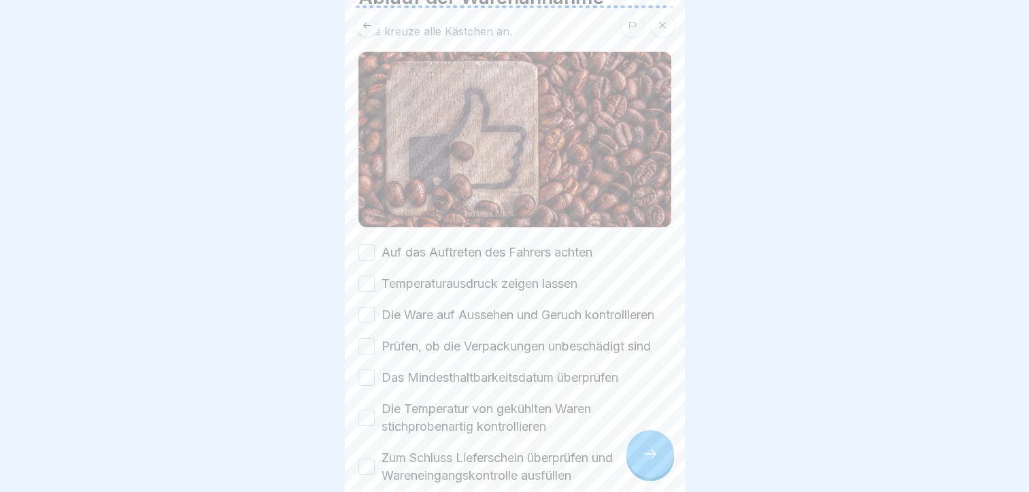
scroll to position [71, 0]
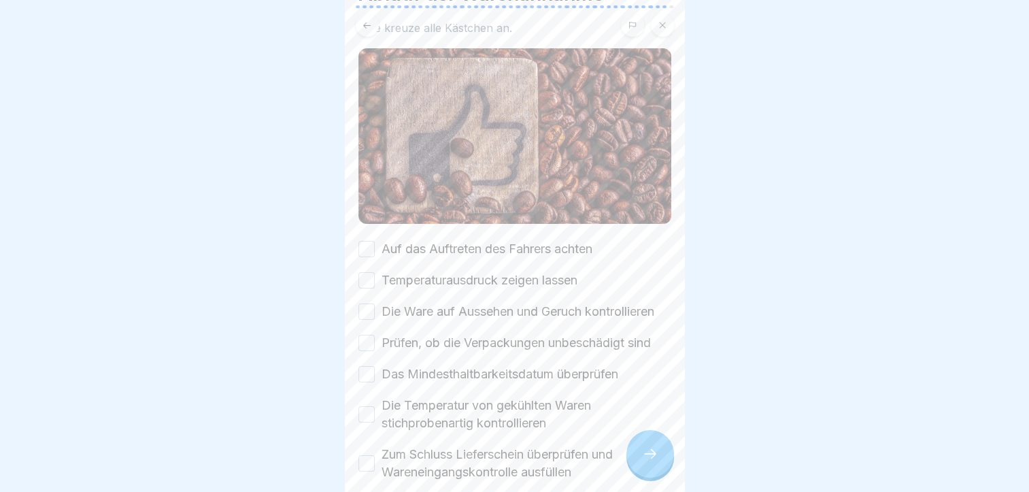
click at [368, 241] on button "Auf das Auftreten des Fahrers achten" at bounding box center [367, 249] width 16 height 16
click at [374, 271] on div "Temperaturausdruck zeigen lassen" at bounding box center [468, 280] width 219 height 18
click at [363, 272] on button "Temperaturausdruck zeigen lassen" at bounding box center [367, 280] width 16 height 16
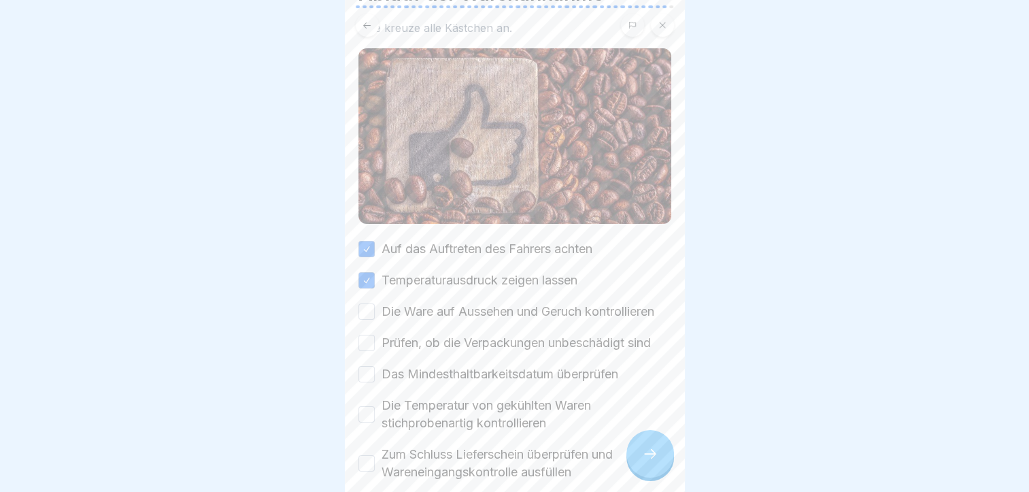
click at [360, 303] on button "Die Ware auf Aussehen und Geruch kontrollieren" at bounding box center [367, 311] width 16 height 16
click at [367, 346] on button "Prüfen, ob die Verpackungen unbeschädigt sind" at bounding box center [367, 343] width 16 height 16
click at [365, 380] on button "Das Mindesthaltbarkeitsdatum überprüfen" at bounding box center [367, 374] width 16 height 16
click at [370, 414] on button "Die Temperatur von gekühlten Waren stichprobenartig kontrollieren" at bounding box center [367, 414] width 16 height 16
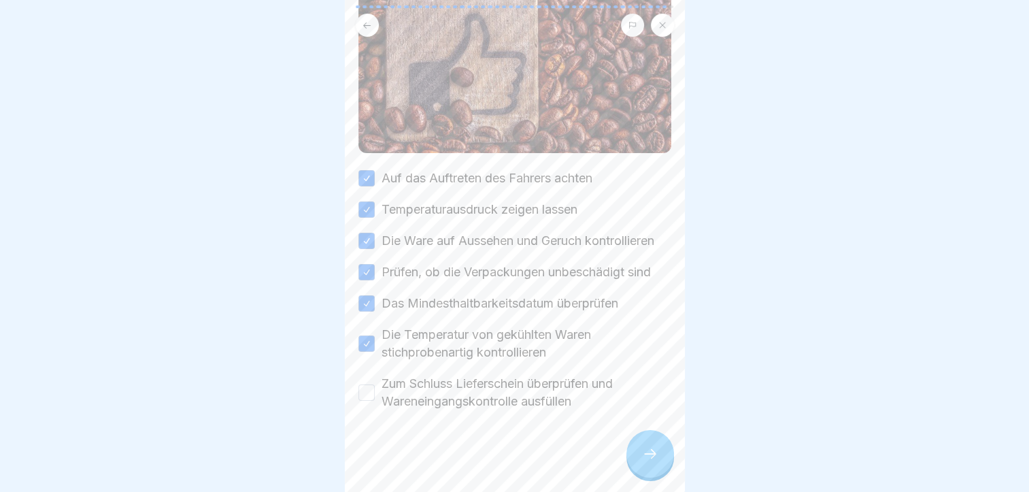
scroll to position [152, 0]
click at [359, 375] on div "Zum Schluss Lieferschein überprüfen und Wareneingangskontrolle ausfüllen" at bounding box center [515, 392] width 313 height 35
click at [357, 389] on div "Ablauf der Warenannahme Bitte kreuze alle Kästchen an. Auf das Auftreten des Fa…" at bounding box center [515, 246] width 340 height 492
click at [357, 380] on div "Ablauf der Warenannahme Bitte kreuze alle Kästchen an. Auf das Auftreten des Fa…" at bounding box center [515, 246] width 340 height 492
click at [936, 255] on div at bounding box center [514, 246] width 1029 height 492
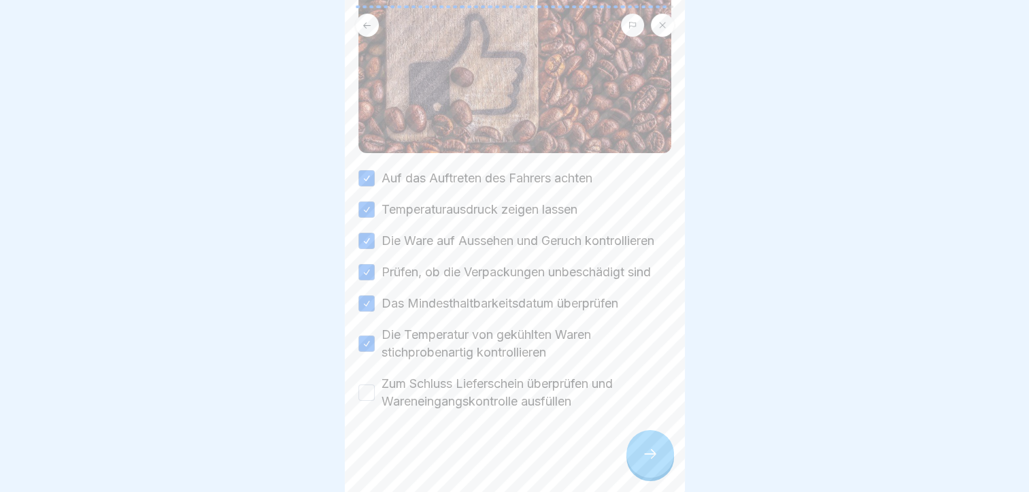
click at [360, 395] on div "Zum Schluss Lieferschein überprüfen und Wareneingangskontrolle ausfüllen" at bounding box center [515, 392] width 313 height 35
click at [363, 386] on button "Zum Schluss Lieferschein überprüfen und Wareneingangskontrolle ausfüllen" at bounding box center [367, 392] width 16 height 16
click at [662, 473] on div at bounding box center [651, 454] width 48 height 48
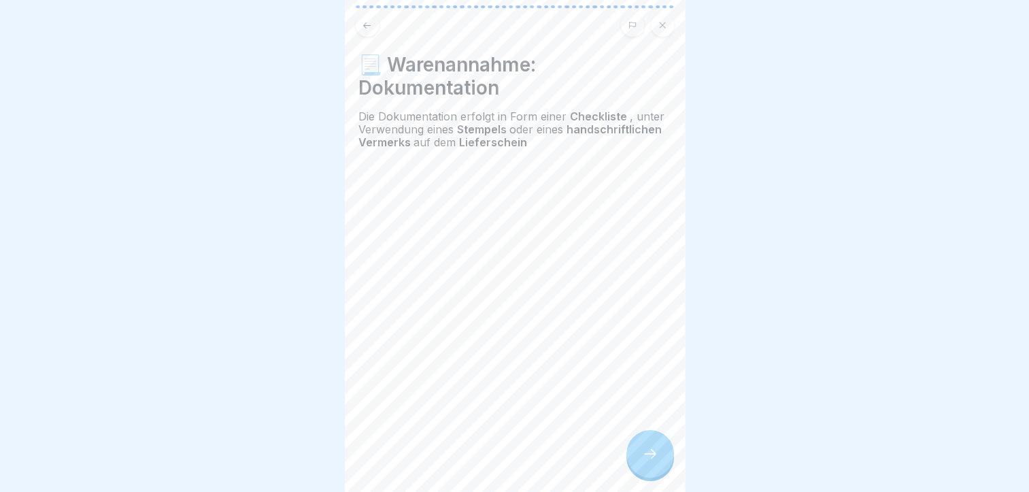
click at [661, 442] on div at bounding box center [651, 454] width 48 height 48
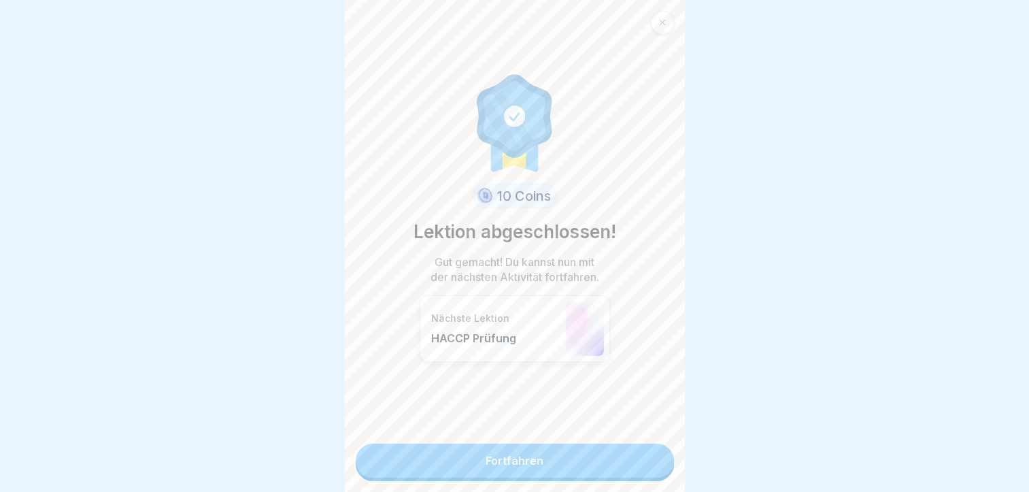
click at [593, 450] on link "Fortfahren" at bounding box center [515, 461] width 318 height 34
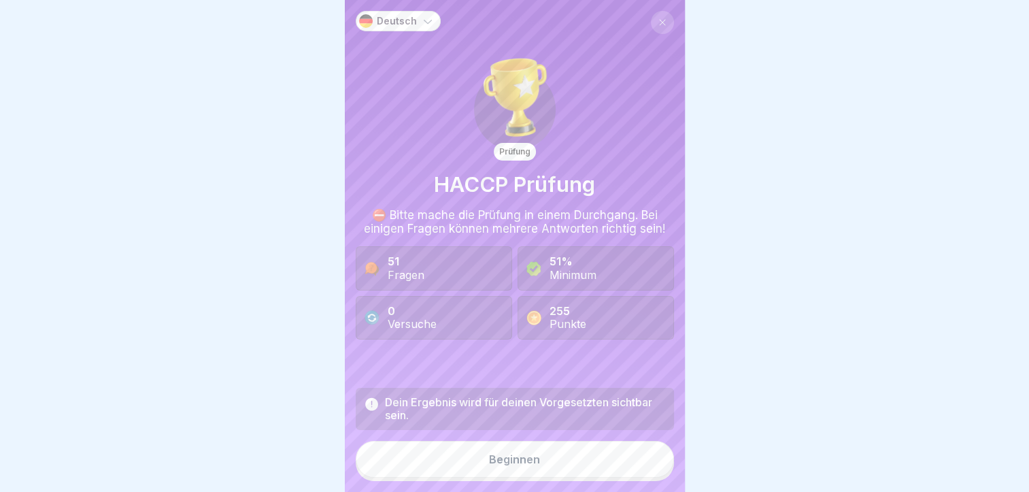
scroll to position [10, 0]
click at [579, 464] on button "Beginnen" at bounding box center [515, 459] width 318 height 37
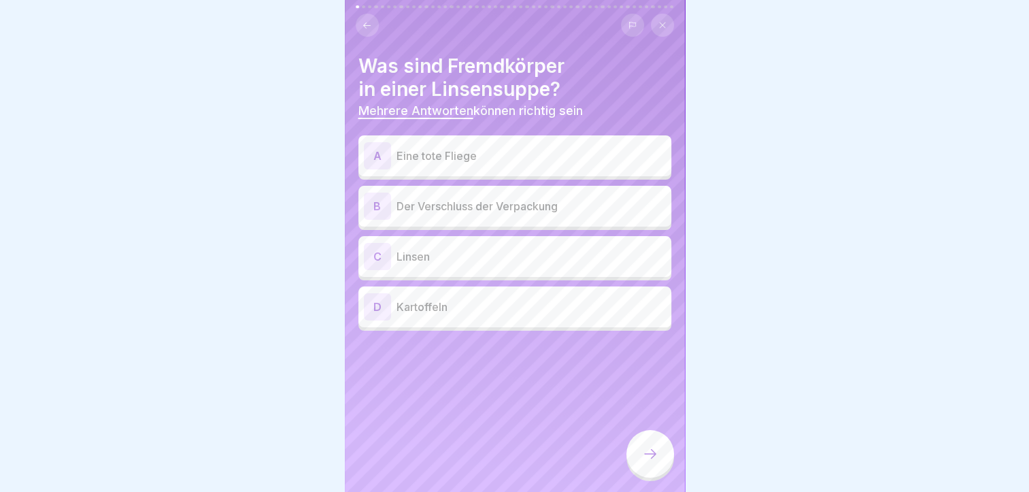
click at [612, 148] on p "Eine tote Fliege" at bounding box center [531, 156] width 269 height 16
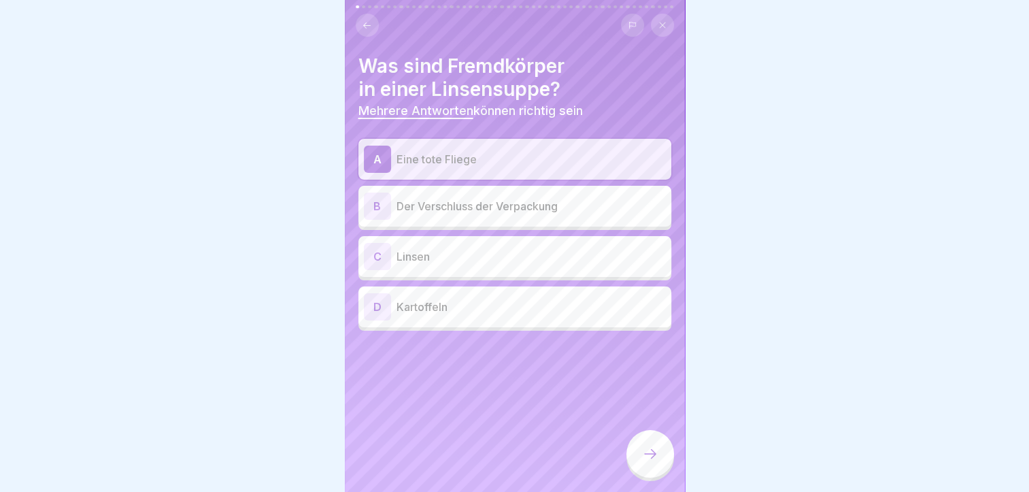
click at [595, 198] on p "Der Verschluss der Verpackung" at bounding box center [531, 206] width 269 height 16
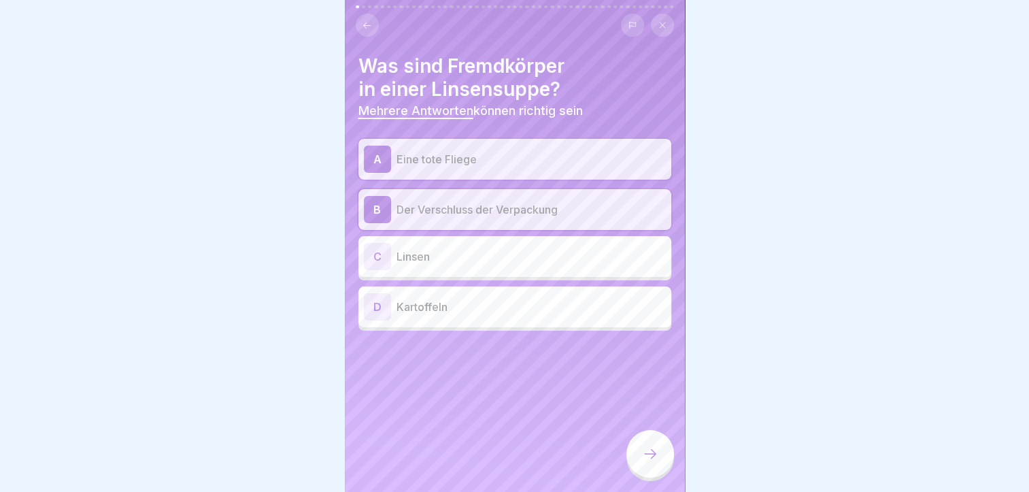
click at [649, 448] on icon at bounding box center [650, 454] width 16 height 16
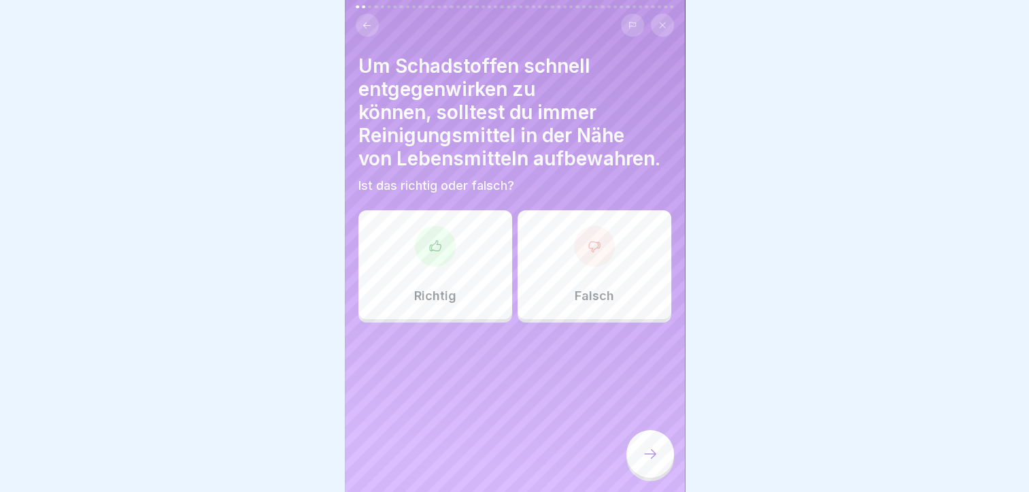
click at [650, 277] on div "Falsch" at bounding box center [595, 264] width 154 height 109
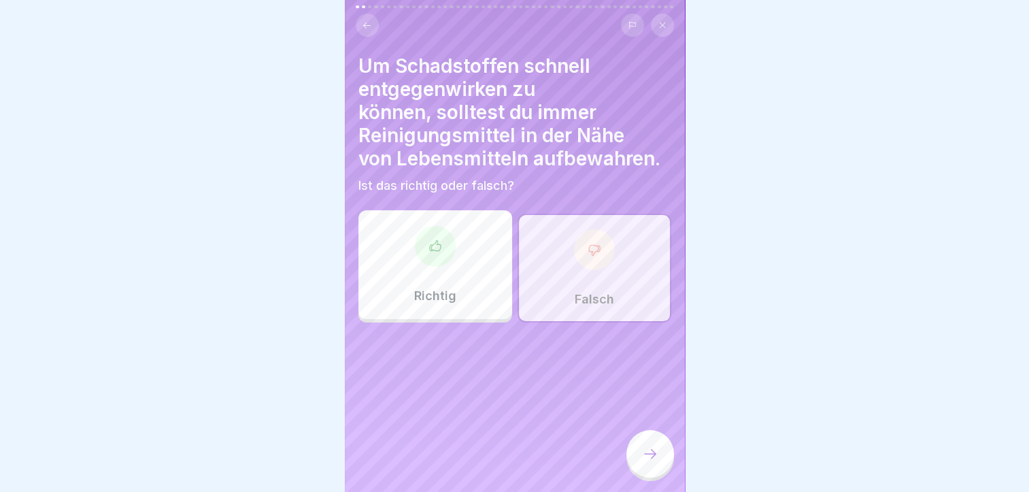
click at [661, 427] on div "Um Schadstoffen schnell entgegenwirken zu können, solltest du immer Reinigungsm…" at bounding box center [515, 246] width 340 height 492
click at [653, 439] on div at bounding box center [651, 454] width 48 height 48
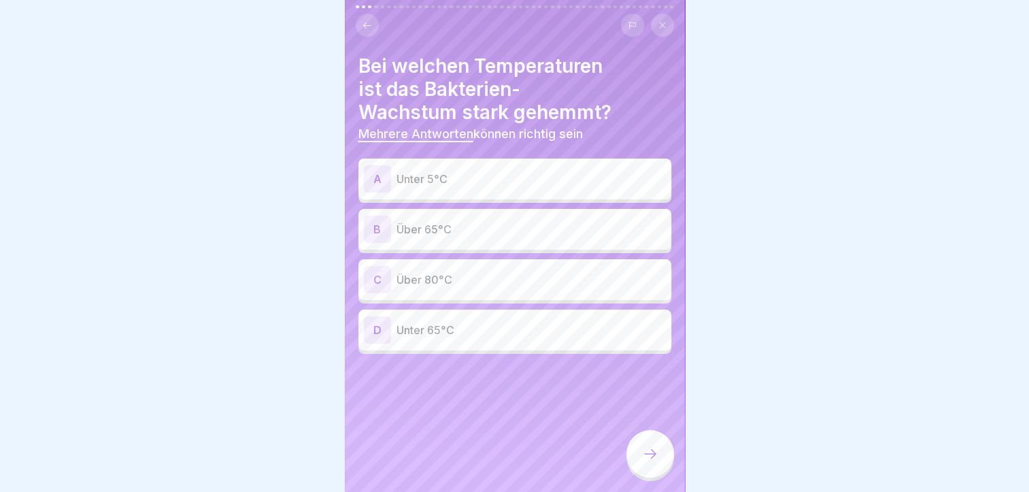
click at [490, 224] on p "Über 65°C" at bounding box center [531, 229] width 269 height 16
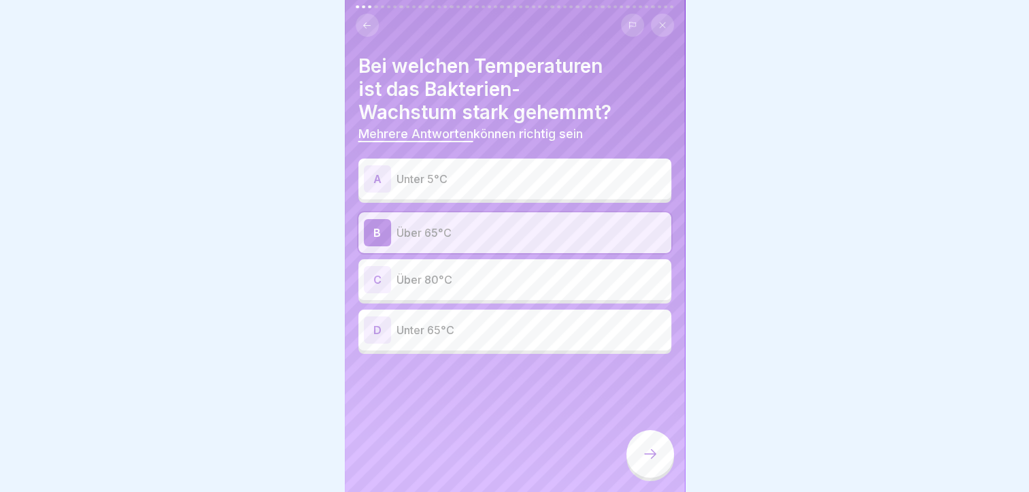
click at [469, 274] on p "Über 80°C" at bounding box center [531, 279] width 269 height 16
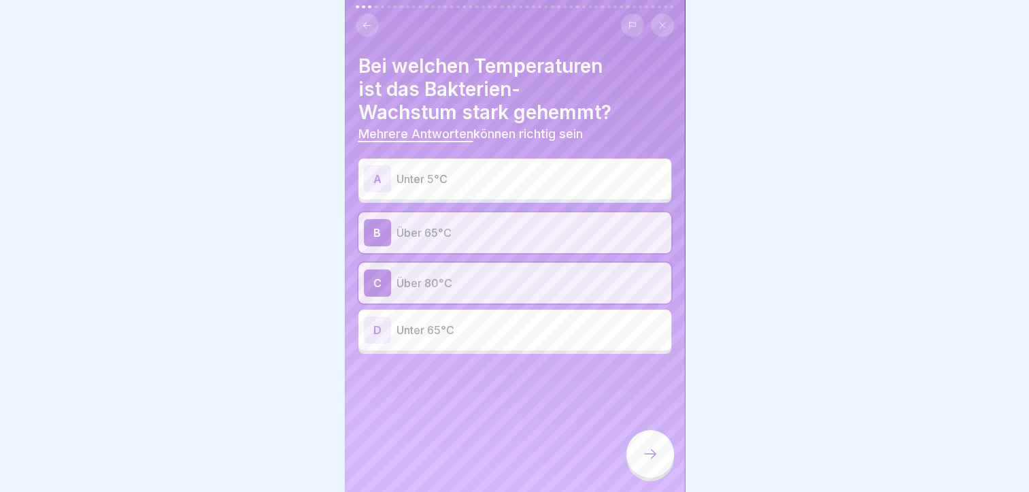
click at [646, 445] on div at bounding box center [651, 454] width 48 height 48
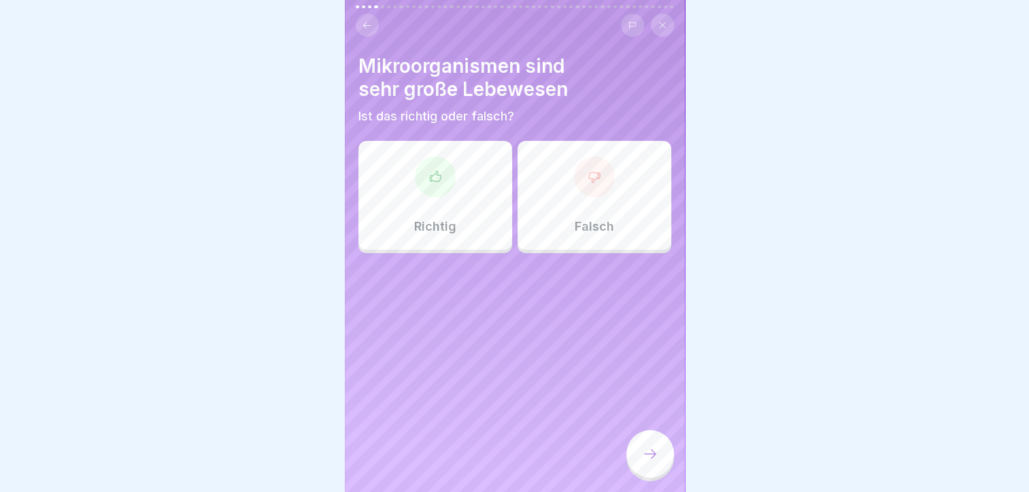
click at [549, 192] on div "Falsch" at bounding box center [595, 195] width 154 height 109
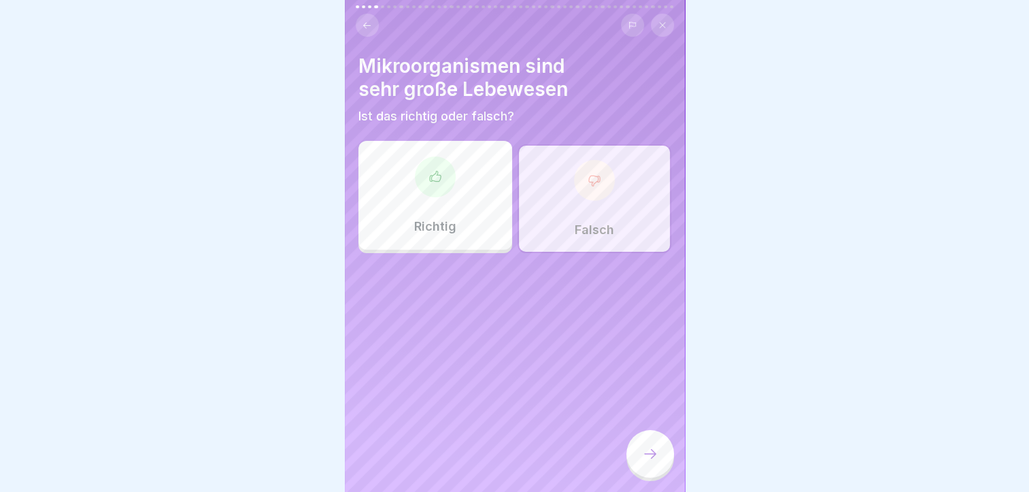
click at [647, 455] on icon at bounding box center [650, 454] width 16 height 16
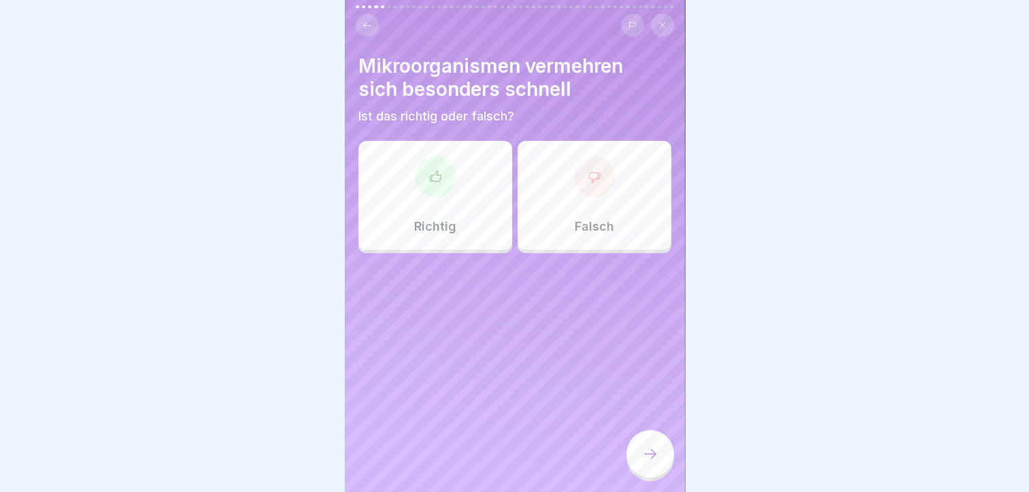
click at [371, 225] on div "Richtig" at bounding box center [436, 195] width 154 height 109
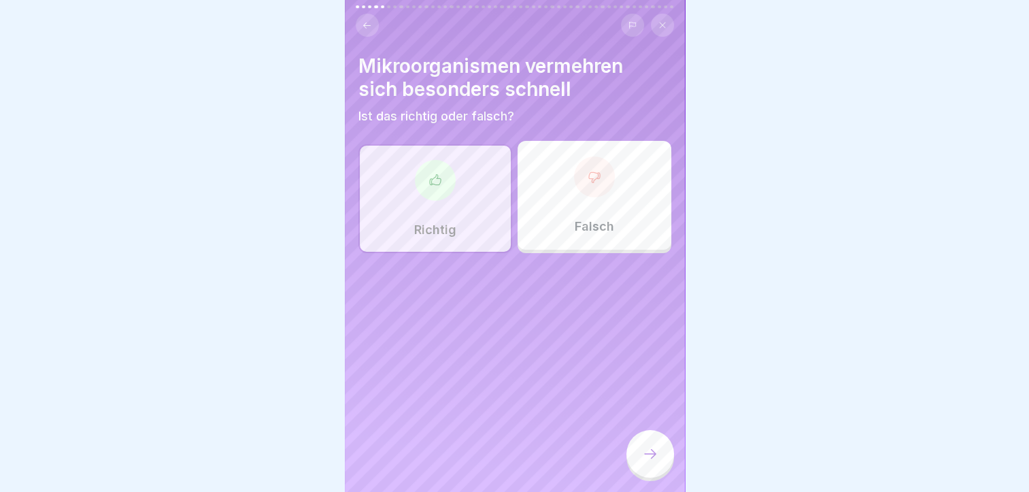
drag, startPoint x: 621, startPoint y: 429, endPoint x: 646, endPoint y: 464, distance: 43.4
click at [646, 464] on div at bounding box center [651, 454] width 48 height 48
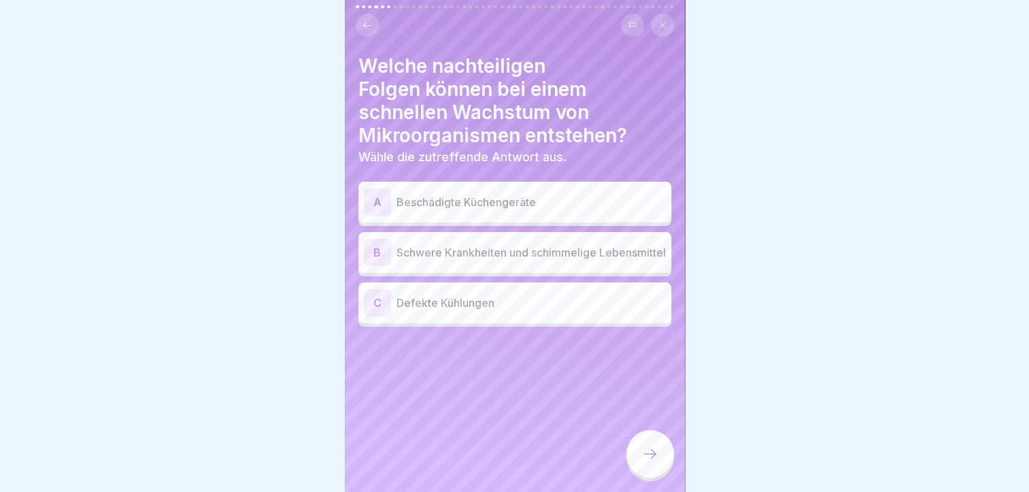
click at [591, 244] on p "Schwere Krankheiten und schimmelige Lebensmittel" at bounding box center [531, 252] width 269 height 16
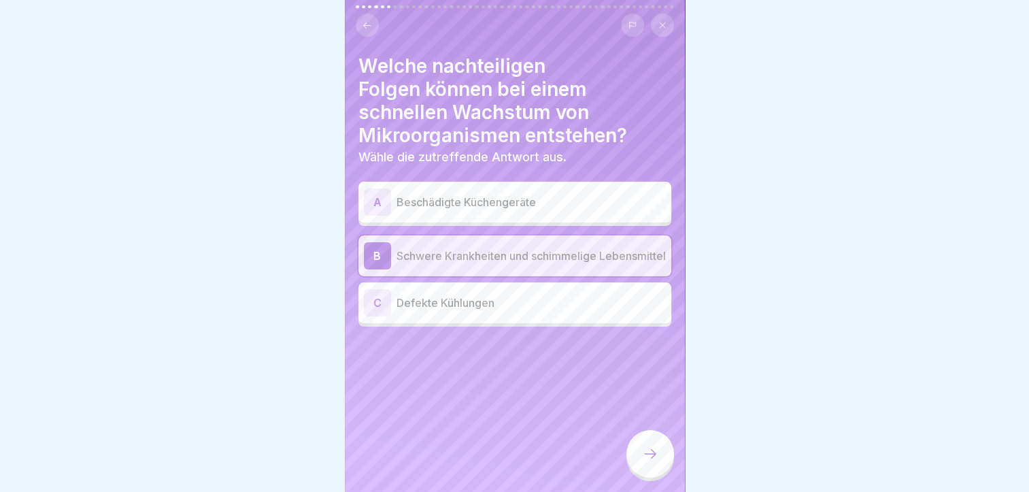
click at [646, 438] on div at bounding box center [651, 454] width 48 height 48
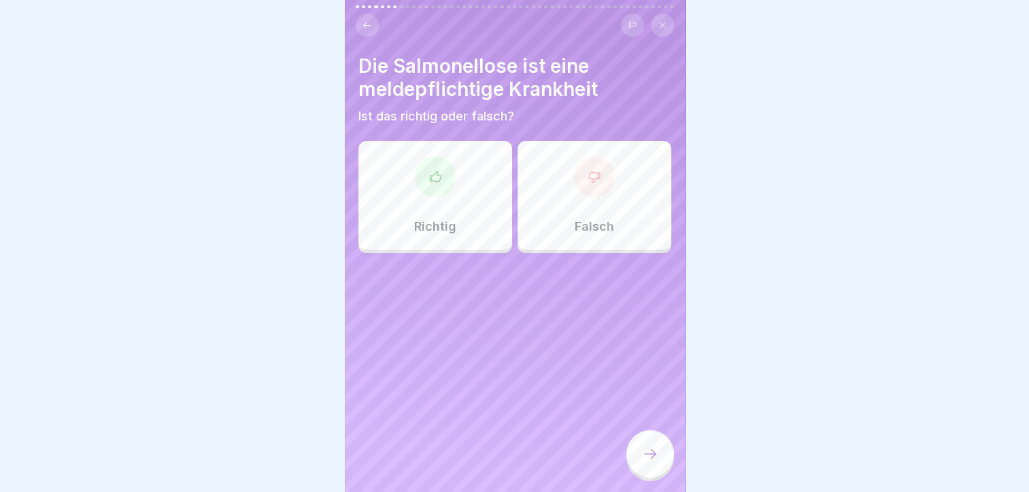
click at [424, 219] on p "Richtig" at bounding box center [435, 226] width 42 height 15
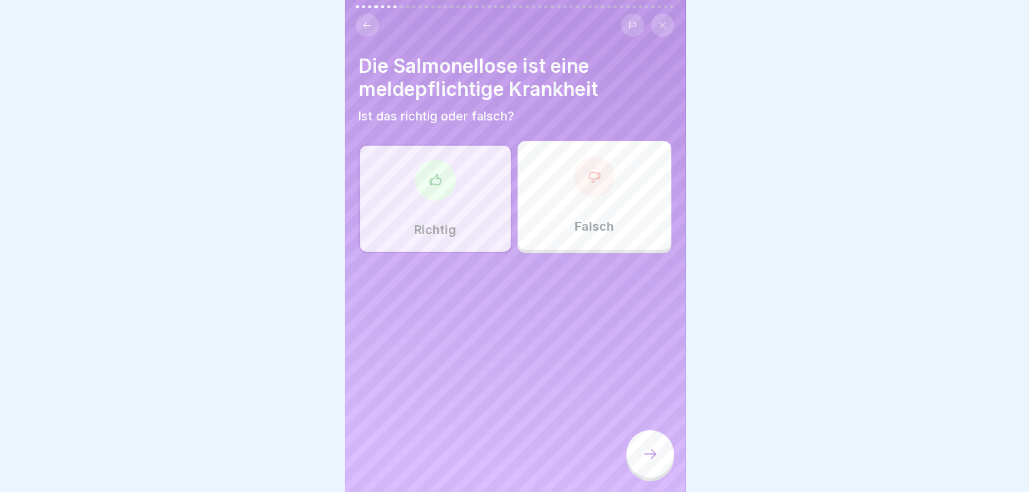
click at [653, 467] on div at bounding box center [651, 454] width 48 height 48
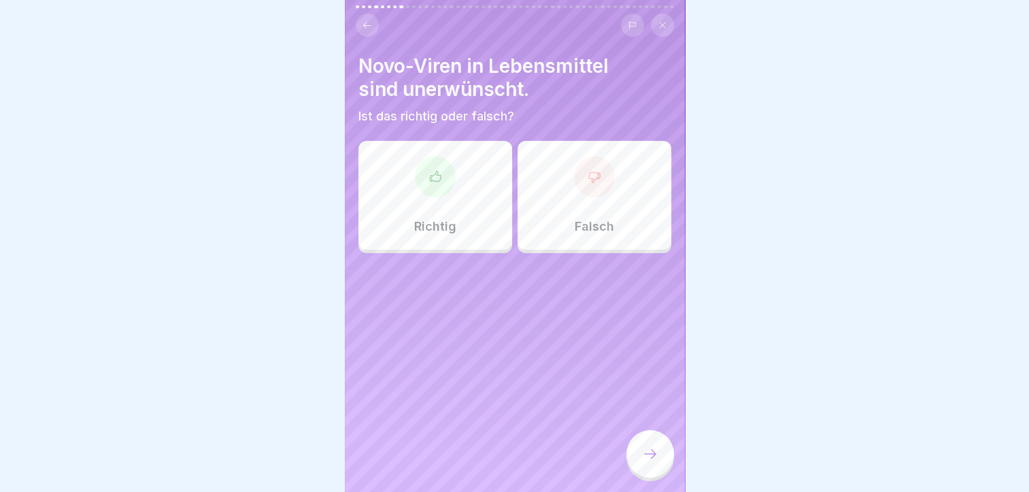
click at [420, 156] on div at bounding box center [435, 176] width 41 height 41
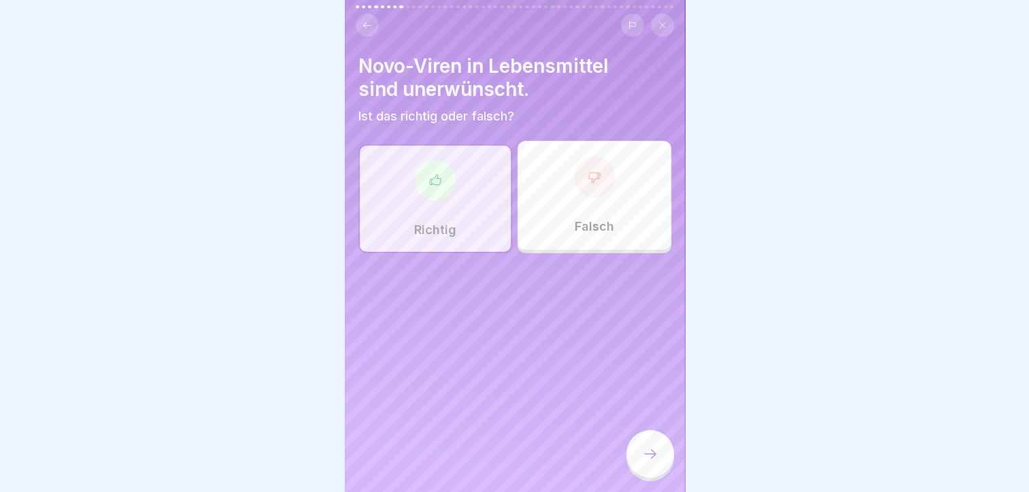
click at [660, 447] on div at bounding box center [651, 454] width 48 height 48
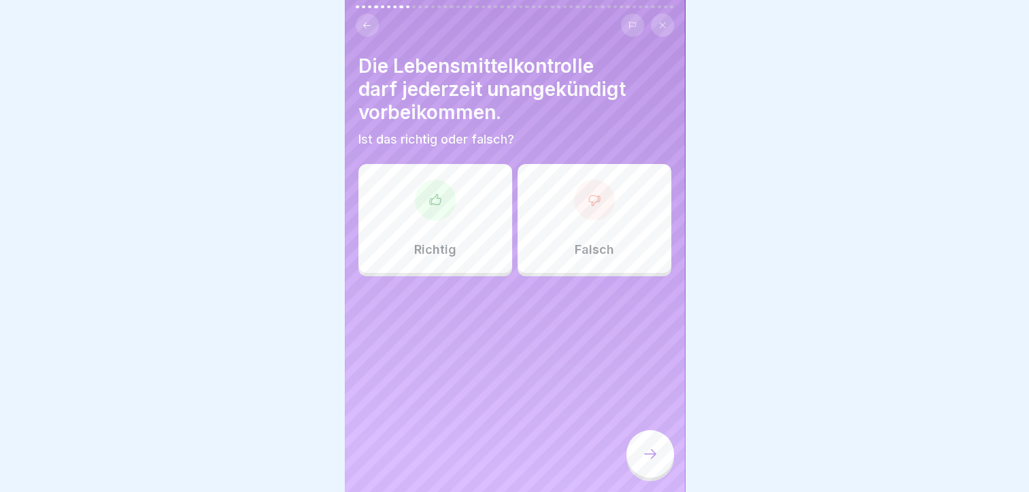
click at [411, 183] on div "Richtig" at bounding box center [436, 218] width 154 height 109
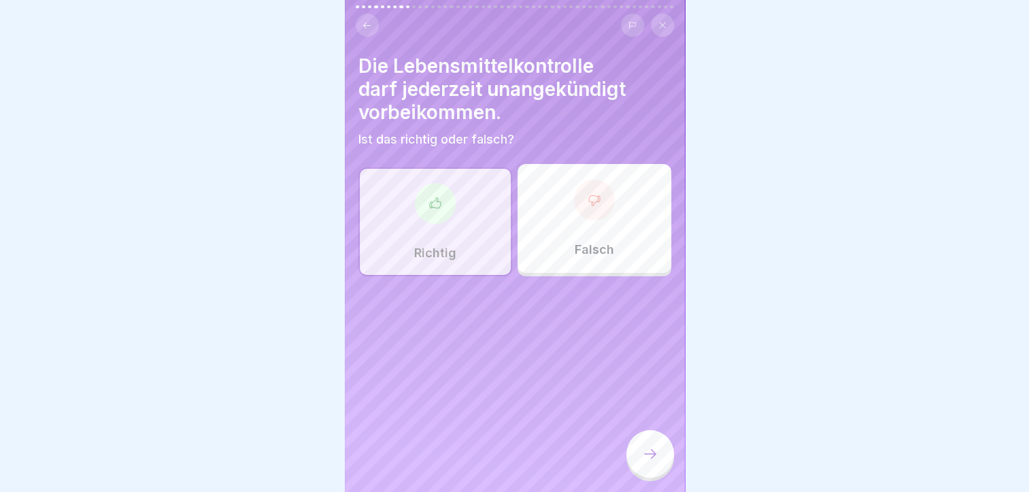
click at [656, 459] on icon at bounding box center [650, 454] width 16 height 16
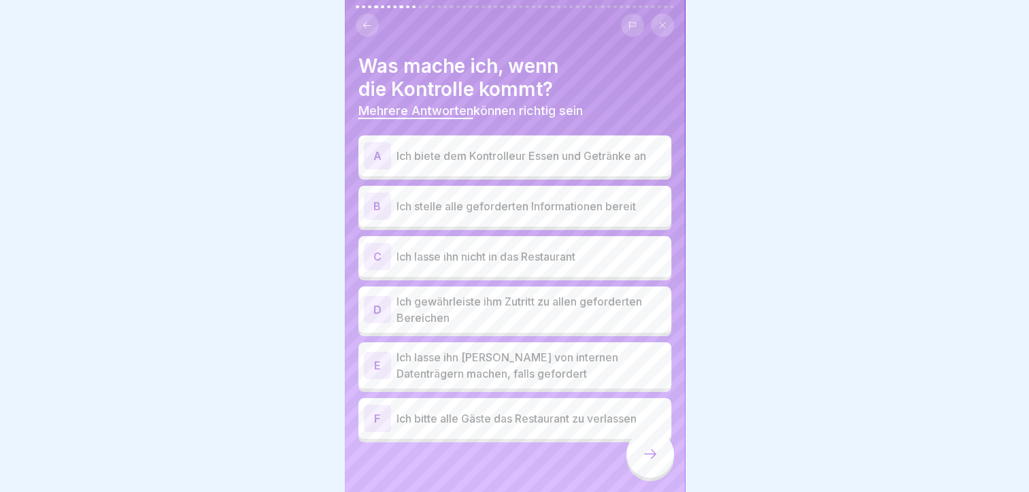
click at [609, 198] on p "Ich stelle alle geforderten Informationen bereit" at bounding box center [531, 206] width 269 height 16
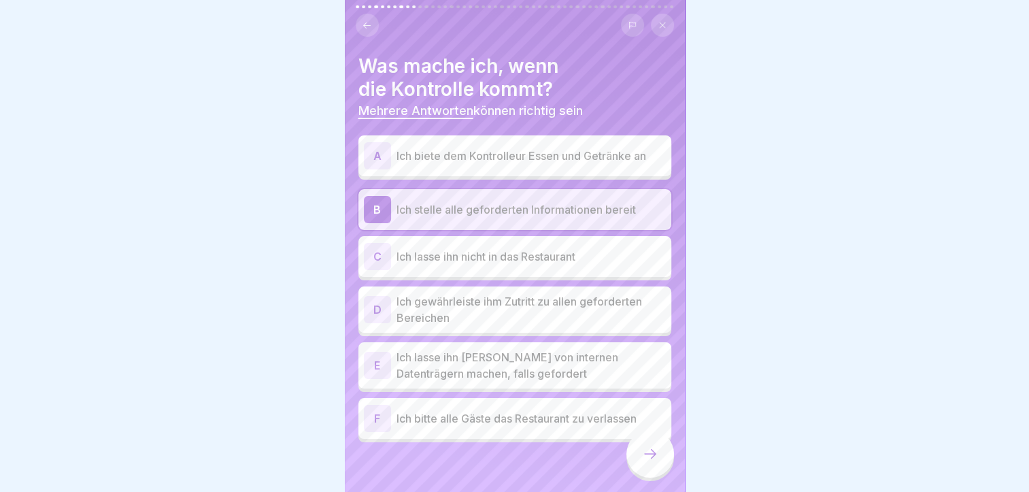
click at [582, 295] on p "Ich gewährleiste ihm Zutritt zu allen geforderten Bereichen" at bounding box center [531, 309] width 269 height 33
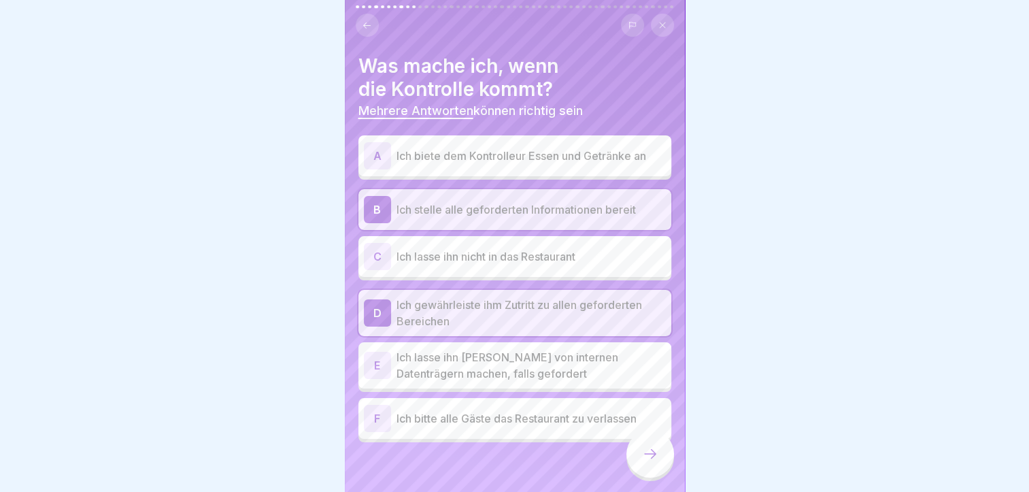
click at [567, 350] on p "Ich lasse ihn [PERSON_NAME] von internen Datenträgern machen, falls gefordert" at bounding box center [531, 365] width 269 height 33
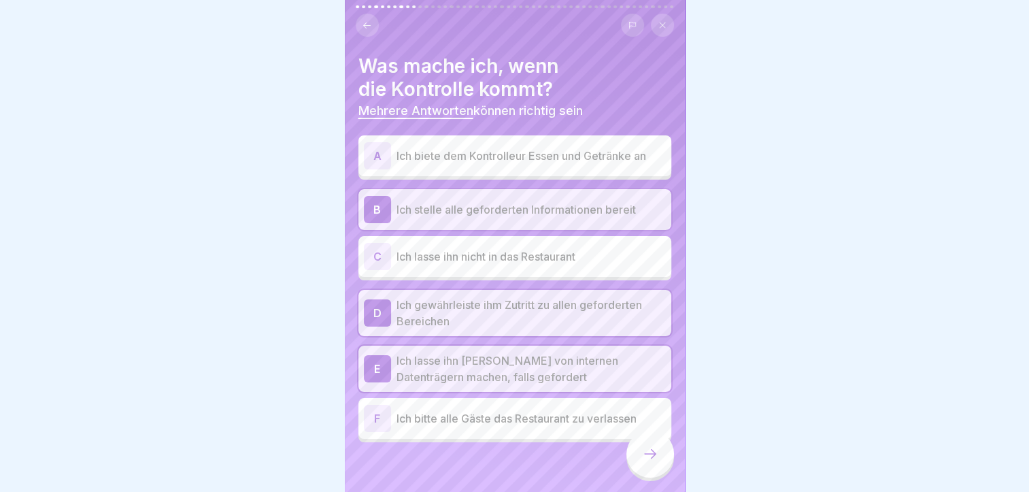
click at [640, 454] on div at bounding box center [651, 454] width 48 height 48
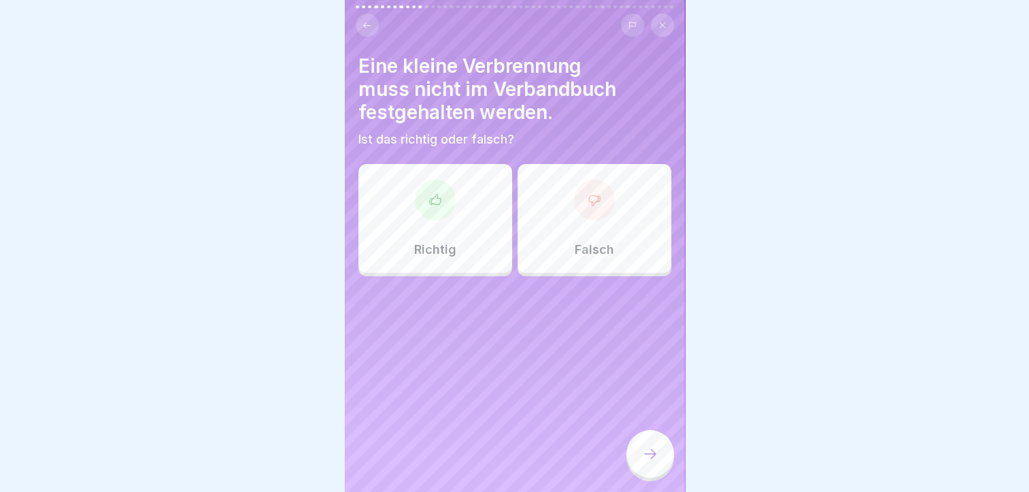
click at [650, 227] on div "Falsch" at bounding box center [595, 218] width 154 height 109
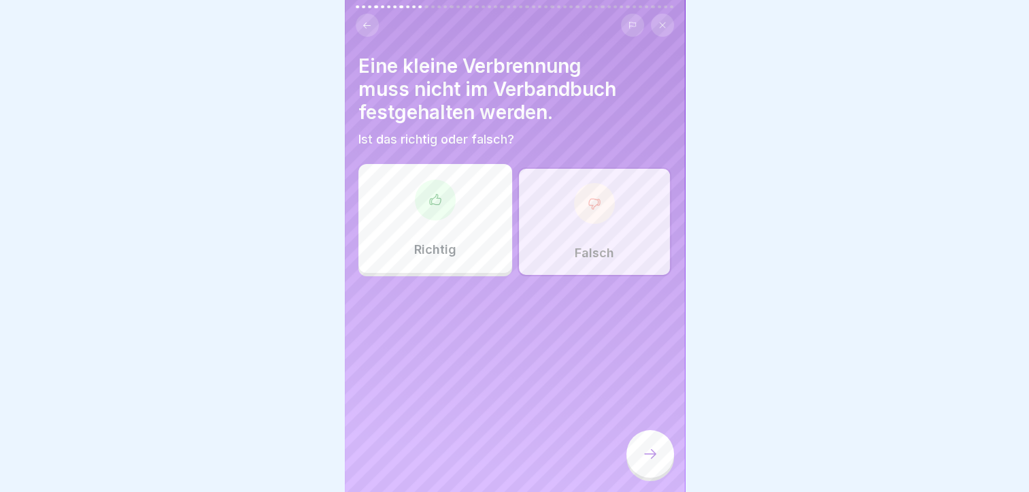
click at [657, 441] on div at bounding box center [651, 454] width 48 height 48
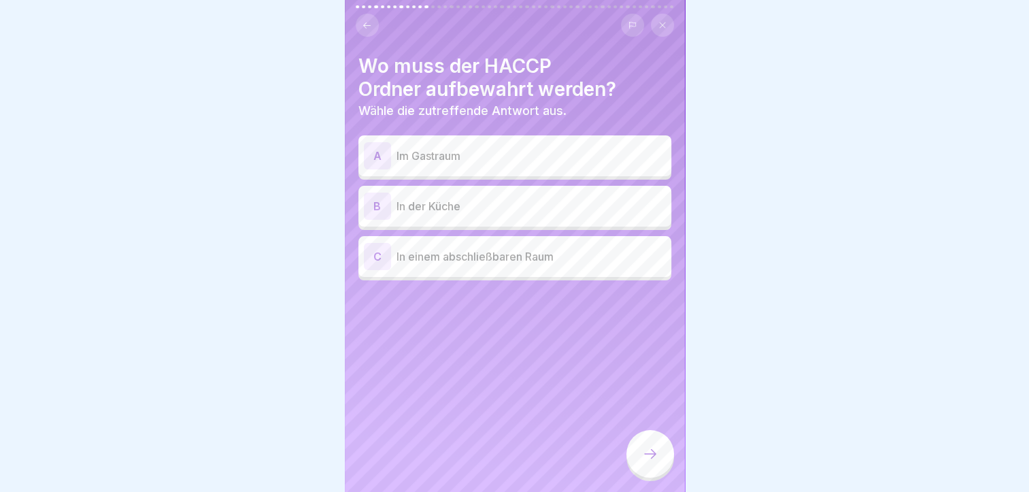
click at [582, 248] on p "In einem abschließbaren Raum" at bounding box center [531, 256] width 269 height 16
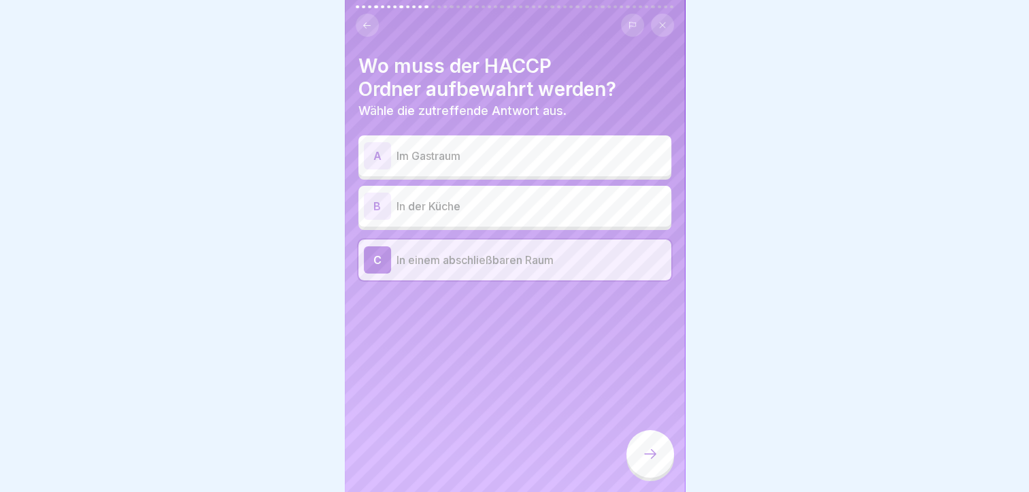
click at [651, 456] on icon at bounding box center [650, 454] width 16 height 16
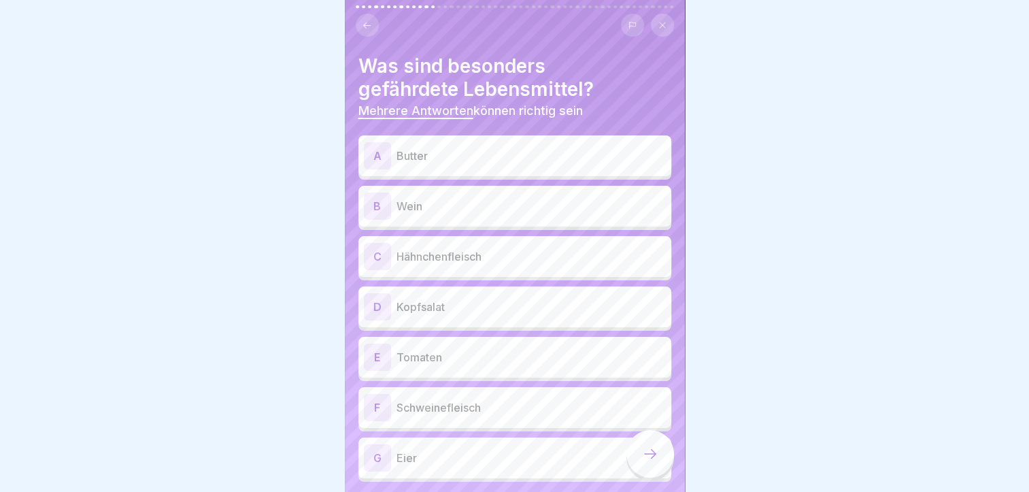
click at [449, 157] on div "A Butter" at bounding box center [515, 155] width 302 height 27
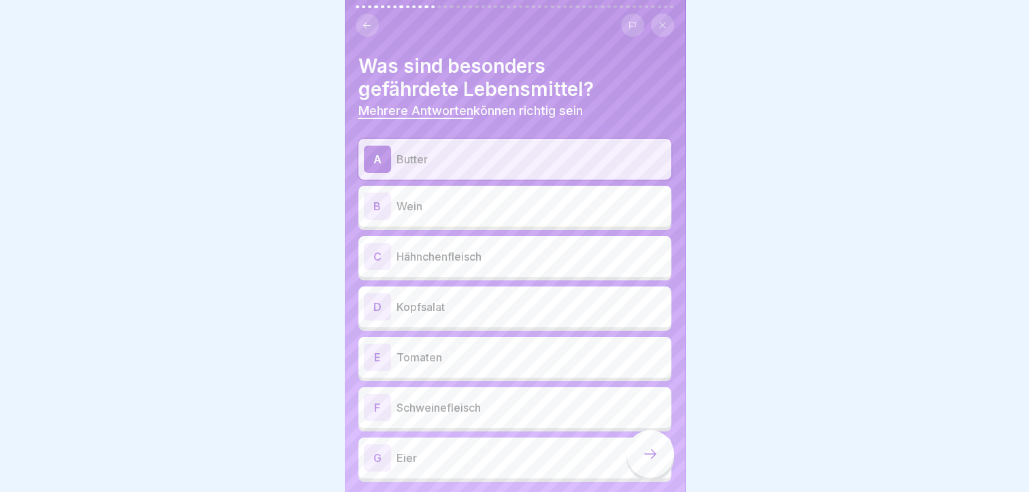
click at [456, 257] on div "C Hähnchenfleisch" at bounding box center [515, 256] width 302 height 27
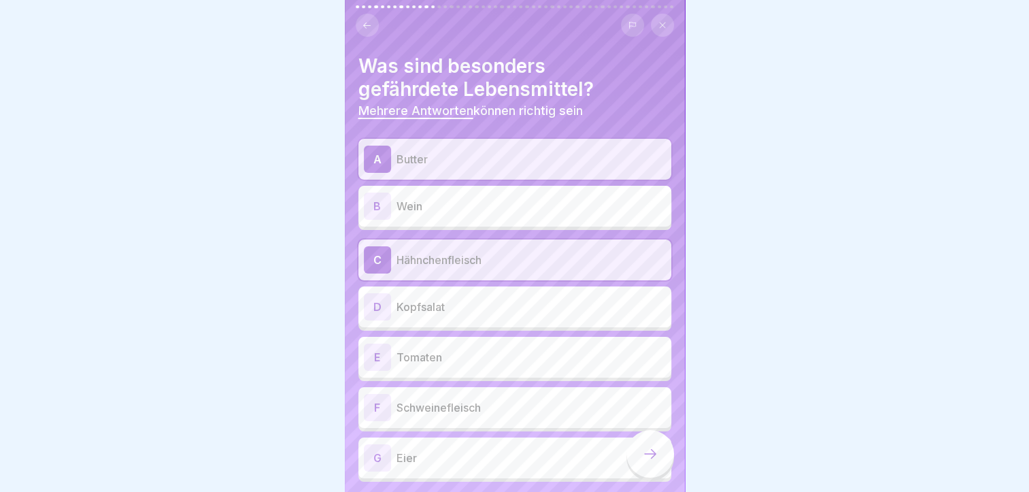
click at [450, 302] on p "Kopfsalat" at bounding box center [531, 307] width 269 height 16
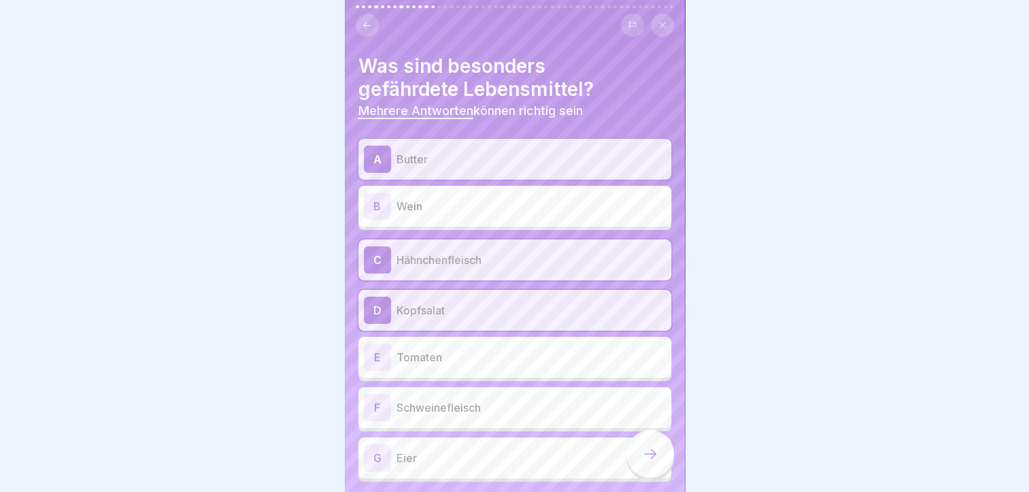
click at [457, 399] on p "Schweinefleisch" at bounding box center [531, 407] width 269 height 16
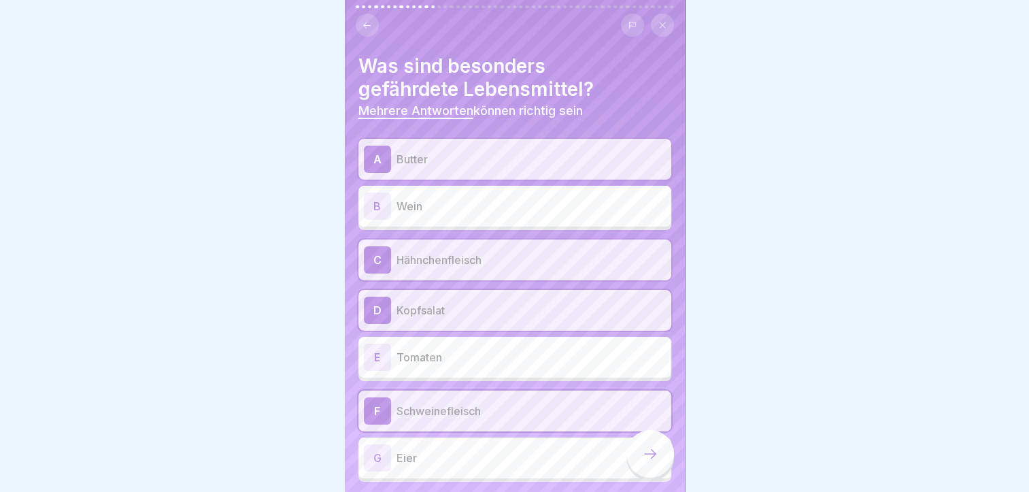
click at [452, 469] on div "A Butter B Wein C Hähnchenfleisch D Kopfsalat E Tomaten F Schweinefleisch G Eier" at bounding box center [515, 310] width 313 height 343
click at [452, 458] on div "G Eier" at bounding box center [515, 457] width 302 height 27
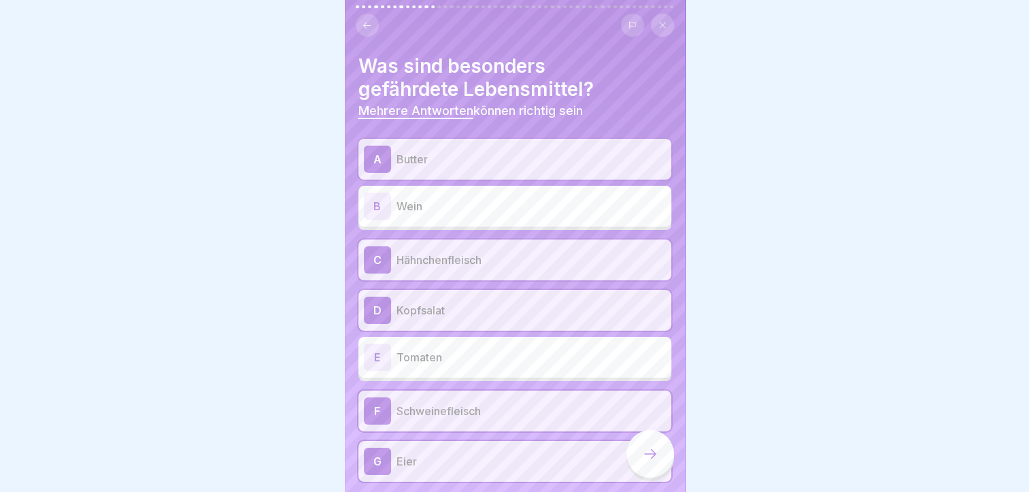
scroll to position [44, 0]
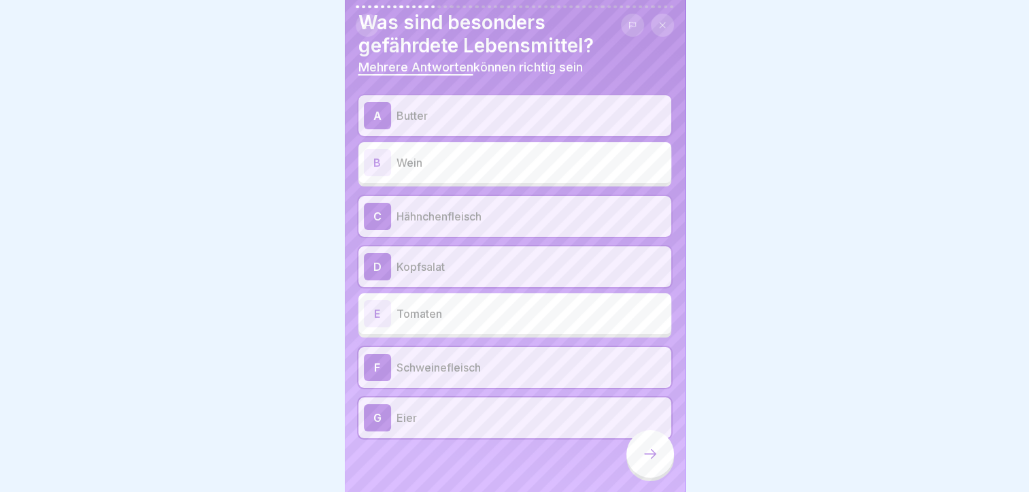
click at [629, 454] on div at bounding box center [651, 454] width 48 height 48
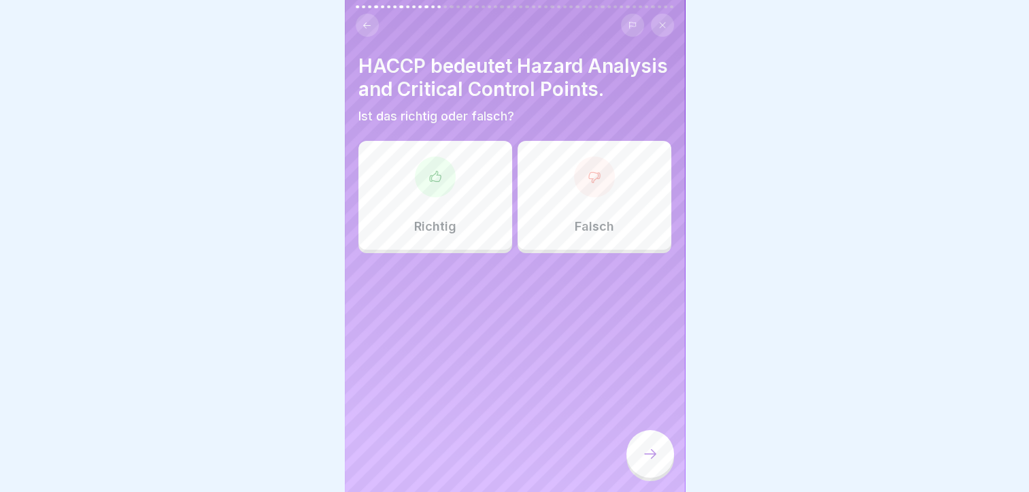
click at [402, 165] on div "Richtig" at bounding box center [436, 195] width 154 height 109
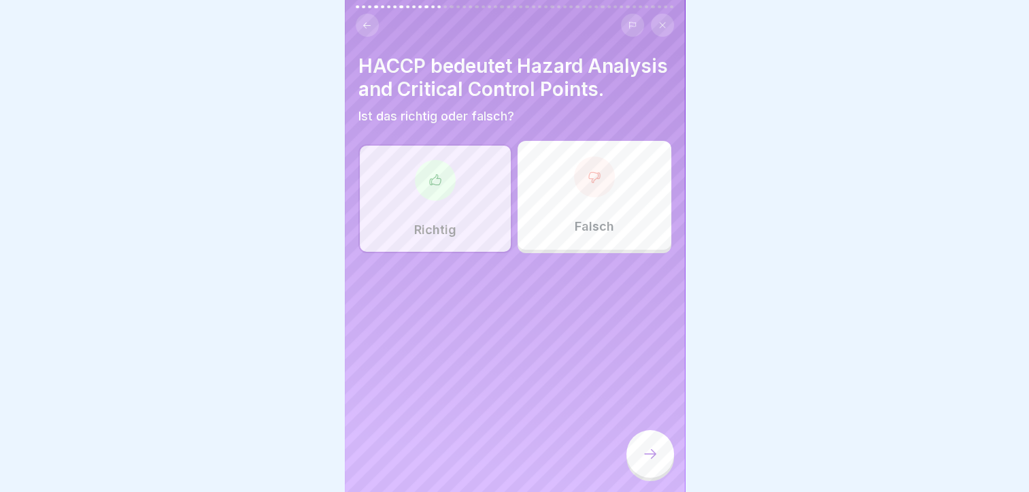
click at [656, 450] on icon at bounding box center [650, 454] width 16 height 16
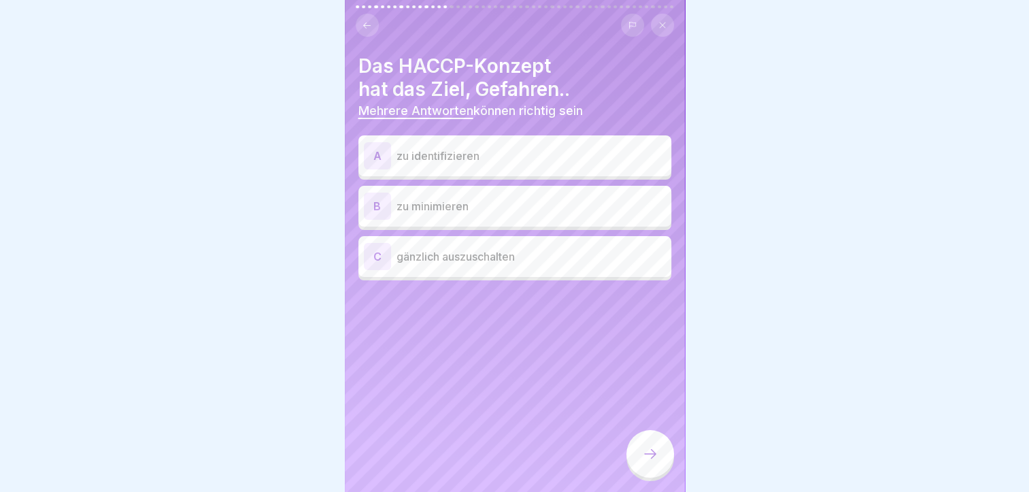
click at [528, 248] on p "gänzlich auszuschalten" at bounding box center [531, 256] width 269 height 16
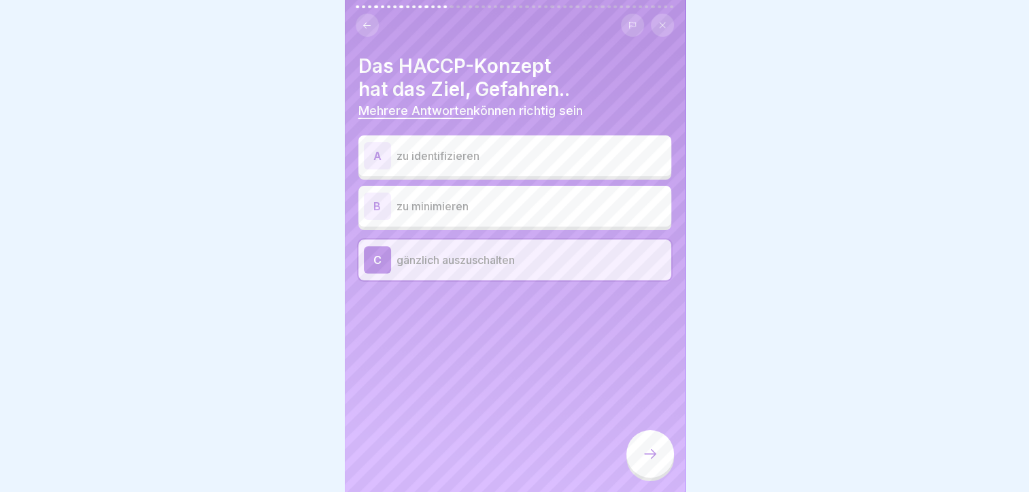
click at [530, 205] on div "B zu minimieren" at bounding box center [515, 206] width 302 height 27
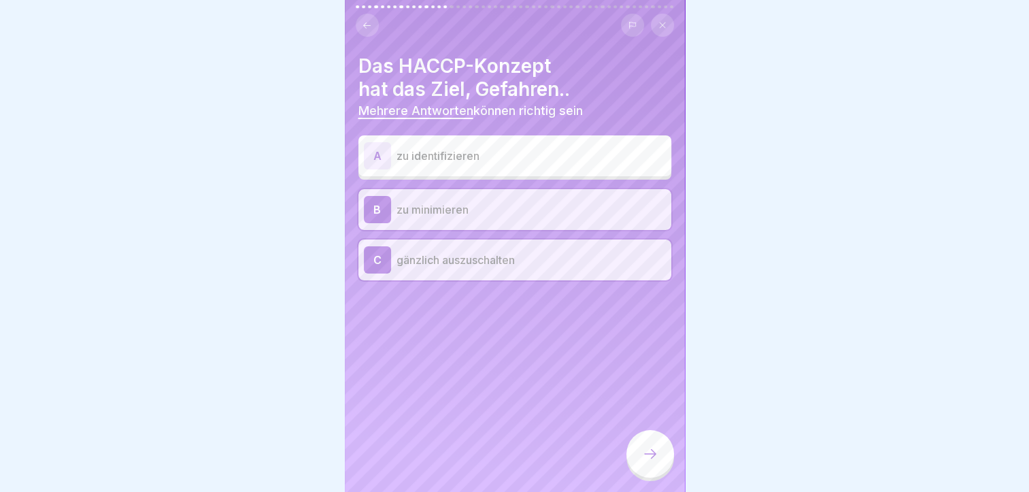
click at [536, 152] on p "zu identifizieren" at bounding box center [531, 156] width 269 height 16
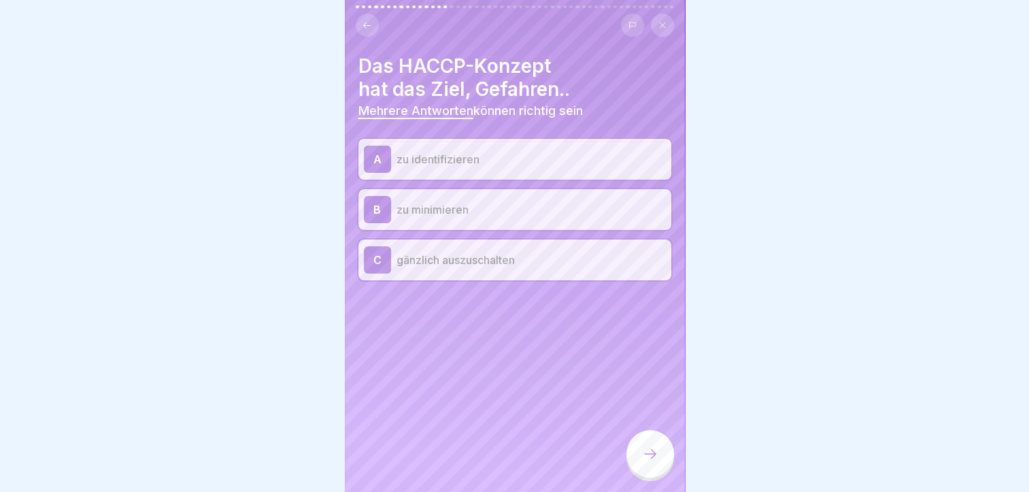
drag, startPoint x: 645, startPoint y: 441, endPoint x: 634, endPoint y: 462, distance: 23.7
click at [634, 462] on div at bounding box center [651, 454] width 48 height 48
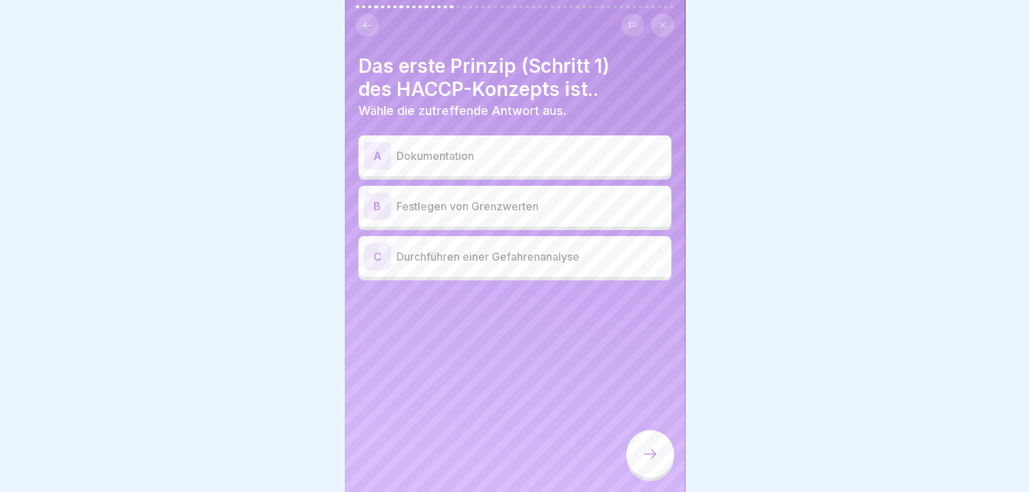
click at [578, 248] on p "Durchführen einer Gefahrenanalyse" at bounding box center [531, 256] width 269 height 16
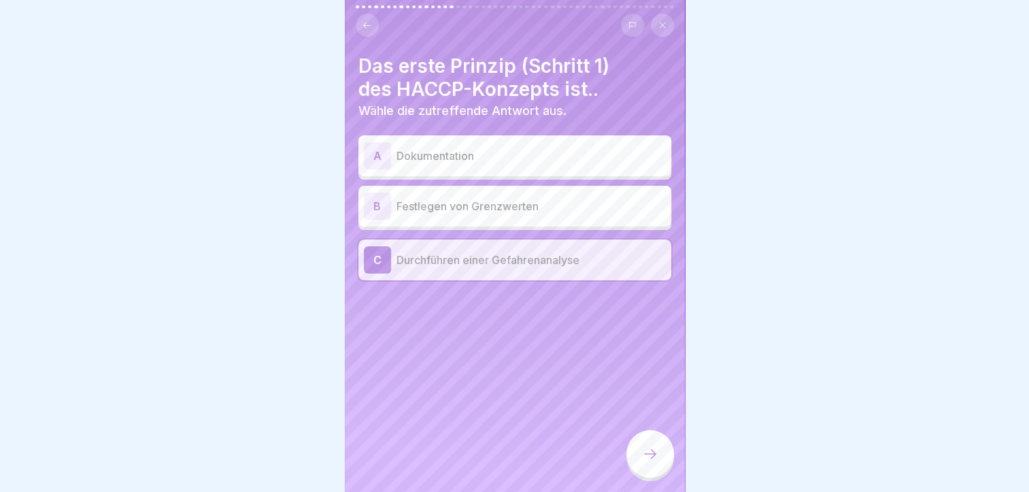
click at [655, 460] on icon at bounding box center [650, 454] width 16 height 16
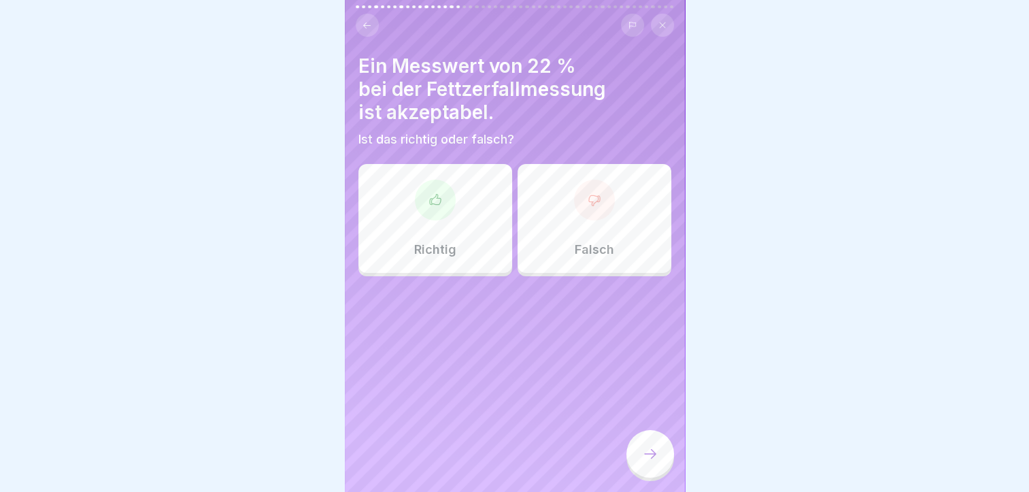
click at [572, 219] on div "Falsch" at bounding box center [595, 218] width 154 height 109
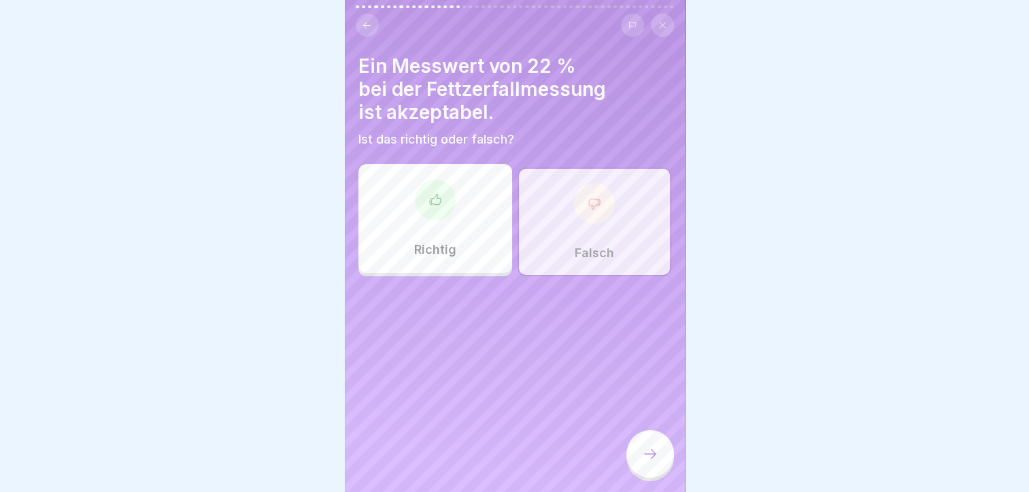
click at [450, 219] on div "Richtig" at bounding box center [436, 218] width 154 height 109
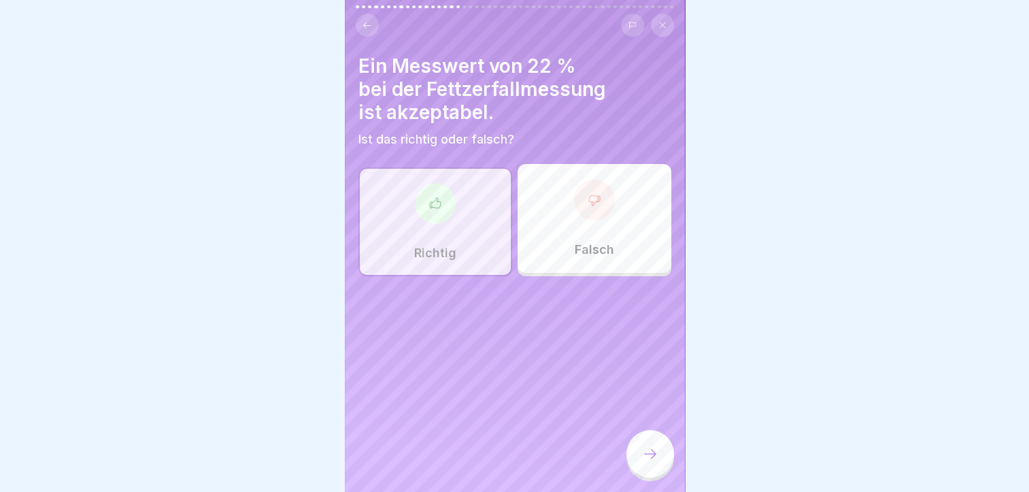
click at [450, 219] on div "Richtig" at bounding box center [436, 221] width 154 height 109
click at [645, 445] on div at bounding box center [651, 454] width 48 height 48
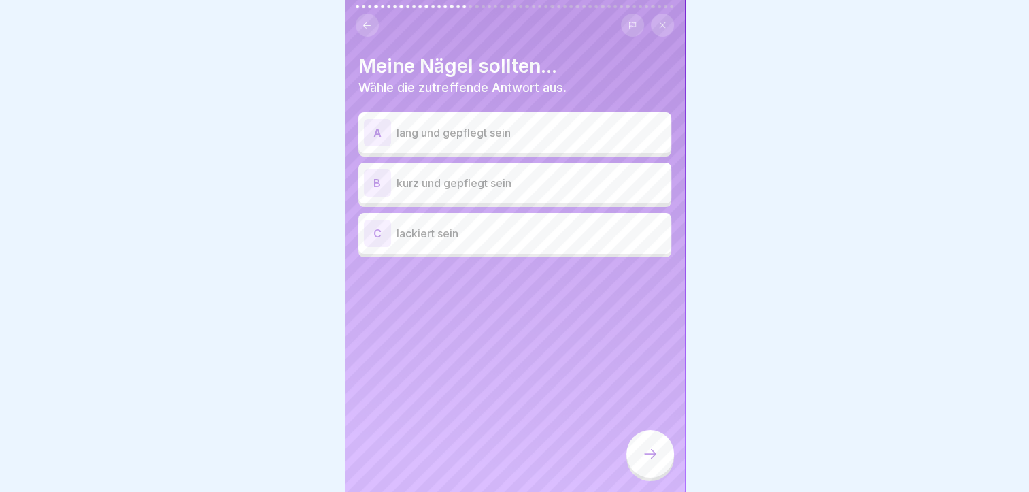
click at [594, 179] on p "kurz und gepflegt sein" at bounding box center [531, 183] width 269 height 16
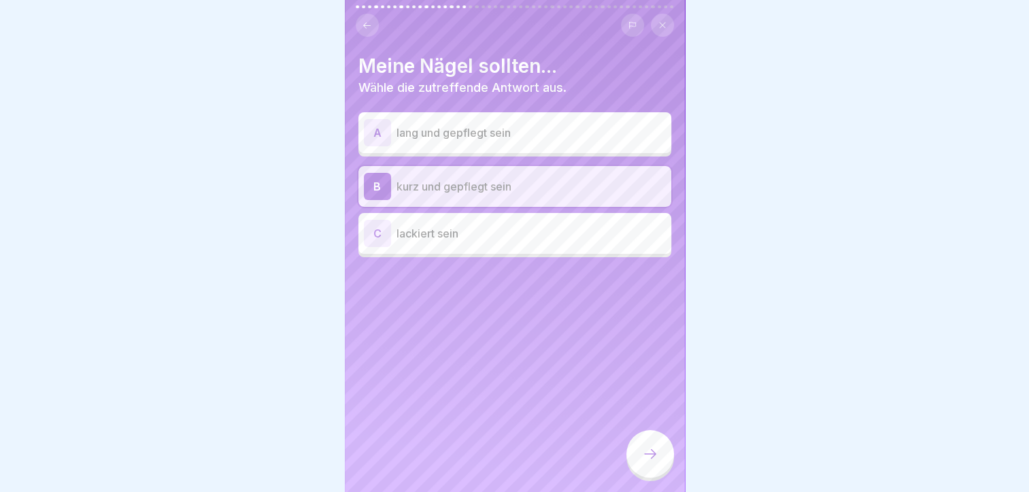
click at [650, 461] on icon at bounding box center [650, 454] width 16 height 16
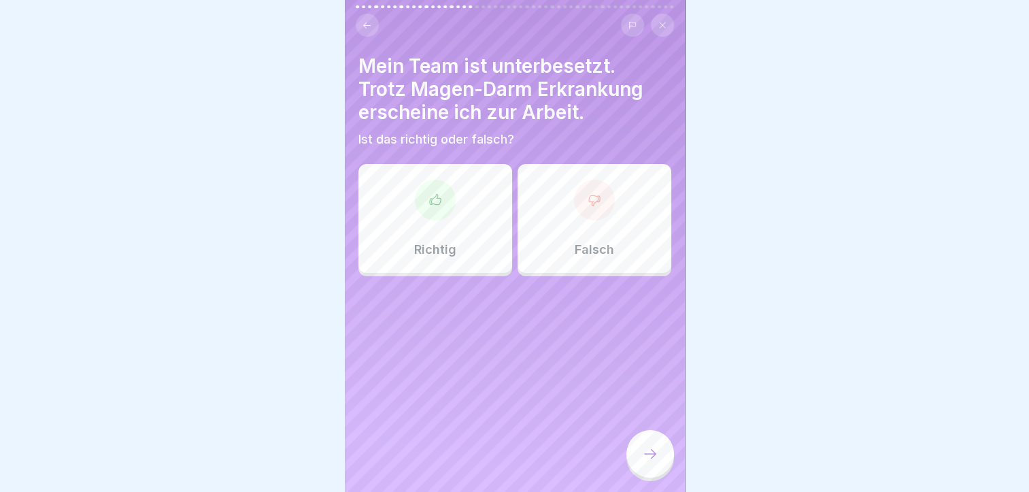
click at [621, 211] on div "Falsch" at bounding box center [595, 218] width 154 height 109
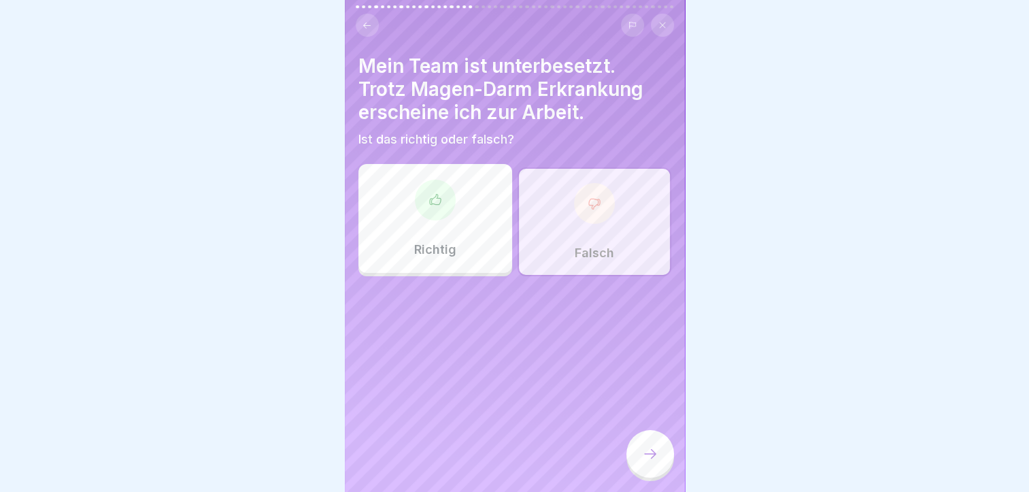
click at [665, 459] on div at bounding box center [651, 454] width 48 height 48
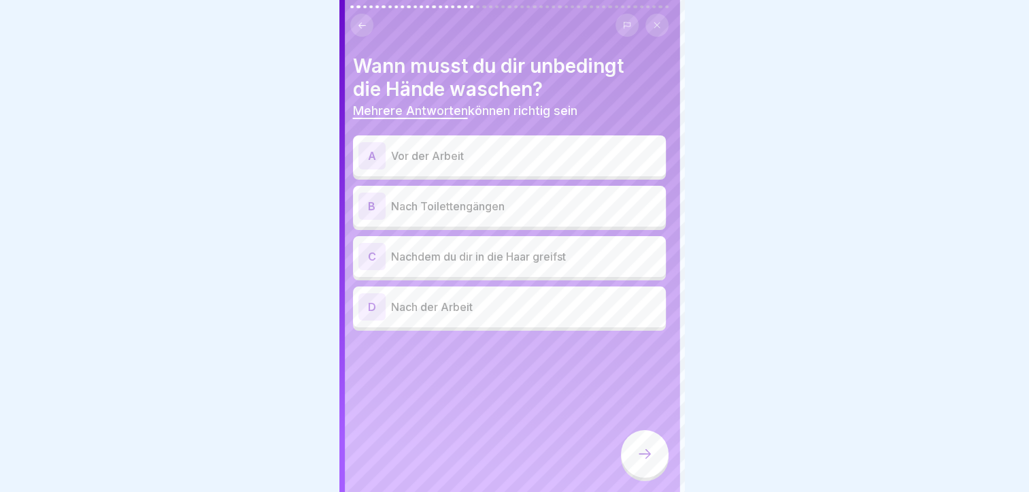
scroll to position [0, 0]
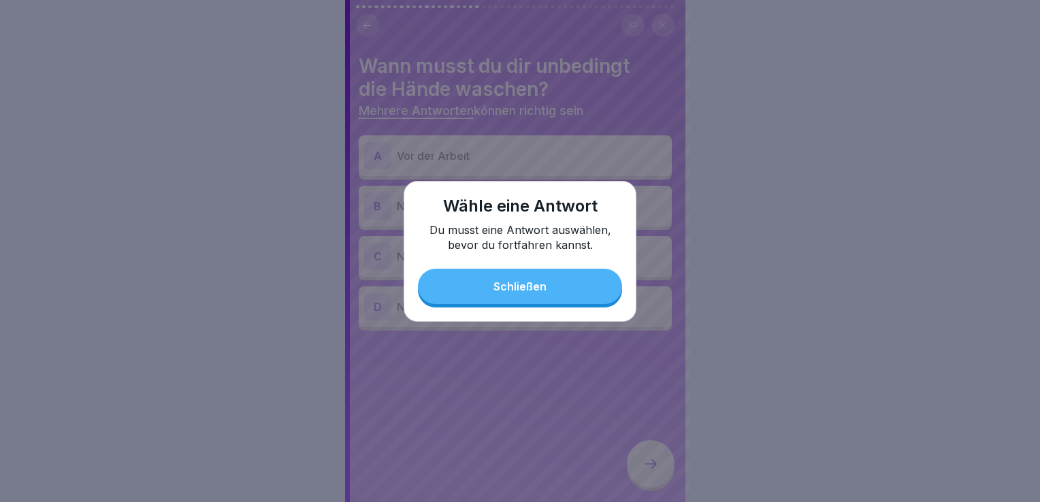
click at [590, 270] on button "Schließen" at bounding box center [520, 286] width 204 height 35
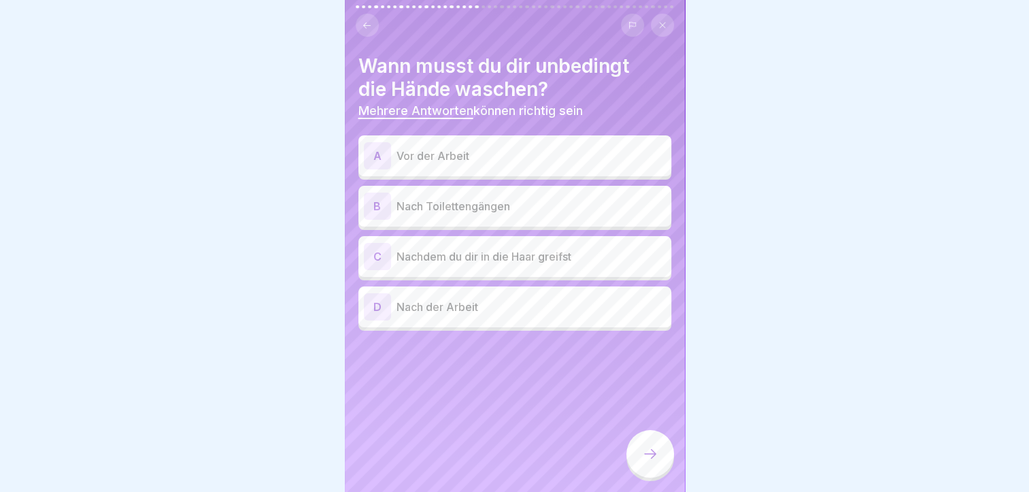
click at [519, 162] on p "Vor der Arbeit" at bounding box center [531, 156] width 269 height 16
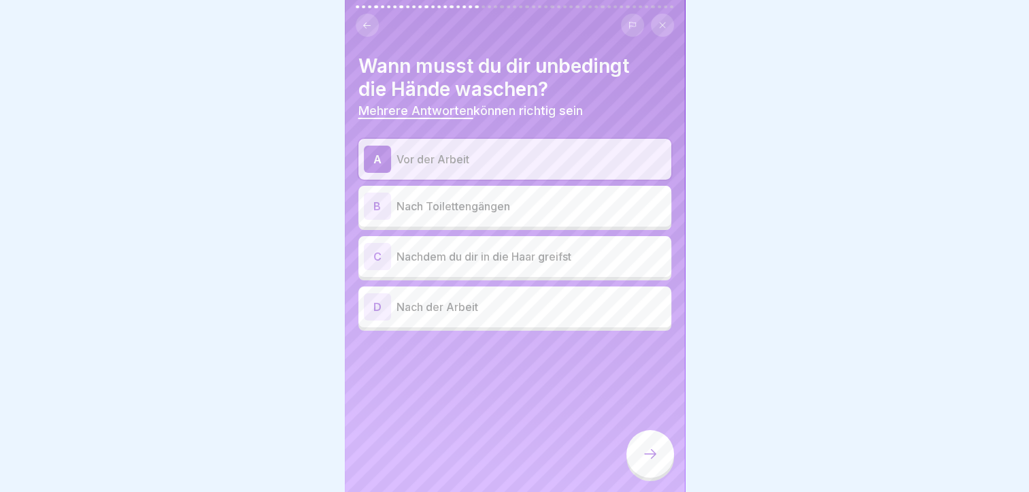
click at [503, 214] on div "B Nach Toilettengängen" at bounding box center [515, 206] width 302 height 27
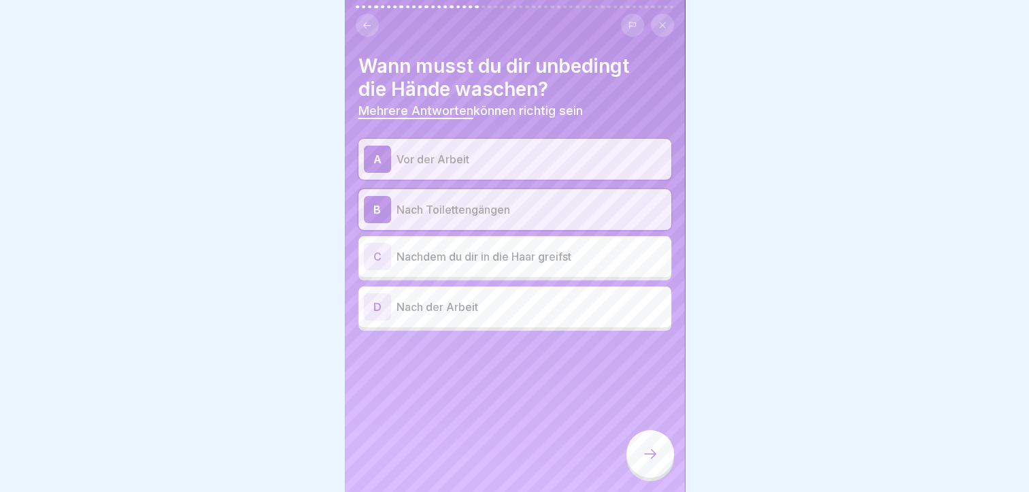
click at [484, 260] on p "Nachdem du dir in die Haar greifst" at bounding box center [531, 256] width 269 height 16
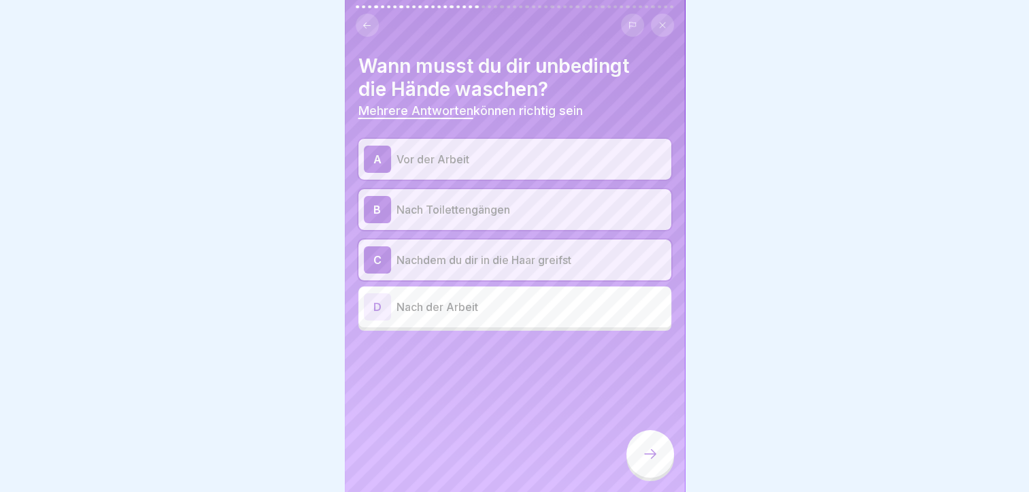
click at [650, 457] on icon at bounding box center [650, 454] width 16 height 16
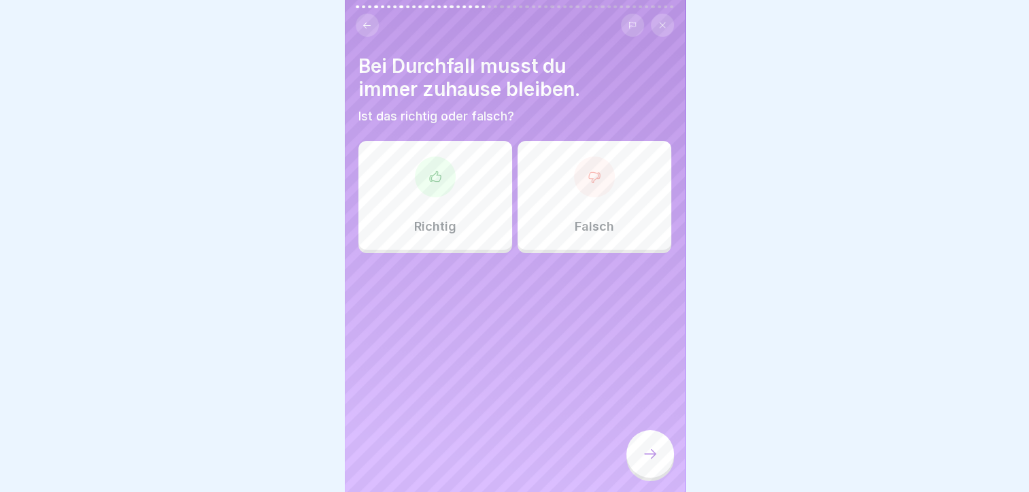
click at [440, 197] on div "Richtig" at bounding box center [436, 195] width 154 height 109
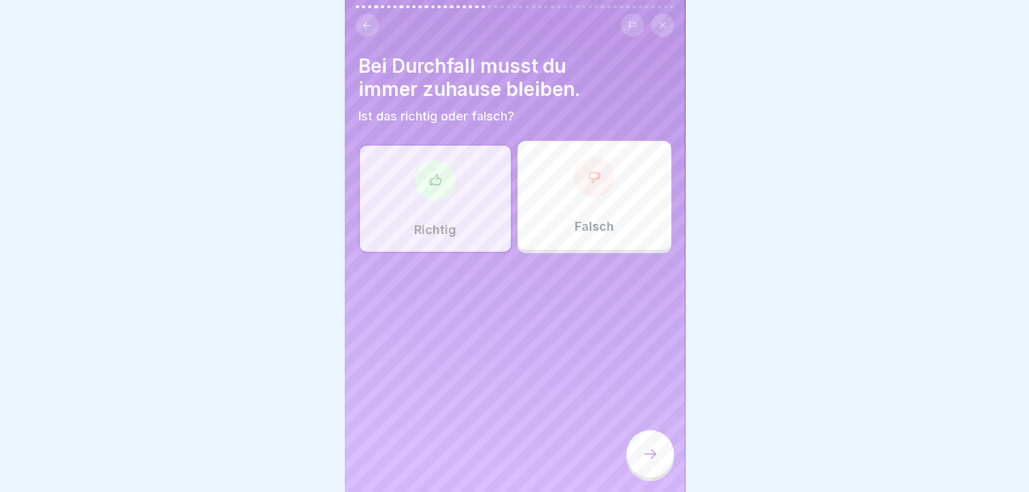
drag, startPoint x: 660, startPoint y: 440, endPoint x: 648, endPoint y: 464, distance: 27.4
click at [648, 459] on icon at bounding box center [650, 454] width 12 height 10
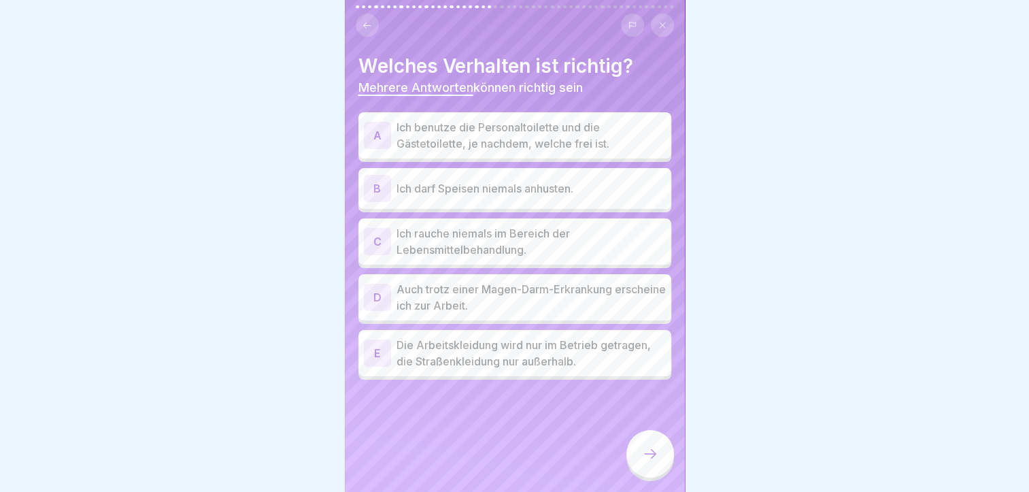
click at [575, 189] on p "Ich darf Speisen niemals anhusten." at bounding box center [531, 188] width 269 height 16
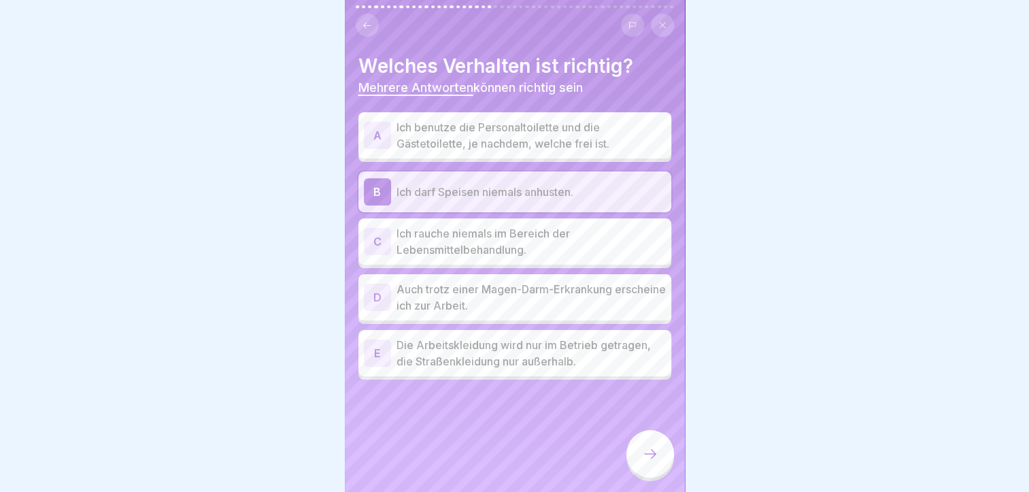
click at [558, 246] on p "Ich rauche niemals im Bereich der Lebensmittelbehandlung." at bounding box center [531, 241] width 269 height 33
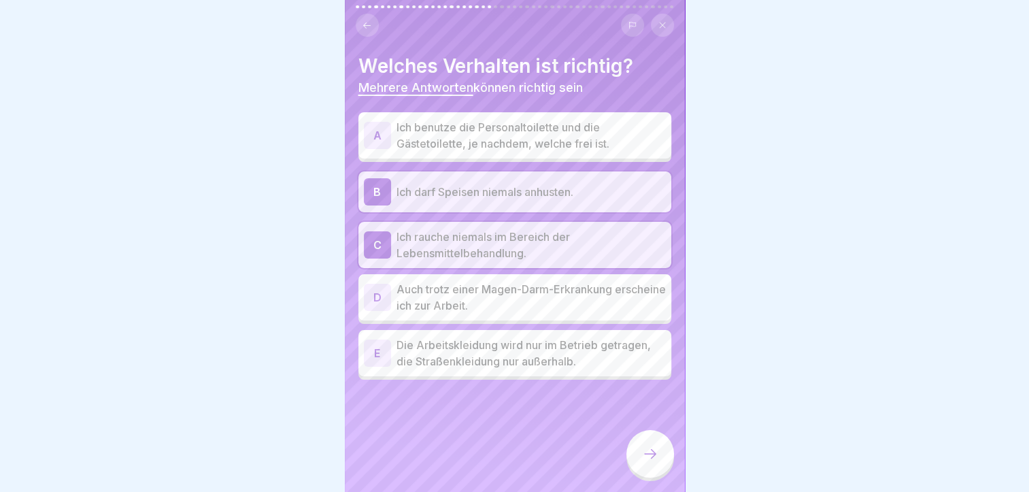
click at [527, 354] on p "Die Arbeitskleidung wird nur im Betrieb getragen, die Straßenkleidung nur außer…" at bounding box center [531, 353] width 269 height 33
click at [503, 345] on p "Die Arbeitskleidung wird nur im Betrieb getragen, die Straßenkleidung nur außer…" at bounding box center [531, 353] width 269 height 33
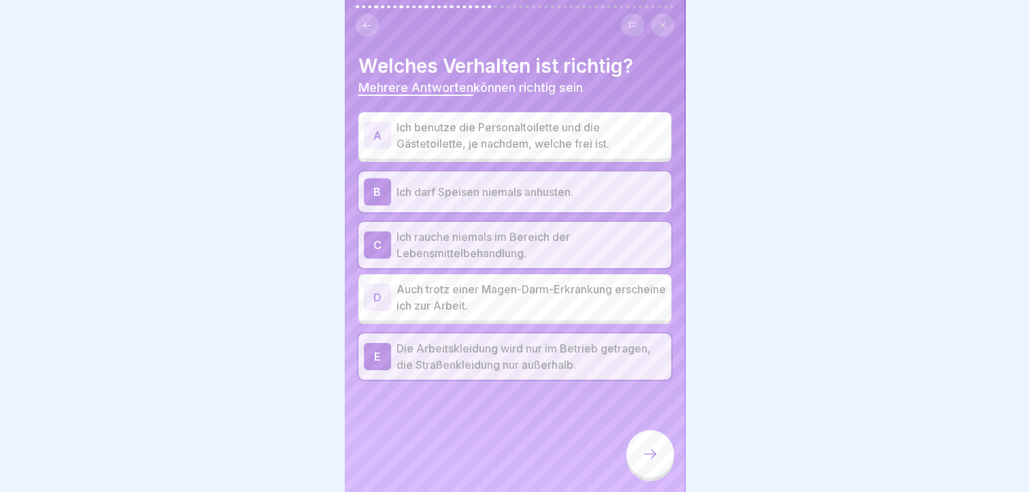
click at [652, 440] on div at bounding box center [651, 455] width 48 height 51
click at [651, 461] on icon at bounding box center [650, 454] width 16 height 16
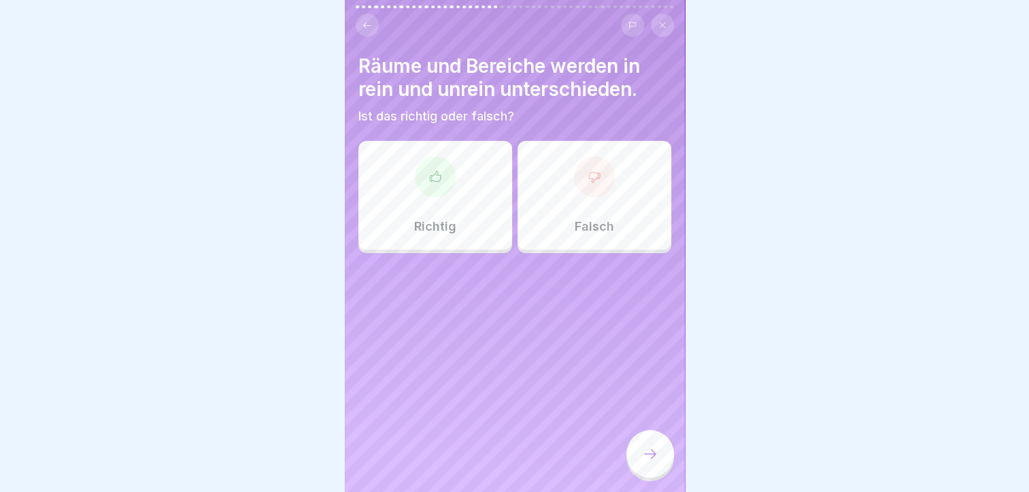
click at [413, 205] on div "Richtig" at bounding box center [436, 195] width 154 height 109
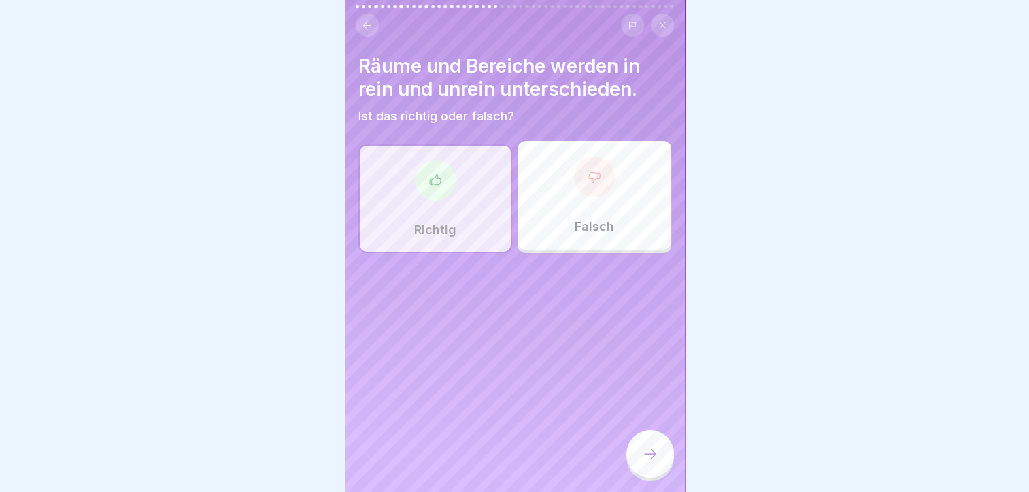
click at [640, 465] on div at bounding box center [651, 454] width 48 height 48
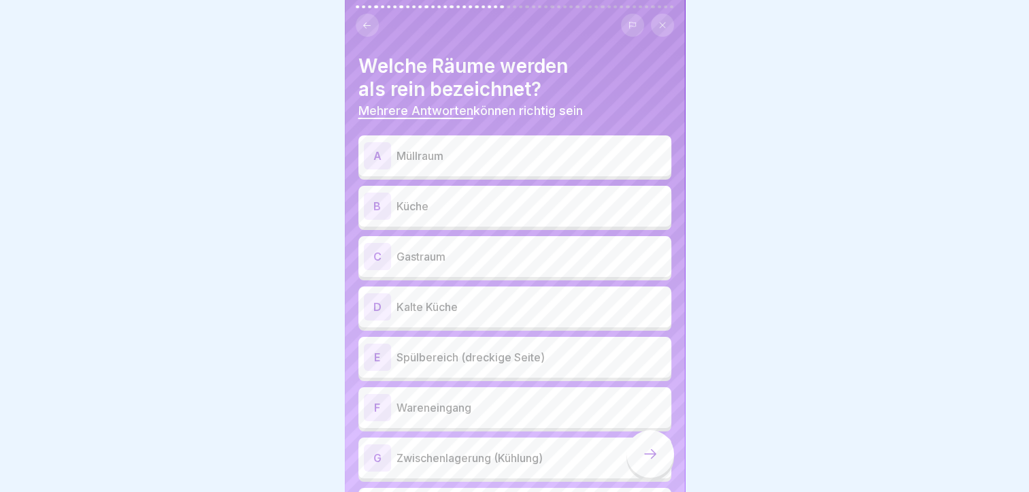
click at [581, 152] on p "Müllraum" at bounding box center [531, 156] width 269 height 16
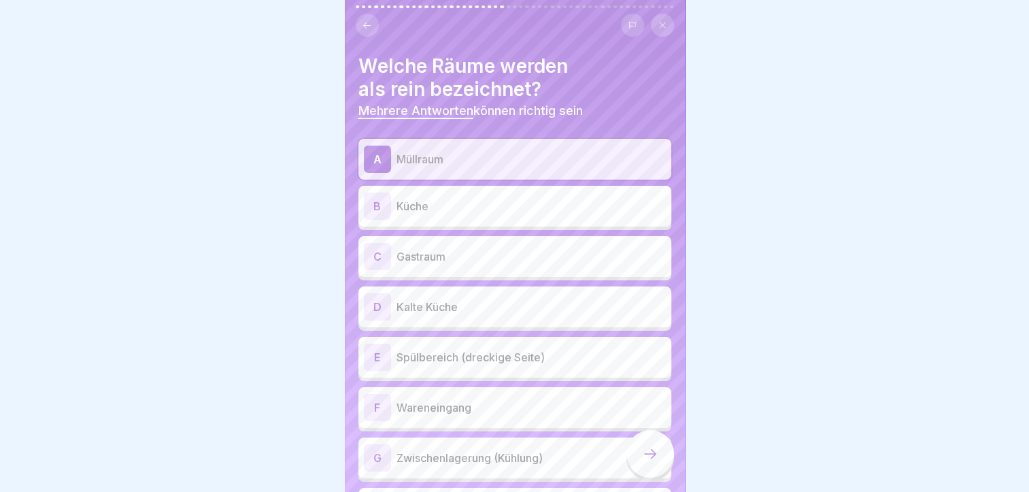
click at [581, 152] on p "Müllraum" at bounding box center [531, 159] width 269 height 16
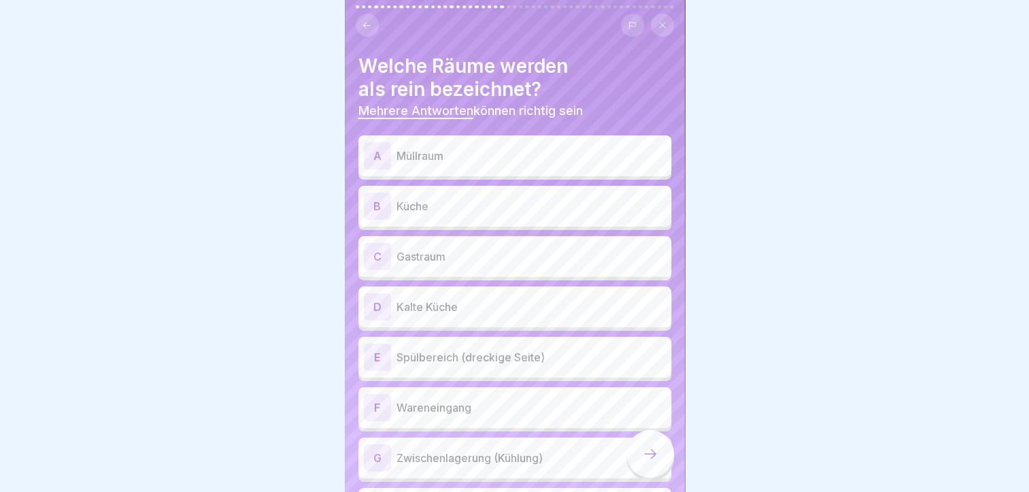
click at [560, 189] on div "B Küche" at bounding box center [515, 206] width 313 height 41
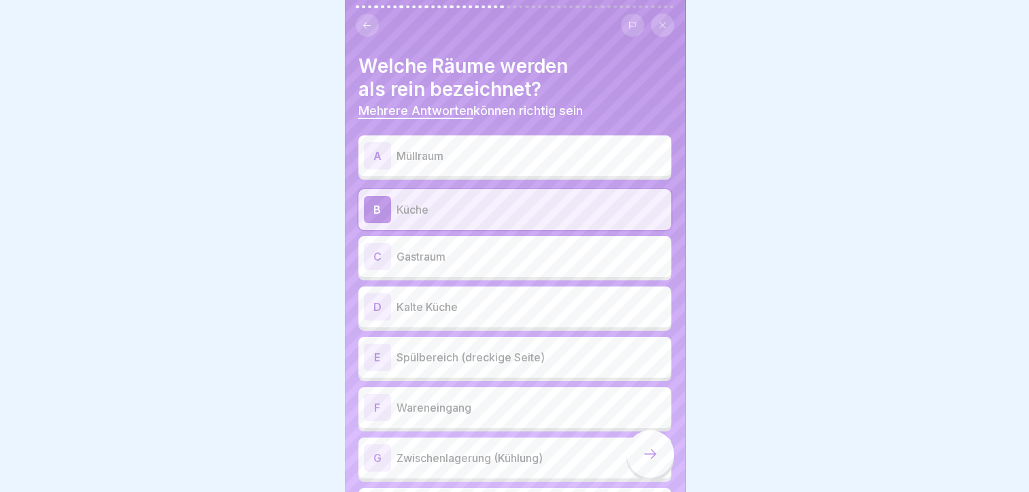
click at [523, 301] on p "Kalte Küche" at bounding box center [531, 307] width 269 height 16
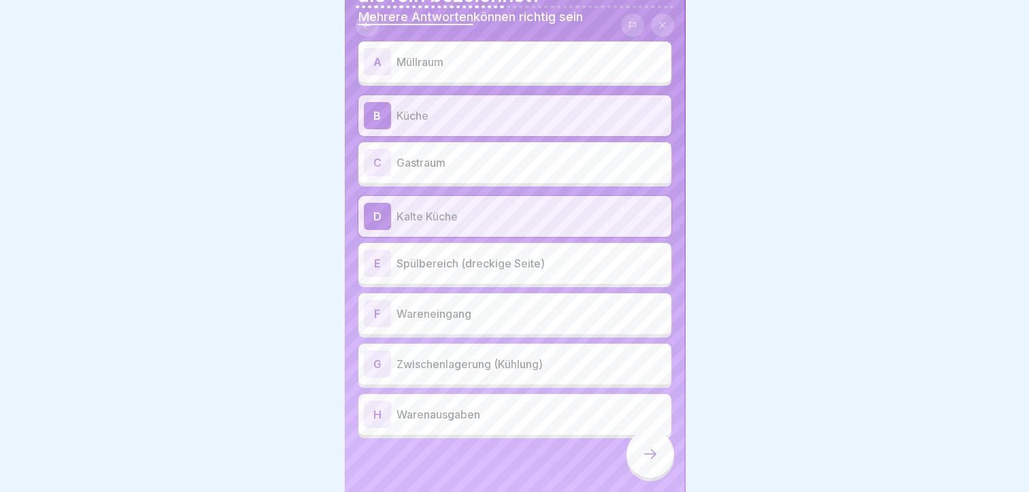
scroll to position [93, 0]
click at [501, 325] on div "F Wareneingang" at bounding box center [515, 314] width 302 height 27
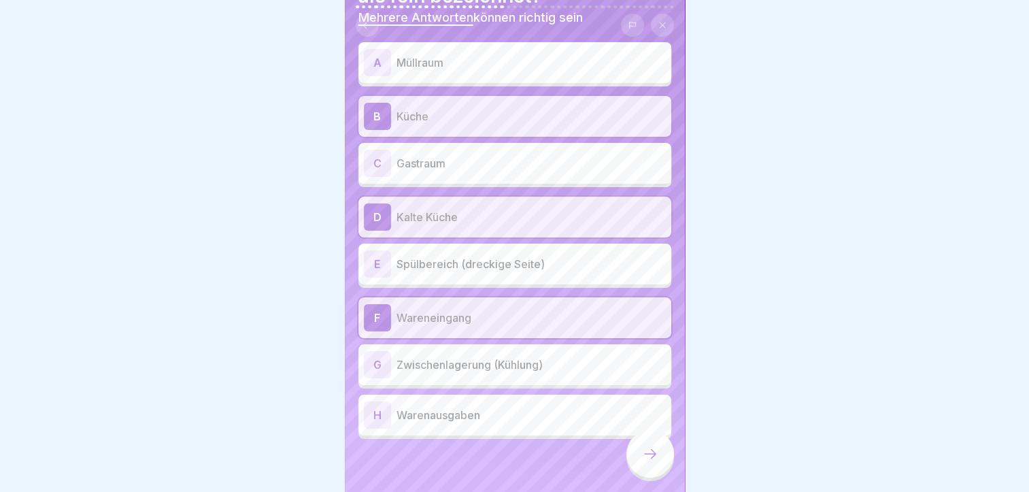
click at [493, 376] on div "G Zwischenlagerung (Kühlung)" at bounding box center [515, 364] width 302 height 27
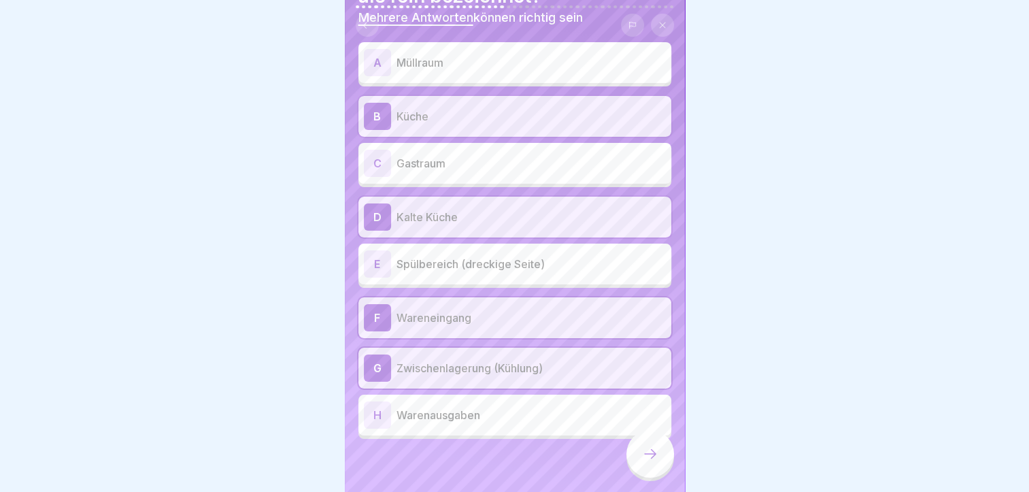
click at [490, 409] on p "Warenausgaben" at bounding box center [531, 415] width 269 height 16
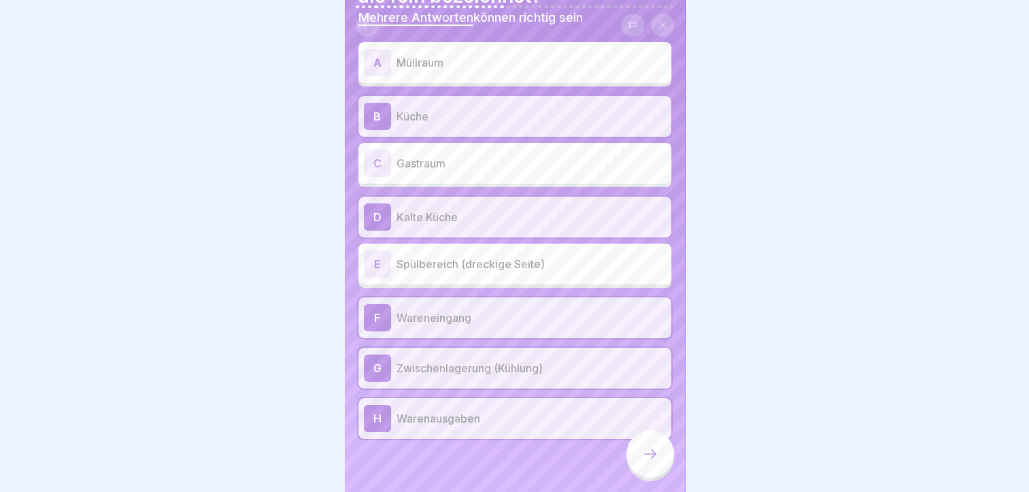
click at [645, 453] on div at bounding box center [651, 454] width 48 height 48
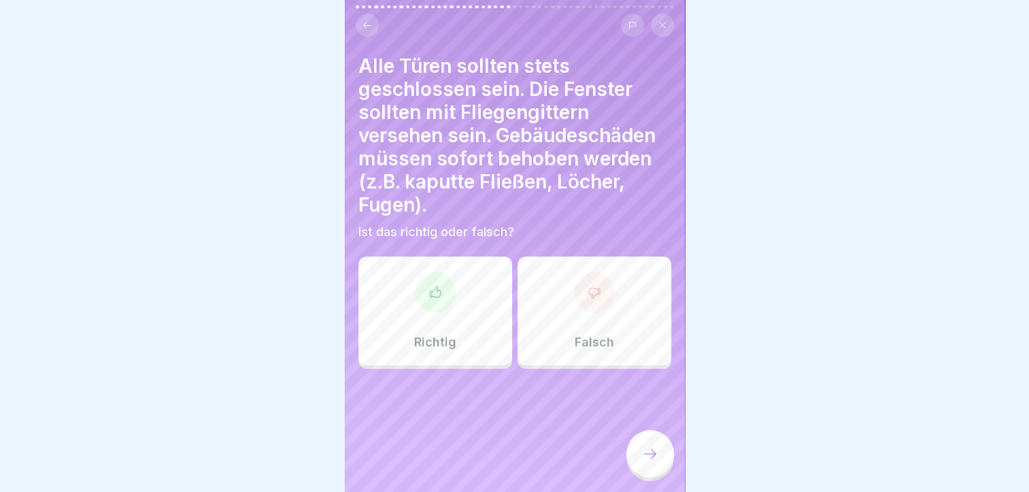
click at [438, 328] on div "Richtig" at bounding box center [436, 311] width 154 height 109
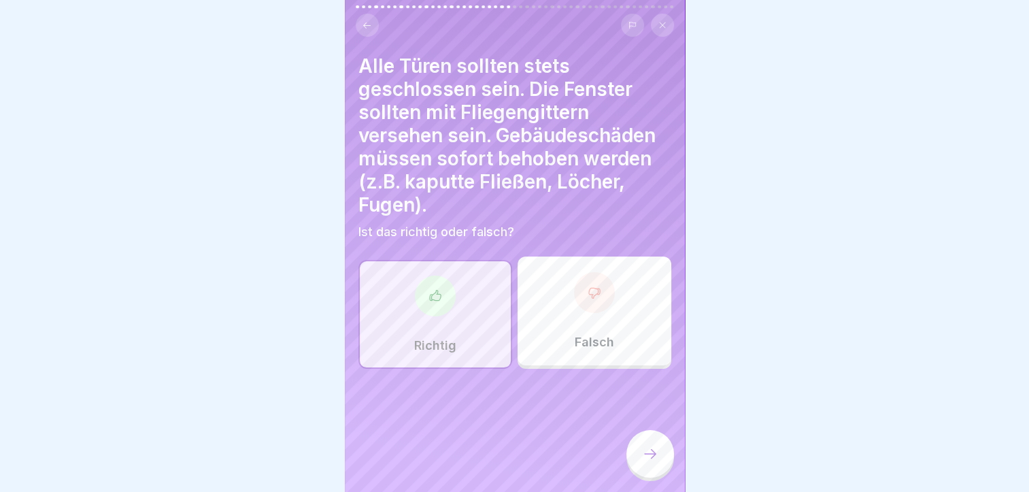
drag, startPoint x: 654, startPoint y: 478, endPoint x: 643, endPoint y: 455, distance: 25.0
click at [643, 455] on div at bounding box center [651, 454] width 48 height 48
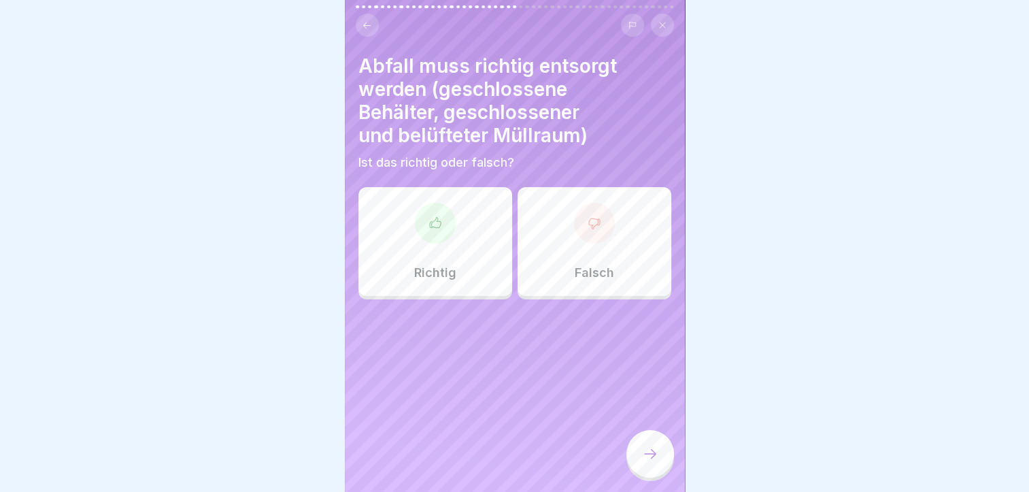
click at [425, 212] on div at bounding box center [435, 223] width 41 height 41
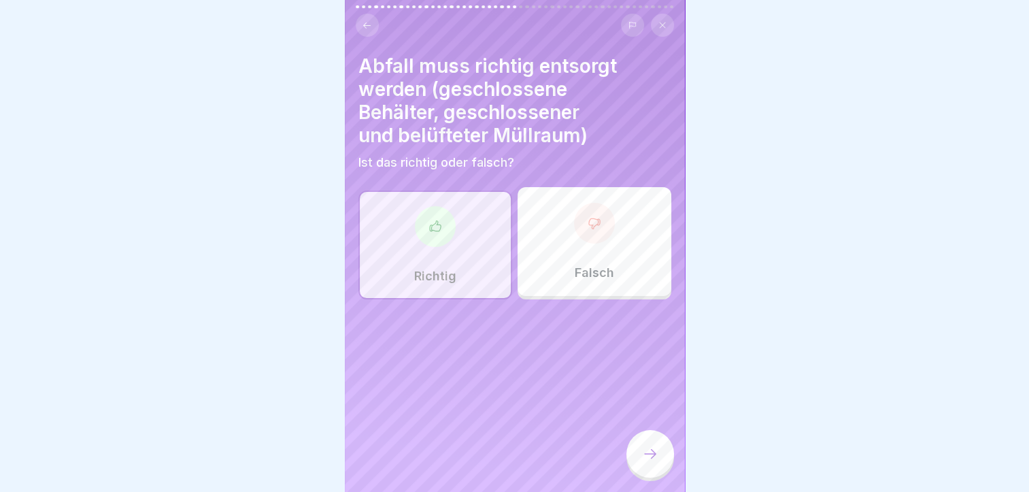
click at [642, 455] on div at bounding box center [651, 454] width 48 height 48
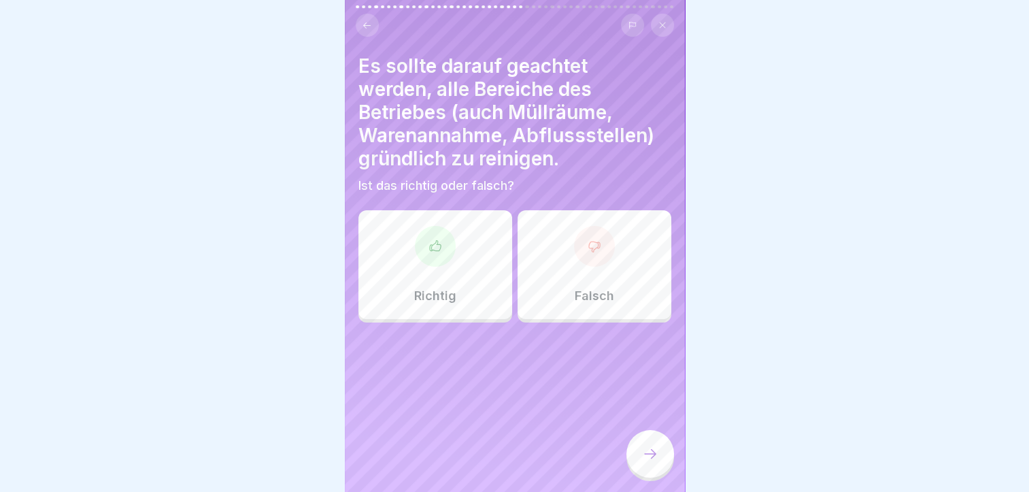
click at [461, 254] on div "Richtig" at bounding box center [436, 264] width 154 height 109
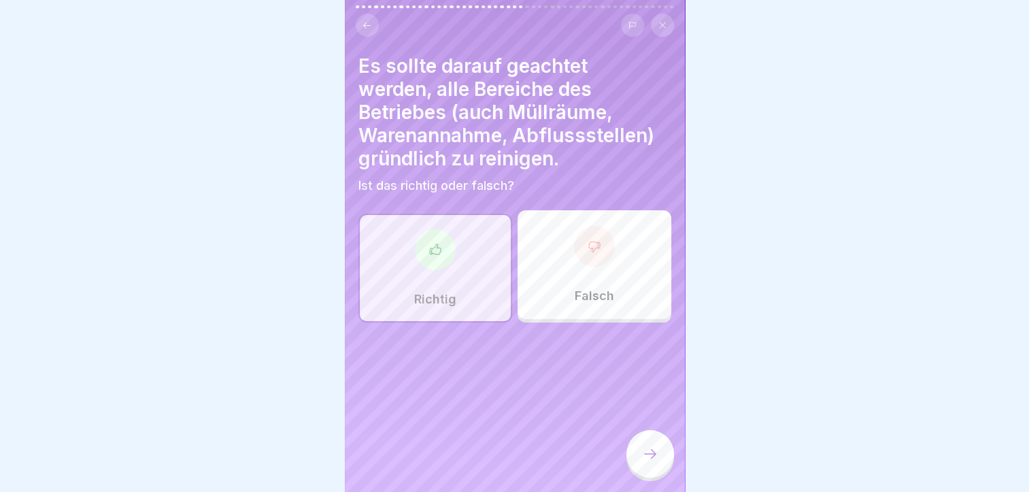
click at [644, 461] on icon at bounding box center [650, 454] width 16 height 16
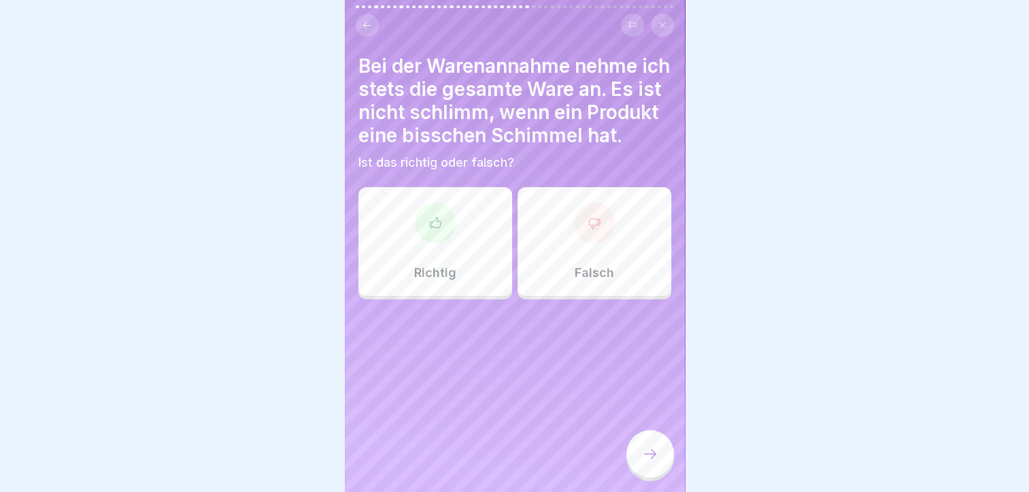
click at [649, 267] on div "Falsch" at bounding box center [595, 241] width 154 height 109
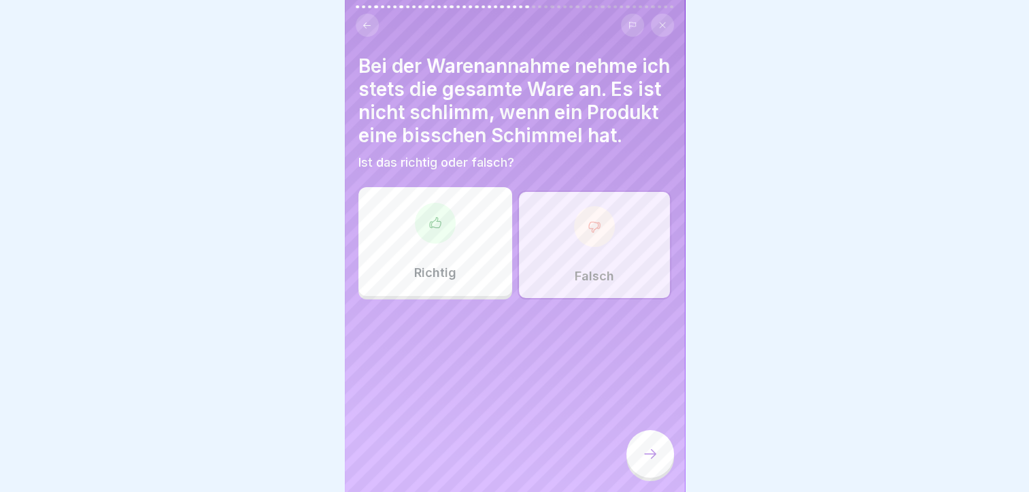
click at [637, 476] on div at bounding box center [651, 454] width 48 height 48
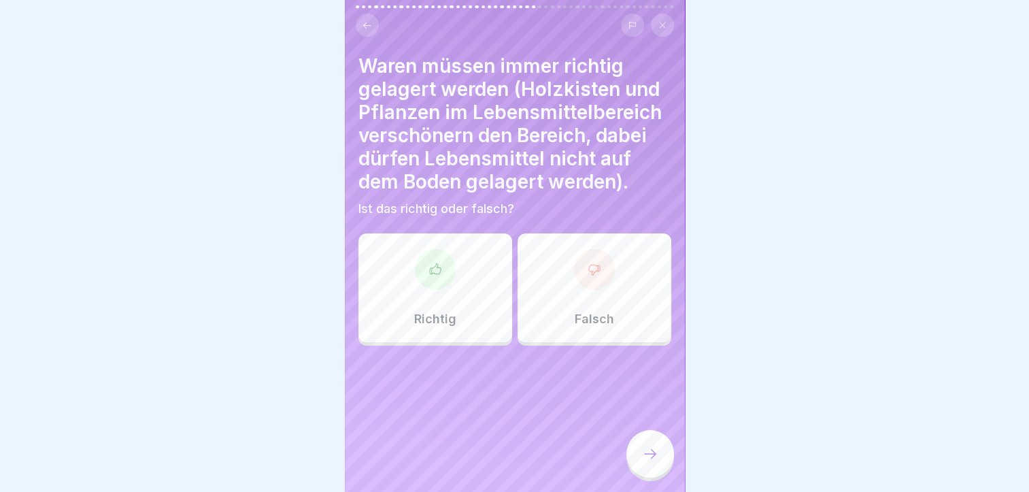
click at [419, 286] on div "Richtig" at bounding box center [436, 287] width 154 height 109
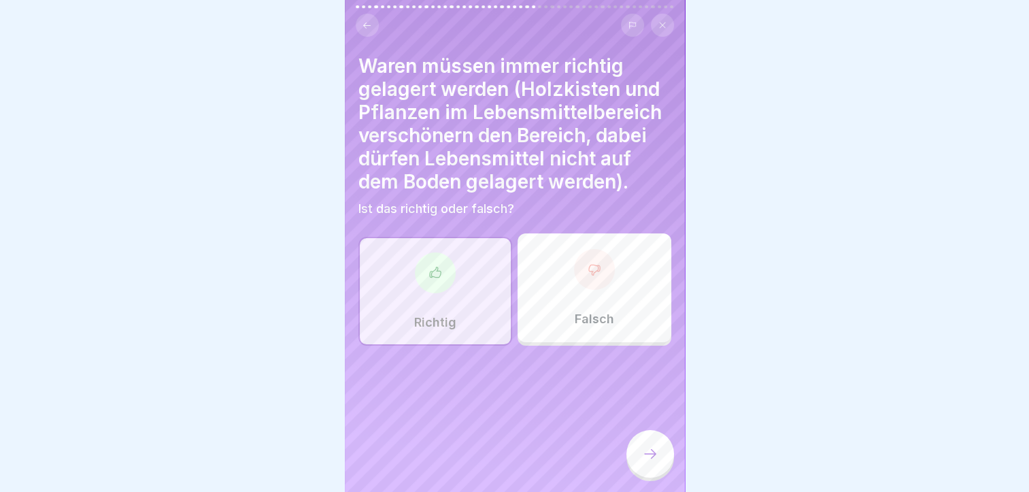
click at [658, 453] on div at bounding box center [651, 454] width 48 height 48
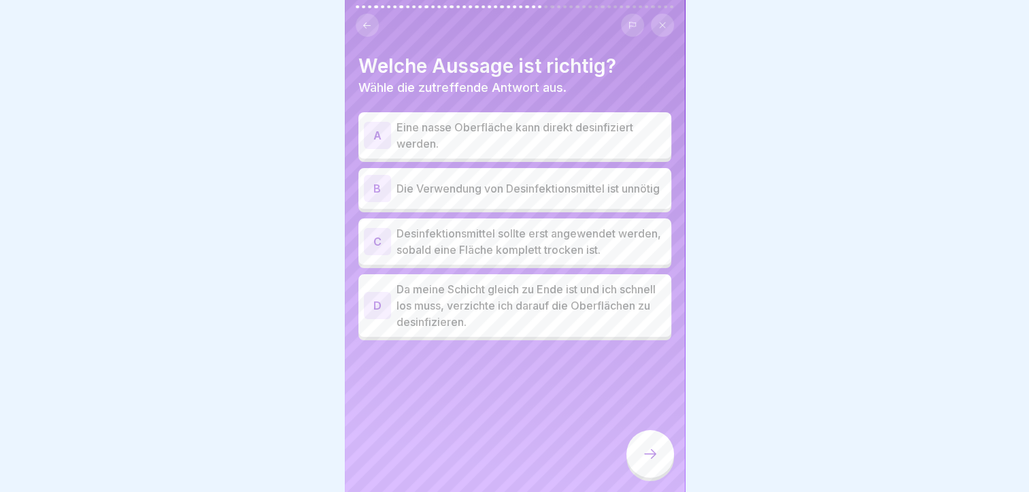
click at [510, 252] on p "Desinfektionsmittel sollte erst angewendet werden, sobald eine Fläche komplett …" at bounding box center [531, 241] width 269 height 33
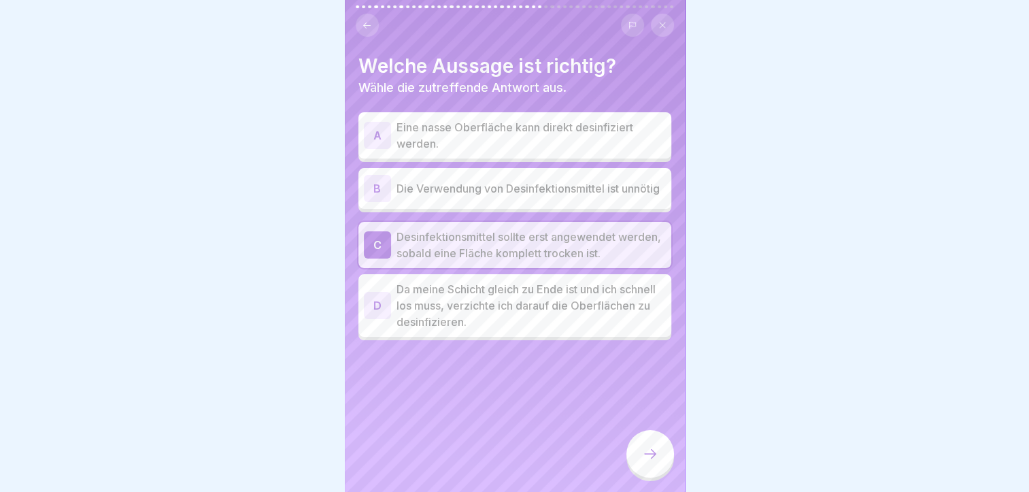
click at [648, 447] on div at bounding box center [651, 454] width 48 height 48
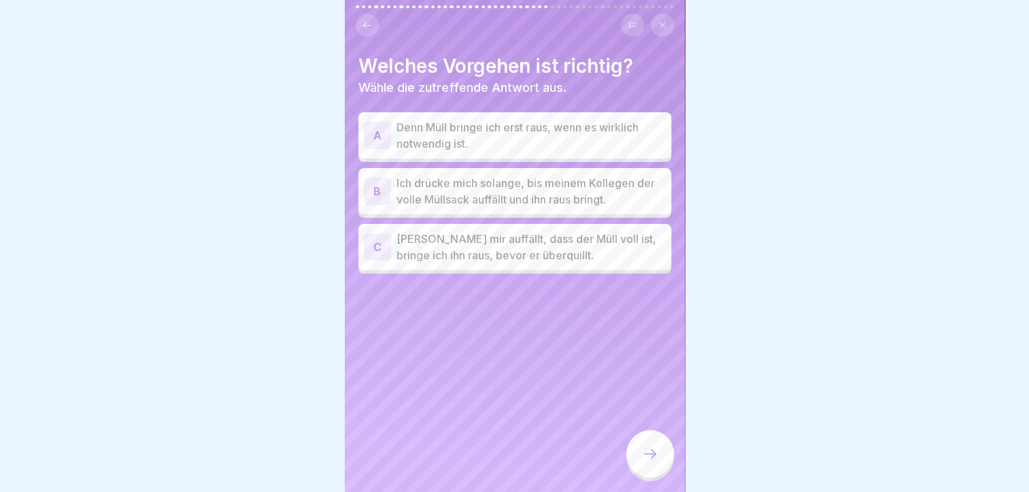
click at [602, 247] on p "[PERSON_NAME] mir auffällt, dass der Müll voll ist, bringe ich ihn raus, bevor …" at bounding box center [531, 247] width 269 height 33
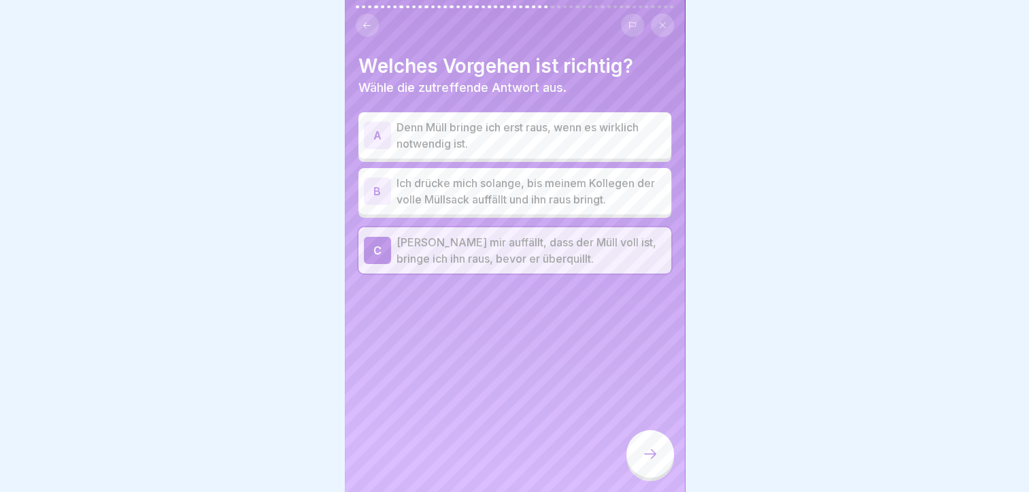
click at [648, 450] on div at bounding box center [651, 454] width 48 height 48
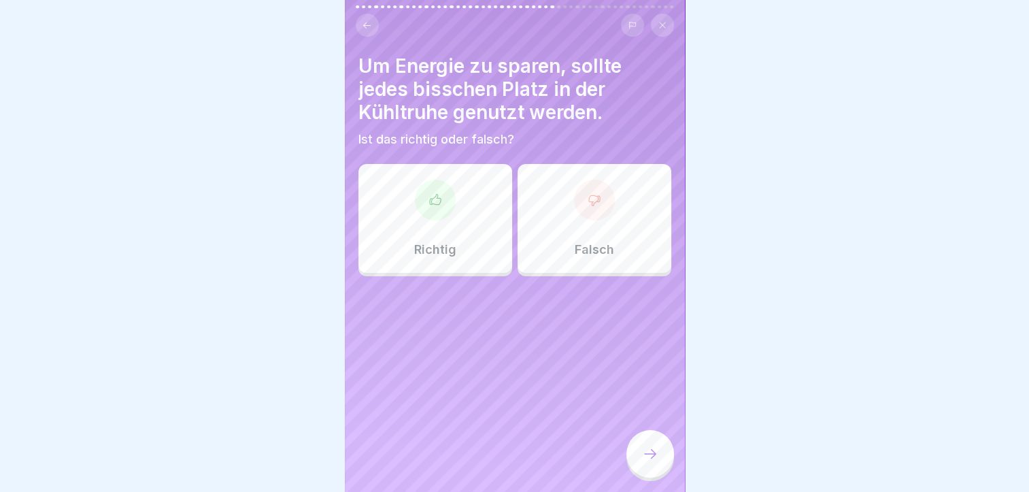
click at [649, 214] on div "Falsch" at bounding box center [595, 218] width 154 height 109
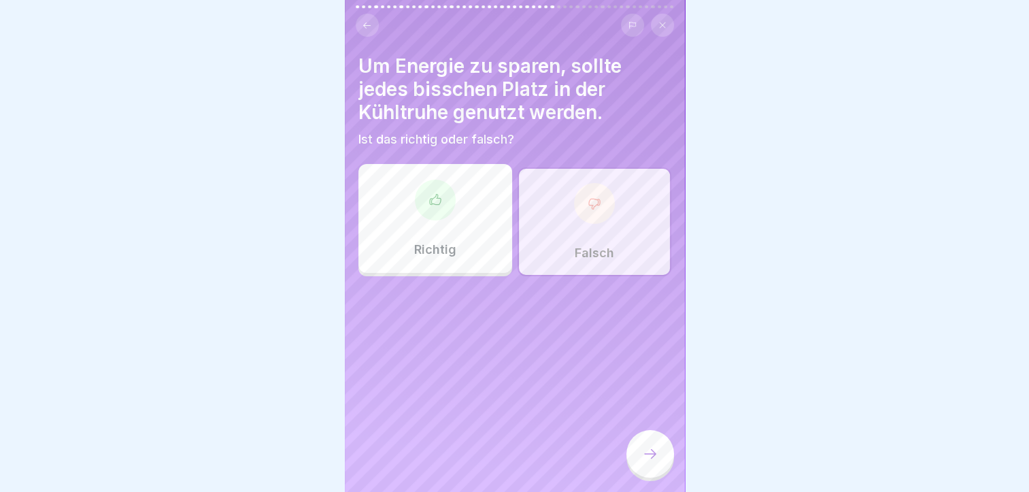
click at [642, 458] on icon at bounding box center [650, 454] width 16 height 16
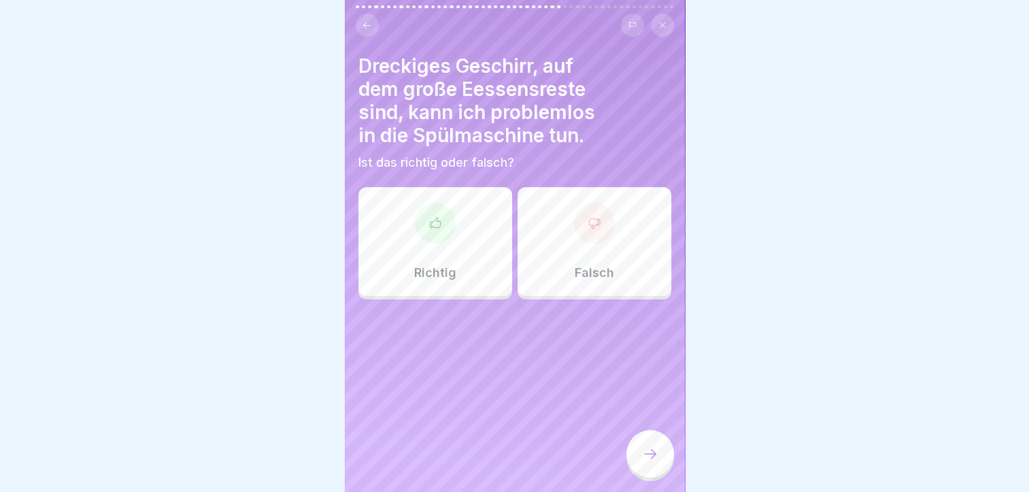
click at [571, 240] on div "Falsch" at bounding box center [595, 241] width 154 height 109
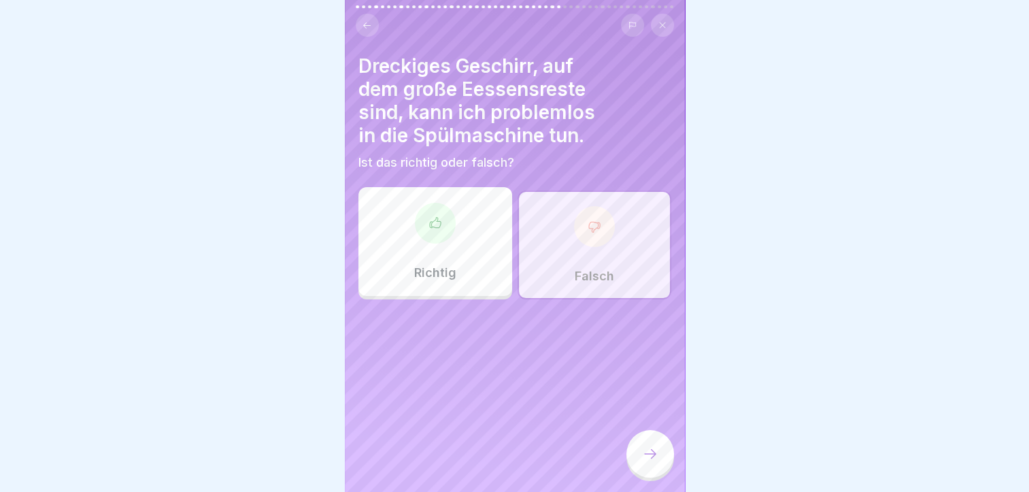
click at [650, 452] on div at bounding box center [651, 454] width 48 height 48
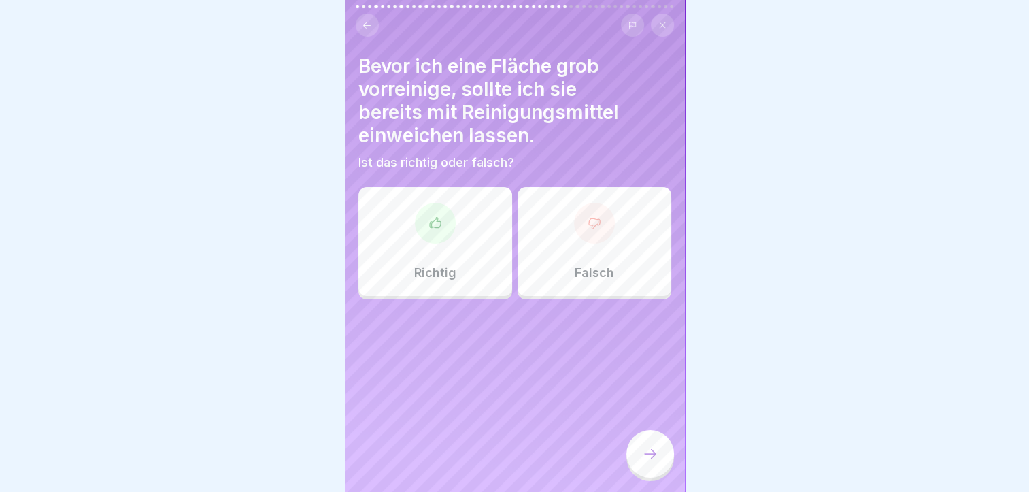
click at [611, 252] on div "Falsch" at bounding box center [595, 241] width 154 height 109
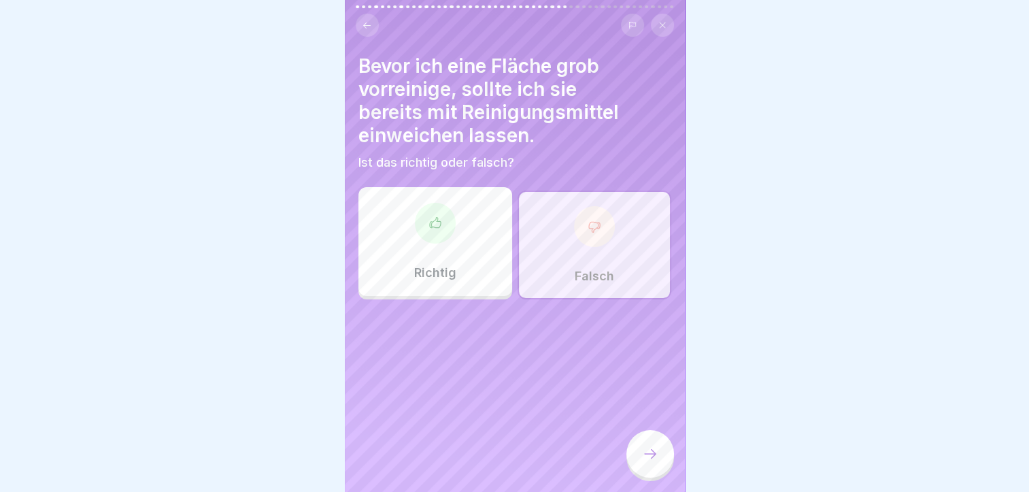
click at [627, 460] on div at bounding box center [651, 454] width 48 height 48
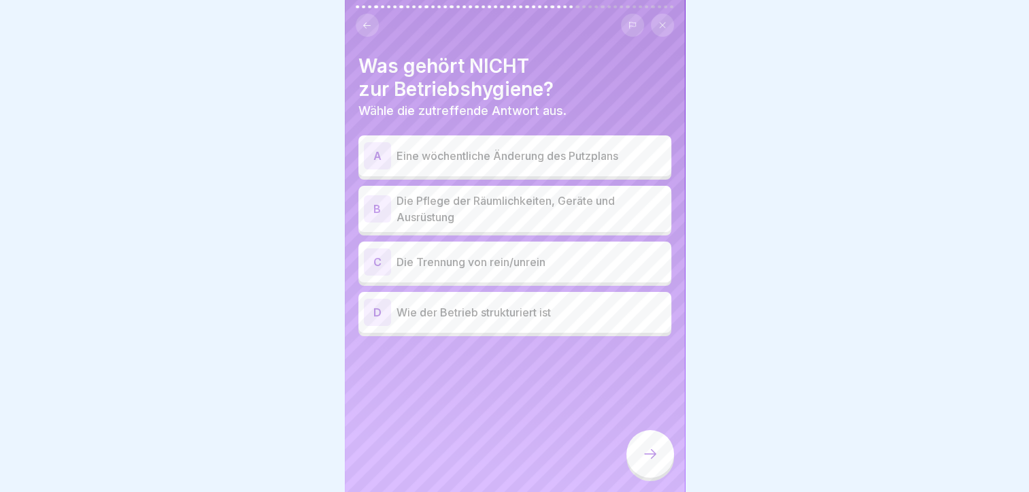
click at [566, 171] on div "A Eine wöchentliche Änderung des Putzplans" at bounding box center [515, 155] width 313 height 41
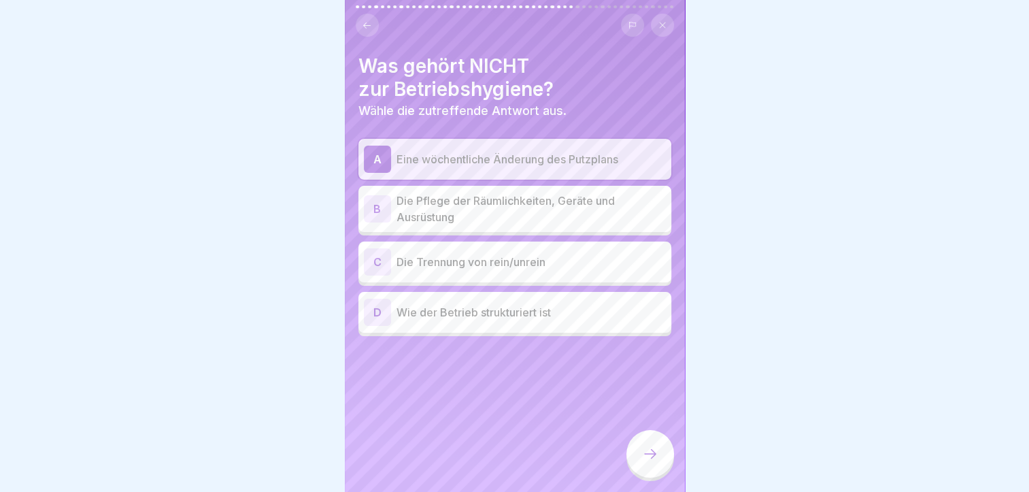
click at [657, 461] on div at bounding box center [651, 454] width 48 height 48
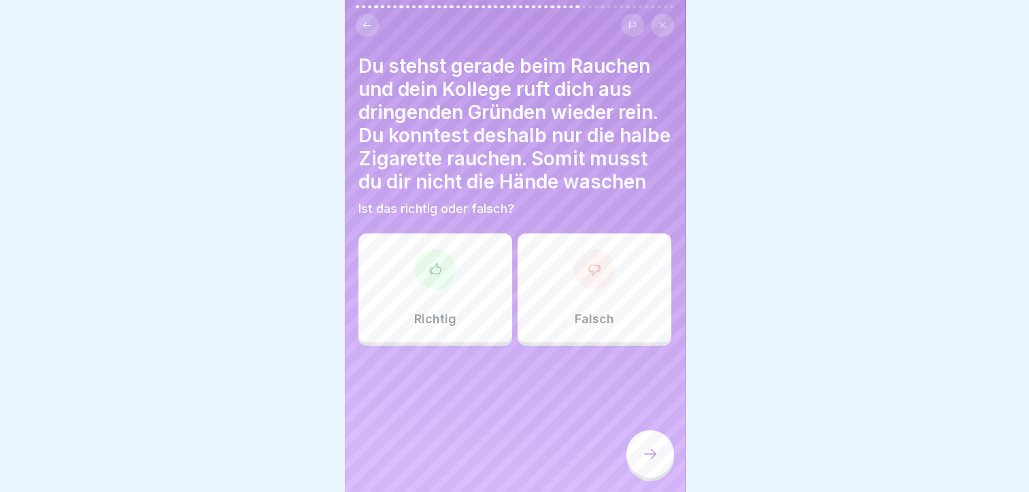
click at [566, 310] on div "Falsch" at bounding box center [595, 287] width 154 height 109
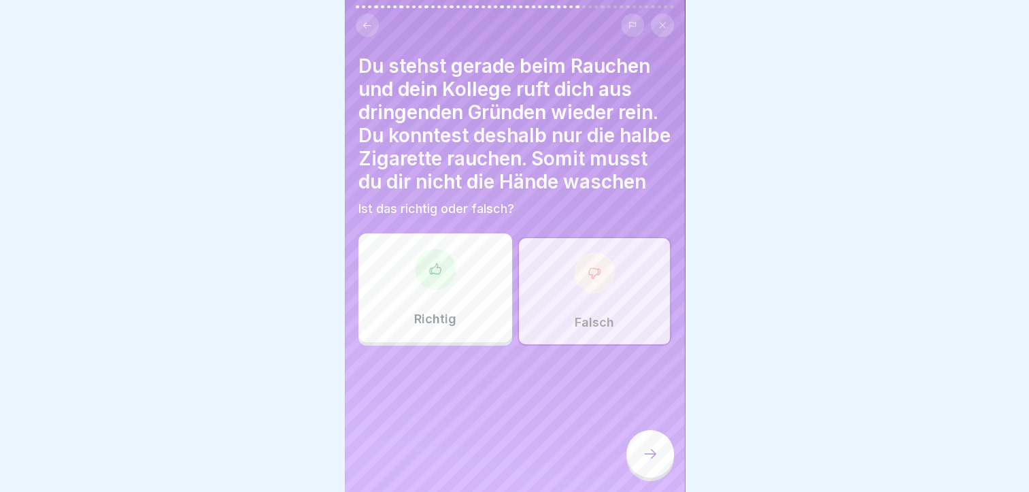
click at [630, 466] on div at bounding box center [651, 454] width 48 height 48
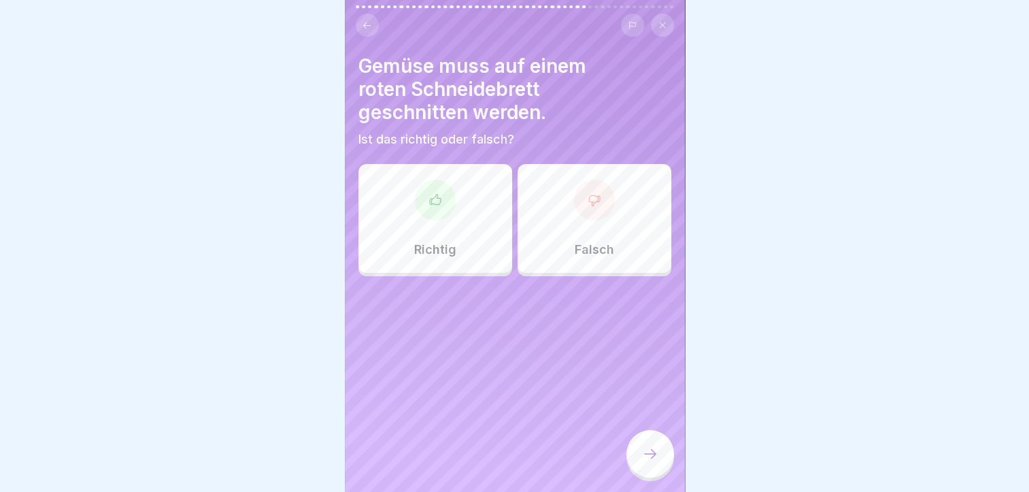
click at [586, 218] on div at bounding box center [594, 200] width 41 height 41
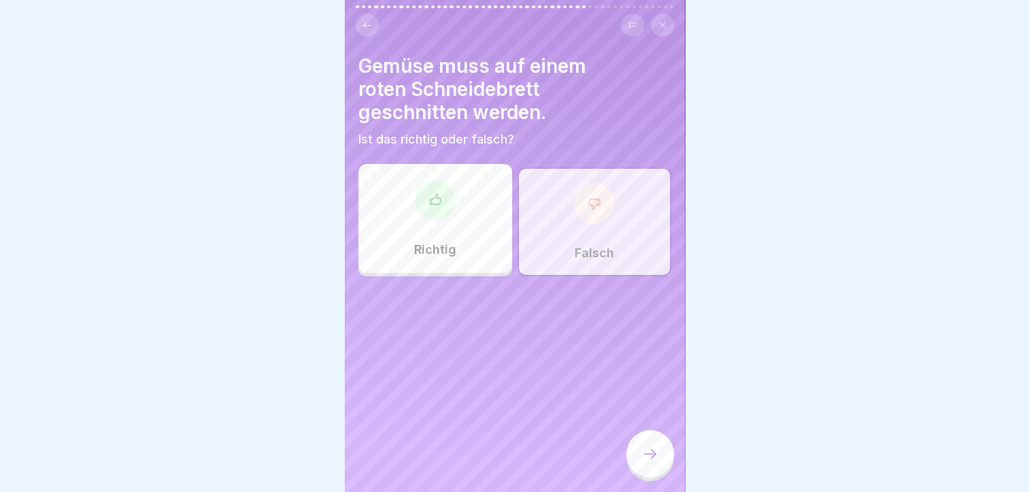
click at [641, 478] on div at bounding box center [651, 454] width 48 height 48
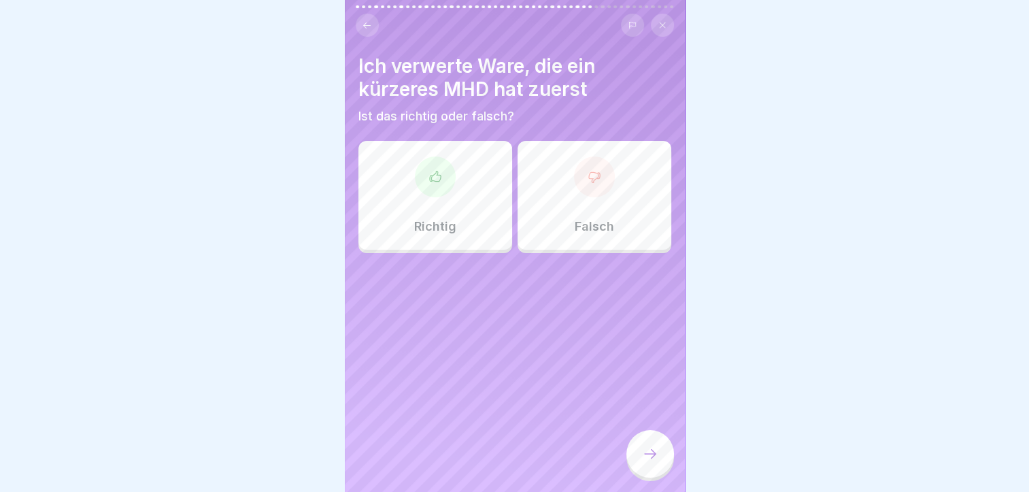
click at [433, 217] on div "Richtig" at bounding box center [436, 195] width 154 height 109
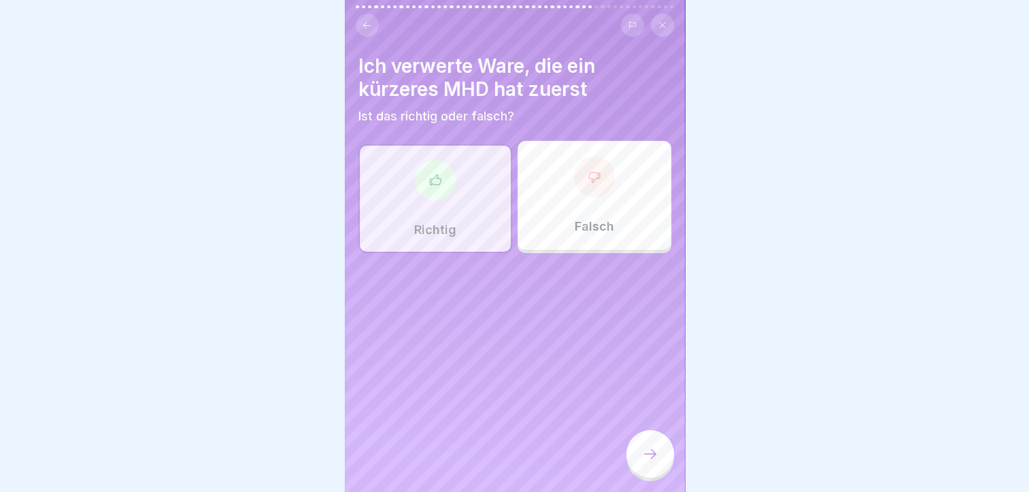
click at [653, 462] on icon at bounding box center [650, 454] width 16 height 16
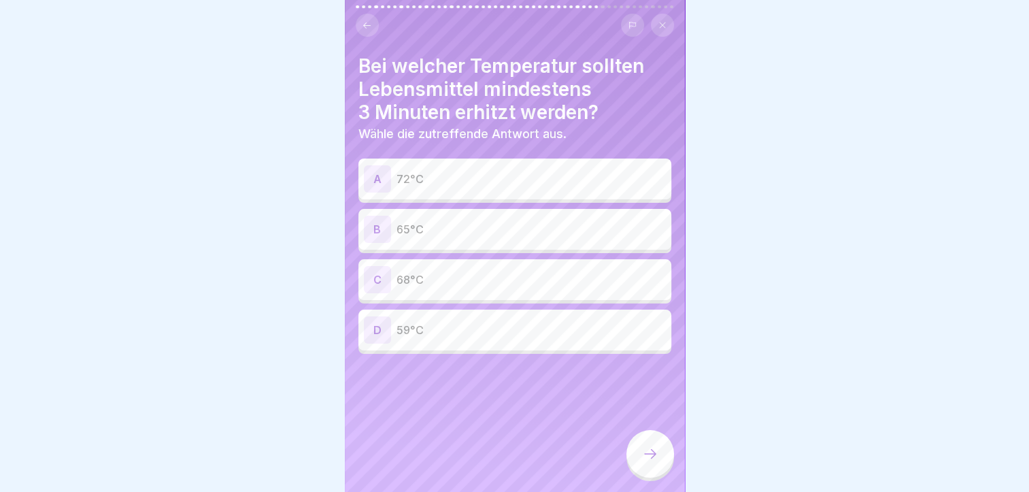
click at [547, 175] on p "72°C" at bounding box center [531, 179] width 269 height 16
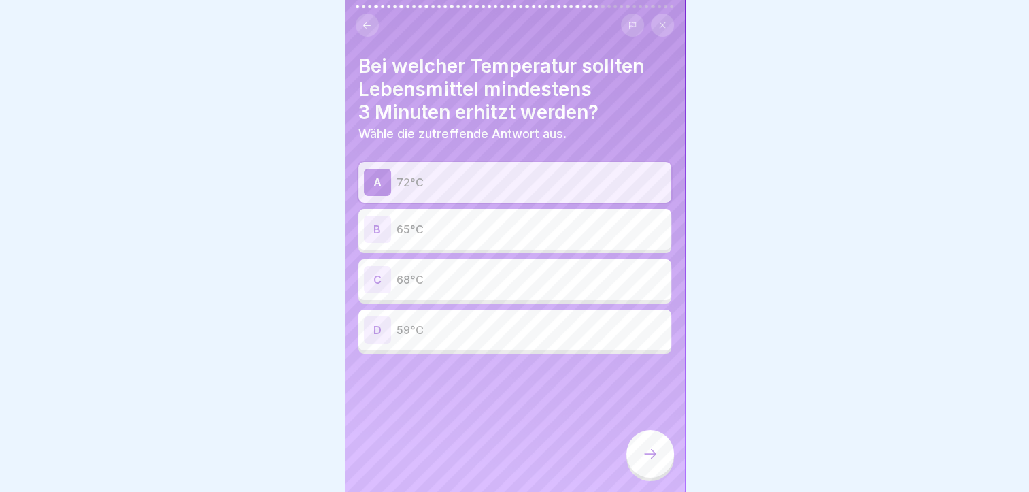
click at [659, 463] on div at bounding box center [651, 454] width 48 height 48
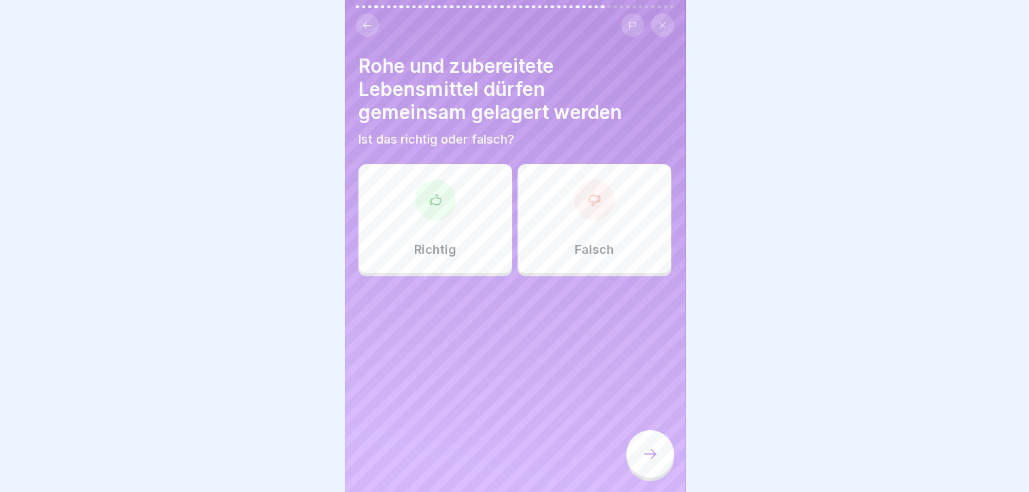
click at [567, 249] on div "Falsch" at bounding box center [595, 218] width 154 height 109
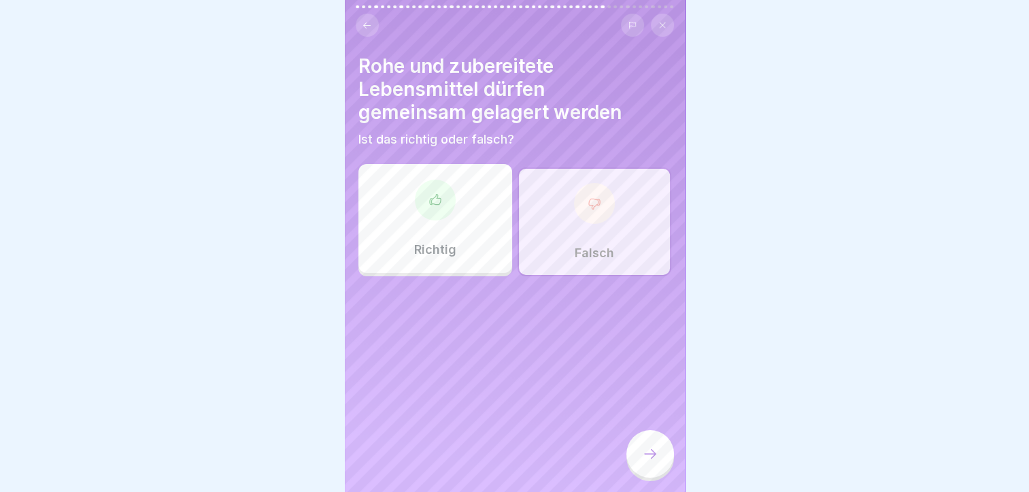
click at [634, 458] on div at bounding box center [651, 454] width 48 height 48
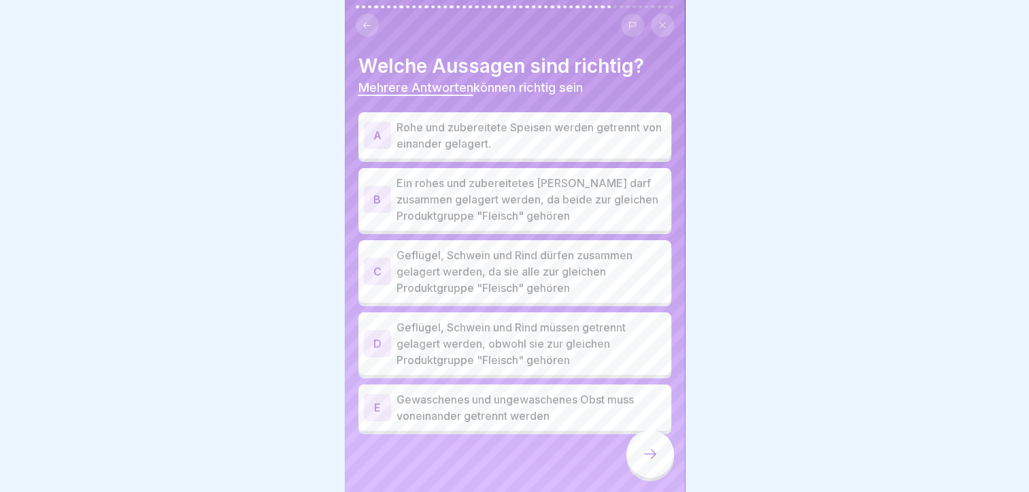
click at [523, 125] on p "Rohe und zubereitete Speisen werden getrennt von einander gelagert." at bounding box center [531, 135] width 269 height 33
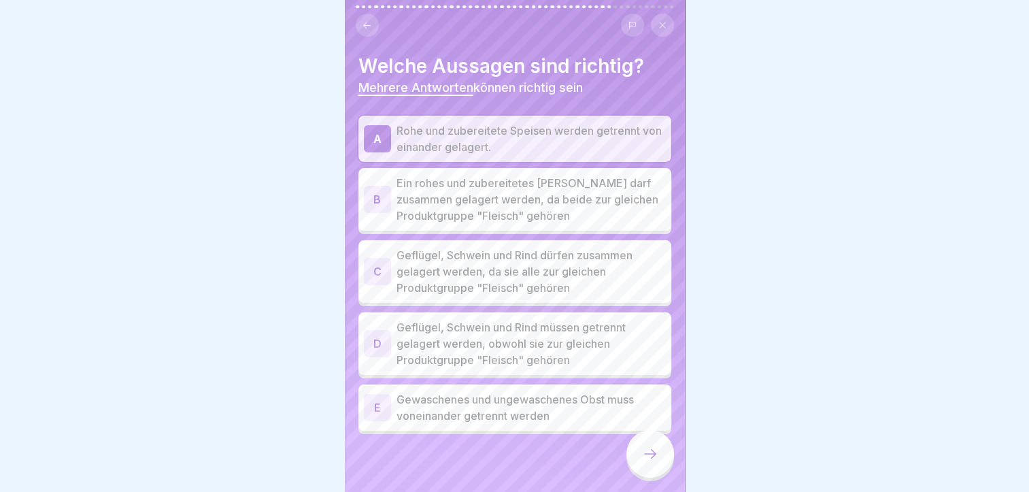
click at [452, 342] on p "Geflügel, Schwein und Rind müssen getrennt gelagert werden, obwohl sie zur glei…" at bounding box center [531, 343] width 269 height 49
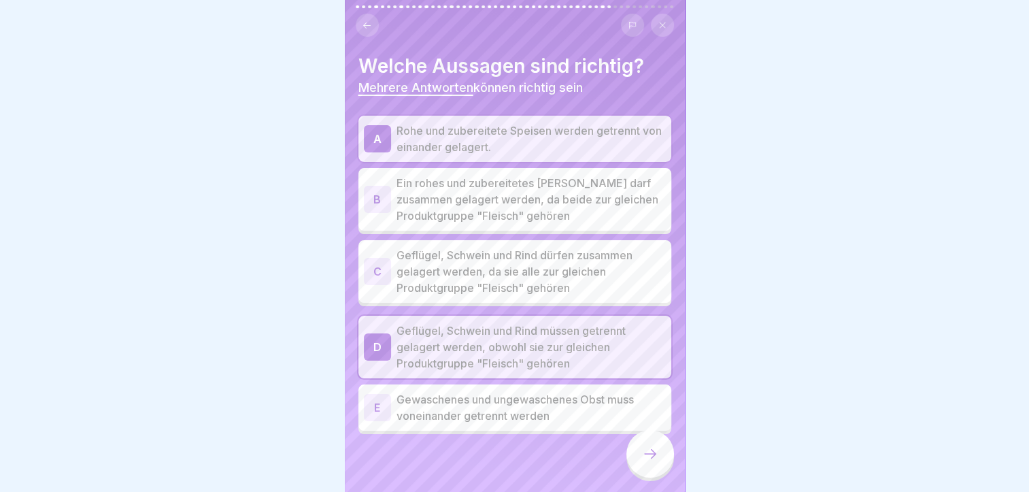
click at [552, 410] on p "Gewaschenes und ungewaschenes Obst muss voneinander getrennt werden" at bounding box center [531, 407] width 269 height 33
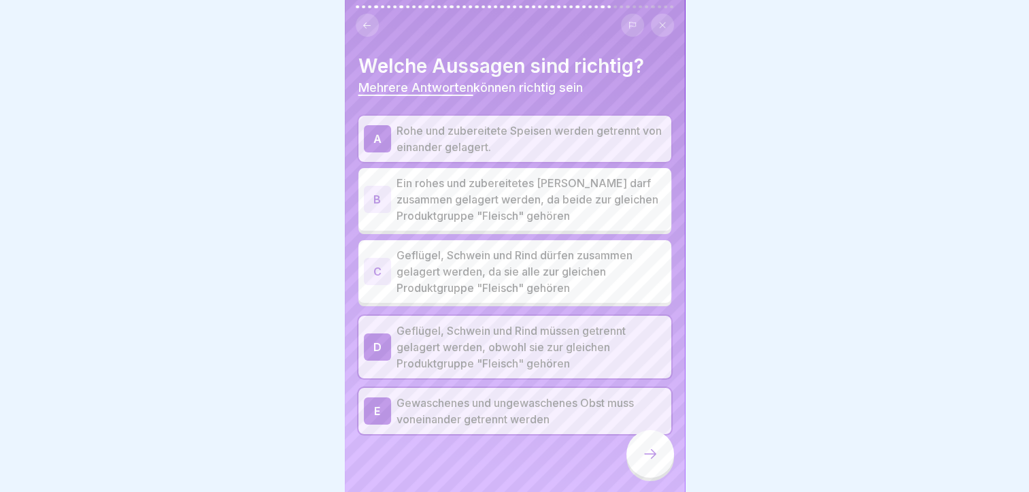
click at [653, 455] on div at bounding box center [651, 454] width 48 height 48
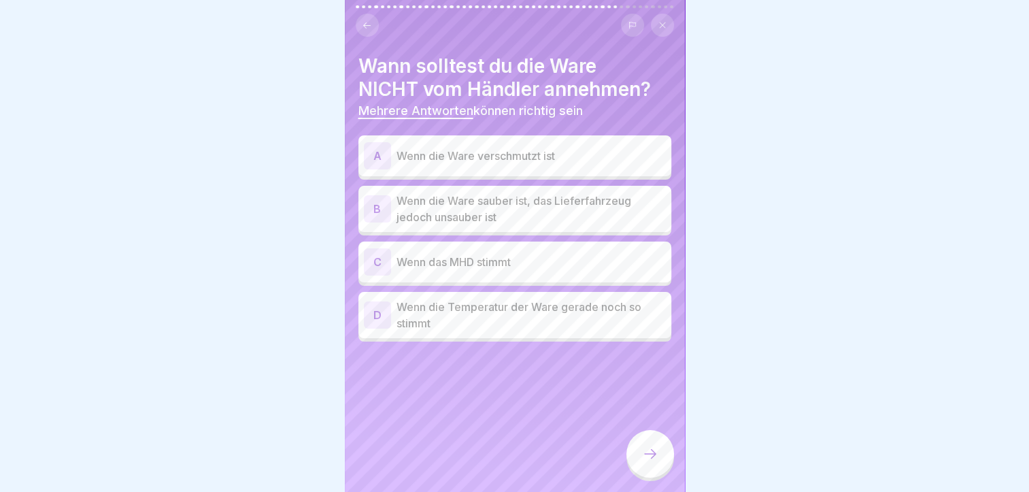
click at [576, 163] on p "Wenn die Ware verschmutzt ist" at bounding box center [531, 156] width 269 height 16
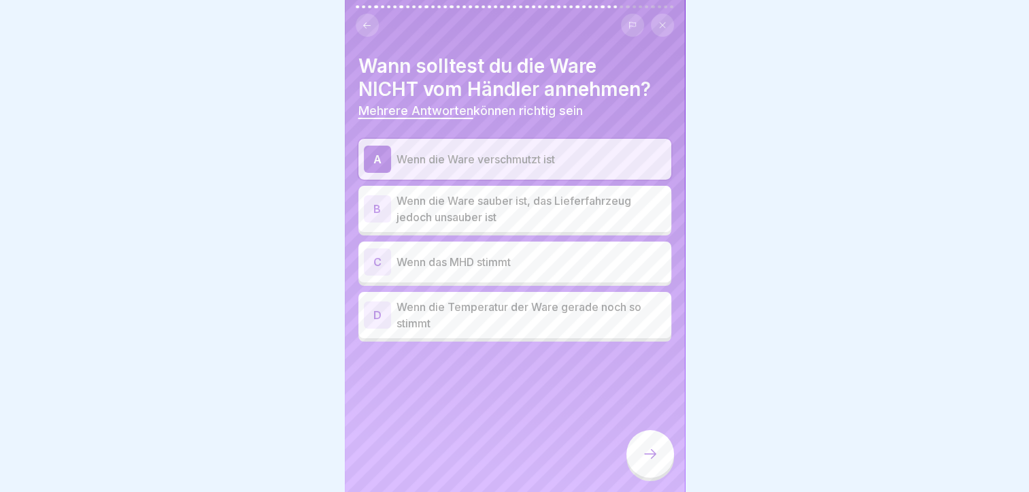
click at [559, 213] on p "Wenn die Ware sauber ist, das Lieferfahrzeug jedoch unsauber ist" at bounding box center [531, 209] width 269 height 33
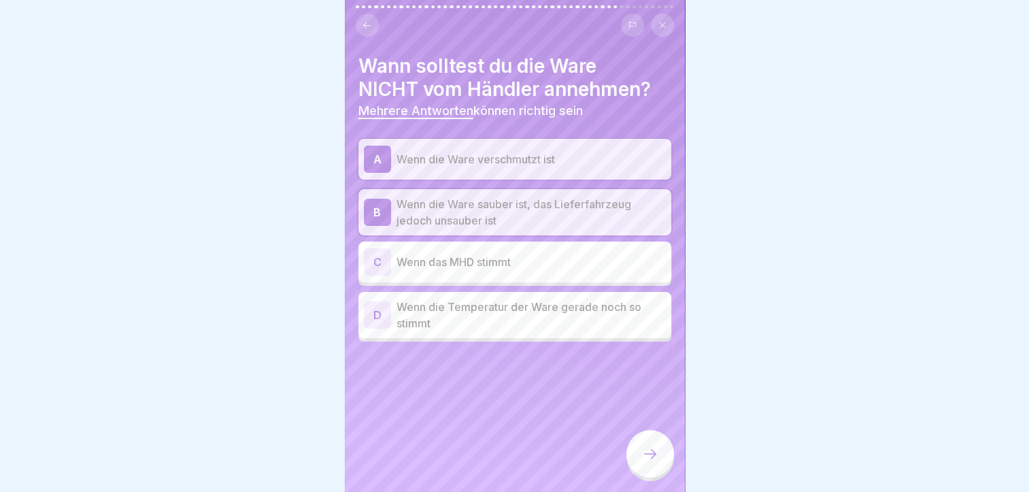
click at [552, 261] on p "Wenn das MHD stimmt" at bounding box center [531, 262] width 269 height 16
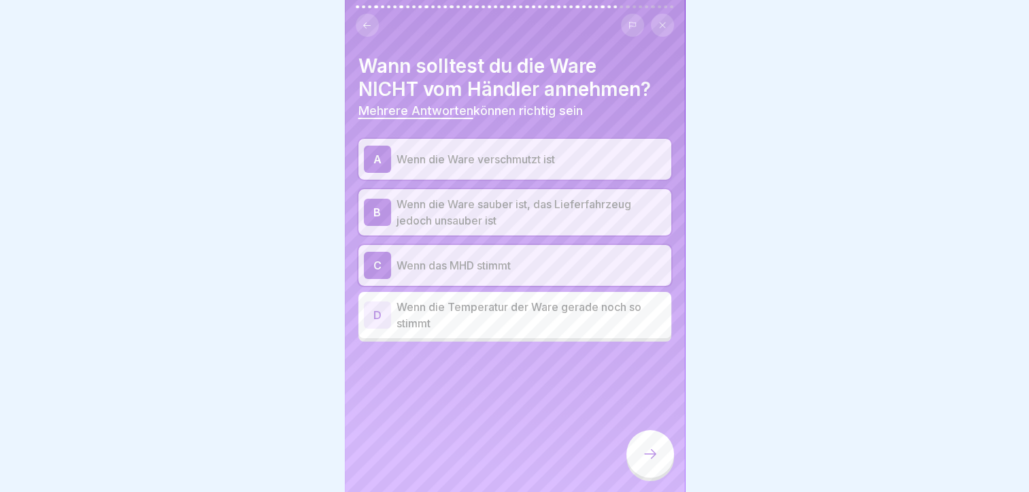
click at [554, 261] on p "Wenn das MHD stimmt" at bounding box center [531, 265] width 269 height 16
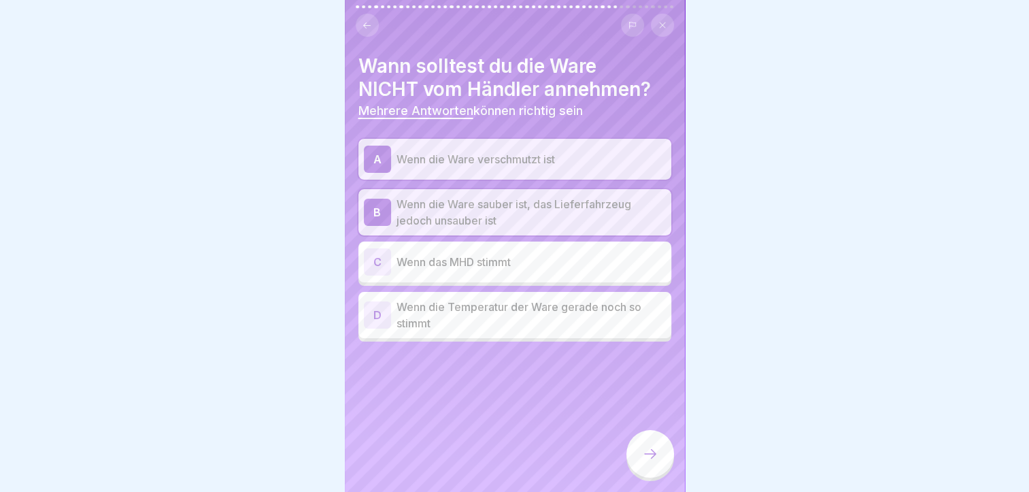
click at [542, 334] on div "D Wenn die Temperatur der Ware gerade noch so stimmt" at bounding box center [515, 315] width 313 height 46
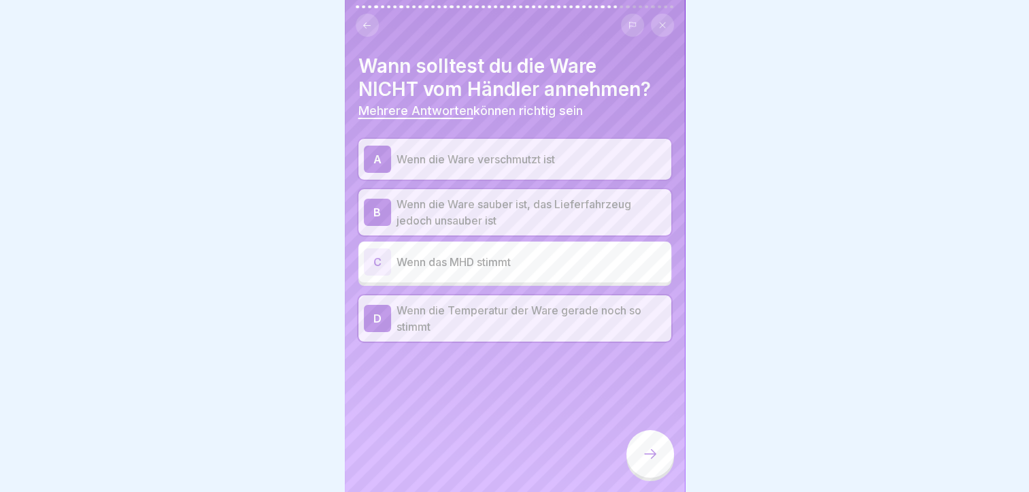
click at [542, 334] on div "D Wenn die Temperatur der Ware gerade noch so stimmt" at bounding box center [515, 318] width 313 height 46
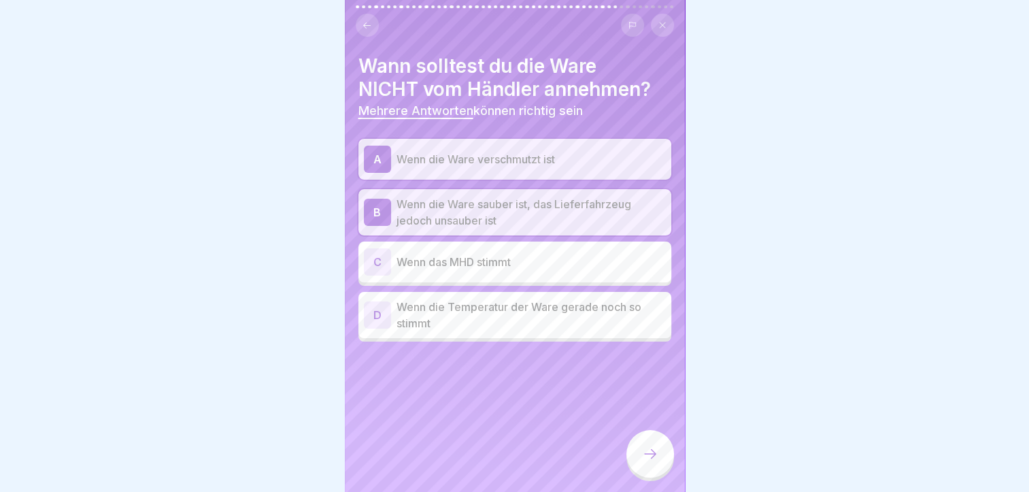
click at [664, 465] on div at bounding box center [651, 454] width 48 height 48
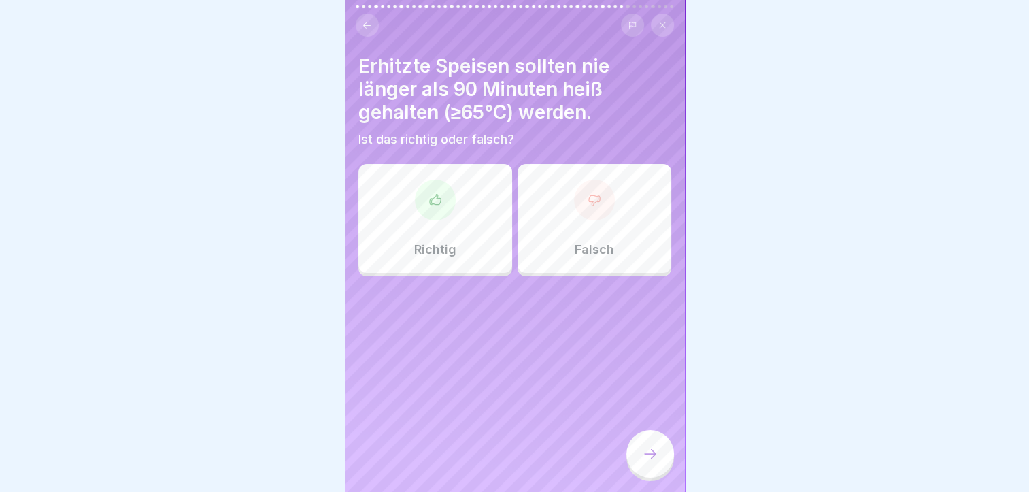
click at [435, 231] on div "Richtig" at bounding box center [436, 218] width 154 height 109
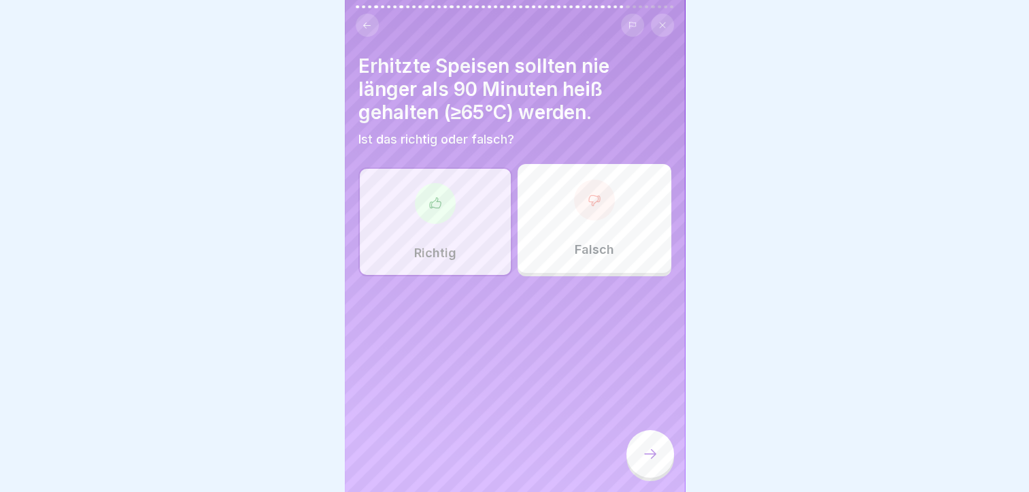
click at [659, 452] on div at bounding box center [651, 454] width 48 height 48
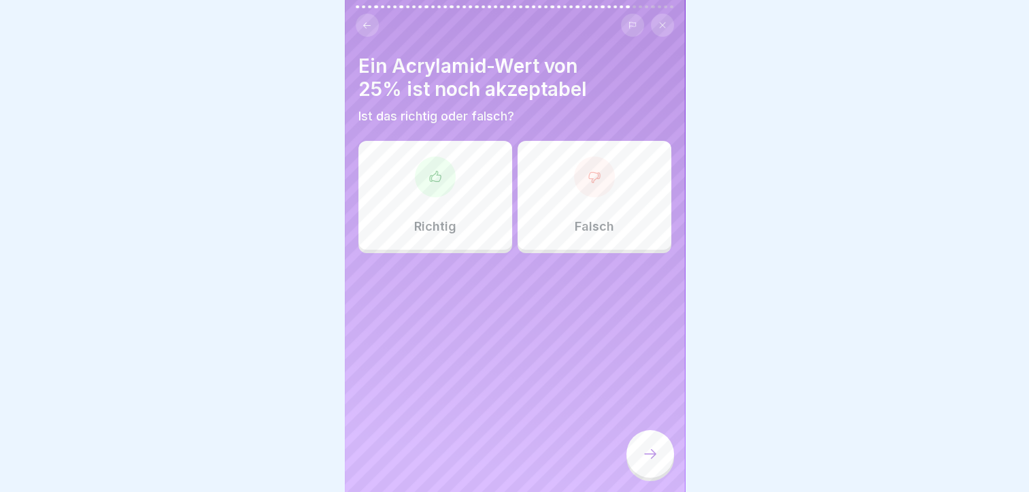
click at [575, 227] on p "Falsch" at bounding box center [594, 226] width 39 height 15
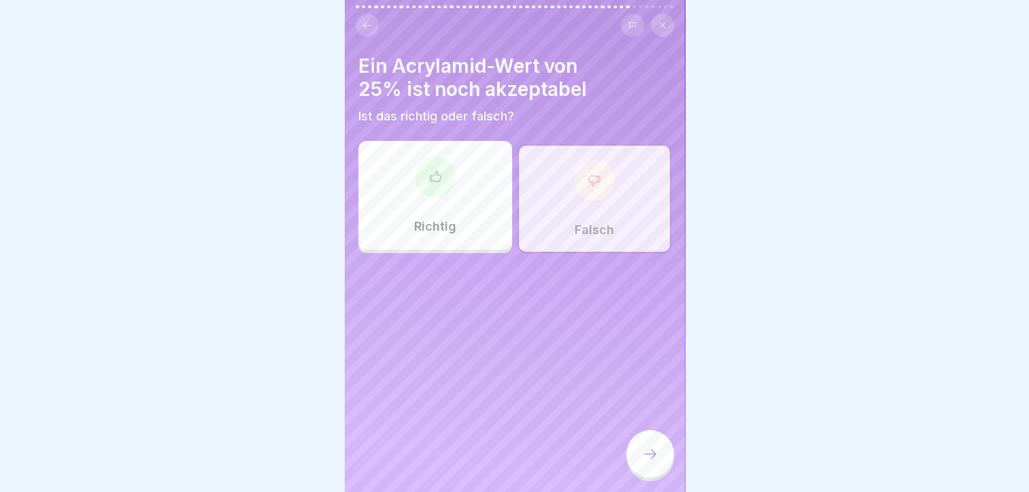
click at [631, 455] on div at bounding box center [651, 454] width 48 height 48
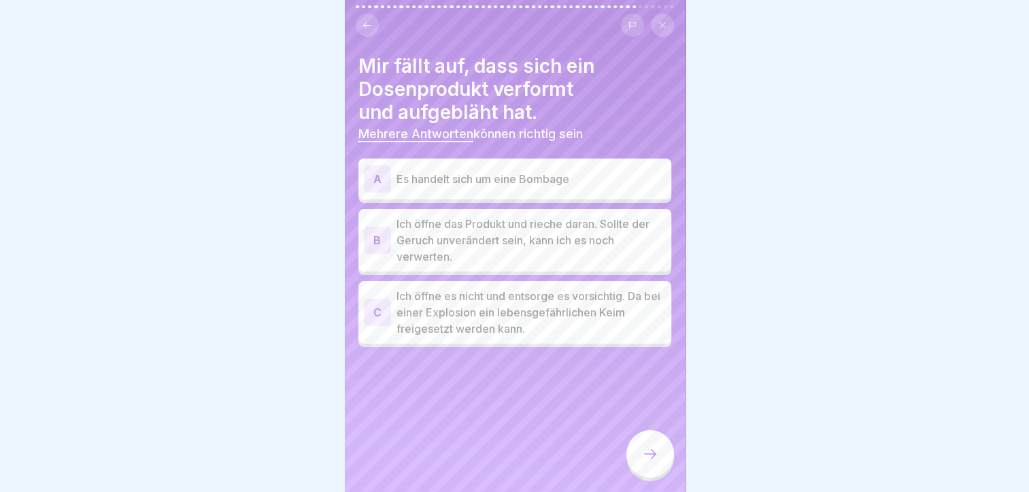
click at [474, 174] on p "Es handelt sich um eine Bombage" at bounding box center [531, 179] width 269 height 16
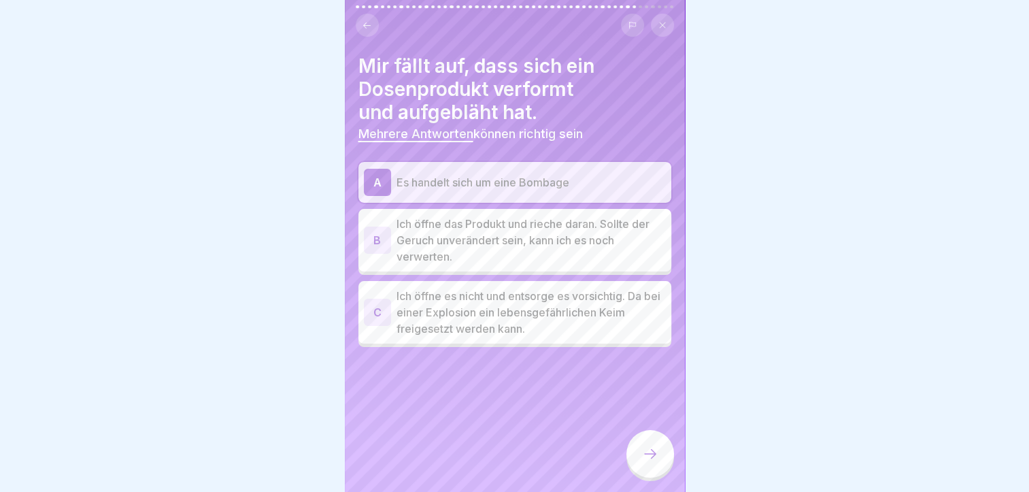
click at [464, 300] on p "Ich öffne es nicht und entsorge es vorsichtig. Da bei einer Explosion ein leben…" at bounding box center [531, 312] width 269 height 49
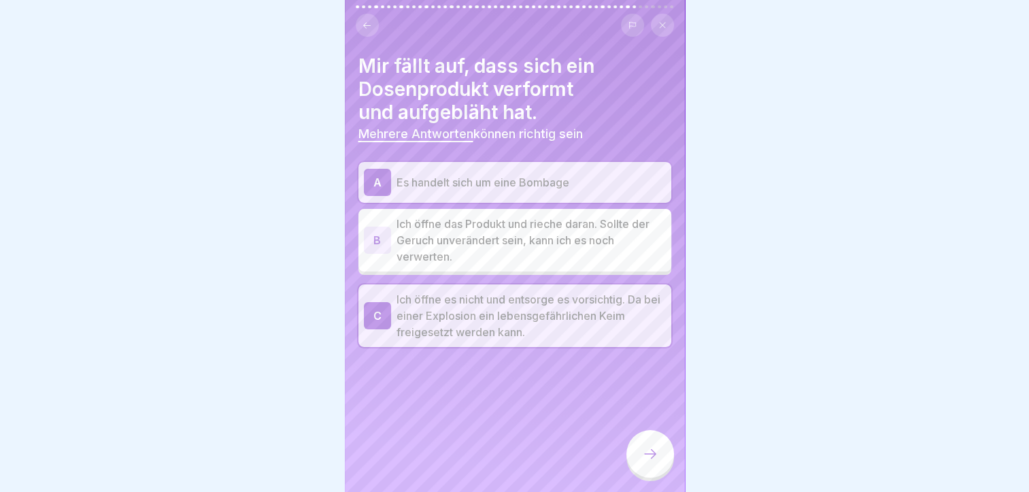
click at [637, 456] on div at bounding box center [651, 454] width 48 height 48
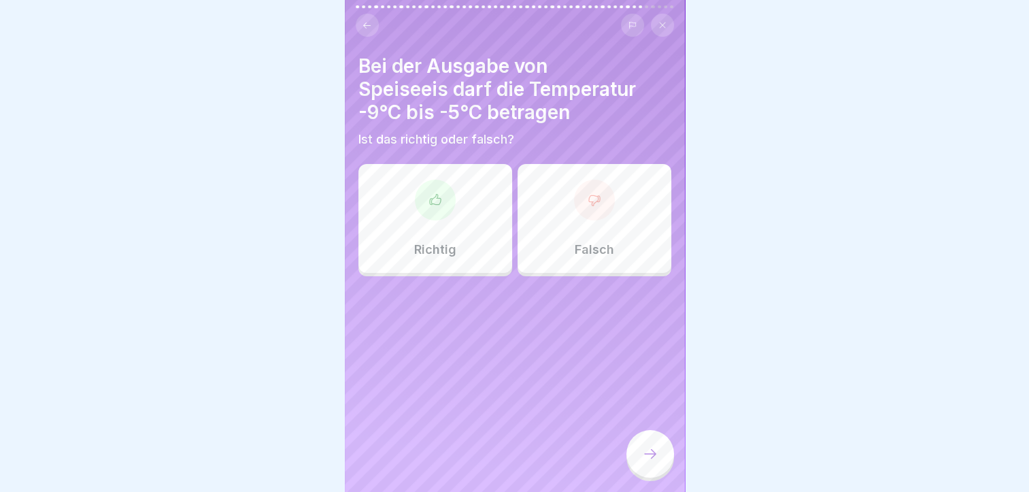
click at [532, 235] on div "Falsch" at bounding box center [595, 218] width 154 height 109
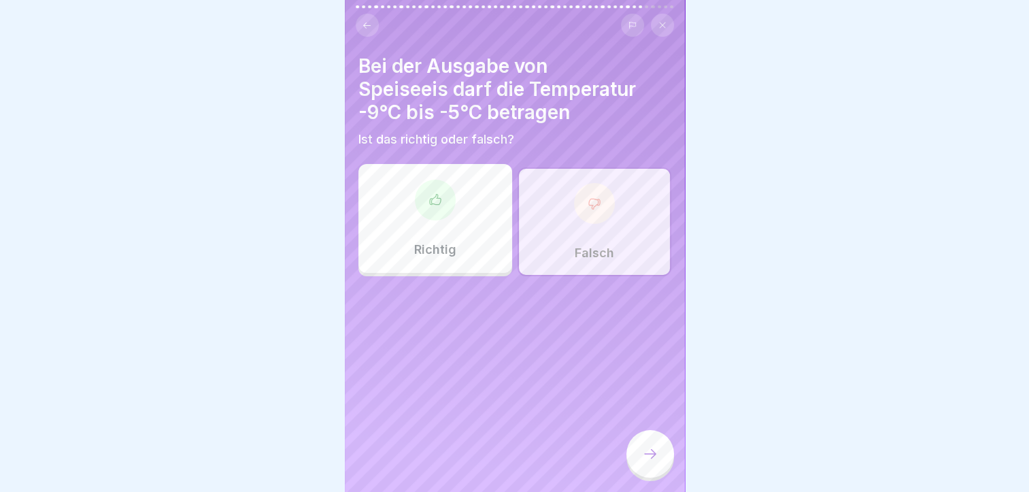
click at [638, 450] on div at bounding box center [651, 454] width 48 height 48
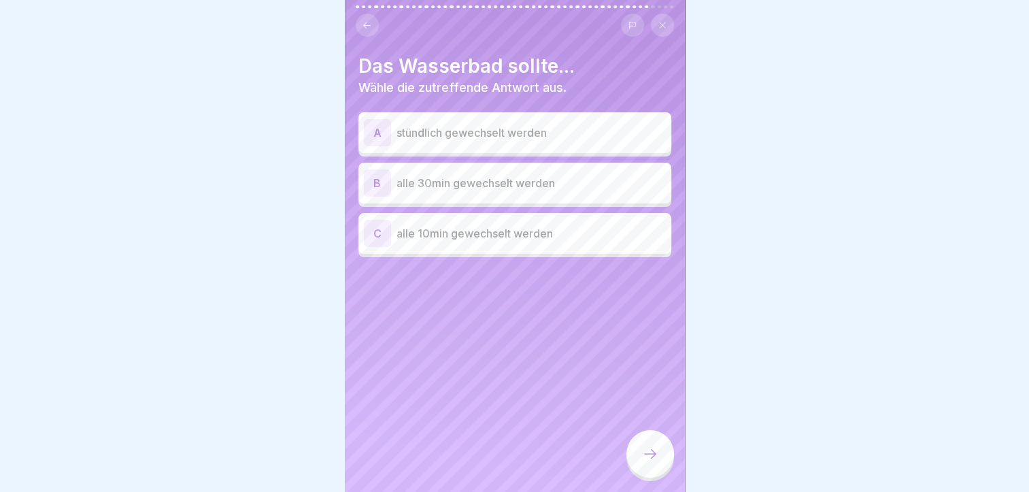
click at [565, 191] on div "B alle 30min gewechselt werden" at bounding box center [515, 182] width 302 height 27
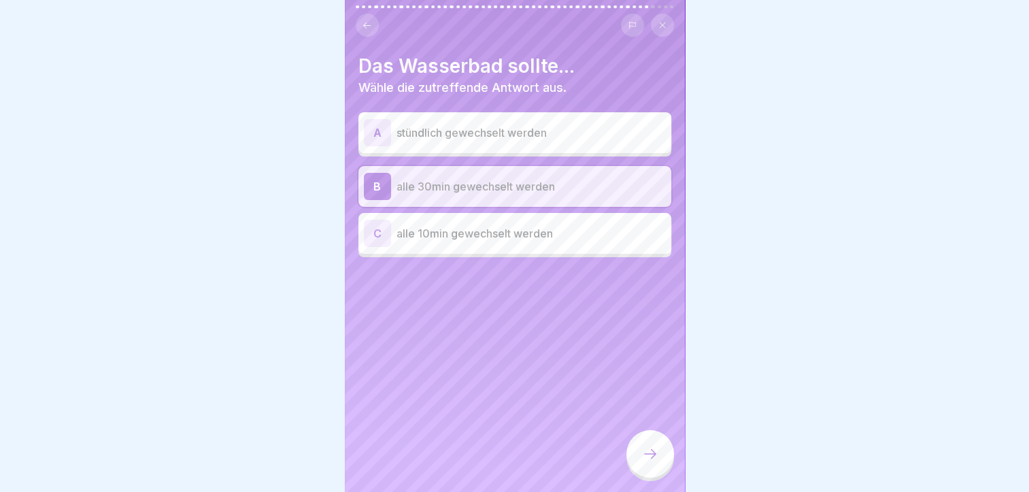
click at [642, 462] on icon at bounding box center [650, 454] width 16 height 16
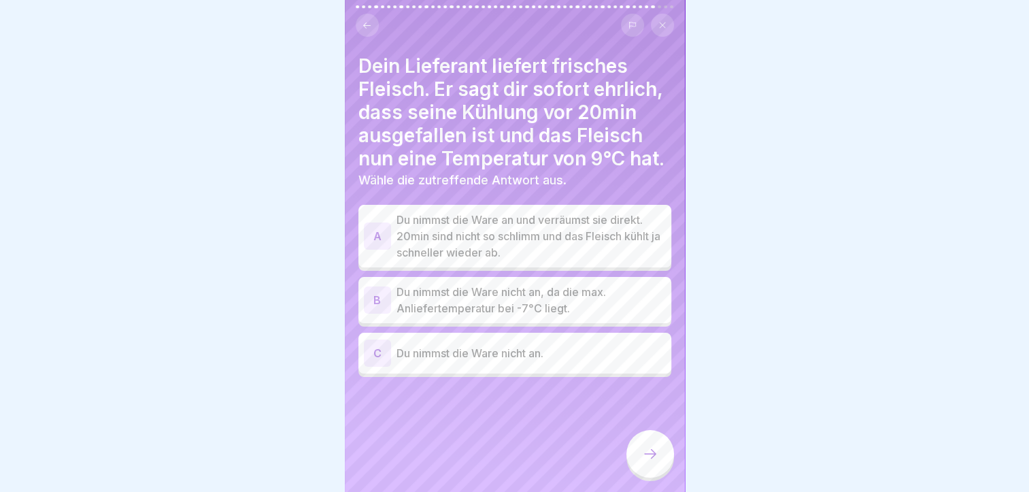
click at [515, 361] on p "Du nimmst die Ware nicht an." at bounding box center [531, 353] width 269 height 16
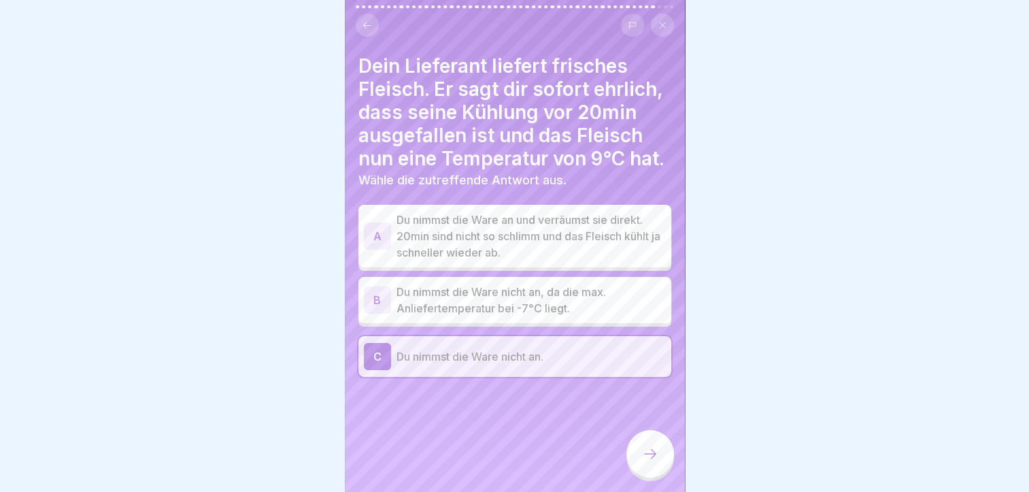
click at [653, 456] on div at bounding box center [651, 454] width 48 height 48
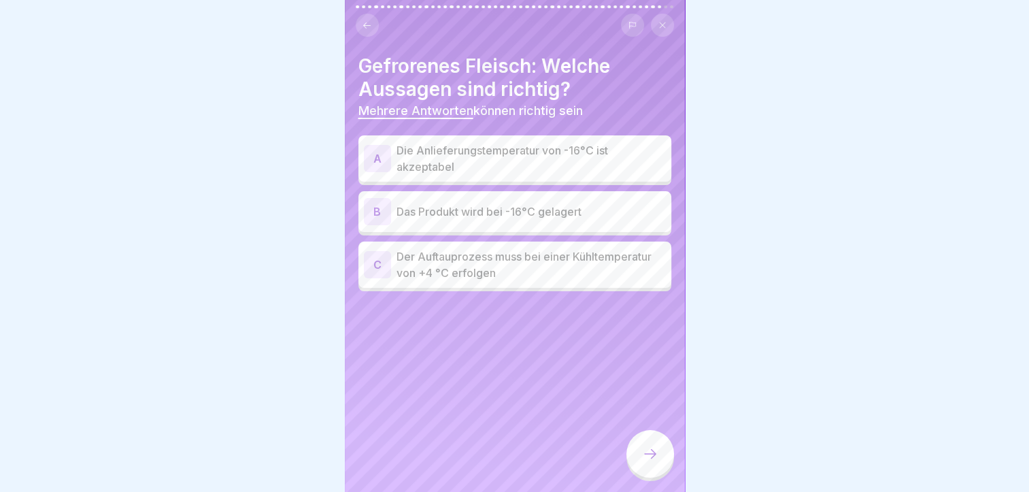
click at [587, 169] on p "Die Anlieferungstemperatur von -16°C ist akzeptabel" at bounding box center [531, 158] width 269 height 33
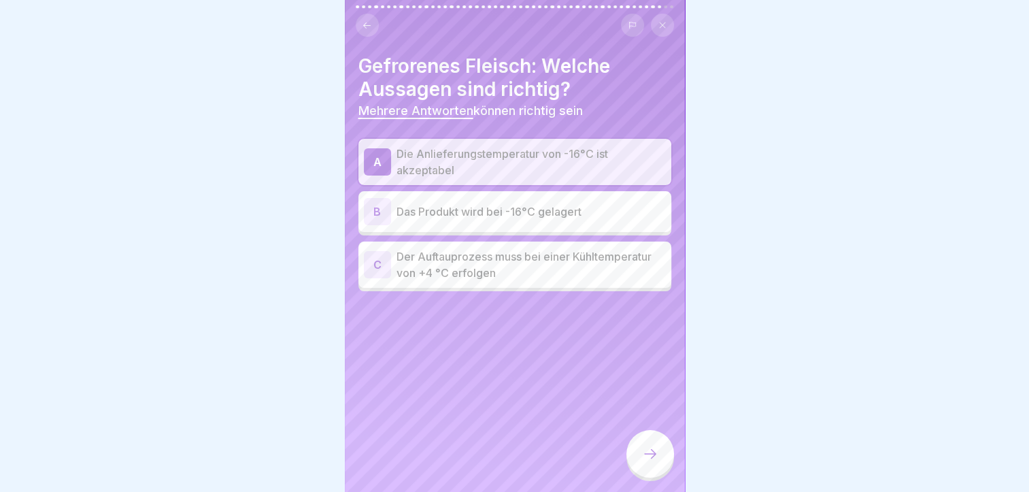
click at [588, 276] on p "Der Auftauprozess muss bei einer Kühltemperatur von +4 °C erfolgen" at bounding box center [531, 264] width 269 height 33
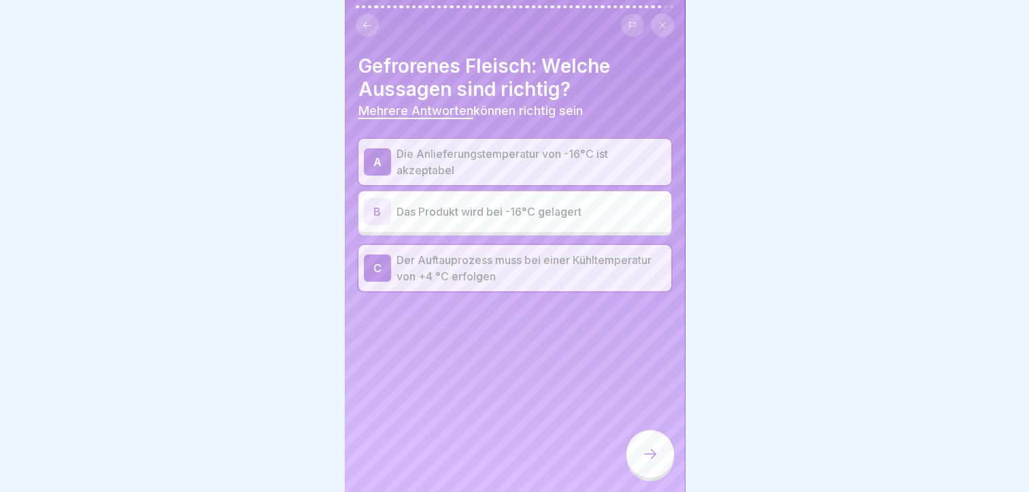
click at [650, 454] on div at bounding box center [651, 454] width 48 height 48
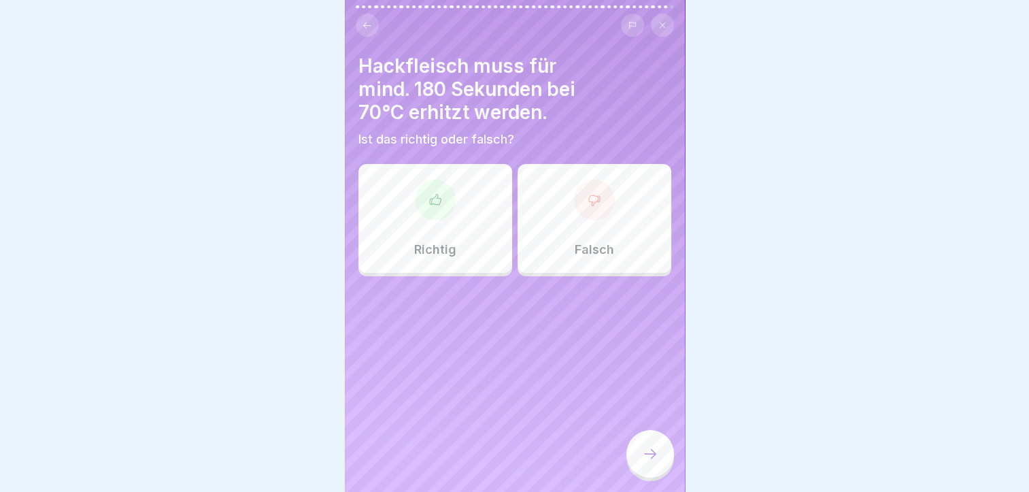
click at [644, 246] on div "Falsch" at bounding box center [595, 218] width 154 height 109
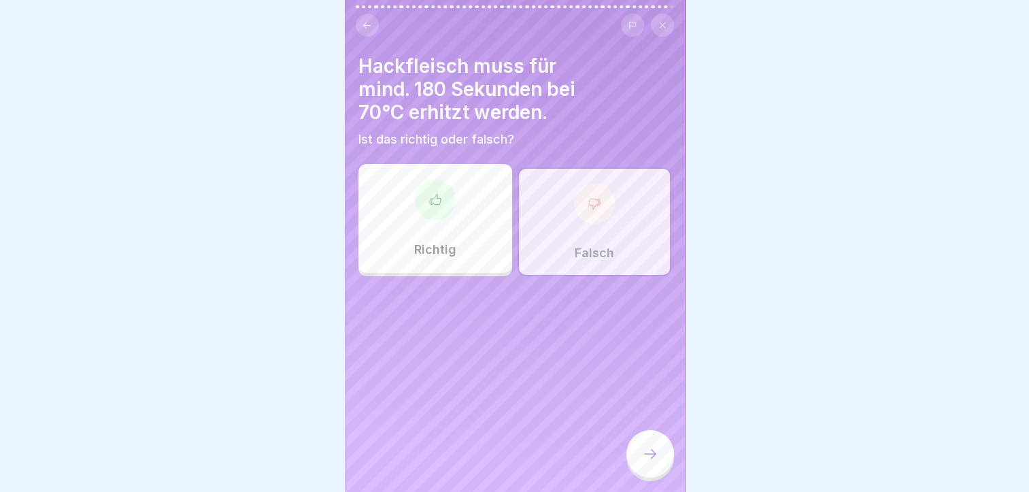
click at [640, 457] on div at bounding box center [651, 454] width 48 height 48
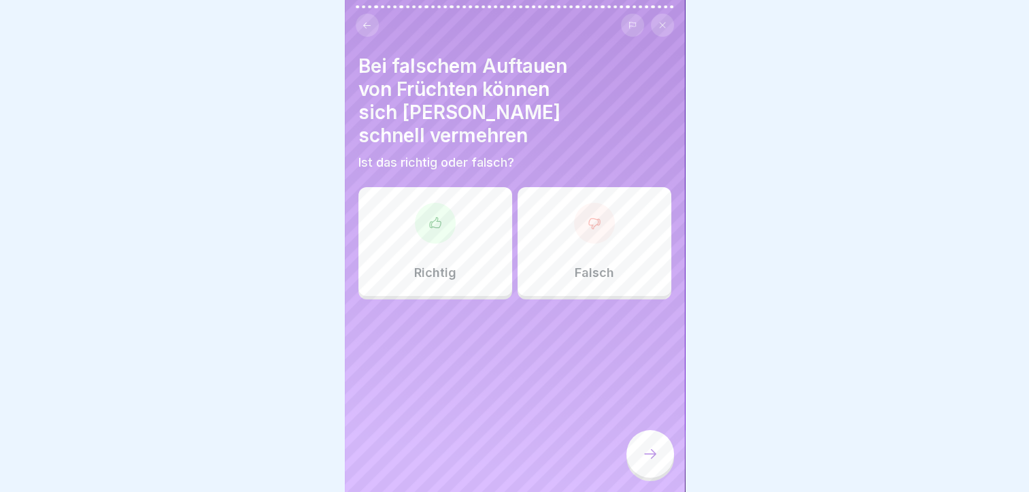
click at [446, 263] on div "Richtig" at bounding box center [436, 241] width 154 height 109
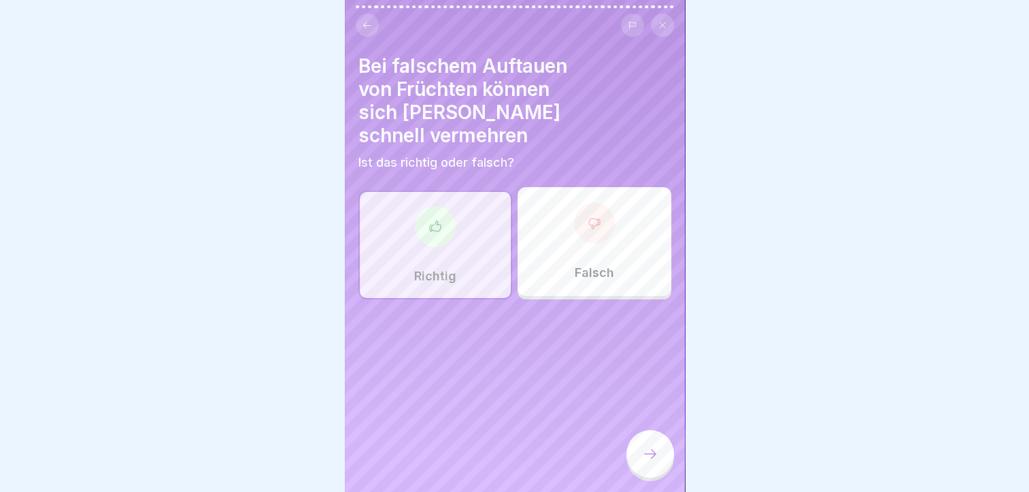
click at [656, 473] on div at bounding box center [651, 454] width 48 height 48
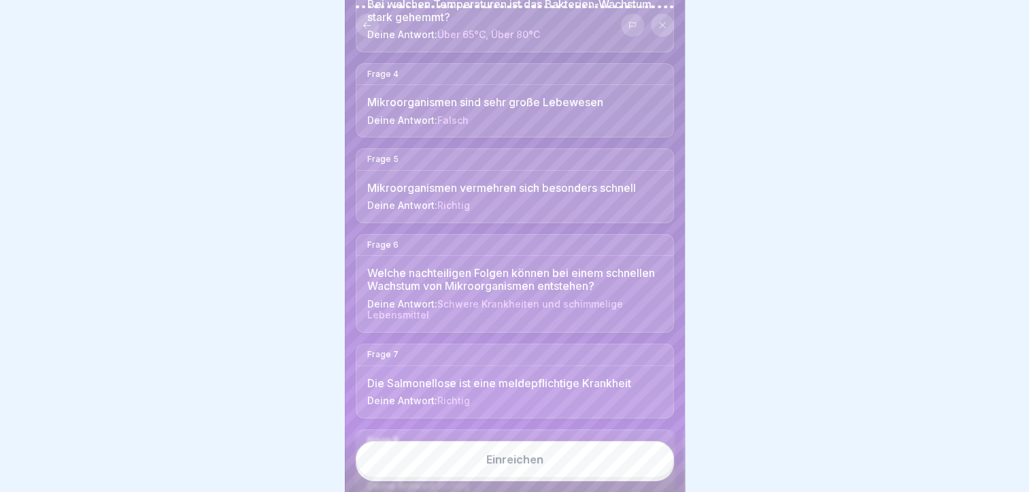
scroll to position [408, 0]
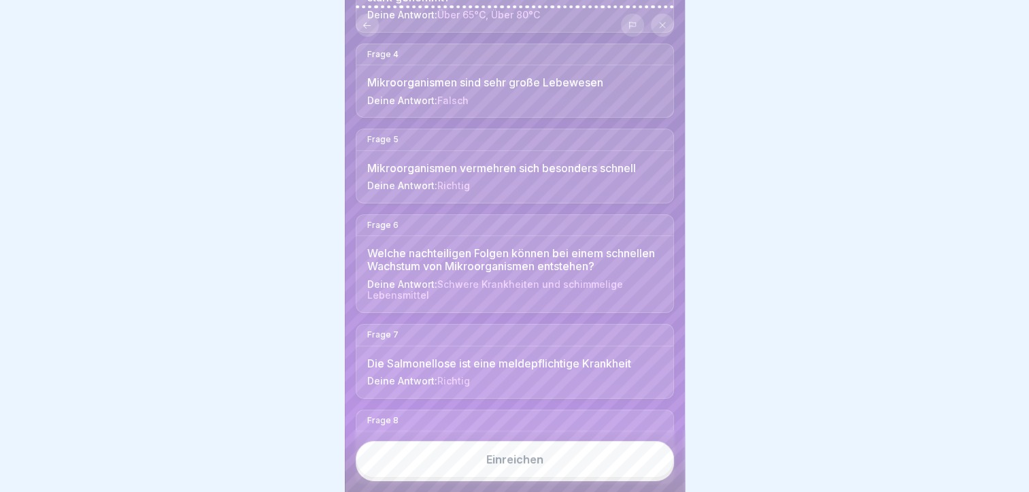
click at [544, 476] on button "Einreichen" at bounding box center [515, 459] width 318 height 37
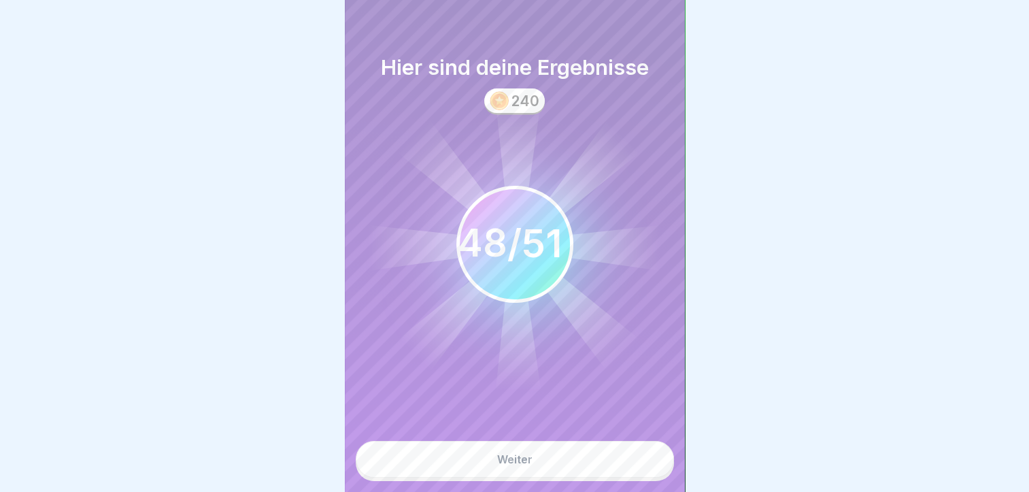
click at [487, 469] on button "Weiter" at bounding box center [515, 459] width 318 height 37
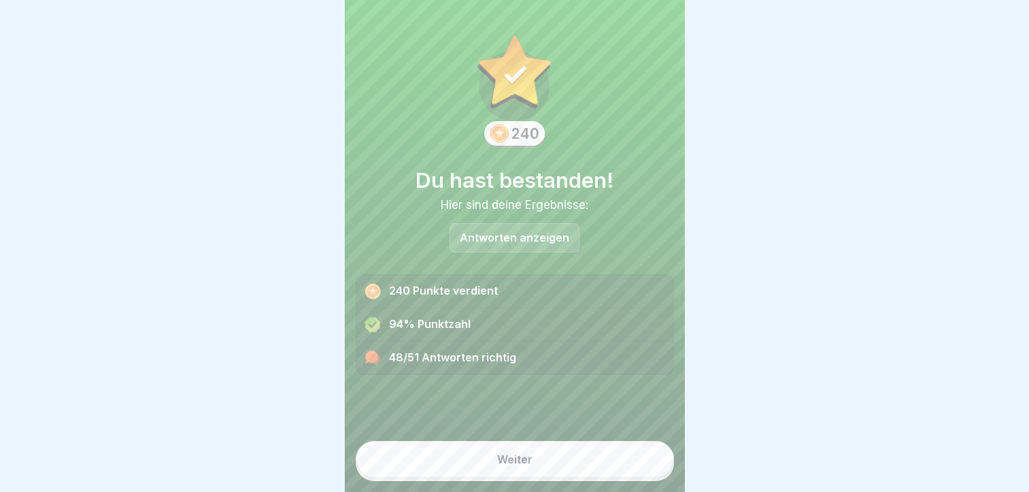
scroll to position [0, 0]
click at [550, 239] on p "Antworten anzeigen" at bounding box center [515, 238] width 110 height 12
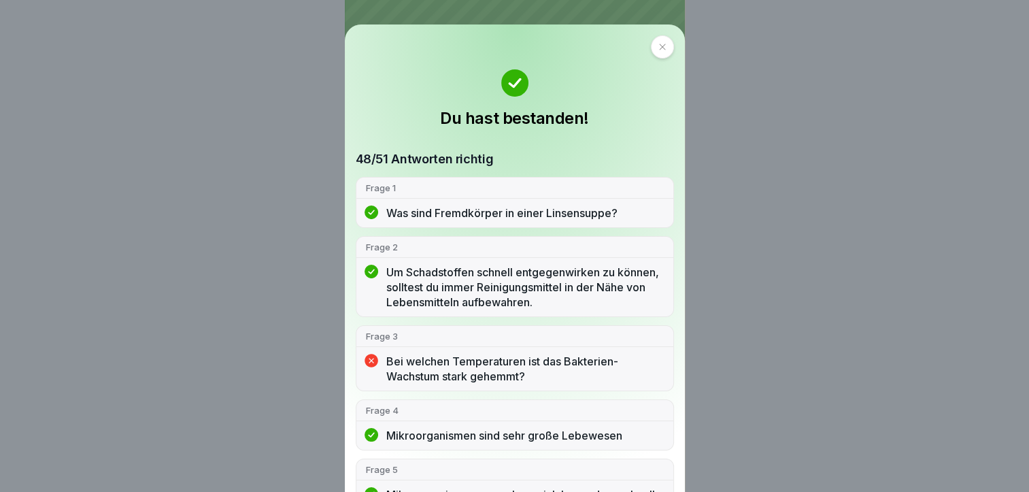
click at [600, 367] on p "Bei welchen Temperaturen ist das Bakterien-Wachstum stark gehemmt?" at bounding box center [525, 369] width 278 height 30
click at [507, 374] on p "Bei welchen Temperaturen ist das Bakterien-Wachstum stark gehemmt?" at bounding box center [525, 369] width 278 height 30
click at [508, 373] on p "Bei welchen Temperaturen ist das Bakterien-Wachstum stark gehemmt?" at bounding box center [525, 369] width 278 height 30
click at [400, 344] on div "Frage 3" at bounding box center [515, 336] width 317 height 21
click at [391, 336] on p "Frage 3" at bounding box center [515, 336] width 298 height 12
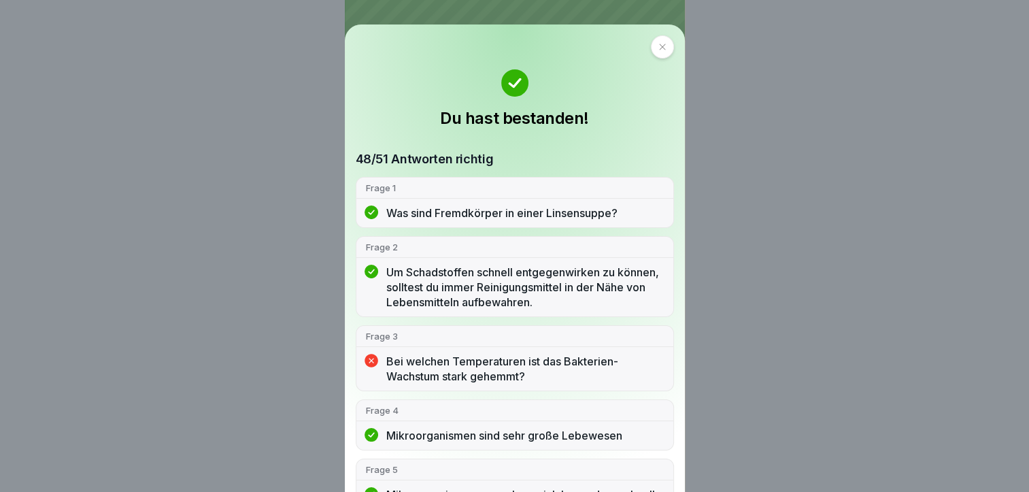
click at [460, 366] on p "Bei welchen Temperaturen ist das Bakterien-Wachstum stark gehemmt?" at bounding box center [525, 369] width 278 height 30
click at [368, 326] on div "Frage 3" at bounding box center [515, 336] width 317 height 21
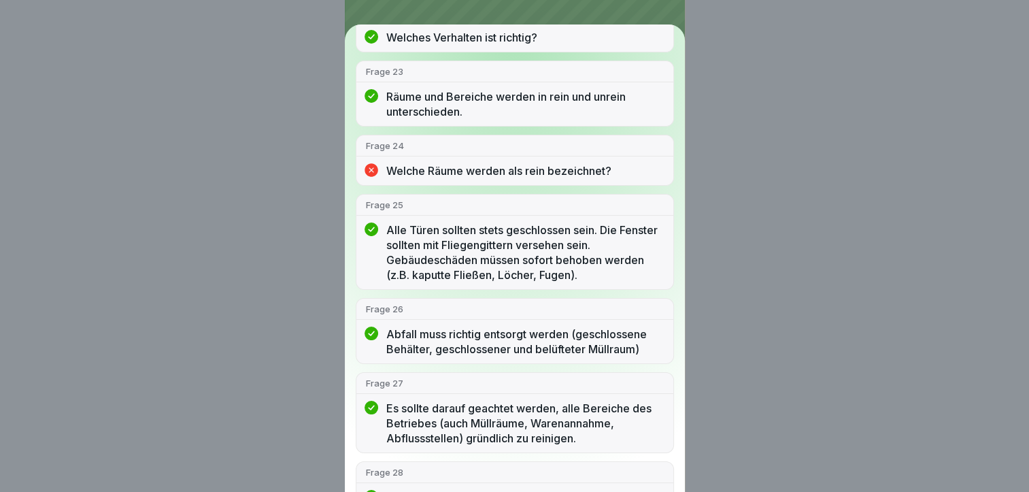
scroll to position [1633, 0]
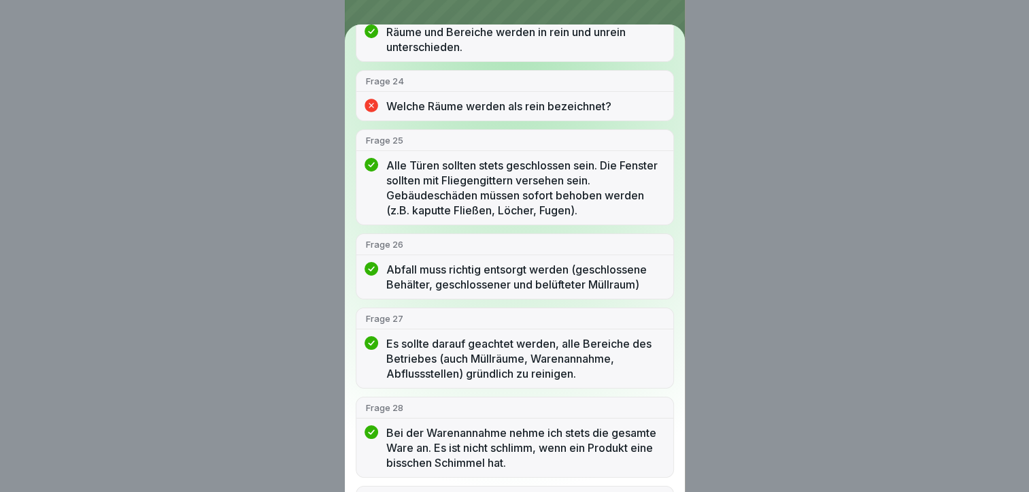
click at [584, 92] on div "Frage 24" at bounding box center [515, 81] width 317 height 21
click at [452, 87] on p "Frage 24" at bounding box center [515, 81] width 298 height 12
click at [342, 88] on div "Du hast bestanden! 48/51 Antworten richtig Frage 1 Was sind Fremdkörper in eine…" at bounding box center [514, 246] width 1029 height 492
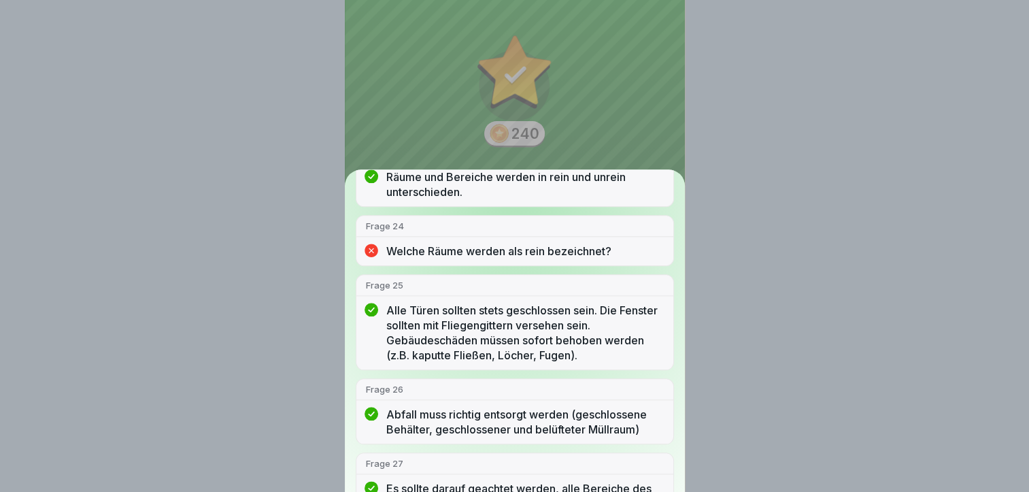
click at [401, 116] on div "Du hast bestanden! 48/51 Antworten richtig Frage 1 Was sind Fremdkörper in eine…" at bounding box center [514, 246] width 1029 height 492
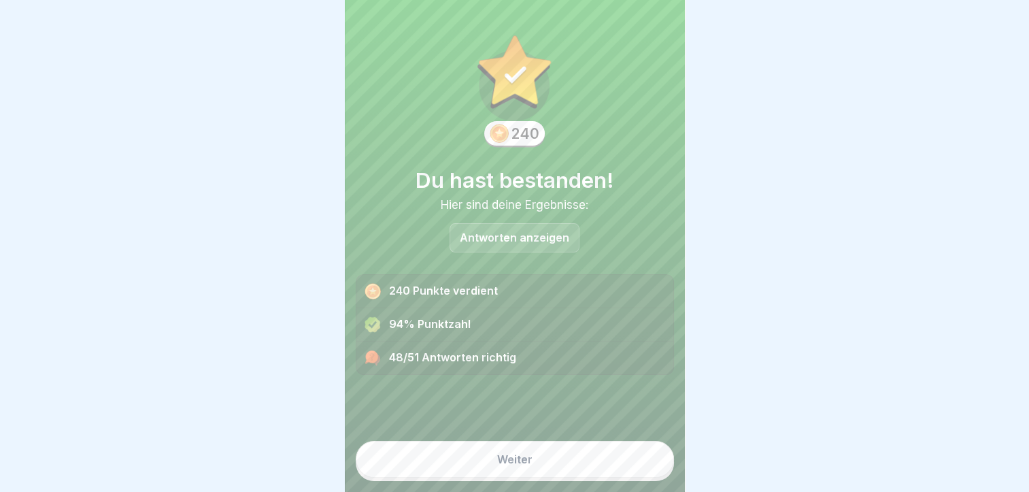
click at [455, 363] on div "48/51 Antworten richtig" at bounding box center [515, 358] width 317 height 33
click at [475, 471] on button "Weiter" at bounding box center [515, 459] width 318 height 37
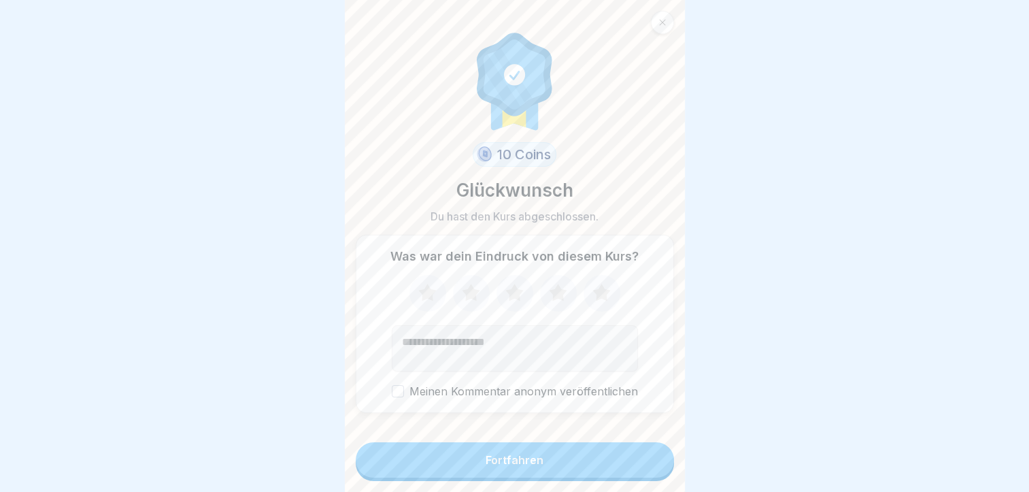
scroll to position [10, 0]
click at [548, 467] on button "Fortfahren" at bounding box center [515, 459] width 318 height 35
click at [557, 469] on button "Fortfahren" at bounding box center [515, 459] width 318 height 35
